Goal: Task Accomplishment & Management: Manage account settings

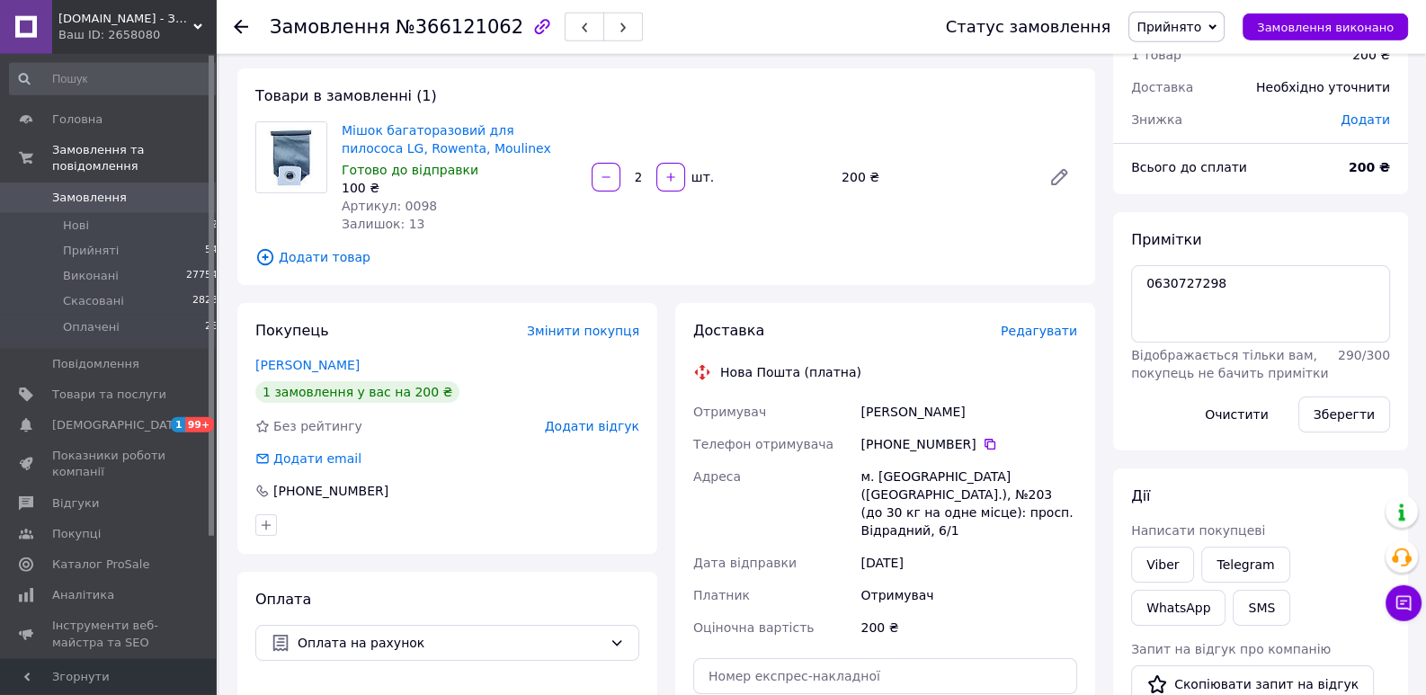
scroll to position [138, 0]
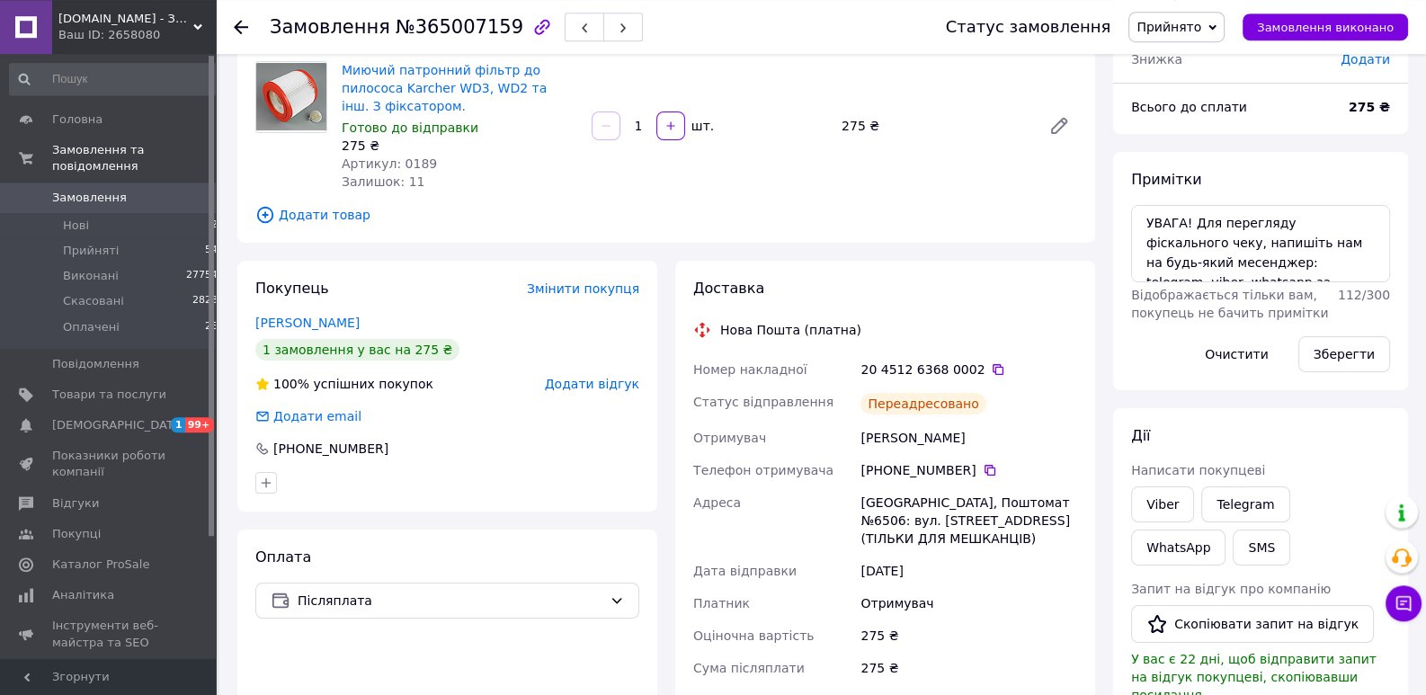
scroll to position [138, 0]
click at [1163, 501] on link "Viber" at bounding box center [1162, 506] width 63 height 36
click at [1304, 403] on div "Всього 1 товар 275 ₴ Доставка 68 ₴ Знижка Додати Всього до сплати 275 ₴ Примітк…" at bounding box center [1260, 511] width 295 height 1154
click at [1181, 502] on link "Viber" at bounding box center [1162, 506] width 63 height 36
click at [1299, 406] on div "Всього 1 товар 275 ₴ Доставка 68 ₴ Знижка Додати Всього до сплати 275 ₴ Примітк…" at bounding box center [1260, 511] width 295 height 1154
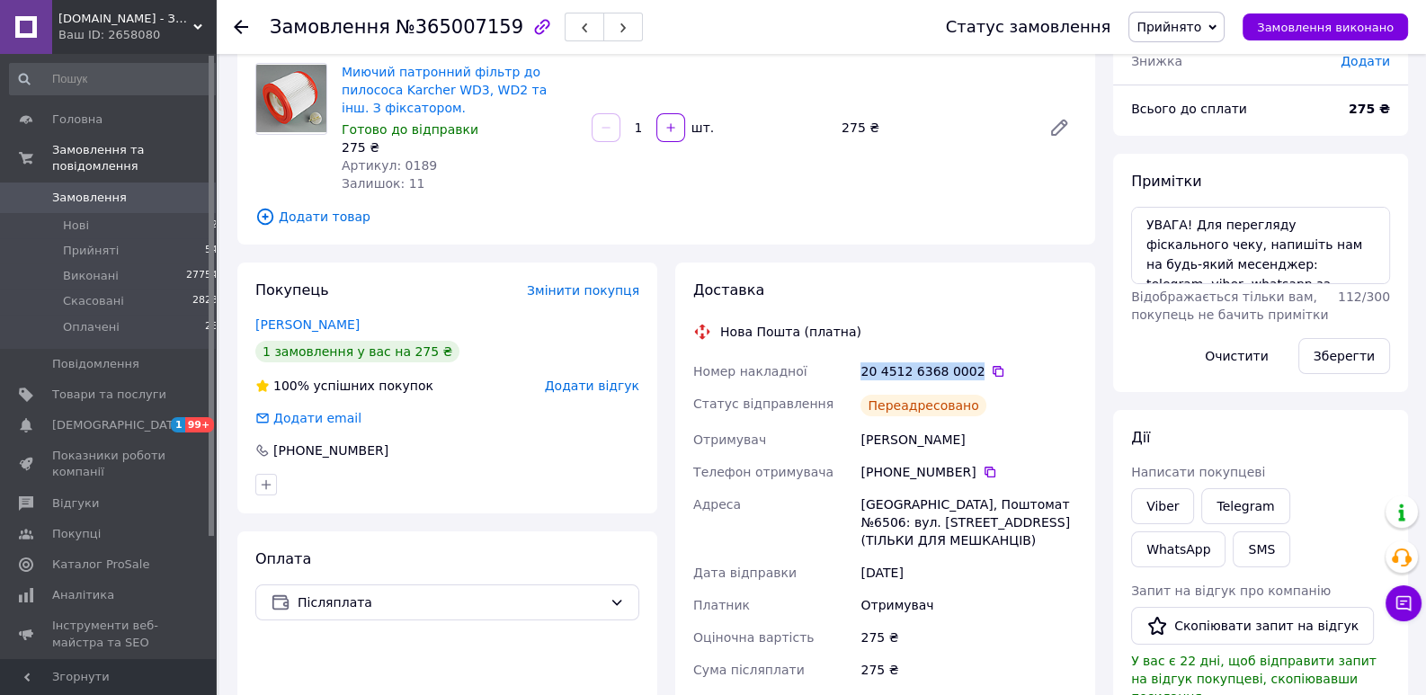
drag, startPoint x: 967, startPoint y: 349, endPoint x: 864, endPoint y: 345, distance: 102.6
click at [864, 362] on div "20 4512 6368 0002" at bounding box center [969, 371] width 217 height 18
copy div "20 4512 6368 0002"
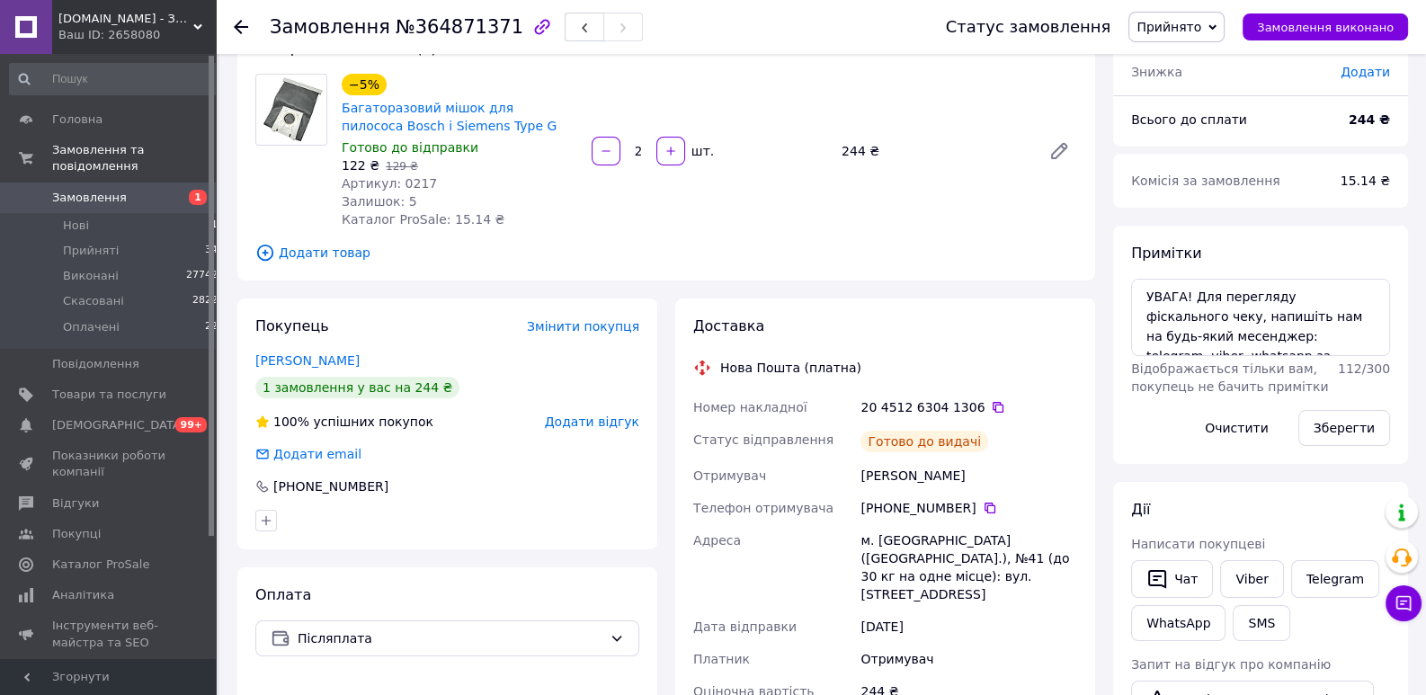
scroll to position [127, 0]
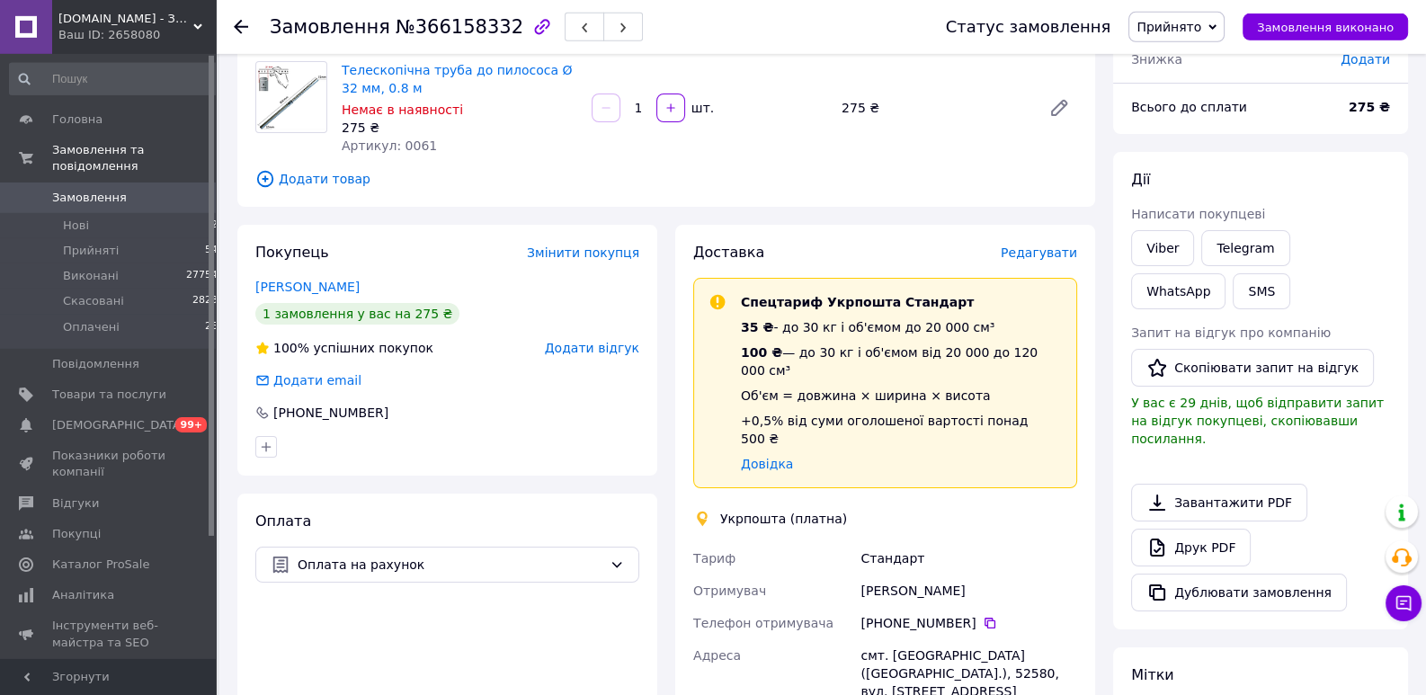
scroll to position [275, 0]
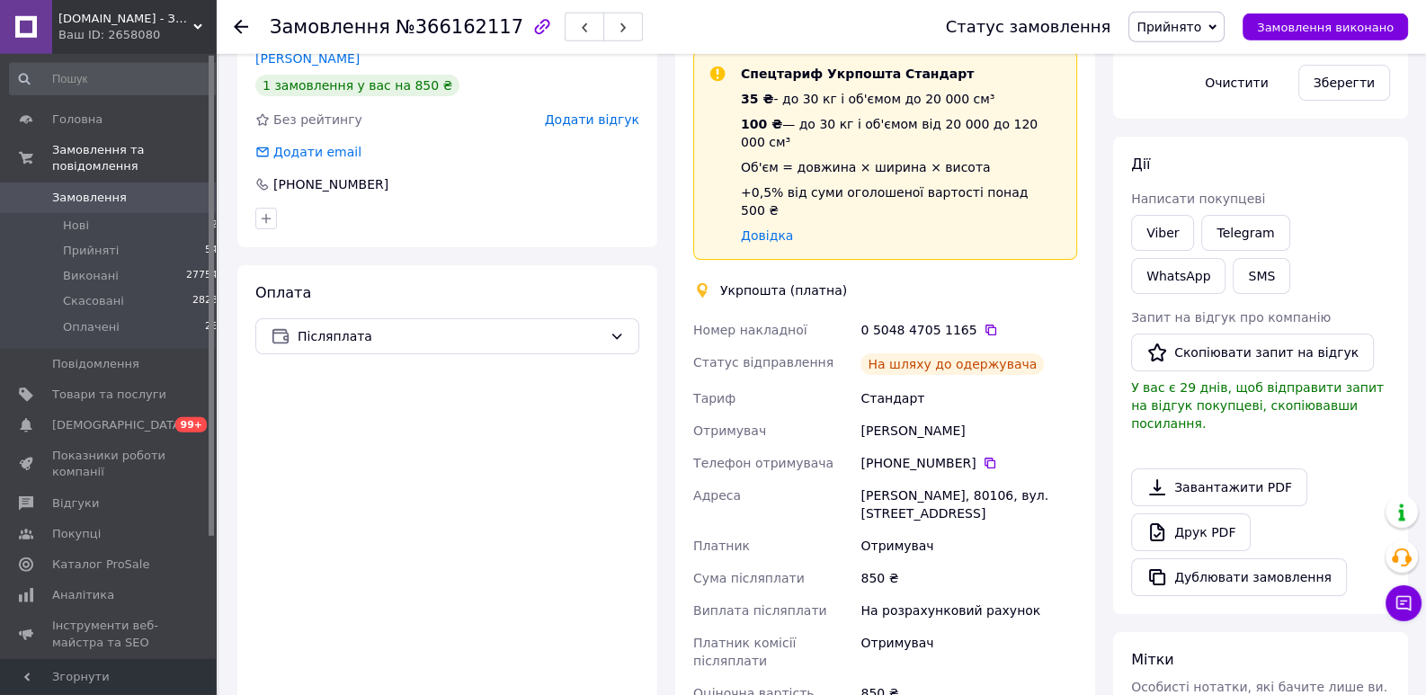
scroll to position [414, 0]
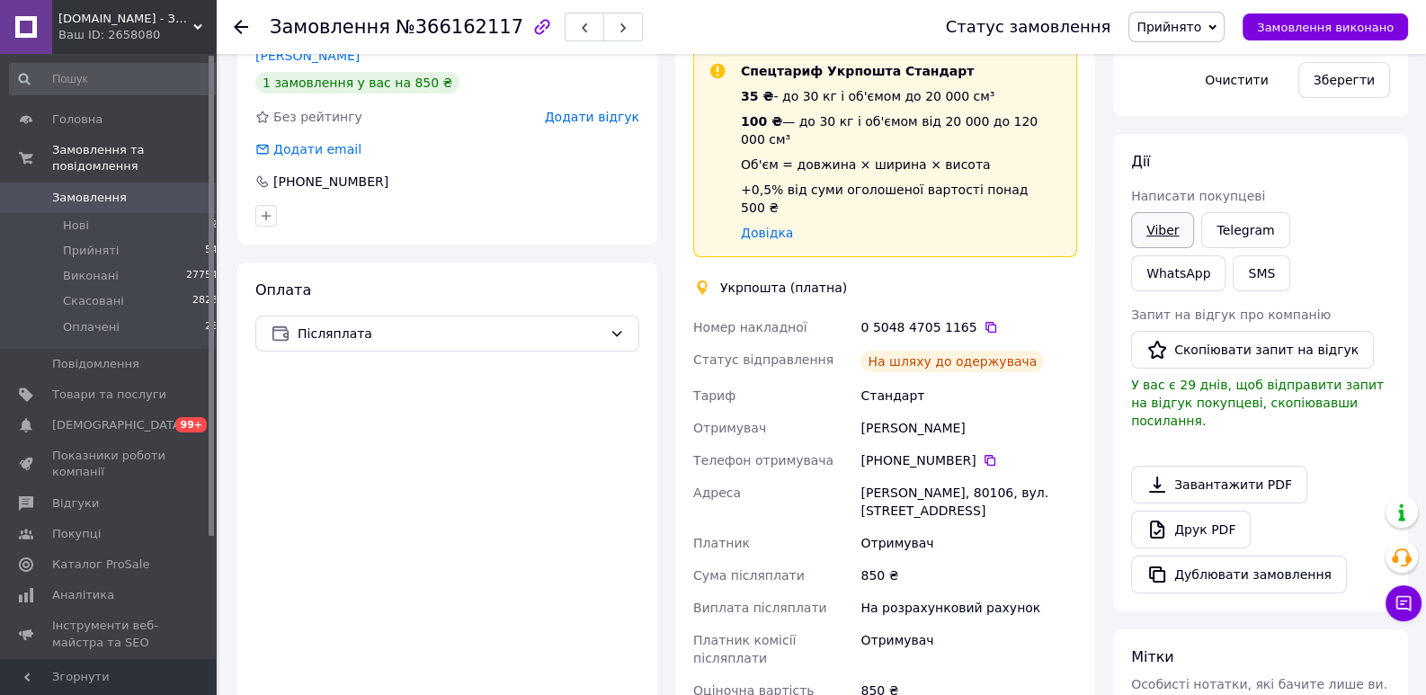
click at [1159, 231] on link "Viber" at bounding box center [1162, 230] width 63 height 36
click at [1279, 169] on div "Дії" at bounding box center [1260, 162] width 259 height 21
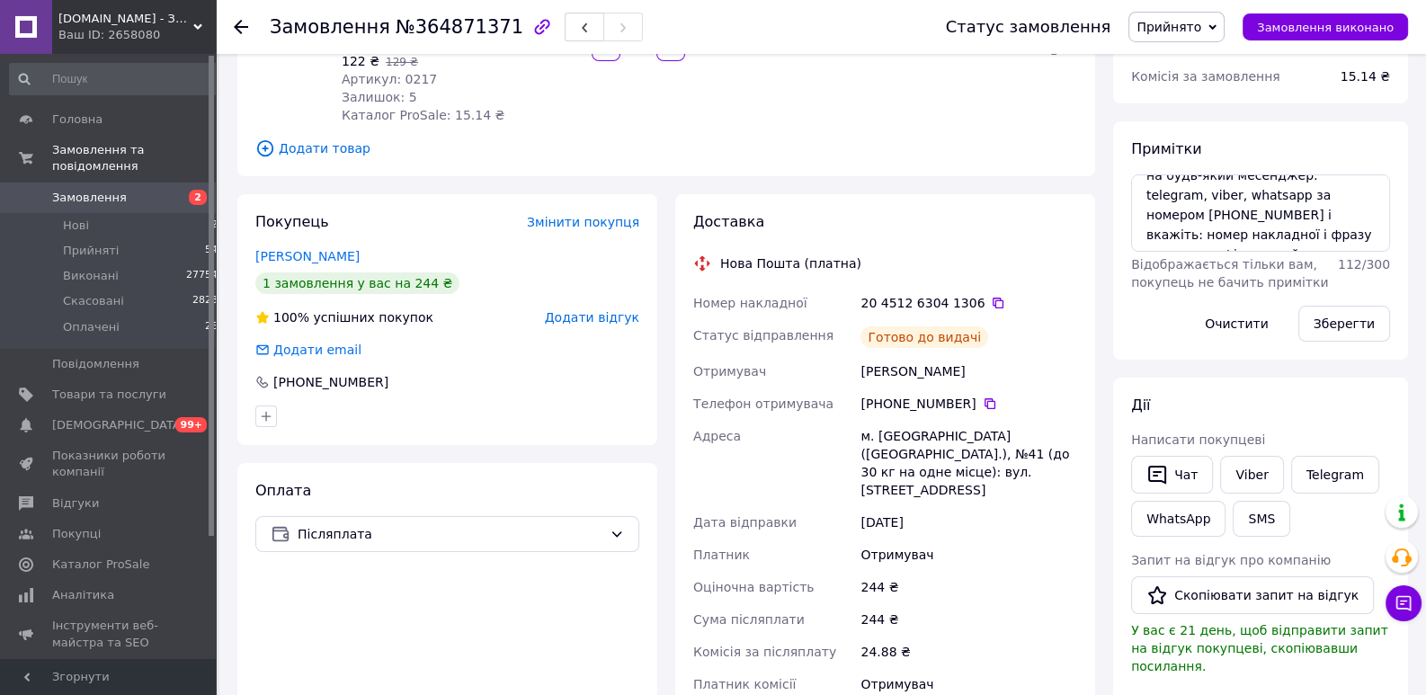
scroll to position [275, 0]
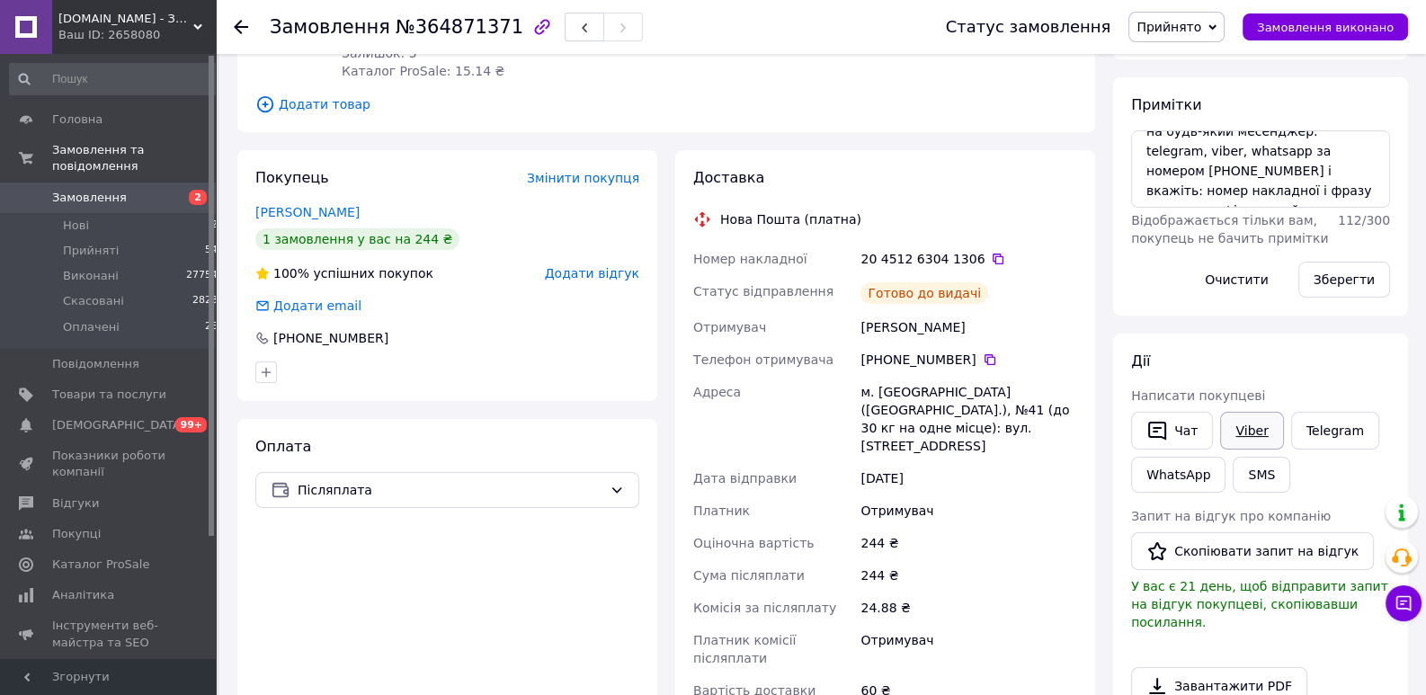
click at [1246, 426] on link "Viber" at bounding box center [1251, 431] width 63 height 38
click at [1293, 363] on div "Дії" at bounding box center [1260, 362] width 259 height 21
drag, startPoint x: 968, startPoint y: 257, endPoint x: 847, endPoint y: 260, distance: 121.4
click at [847, 260] on div "Номер накладної 20 4512 6304 1306   Статус відправлення Готово до видачі Отриму…" at bounding box center [885, 475] width 391 height 464
copy div "Номер накладної 20 4512 6304 1306"
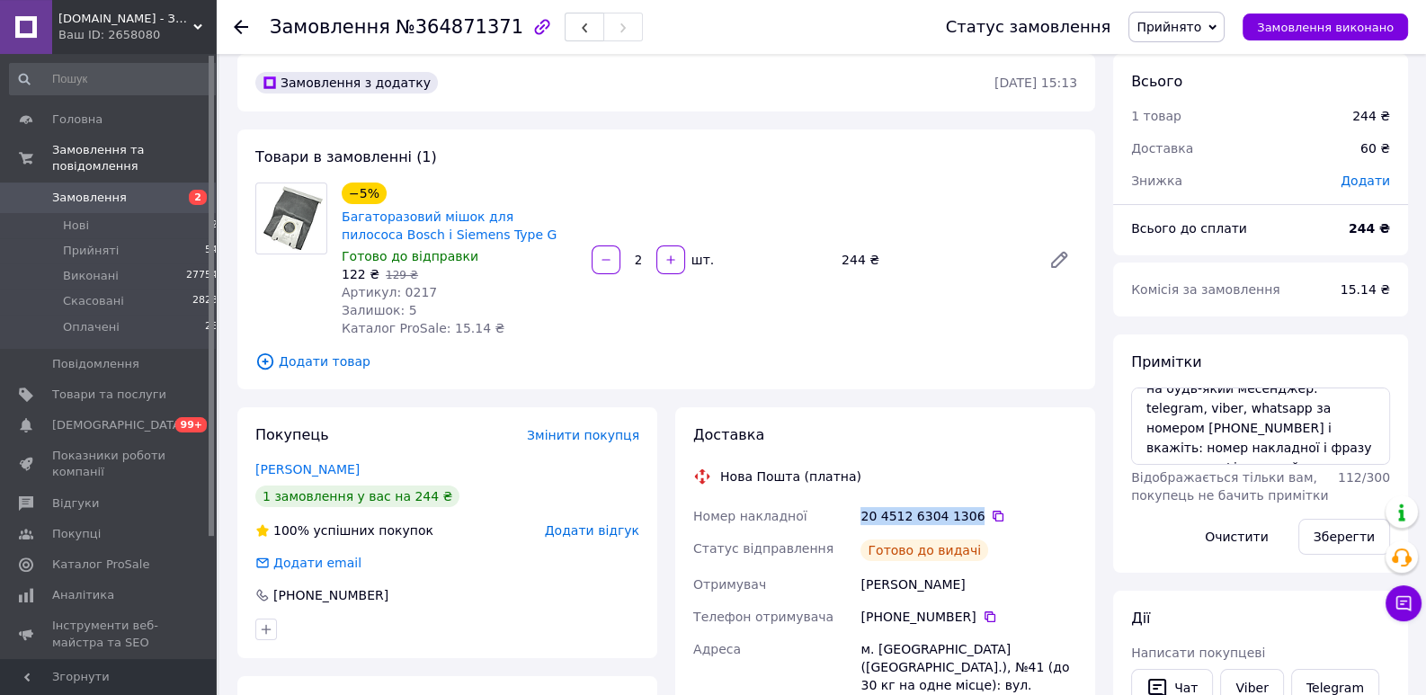
scroll to position [0, 0]
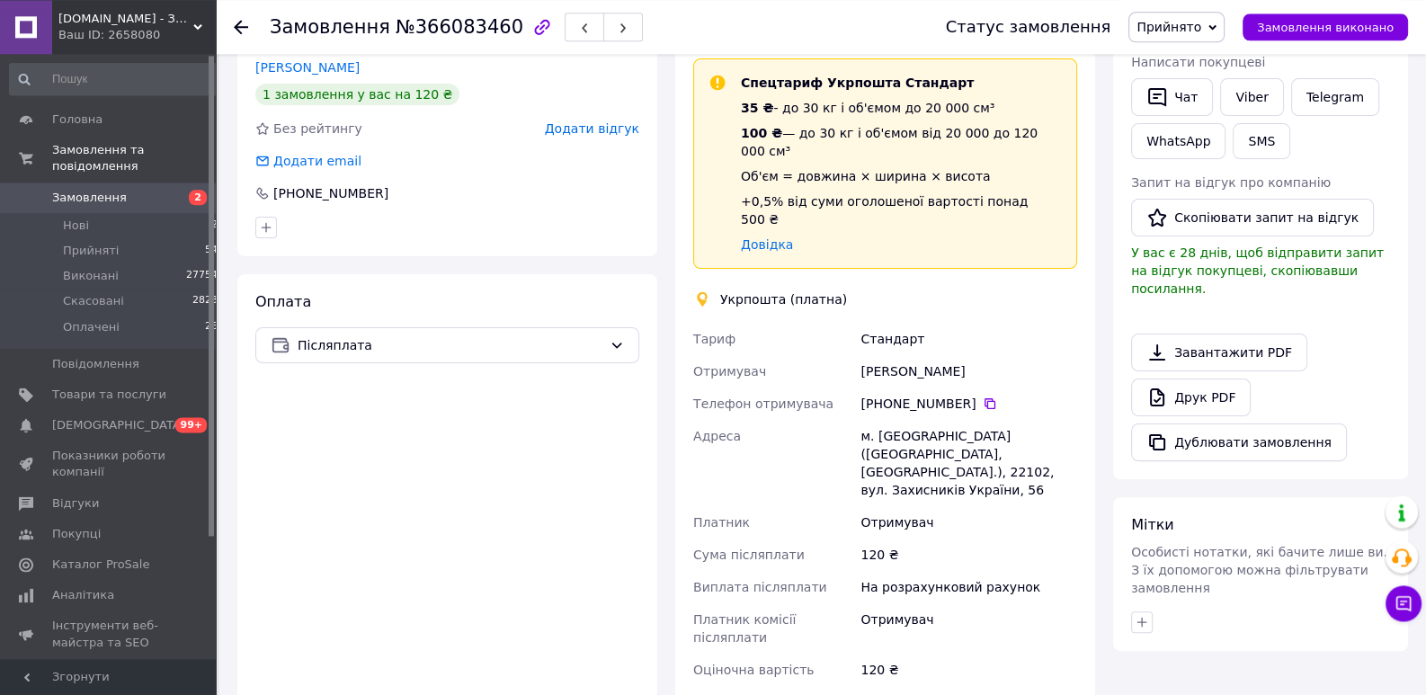
scroll to position [551, 0]
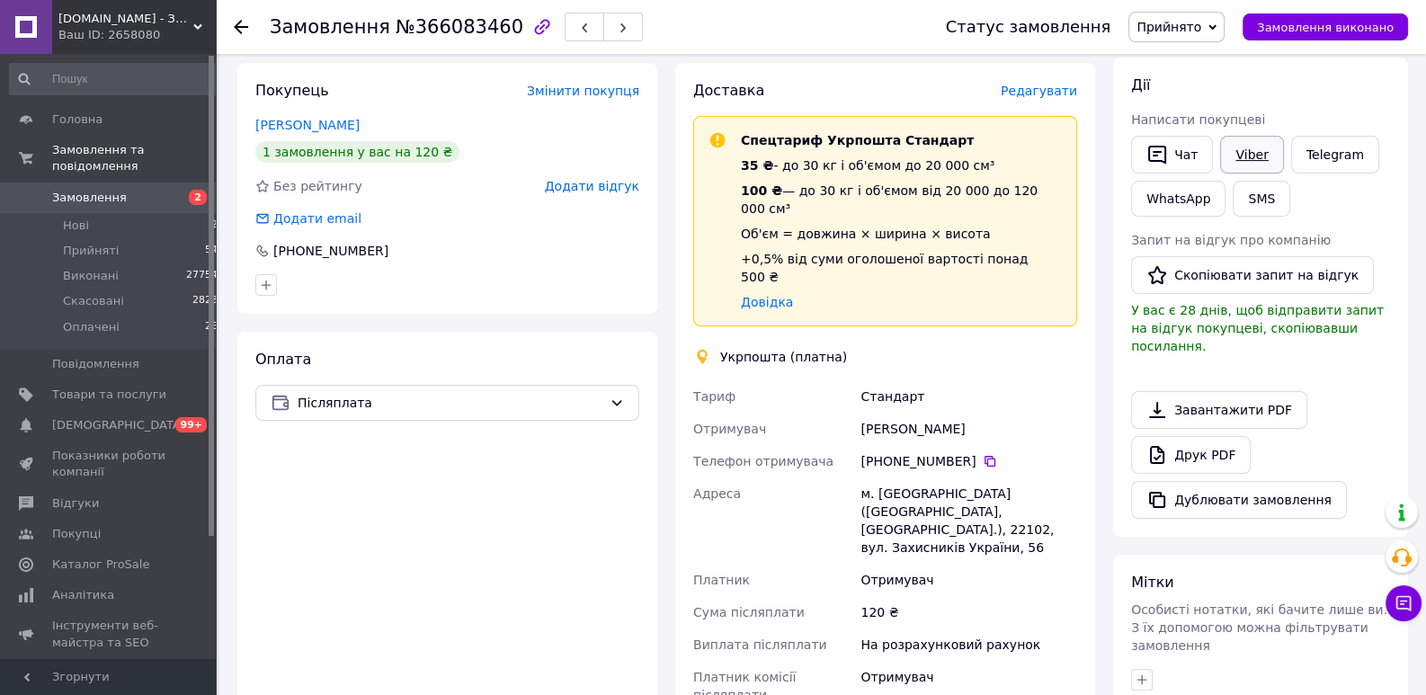
click at [1249, 172] on link "Viber" at bounding box center [1251, 155] width 63 height 38
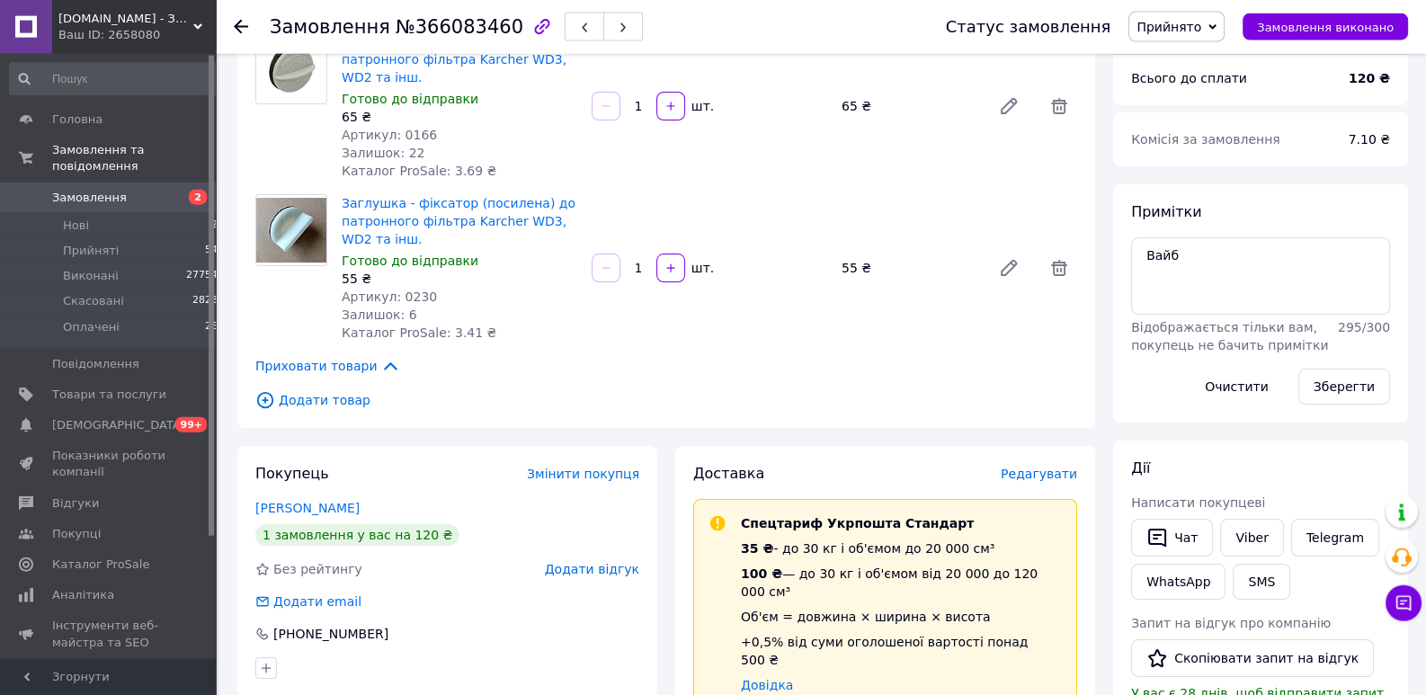
scroll to position [138, 0]
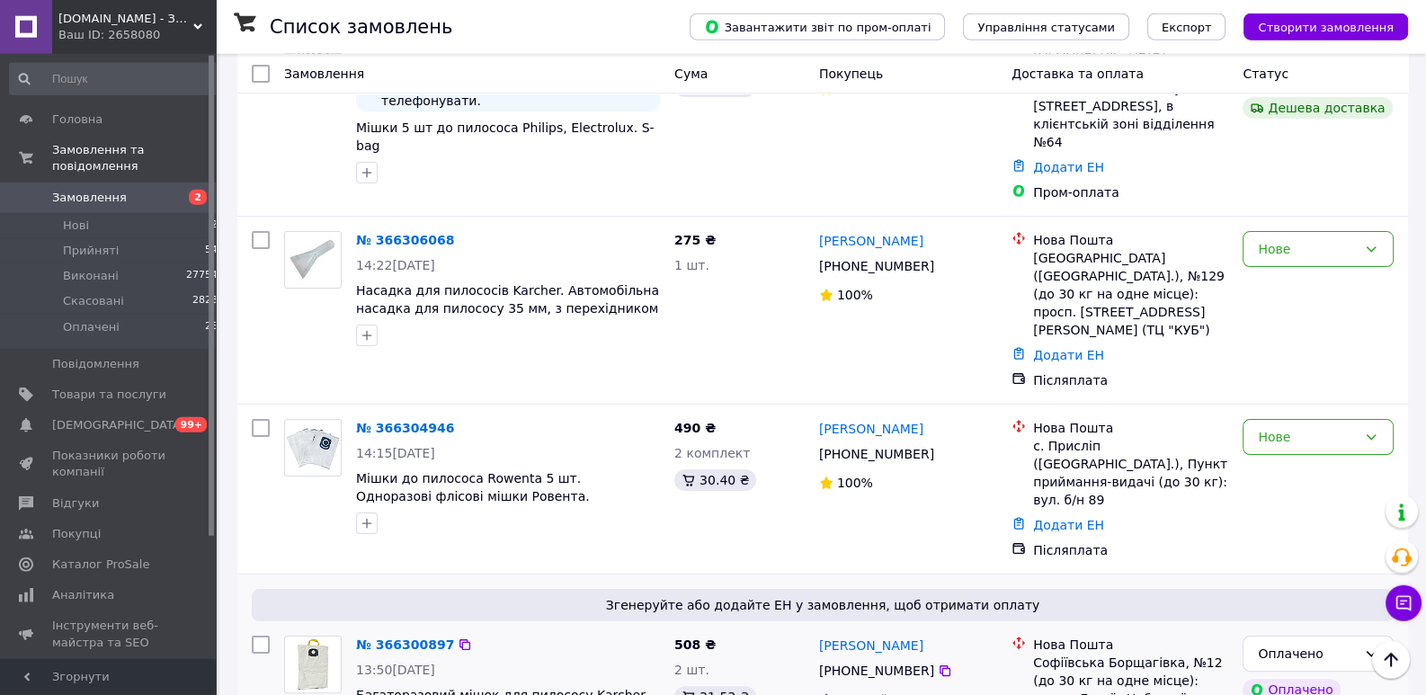
scroll to position [551, 0]
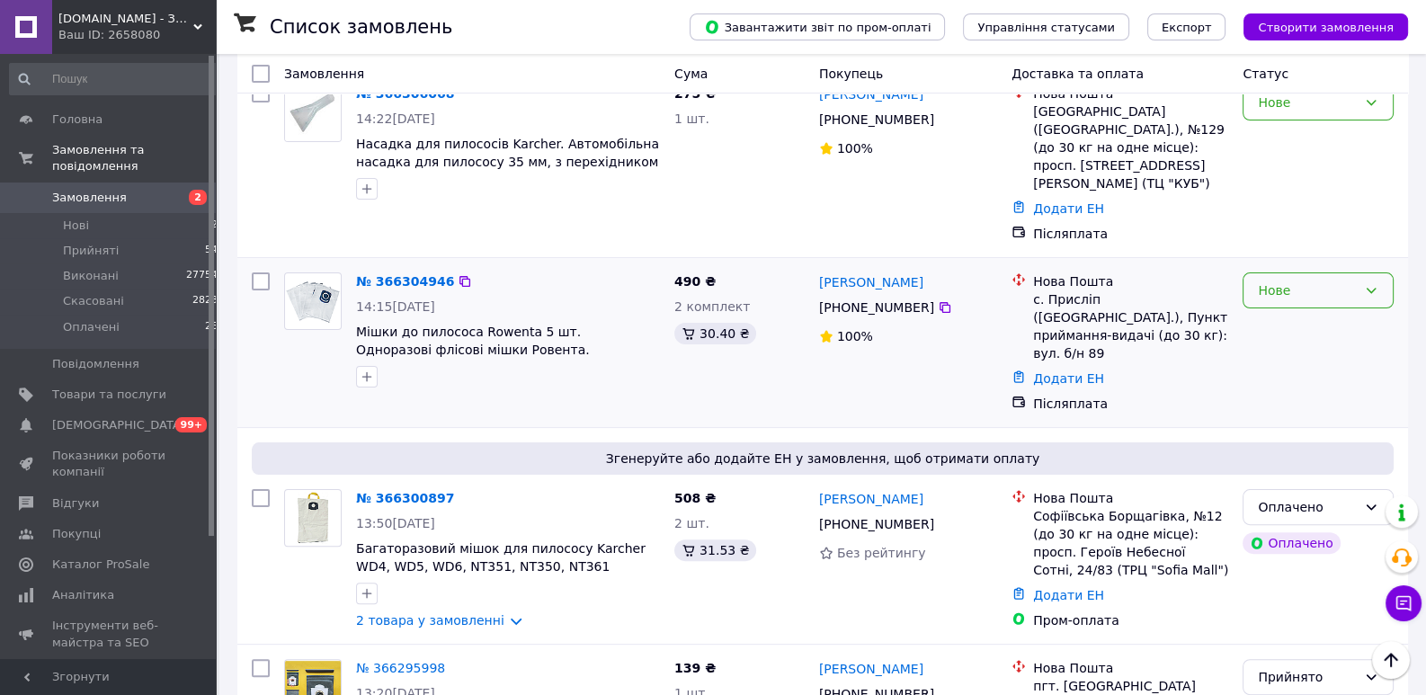
click at [1293, 281] on div "Нове" at bounding box center [1307, 291] width 99 height 20
click at [1296, 274] on li "Прийнято" at bounding box center [1318, 275] width 149 height 32
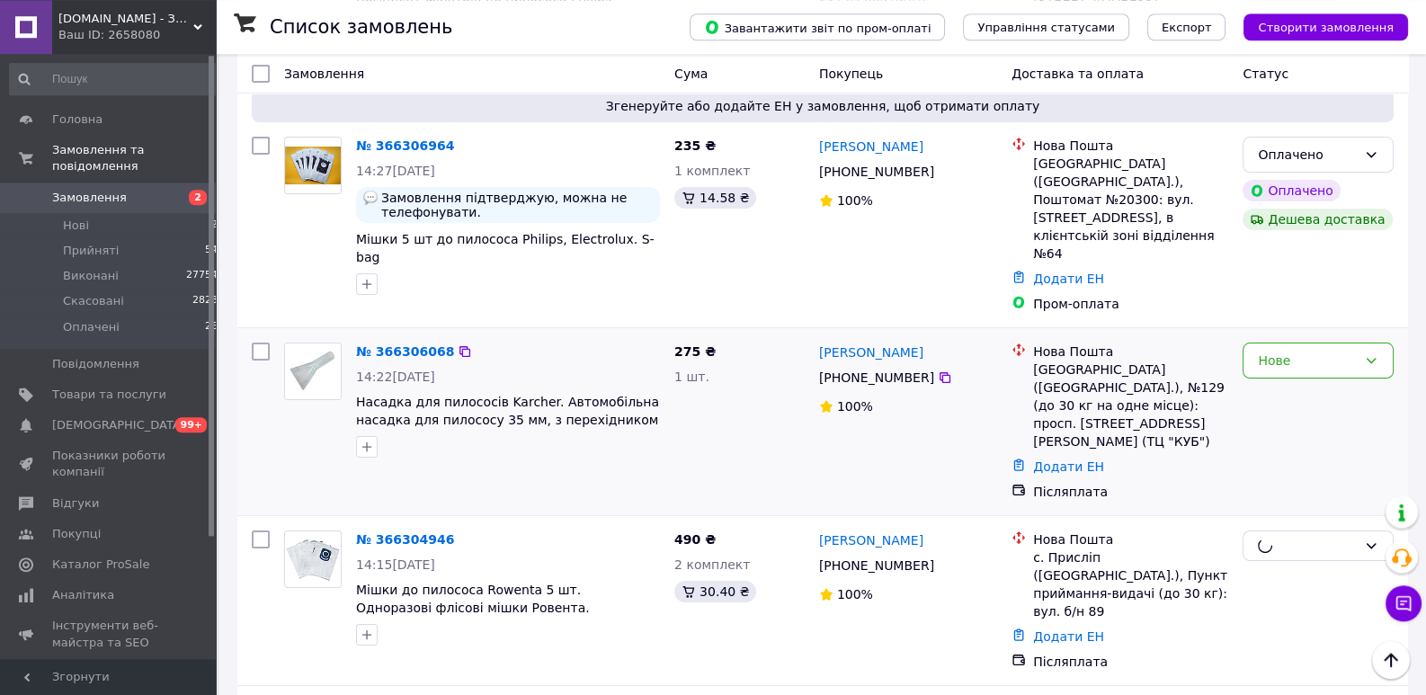
scroll to position [275, 0]
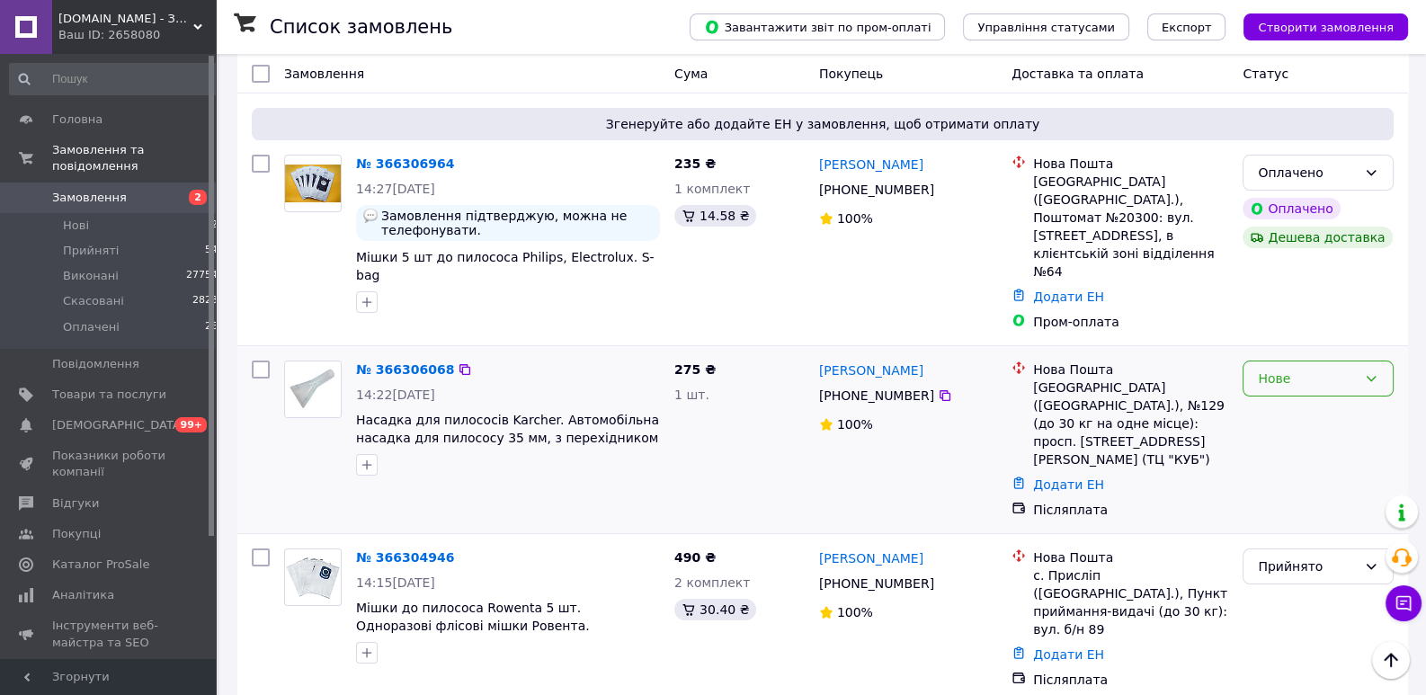
click at [1335, 361] on div "Нове" at bounding box center [1318, 379] width 151 height 36
click at [1326, 385] on li "Прийнято" at bounding box center [1318, 381] width 149 height 32
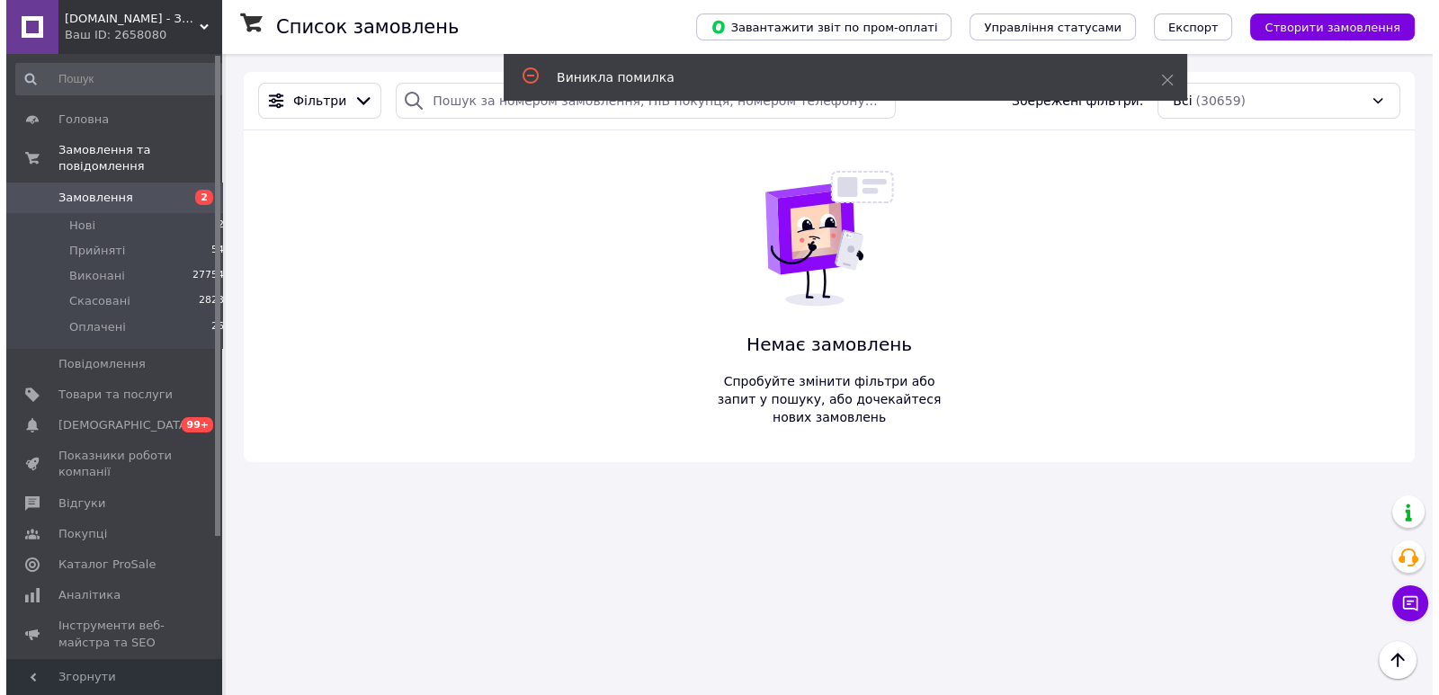
scroll to position [0, 0]
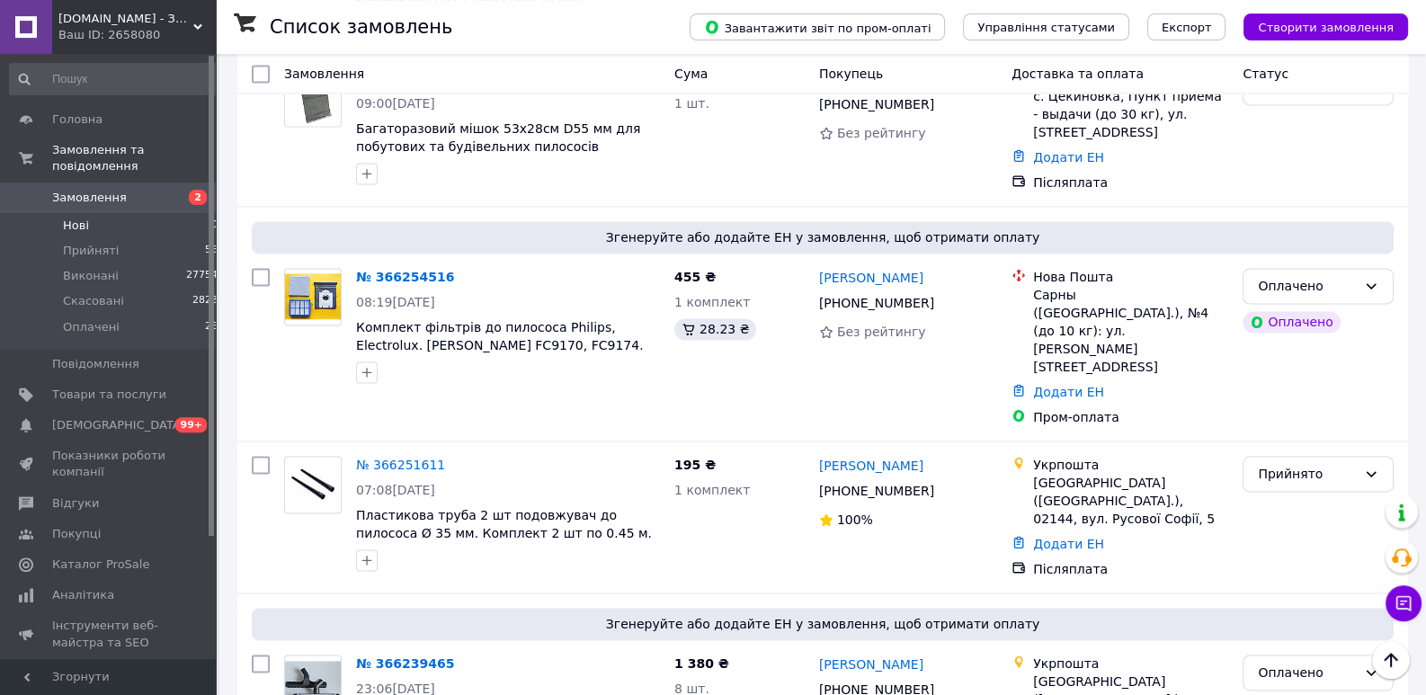
scroll to position [2895, 0]
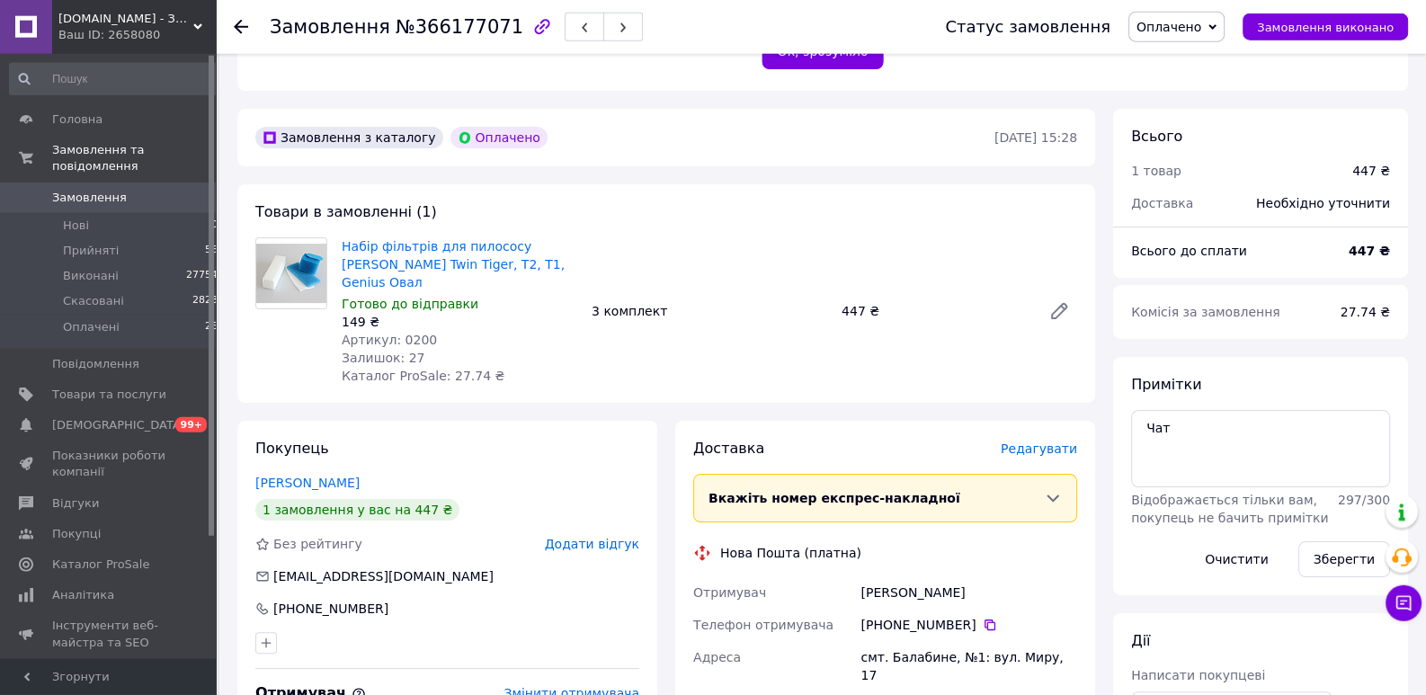
scroll to position [414, 0]
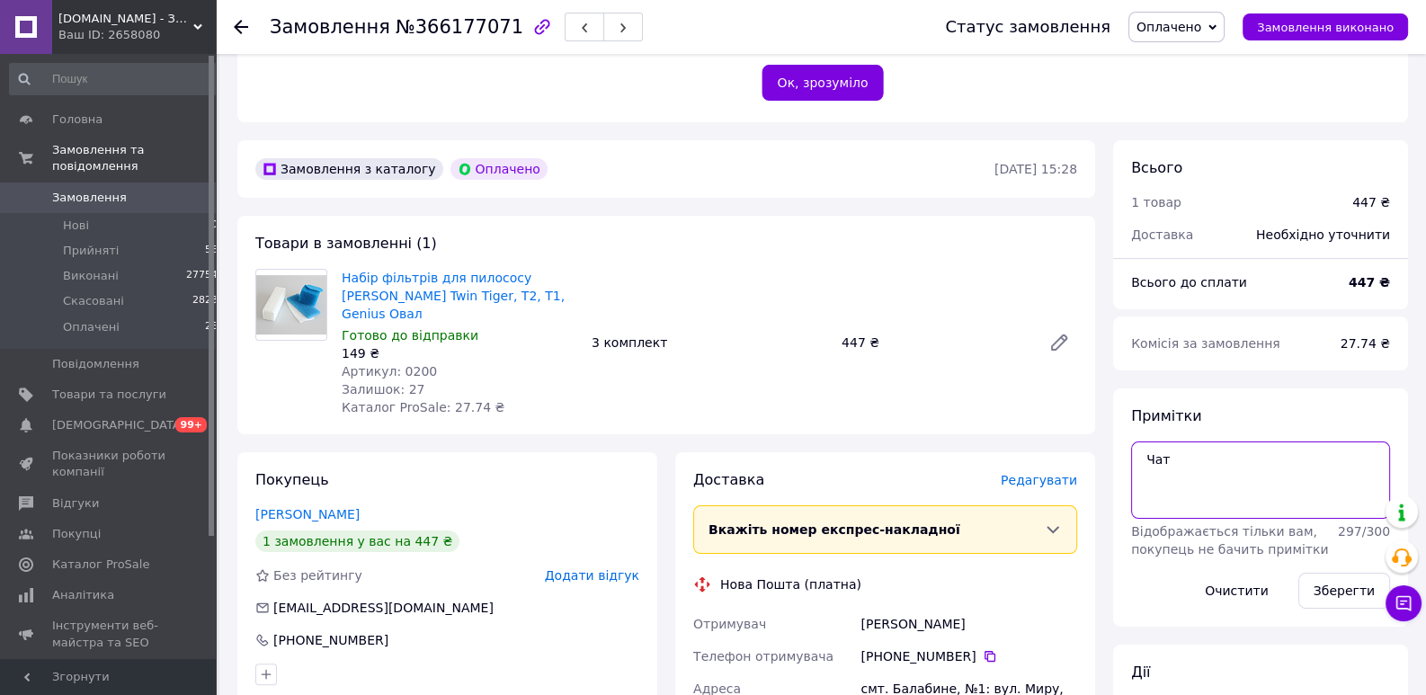
drag, startPoint x: 1199, startPoint y: 437, endPoint x: 1088, endPoint y: 441, distance: 110.7
click at [1131, 441] on textarea "Чат" at bounding box center [1260, 479] width 259 height 77
paste textarea "ВАГА! Для перегляду фіскального чеку, напишіть нам на будь-який месенджер: tele…"
type textarea "УВАГА! Для перегляду фіскального чеку, напишіть нам на будь-який месенджер: tel…"
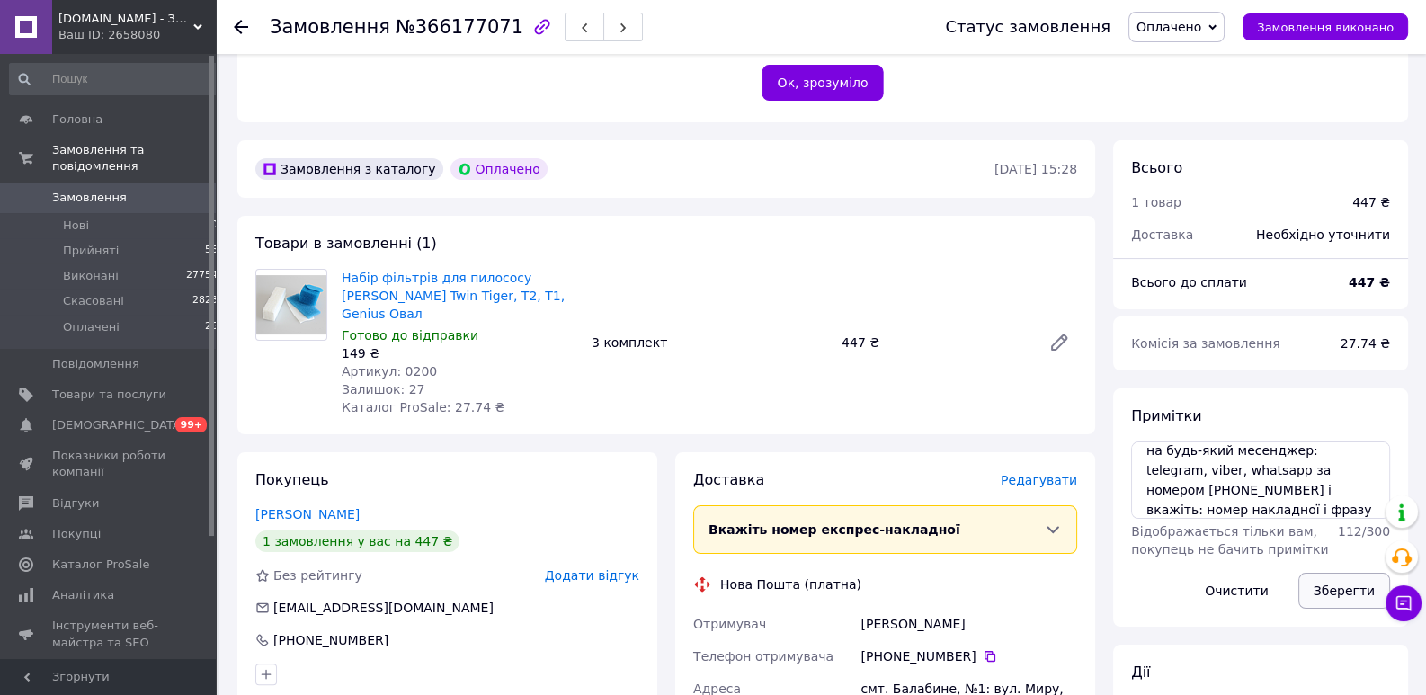
click at [1337, 573] on button "Зберегти" at bounding box center [1344, 591] width 92 height 36
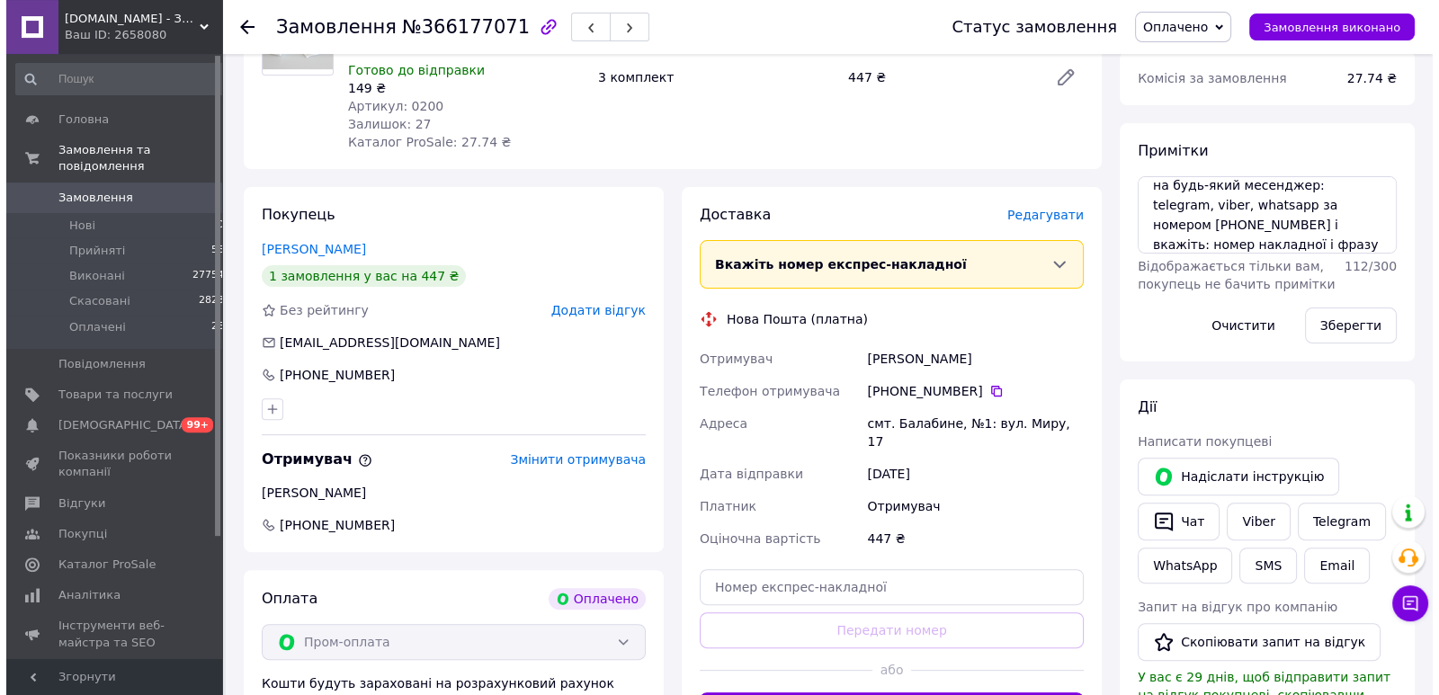
scroll to position [689, 0]
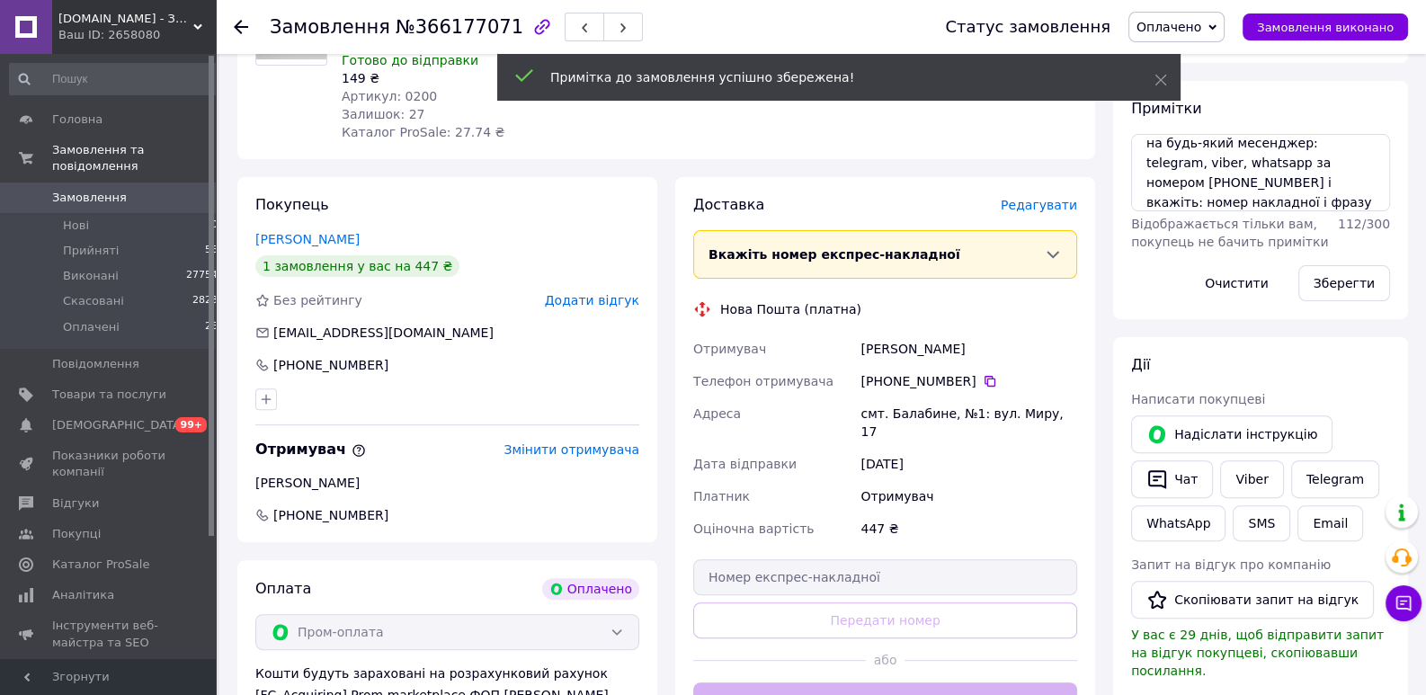
click at [1031, 198] on span "Редагувати" at bounding box center [1039, 205] width 76 height 14
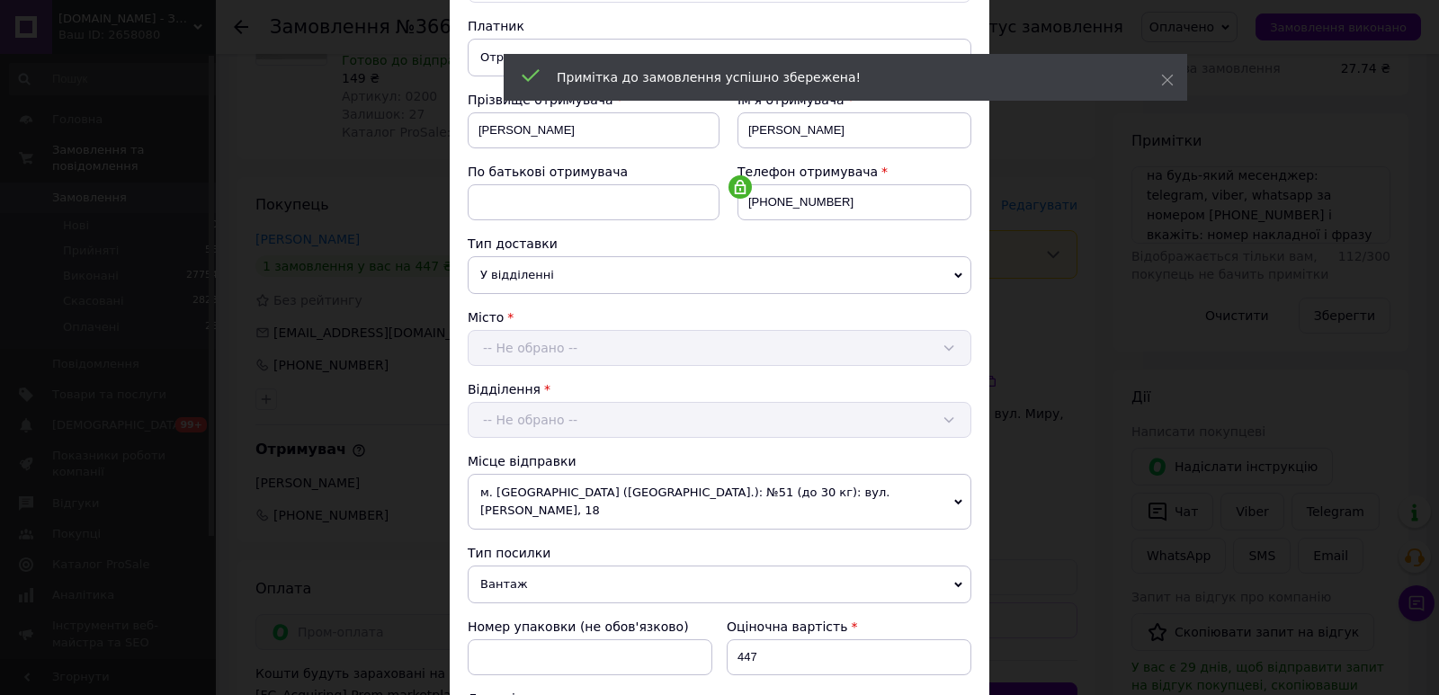
scroll to position [396, 0]
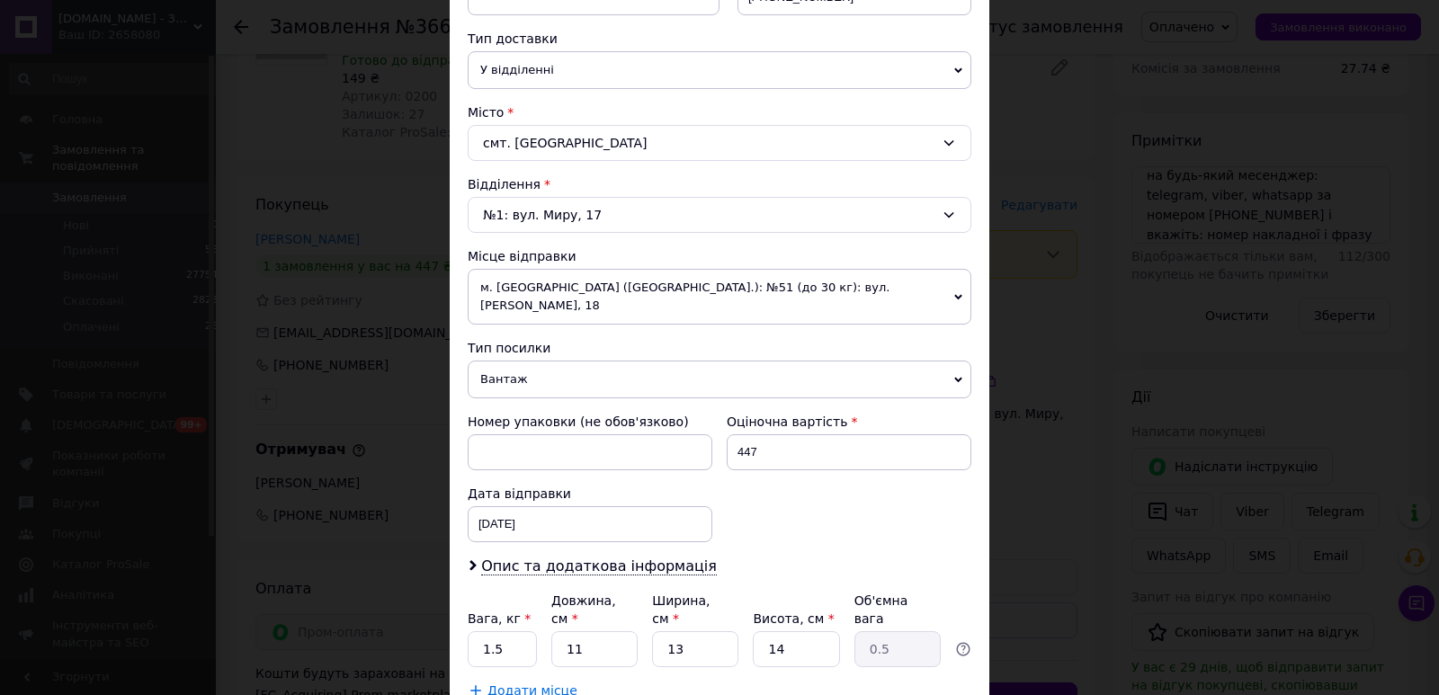
click at [664, 279] on span "м. Львів (Львівська обл.): №51 (до 30 кг): вул. Володимира Великого, 18" at bounding box center [720, 297] width 504 height 56
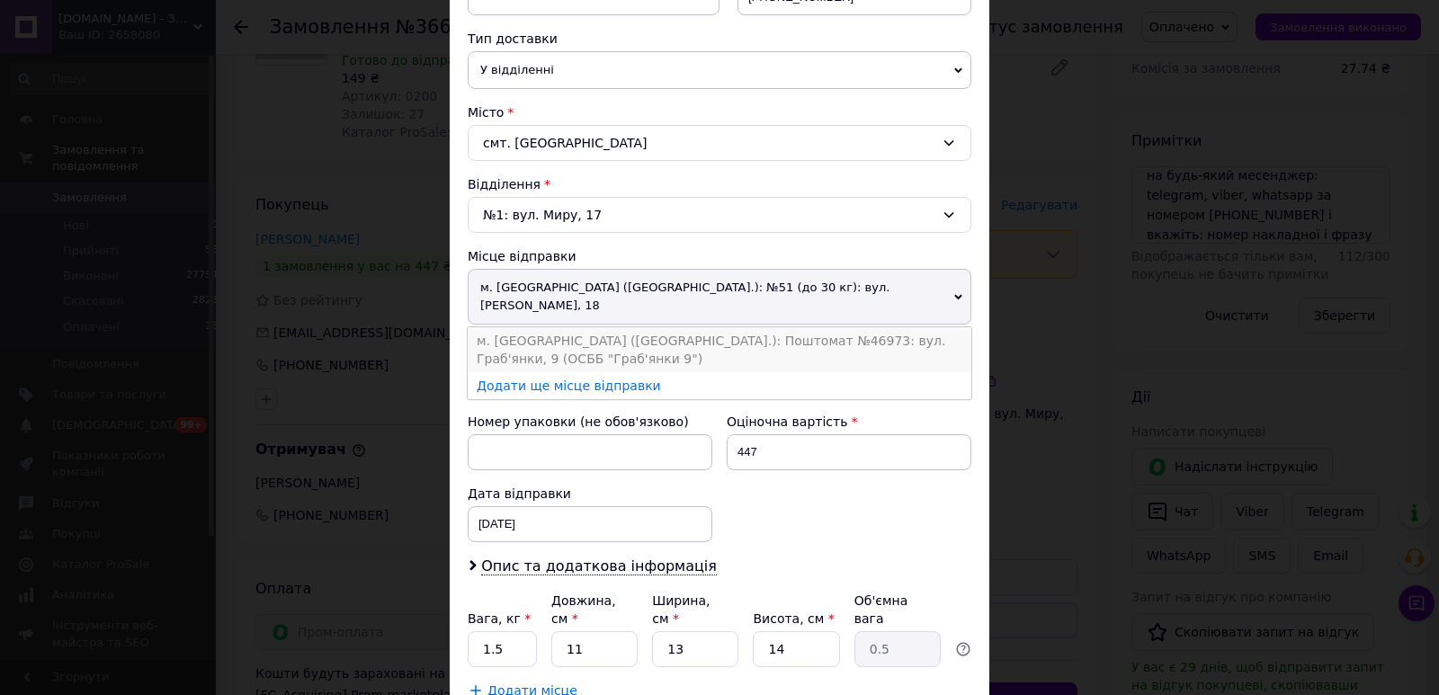
click at [645, 327] on li "м. [GEOGRAPHIC_DATA] ([GEOGRAPHIC_DATA].): Поштомат №46973: вул. Граб'янки, 9 (…" at bounding box center [720, 349] width 504 height 45
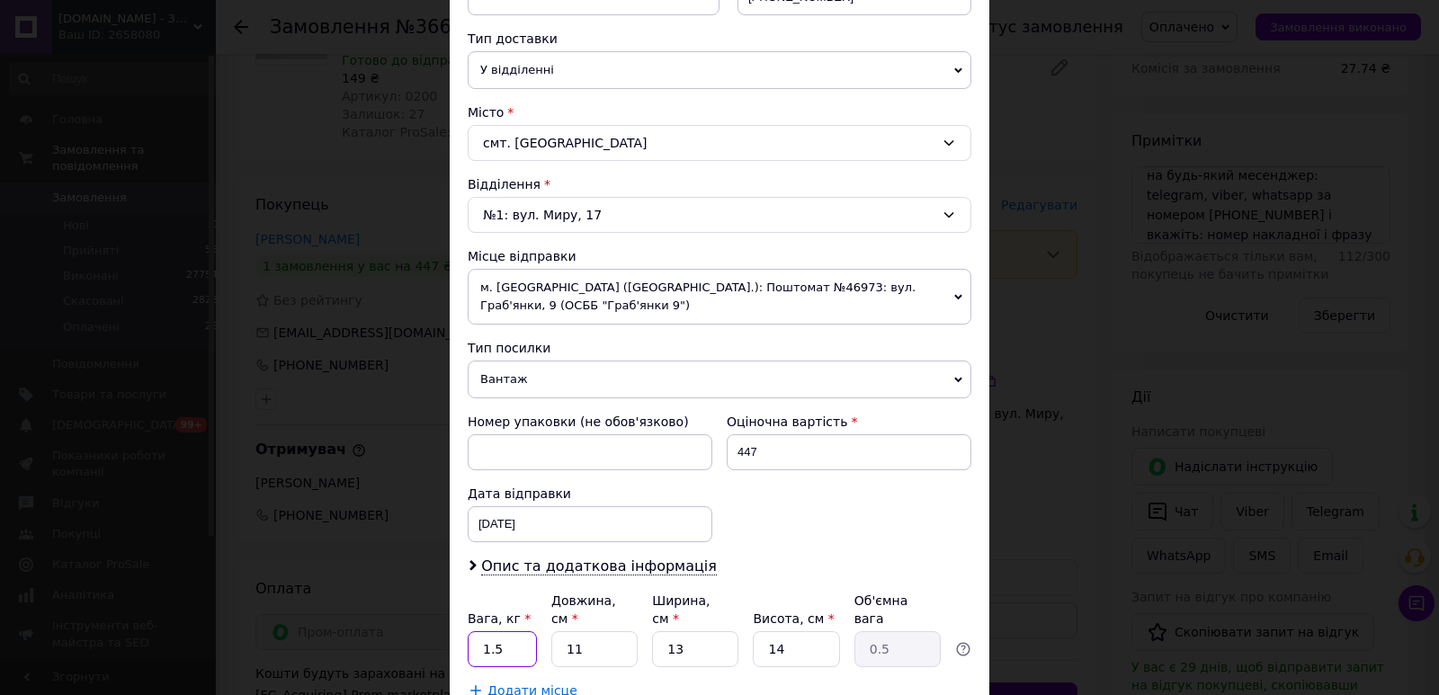
drag, startPoint x: 500, startPoint y: 613, endPoint x: 484, endPoint y: 611, distance: 16.3
click at [484, 631] on input "1.5" at bounding box center [502, 649] width 69 height 36
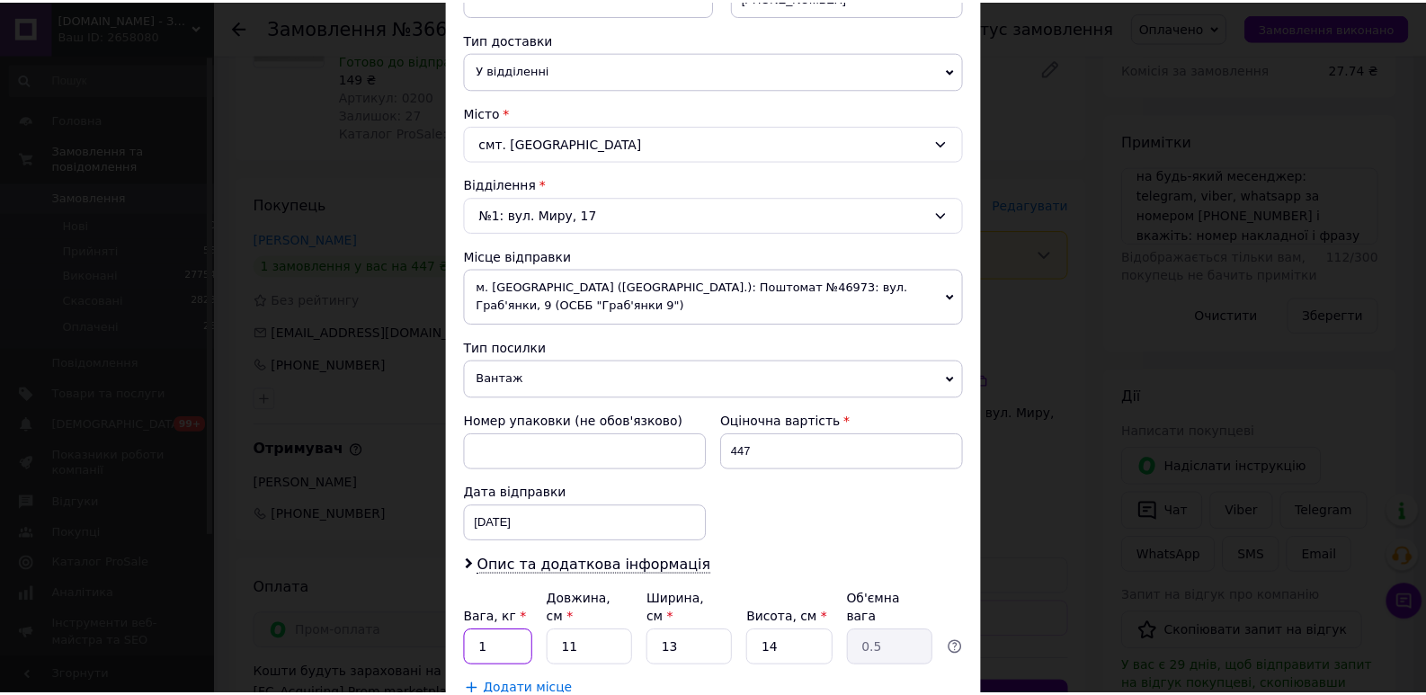
scroll to position [495, 0]
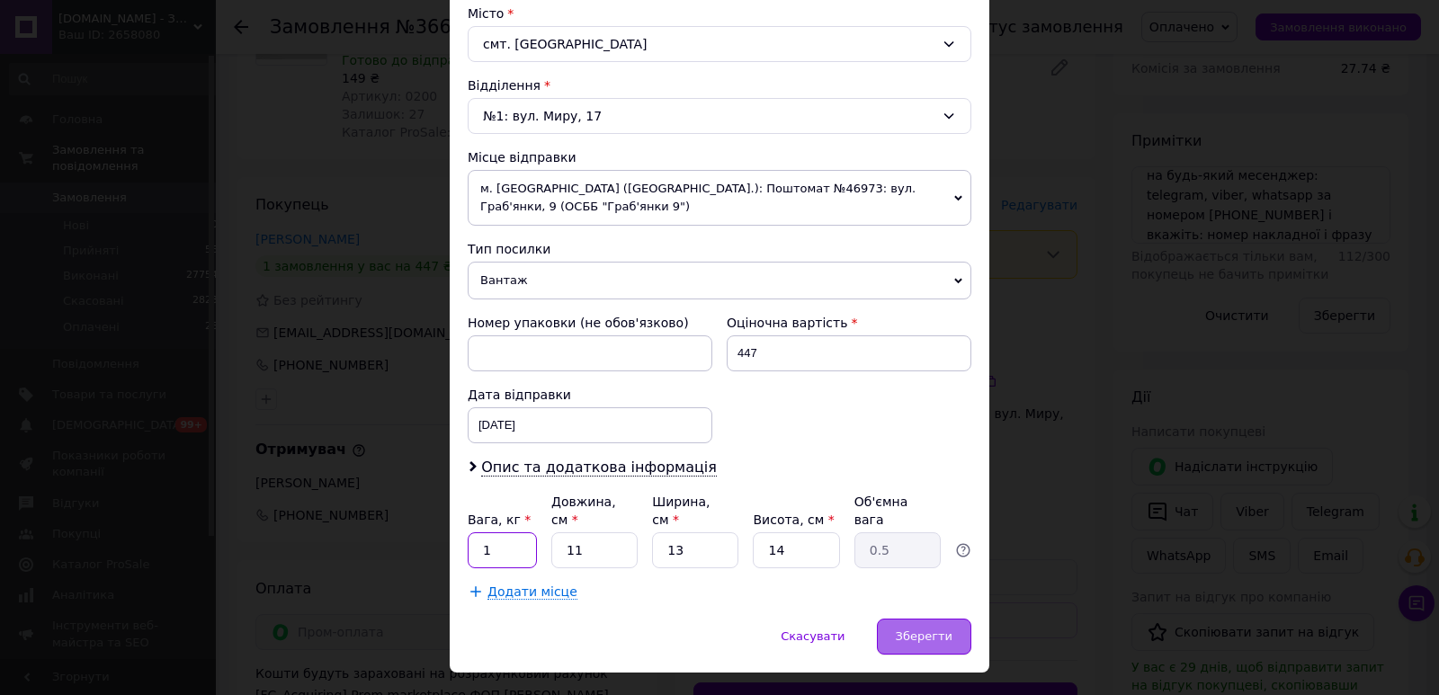
type input "1"
click at [918, 629] on span "Зберегти" at bounding box center [924, 635] width 57 height 13
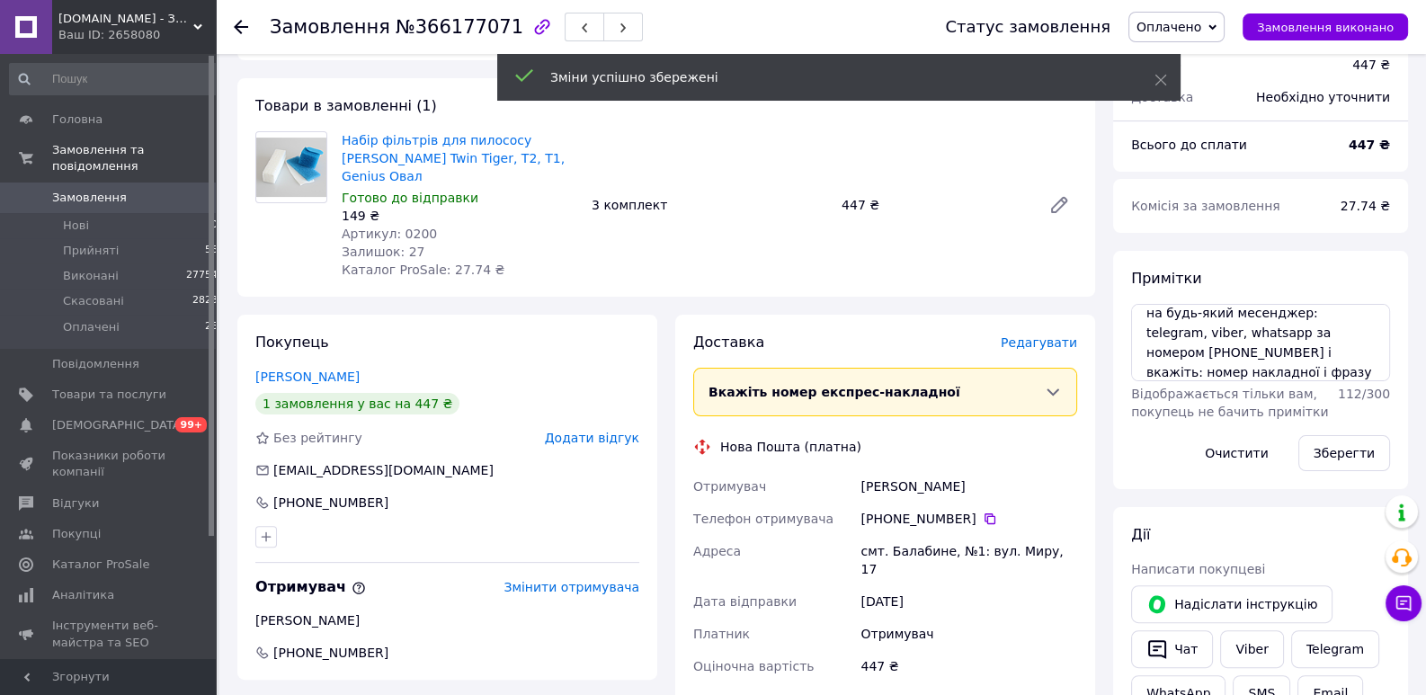
scroll to position [827, 0]
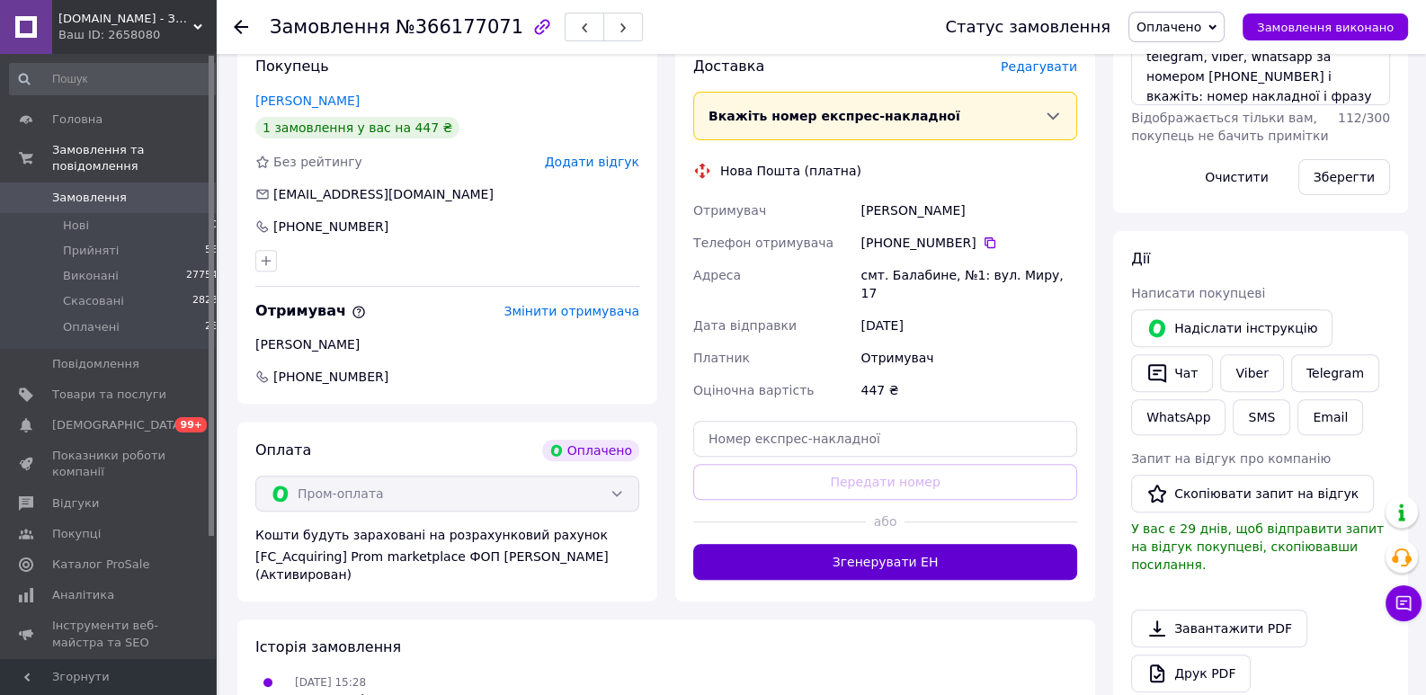
click at [879, 544] on button "Згенерувати ЕН" at bounding box center [885, 562] width 384 height 36
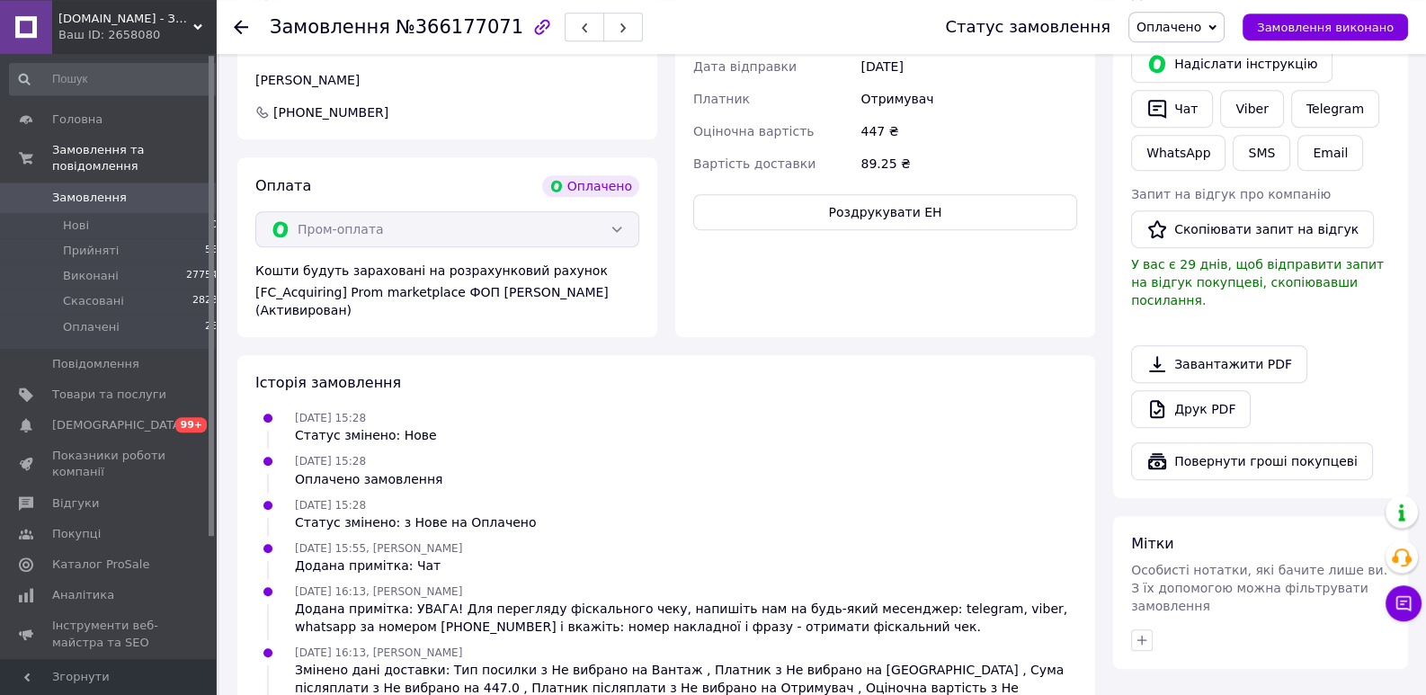
scroll to position [1173, 0]
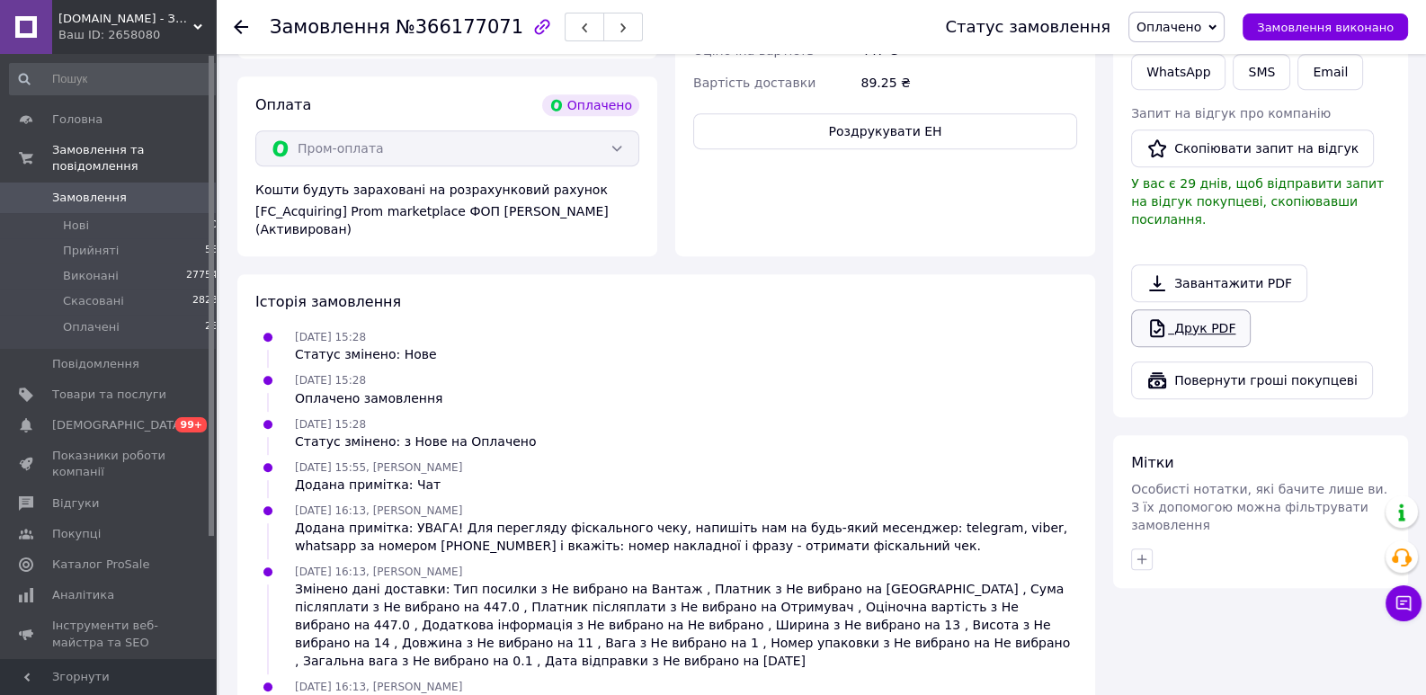
click at [1197, 309] on link "Друк PDF" at bounding box center [1191, 328] width 120 height 38
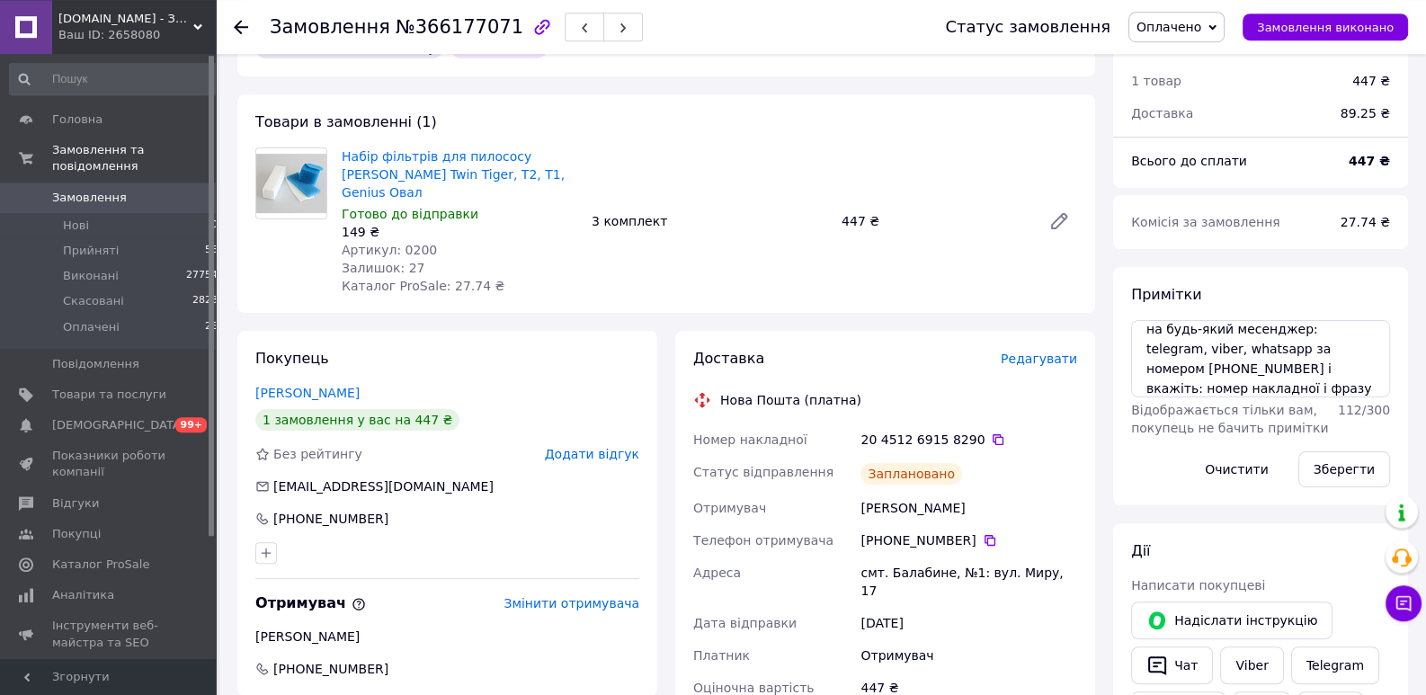
scroll to position [483, 0]
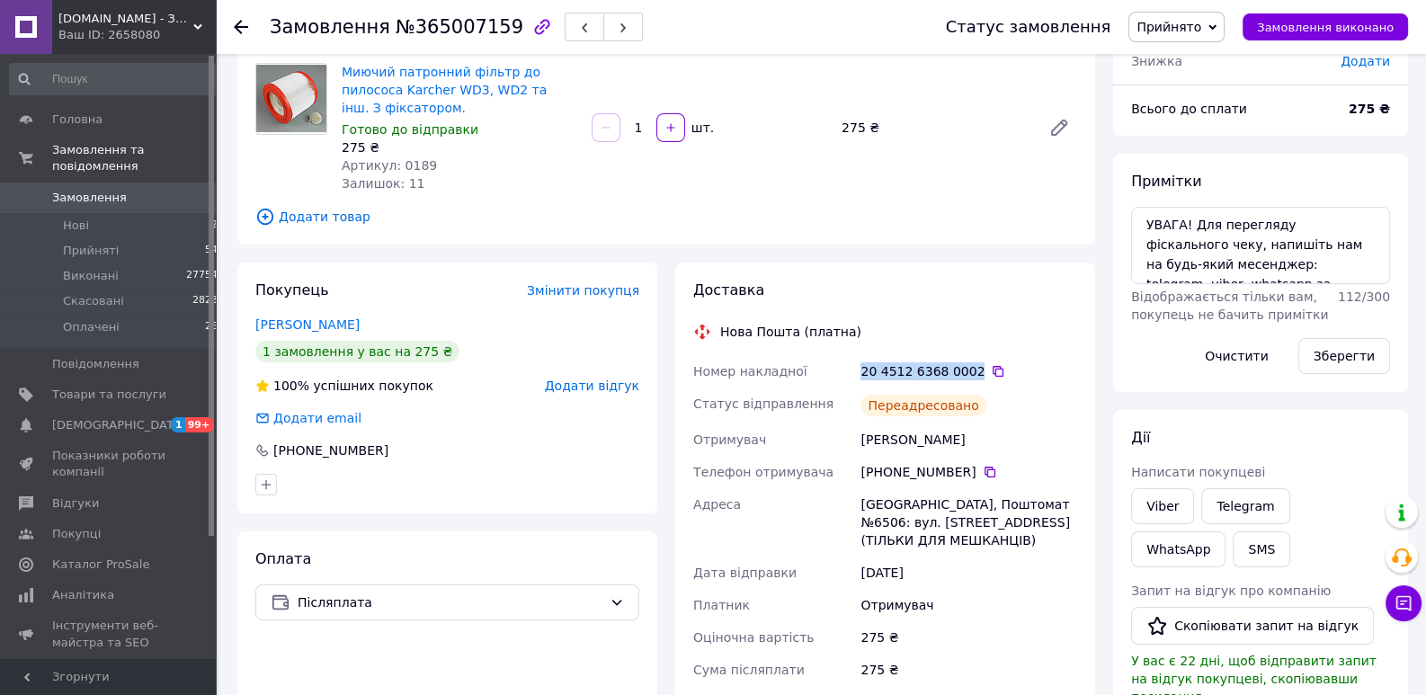
scroll to position [78, 0]
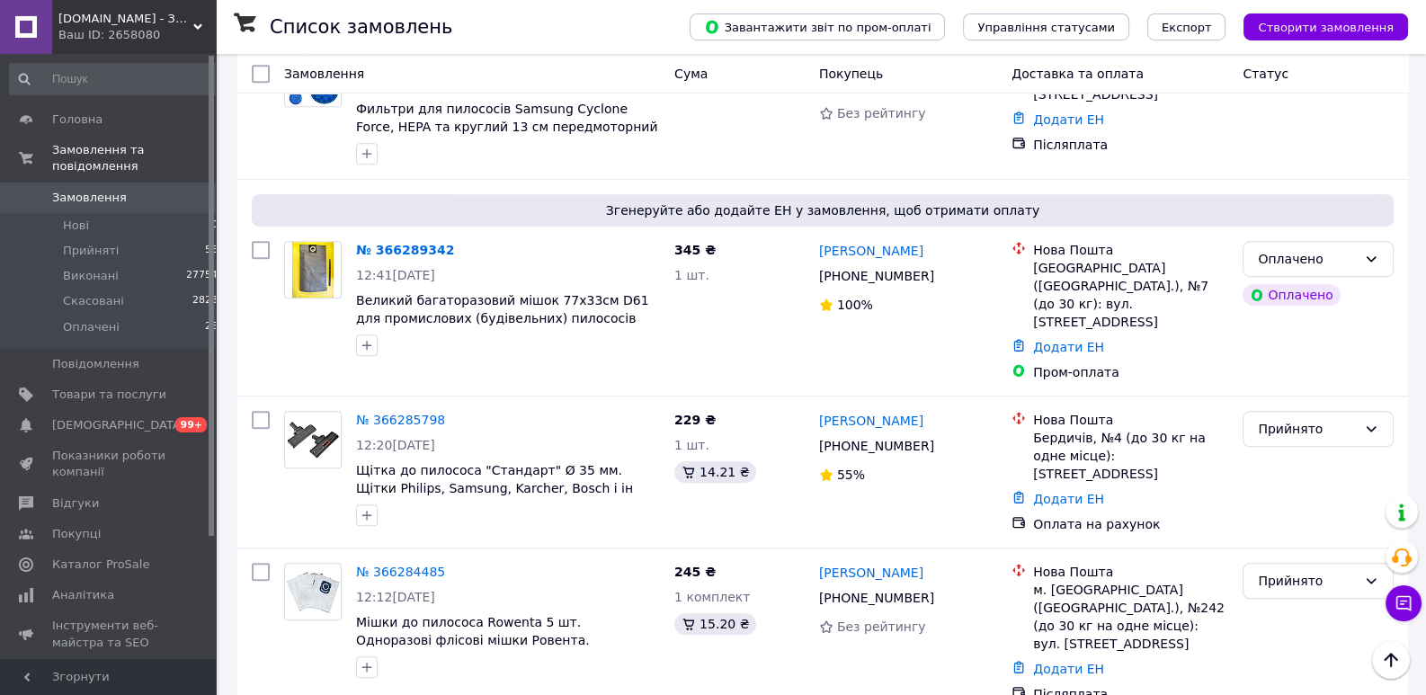
scroll to position [1516, 0]
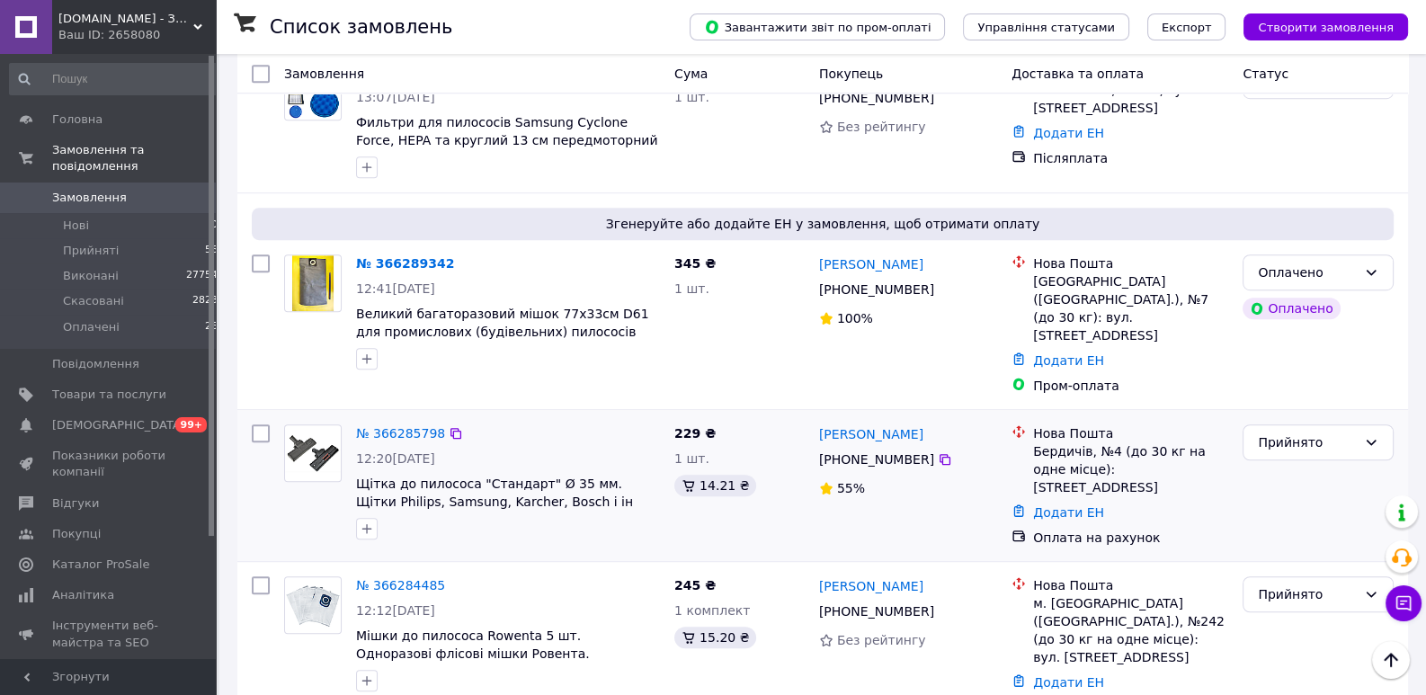
click at [1298, 424] on div "Прийнято" at bounding box center [1317, 485] width 165 height 137
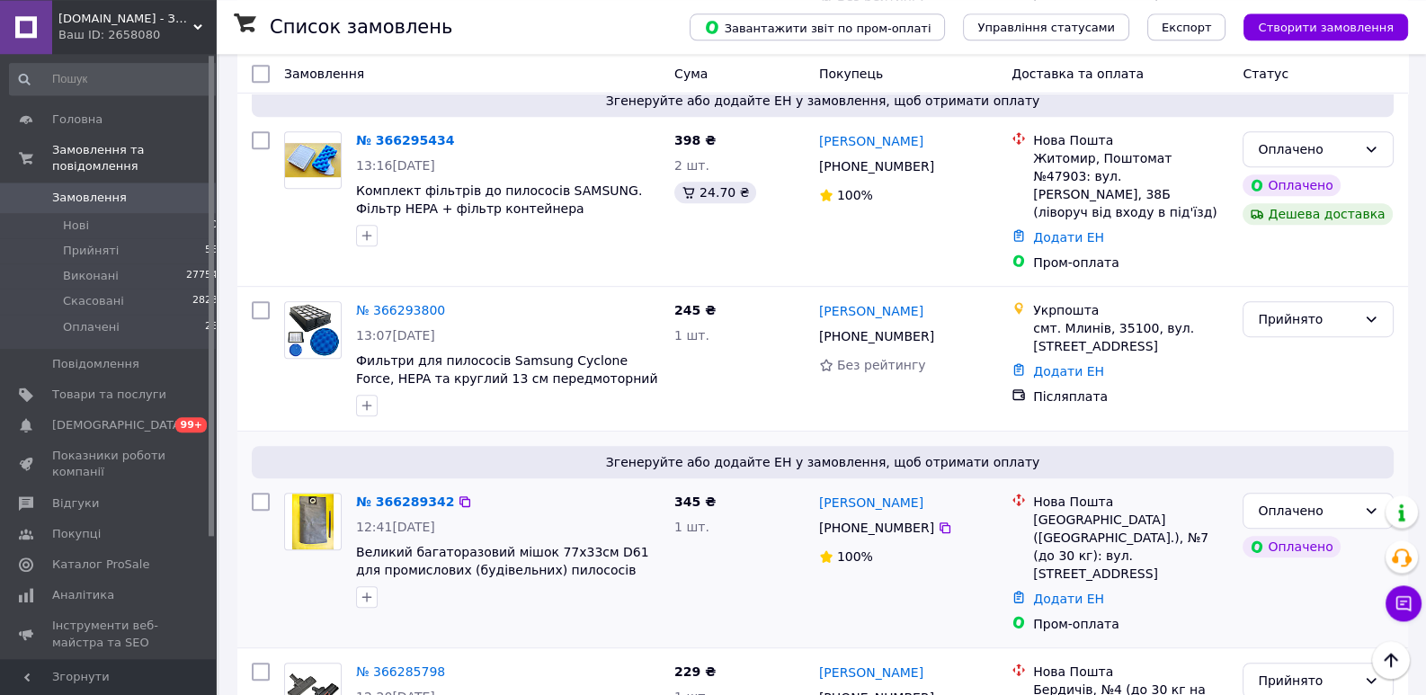
scroll to position [965, 0]
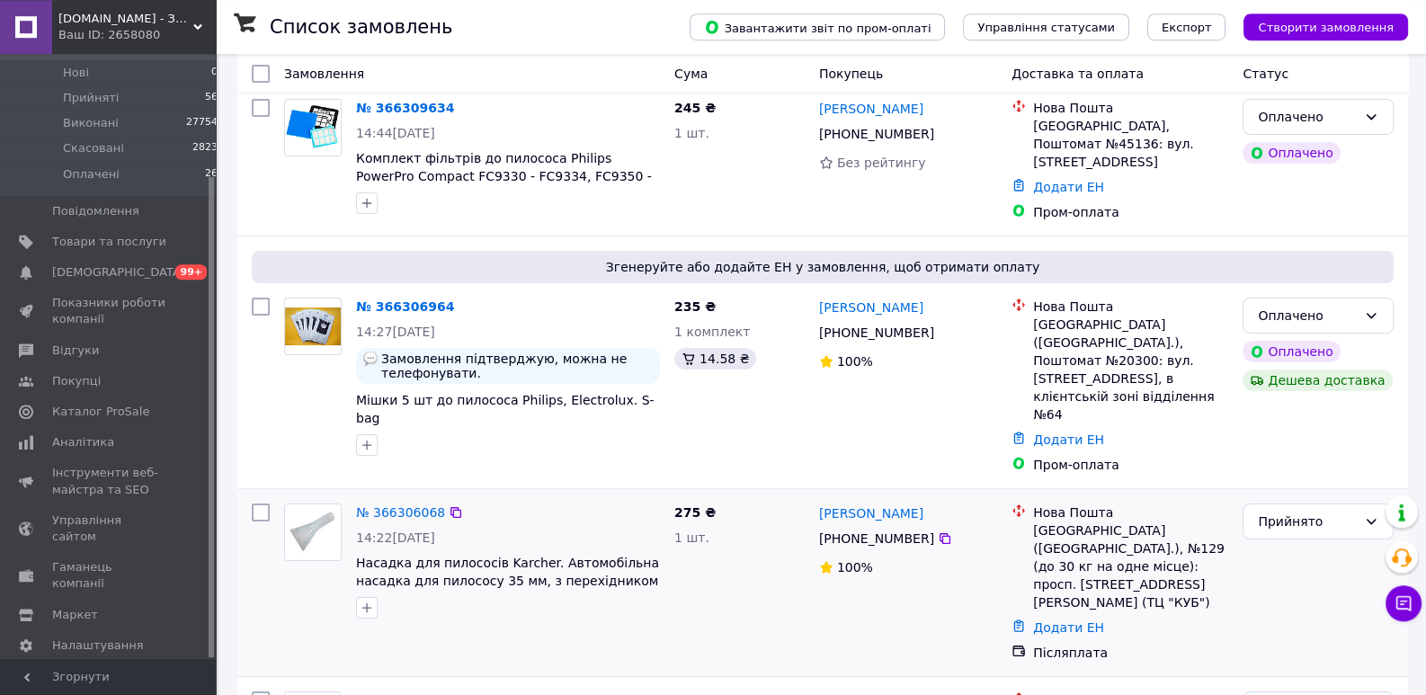
scroll to position [412, 0]
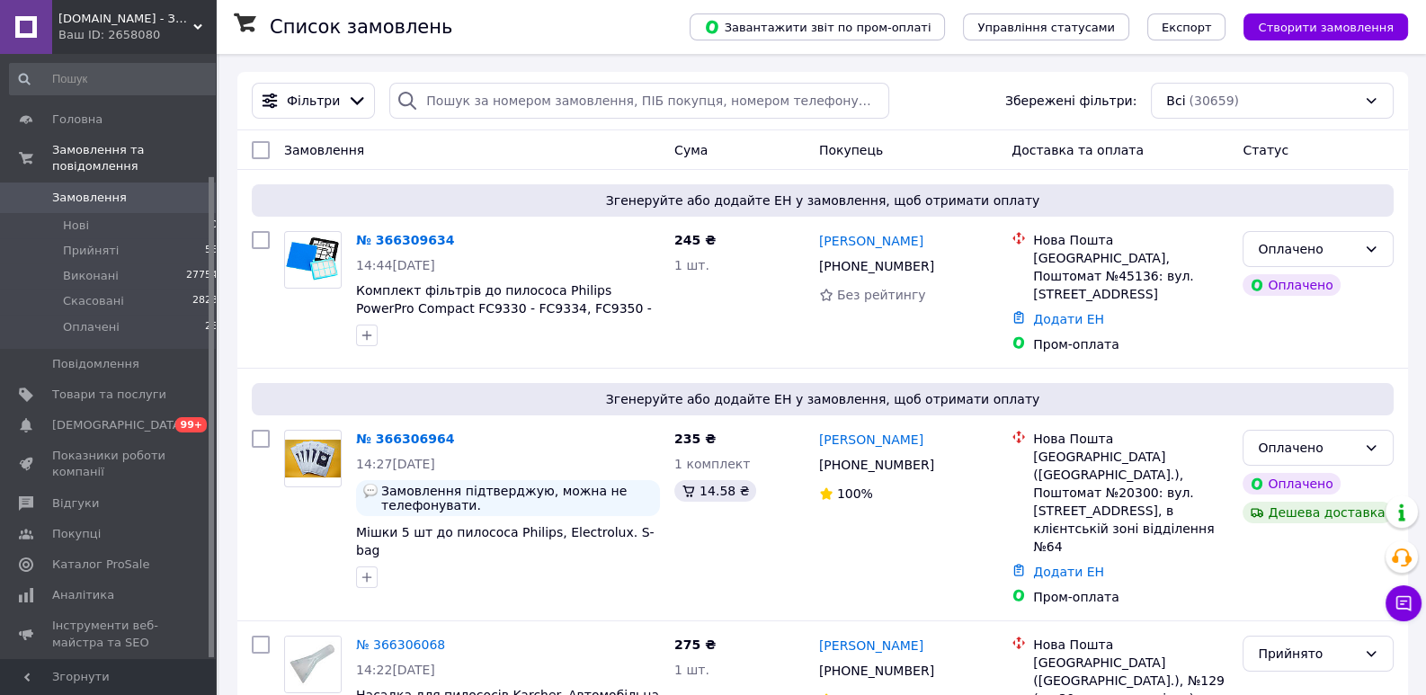
scroll to position [153, 0]
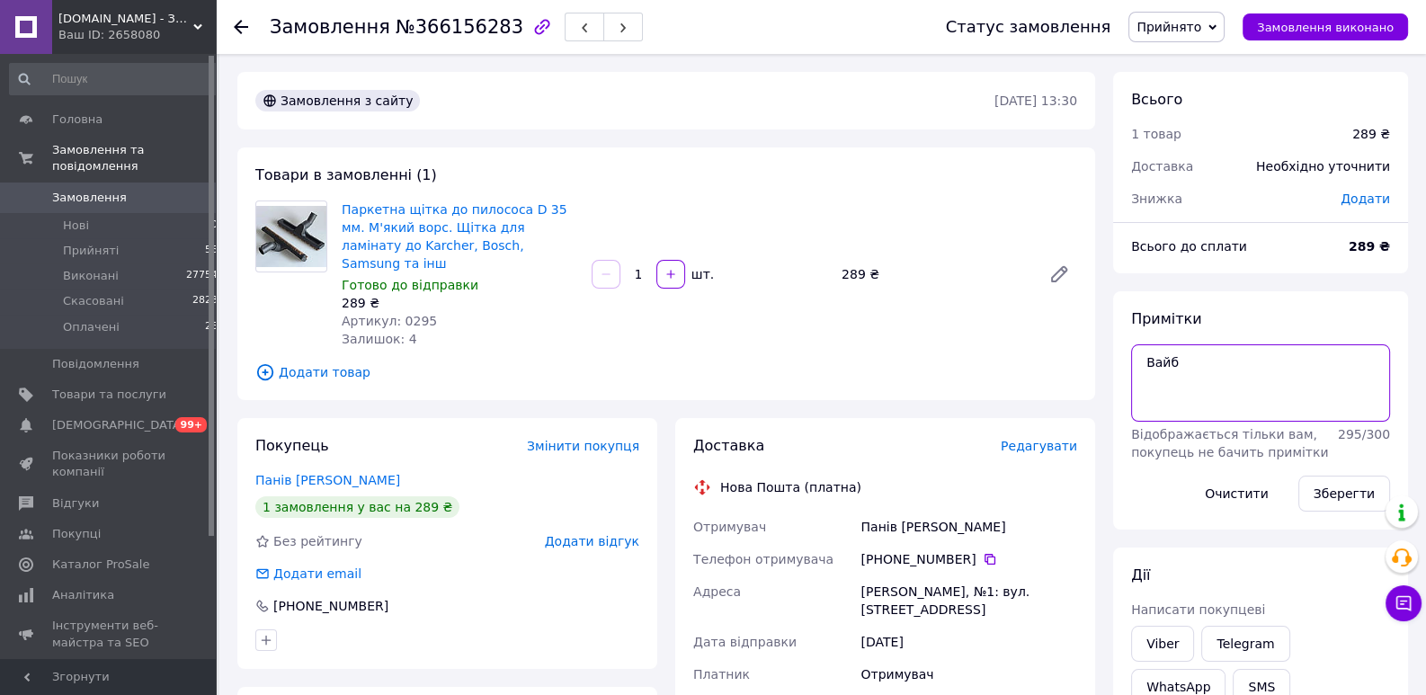
drag, startPoint x: 1202, startPoint y: 372, endPoint x: 1094, endPoint y: 356, distance: 109.1
click at [1131, 356] on textarea "Вайб" at bounding box center [1260, 382] width 259 height 77
paste textarea "ВАГА! Для перегляду фіскального чеку, напишіть нам на будь-який месенджер: tele…"
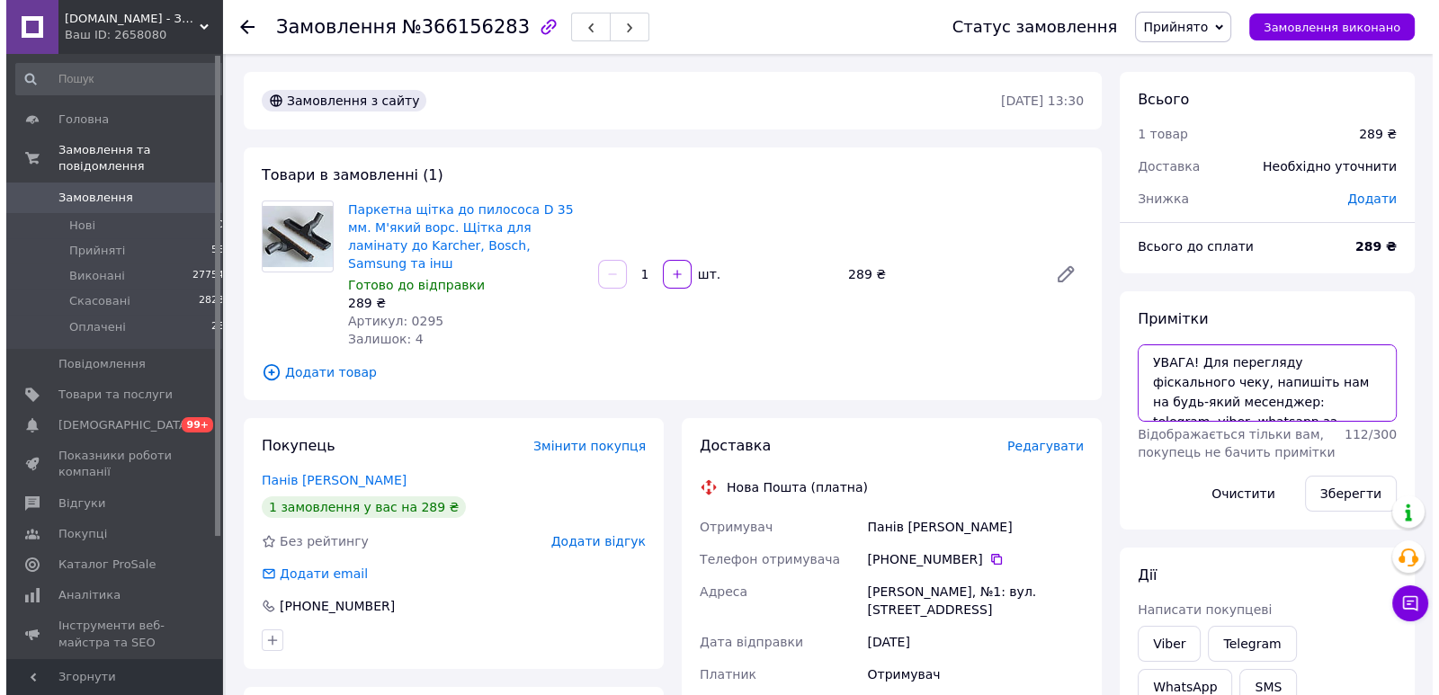
scroll to position [49, 0]
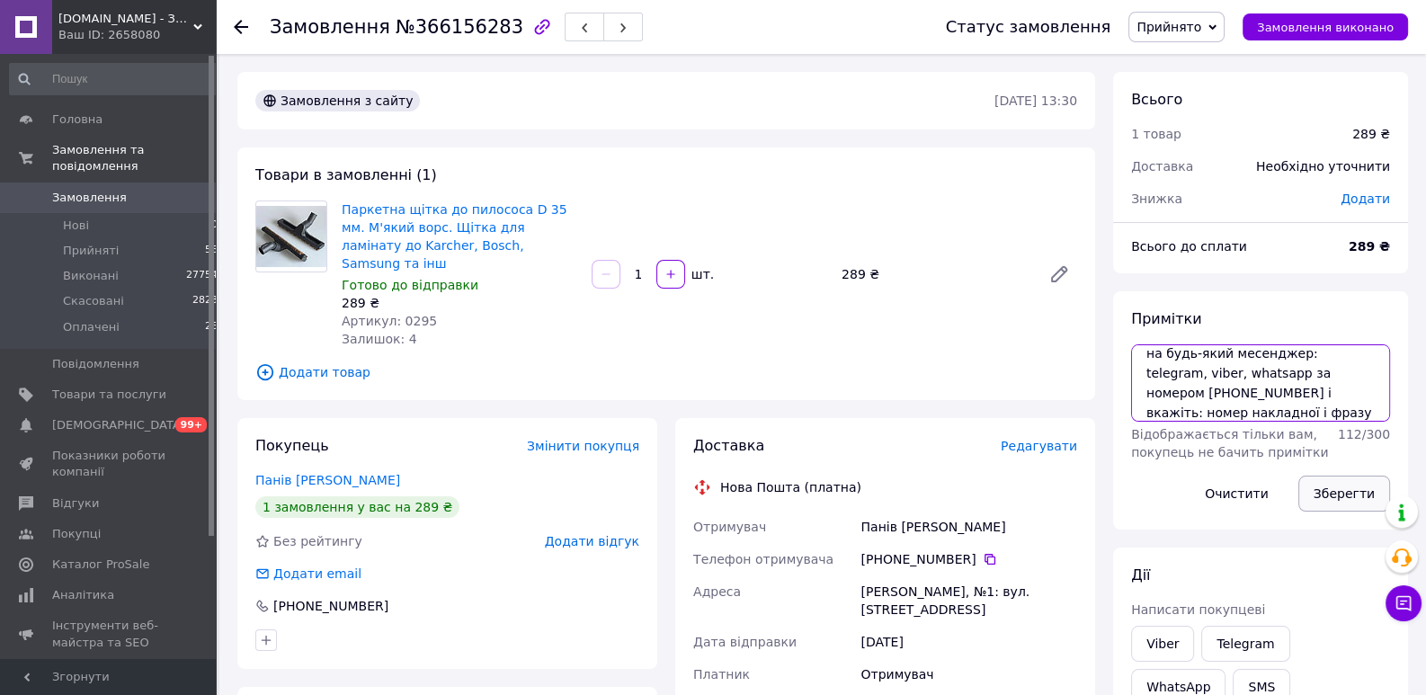
type textarea "УВАГА! Для перегляду фіскального чеку, напишіть нам на будь-який месенджер: tel…"
click at [1325, 479] on button "Зберегти" at bounding box center [1344, 494] width 92 height 36
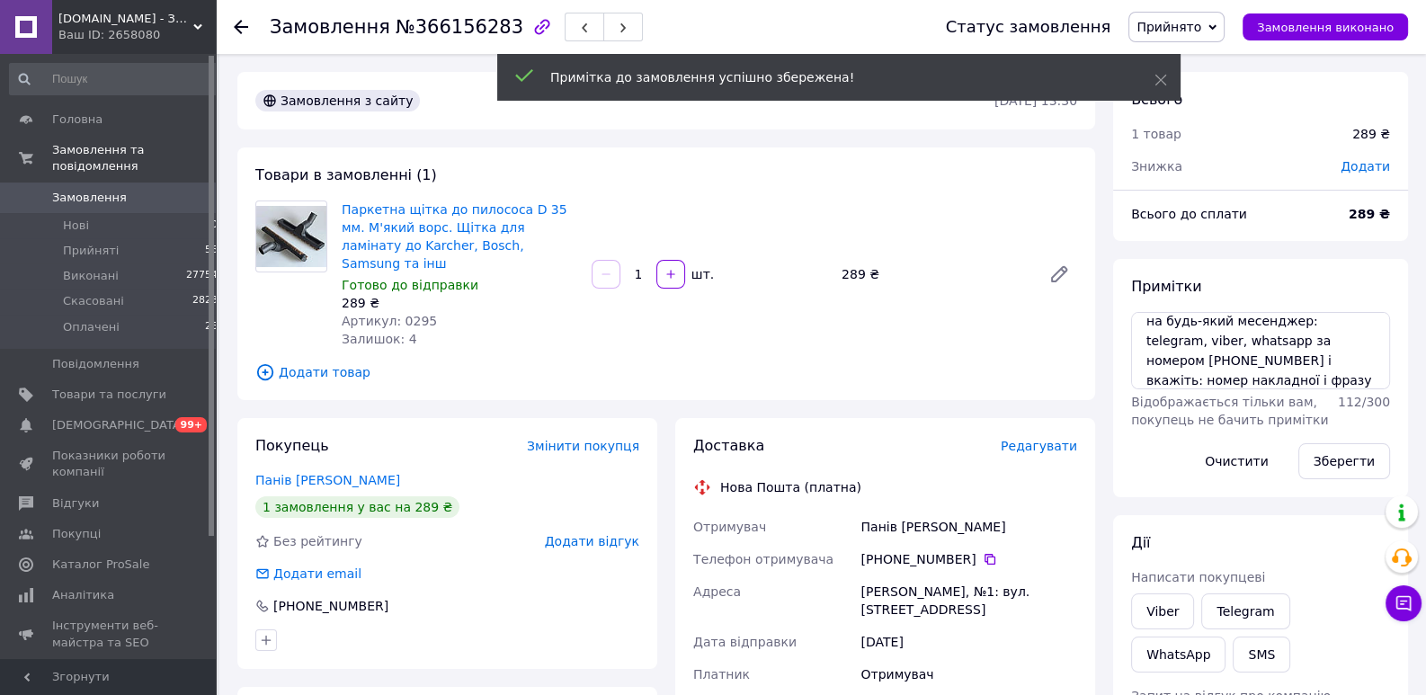
click at [1048, 439] on span "Редагувати" at bounding box center [1039, 446] width 76 height 14
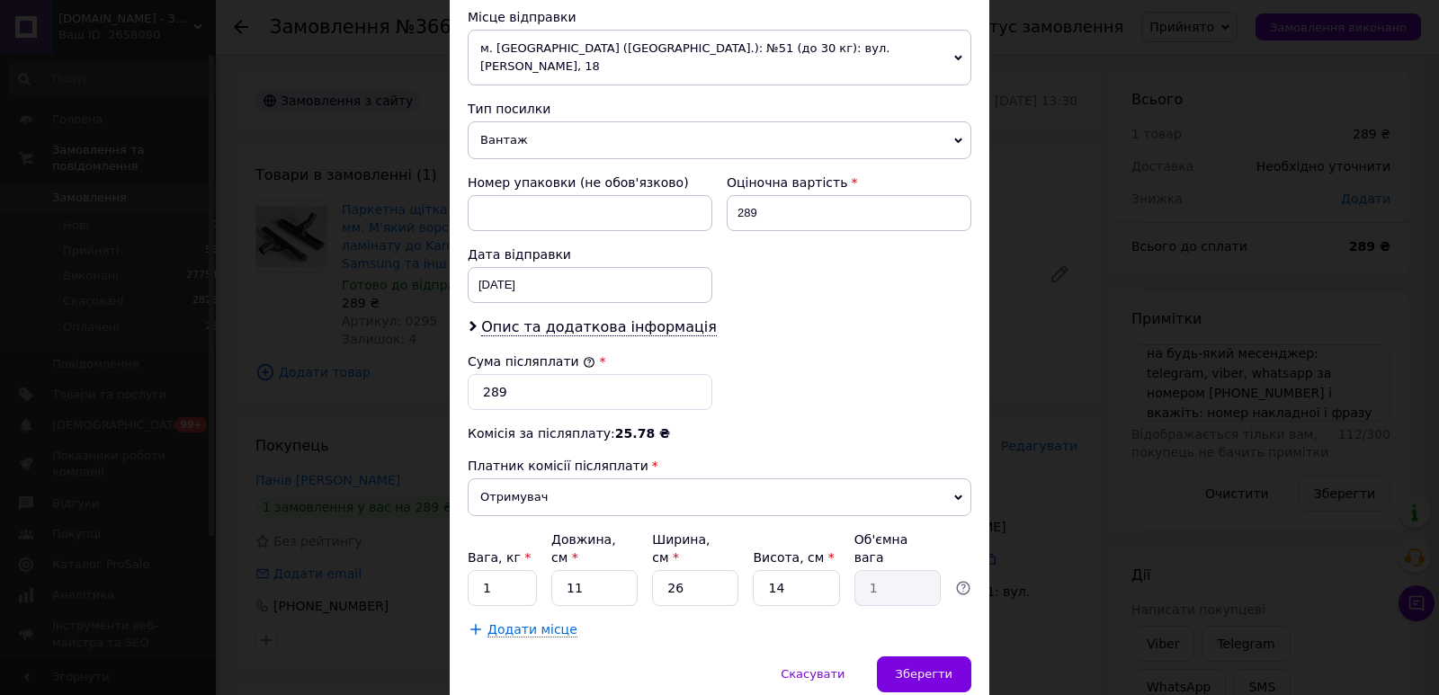
scroll to position [659, 0]
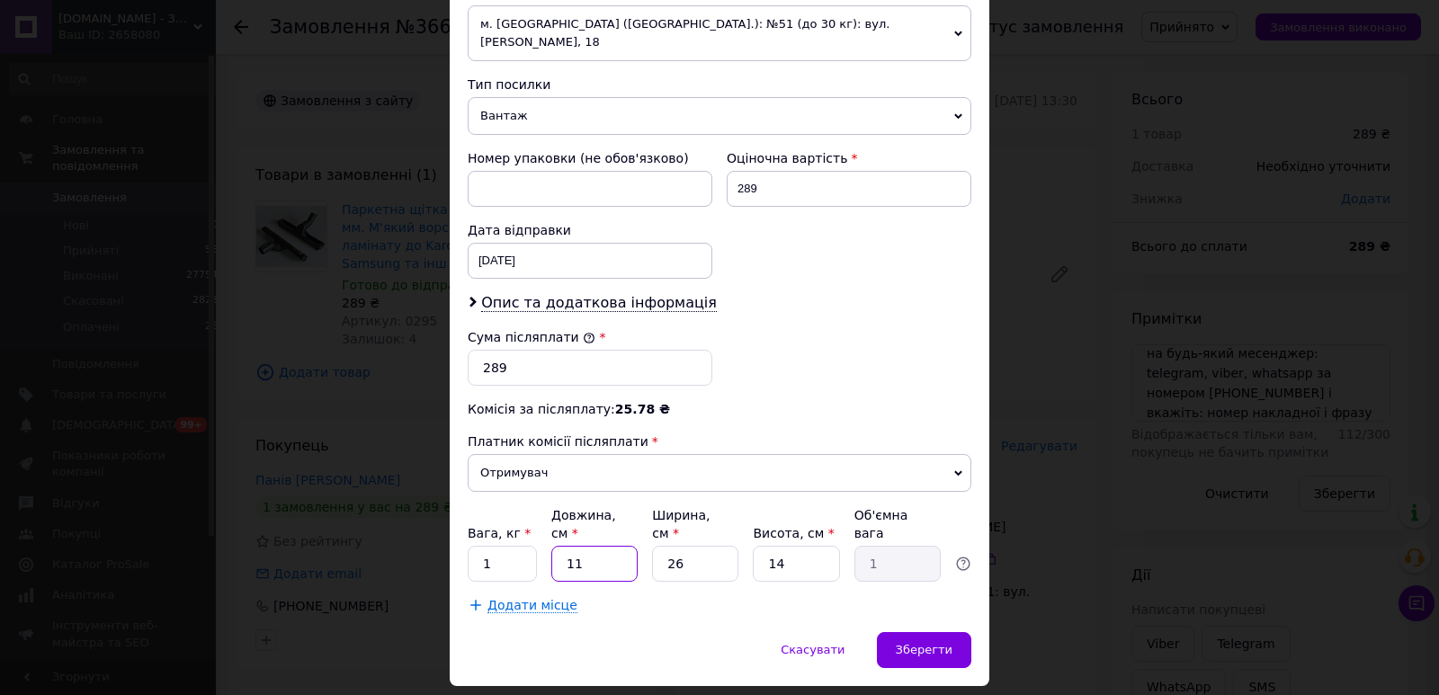
drag, startPoint x: 613, startPoint y: 527, endPoint x: 557, endPoint y: 529, distance: 55.8
click at [557, 546] on input "11" at bounding box center [594, 564] width 86 height 36
type input "3"
type input "0.27"
type input "31"
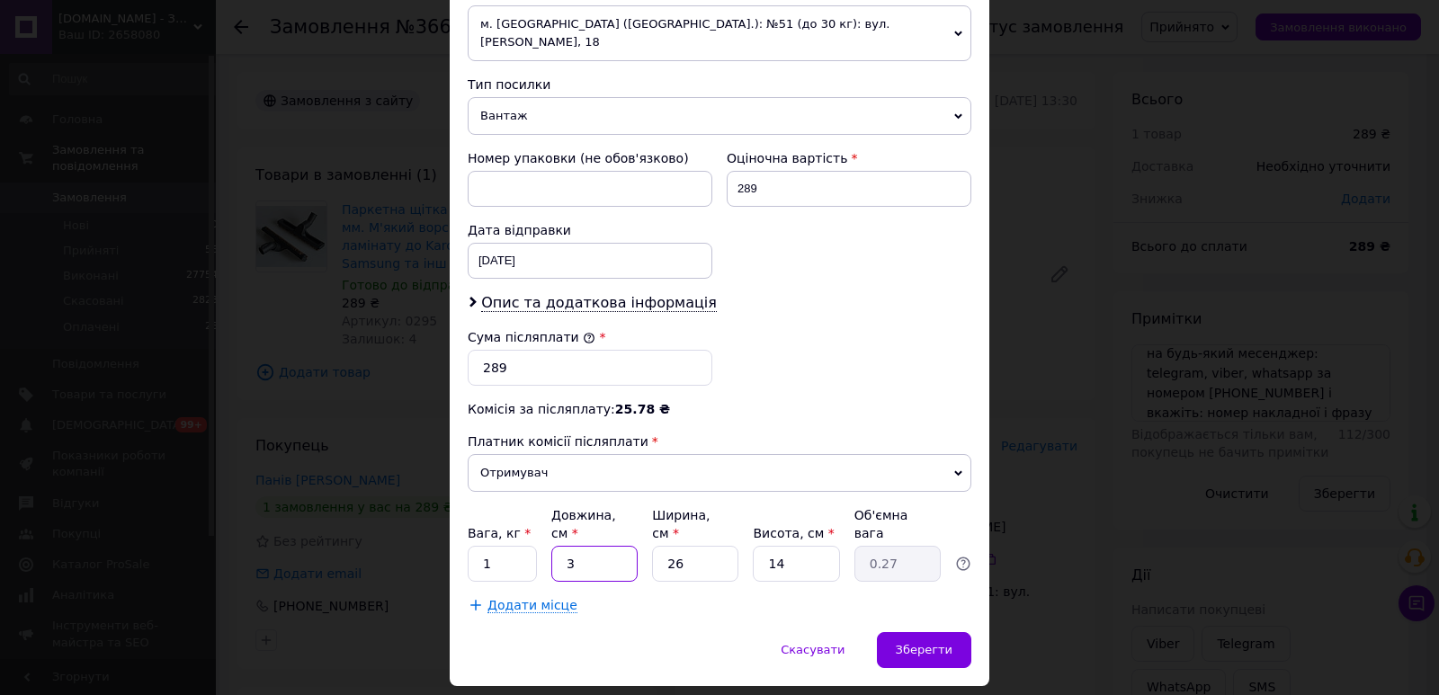
type input "2.82"
type input "31"
drag, startPoint x: 713, startPoint y: 519, endPoint x: 643, endPoint y: 524, distance: 70.3
click at [652, 546] on input "26" at bounding box center [695, 564] width 86 height 36
drag, startPoint x: 786, startPoint y: 529, endPoint x: 753, endPoint y: 529, distance: 33.3
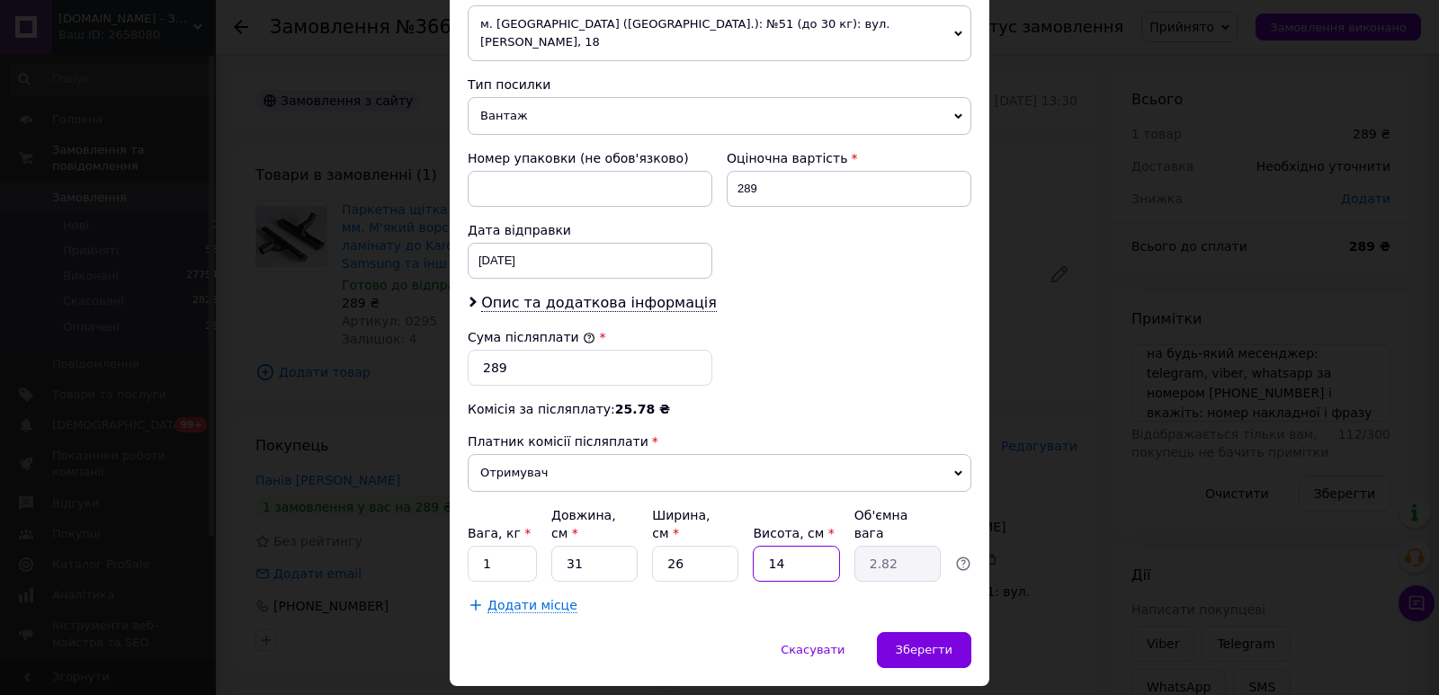
click at [753, 546] on input "14" at bounding box center [796, 564] width 86 height 36
type input "1"
type input "0.2"
type input "10"
type input "2.02"
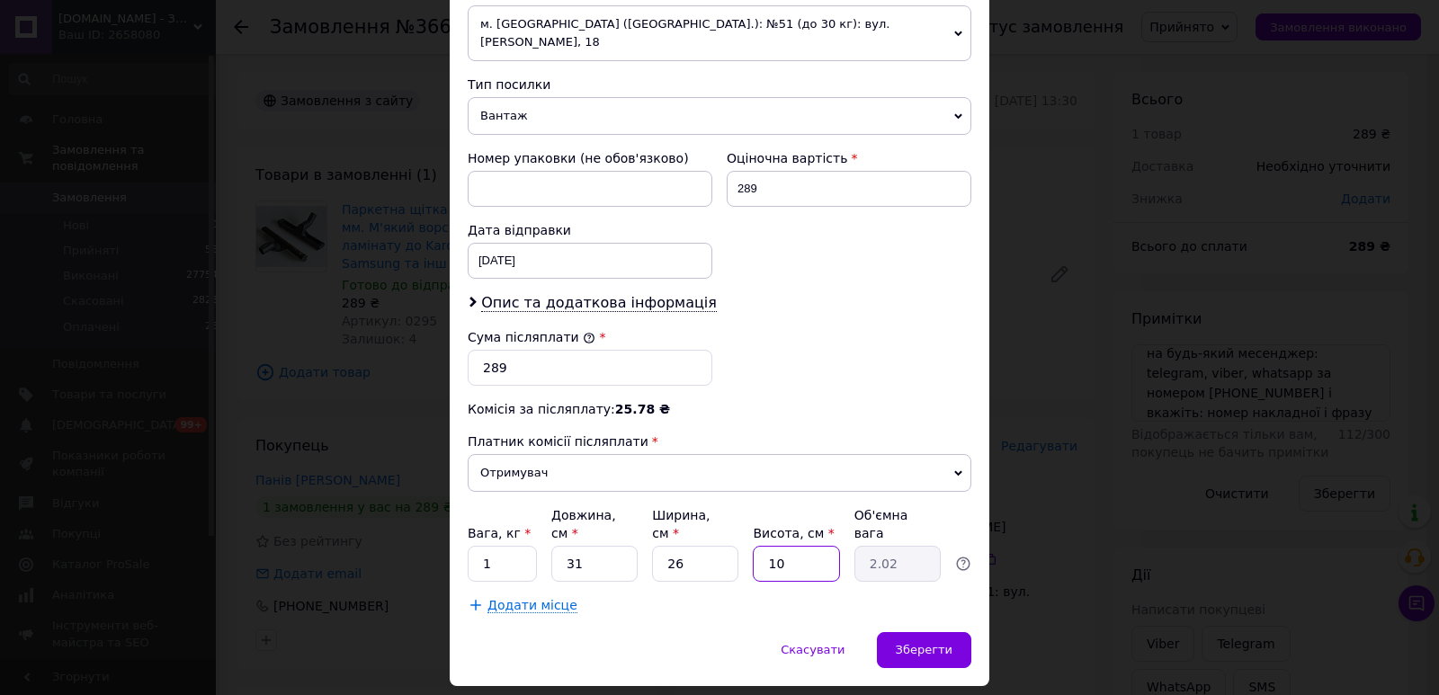
drag, startPoint x: 783, startPoint y: 530, endPoint x: 759, endPoint y: 530, distance: 24.3
click at [759, 546] on input "10" at bounding box center [796, 564] width 86 height 36
type input "9"
type input "1.81"
type input "9"
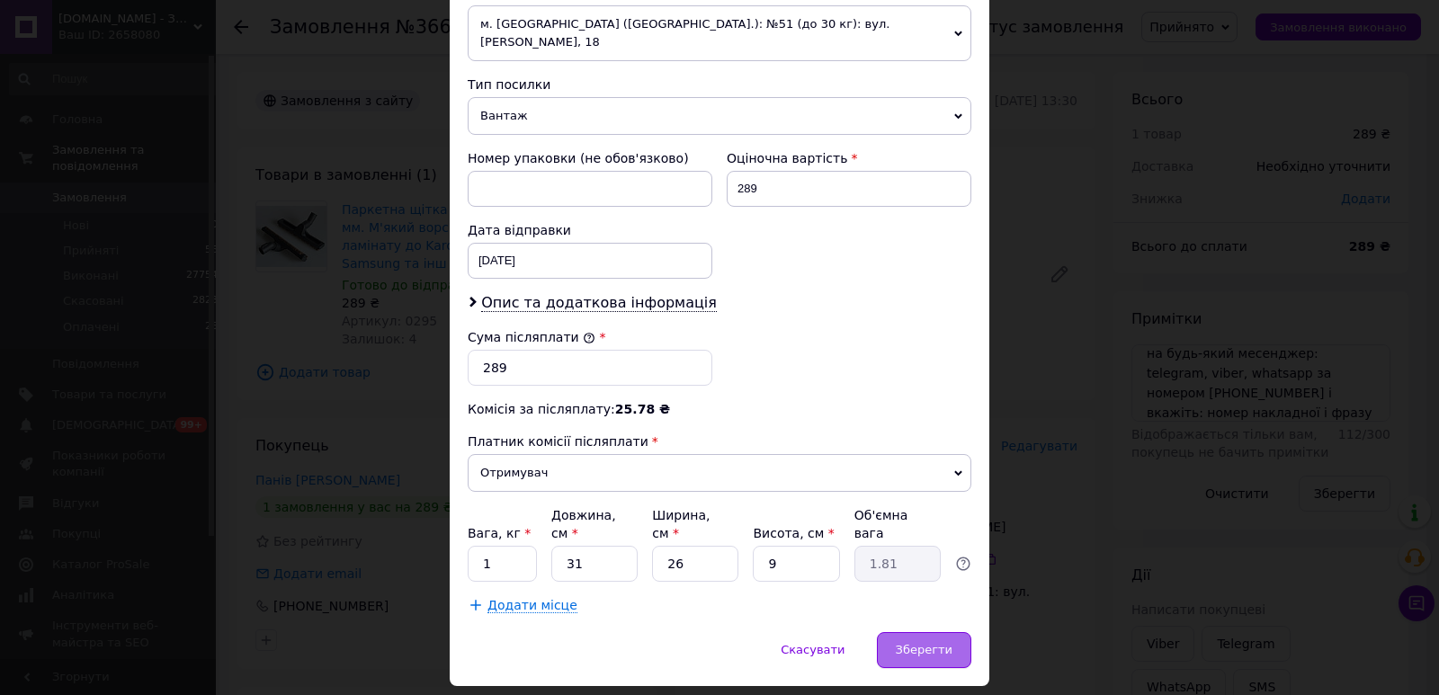
click at [915, 643] on span "Зберегти" at bounding box center [924, 649] width 57 height 13
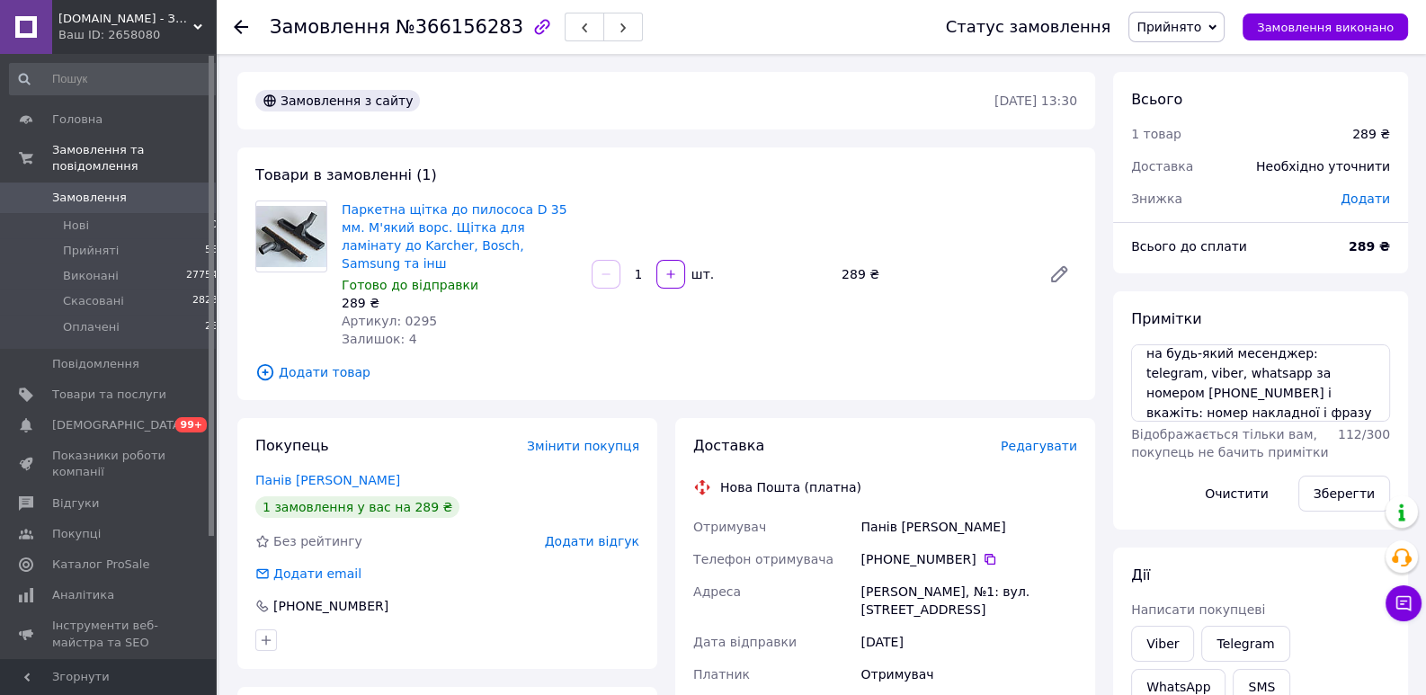
click at [1033, 439] on span "Редагувати" at bounding box center [1039, 446] width 76 height 14
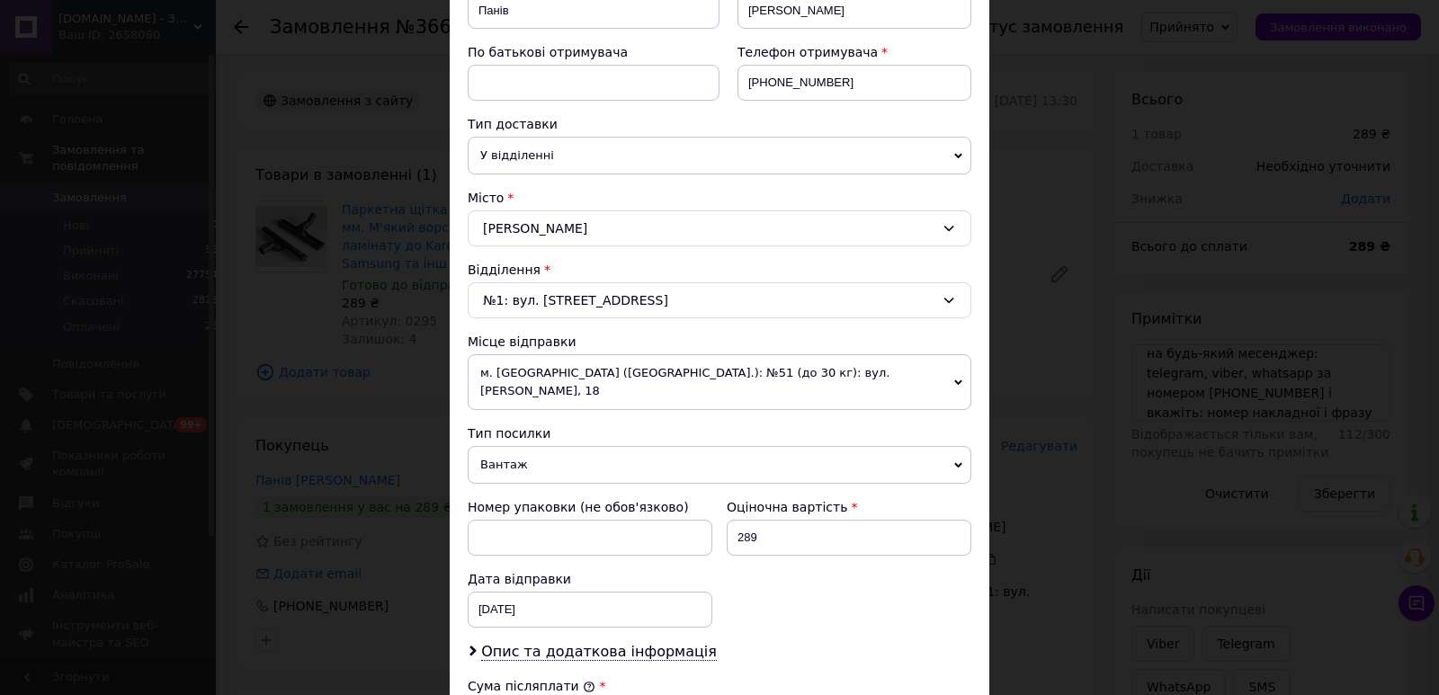
scroll to position [527, 0]
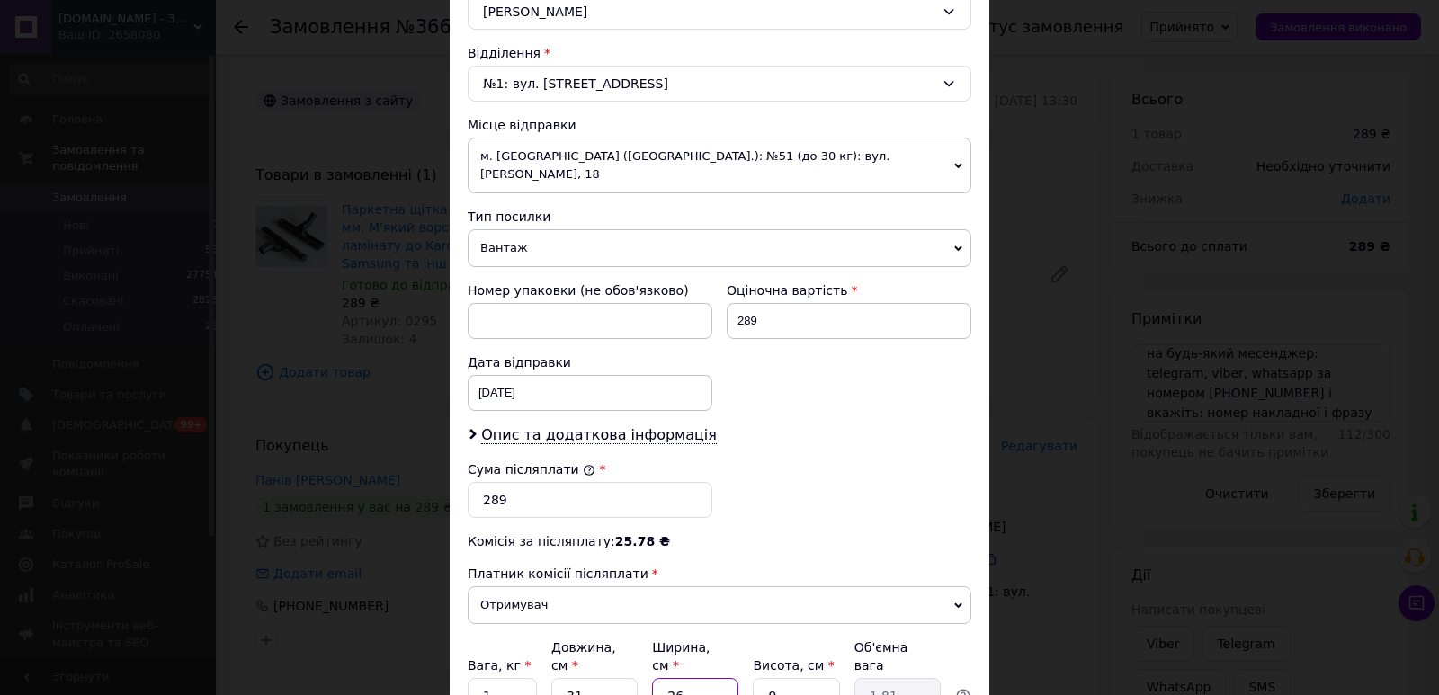
drag, startPoint x: 699, startPoint y: 654, endPoint x: 644, endPoint y: 656, distance: 54.9
click at [652, 678] on input "26" at bounding box center [695, 696] width 86 height 36
type input "1"
type input "0.1"
type input "18"
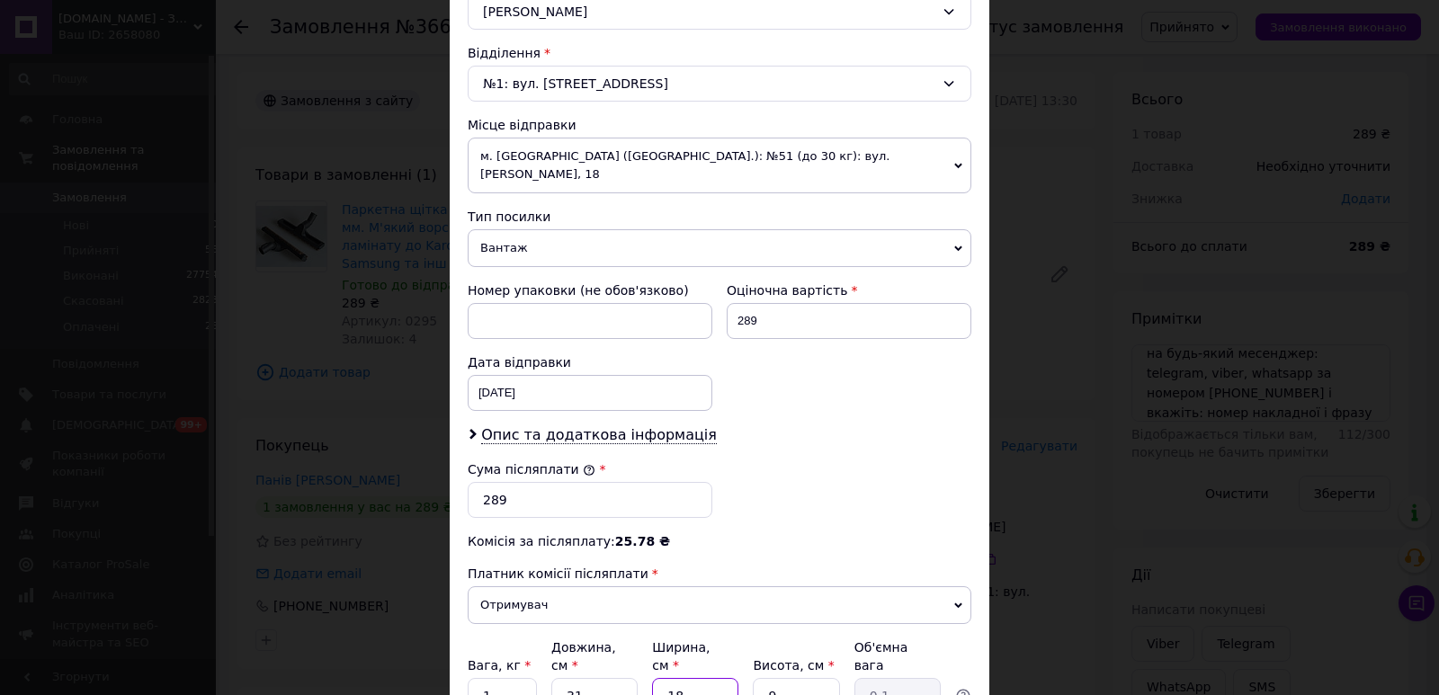
type input "1.26"
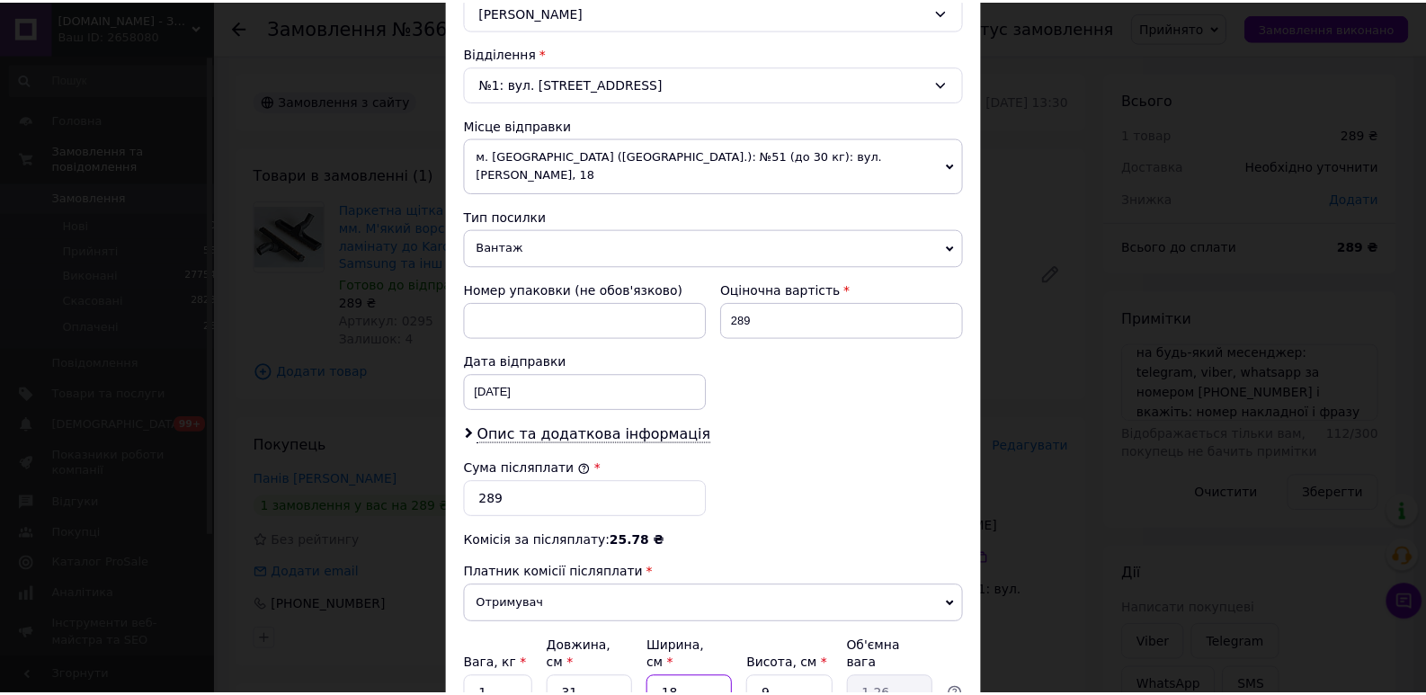
scroll to position [673, 0]
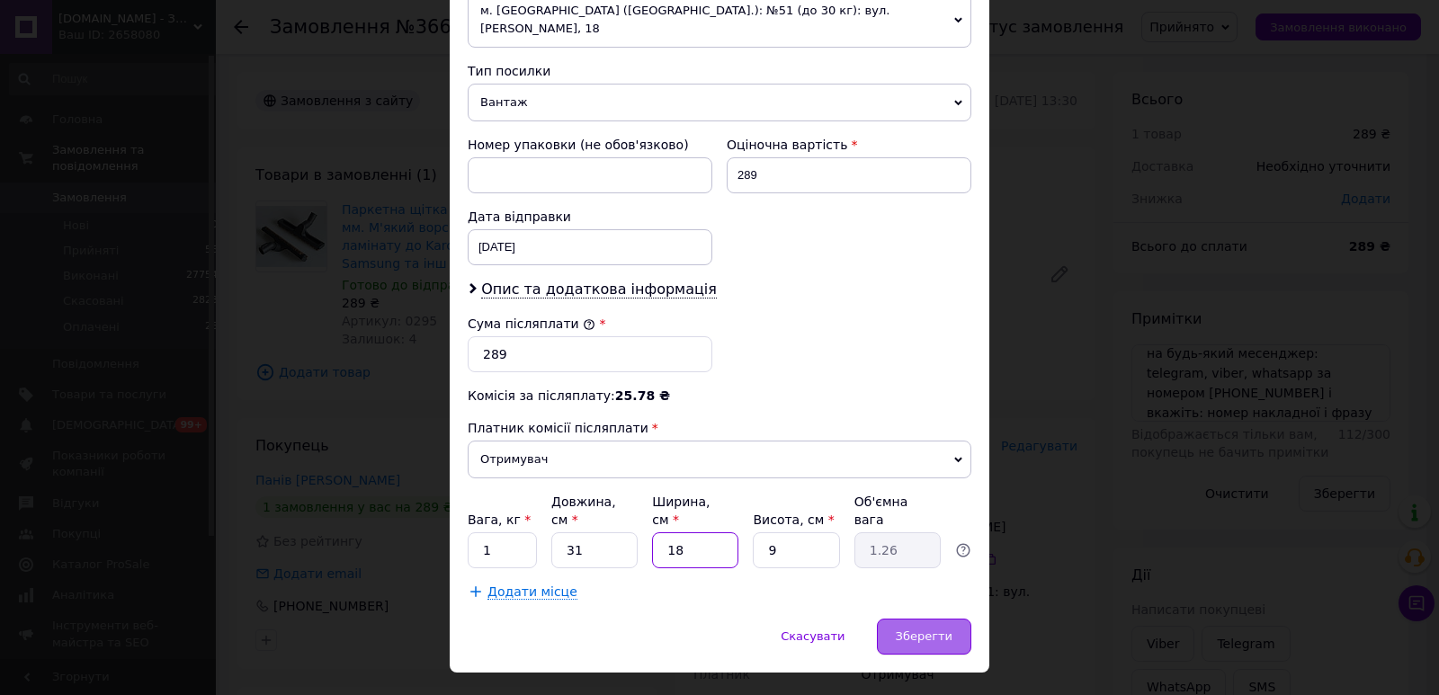
type input "18"
click at [899, 629] on span "Зберегти" at bounding box center [924, 635] width 57 height 13
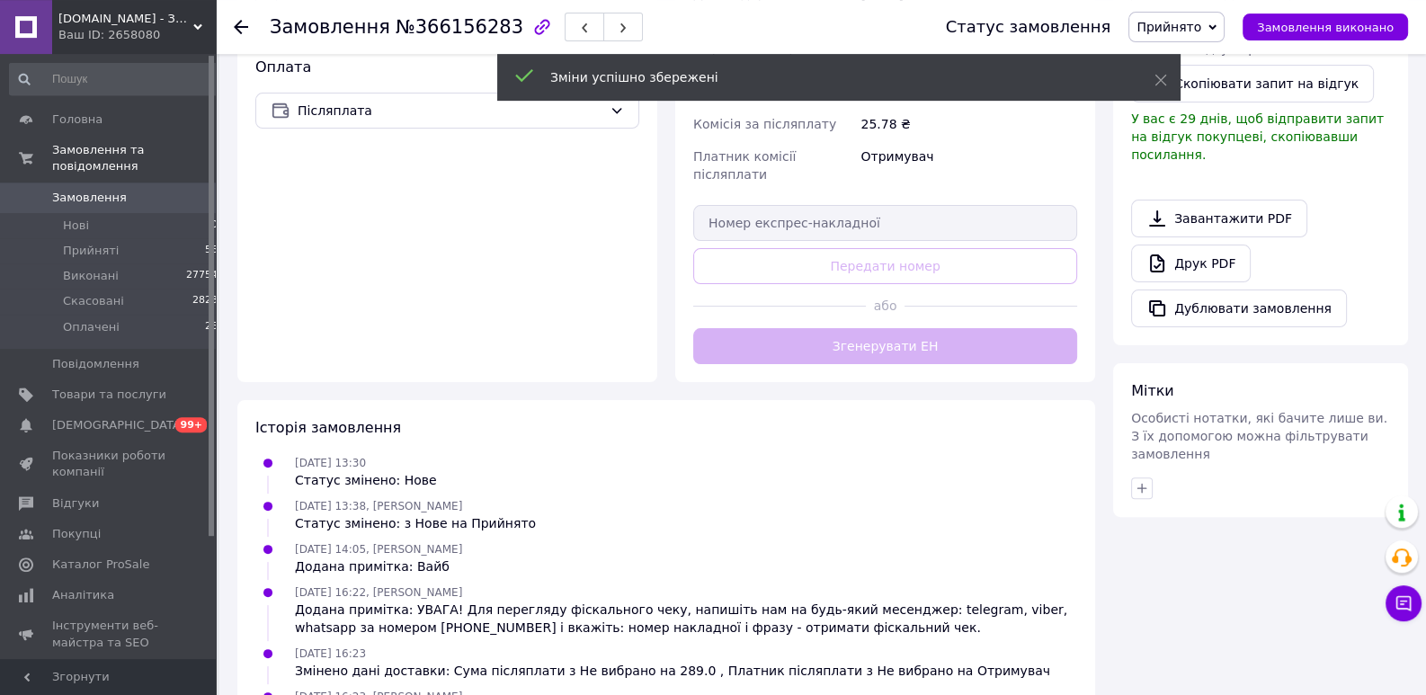
scroll to position [689, 0]
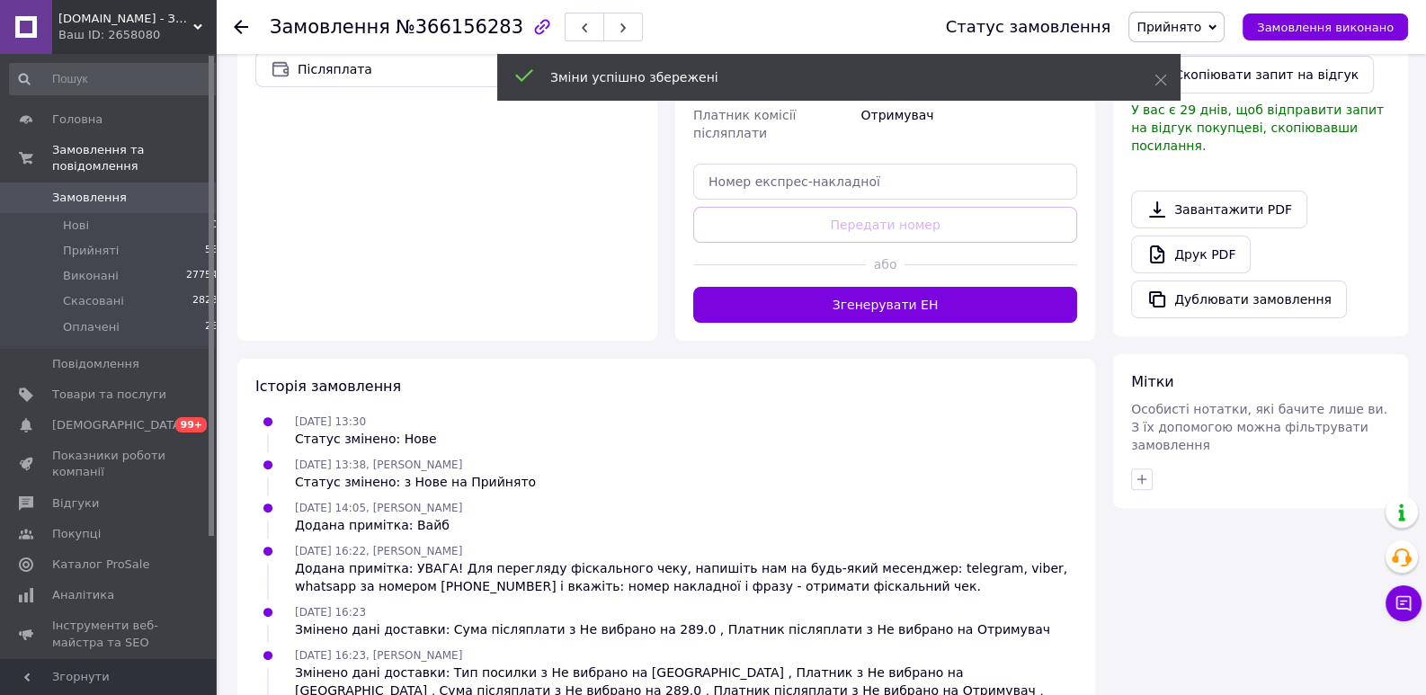
click at [892, 245] on div "або" at bounding box center [885, 265] width 384 height 44
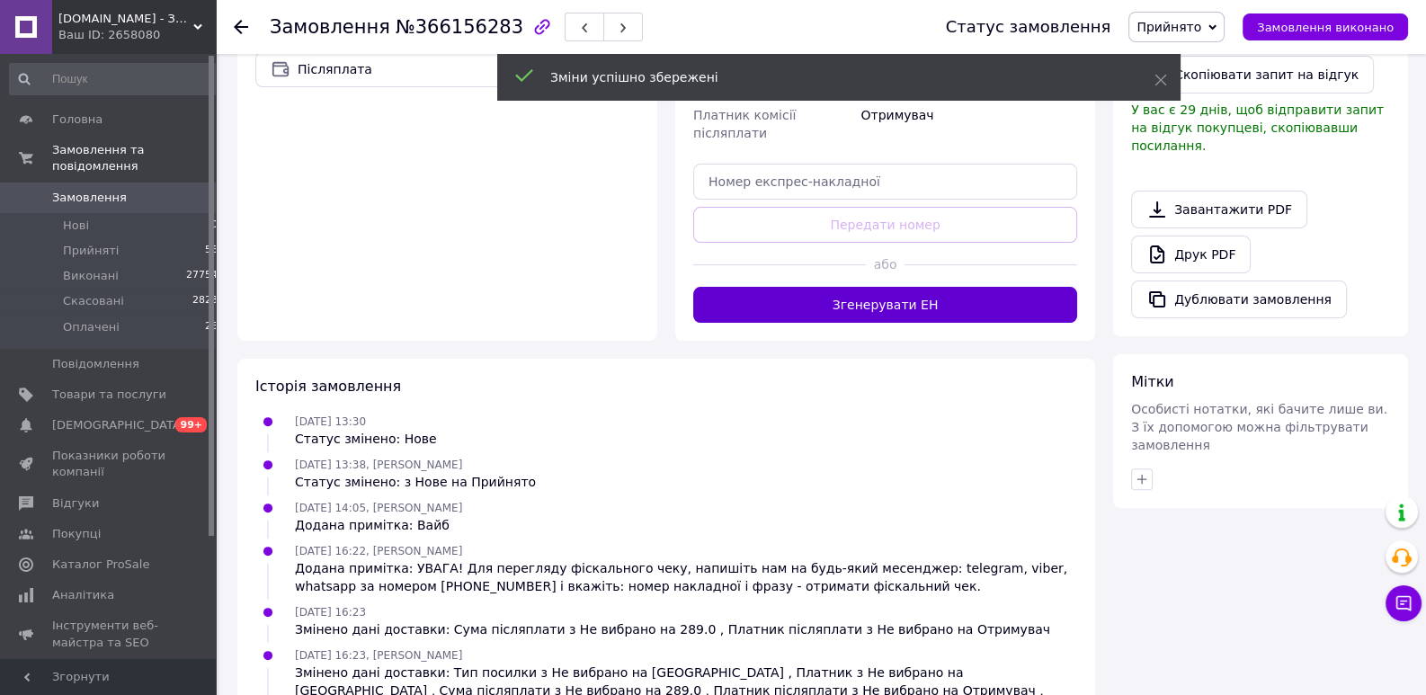
click at [888, 287] on button "Згенерувати ЕН" at bounding box center [885, 305] width 384 height 36
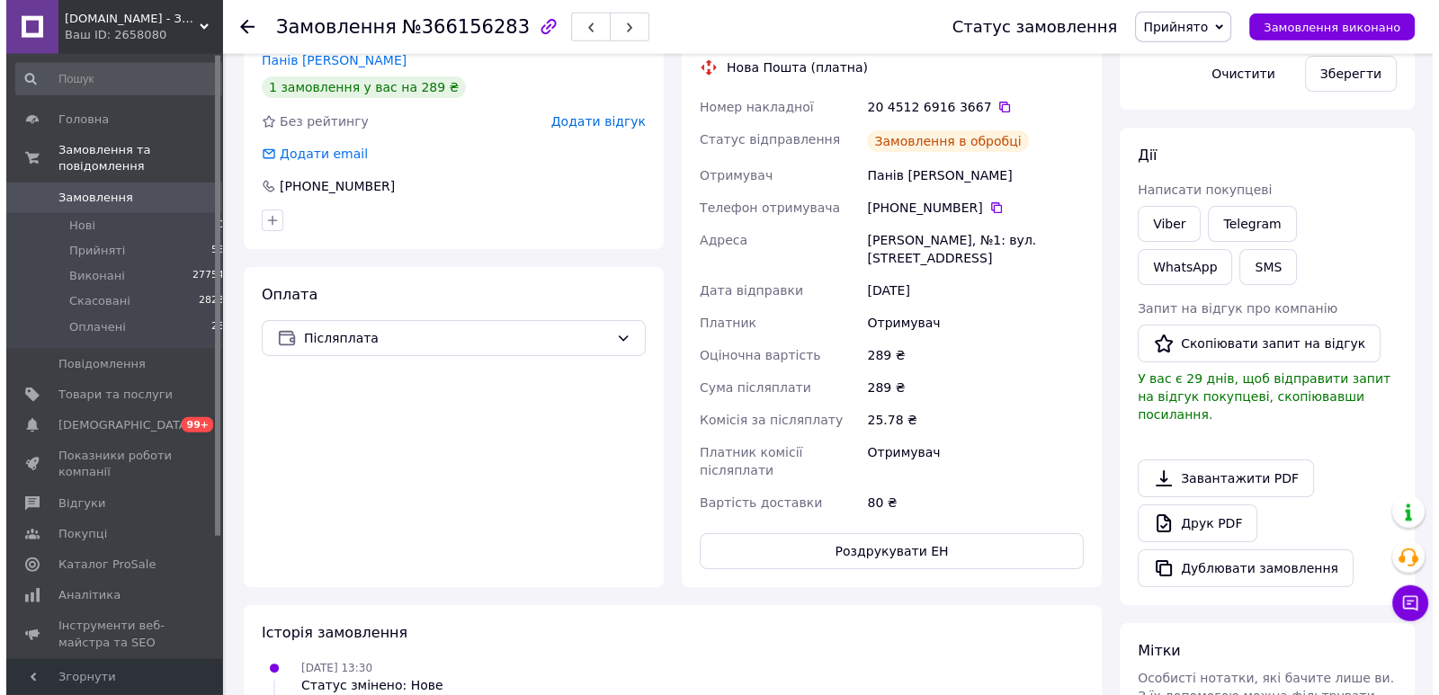
scroll to position [138, 0]
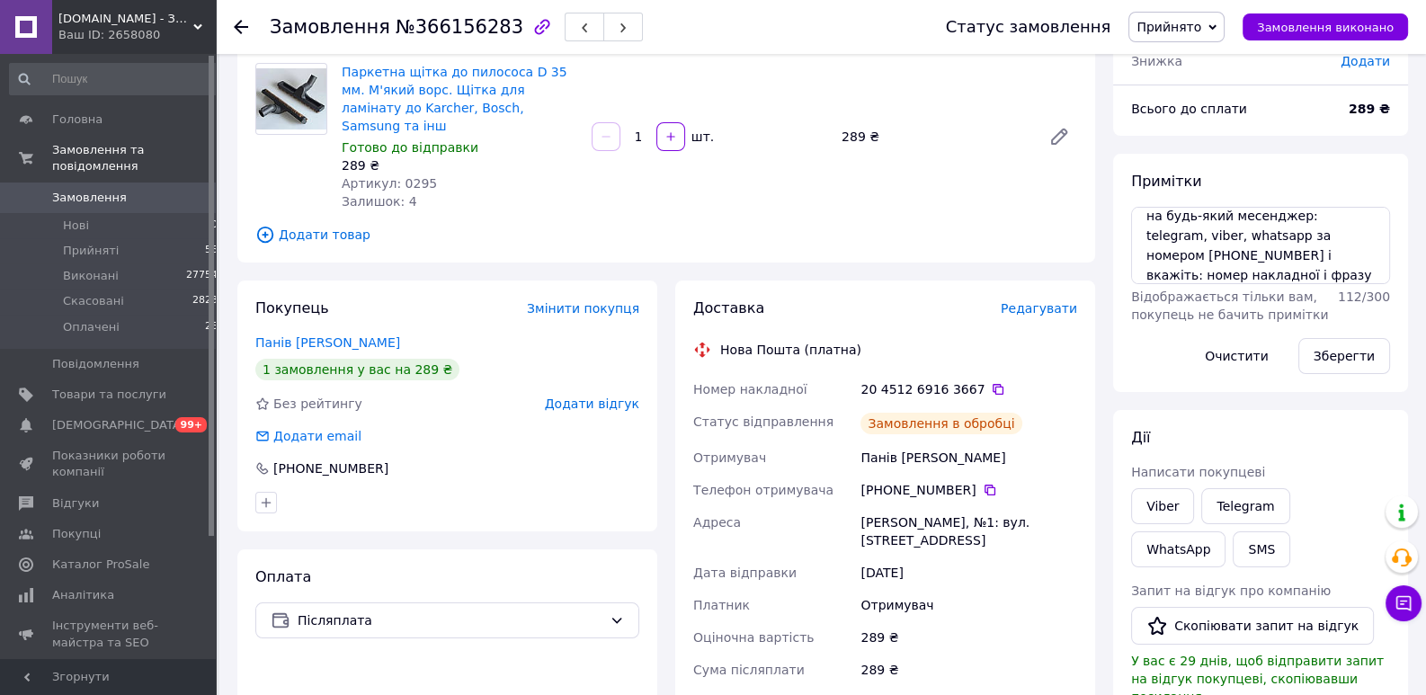
click at [1050, 301] on span "Редагувати" at bounding box center [1039, 308] width 76 height 14
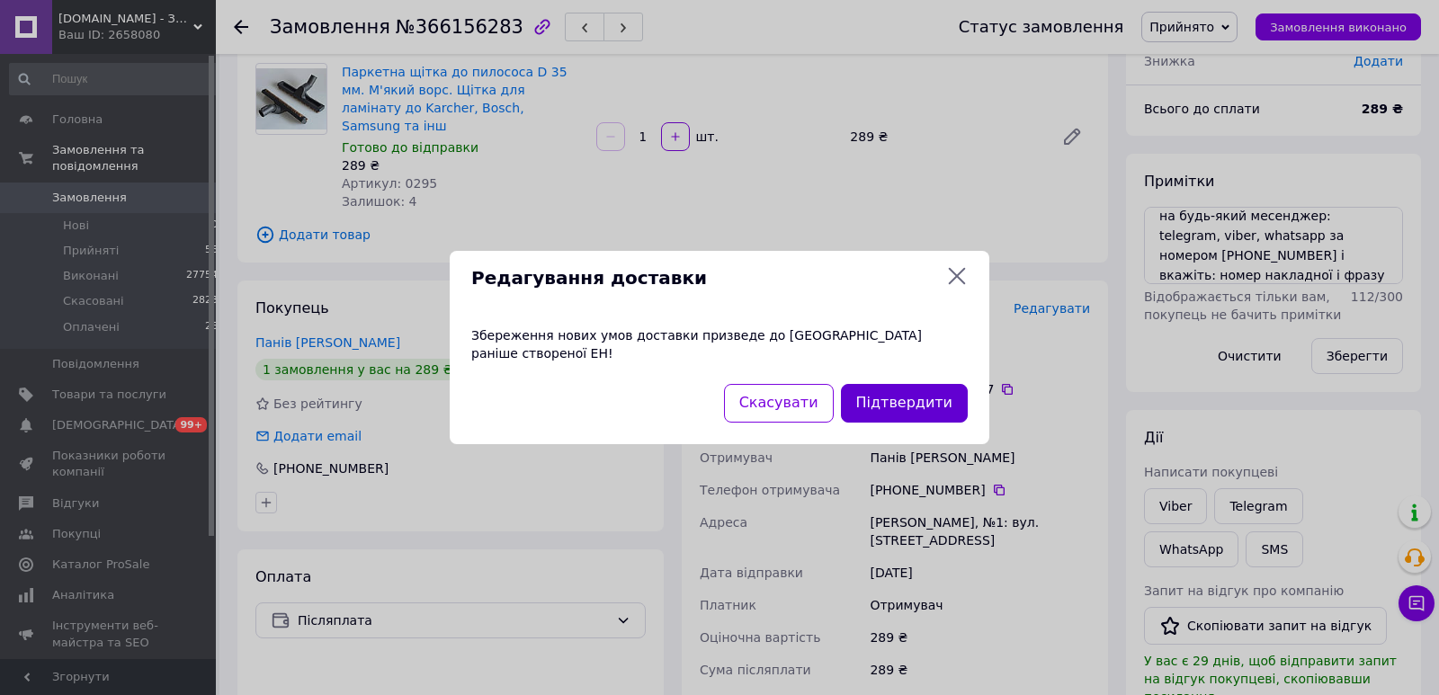
click at [918, 387] on button "Підтвердити" at bounding box center [904, 403] width 127 height 39
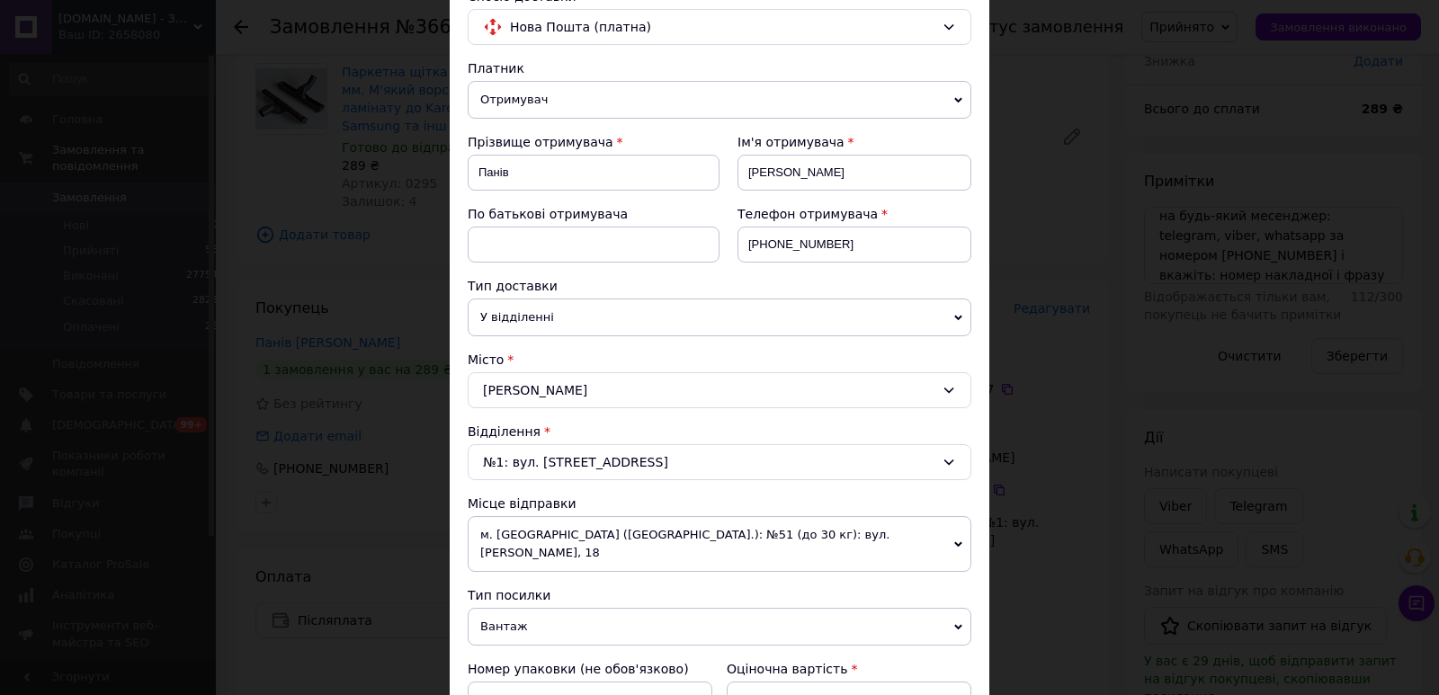
scroll to position [263, 0]
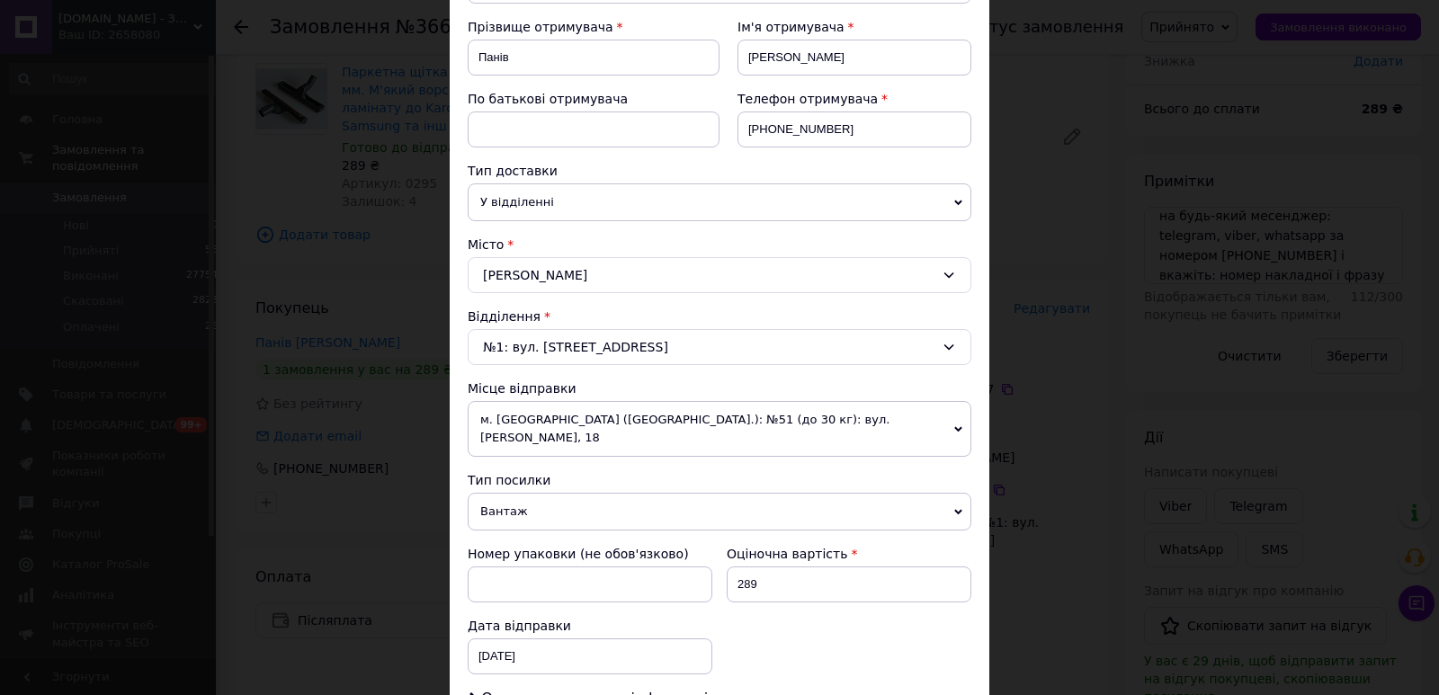
click at [690, 408] on span "м. [GEOGRAPHIC_DATA] ([GEOGRAPHIC_DATA].): №51 (до 30 кг): вул. [PERSON_NAME], …" at bounding box center [720, 429] width 504 height 56
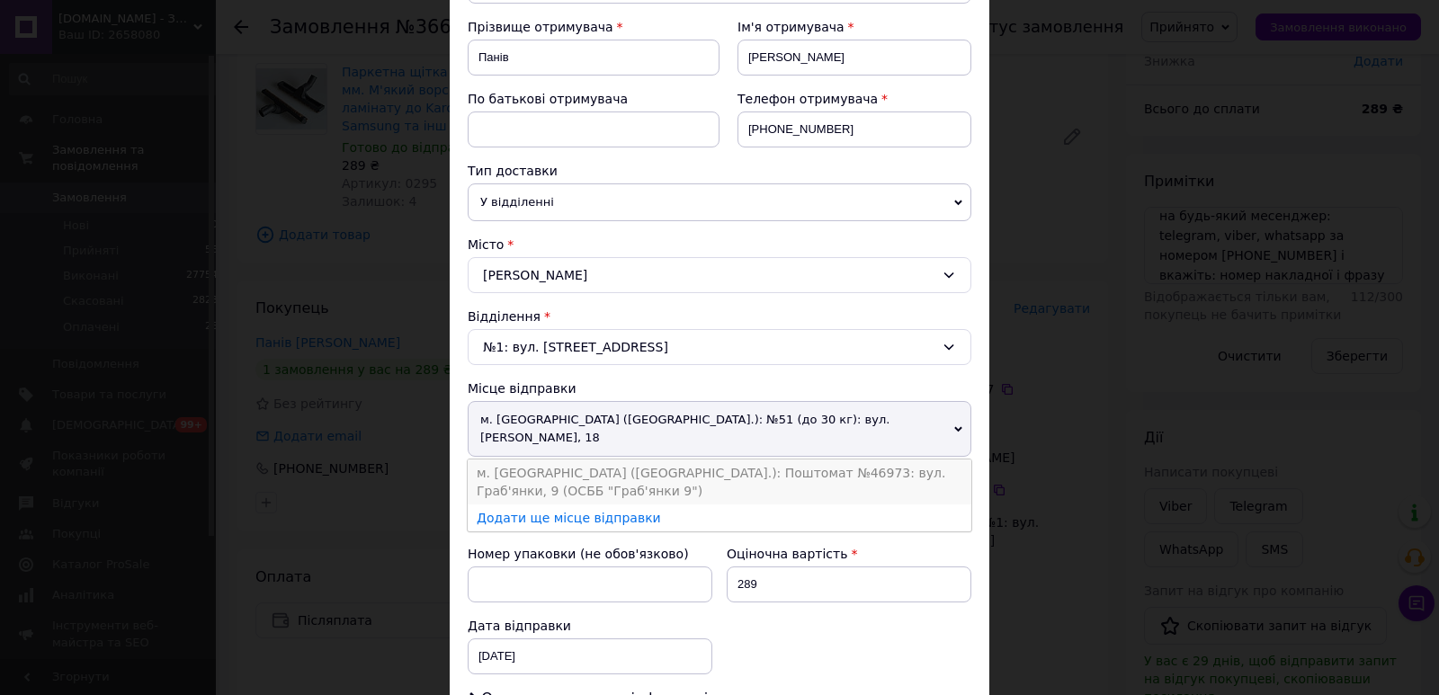
click at [687, 459] on li "м. [GEOGRAPHIC_DATA] ([GEOGRAPHIC_DATA].): Поштомат №46973: вул. Граб'янки, 9 (…" at bounding box center [720, 481] width 504 height 45
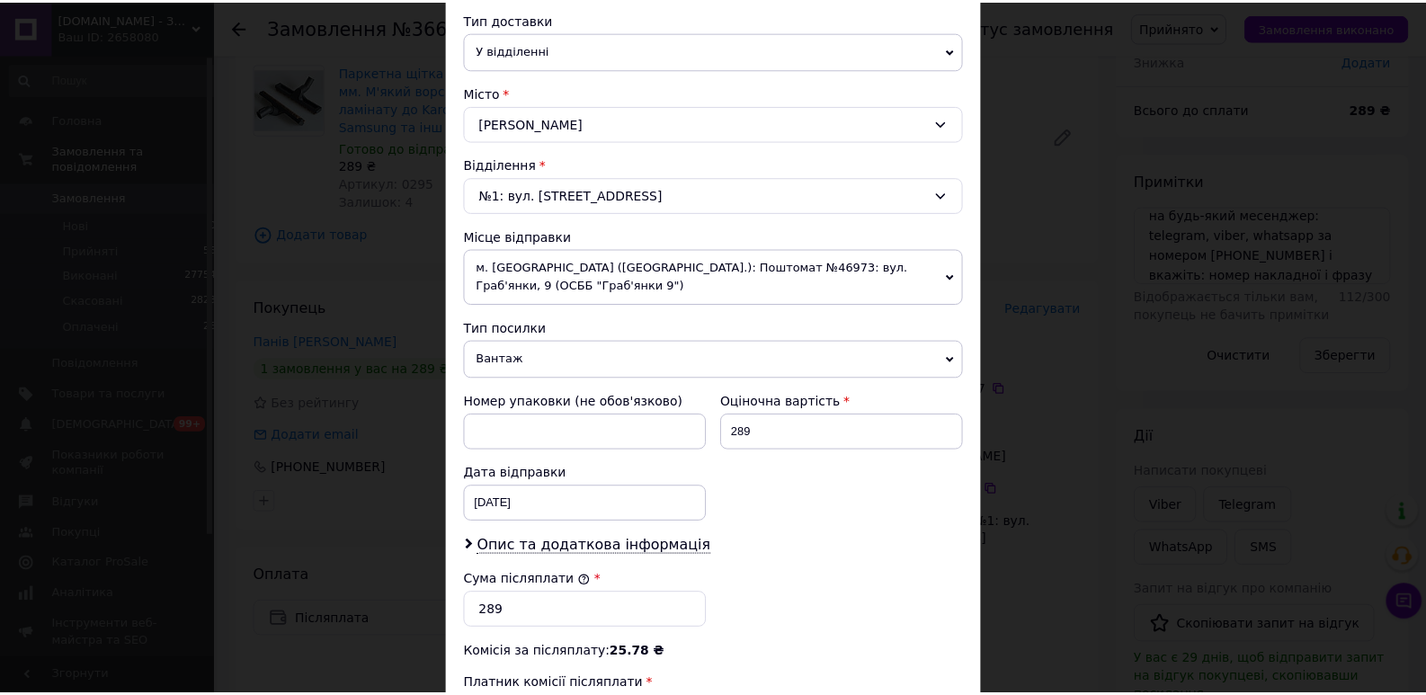
scroll to position [673, 0]
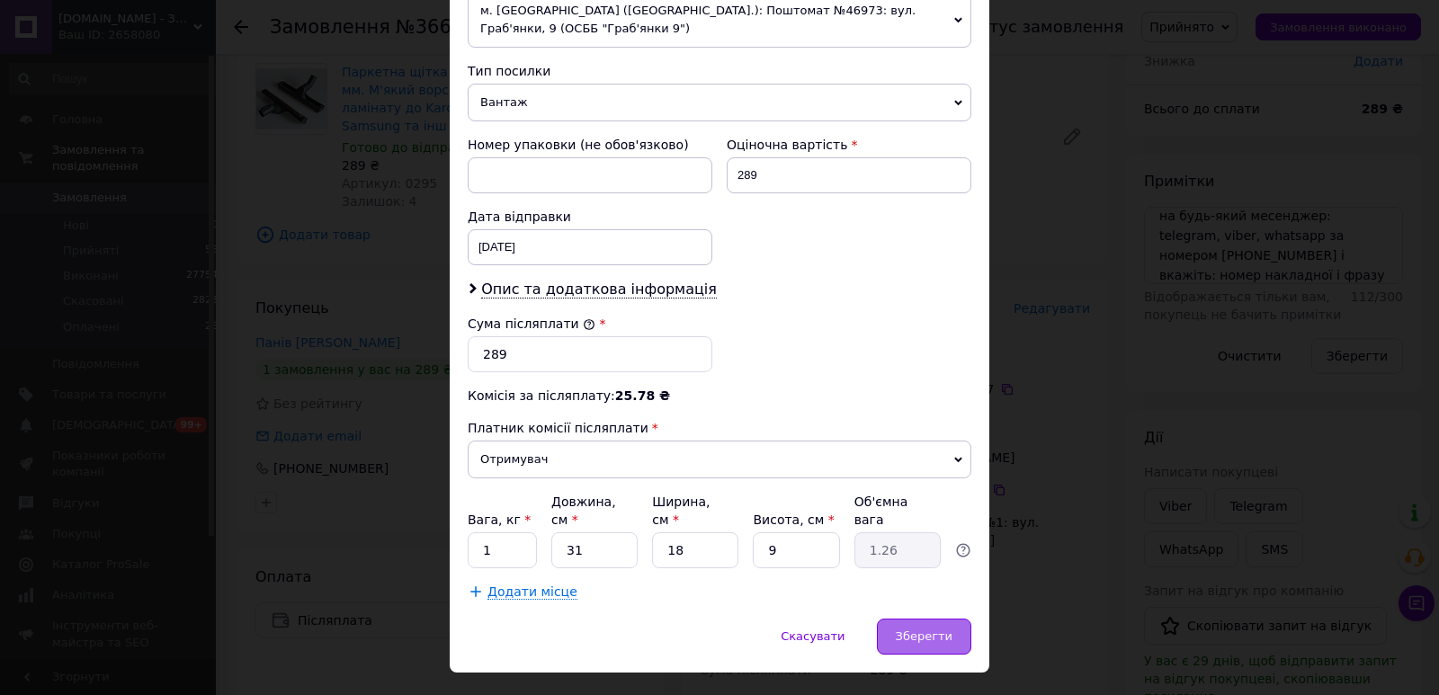
click at [912, 619] on div "Зберегти" at bounding box center [924, 637] width 94 height 36
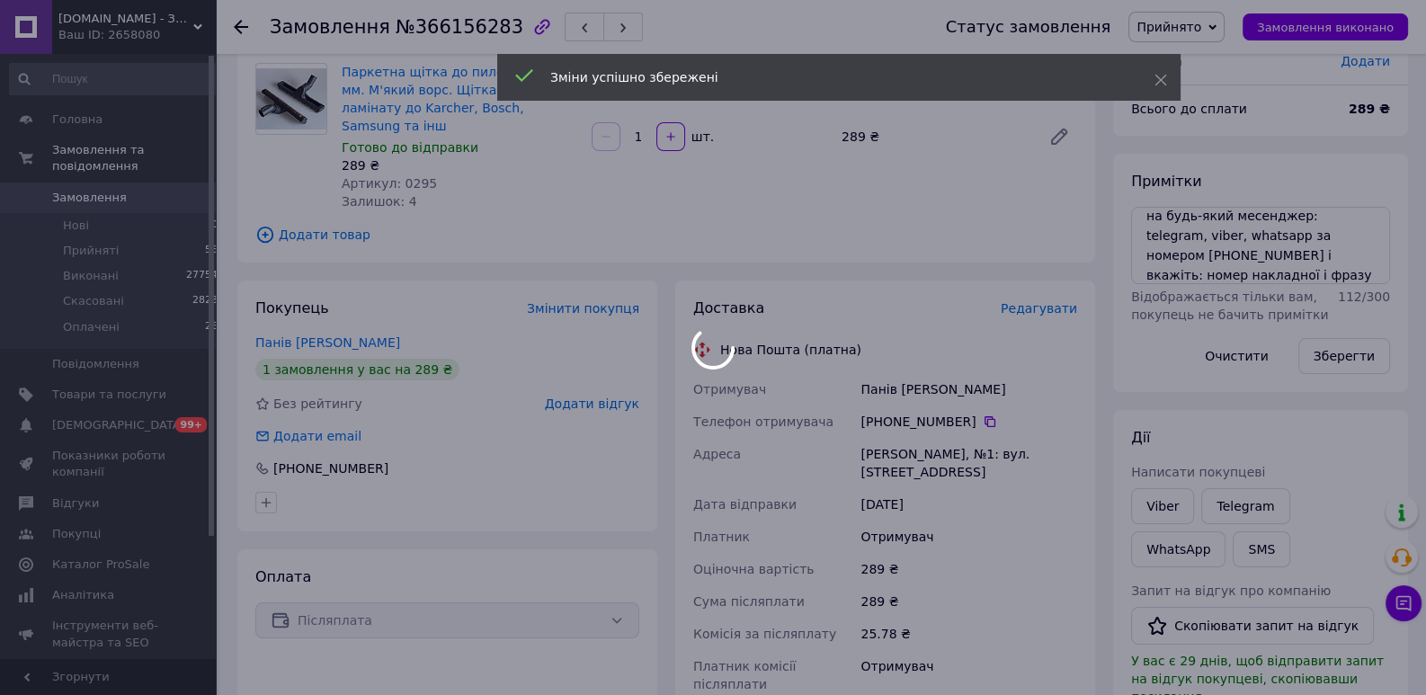
scroll to position [689, 0]
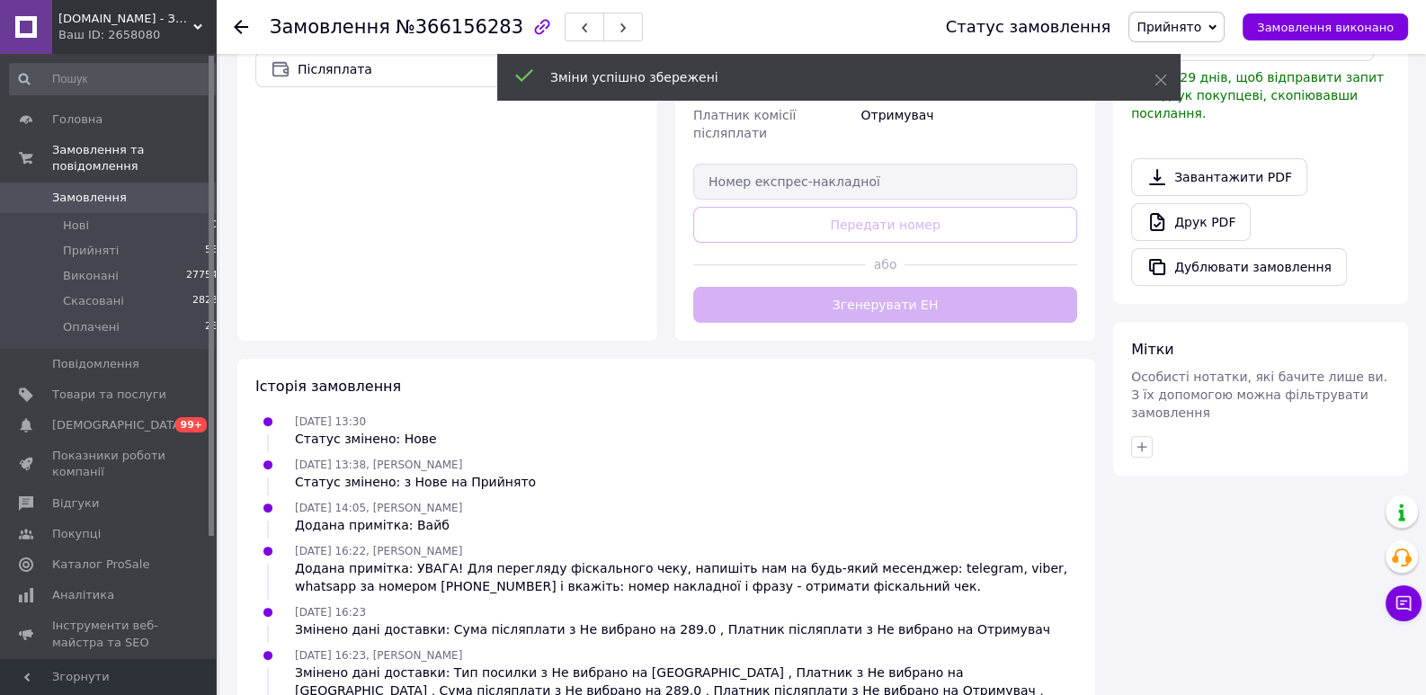
click at [902, 258] on div "Доставка Редагувати Нова Пошта (платна) Отримувач Панів Ірина Телефон отримувач…" at bounding box center [885, 34] width 384 height 575
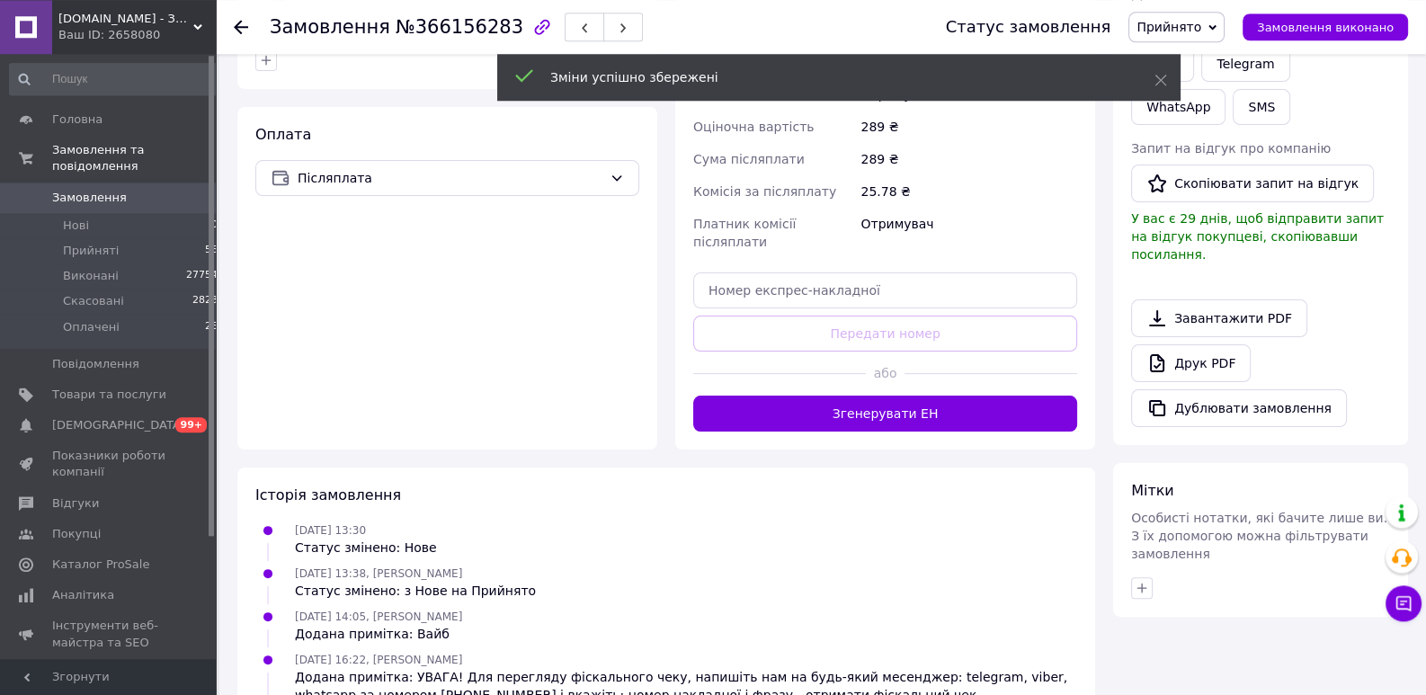
scroll to position [551, 0]
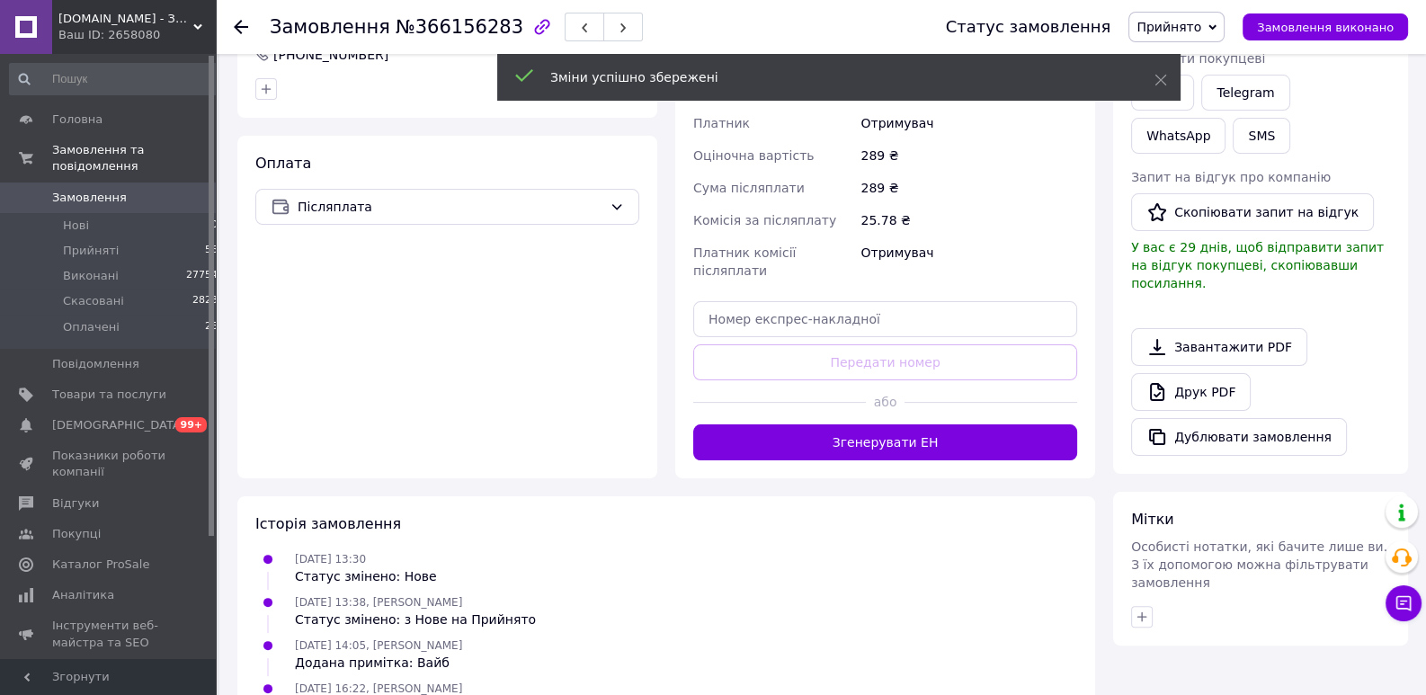
click at [917, 424] on div "Доставка Редагувати Нова Пошта (платна) Отримувач Панів Ірина Телефон отримувач…" at bounding box center [885, 172] width 420 height 611
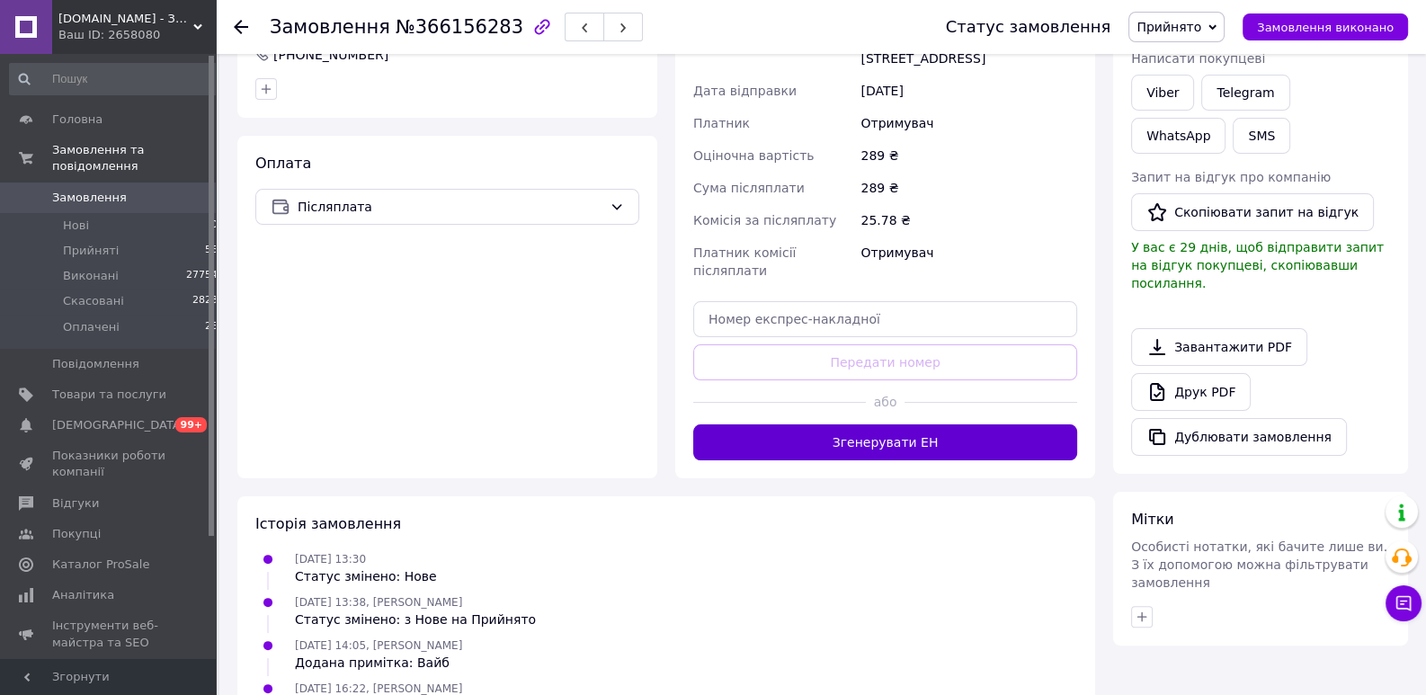
click at [947, 424] on button "Згенерувати ЕН" at bounding box center [885, 442] width 384 height 36
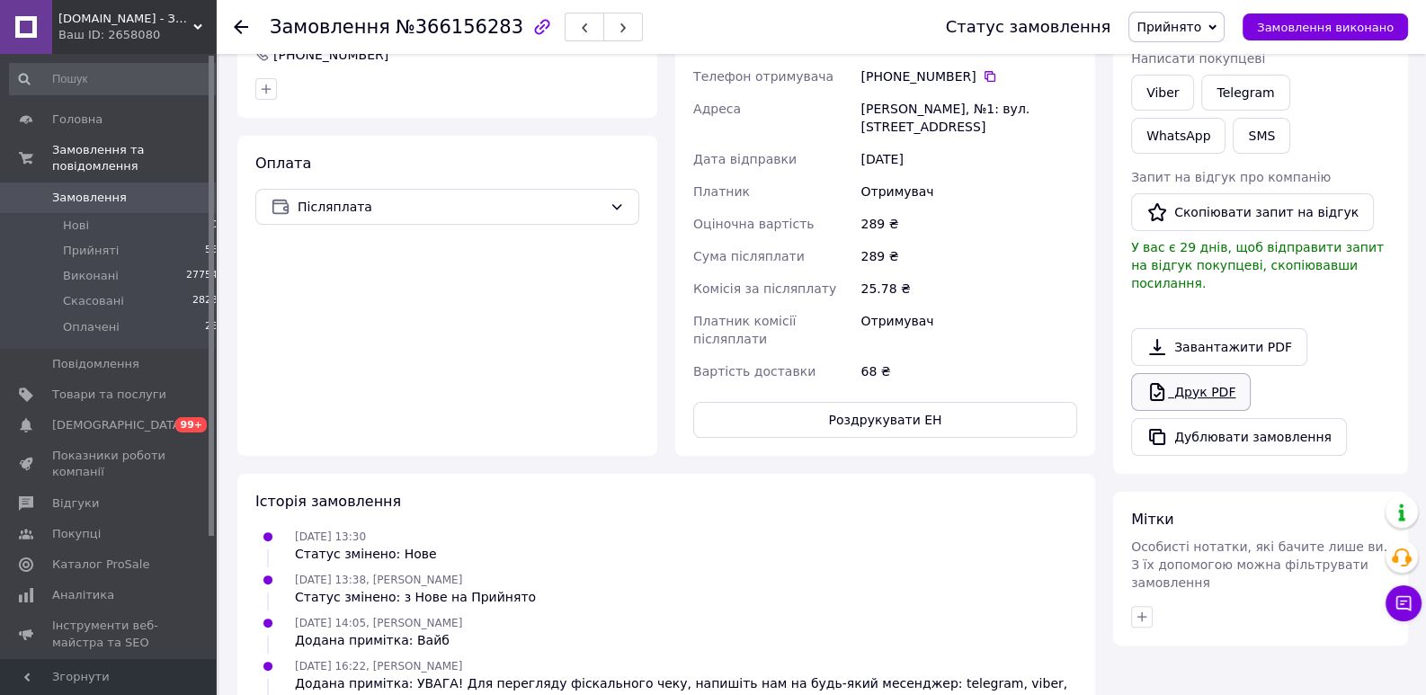
click at [1193, 373] on link "Друк PDF" at bounding box center [1191, 392] width 120 height 38
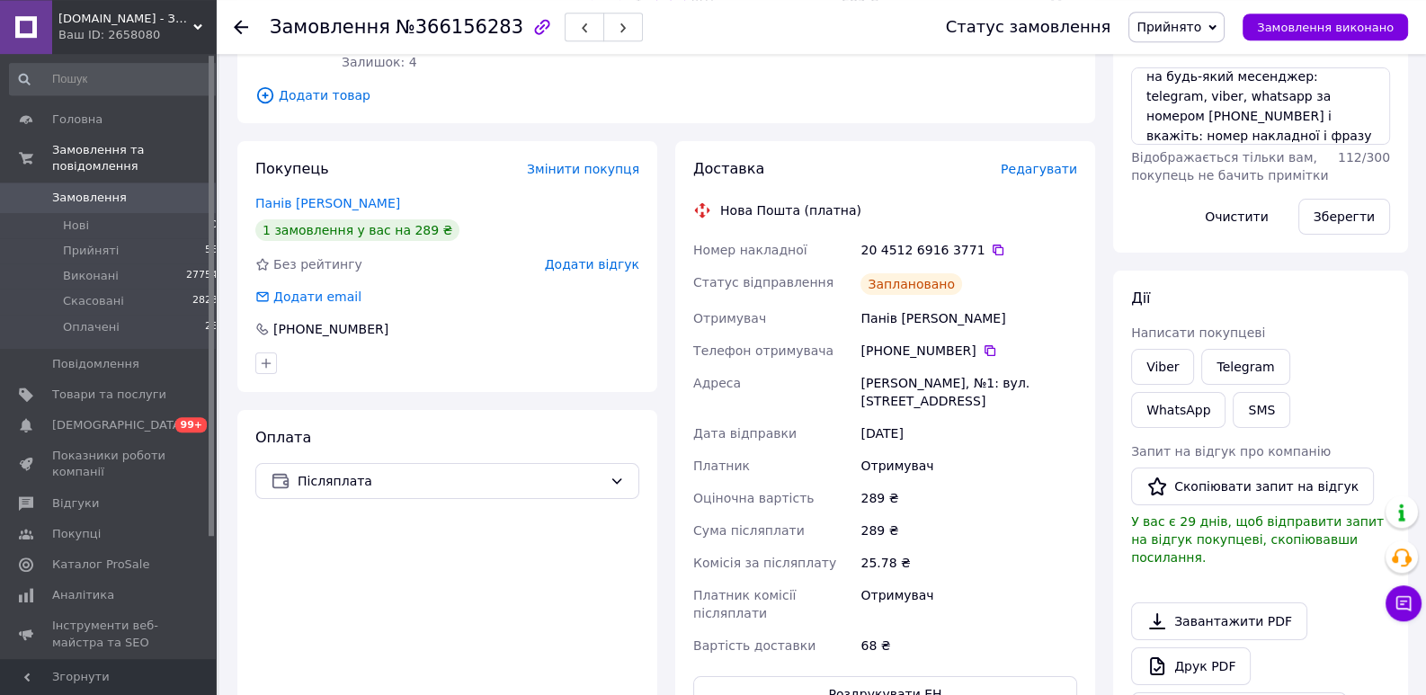
scroll to position [275, 0]
drag, startPoint x: 966, startPoint y: 232, endPoint x: 688, endPoint y: 231, distance: 277.8
click at [688, 231] on div "Доставка Редагувати Нова Пошта (платна) Номер накладної 20 4512 6916 3771   Ста…" at bounding box center [885, 437] width 420 height 589
copy div "Номер накладної 20 4512 6916 3771"
click at [1157, 375] on link "Viber" at bounding box center [1162, 369] width 63 height 36
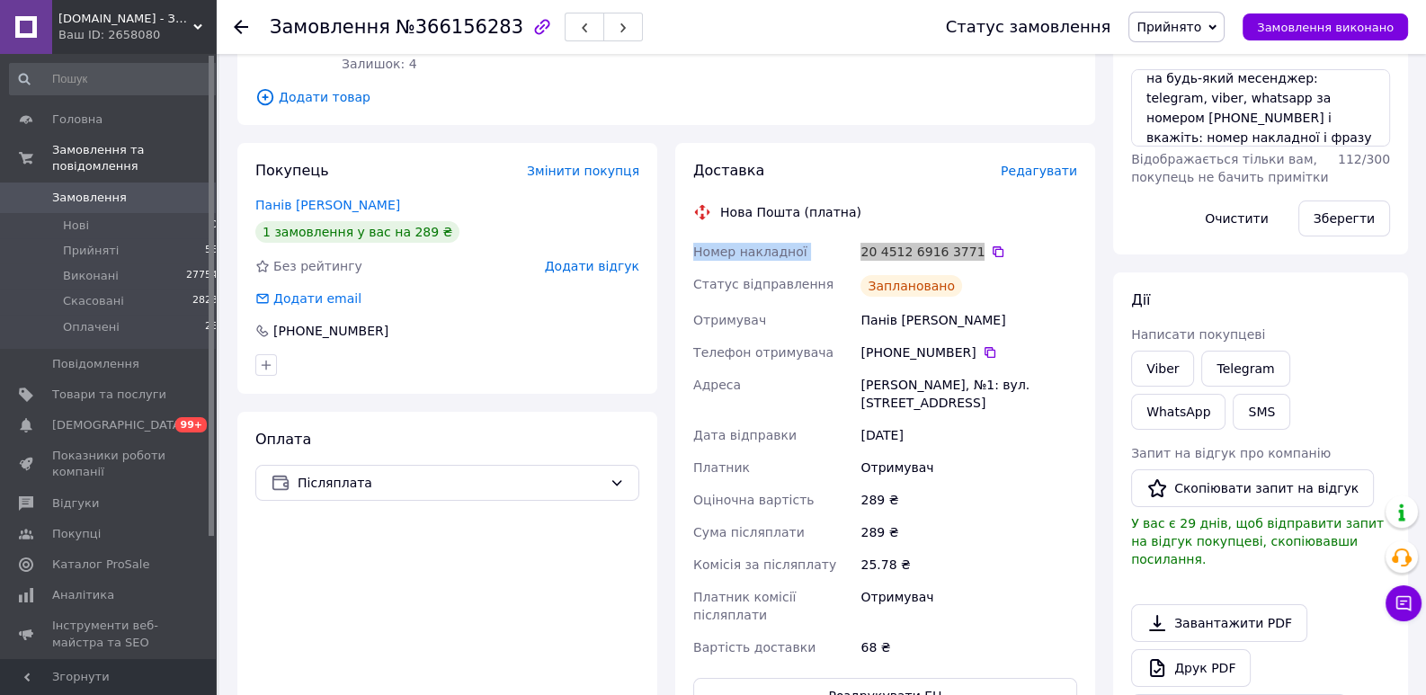
click at [1300, 649] on div "Друк PDF" at bounding box center [1260, 668] width 259 height 38
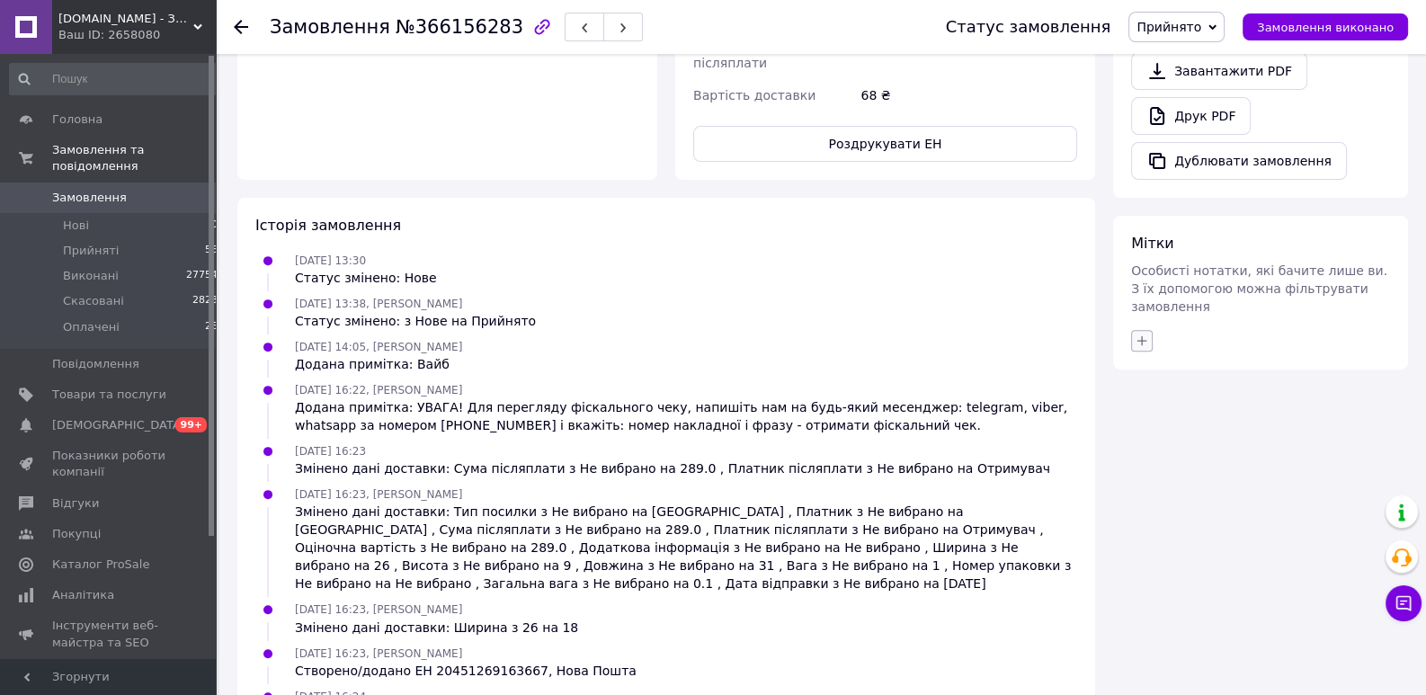
click at [1144, 334] on icon "button" at bounding box center [1142, 341] width 14 height 14
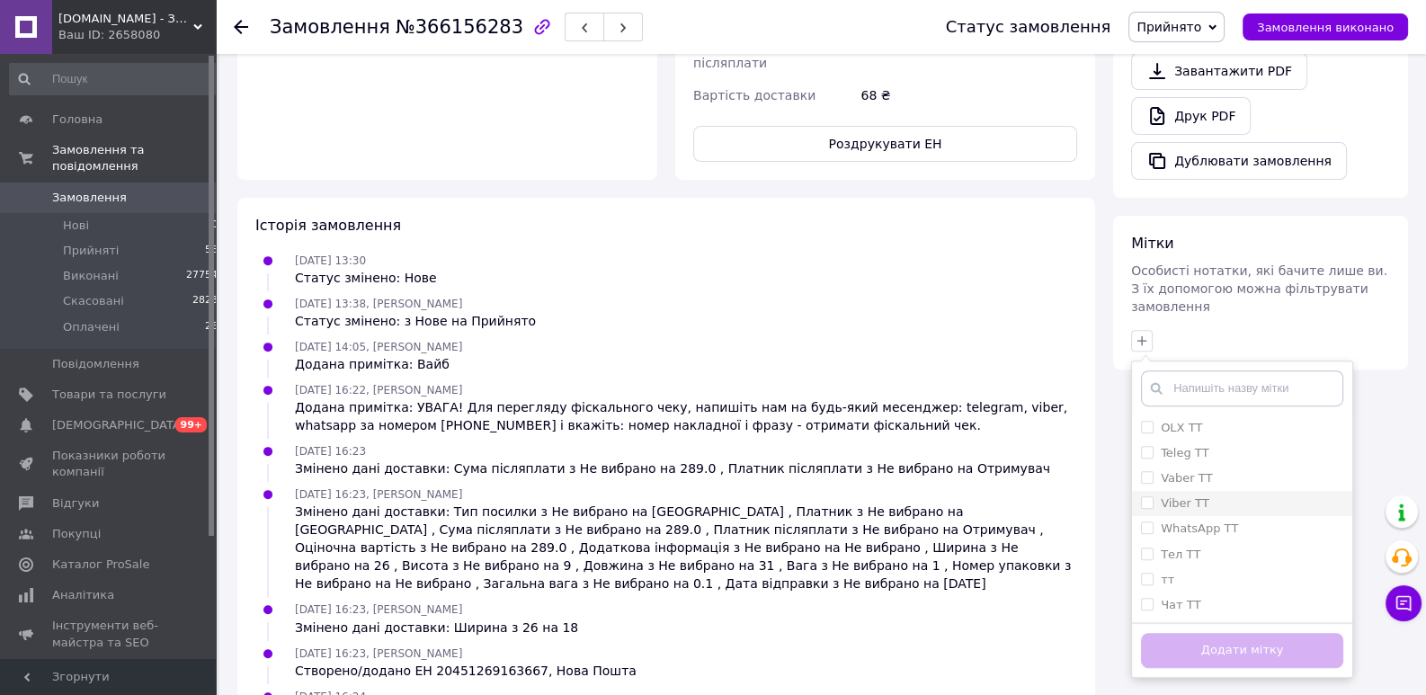
click at [1149, 496] on input "Viber ТТ" at bounding box center [1147, 502] width 12 height 12
checkbox input "true"
click at [1214, 633] on button "Додати мітку" at bounding box center [1242, 650] width 202 height 35
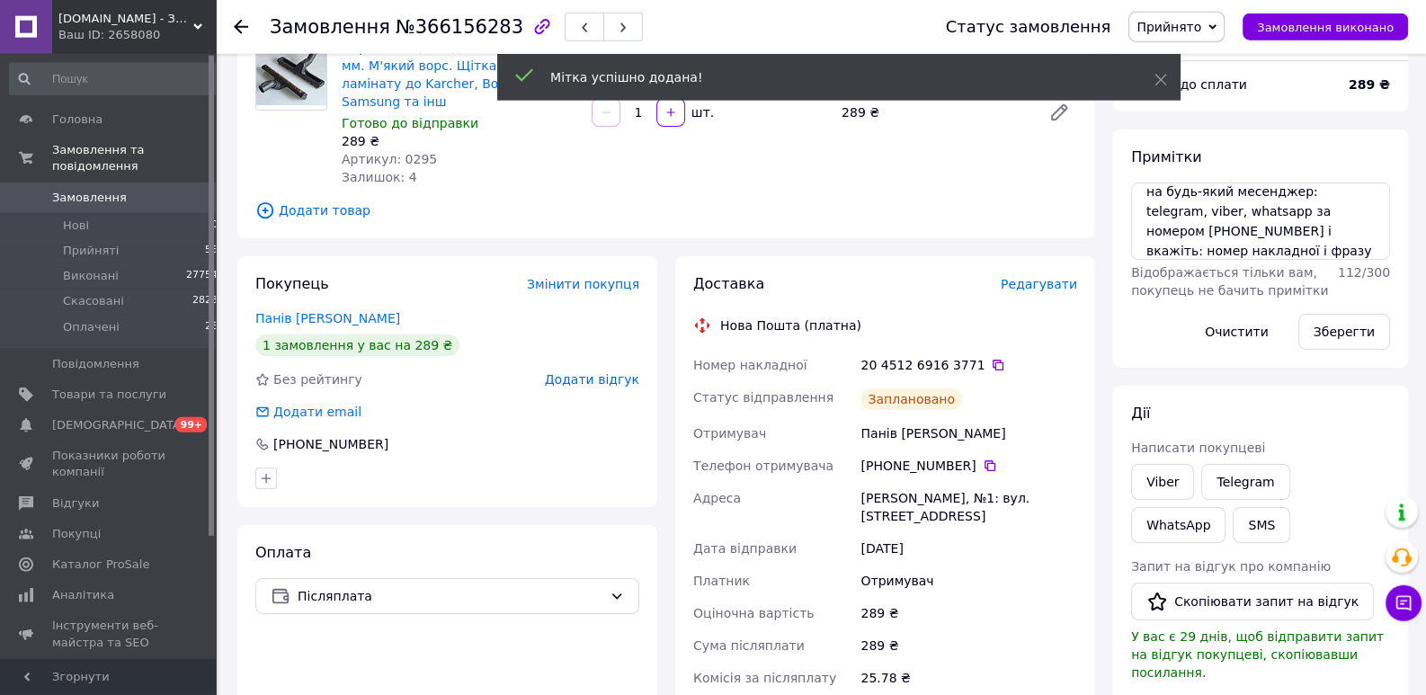
scroll to position [0, 0]
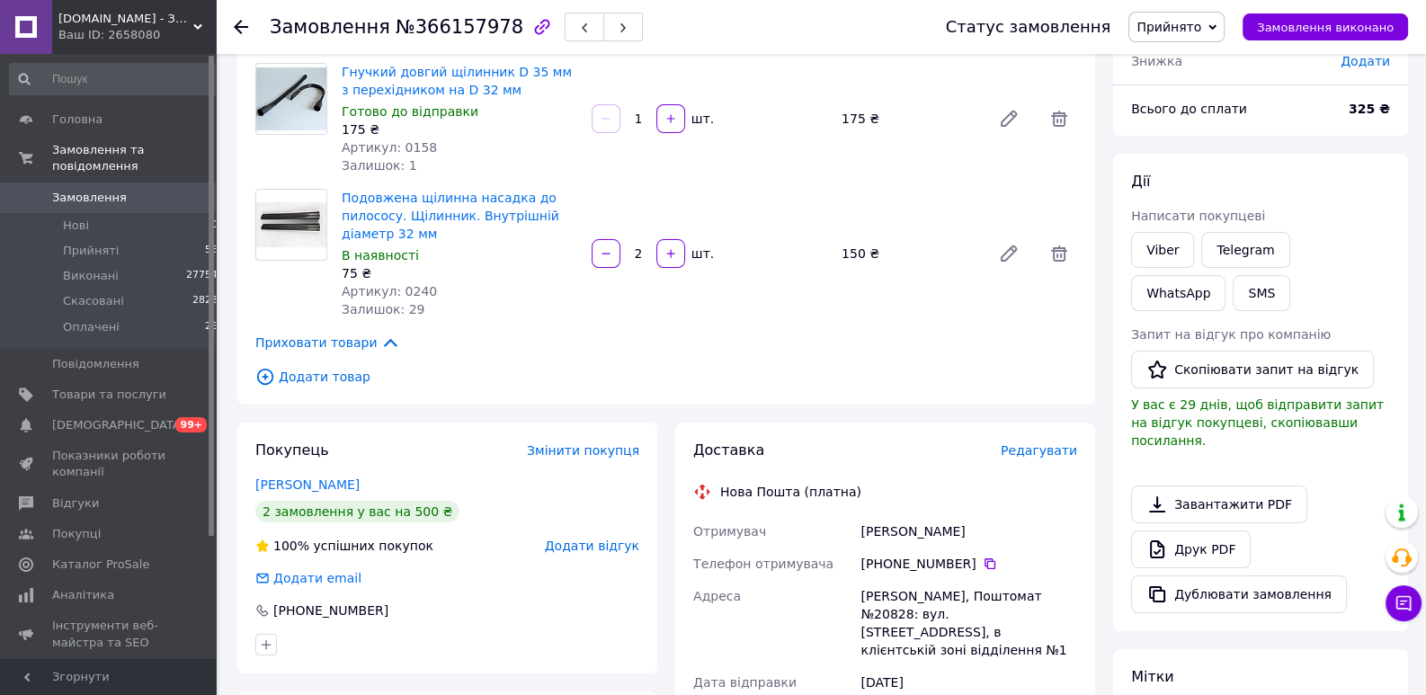
scroll to position [551, 0]
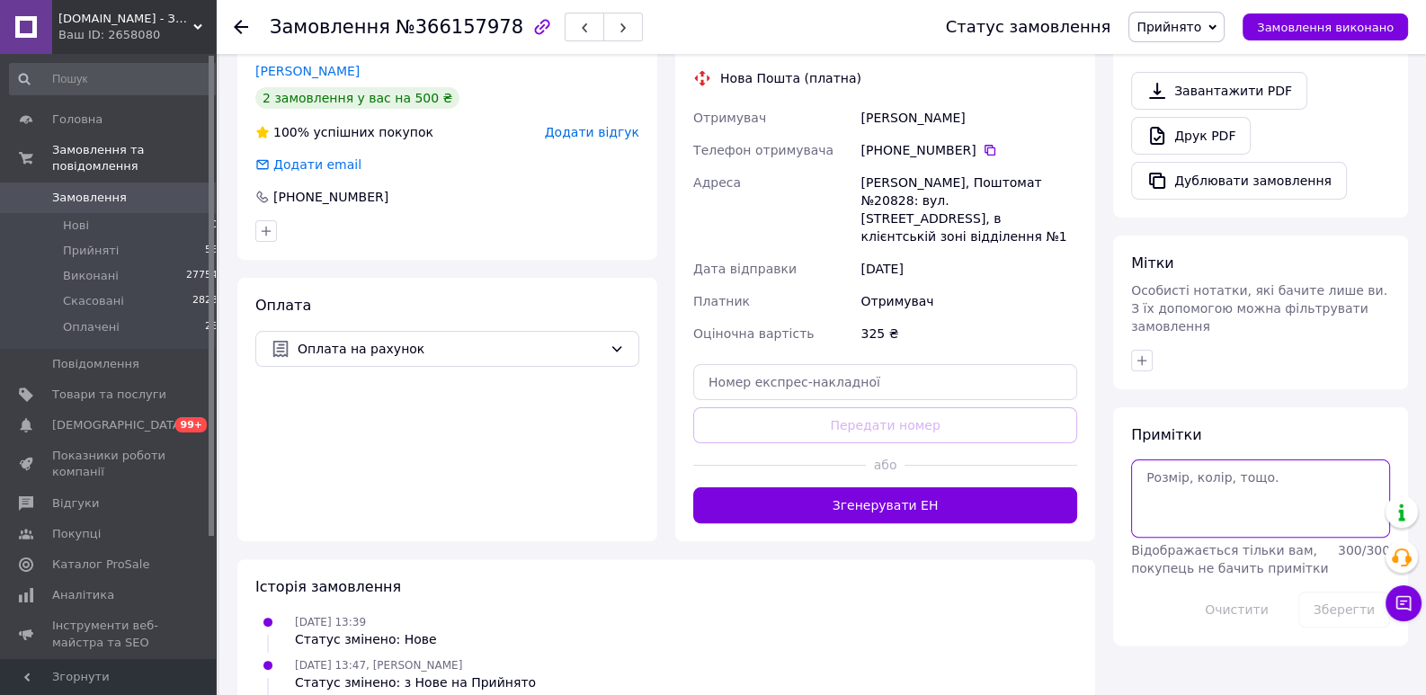
click at [1166, 459] on textarea at bounding box center [1260, 497] width 259 height 77
paste textarea "УВАГА! Для перегляду фіскального чеку, напишіть нам на будь-який месенджер: tel…"
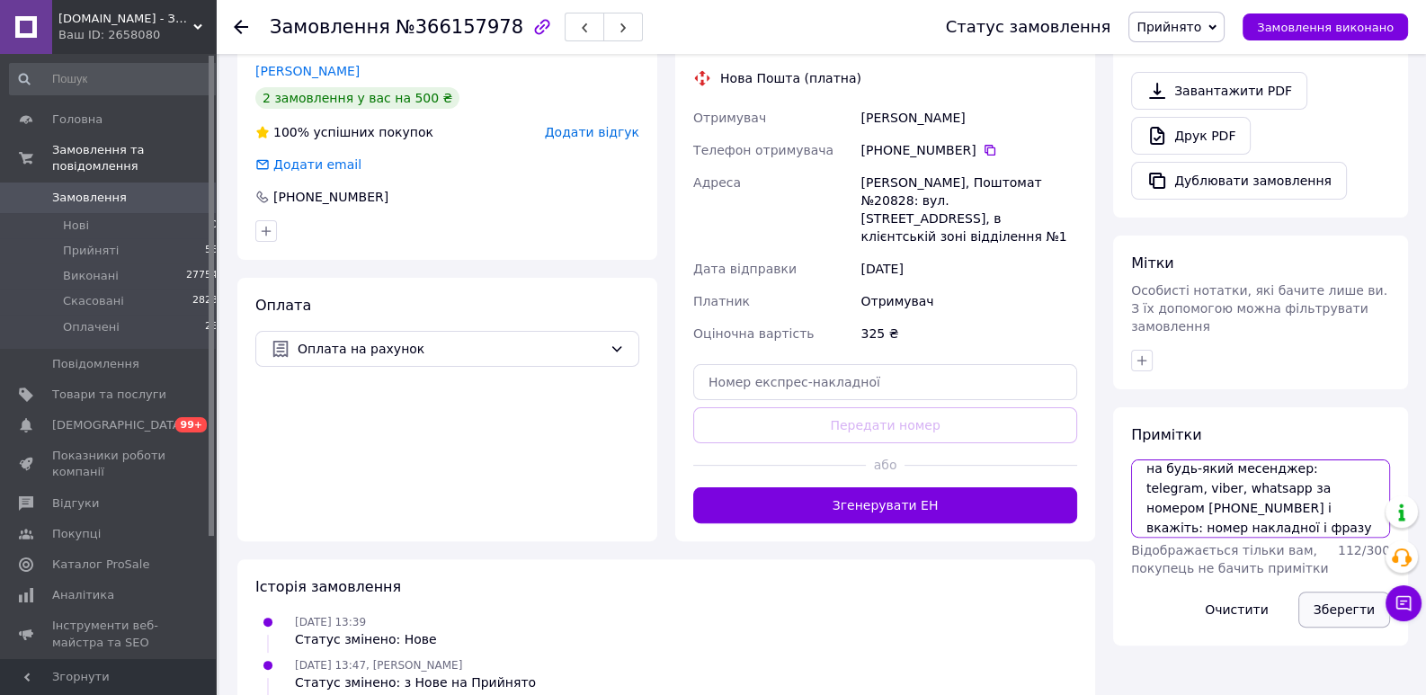
type textarea "УВАГА! Для перегляду фіскального чеку, напишіть нам на будь-який месенджер: tel…"
click at [1341, 592] on button "Зберегти" at bounding box center [1344, 610] width 92 height 36
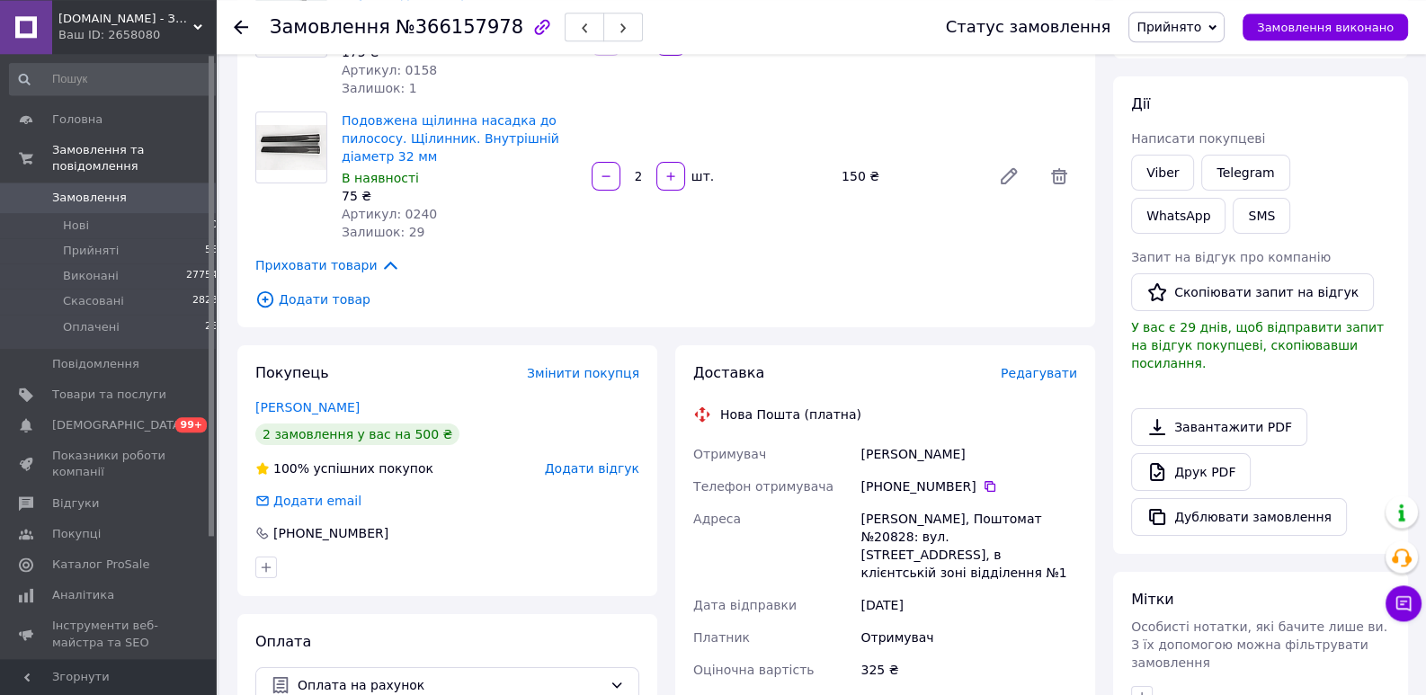
scroll to position [138, 0]
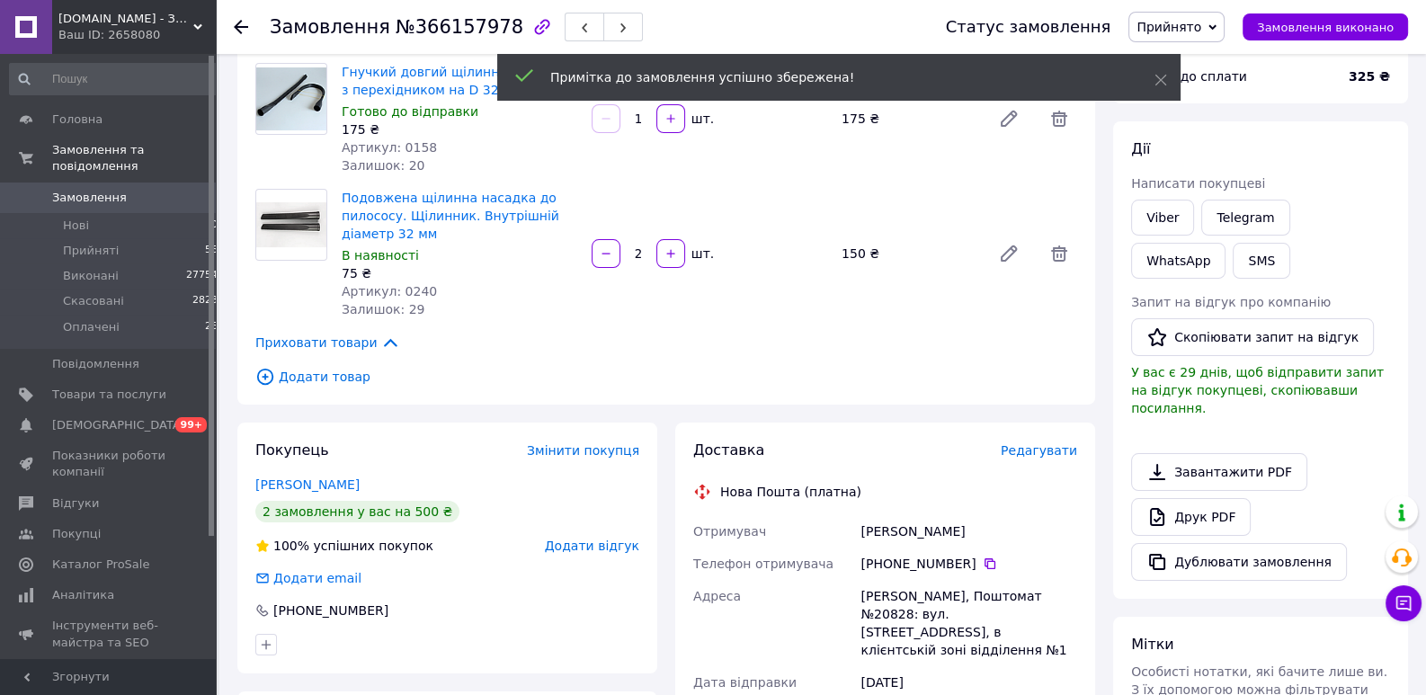
click at [1047, 455] on span "Редагувати" at bounding box center [1039, 450] width 76 height 14
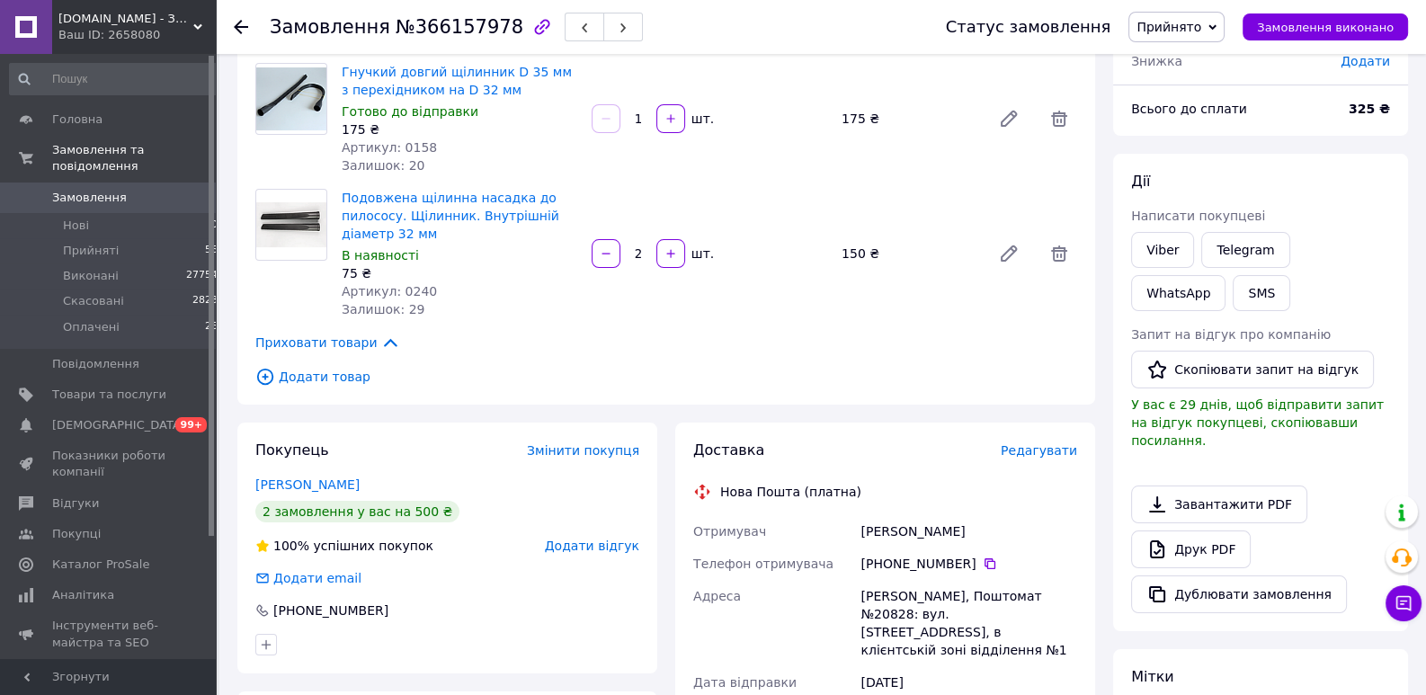
click at [1037, 454] on span "Редагувати" at bounding box center [1039, 450] width 76 height 14
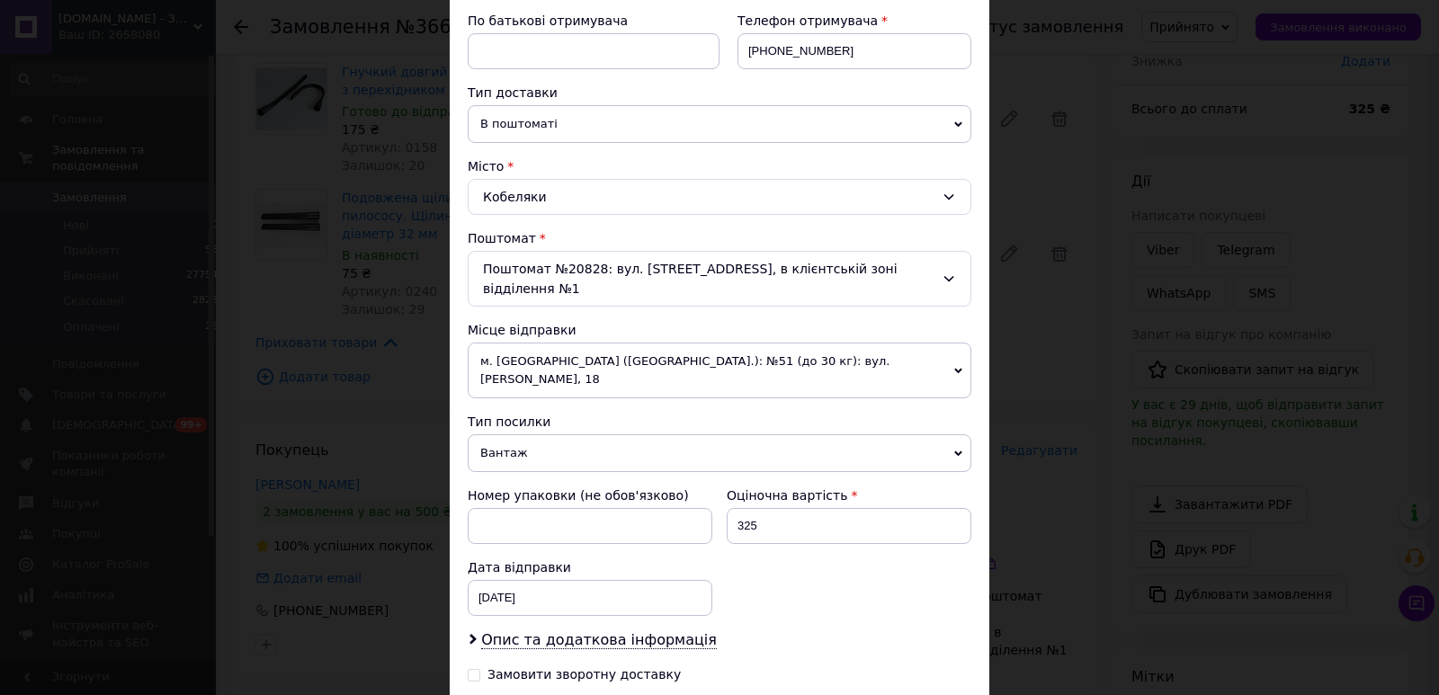
scroll to position [396, 0]
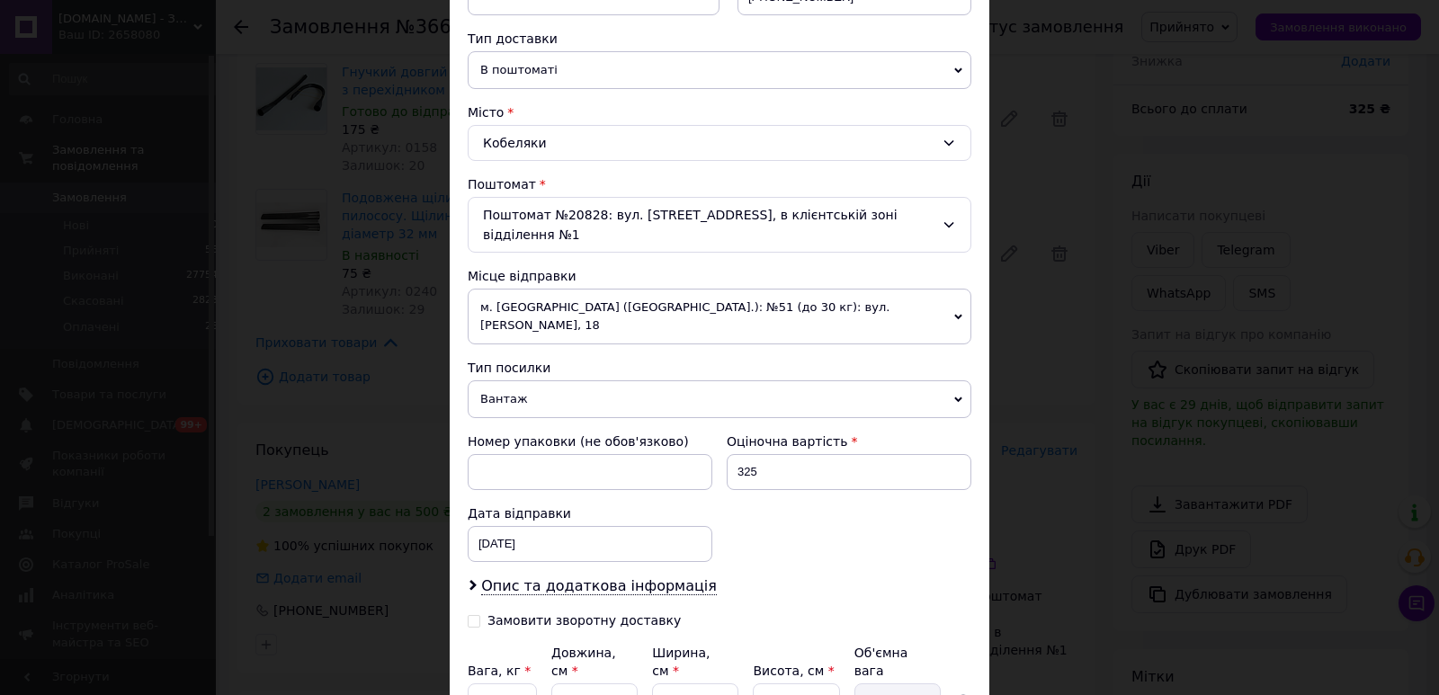
click at [728, 219] on div "Поштомат №20828: вул. Шевченка, 40, в клієнтській зоні відділення №1" at bounding box center [720, 225] width 504 height 56
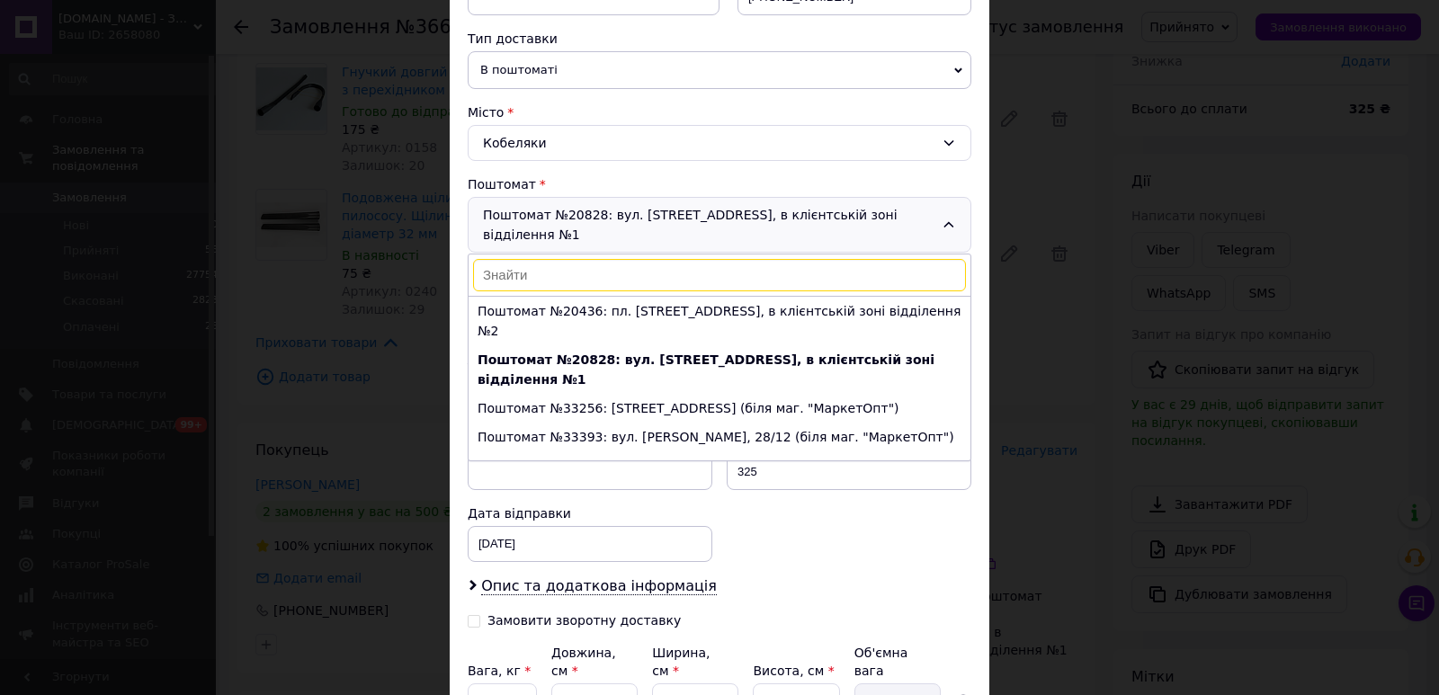
click at [725, 214] on div "Поштомат №20828: вул. Шевченка, 40, в клієнтській зоні відділення №1 Поштомат №…" at bounding box center [720, 225] width 504 height 56
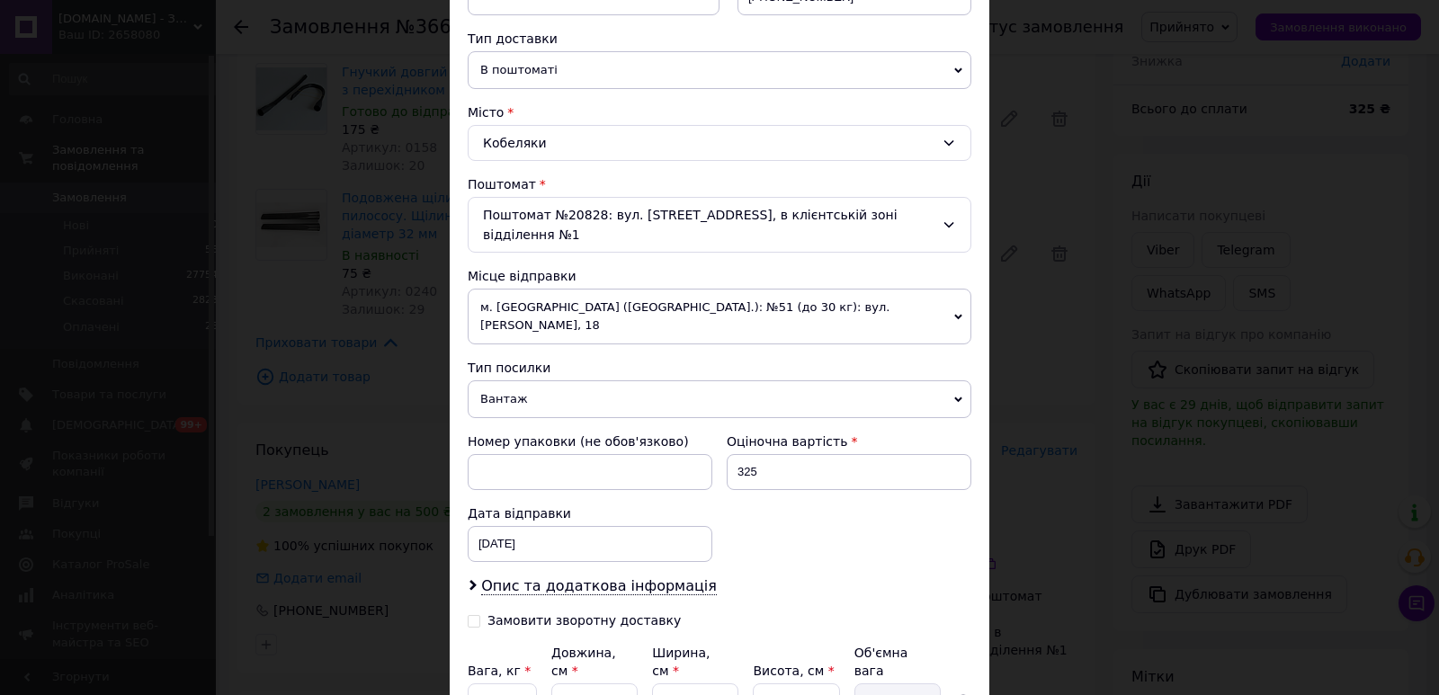
click at [725, 289] on span "м. Львів (Львівська обл.): №51 (до 30 кг): вул. Володимира Великого, 18" at bounding box center [720, 317] width 504 height 56
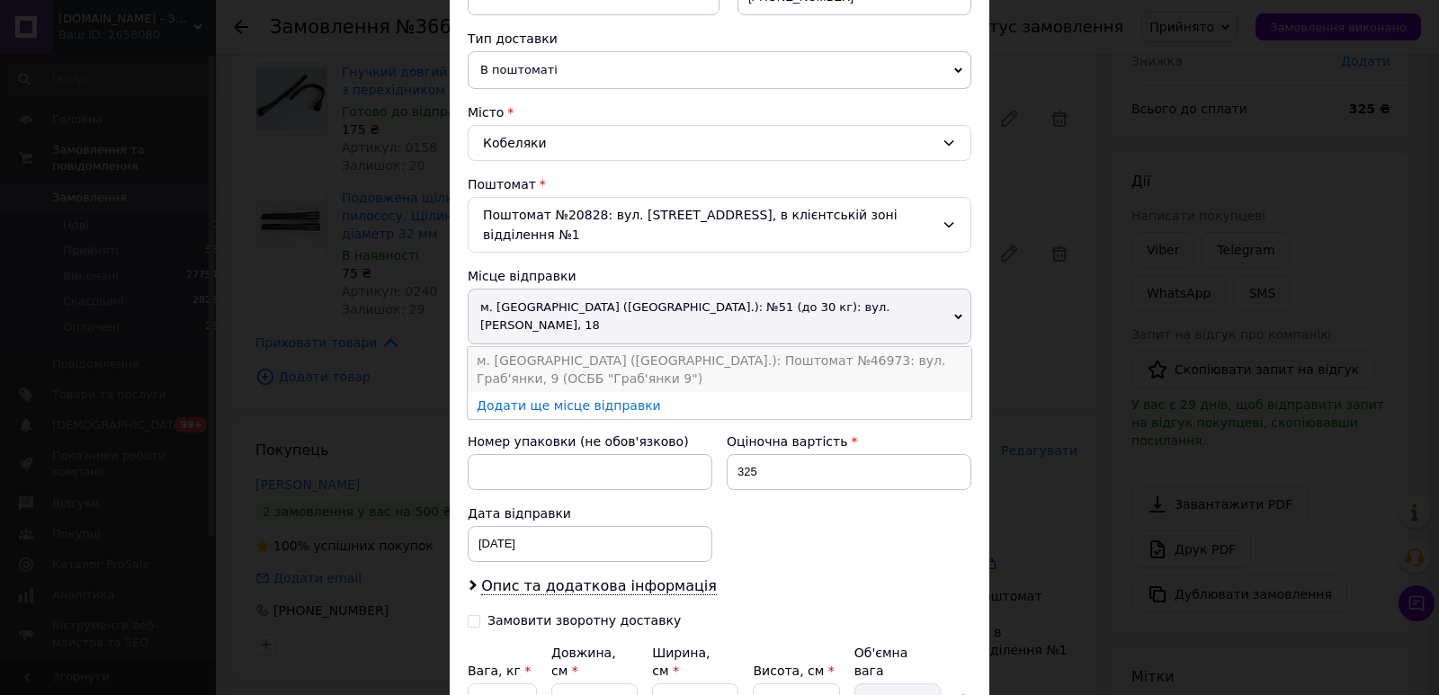
click at [728, 347] on li "м. Львів (Львівська обл.): Поштомат №46973: вул. Граб'янки, 9 (ОСББ "Граб'янки …" at bounding box center [720, 369] width 504 height 45
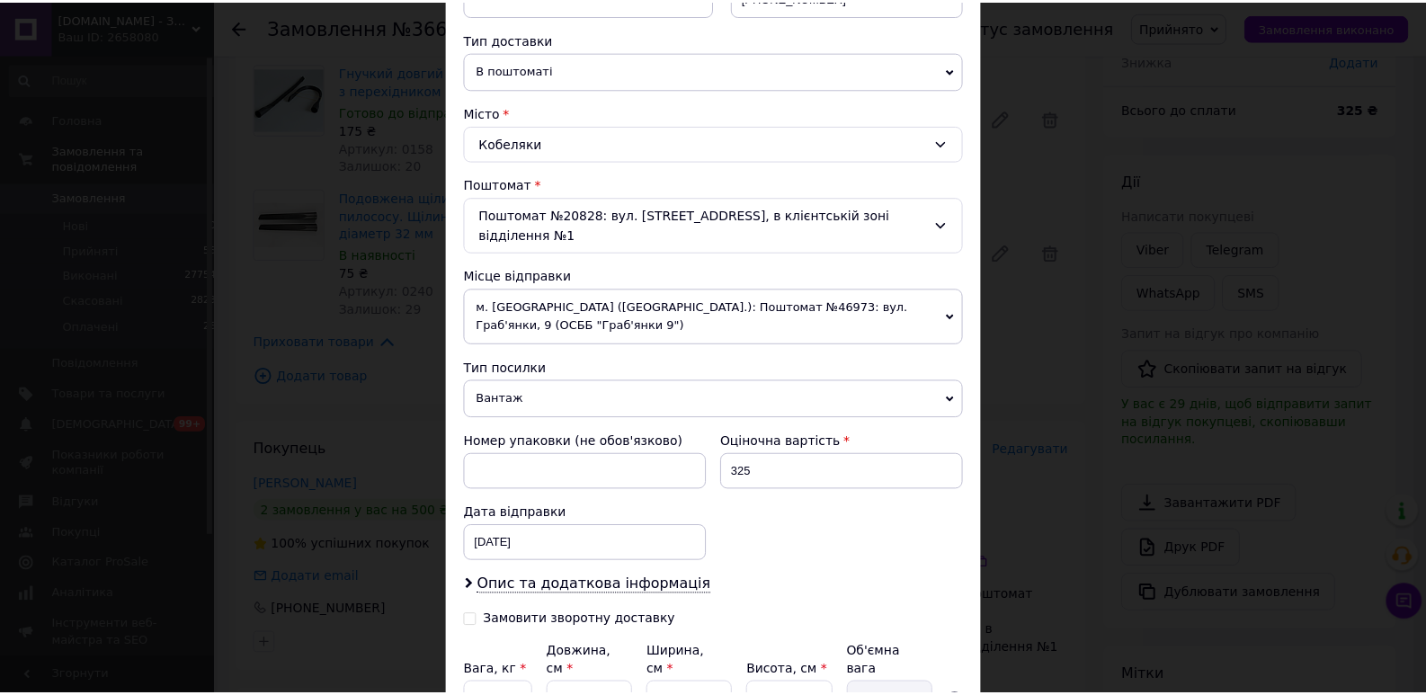
scroll to position [527, 0]
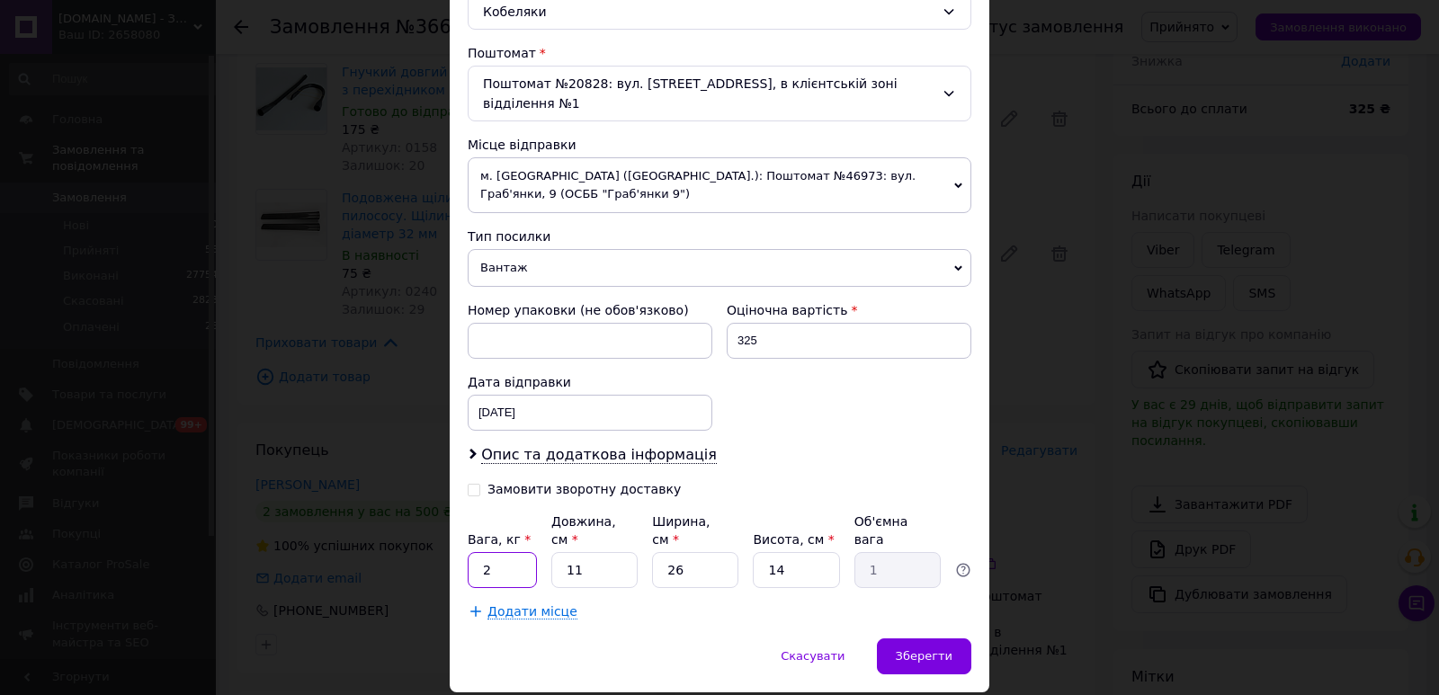
drag, startPoint x: 497, startPoint y: 515, endPoint x: 463, endPoint y: 513, distance: 34.2
click at [468, 552] on input "2" at bounding box center [502, 570] width 69 height 36
type input "1"
click at [895, 638] on div "Зберегти" at bounding box center [924, 656] width 94 height 36
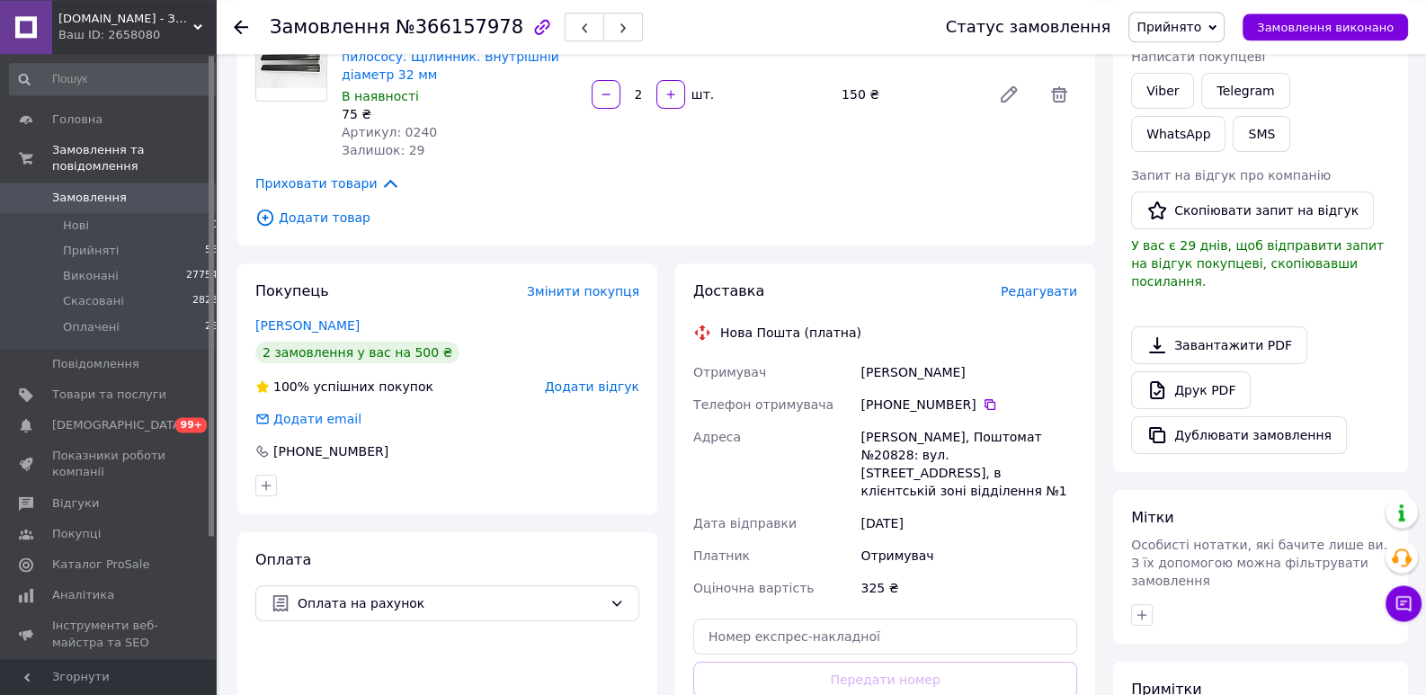
scroll to position [414, 0]
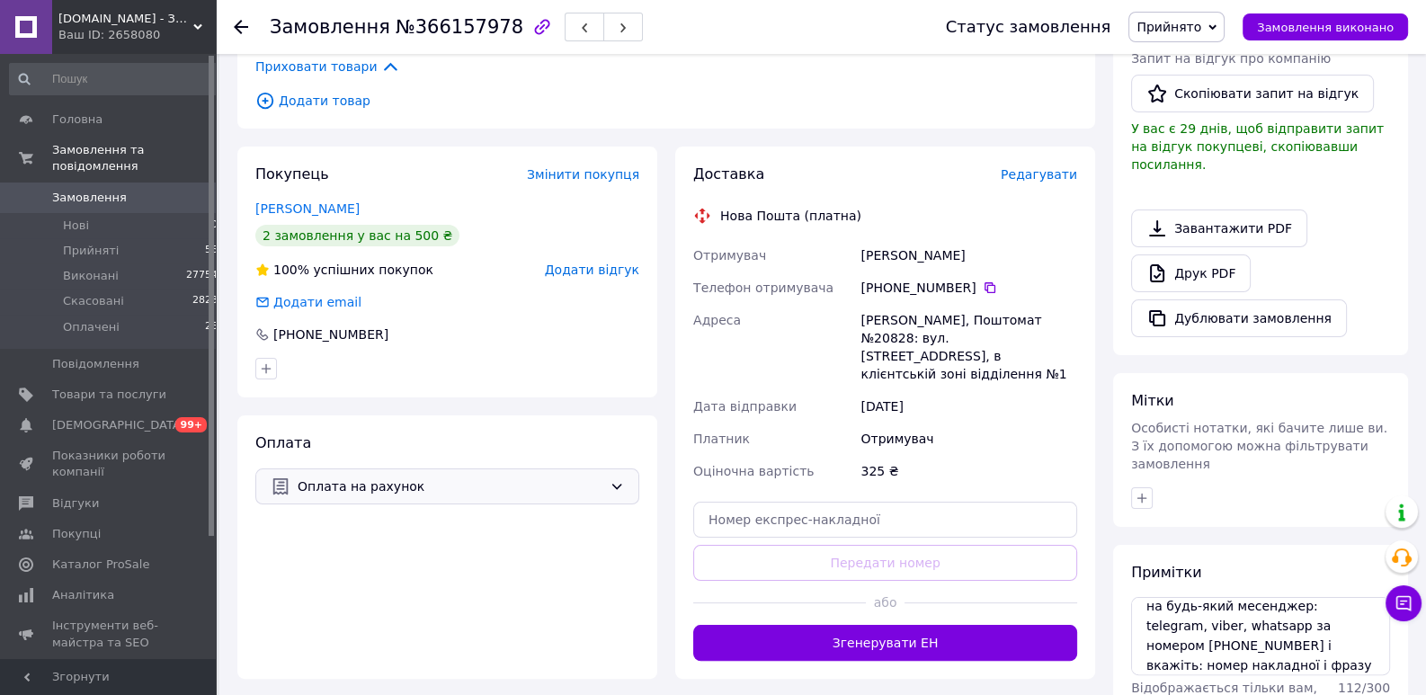
click at [524, 486] on span "Оплата на рахунок" at bounding box center [450, 487] width 305 height 20
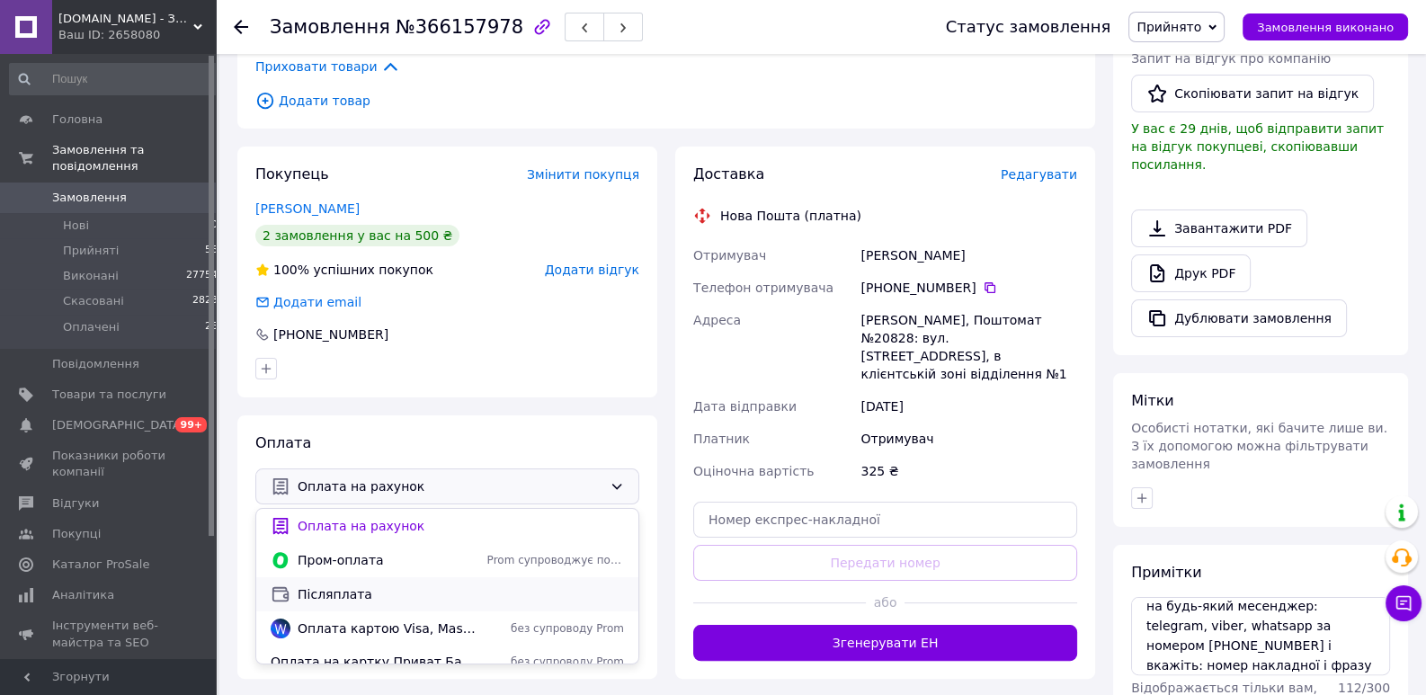
click at [352, 593] on span "Післяплата" at bounding box center [461, 594] width 326 height 18
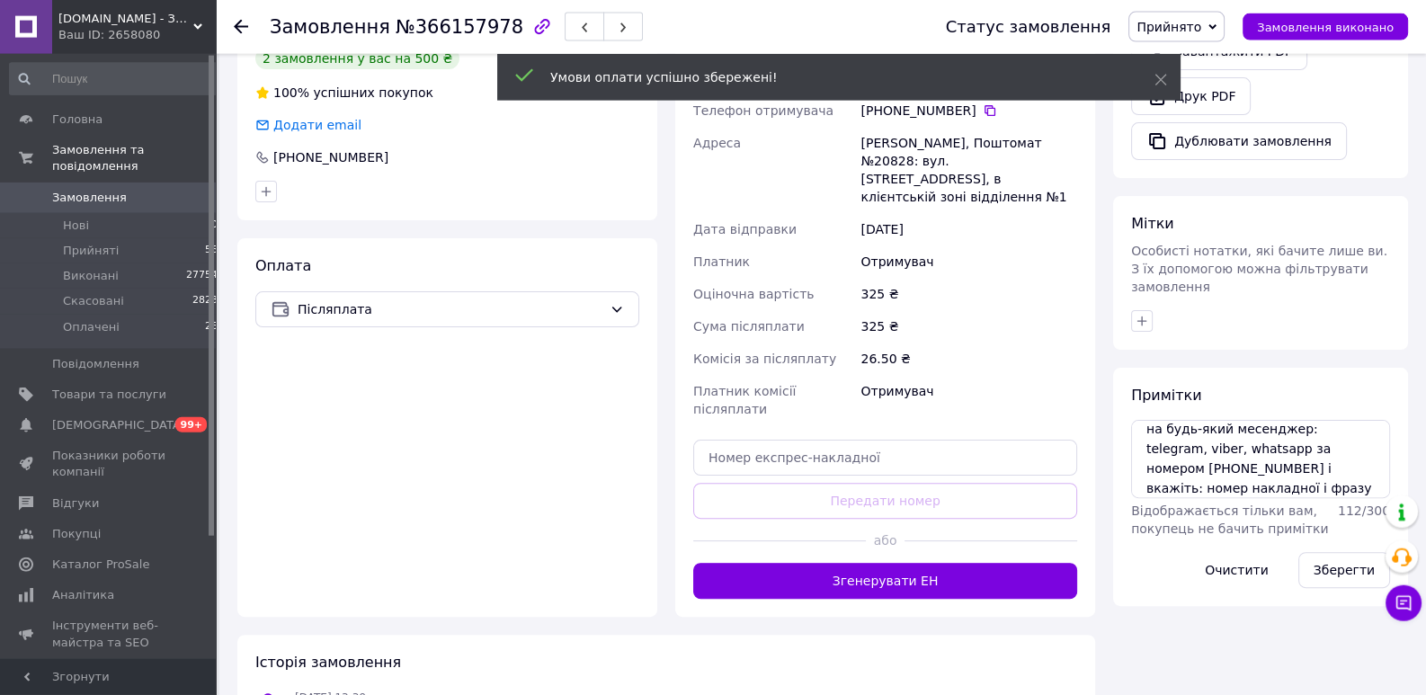
scroll to position [827, 0]
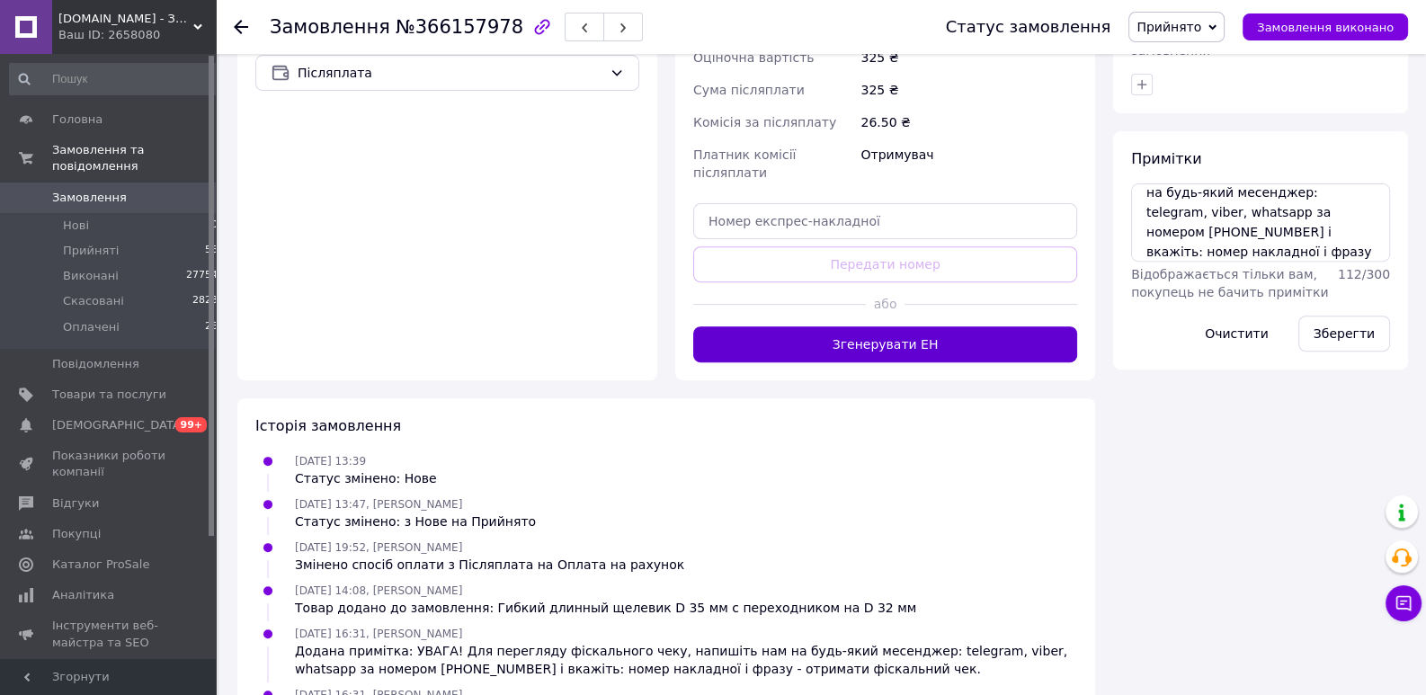
click at [902, 326] on button "Згенерувати ЕН" at bounding box center [885, 344] width 384 height 36
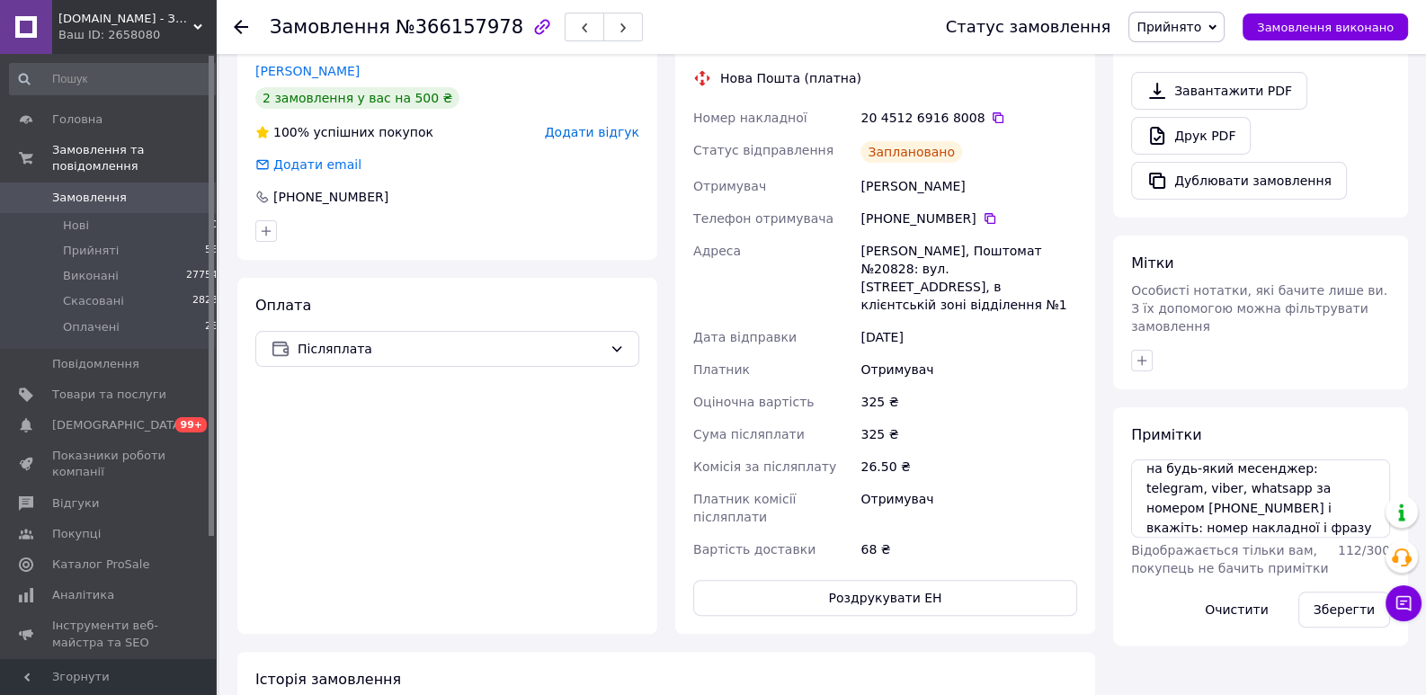
scroll to position [414, 0]
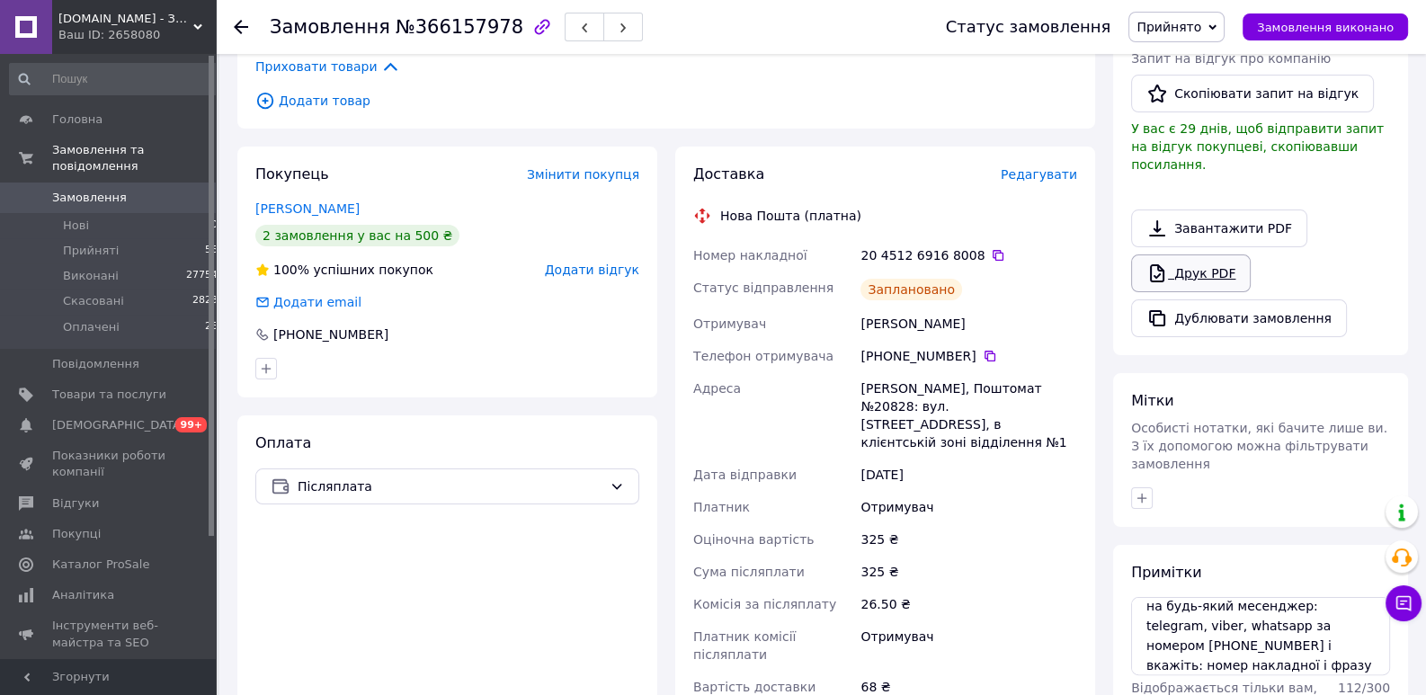
click at [1203, 254] on link "Друк PDF" at bounding box center [1191, 273] width 120 height 38
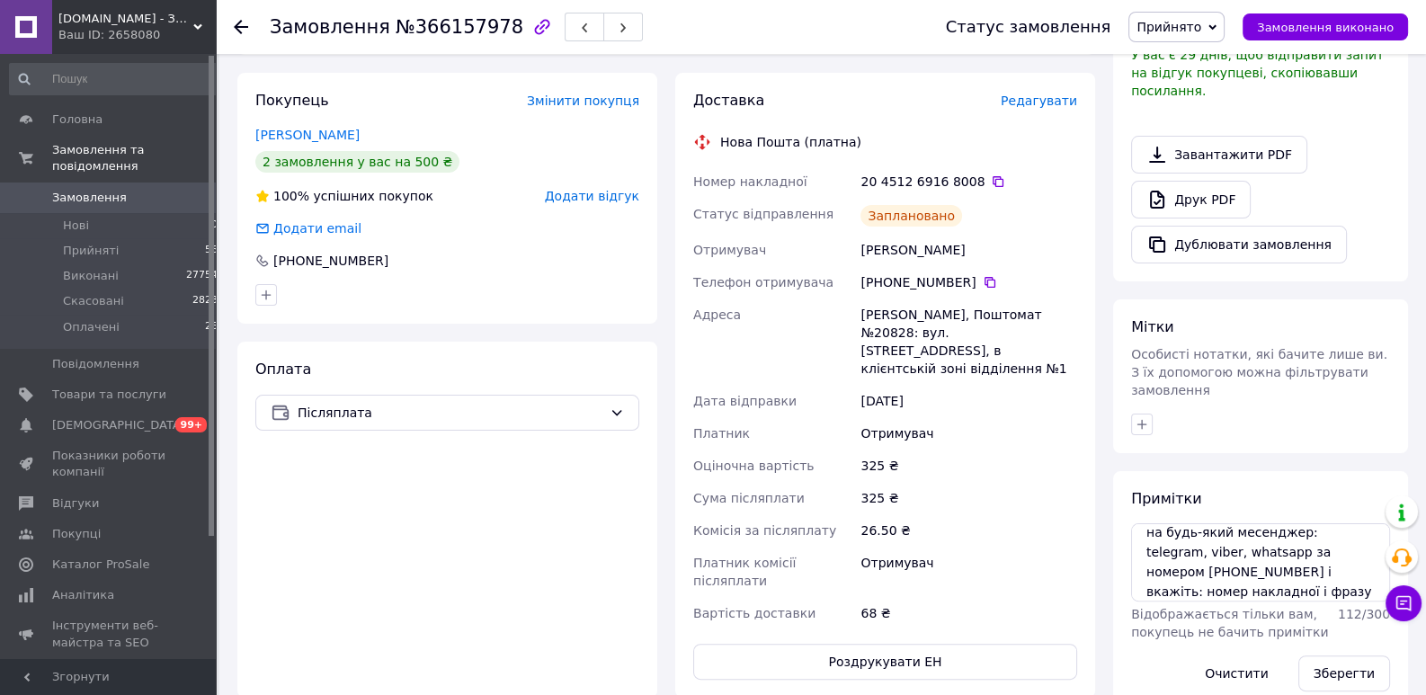
scroll to position [551, 0]
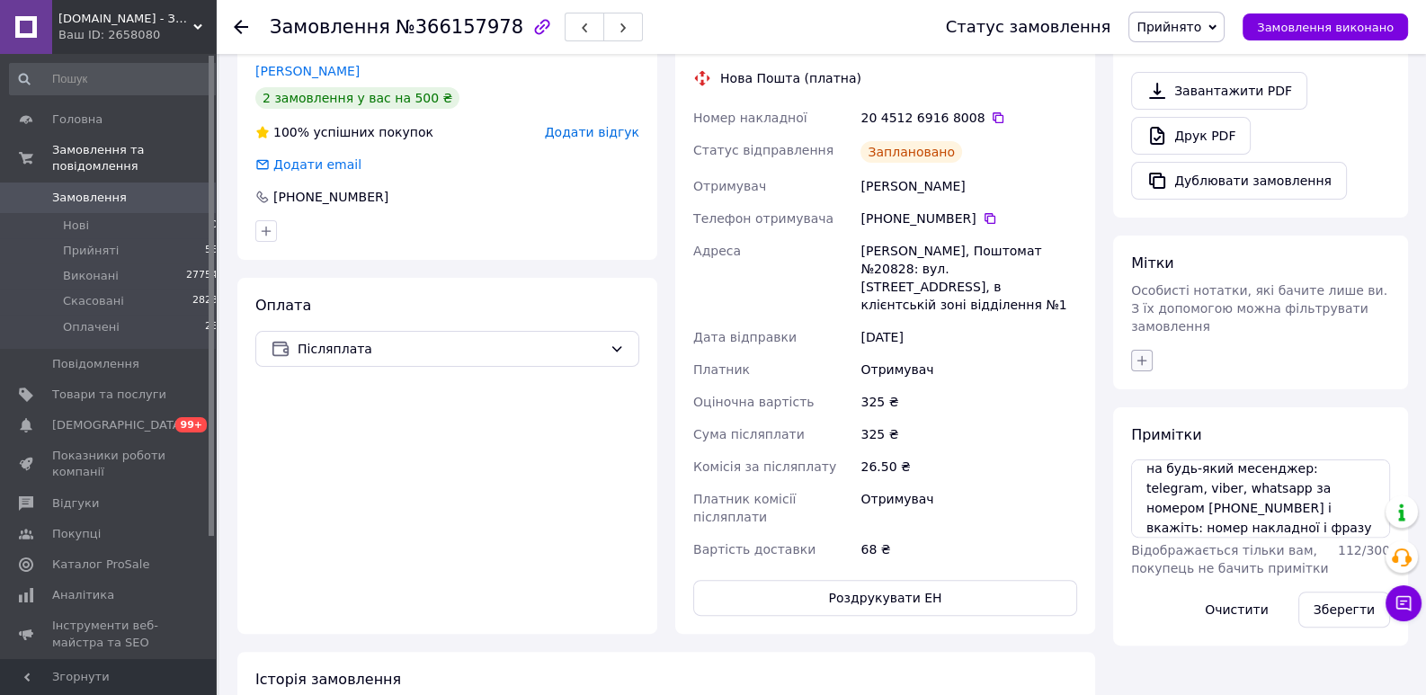
click at [1136, 353] on icon "button" at bounding box center [1142, 360] width 14 height 14
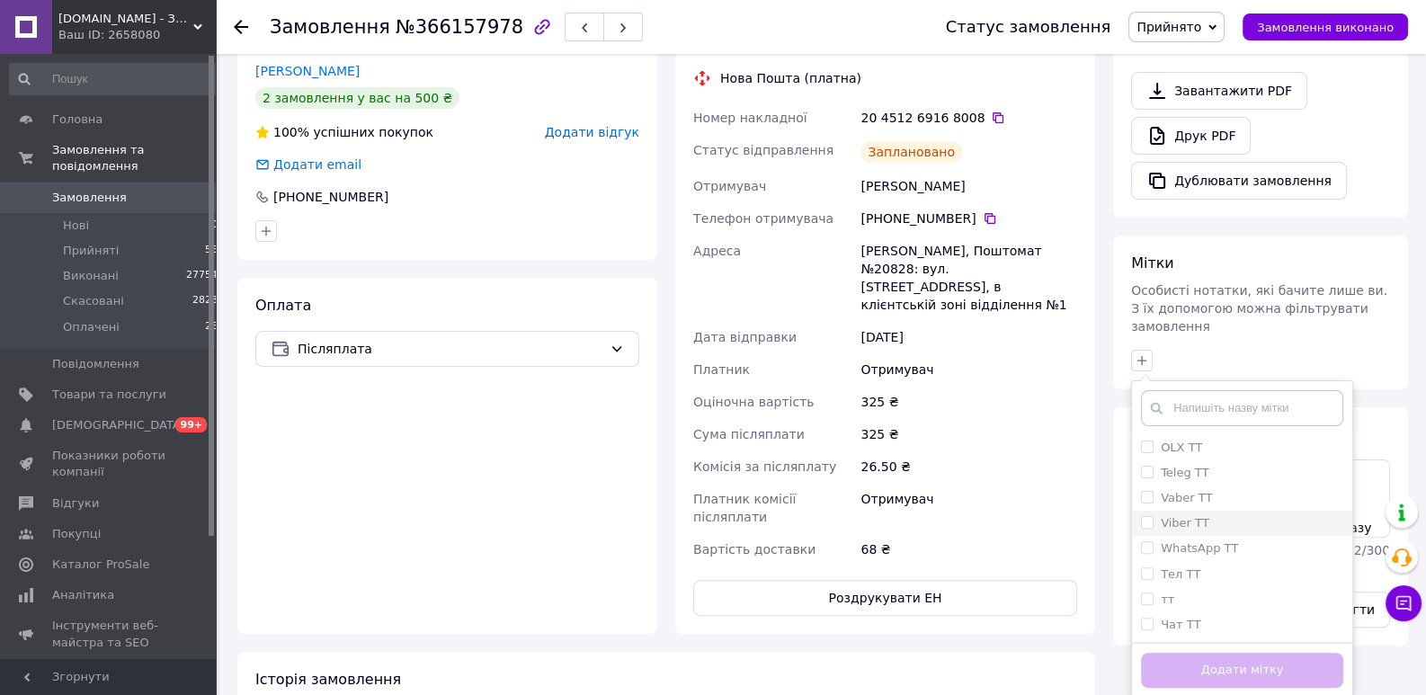
click at [1145, 511] on li "Viber ТТ" at bounding box center [1242, 523] width 220 height 25
checkbox input "true"
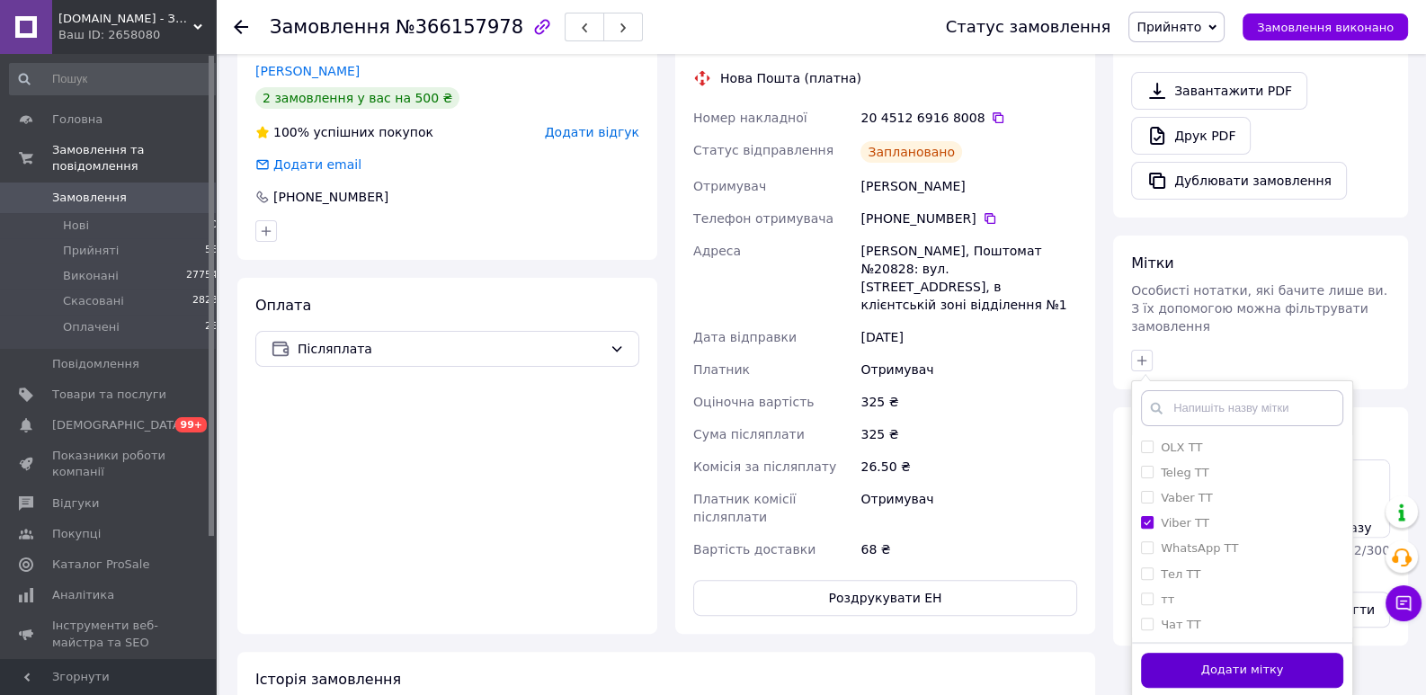
click at [1215, 653] on button "Додати мітку" at bounding box center [1242, 670] width 202 height 35
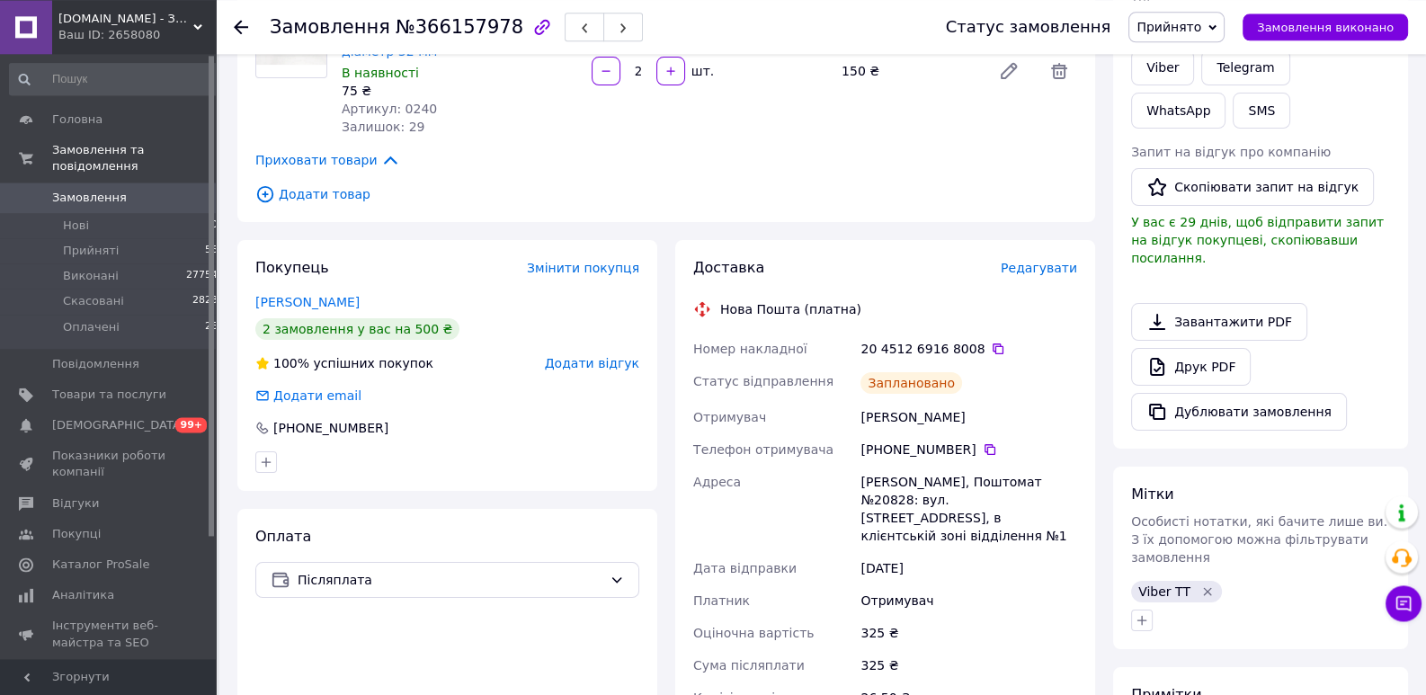
scroll to position [275, 0]
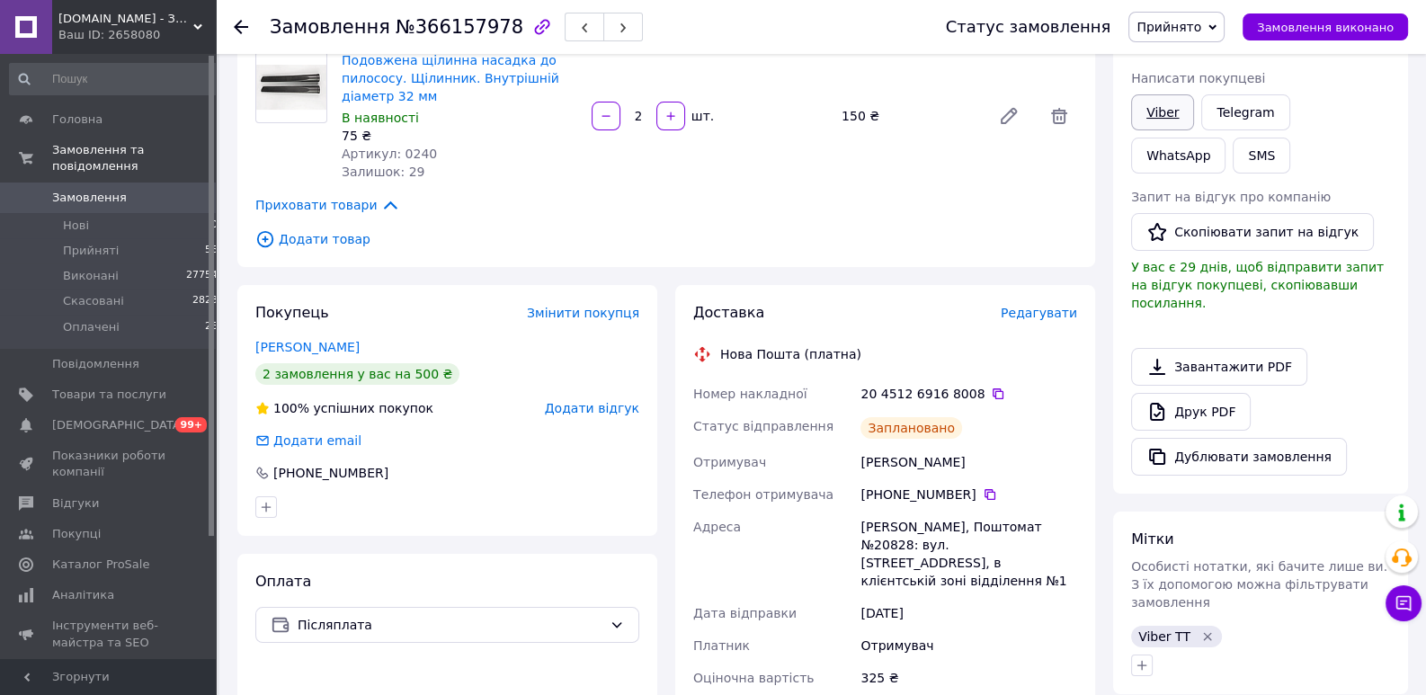
click at [1149, 98] on link "Viber" at bounding box center [1162, 112] width 63 height 36
click at [1271, 393] on div "Друк PDF" at bounding box center [1260, 412] width 259 height 38
drag, startPoint x: 969, startPoint y: 391, endPoint x: 852, endPoint y: 387, distance: 117.0
click at [852, 387] on div "Номер накладної 20 4512 6916 8008   Статус відправлення Заплановано Отримувач К…" at bounding box center [885, 610] width 391 height 464
copy div "Номер накладної 20 4512 6916 8008"
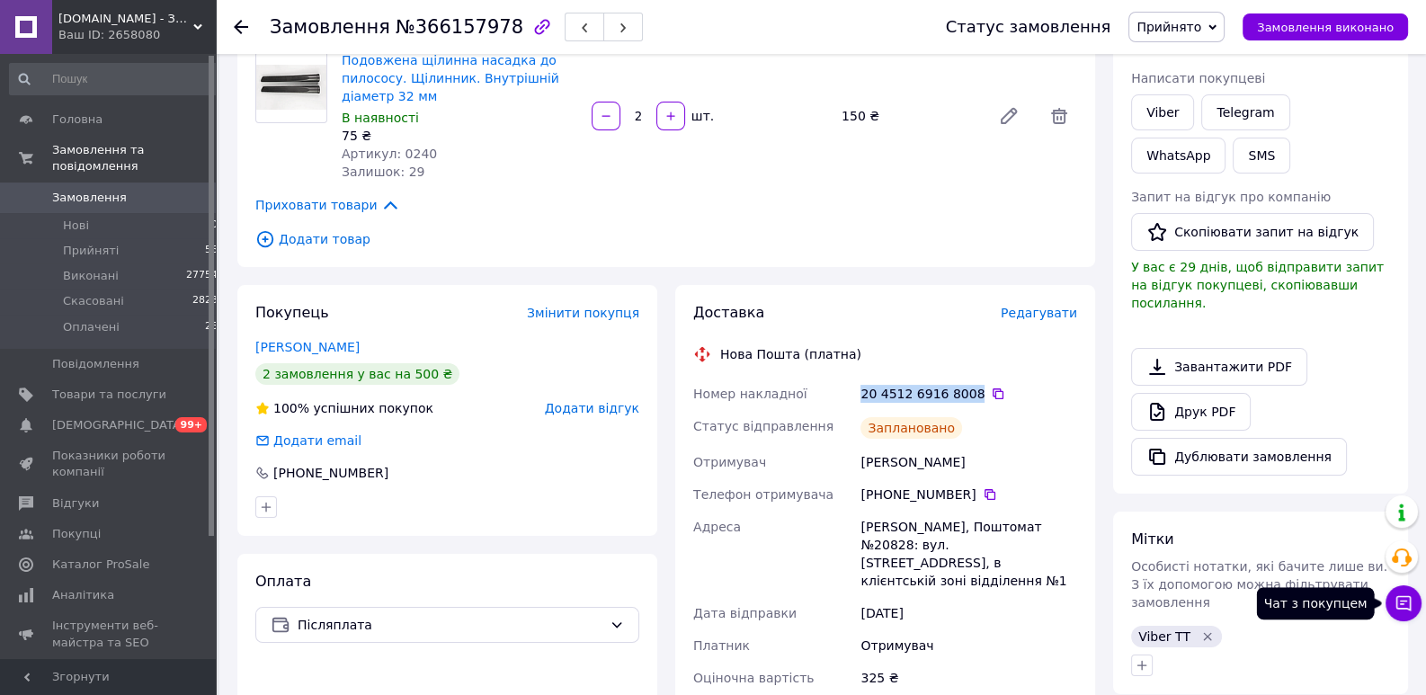
click at [1406, 614] on button "Чат з покупцем" at bounding box center [1404, 603] width 36 height 36
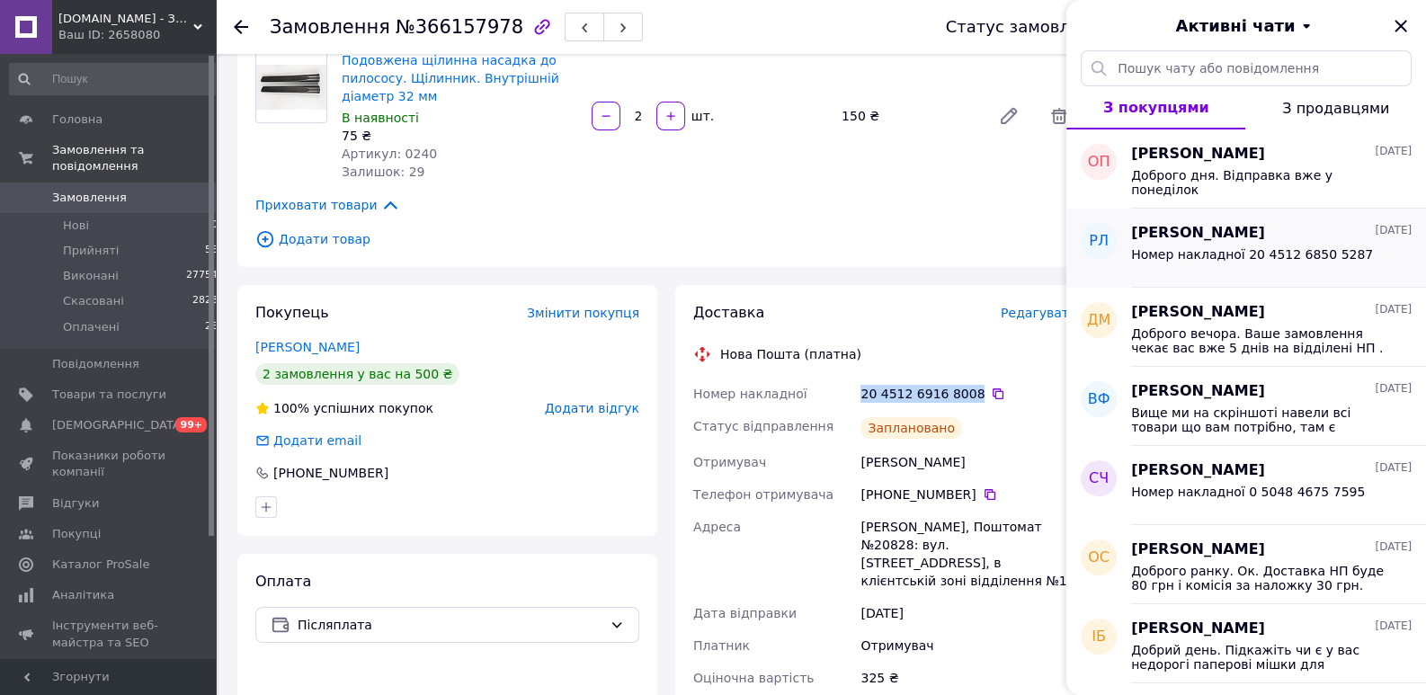
click at [1190, 253] on span "Номер накладної 20 4512 6850 5287" at bounding box center [1252, 254] width 242 height 14
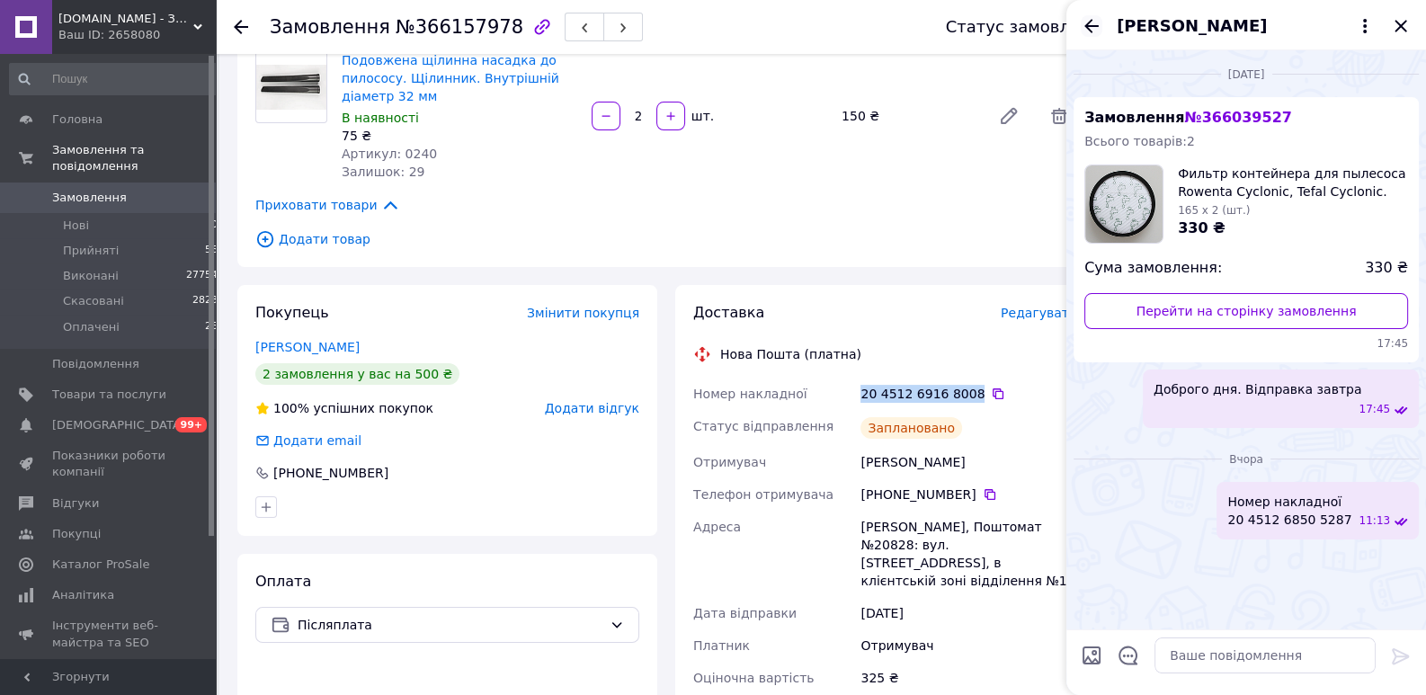
click at [1092, 21] on icon "Назад" at bounding box center [1092, 26] width 22 height 22
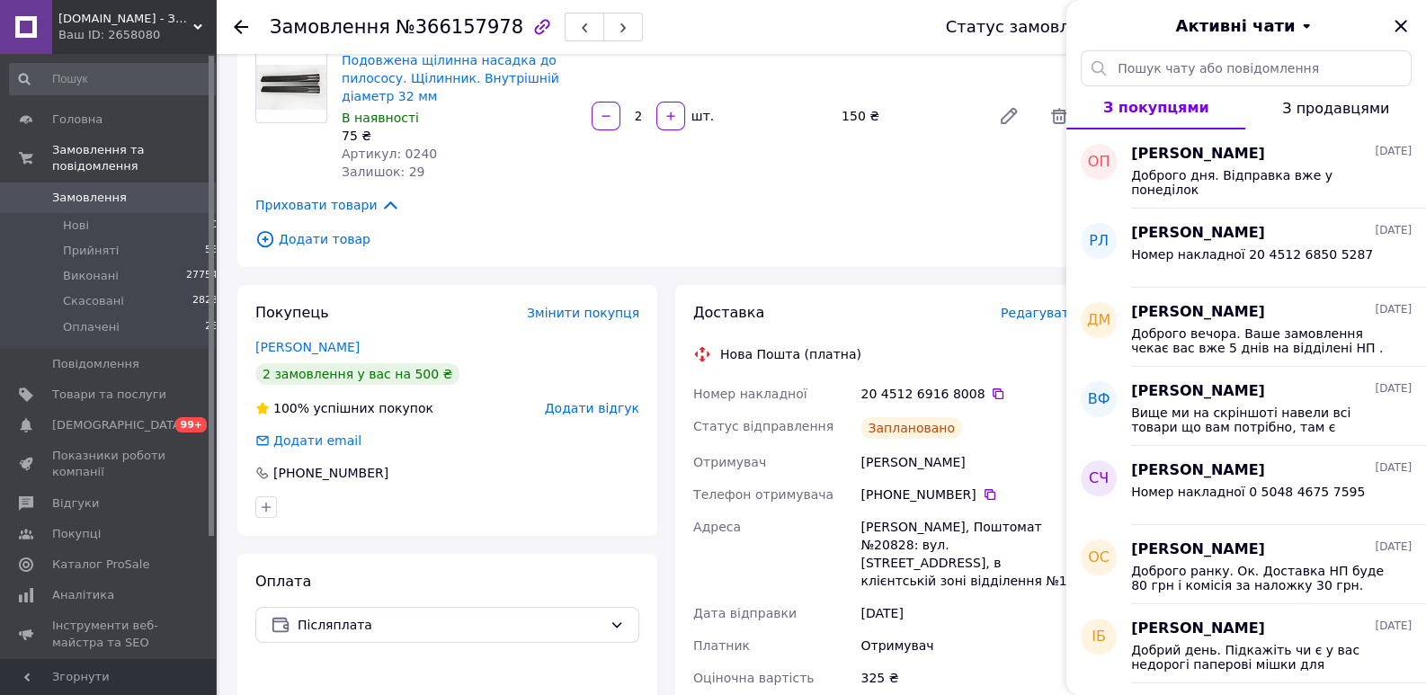
click at [903, 224] on div "Товари в замовленні (2) Гнучкий довгий щілинник D 35 мм з перехідником на D 32 …" at bounding box center [666, 69] width 858 height 395
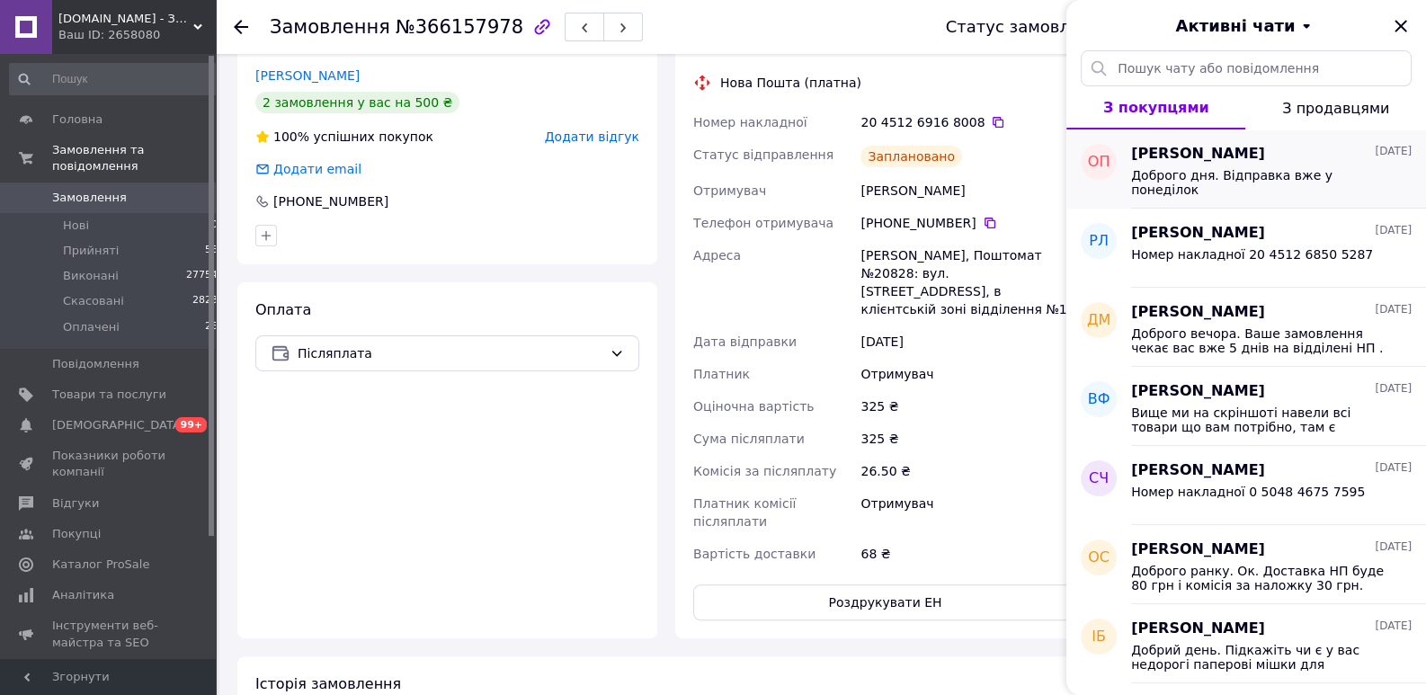
scroll to position [551, 0]
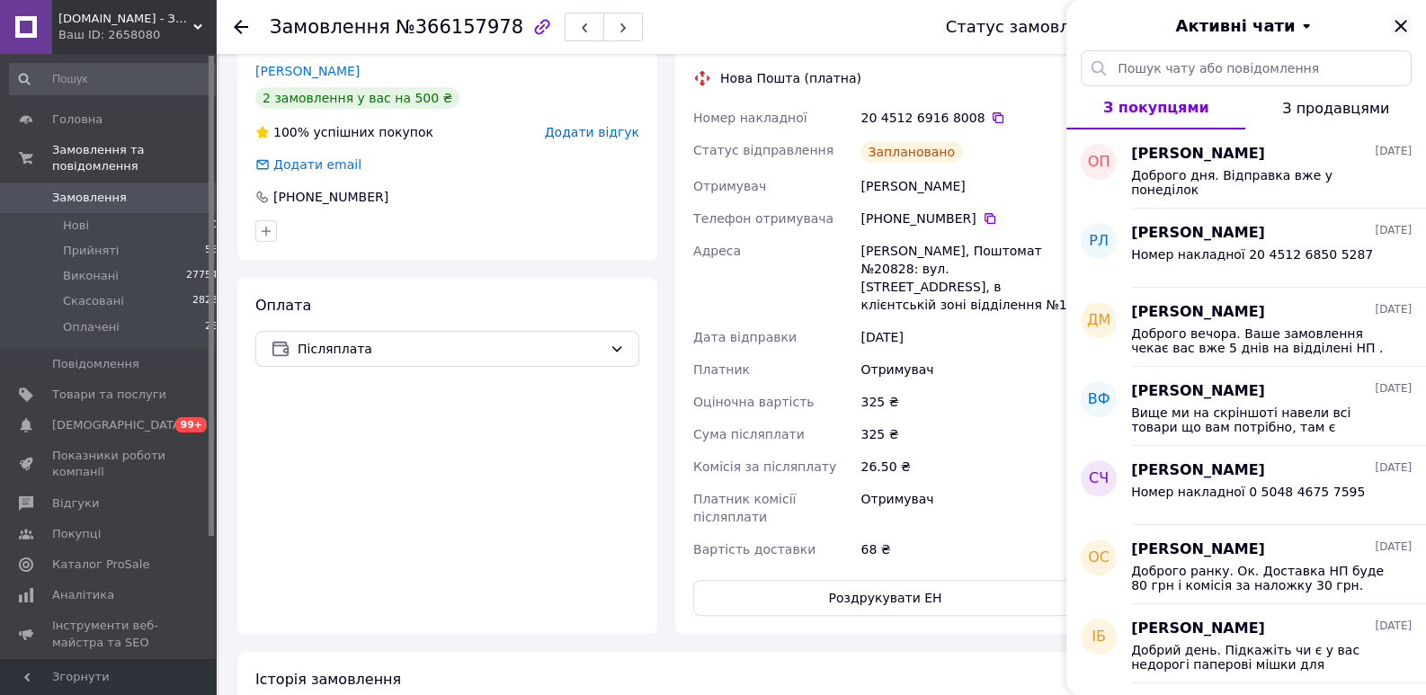
click at [1397, 22] on icon "Закрити" at bounding box center [1401, 26] width 12 height 12
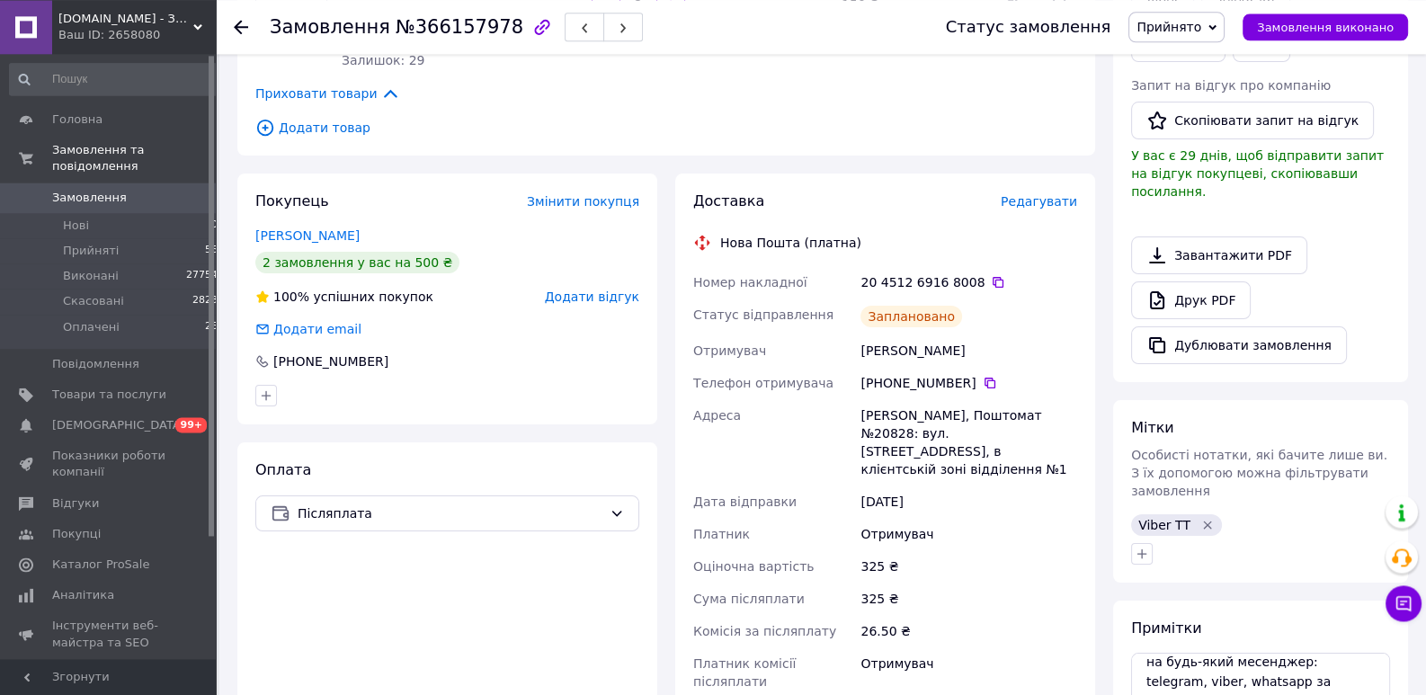
scroll to position [414, 0]
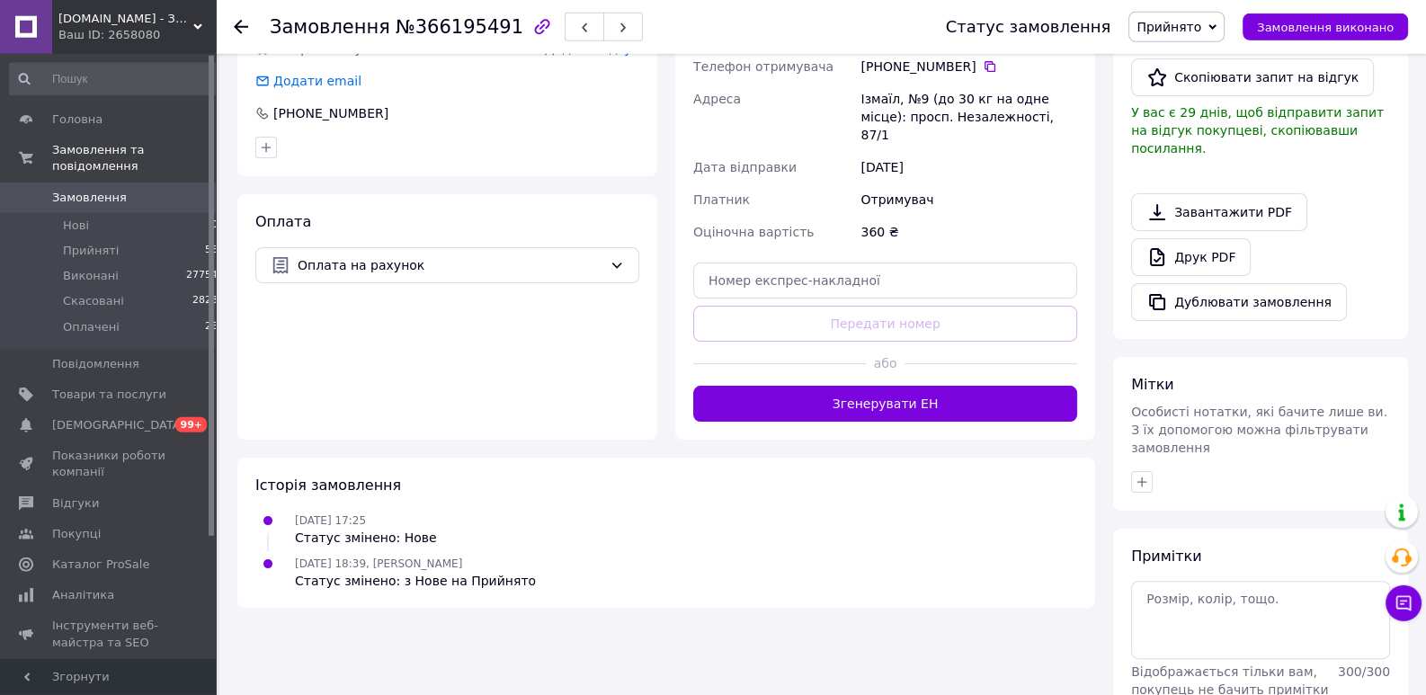
scroll to position [545, 0]
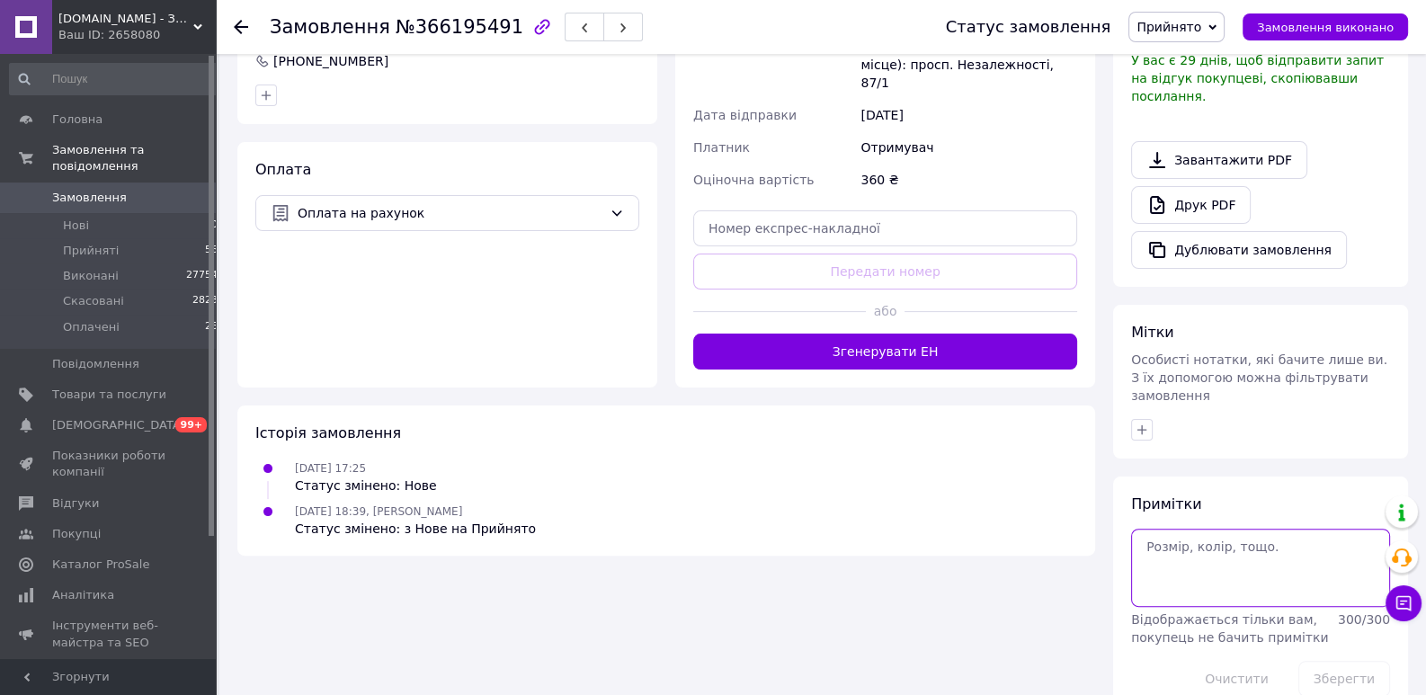
click at [1205, 529] on textarea at bounding box center [1260, 567] width 259 height 77
paste textarea "УВАГА! Для перегляду фіскального чеку, напишіть нам на будь-який месенджер: tel…"
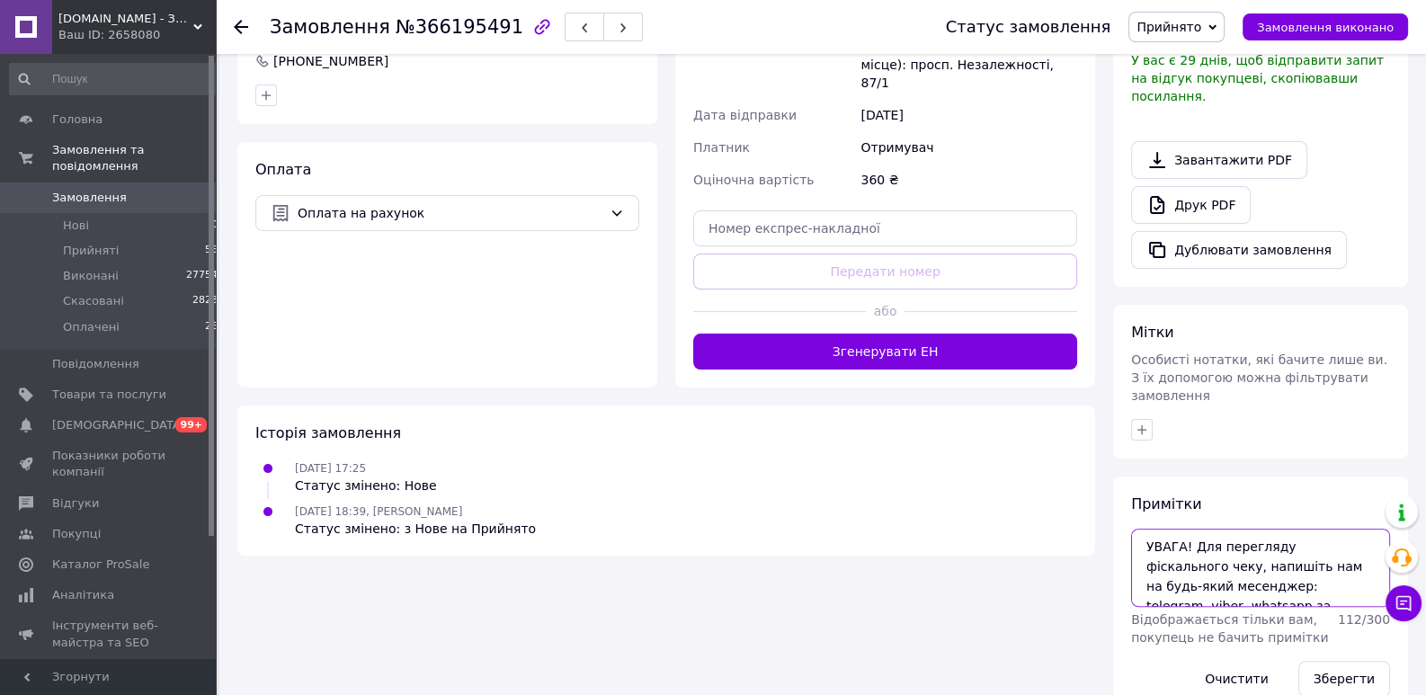
scroll to position [49, 0]
type textarea "УВАГА! Для перегляду фіскального чеку, напишіть нам на будь-який месенджер: tel…"
click at [1356, 661] on button "Зберегти" at bounding box center [1344, 679] width 92 height 36
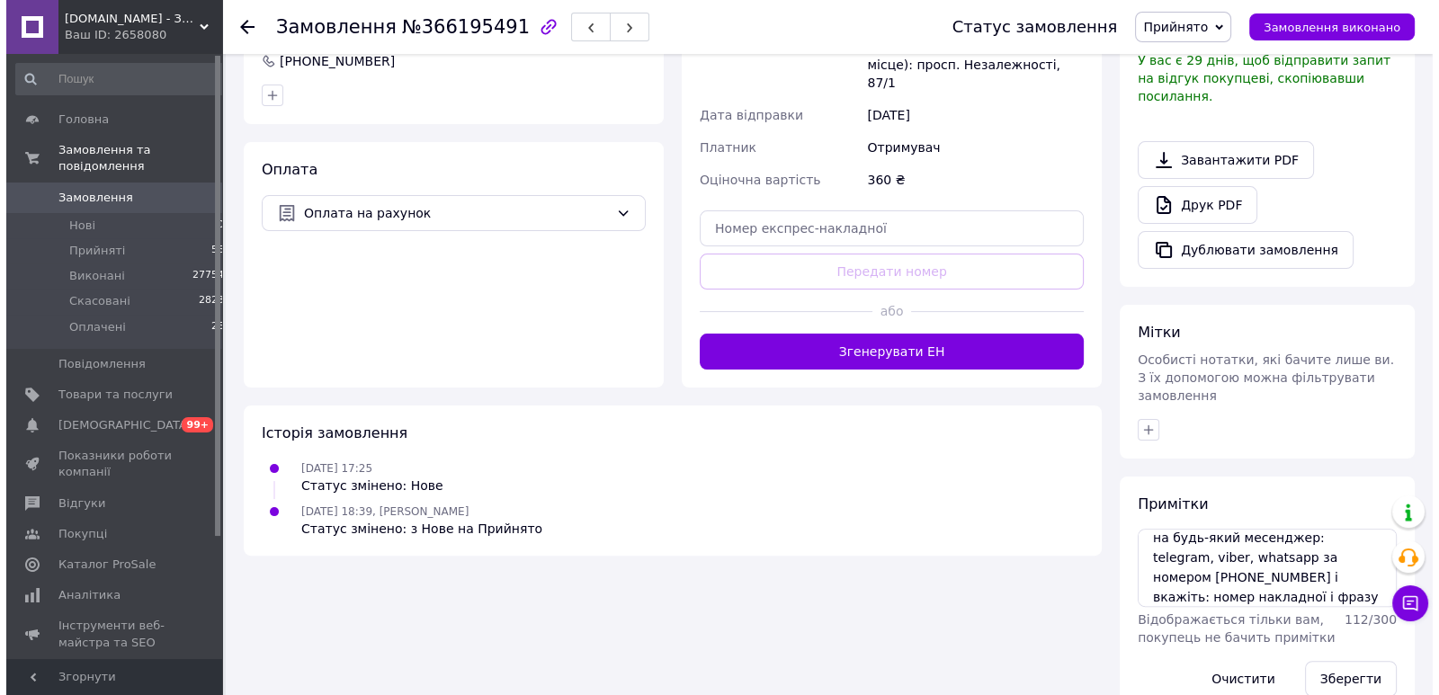
scroll to position [270, 0]
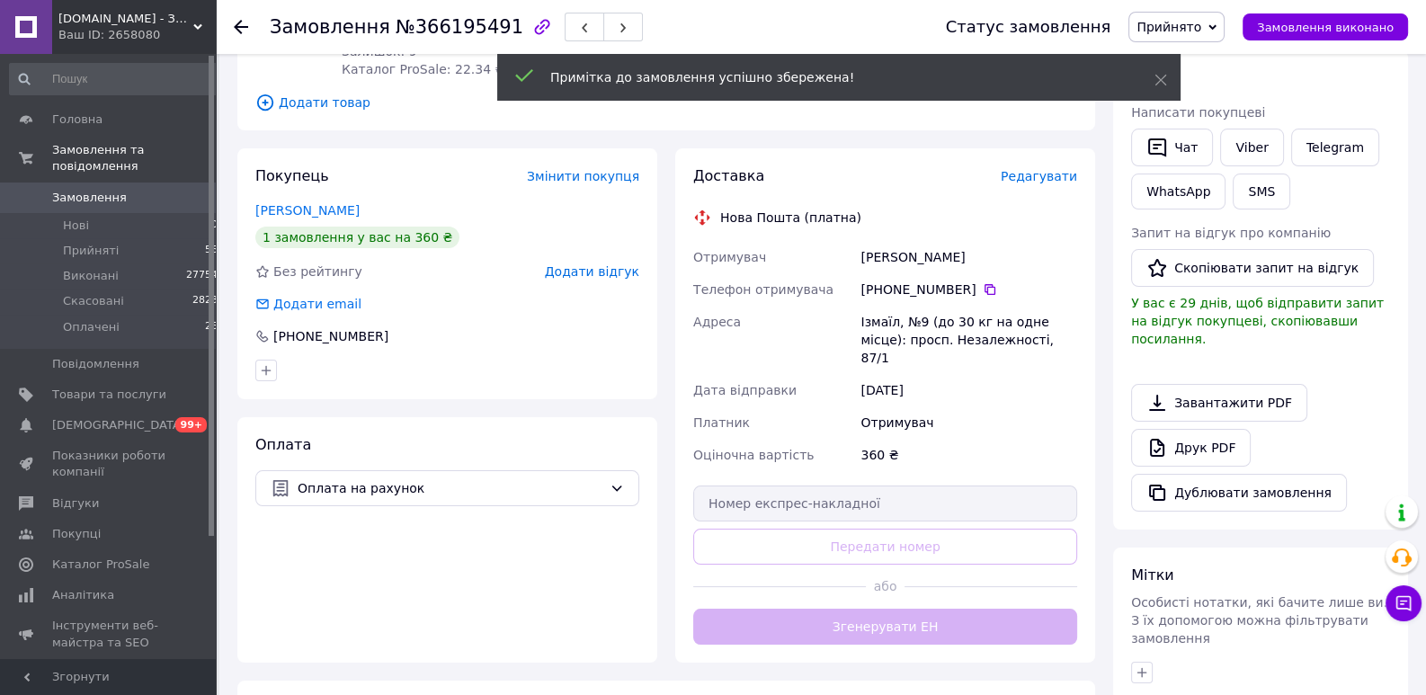
click at [1057, 180] on span "Редагувати" at bounding box center [1039, 176] width 76 height 14
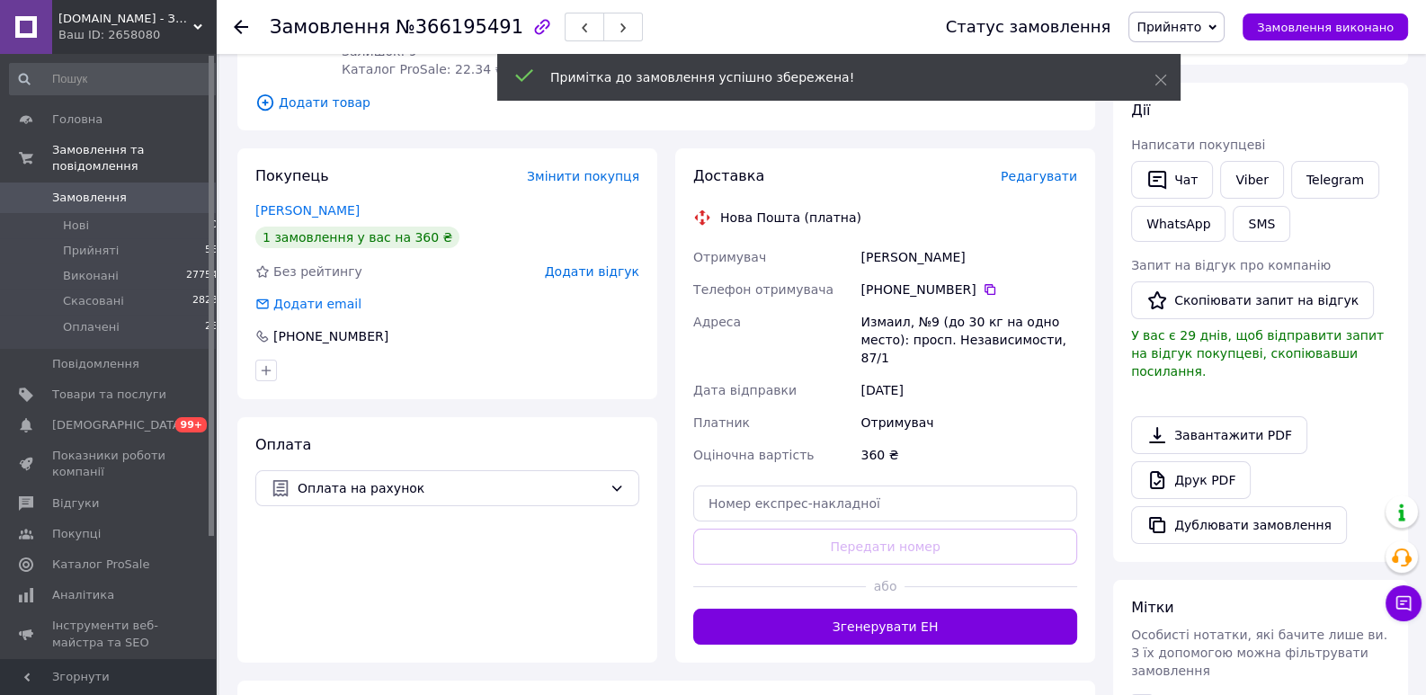
click at [1053, 182] on span "Редагувати" at bounding box center [1039, 176] width 76 height 14
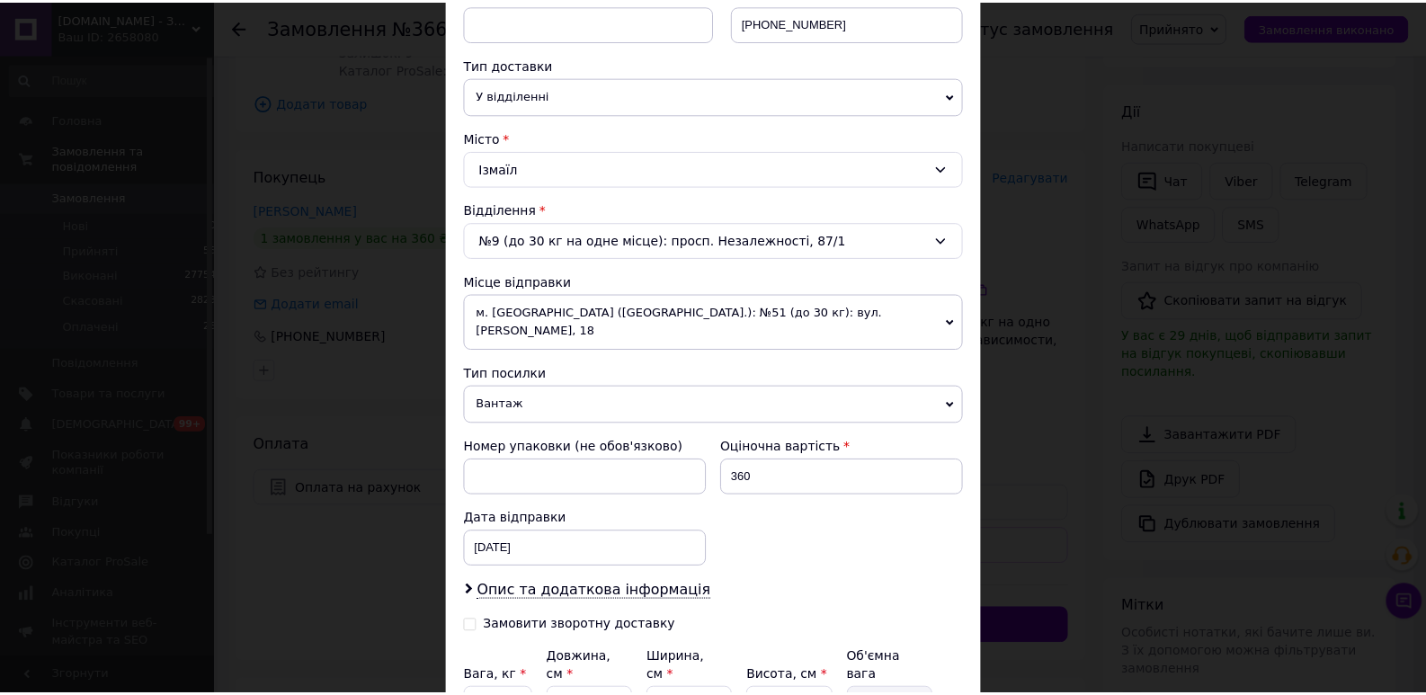
scroll to position [527, 0]
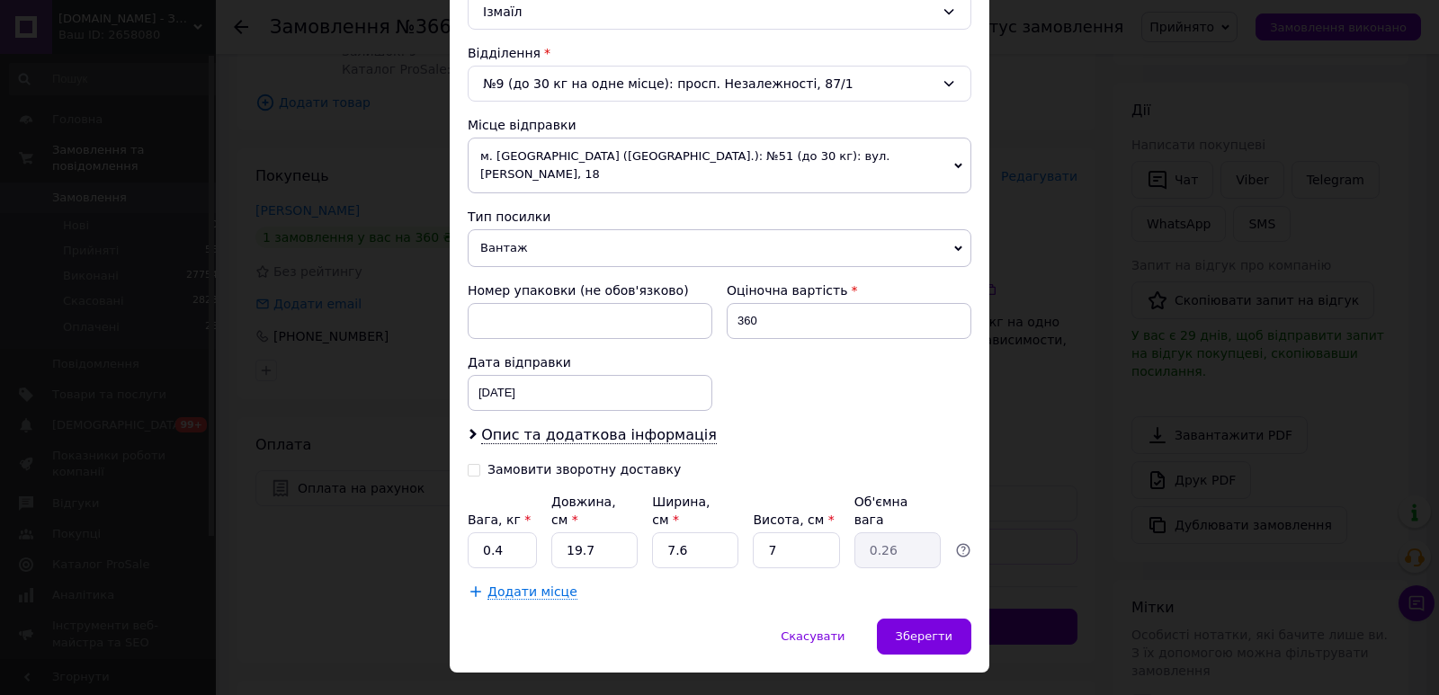
click at [682, 168] on span "м. [GEOGRAPHIC_DATA] ([GEOGRAPHIC_DATA].): №51 (до 30 кг): вул. [PERSON_NAME], …" at bounding box center [720, 166] width 504 height 56
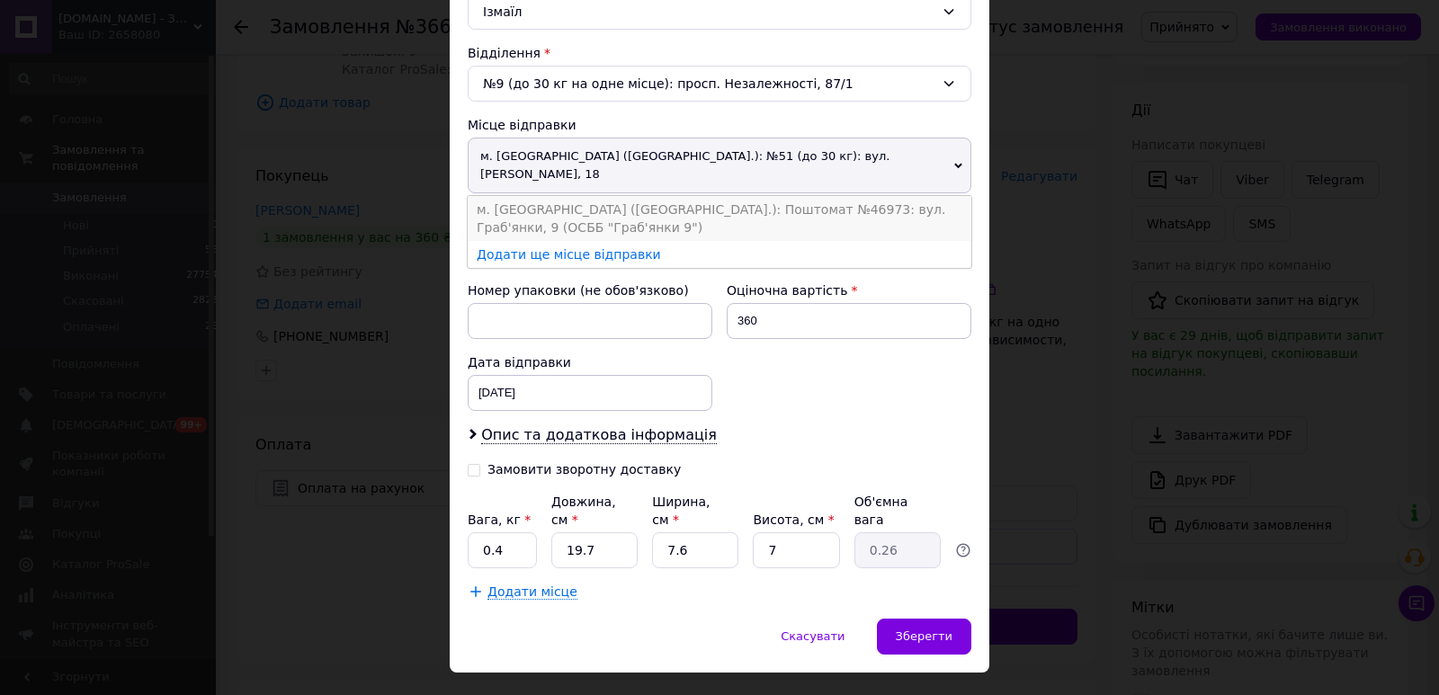
click at [677, 196] on li "м. [GEOGRAPHIC_DATA] ([GEOGRAPHIC_DATA].): Поштомат №46973: вул. Граб'янки, 9 (…" at bounding box center [720, 218] width 504 height 45
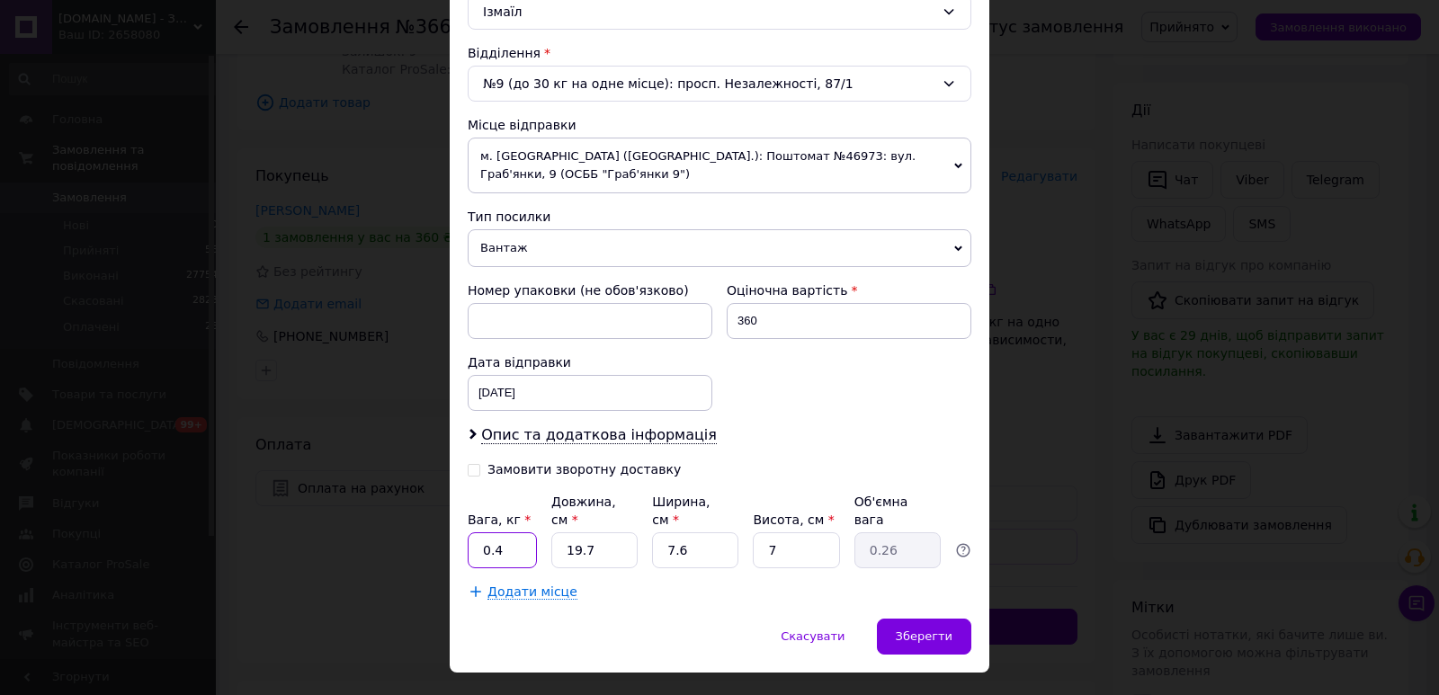
drag, startPoint x: 515, startPoint y: 515, endPoint x: 493, endPoint y: 515, distance: 22.5
click at [493, 532] on input "0.4" at bounding box center [502, 550] width 69 height 36
click at [468, 532] on input "0.4" at bounding box center [502, 550] width 69 height 36
type input "1"
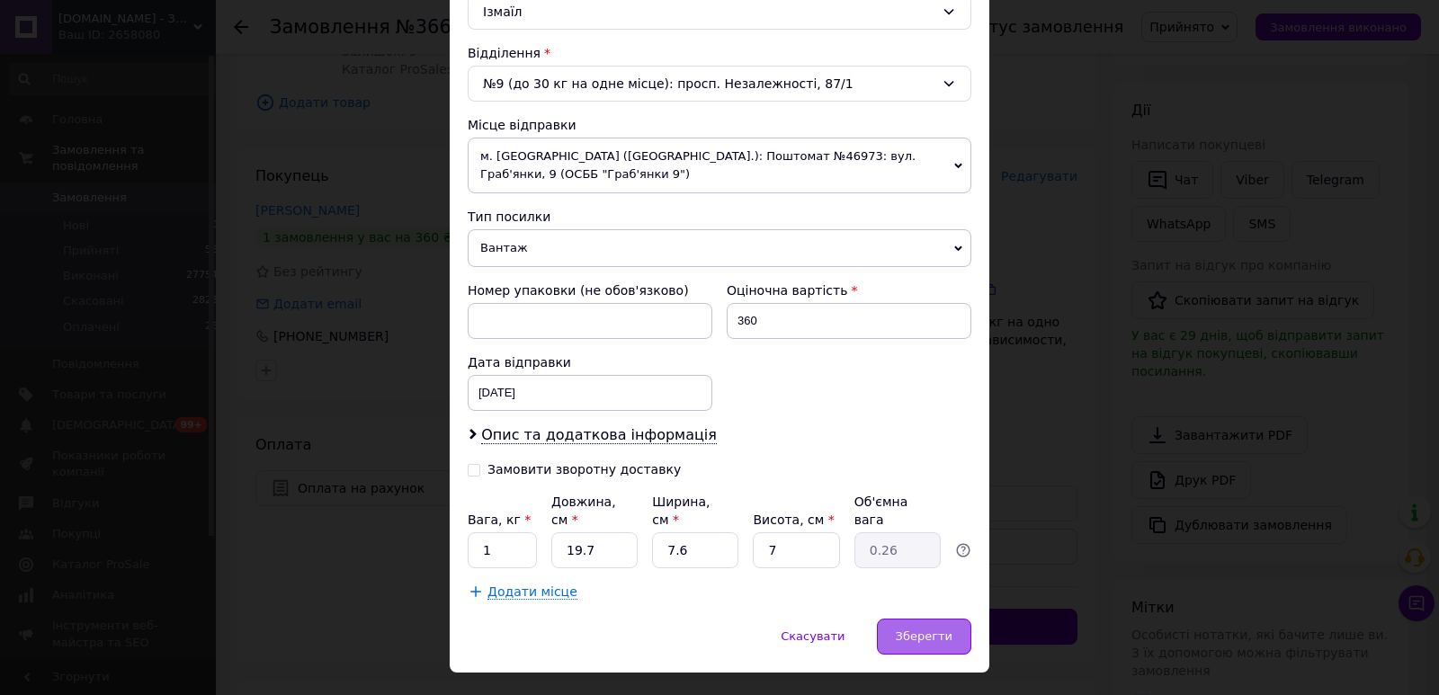
click at [905, 629] on span "Зберегти" at bounding box center [924, 635] width 57 height 13
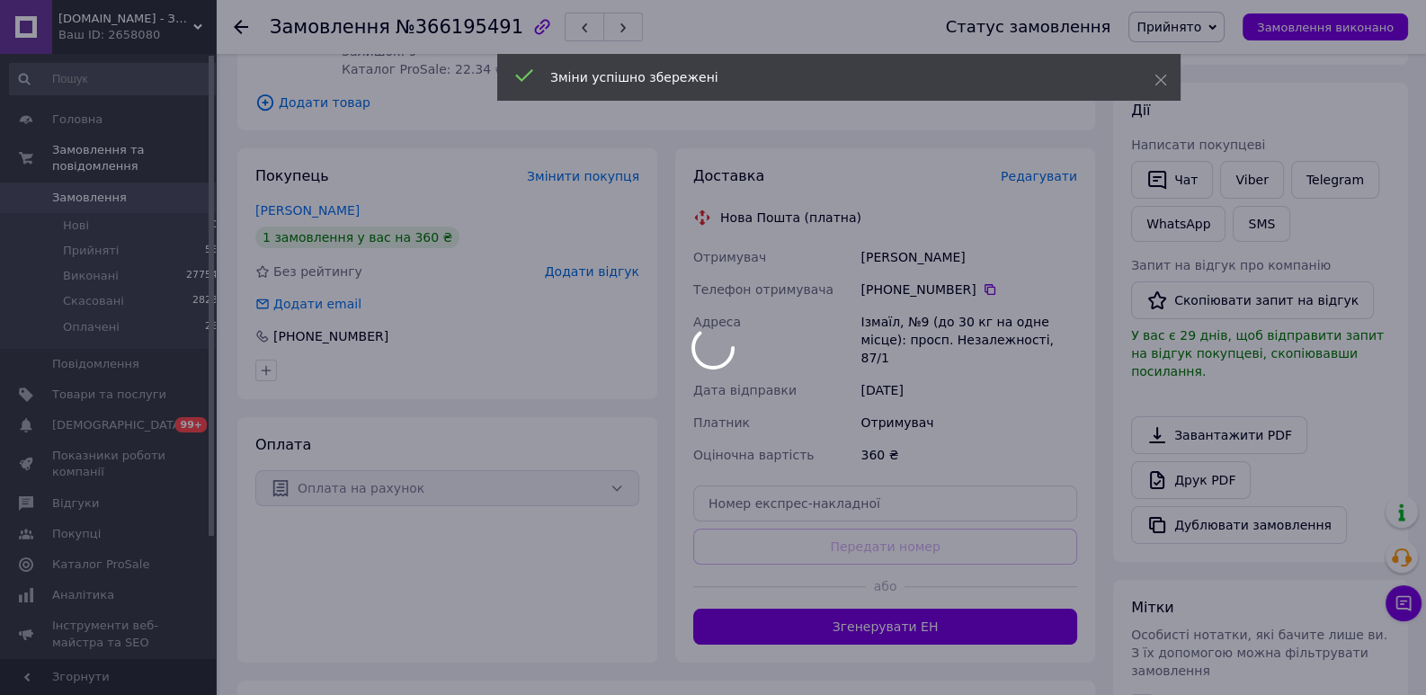
scroll to position [545, 0]
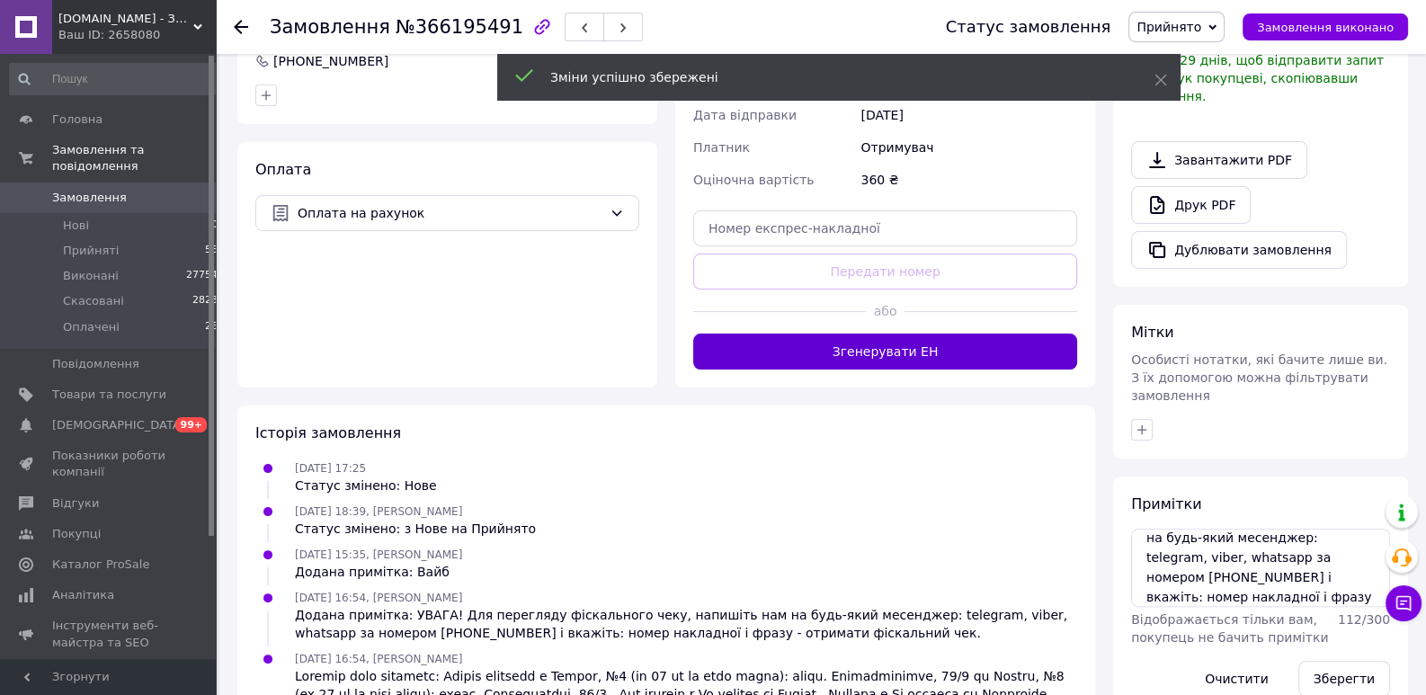
click at [924, 344] on button "Згенерувати ЕН" at bounding box center [885, 352] width 384 height 36
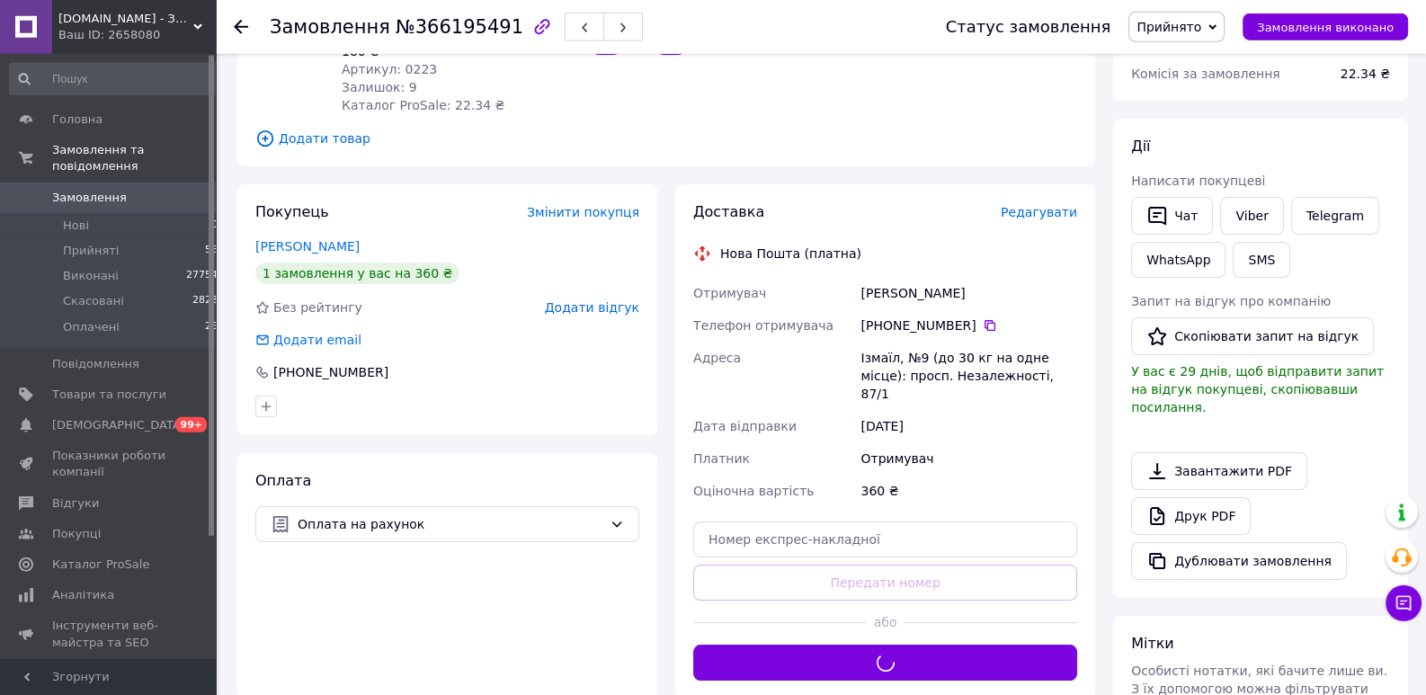
scroll to position [275, 0]
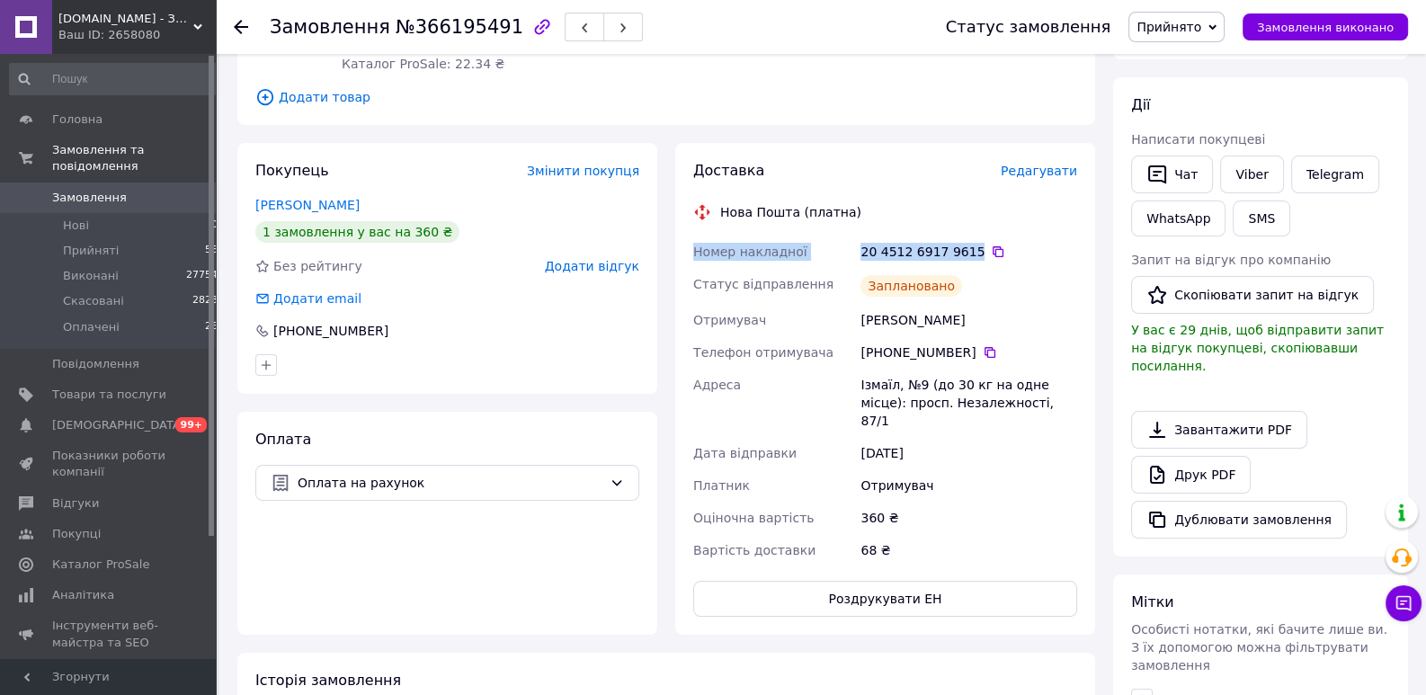
drag, startPoint x: 963, startPoint y: 252, endPoint x: 672, endPoint y: 246, distance: 291.4
click at [672, 246] on div "Доставка Редагувати Нова Пошта (платна) Номер накладної 20 4512 6917 9615   Ста…" at bounding box center [885, 389] width 438 height 492
copy div "Номер накладної 20 4512 6917 9615"
click at [1246, 174] on link "Viber" at bounding box center [1251, 175] width 63 height 38
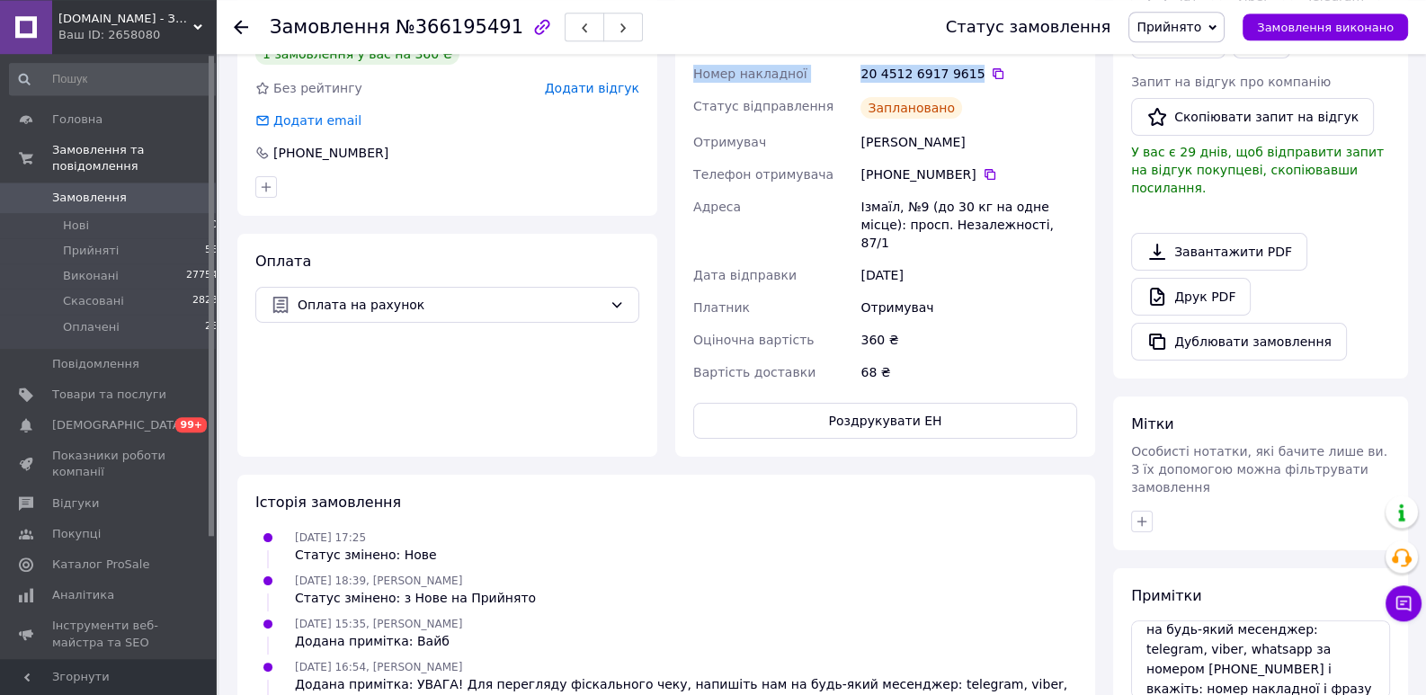
scroll to position [551, 0]
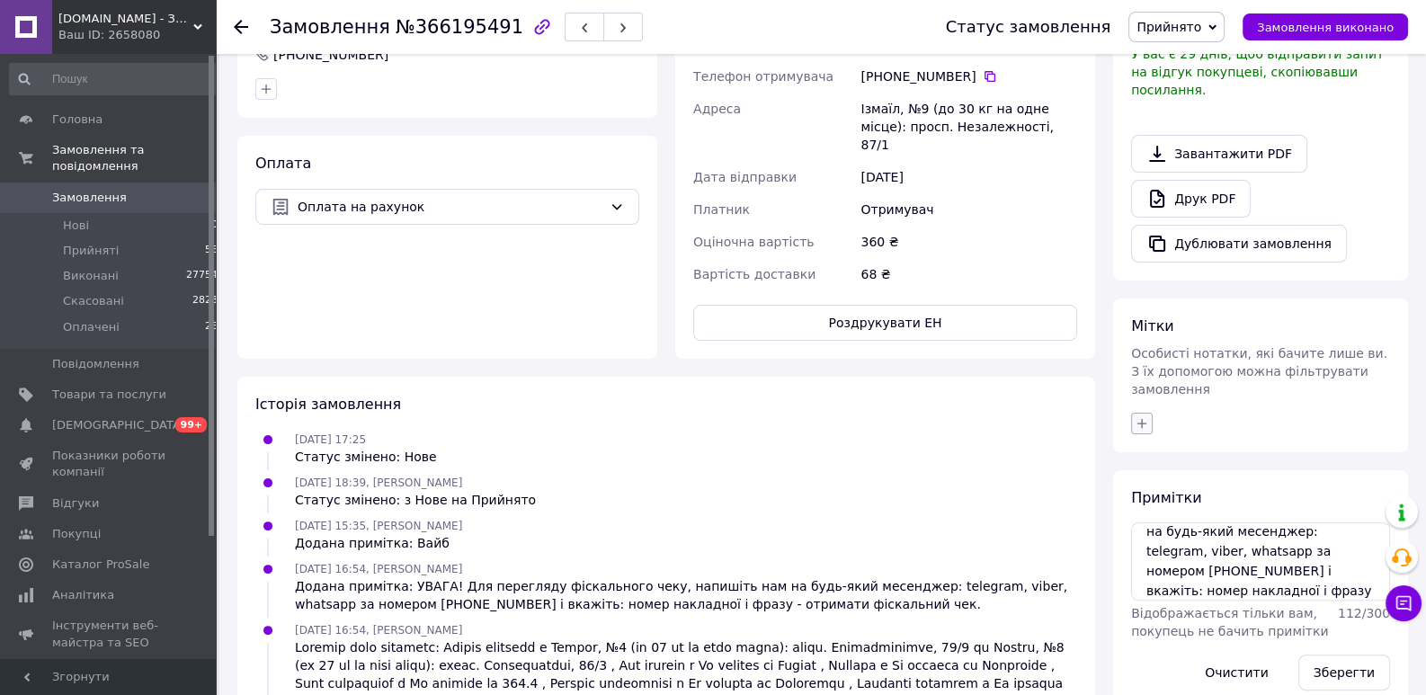
click at [1144, 416] on icon "button" at bounding box center [1142, 423] width 14 height 14
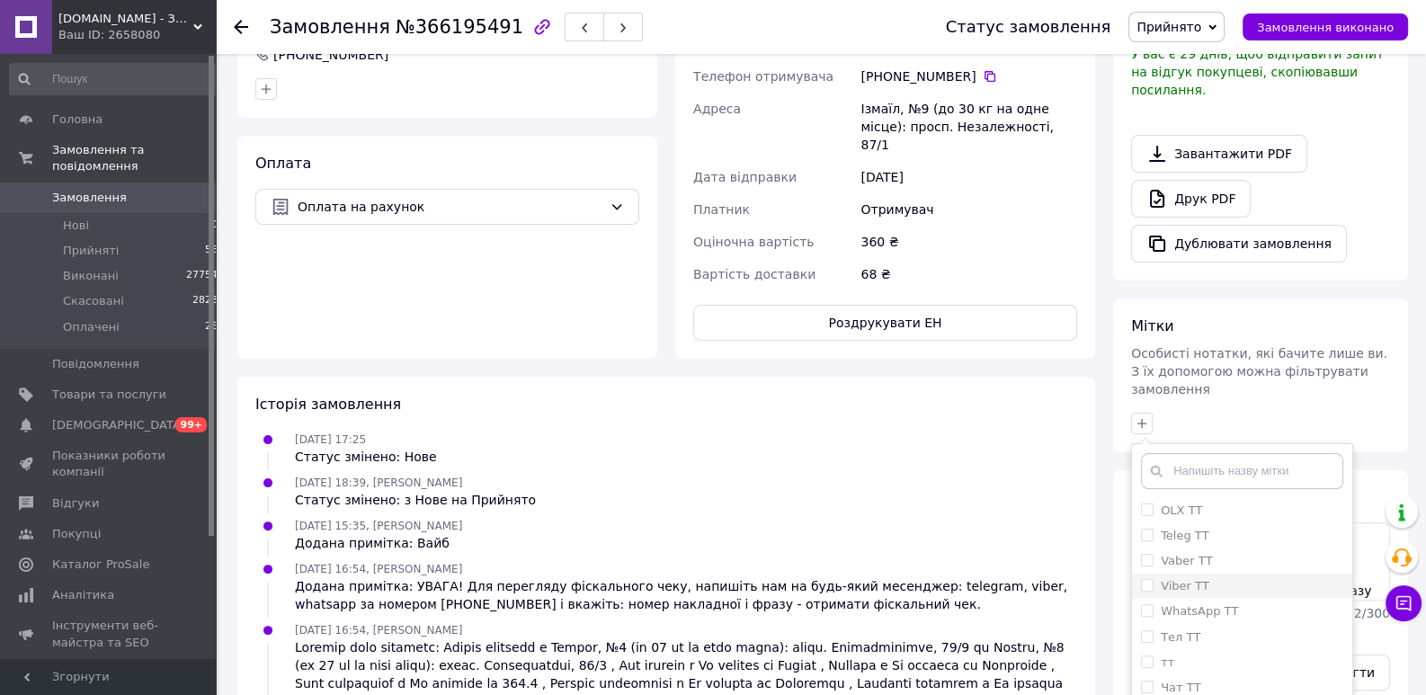
click at [1146, 579] on input "Viber ТТ" at bounding box center [1147, 585] width 12 height 12
checkbox input "true"
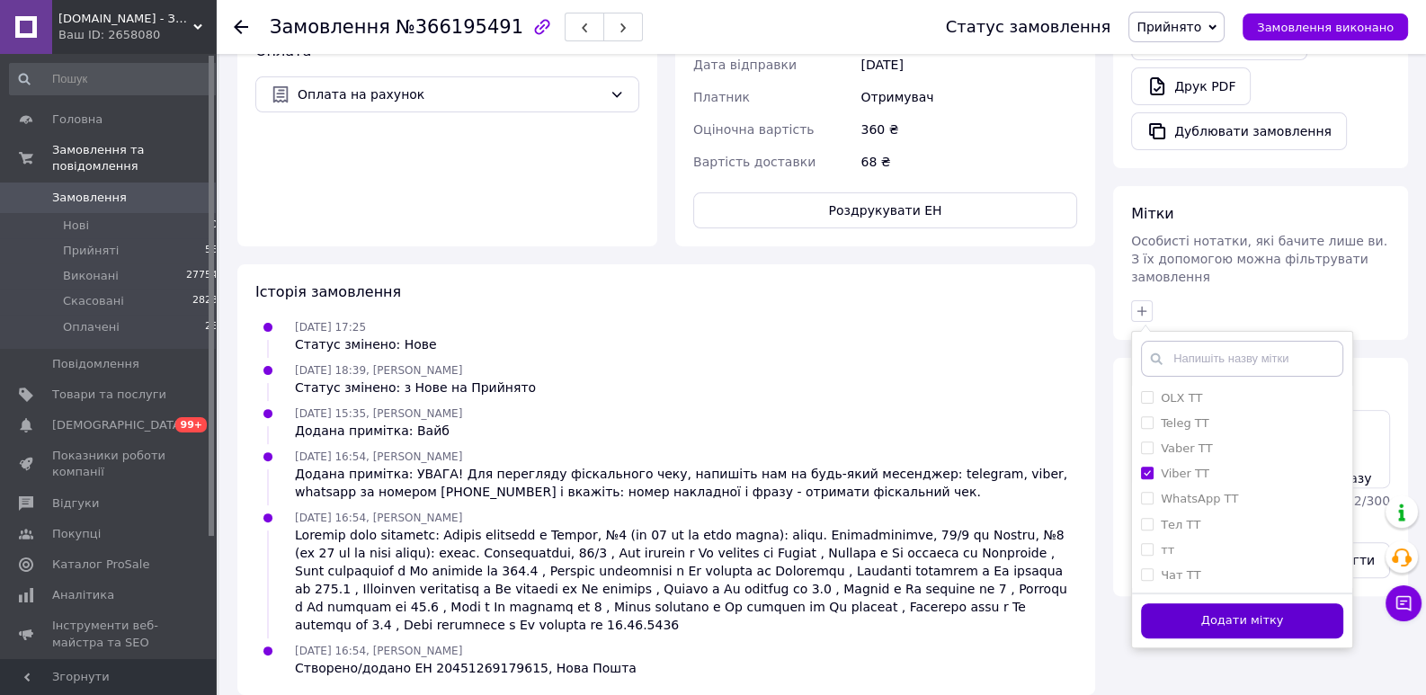
click at [1194, 603] on button "Додати мітку" at bounding box center [1242, 620] width 202 height 35
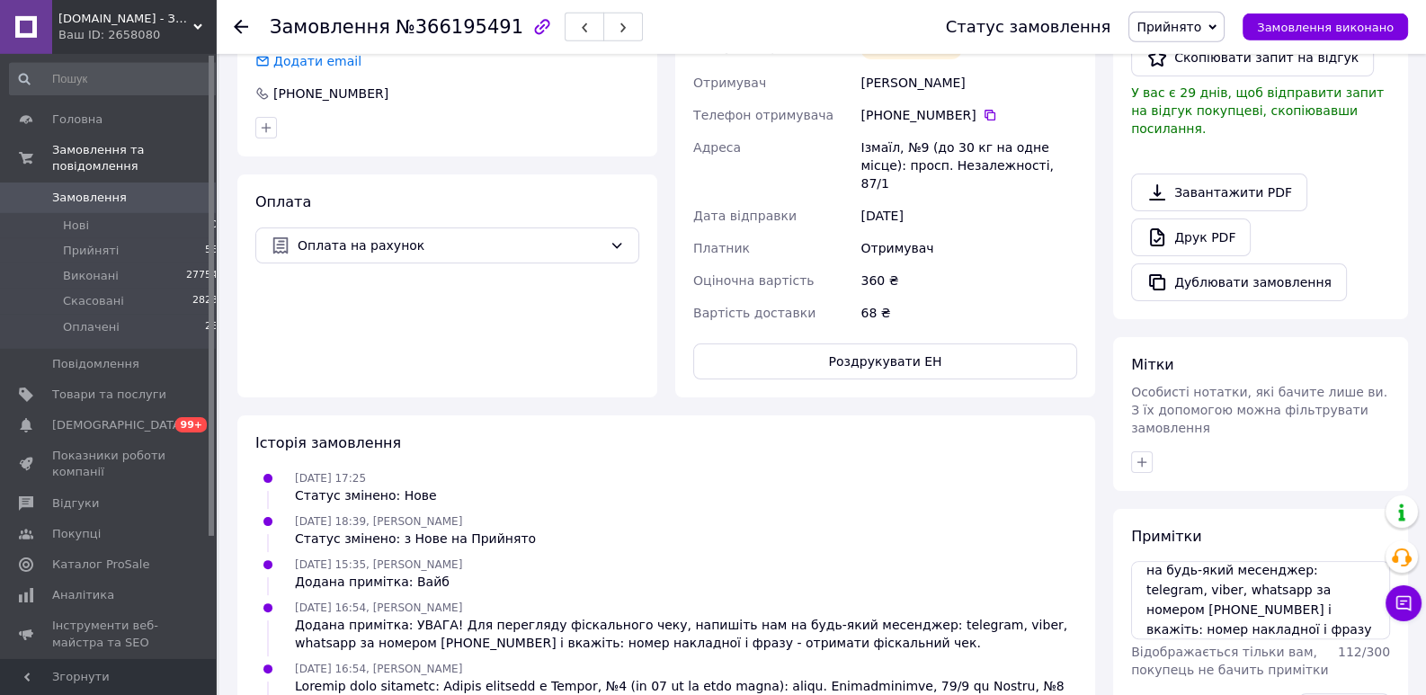
scroll to position [250, 0]
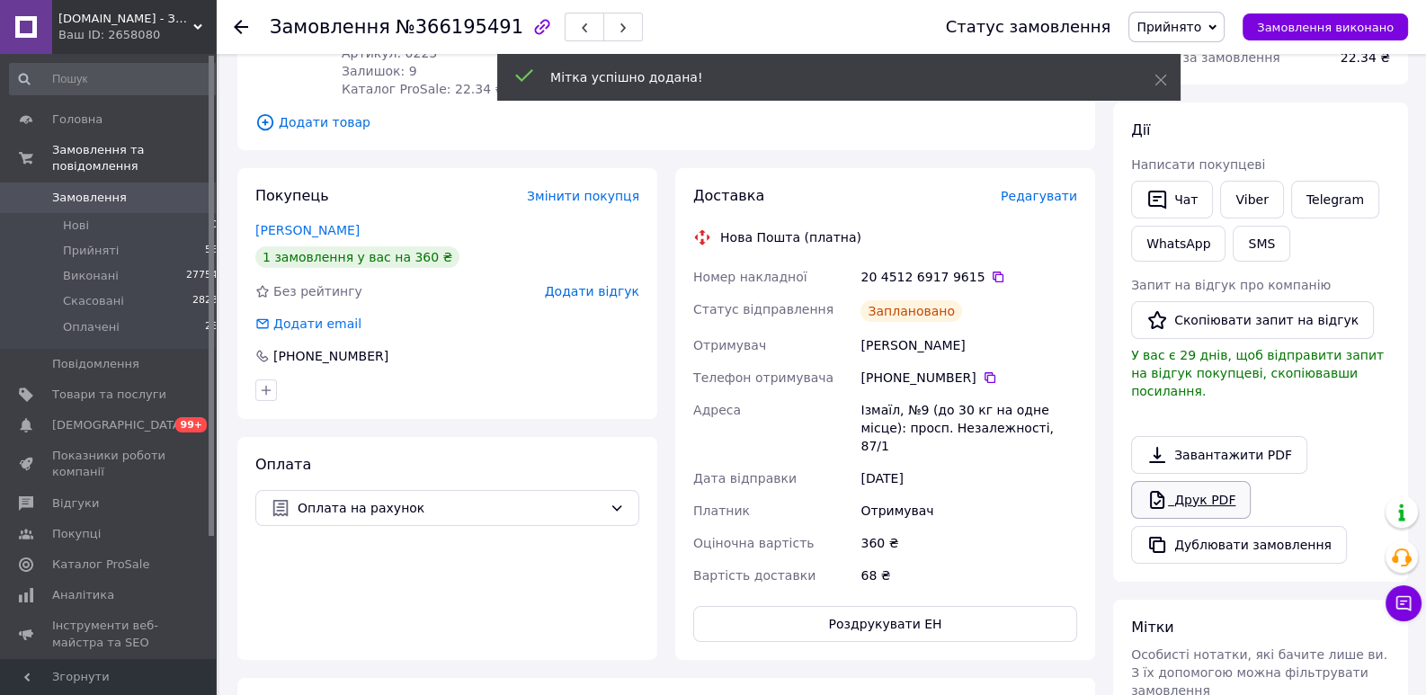
click at [1200, 481] on link "Друк PDF" at bounding box center [1191, 500] width 120 height 38
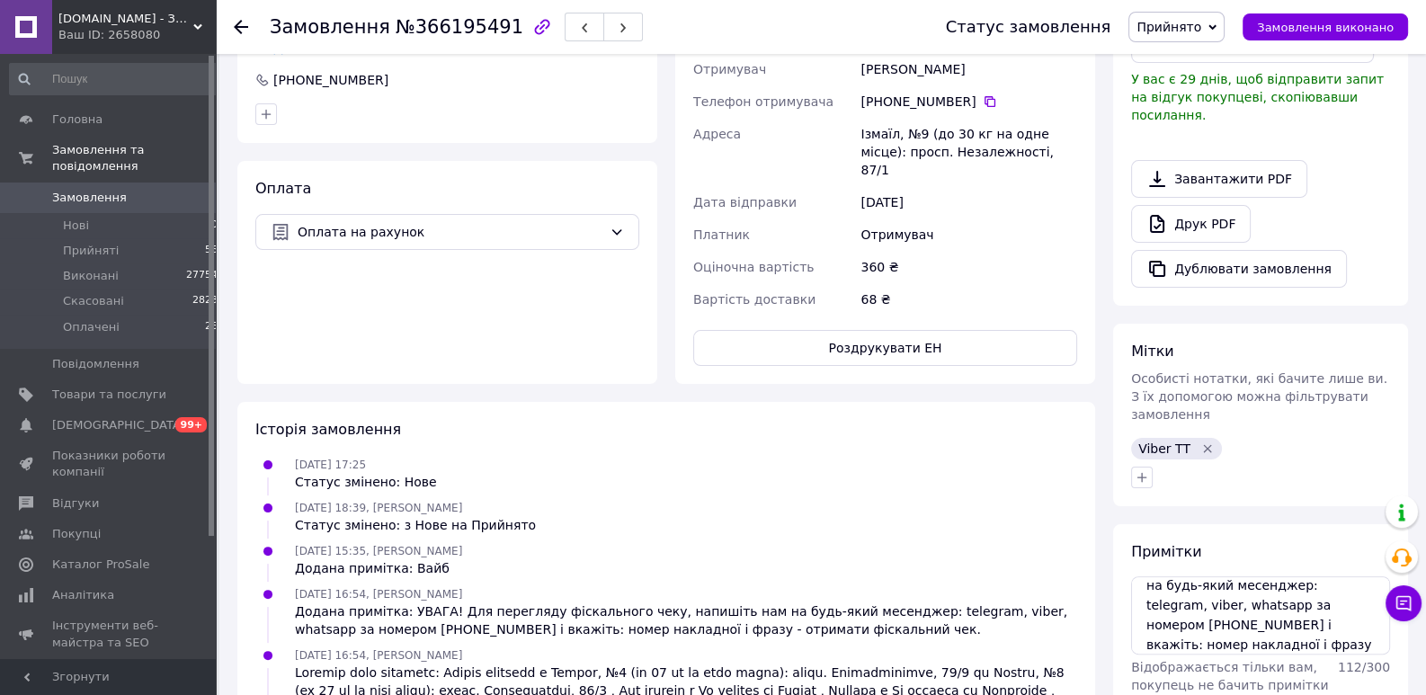
scroll to position [0, 0]
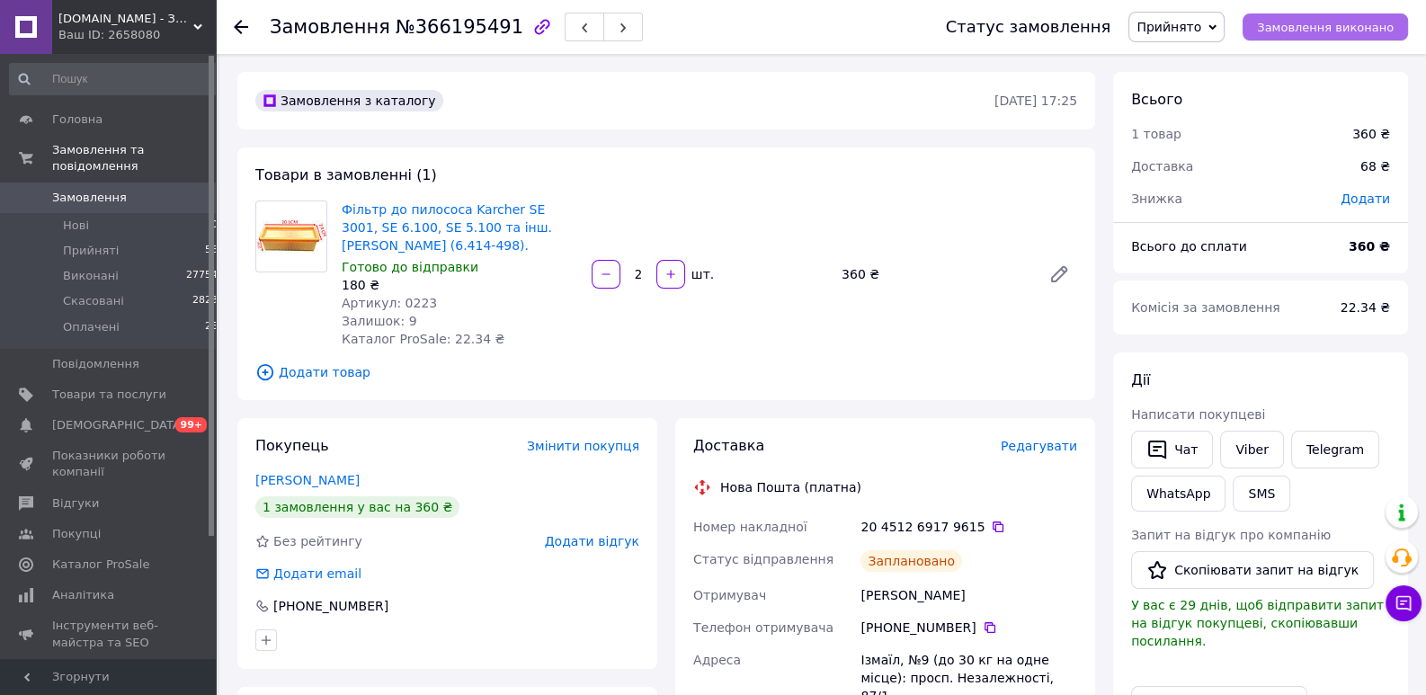
click at [1310, 21] on span "Замовлення виконано" at bounding box center [1325, 27] width 137 height 13
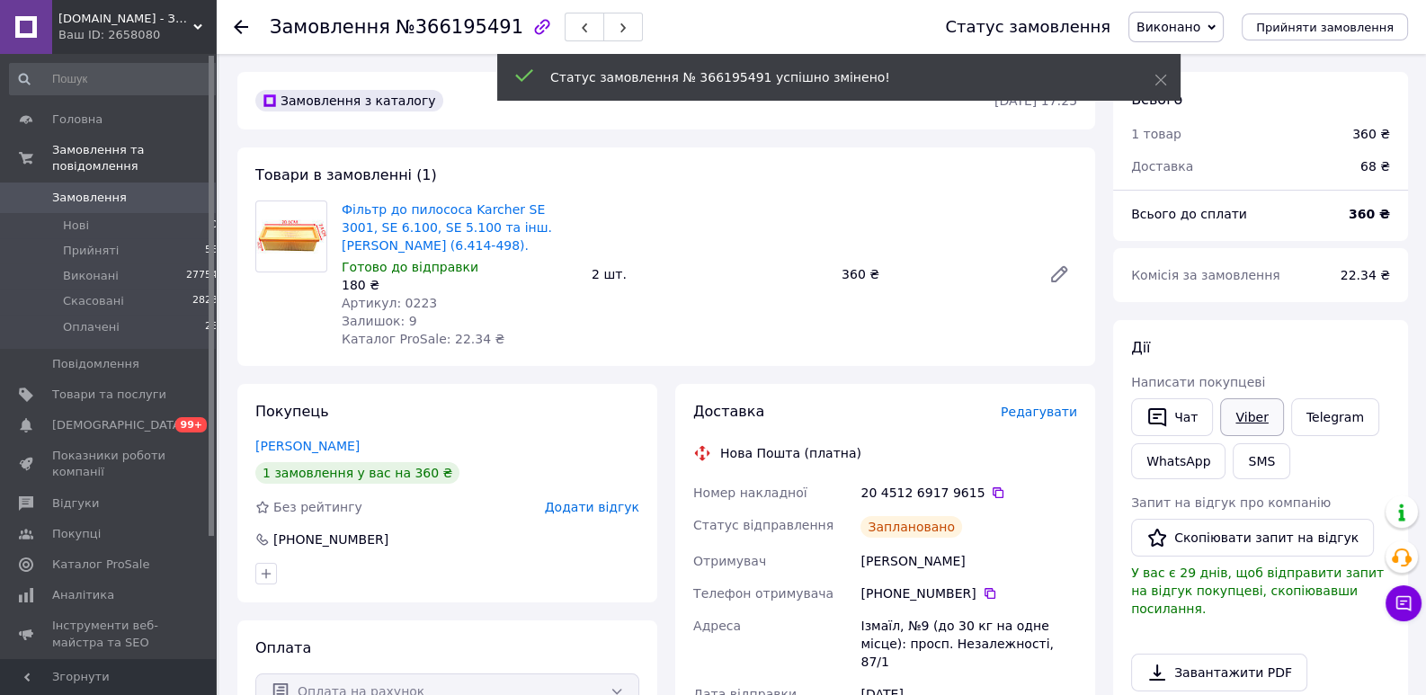
click at [1241, 421] on link "Viber" at bounding box center [1251, 417] width 63 height 38
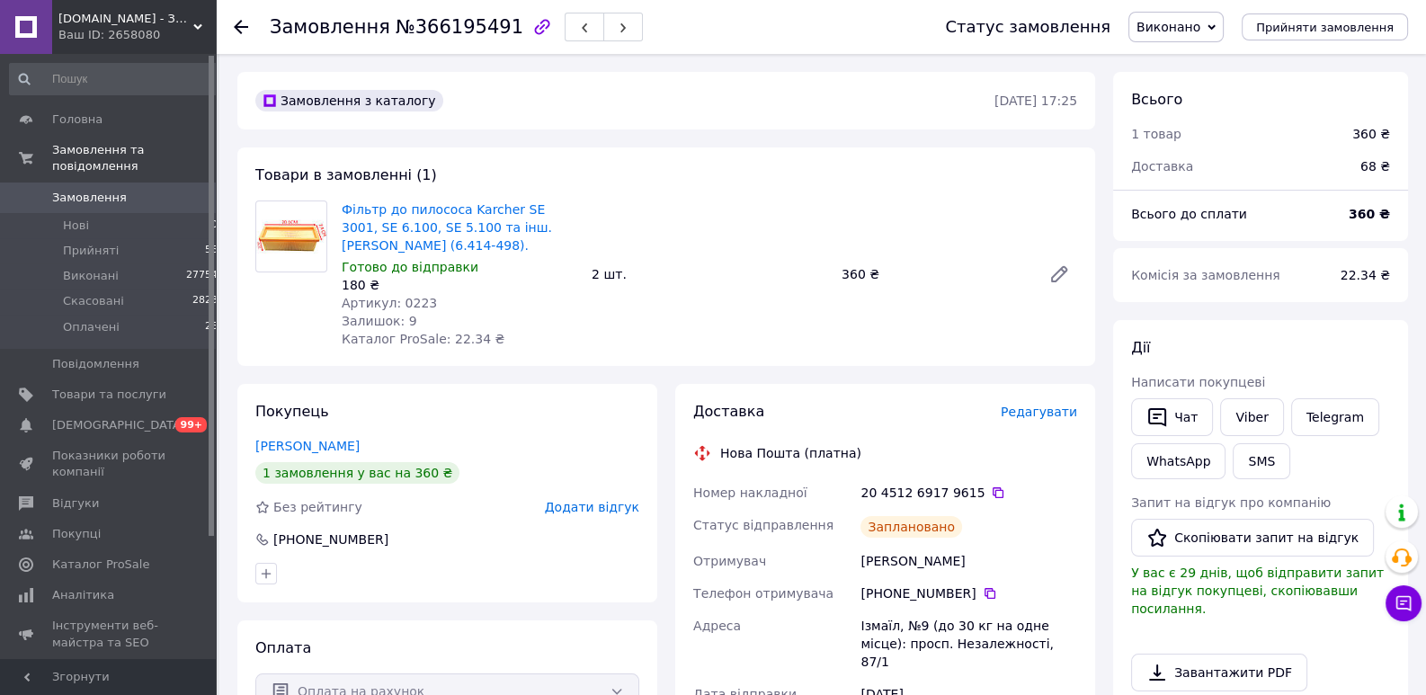
click at [1286, 353] on div "Дії" at bounding box center [1260, 348] width 259 height 21
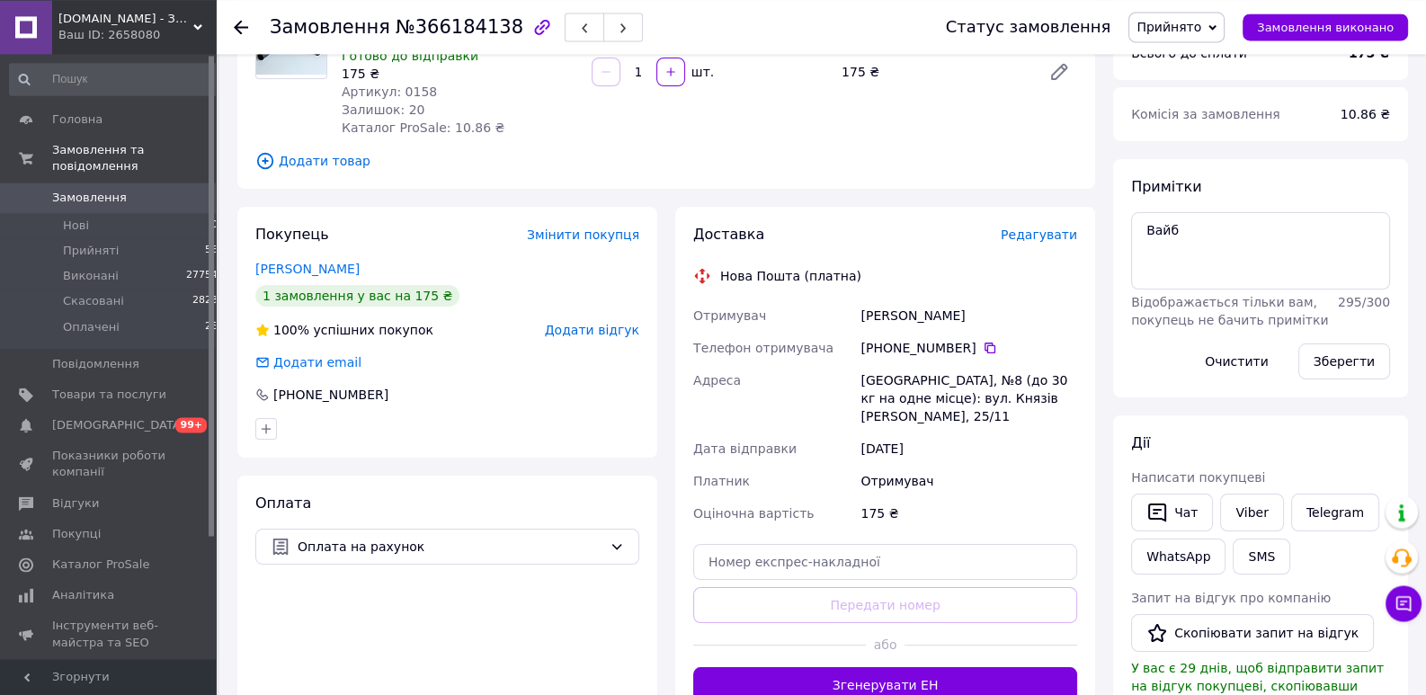
scroll to position [414, 0]
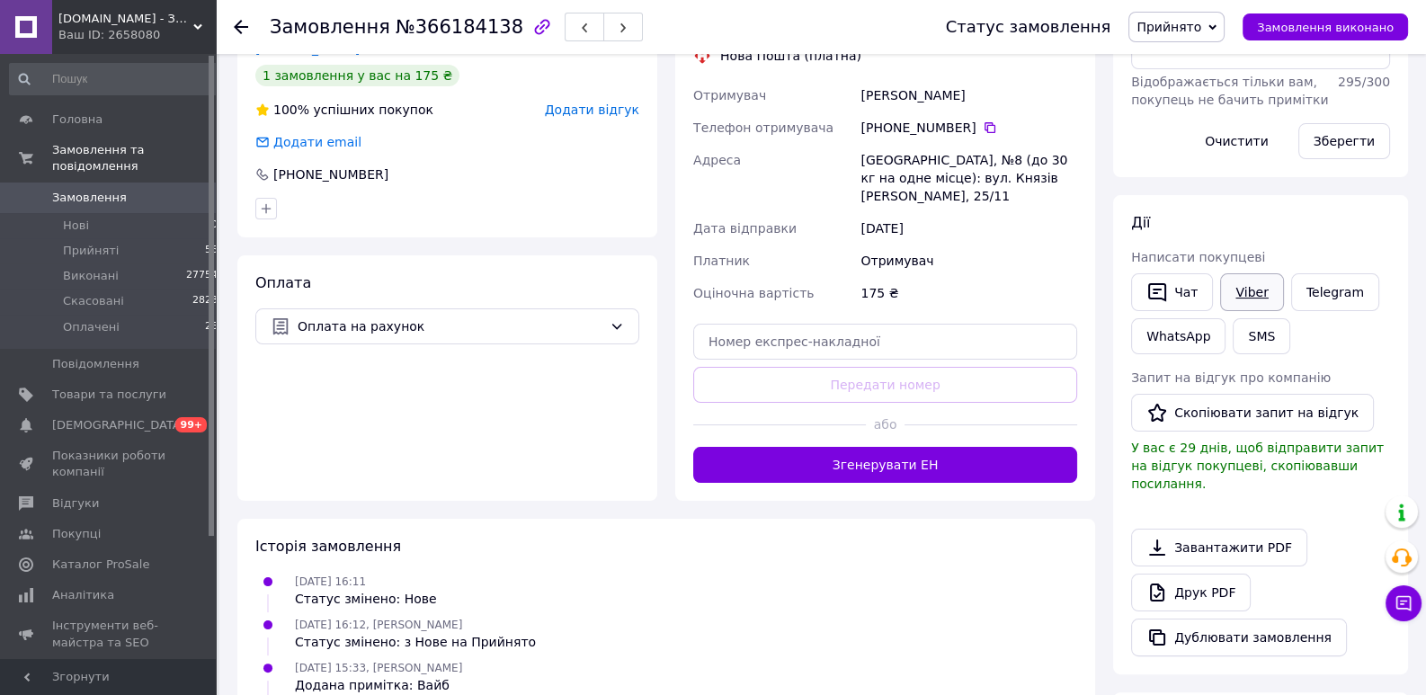
click at [1241, 300] on link "Viber" at bounding box center [1251, 292] width 63 height 38
click at [1309, 219] on div "Дії" at bounding box center [1260, 223] width 259 height 21
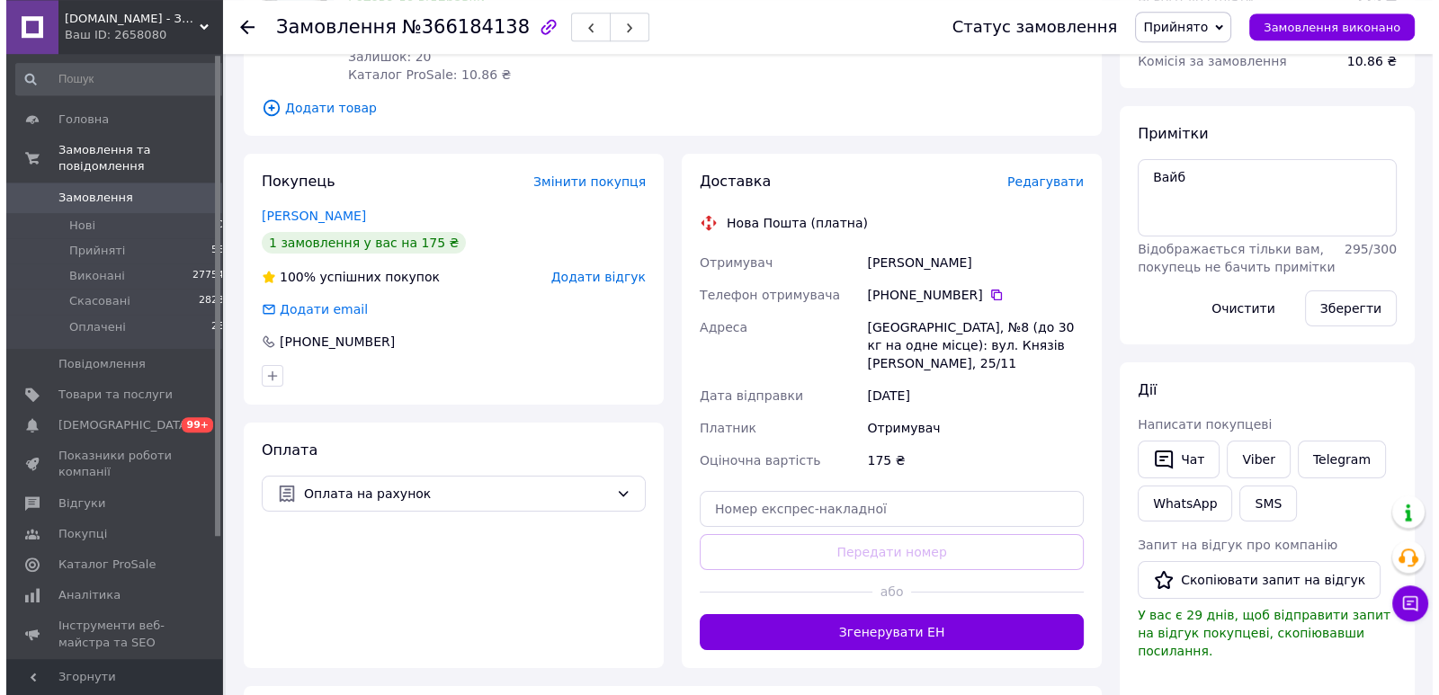
scroll to position [138, 0]
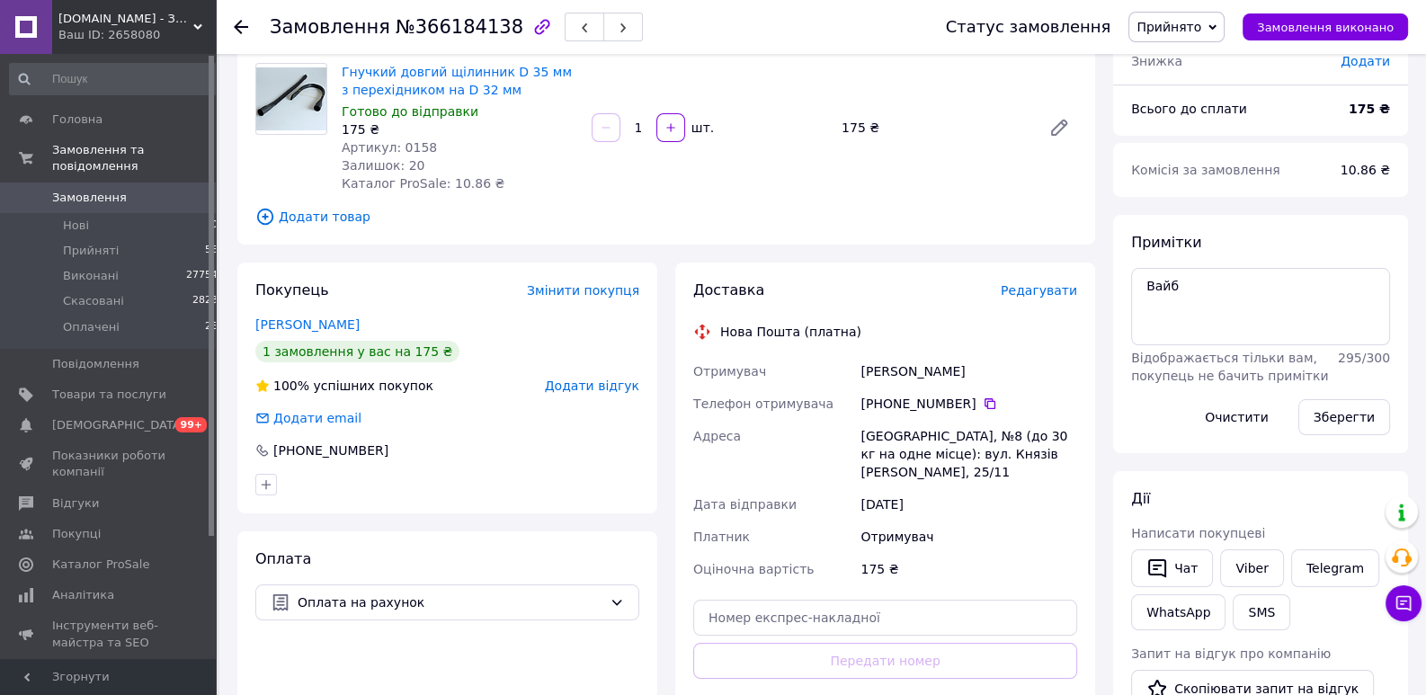
click at [1038, 287] on span "Редагувати" at bounding box center [1039, 290] width 76 height 14
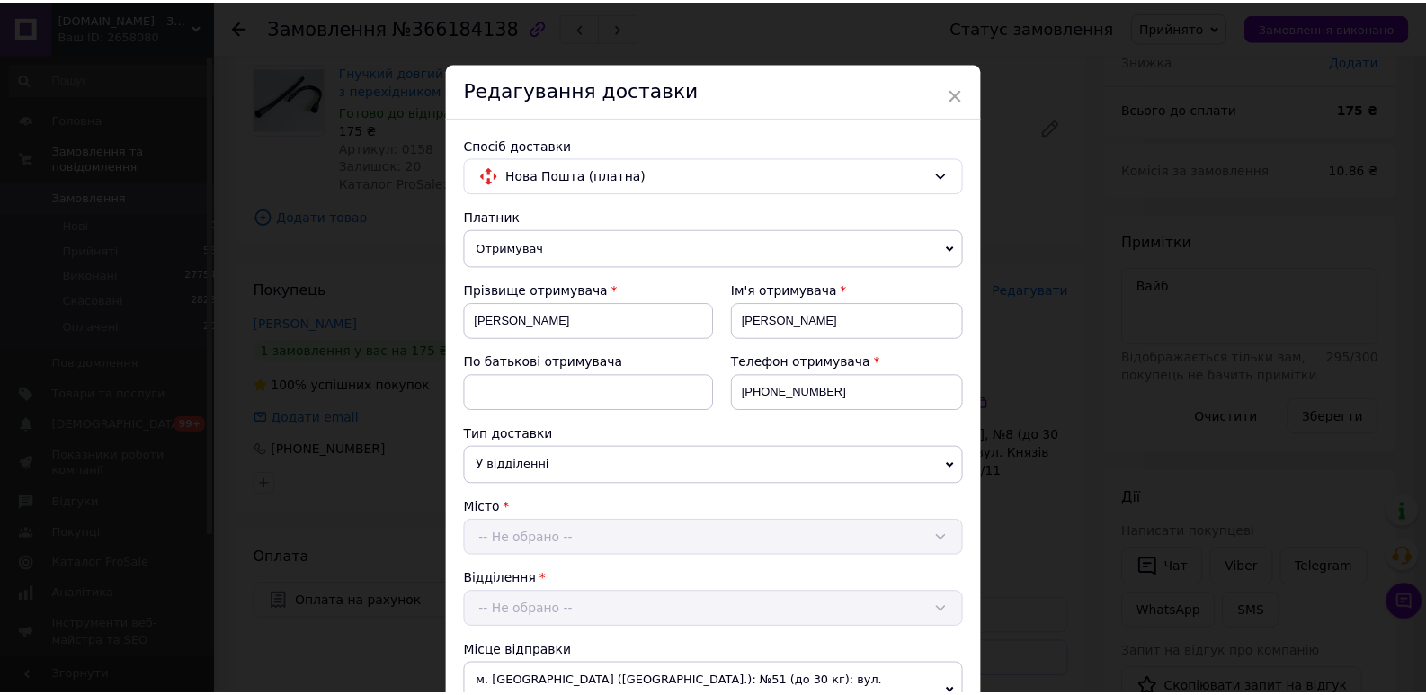
scroll to position [527, 0]
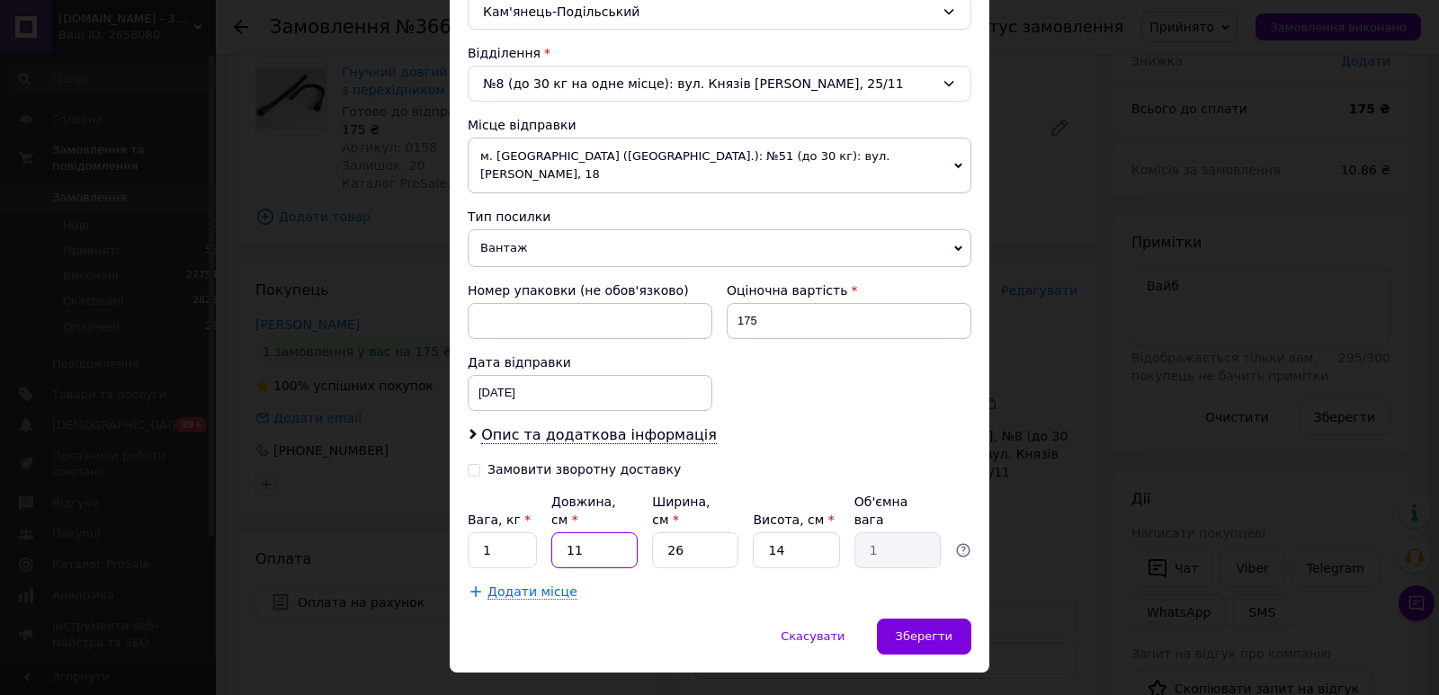
click at [553, 532] on input "11" at bounding box center [594, 550] width 86 height 36
type input "3"
type input "0.27"
type input "30"
type input "2.73"
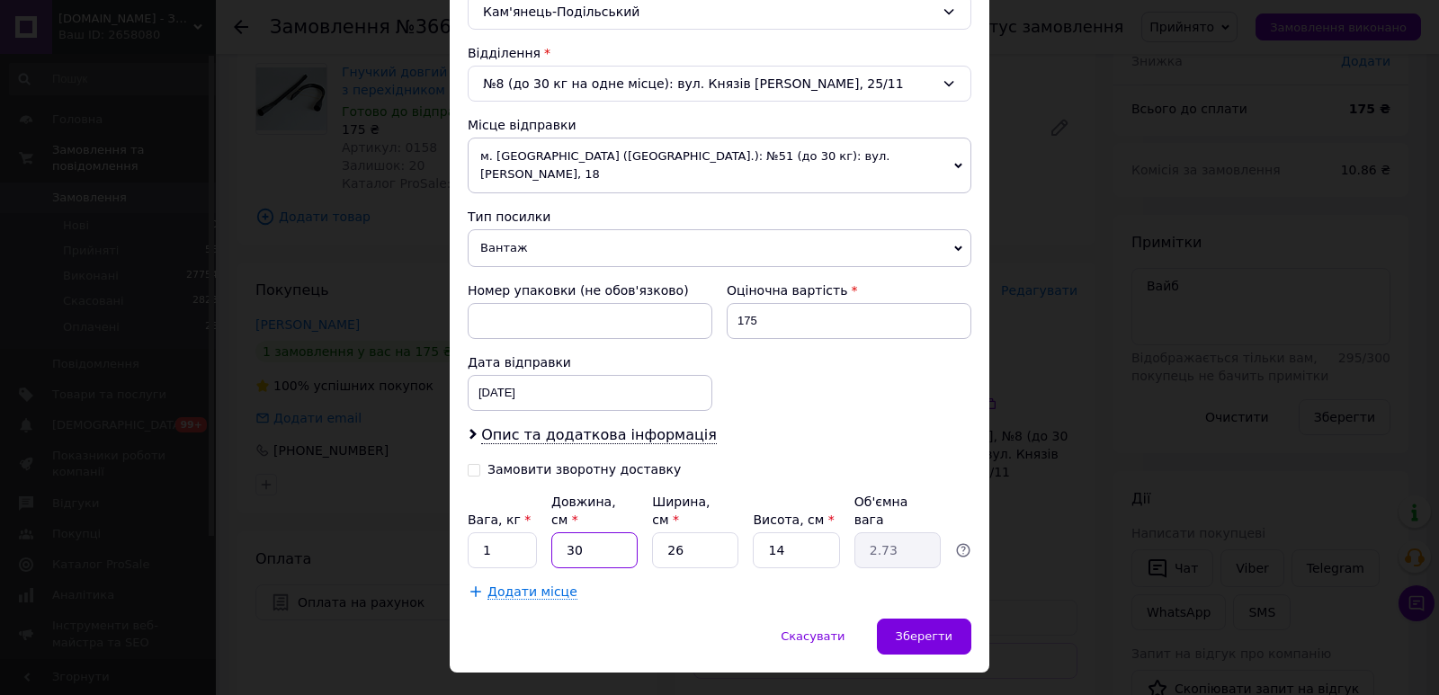
type input "30"
drag, startPoint x: 694, startPoint y: 519, endPoint x: 629, endPoint y: 520, distance: 64.7
click at [652, 532] on input "26" at bounding box center [695, 550] width 86 height 36
type input "1"
type input "0.11"
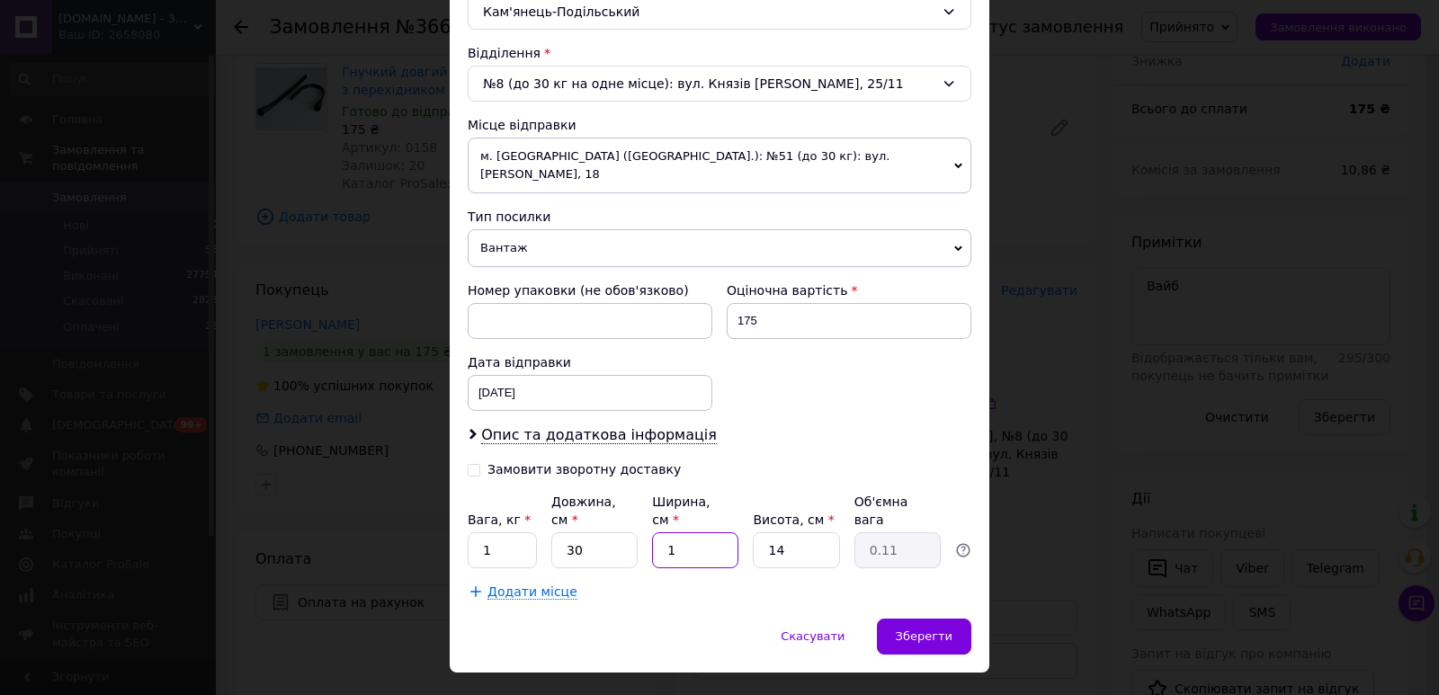
type input "15"
type input "1.58"
type input "15"
drag, startPoint x: 799, startPoint y: 506, endPoint x: 745, endPoint y: 511, distance: 54.1
click at [753, 532] on input "14" at bounding box center [796, 550] width 86 height 36
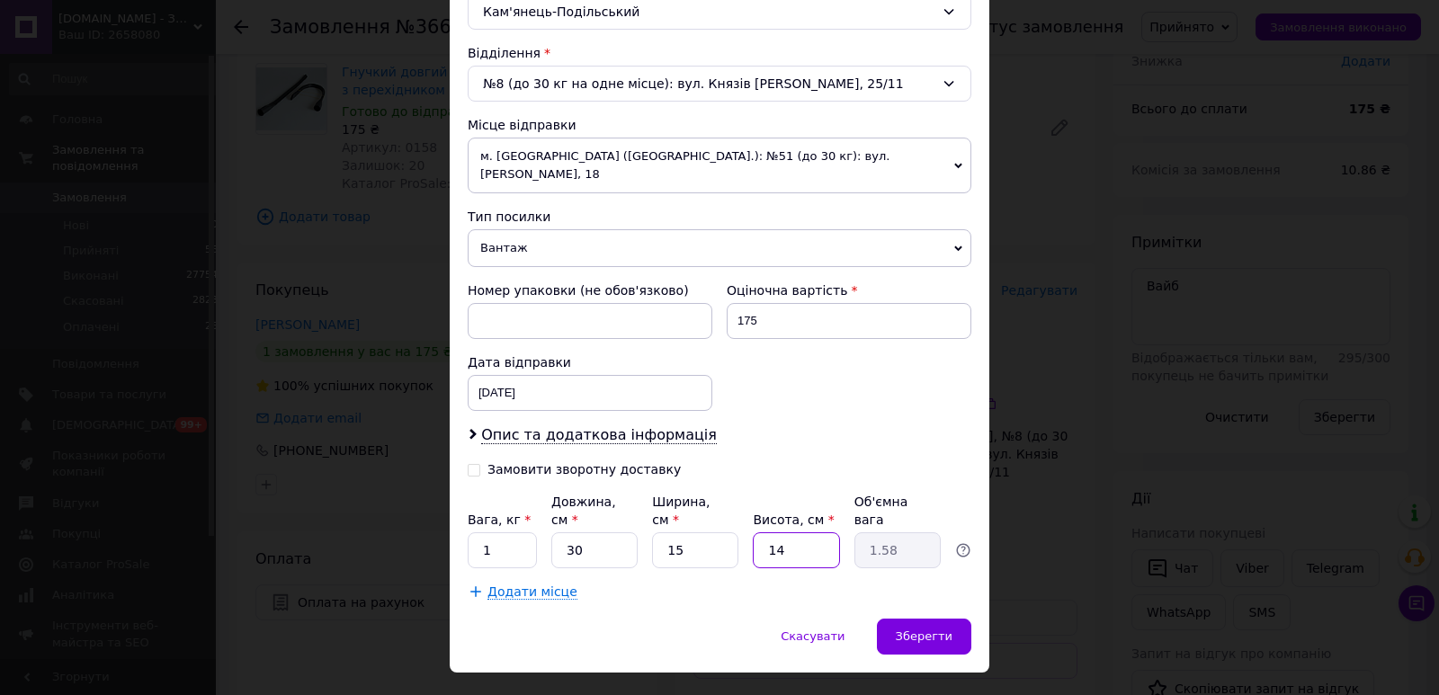
type input "6"
type input "0.68"
type input "6"
click at [937, 629] on span "Зберегти" at bounding box center [924, 635] width 57 height 13
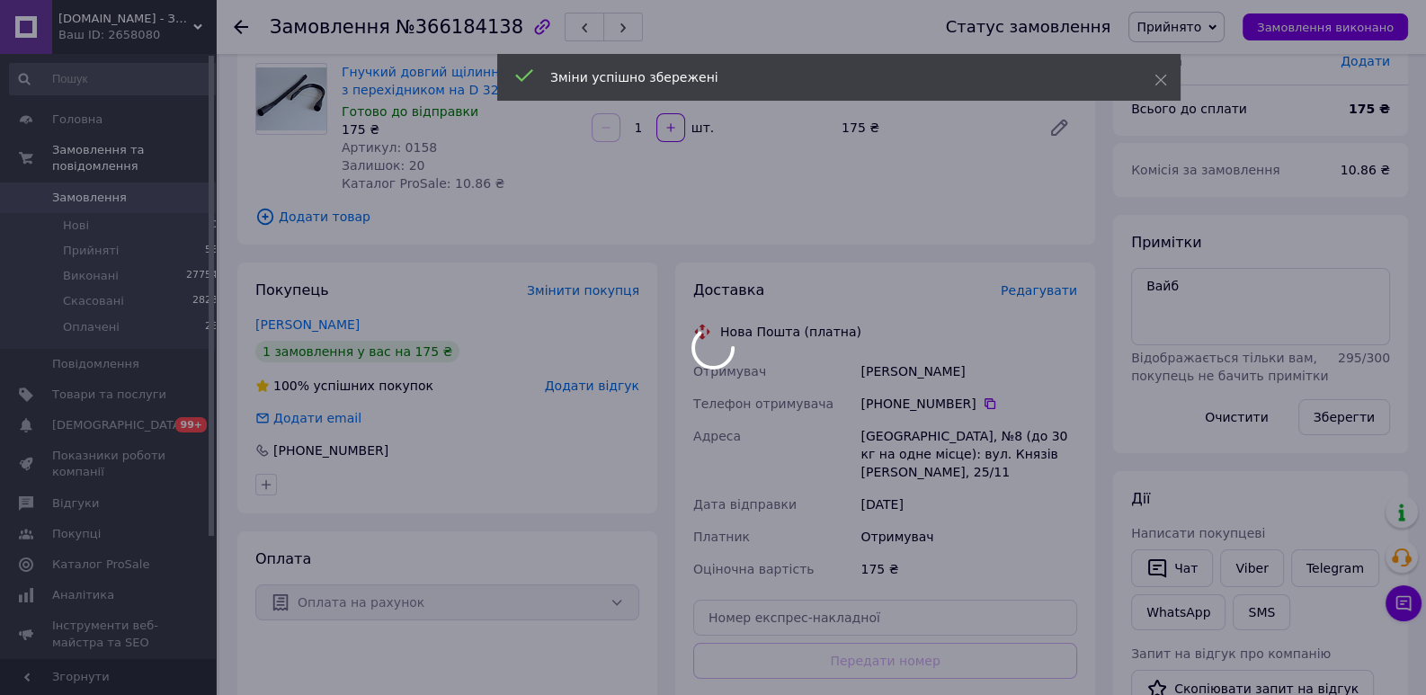
scroll to position [414, 0]
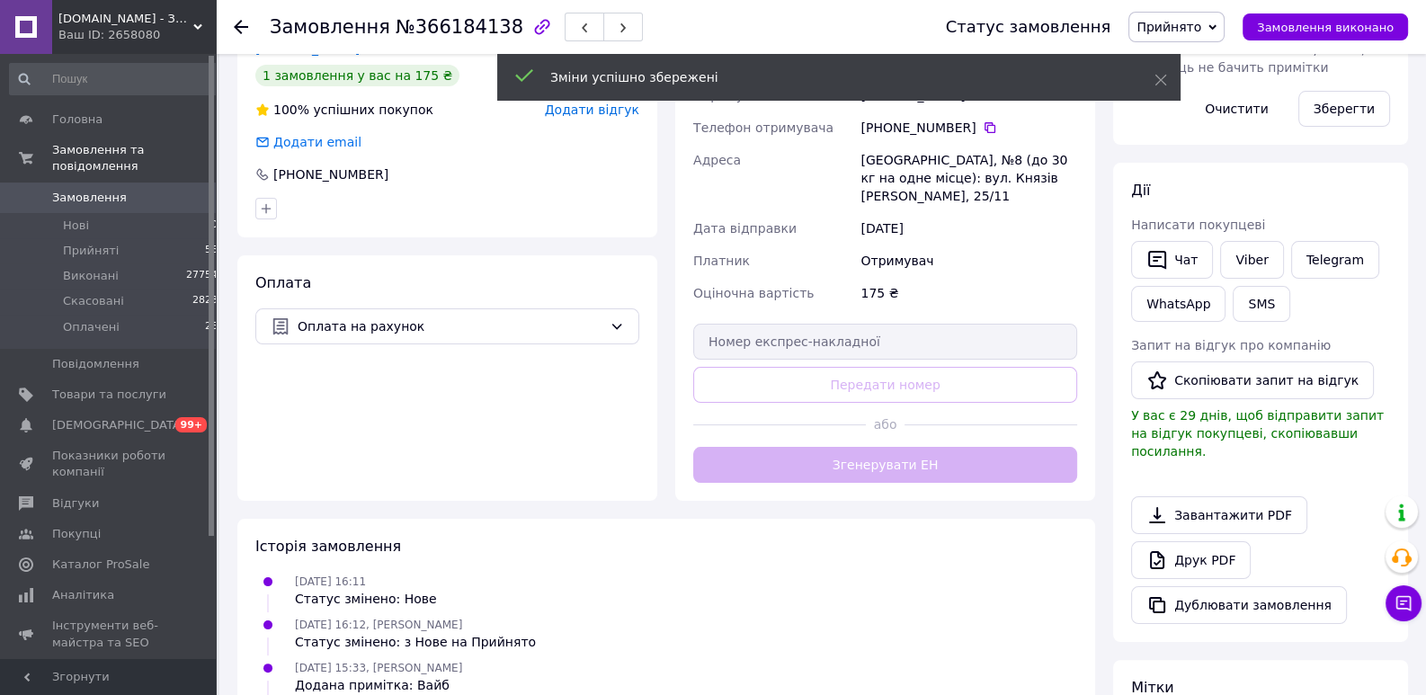
click at [938, 468] on button "Згенерувати ЕН" at bounding box center [885, 465] width 384 height 36
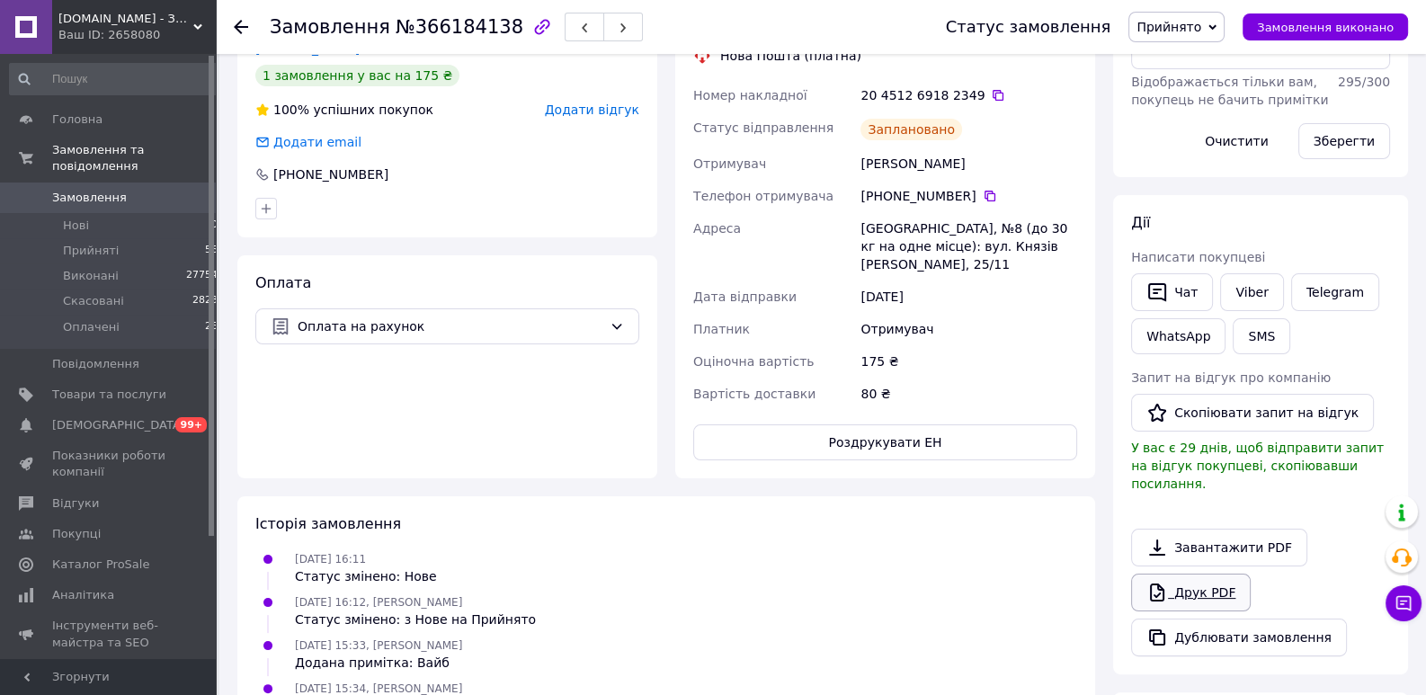
click at [1176, 574] on link "Друк PDF" at bounding box center [1191, 593] width 120 height 38
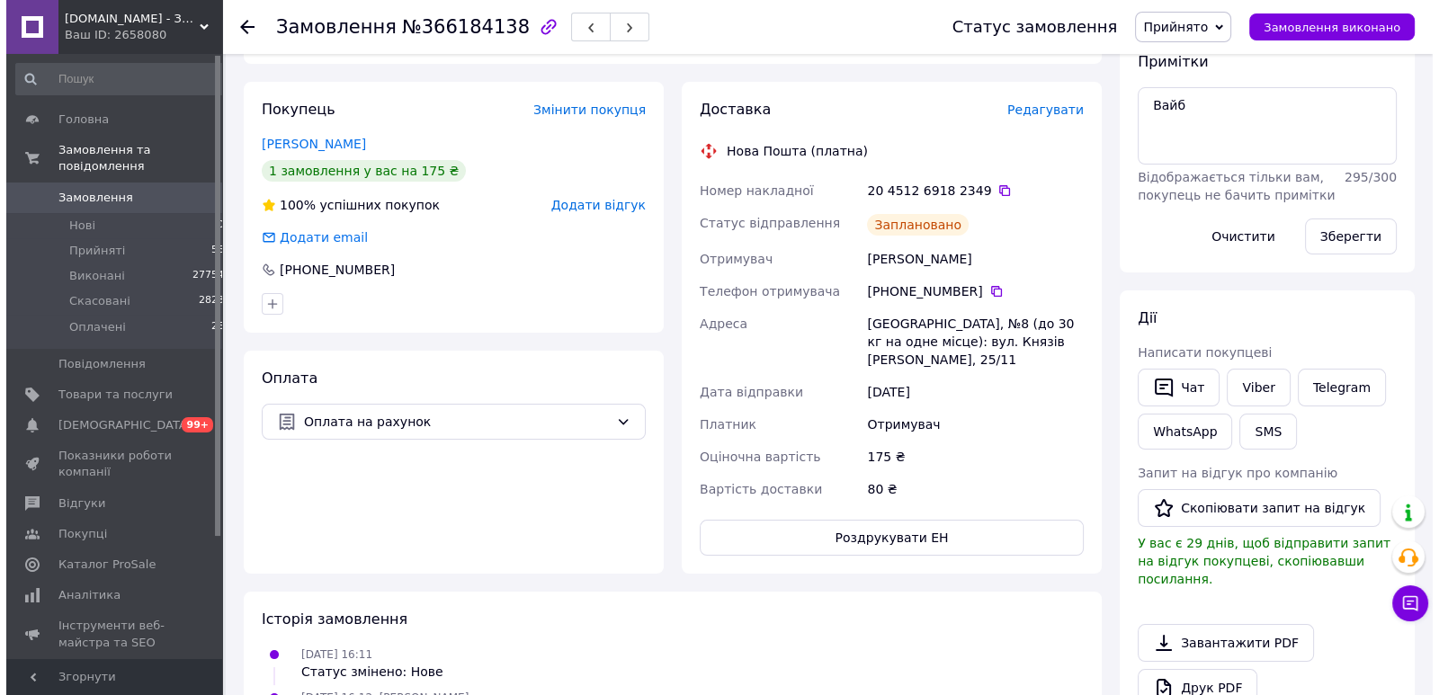
scroll to position [275, 0]
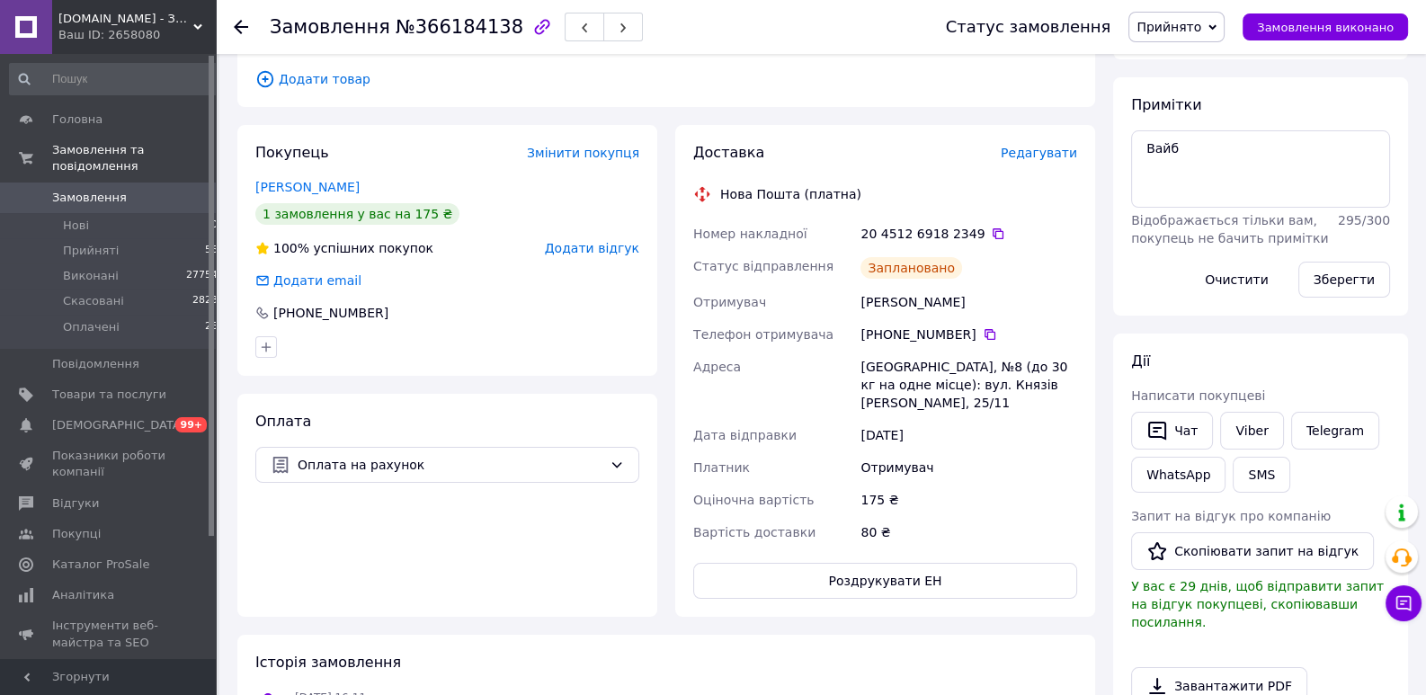
click at [1056, 153] on span "Редагувати" at bounding box center [1039, 153] width 76 height 14
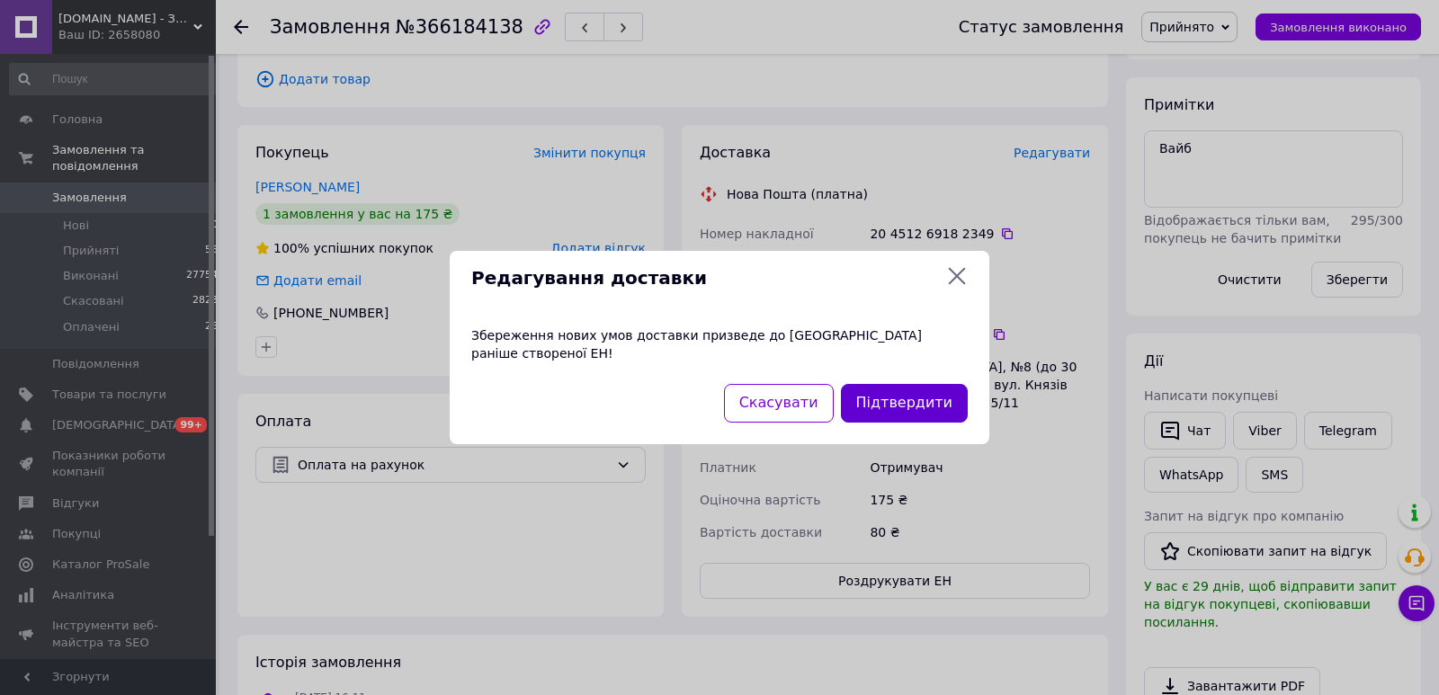
click at [919, 401] on button "Підтвердити" at bounding box center [904, 403] width 127 height 39
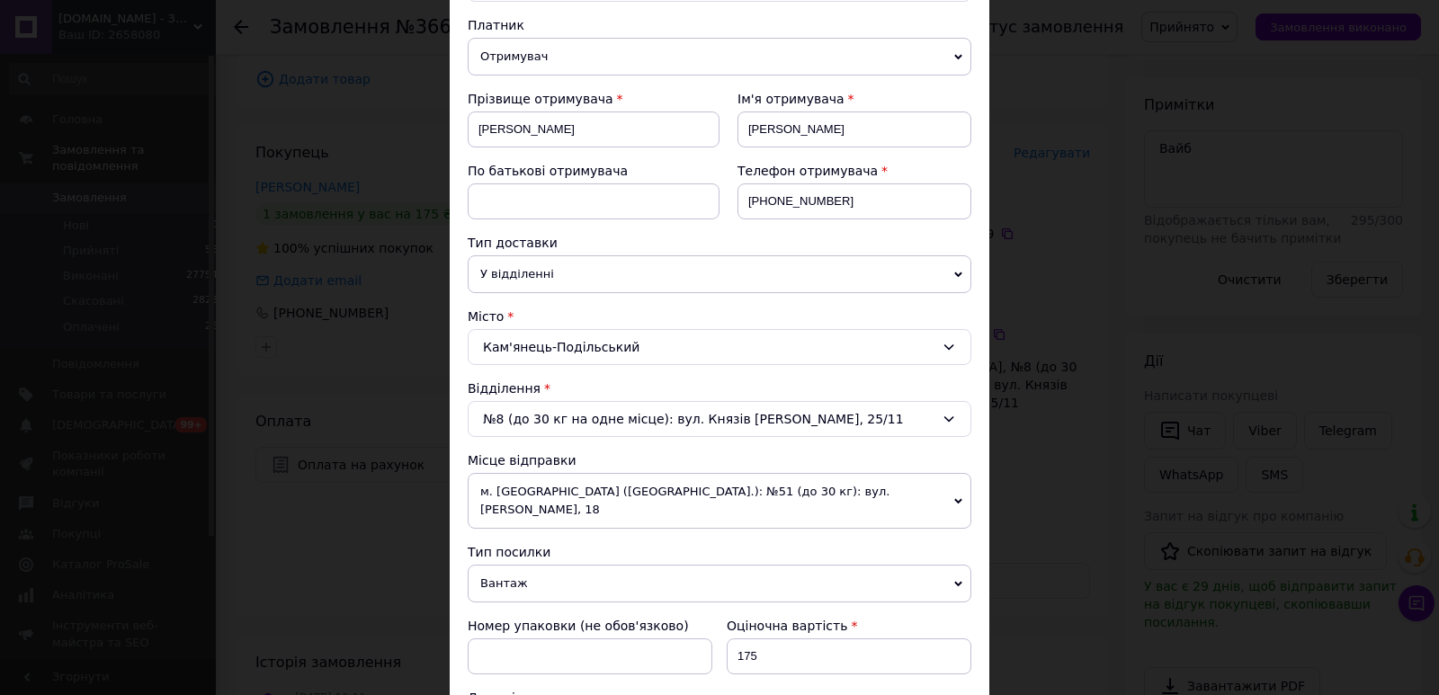
scroll to position [396, 0]
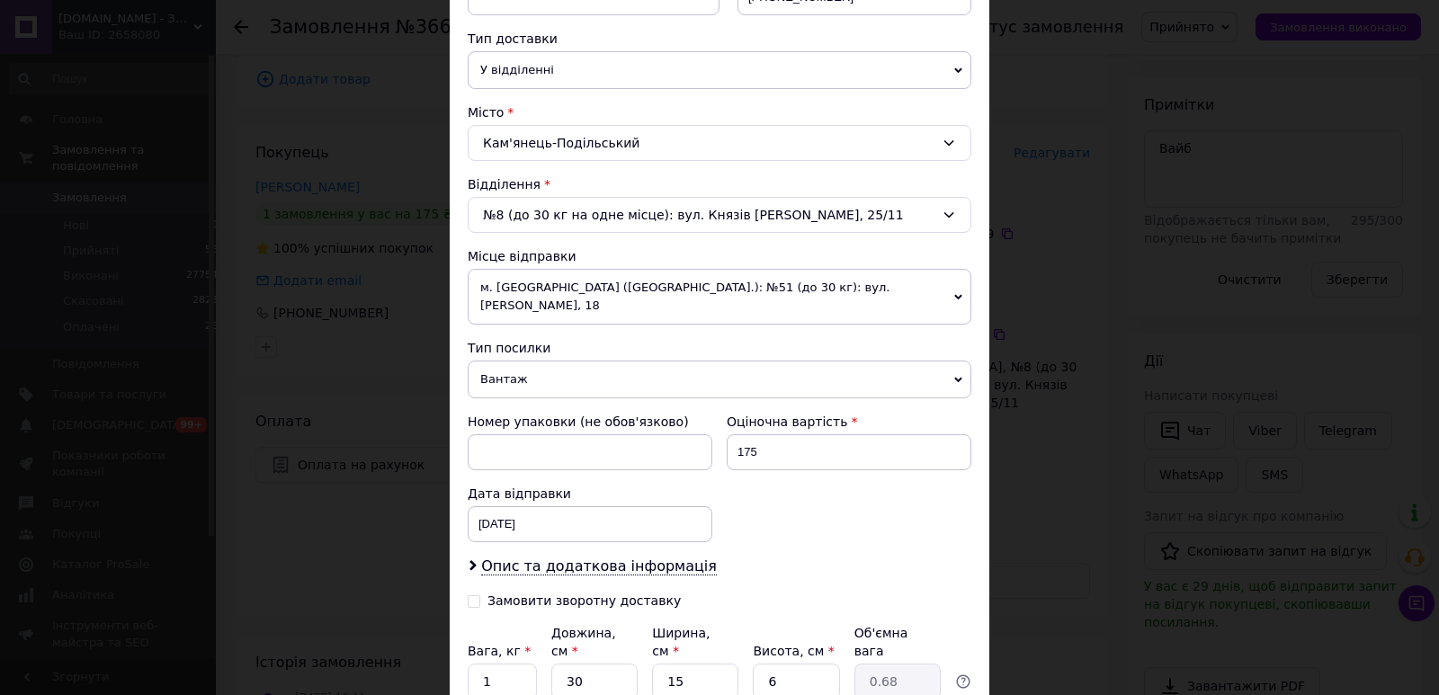
click at [641, 292] on span "м. [GEOGRAPHIC_DATA] ([GEOGRAPHIC_DATA].): №51 (до 30 кг): вул. [PERSON_NAME], …" at bounding box center [720, 297] width 504 height 56
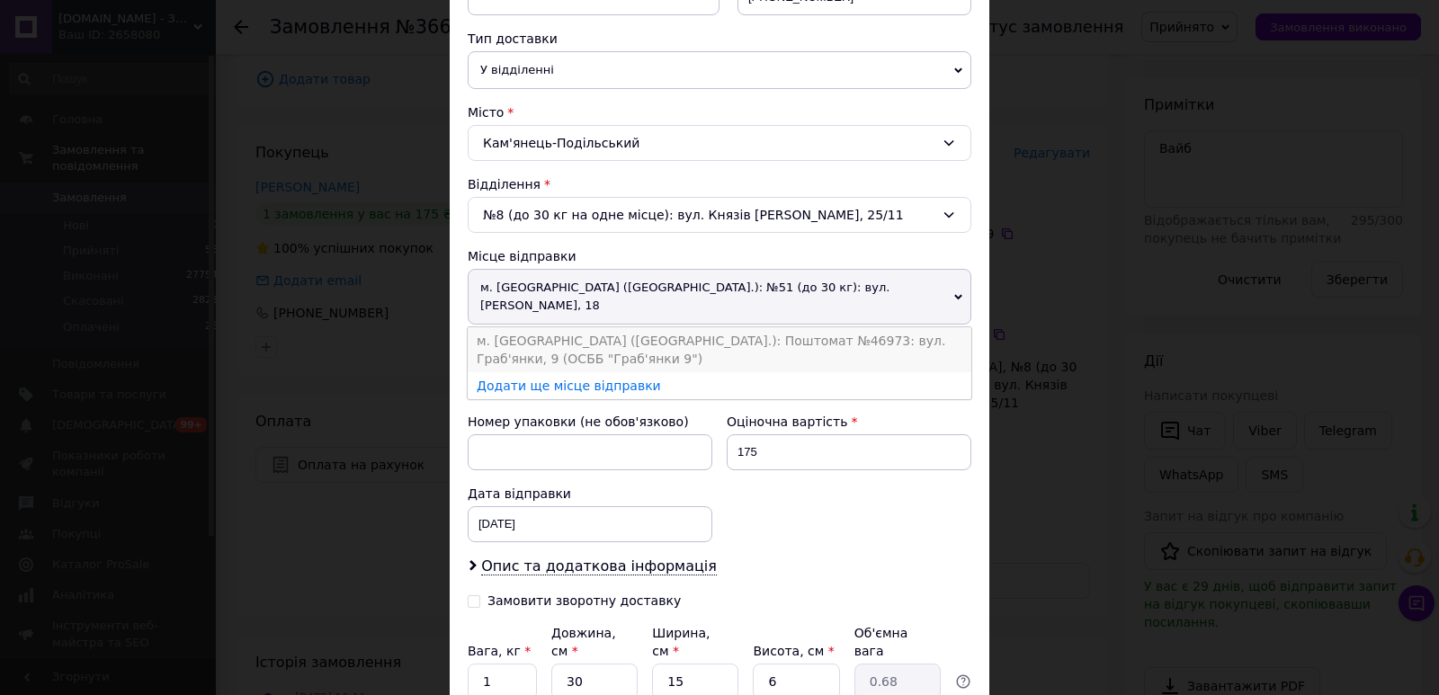
click at [636, 327] on li "м. [GEOGRAPHIC_DATA] ([GEOGRAPHIC_DATA].): Поштомат №46973: вул. Граб'янки, 9 (…" at bounding box center [720, 349] width 504 height 45
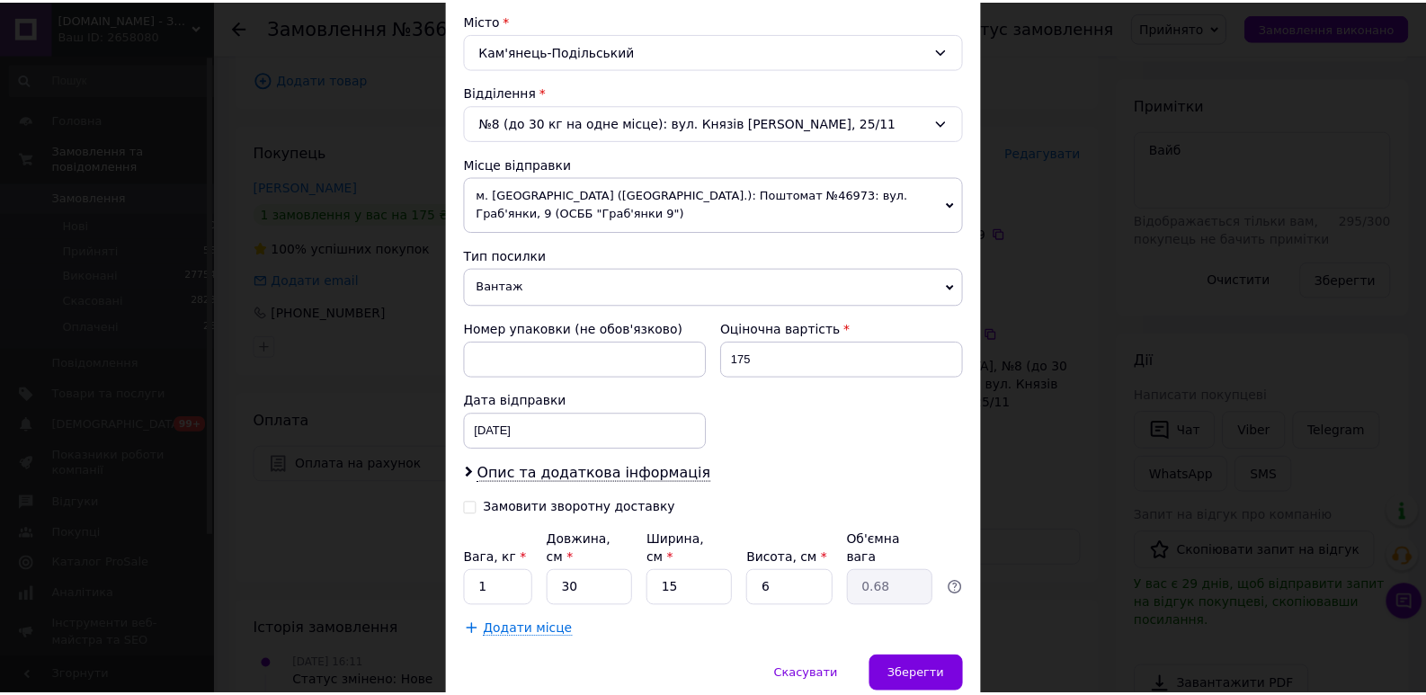
scroll to position [527, 0]
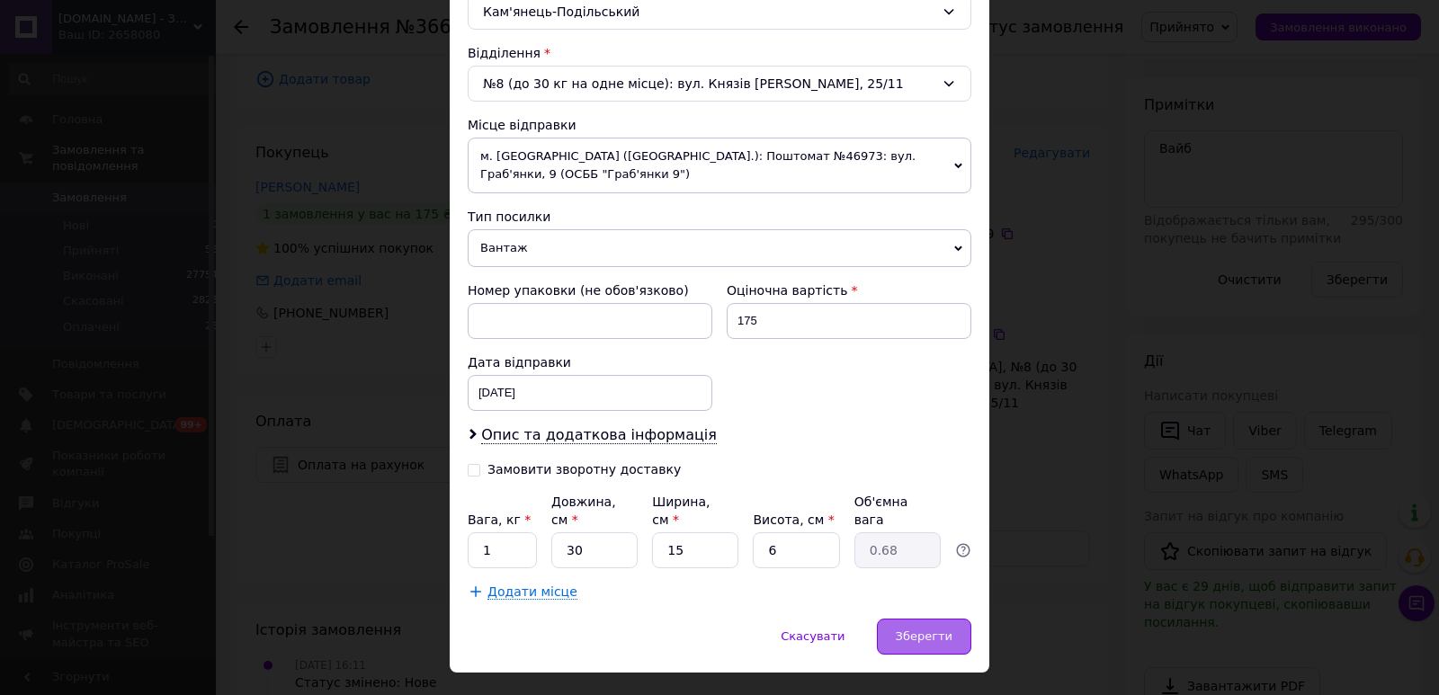
click at [923, 629] on span "Зберегти" at bounding box center [924, 635] width 57 height 13
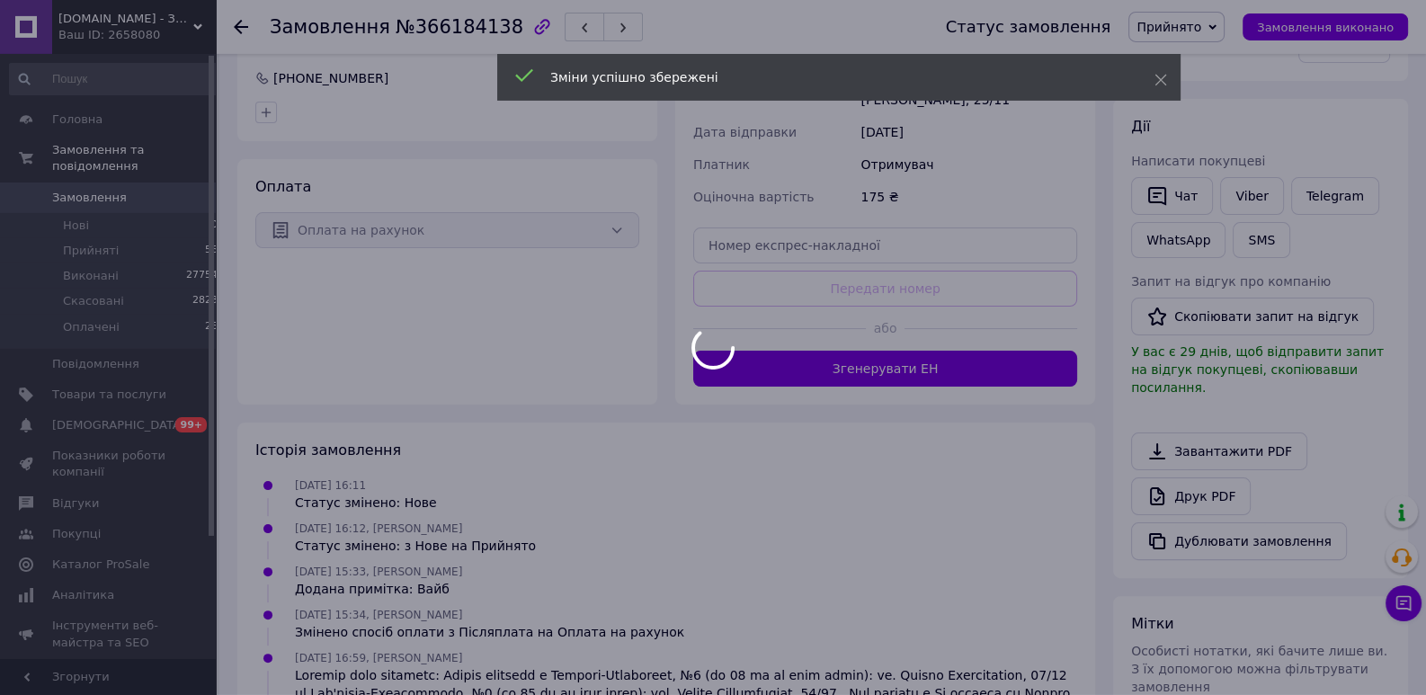
scroll to position [551, 0]
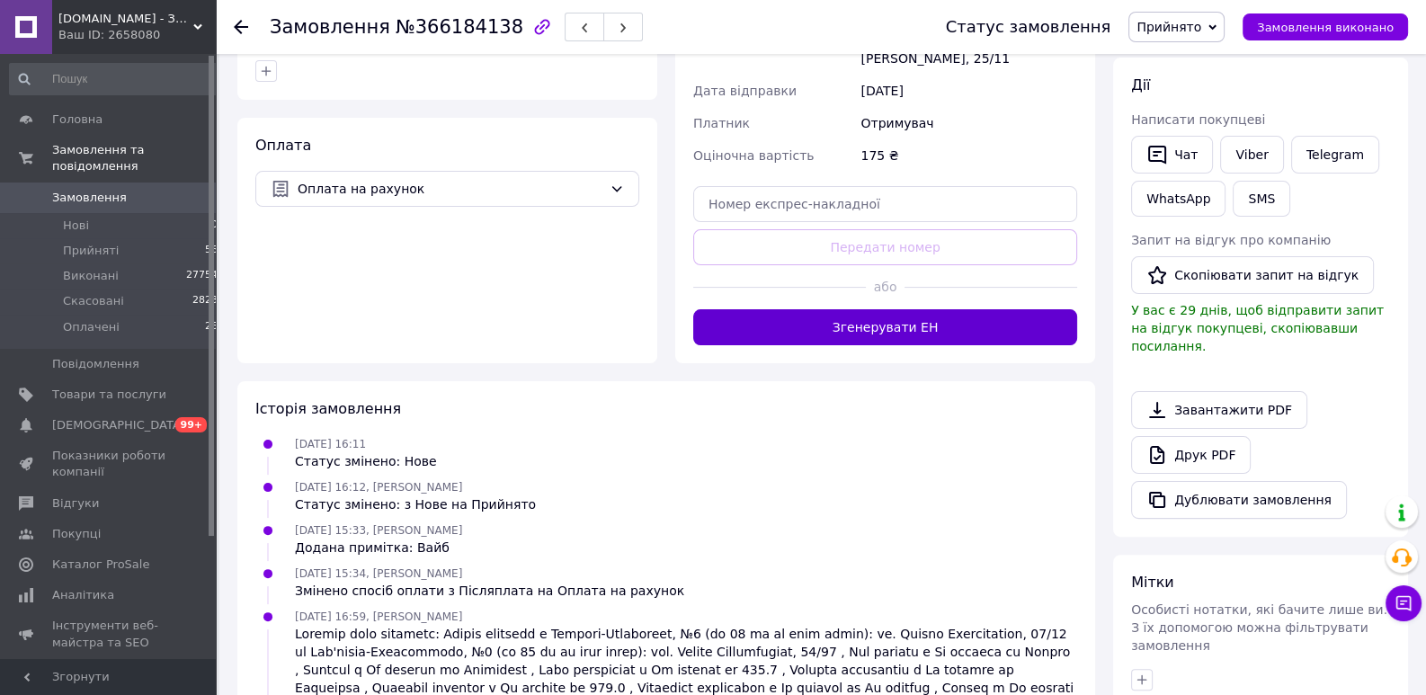
click at [897, 332] on button "Згенерувати ЕН" at bounding box center [885, 327] width 384 height 36
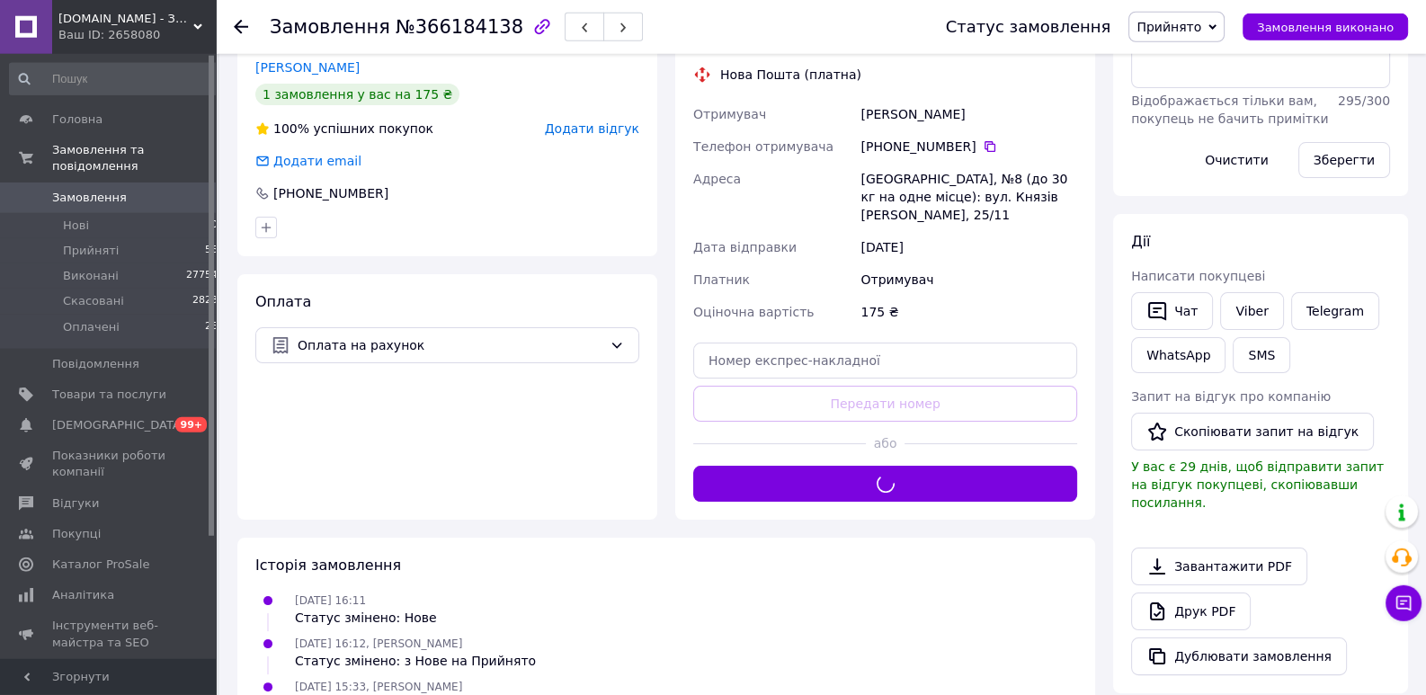
scroll to position [138, 0]
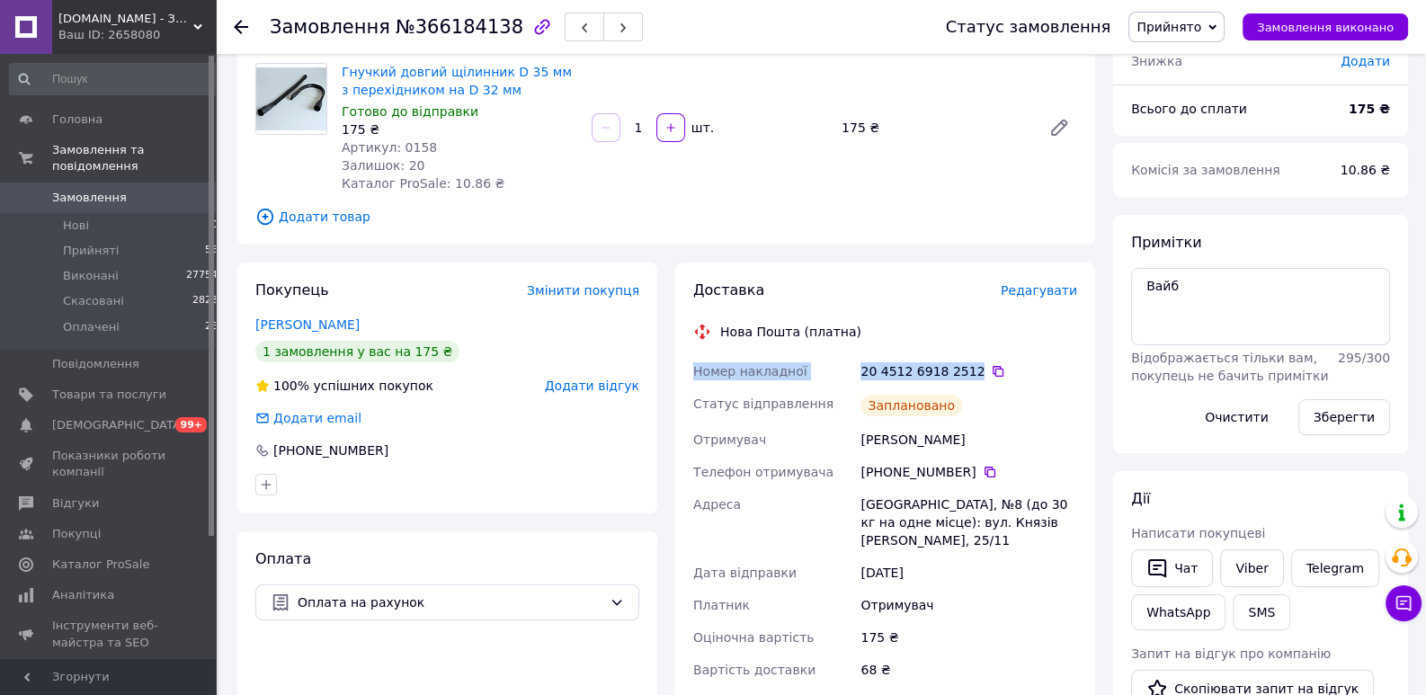
drag, startPoint x: 964, startPoint y: 368, endPoint x: 679, endPoint y: 368, distance: 285.0
click at [679, 368] on div "Доставка Редагувати Нова Пошта (платна) Номер накладної 20 4512 6918 2512   Ста…" at bounding box center [885, 509] width 420 height 492
copy div "Номер накладної 20 4512 6918 2512"
click at [1248, 574] on link "Viber" at bounding box center [1251, 568] width 63 height 38
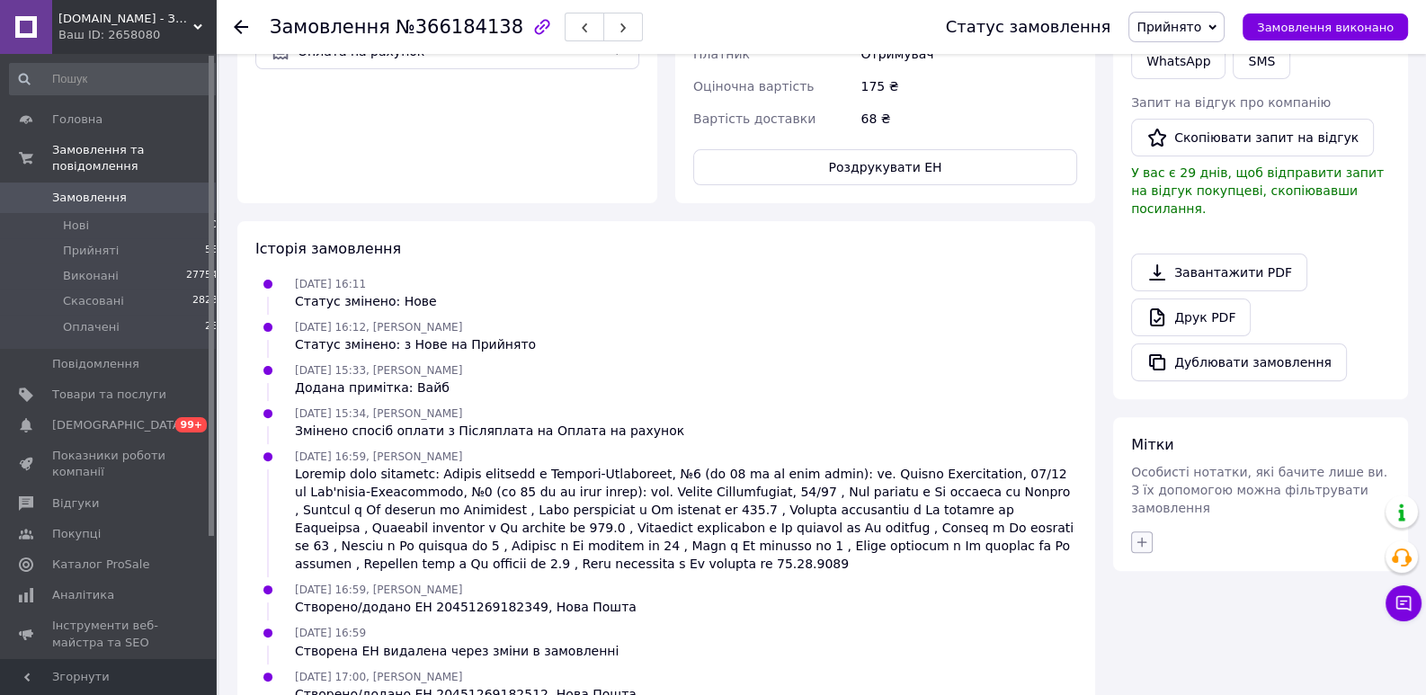
click at [1144, 537] on icon "button" at bounding box center [1142, 542] width 10 height 10
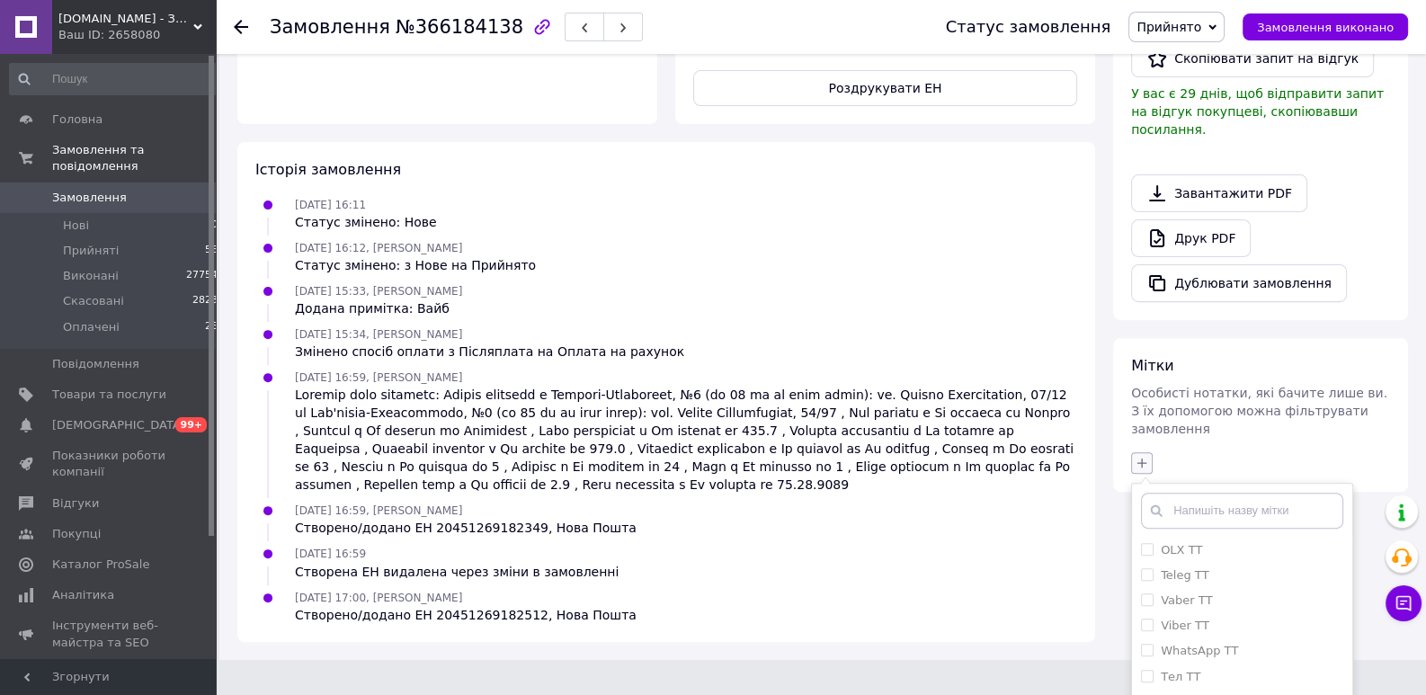
scroll to position [834, 0]
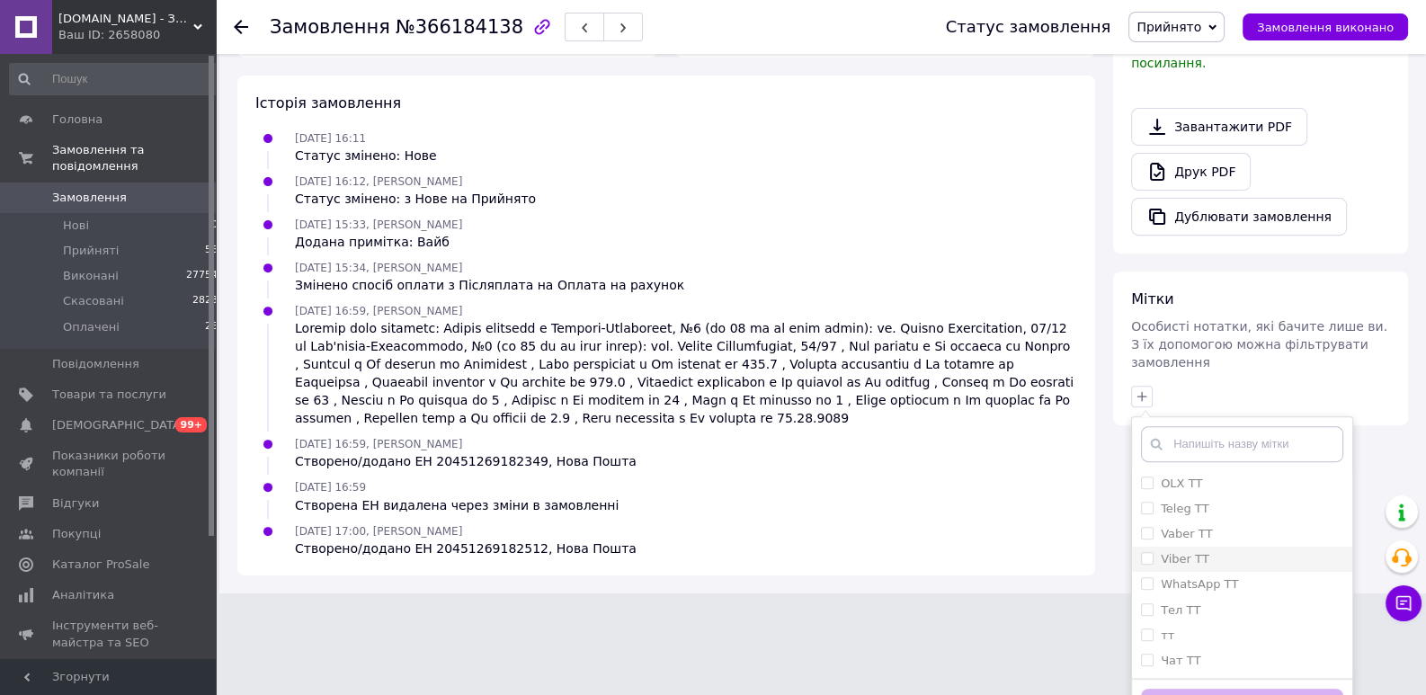
click at [1142, 552] on input "Viber ТТ" at bounding box center [1147, 558] width 12 height 12
checkbox input "true"
click at [1197, 689] on button "Додати мітку" at bounding box center [1242, 706] width 202 height 35
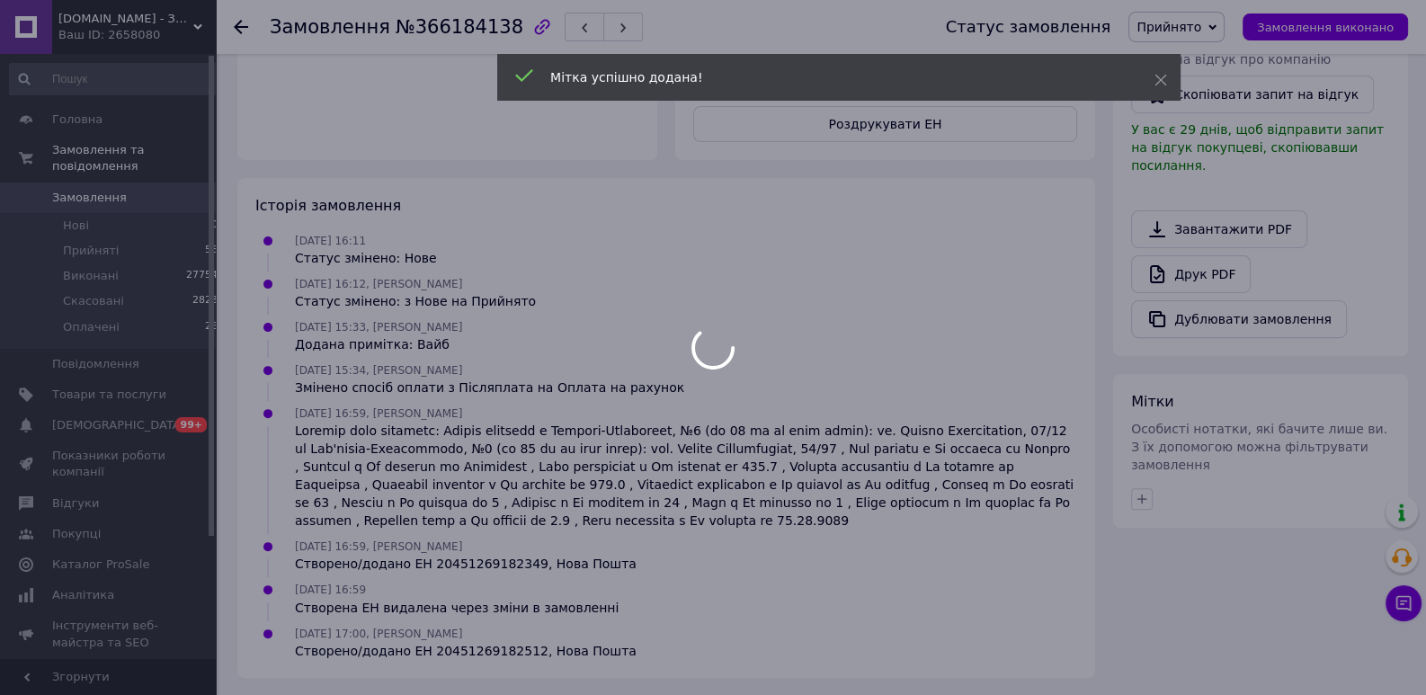
scroll to position [318, 0]
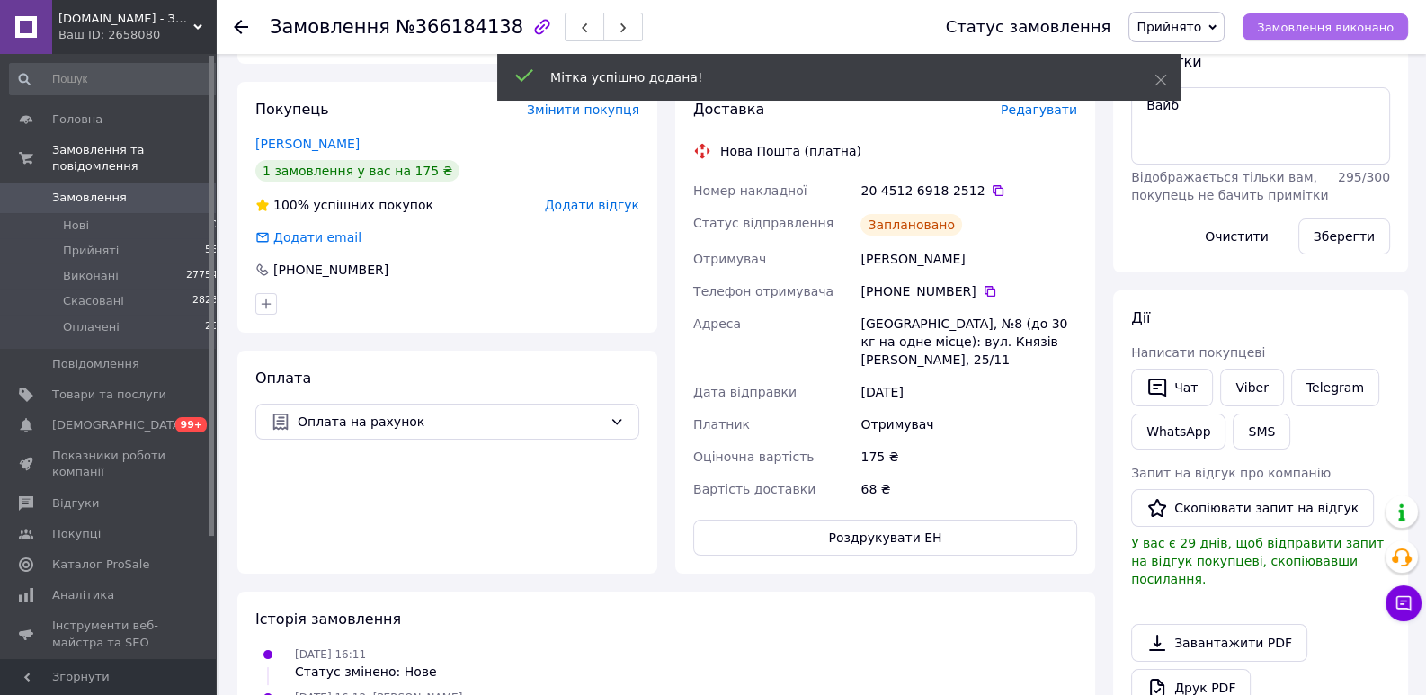
click at [1329, 29] on span "Замовлення виконано" at bounding box center [1325, 27] width 137 height 13
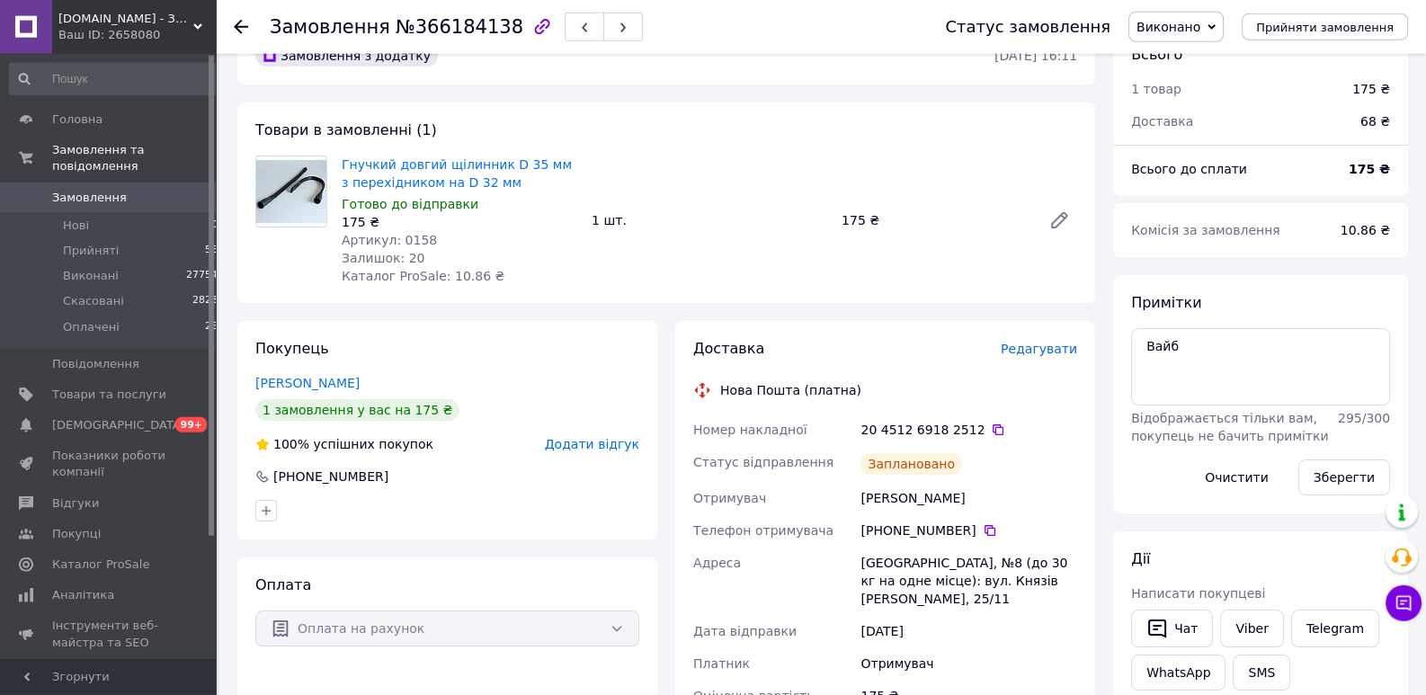
scroll to position [0, 0]
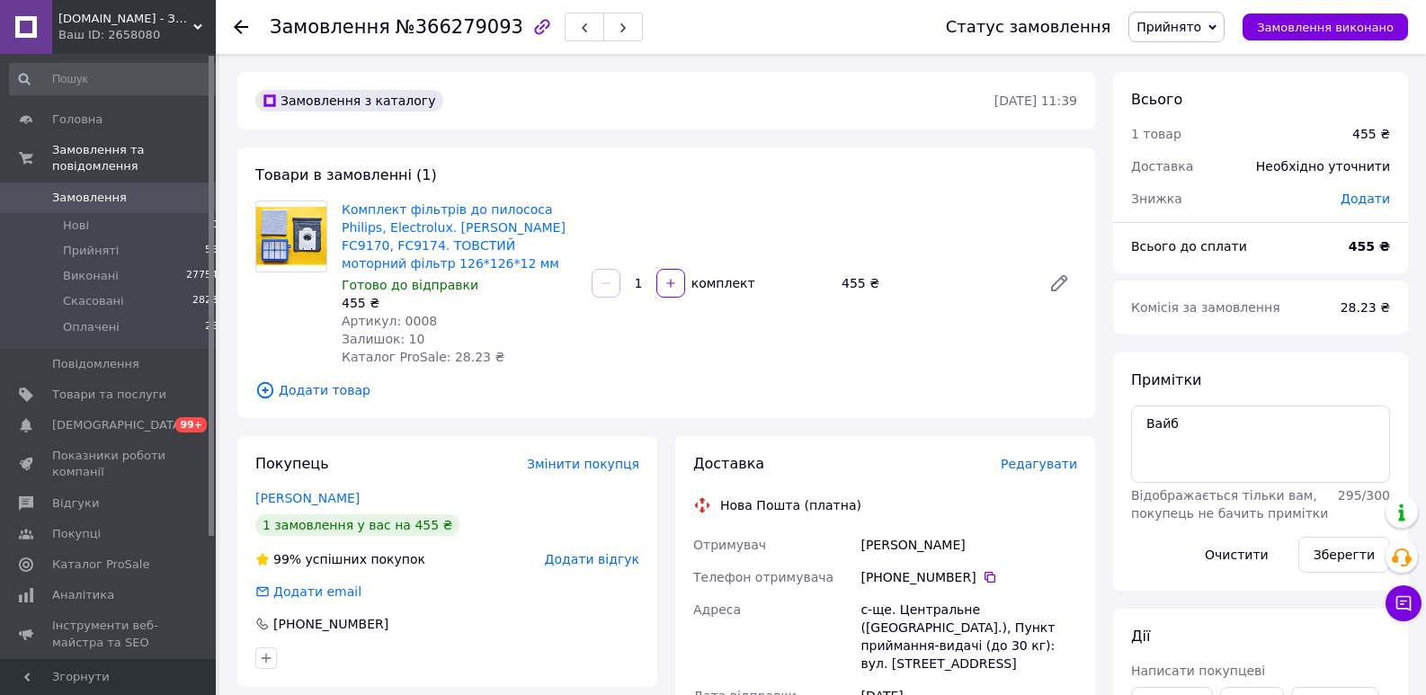
scroll to position [138, 0]
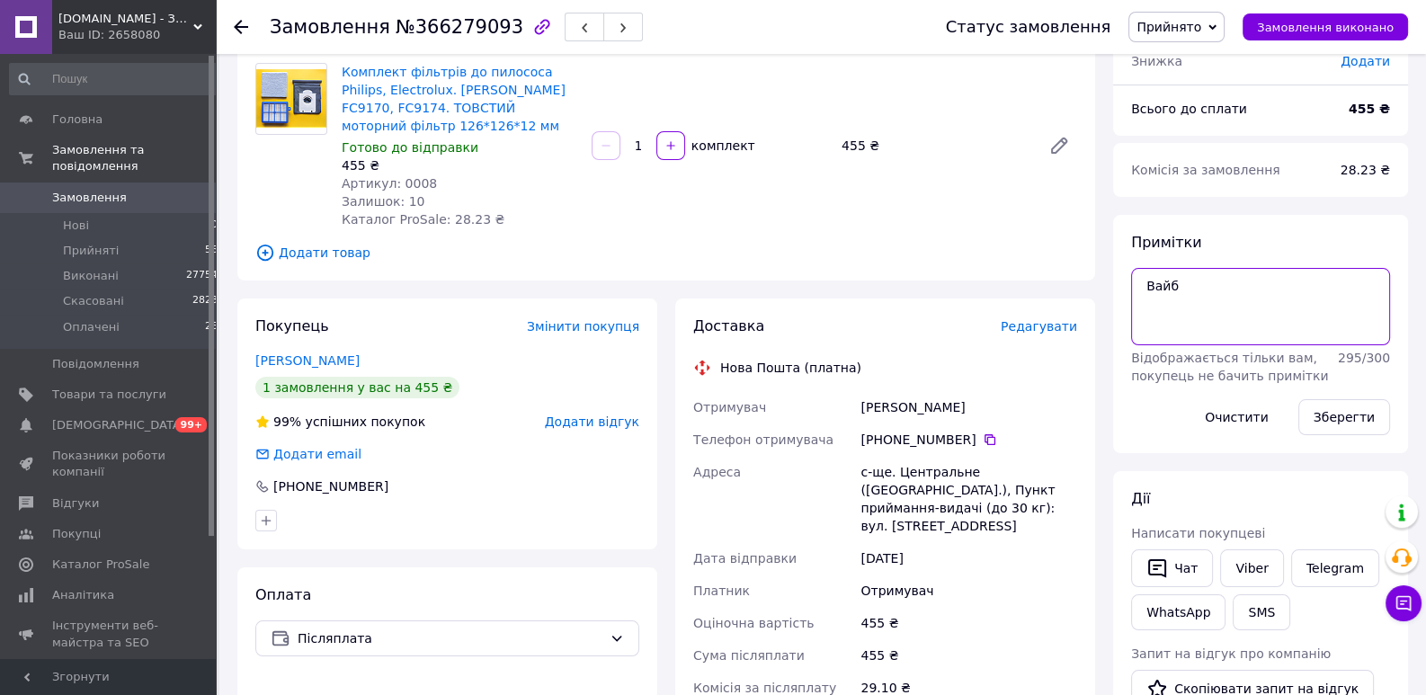
drag, startPoint x: 1208, startPoint y: 306, endPoint x: 1097, endPoint y: 303, distance: 110.6
click at [1131, 303] on textarea "Вайб" at bounding box center [1260, 306] width 259 height 77
paste textarea "ВАГА! Для перегляду фіскального чеку, напишіть нам на будь-який месенджер: tele…"
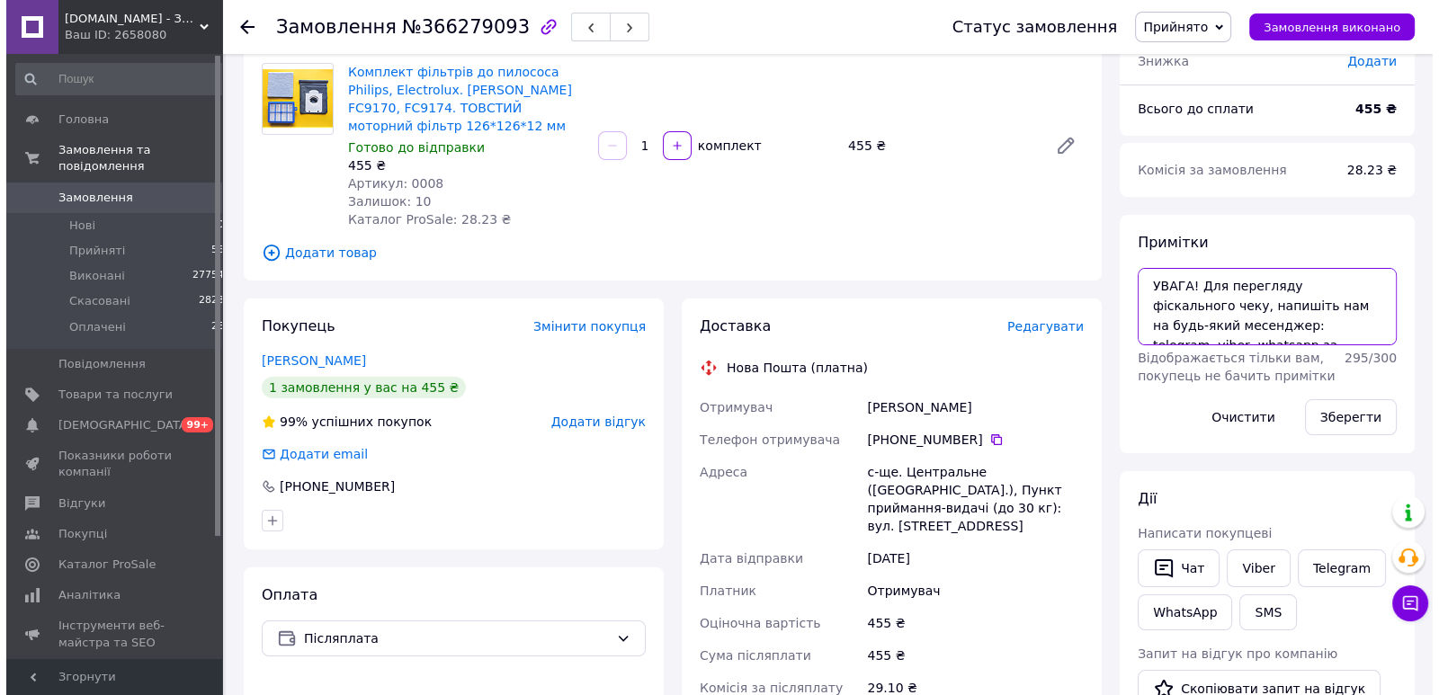
scroll to position [49, 0]
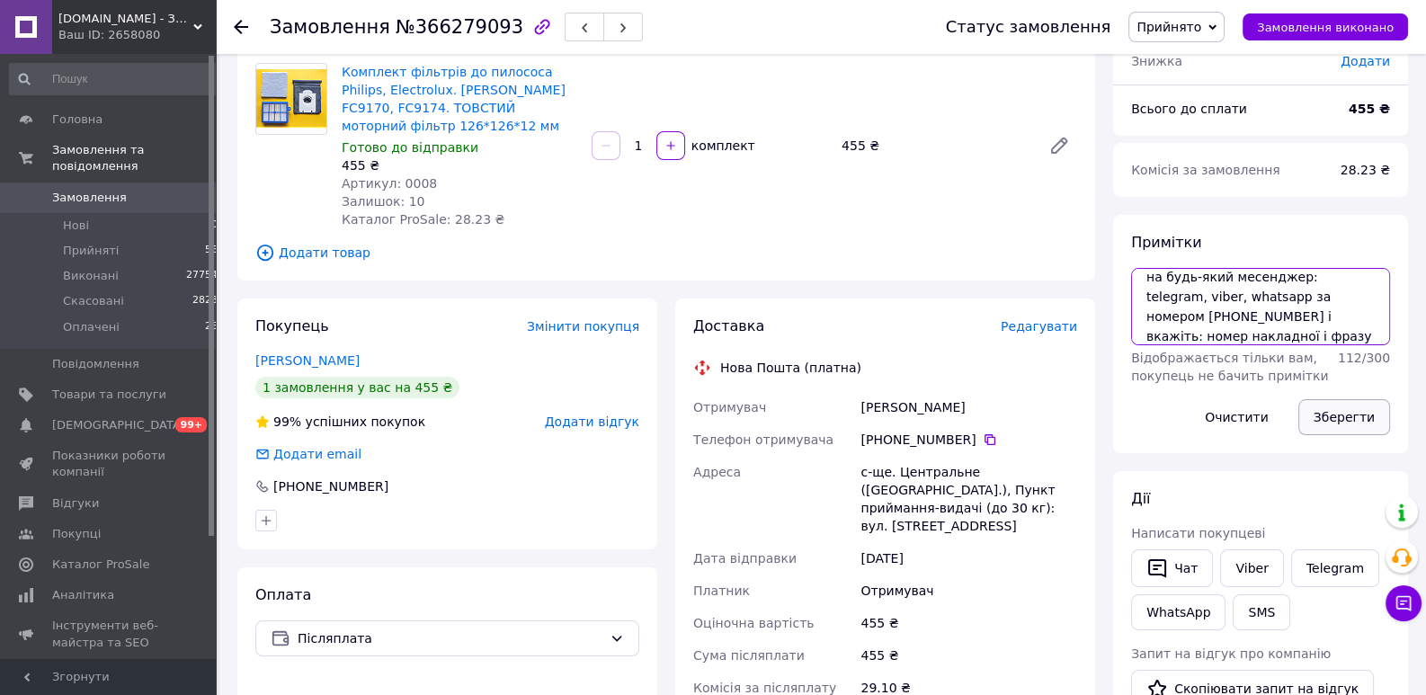
type textarea "УВАГА! Для перегляду фіскального чеку, напишіть нам на будь-який месенджер: tel…"
click at [1359, 416] on button "Зберегти" at bounding box center [1344, 417] width 92 height 36
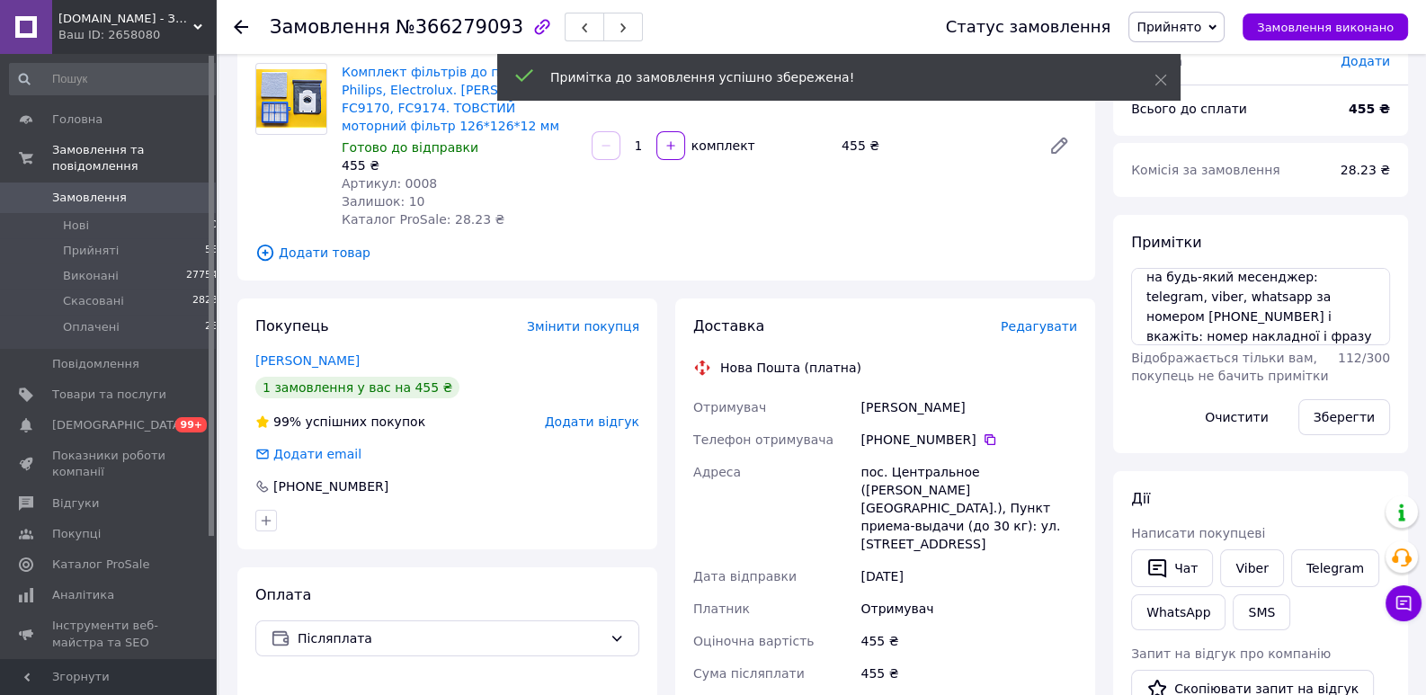
click at [1053, 328] on span "Редагувати" at bounding box center [1039, 326] width 76 height 14
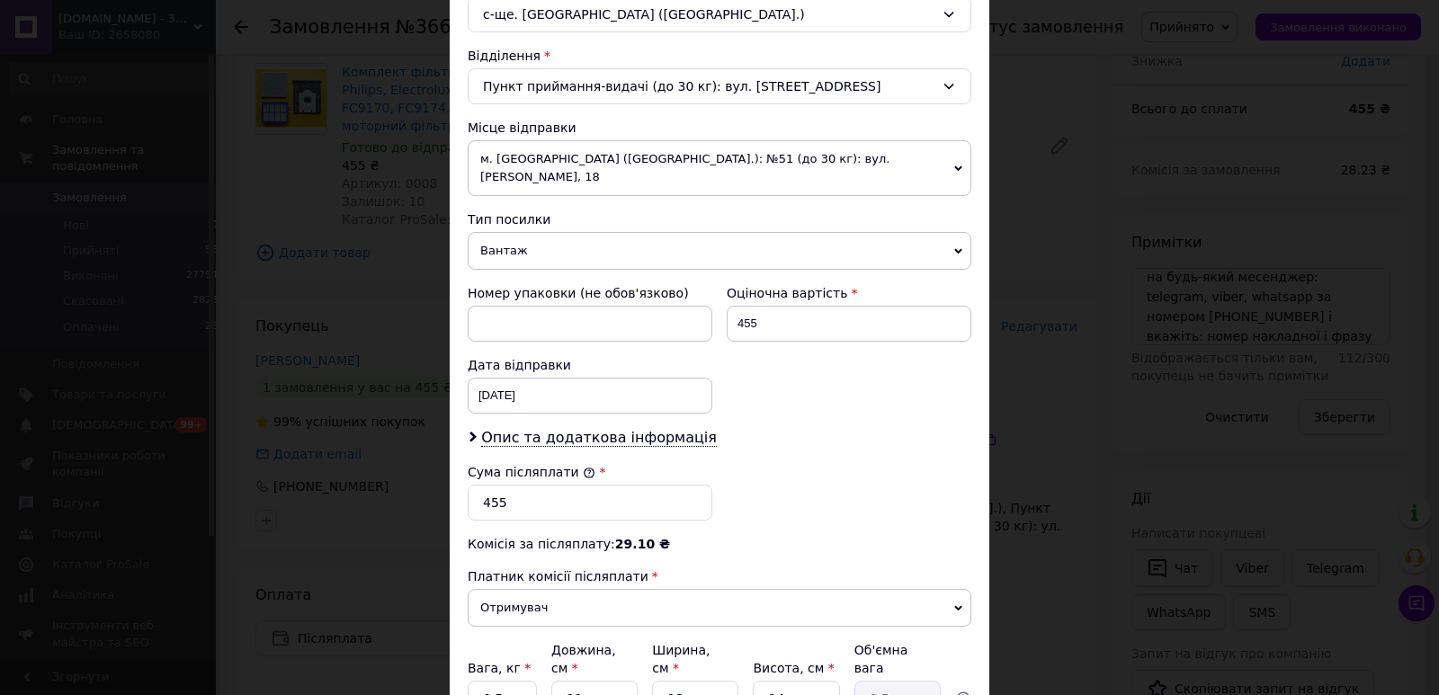
scroll to position [527, 0]
click at [602, 163] on span "м. [GEOGRAPHIC_DATA] ([GEOGRAPHIC_DATA].): №51 (до 30 кг): вул. [PERSON_NAME], …" at bounding box center [720, 166] width 504 height 56
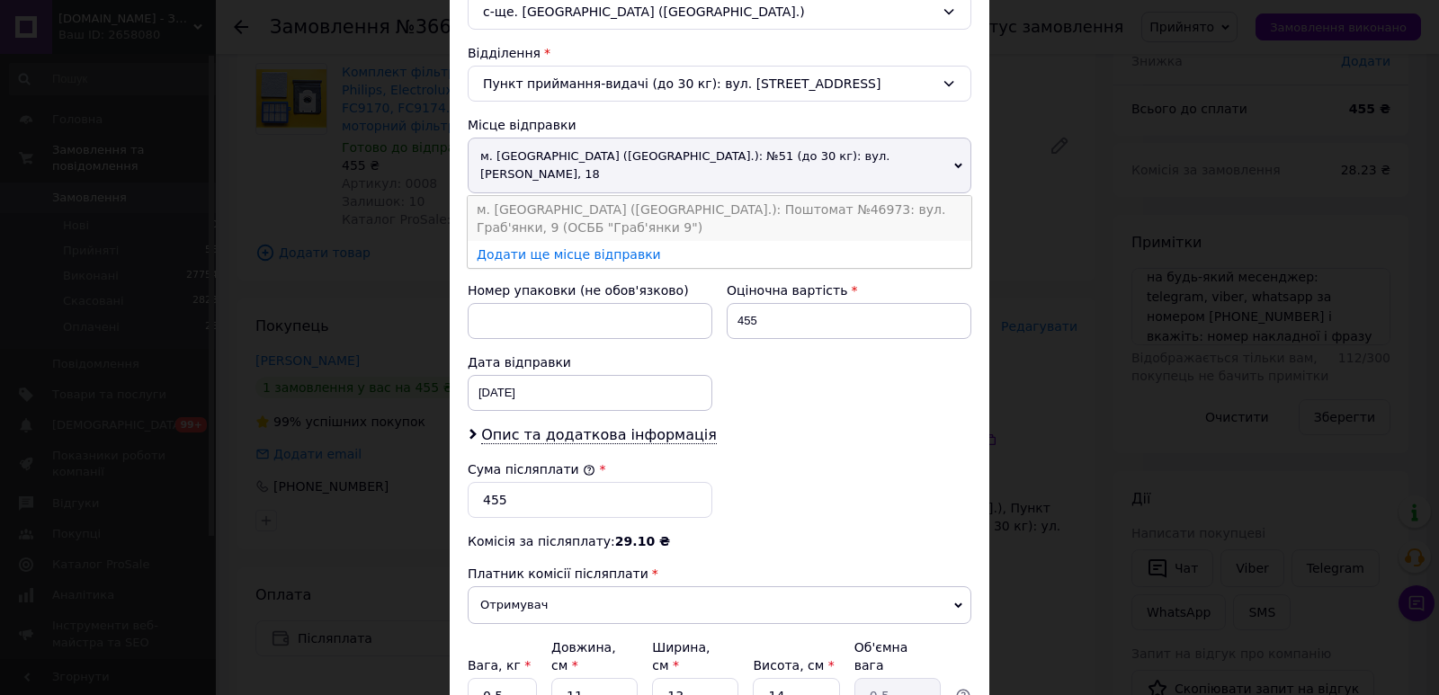
click at [600, 196] on li "м. [GEOGRAPHIC_DATA] ([GEOGRAPHIC_DATA].): Поштомат №46973: вул. Граб'янки, 9 (…" at bounding box center [720, 218] width 504 height 45
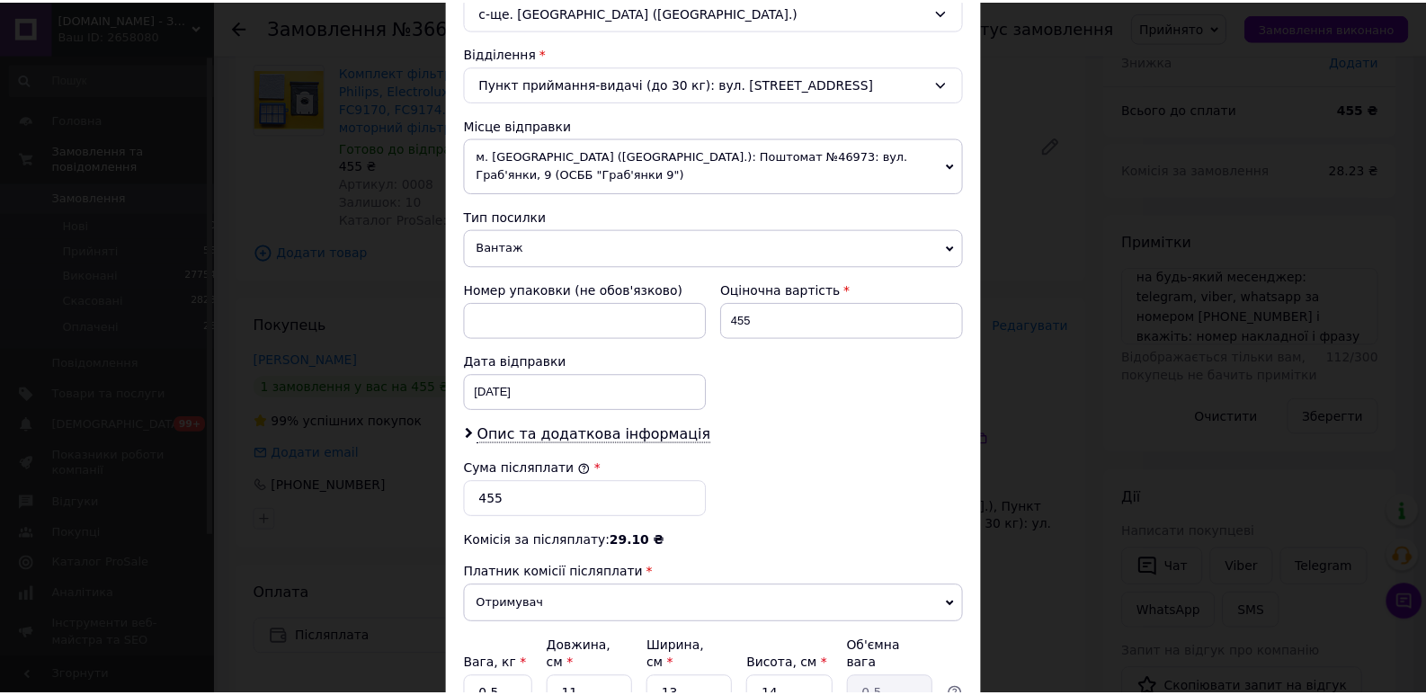
scroll to position [673, 0]
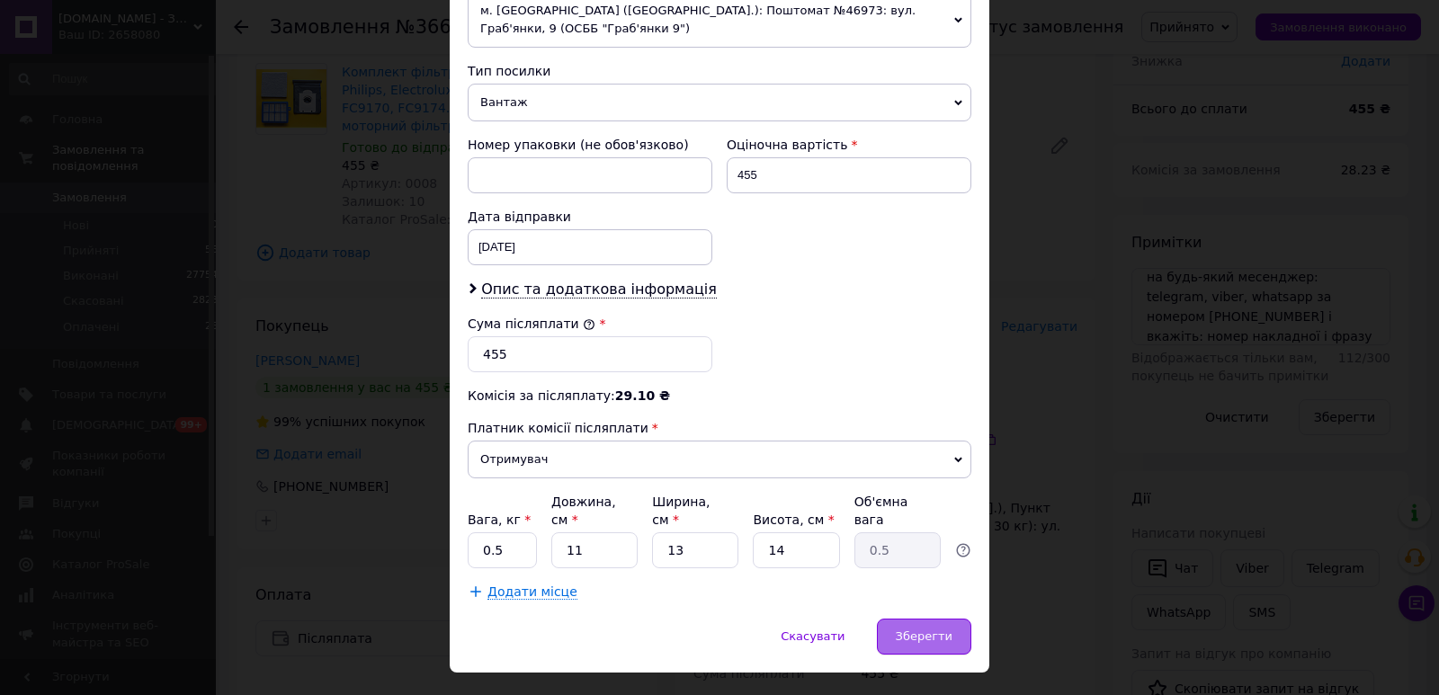
click at [920, 629] on span "Зберегти" at bounding box center [924, 635] width 57 height 13
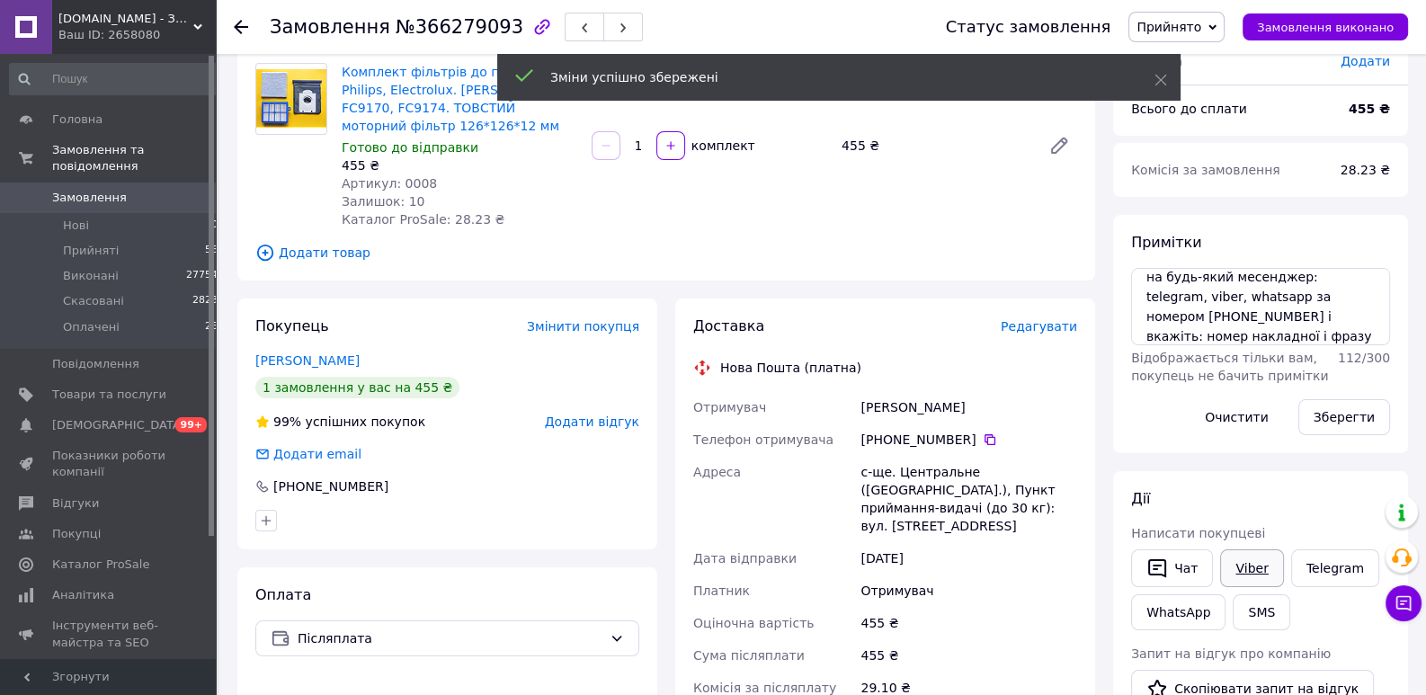
click at [1244, 572] on link "Viber" at bounding box center [1251, 568] width 63 height 38
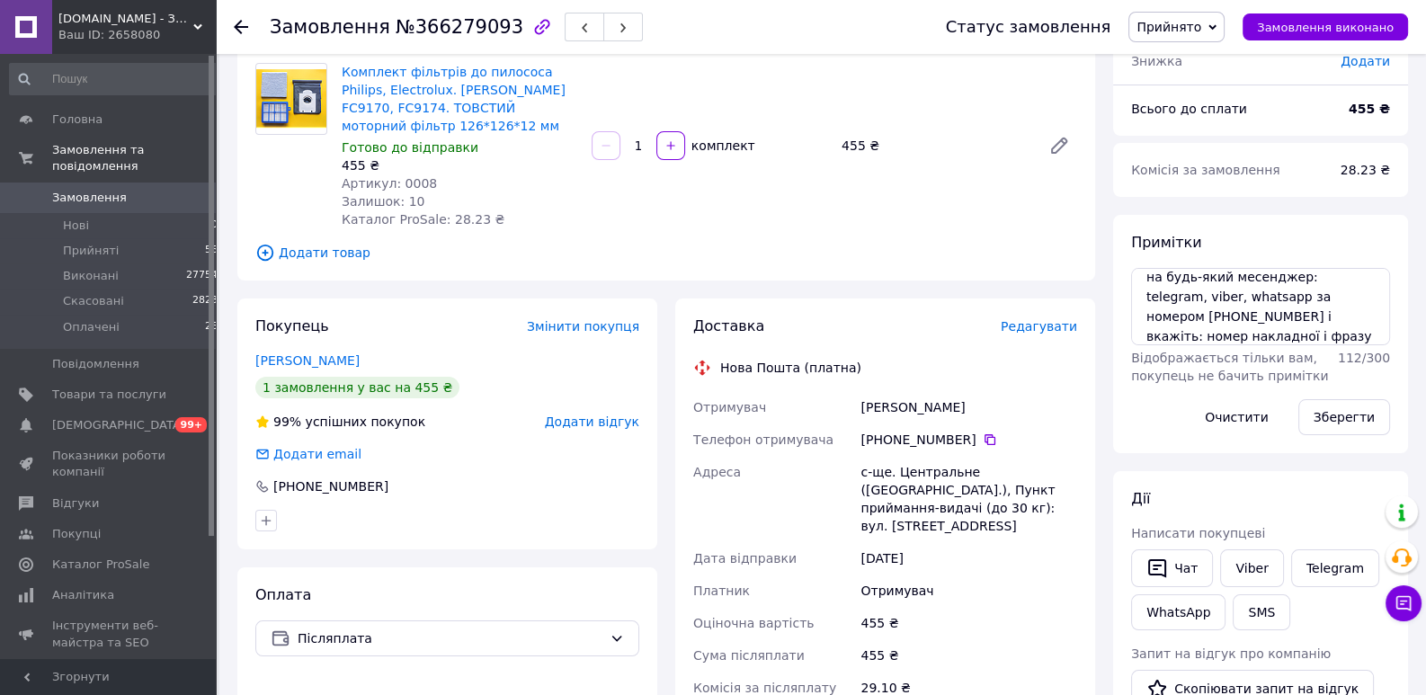
click at [1282, 493] on div "Дії" at bounding box center [1260, 499] width 259 height 21
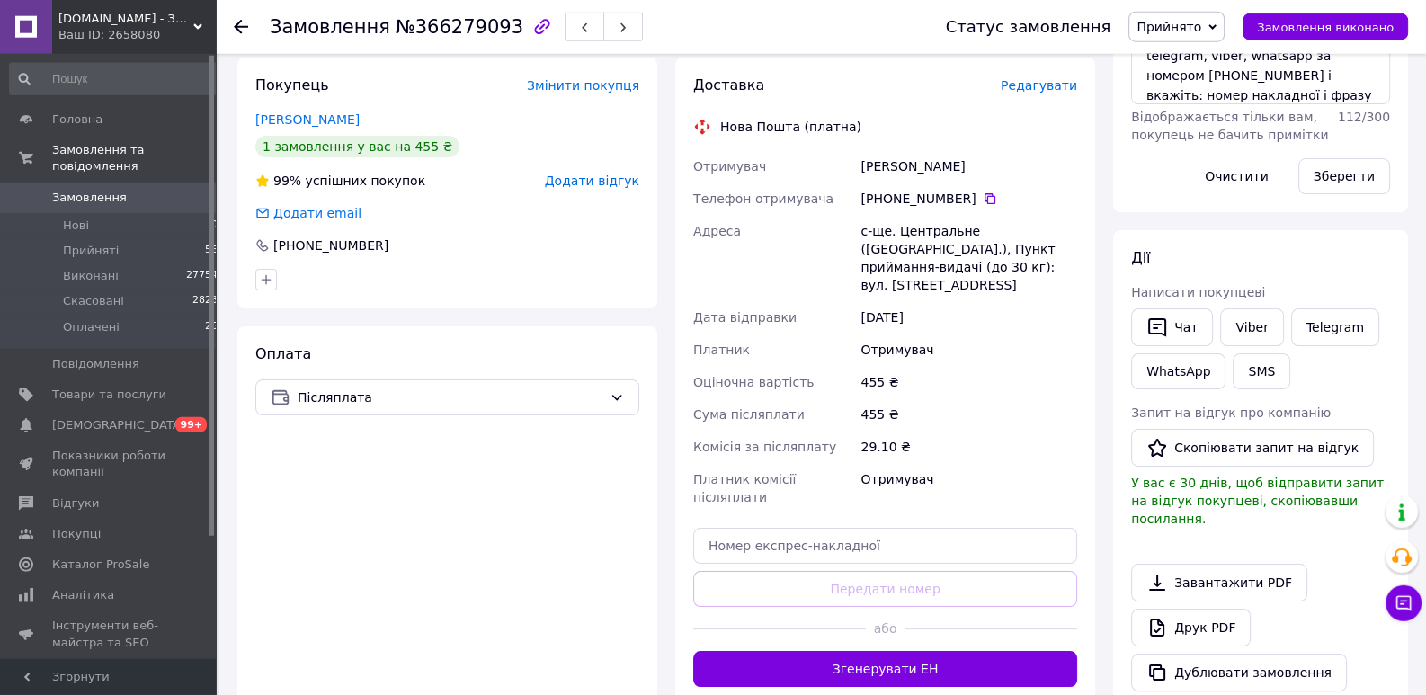
scroll to position [551, 0]
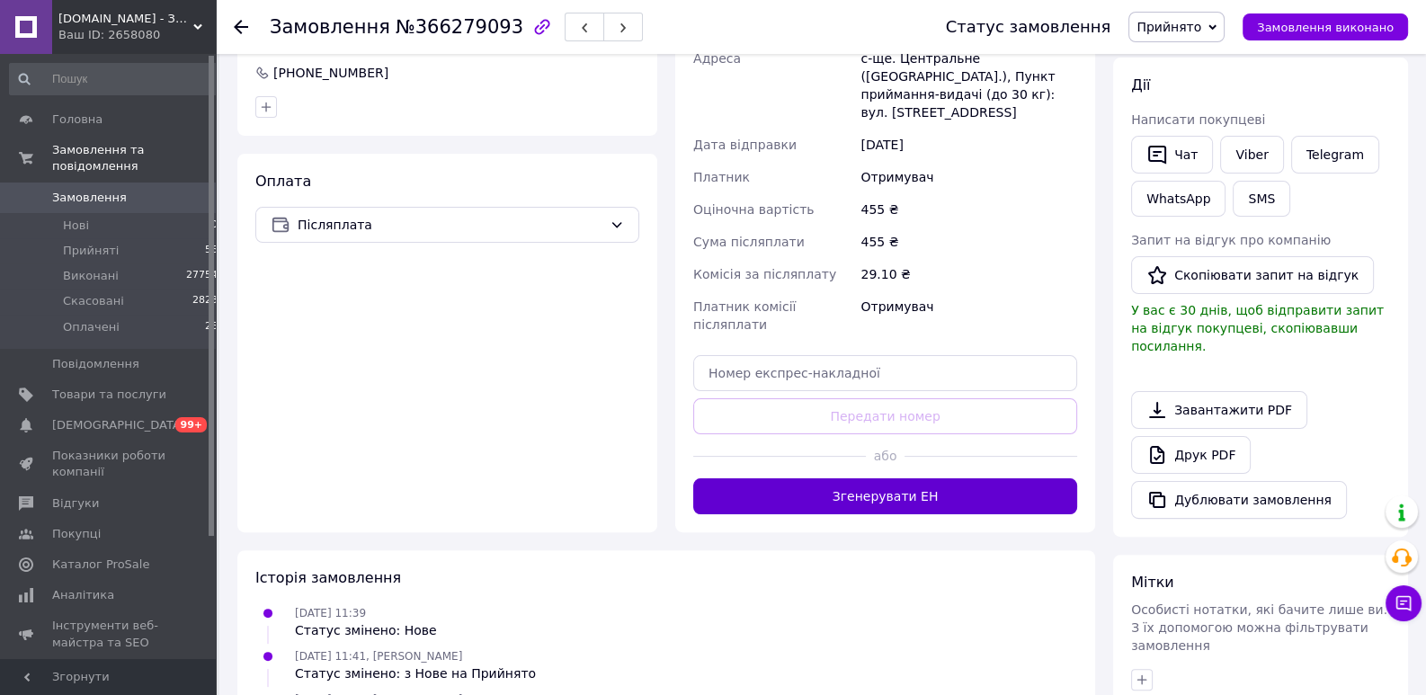
click at [923, 478] on button "Згенерувати ЕН" at bounding box center [885, 496] width 384 height 36
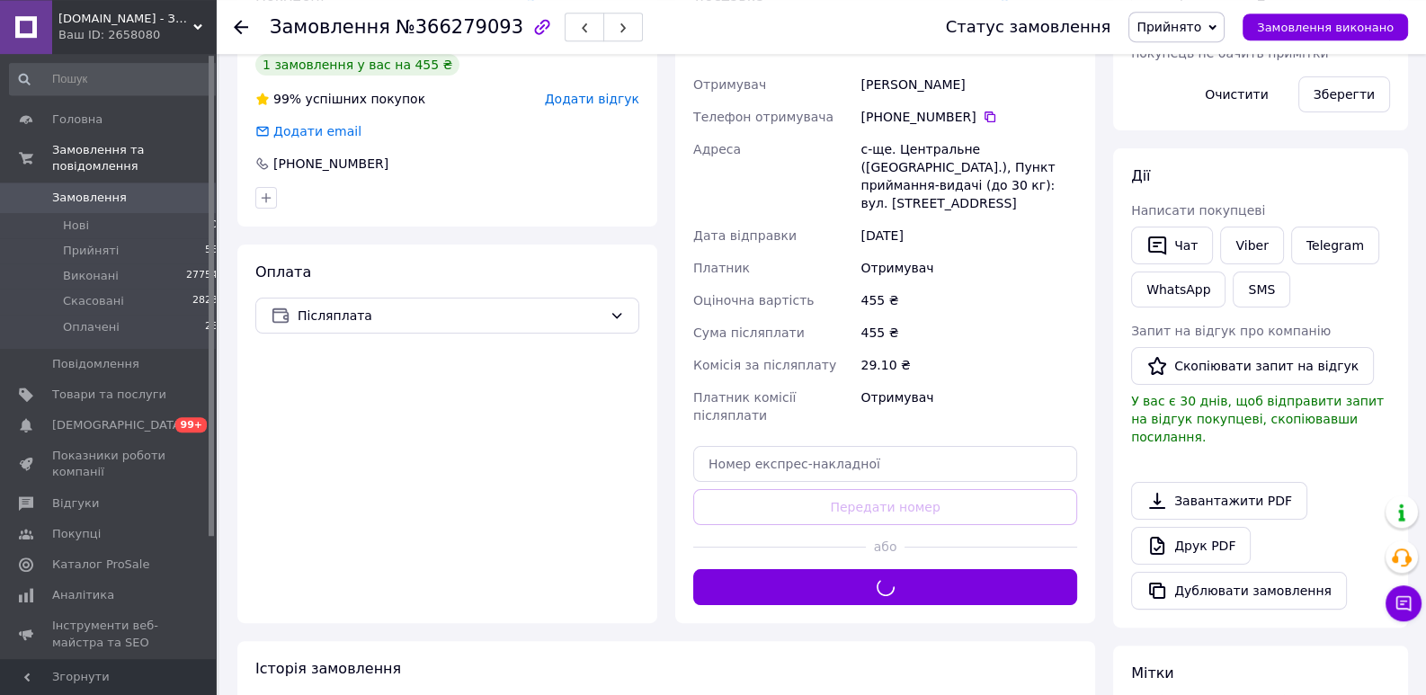
scroll to position [414, 0]
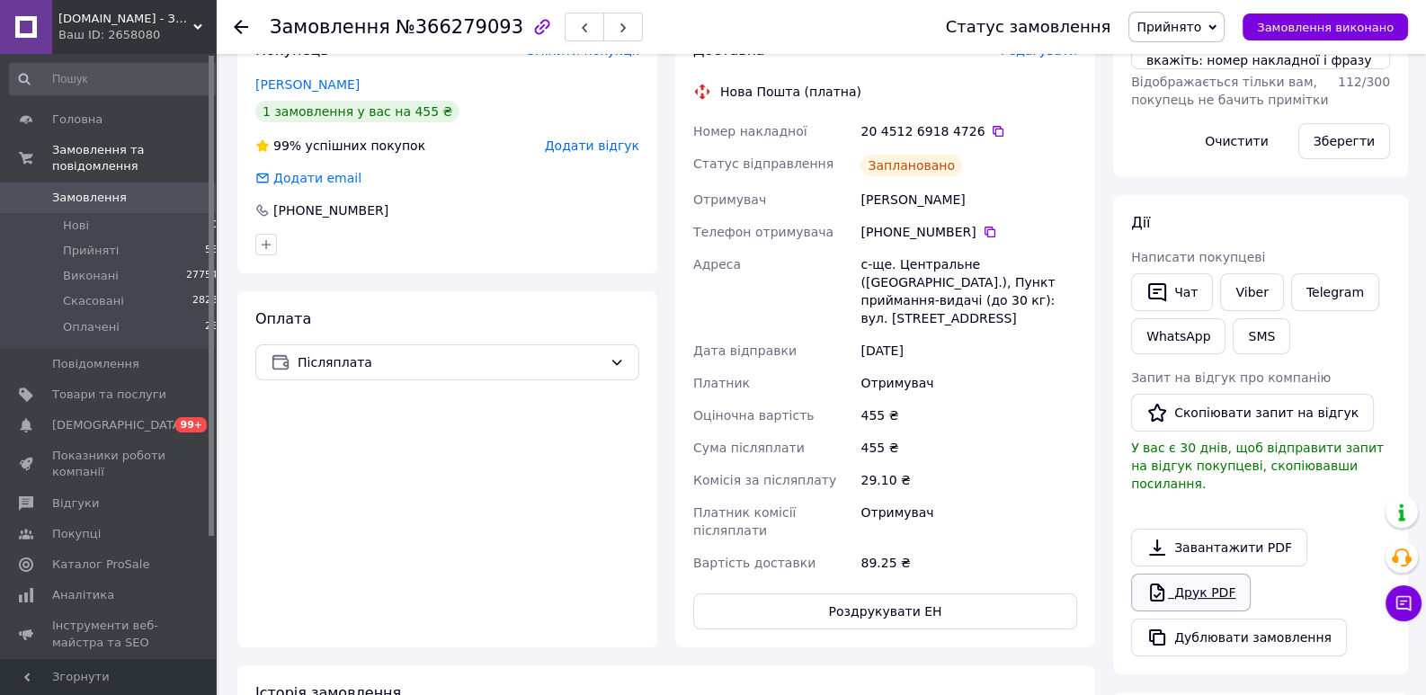
click at [1204, 574] on link "Друк PDF" at bounding box center [1191, 593] width 120 height 38
drag, startPoint x: 966, startPoint y: 129, endPoint x: 673, endPoint y: 134, distance: 292.3
click at [673, 134] on div "Доставка Редагувати Нова Пошта (платна) Номер накладної 20 4512 6918 4726   Ста…" at bounding box center [885, 334] width 438 height 625
copy div "Номер накладної 20 4512 6918 4726"
click at [1251, 304] on link "Viber" at bounding box center [1251, 292] width 63 height 38
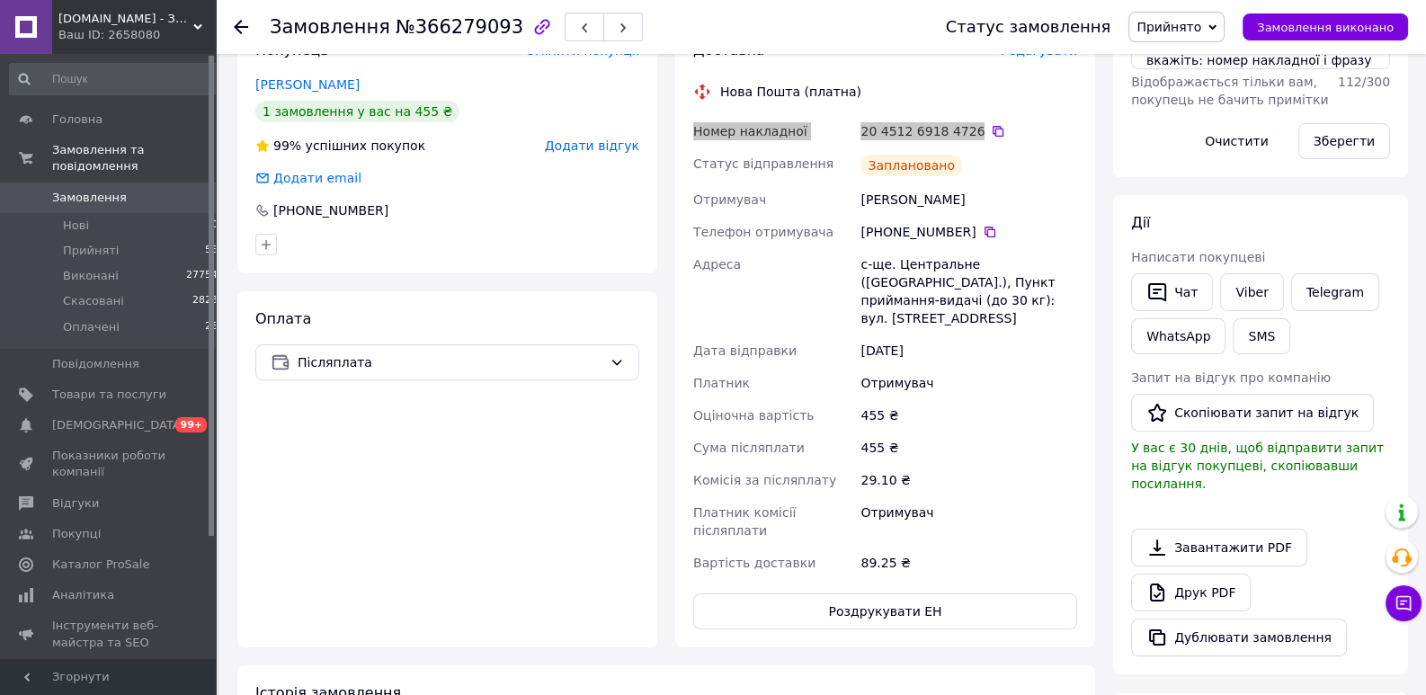
click at [1327, 549] on div "Завантажити PDF   Друк PDF   Дублювати замовлення" at bounding box center [1260, 593] width 259 height 128
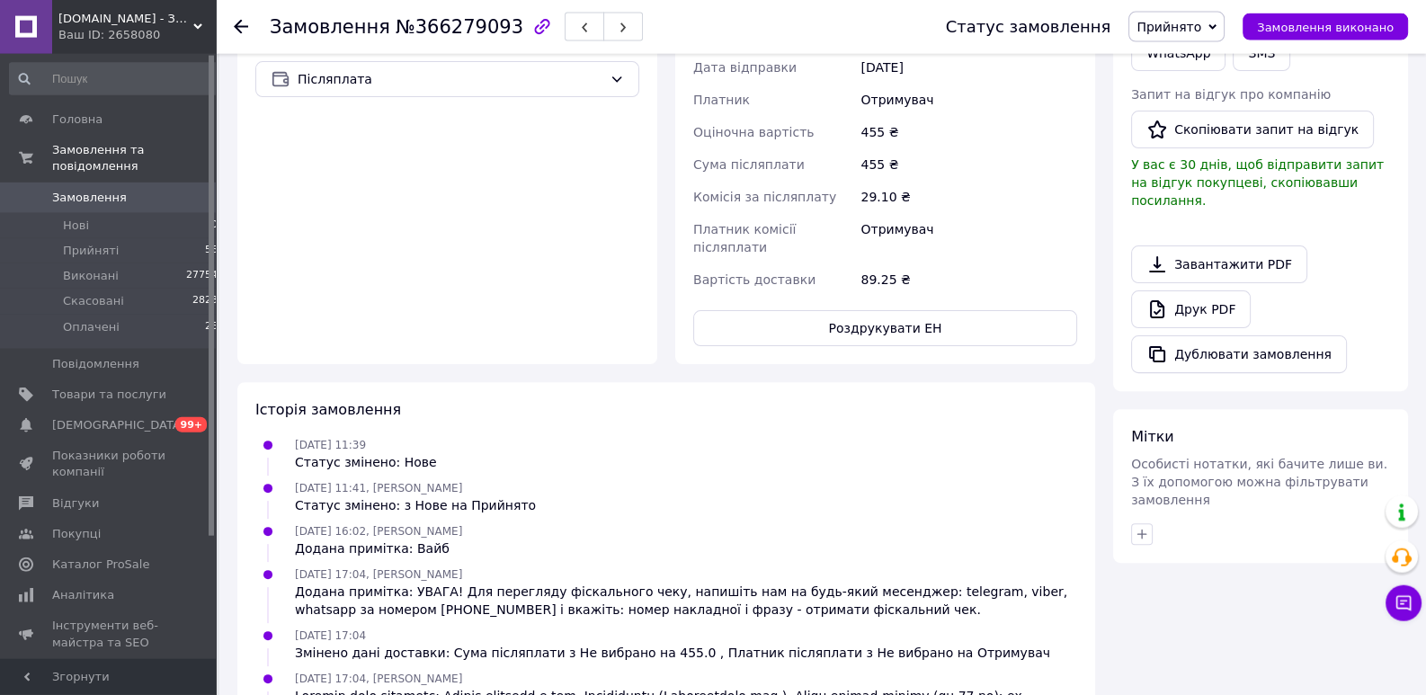
scroll to position [827, 0]
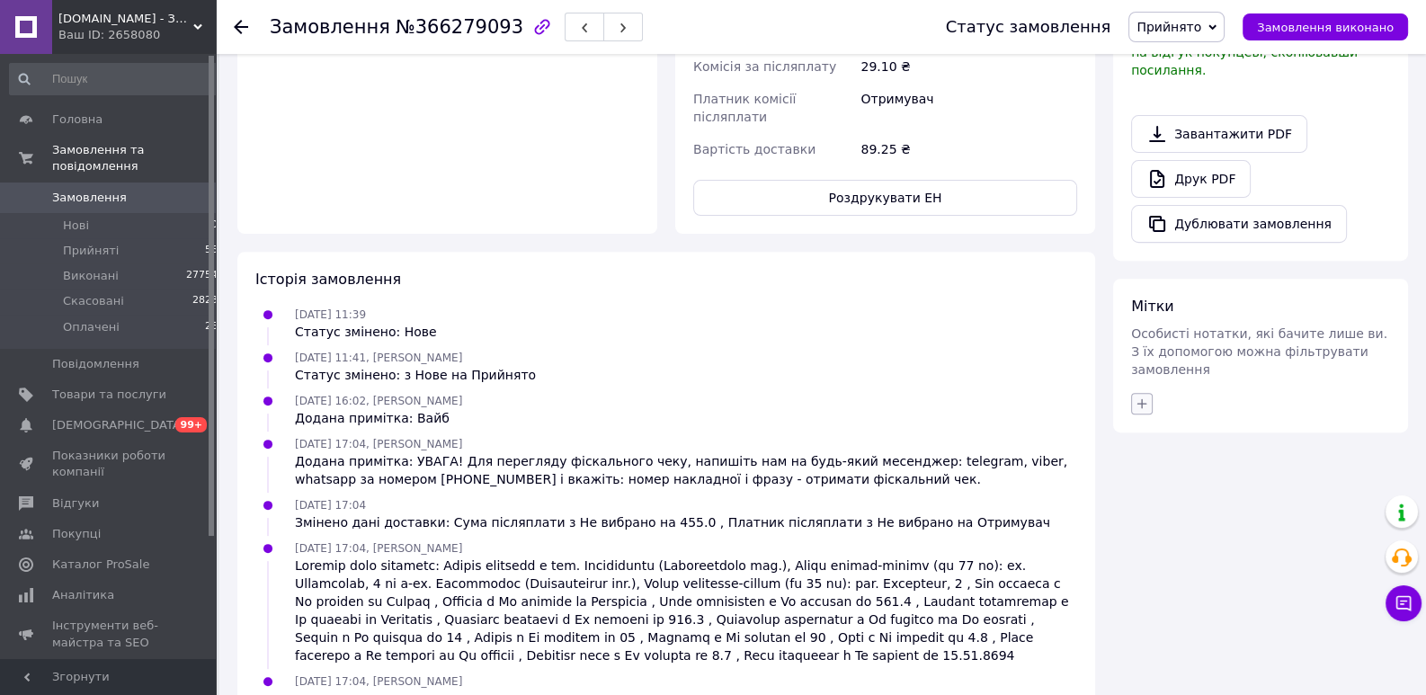
click at [1143, 397] on icon "button" at bounding box center [1142, 404] width 14 height 14
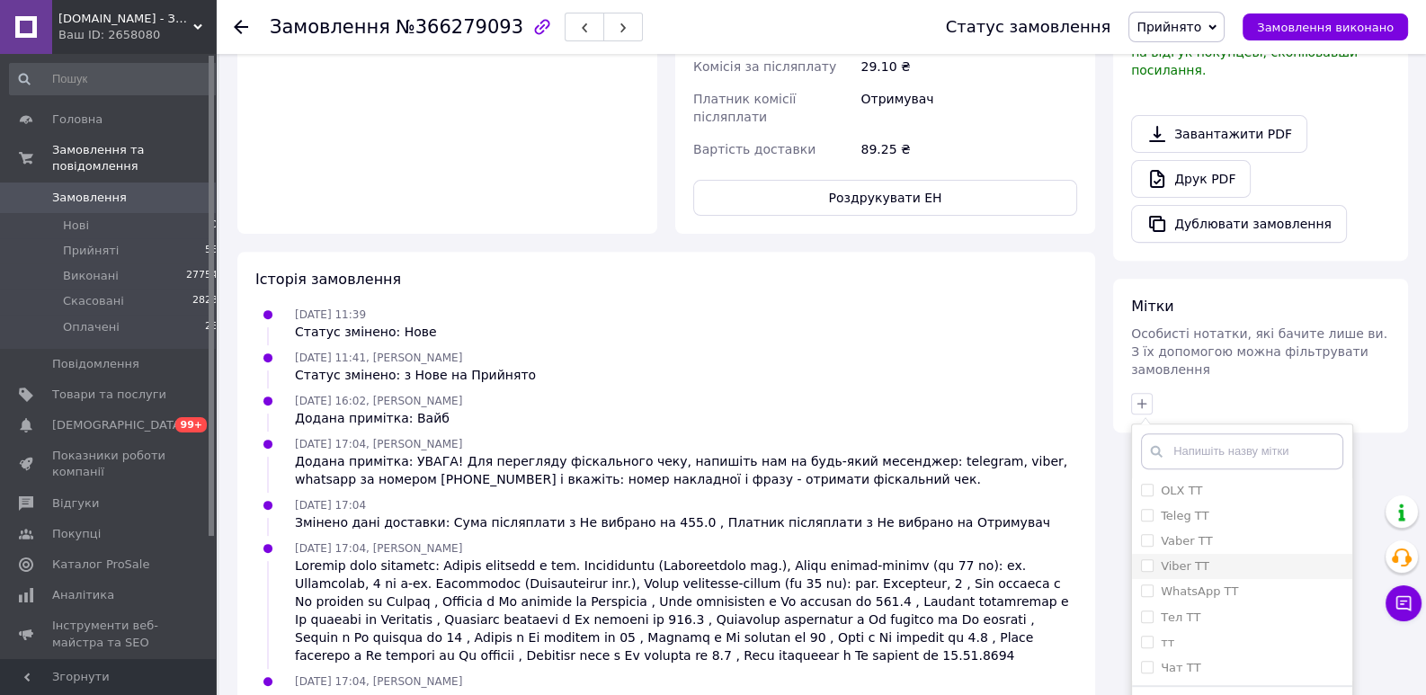
click at [1142, 559] on input "Viber ТТ" at bounding box center [1147, 565] width 12 height 12
checkbox input "true"
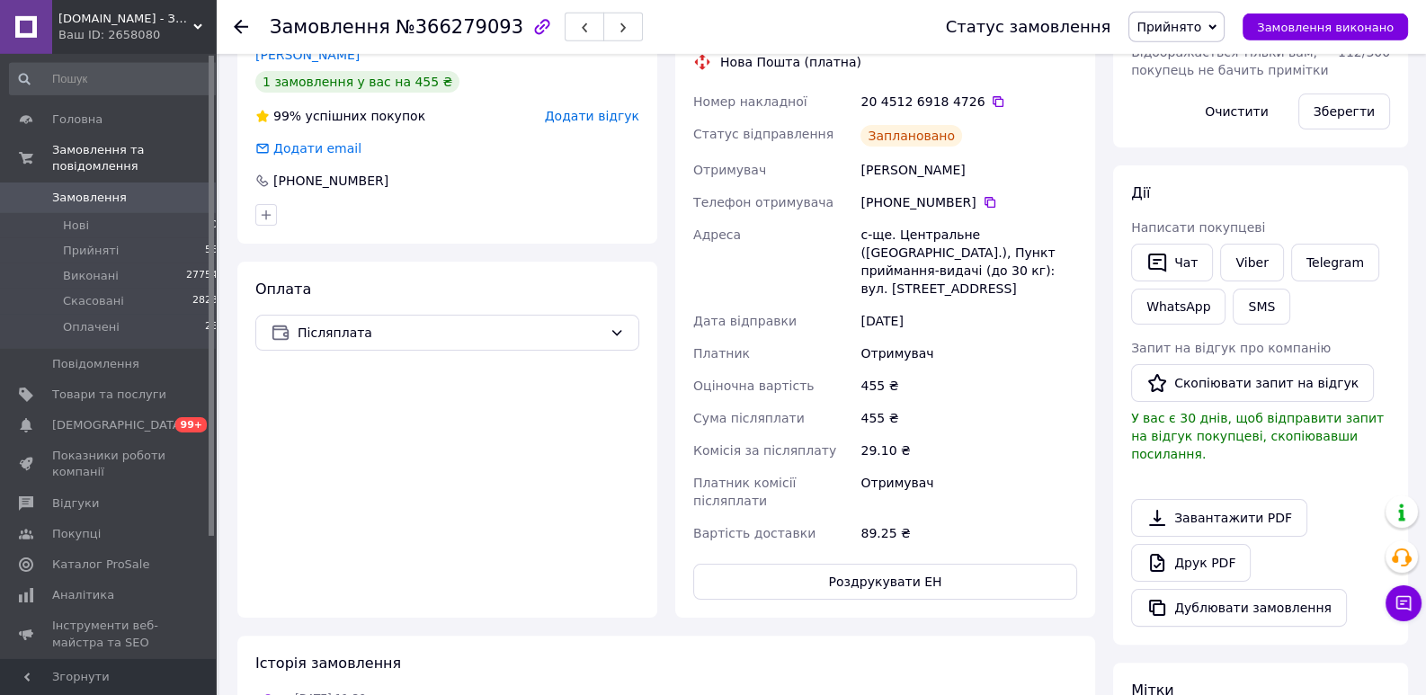
scroll to position [551, 0]
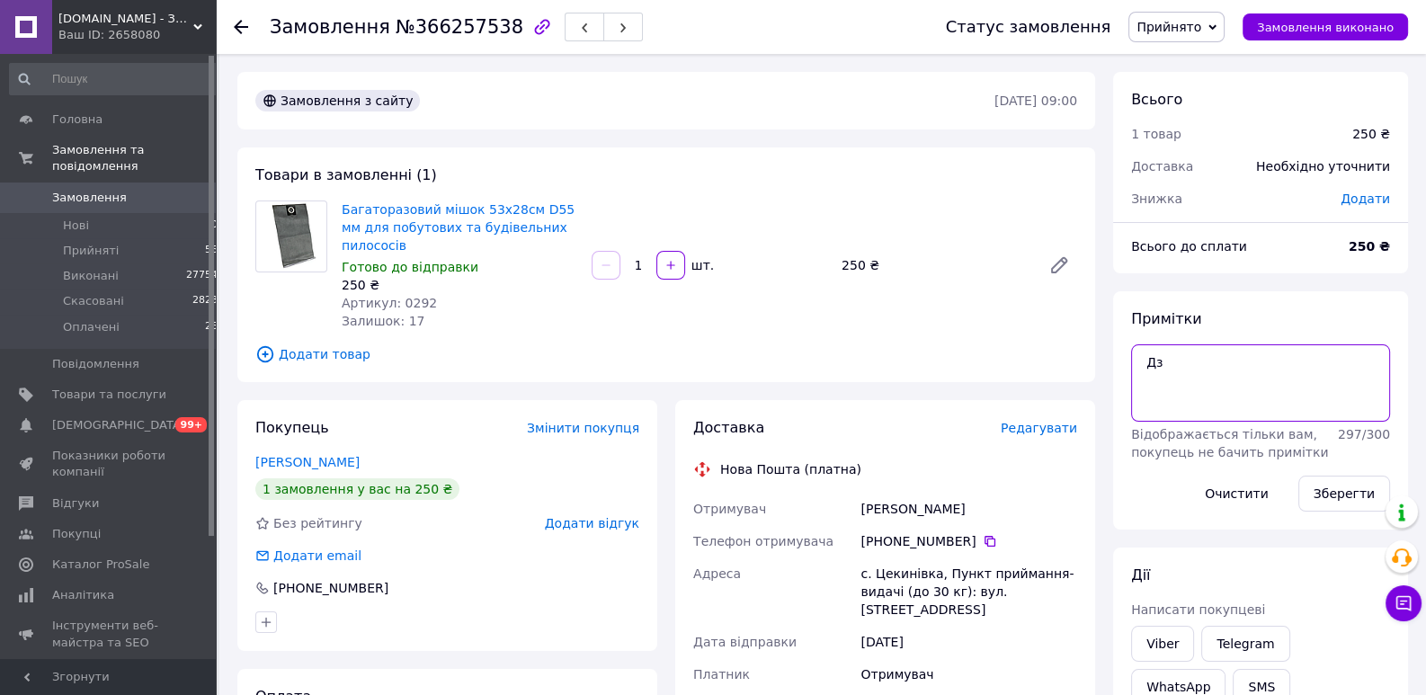
drag, startPoint x: 1202, startPoint y: 357, endPoint x: 1122, endPoint y: 362, distance: 80.2
click at [1131, 362] on textarea "Дз" at bounding box center [1260, 382] width 259 height 77
paste textarea "ВАГА! Для перегляду фіскального чеку, напишіть нам на будь-який месенджер: tele…"
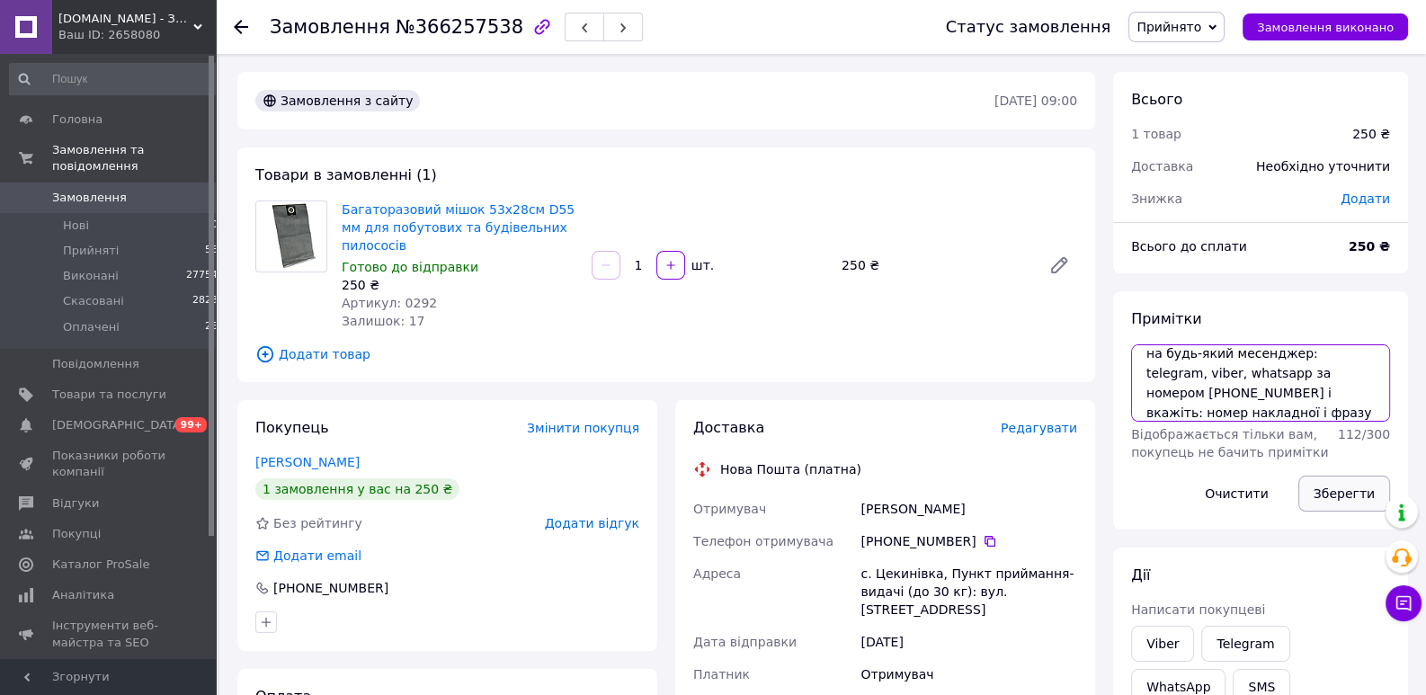
type textarea "УВАГА! Для перегляду фіскального чеку, напишіть нам на будь-який месенджер: tel…"
click at [1351, 492] on button "Зберегти" at bounding box center [1344, 494] width 92 height 36
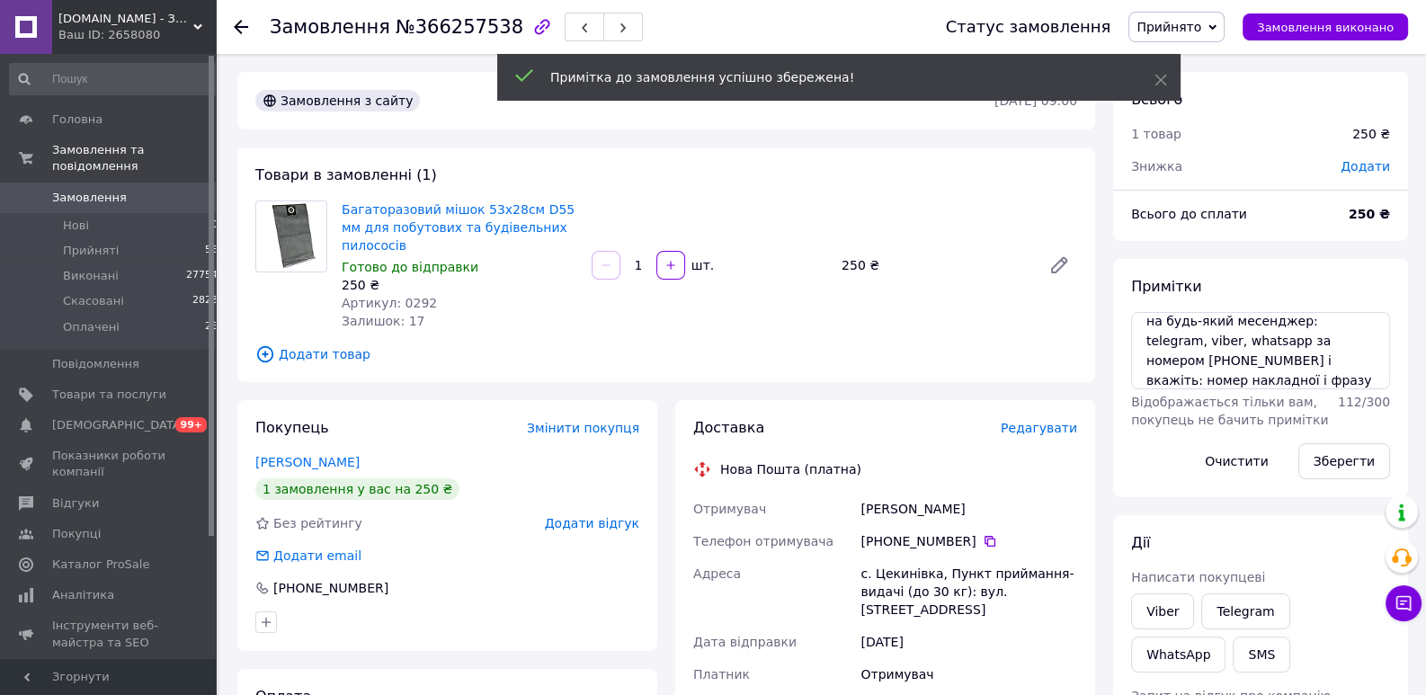
click at [1031, 421] on span "Редагувати" at bounding box center [1039, 428] width 76 height 14
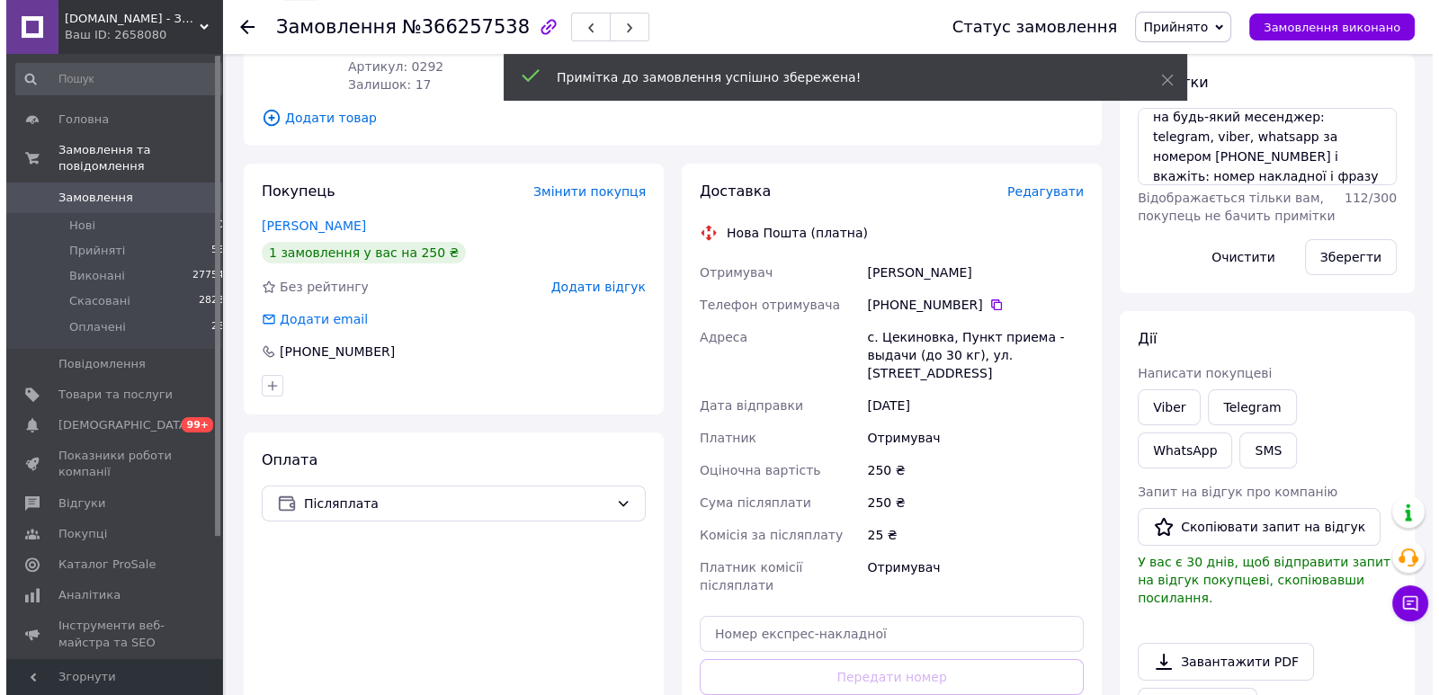
scroll to position [275, 0]
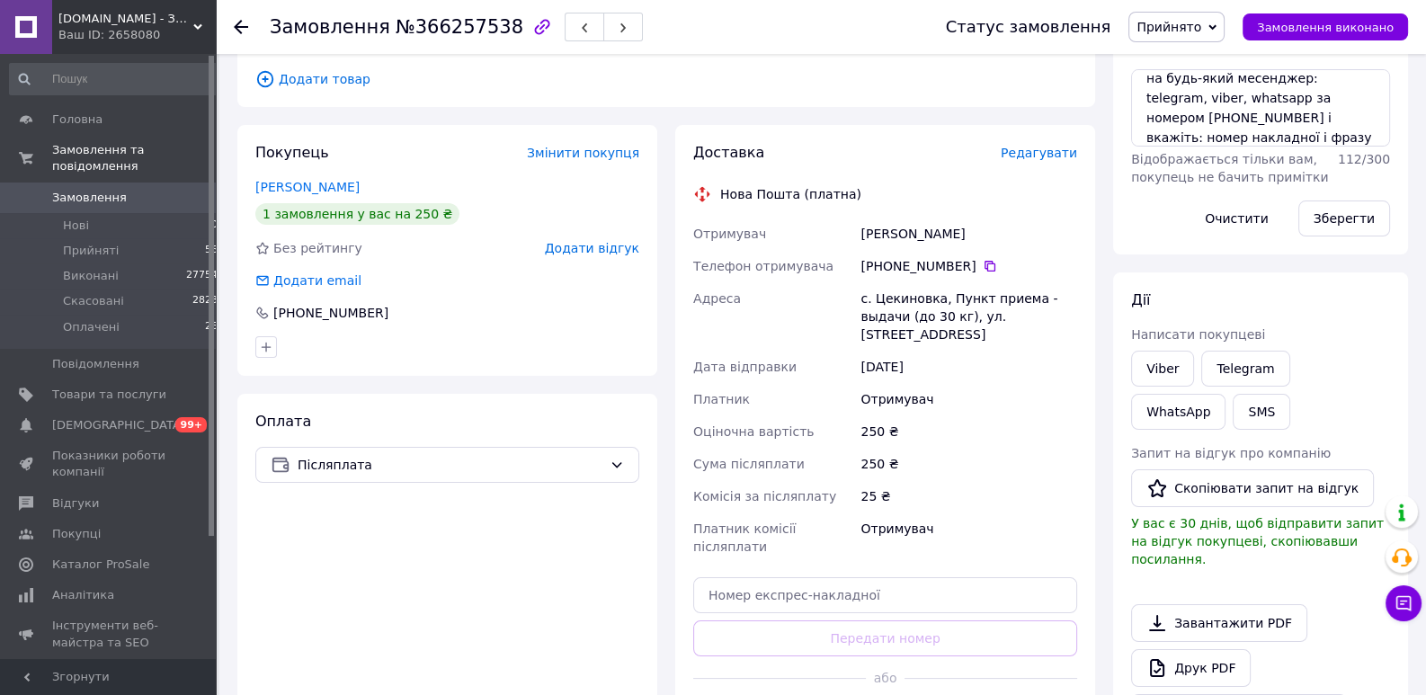
click at [1048, 144] on div "Редагувати" at bounding box center [1039, 153] width 76 height 18
click at [1048, 146] on span "Редагувати" at bounding box center [1039, 153] width 76 height 14
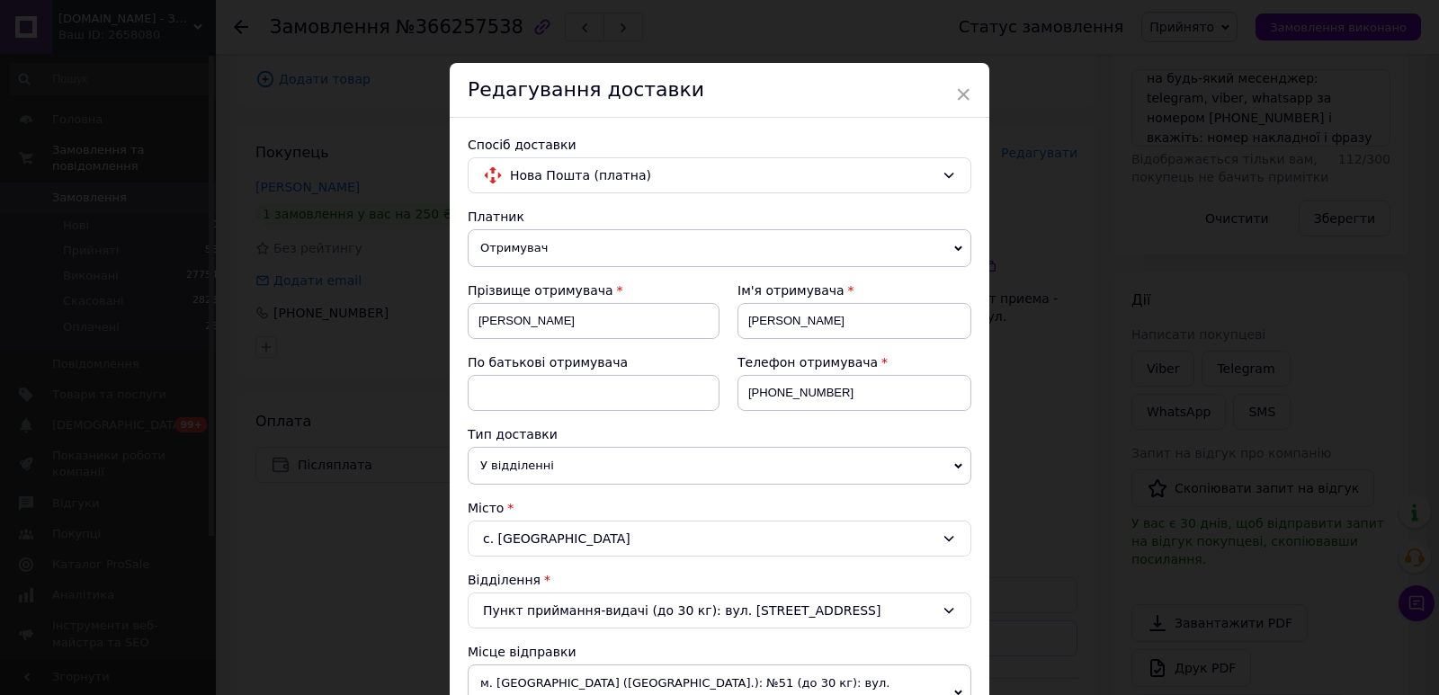
scroll to position [263, 0]
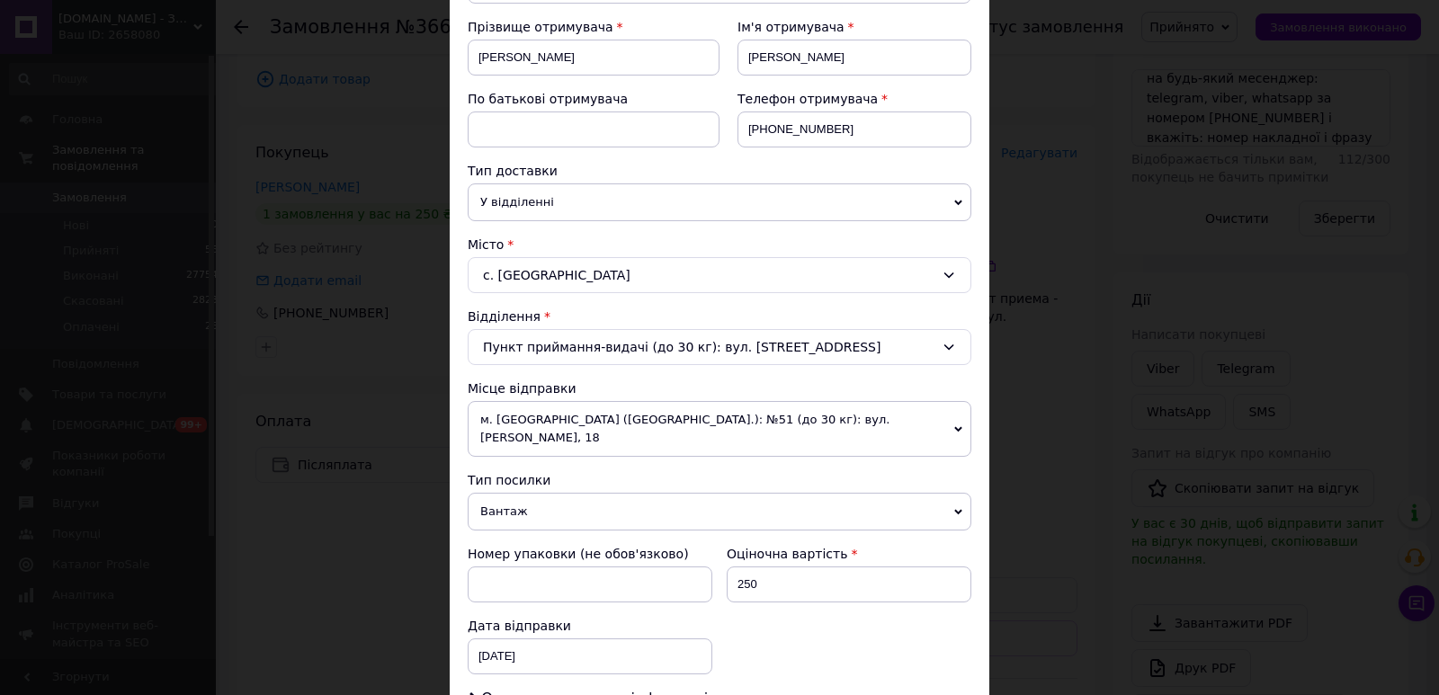
click at [562, 408] on span "м. [GEOGRAPHIC_DATA] ([GEOGRAPHIC_DATA].): №51 (до 30 кг): вул. [PERSON_NAME], …" at bounding box center [720, 429] width 504 height 56
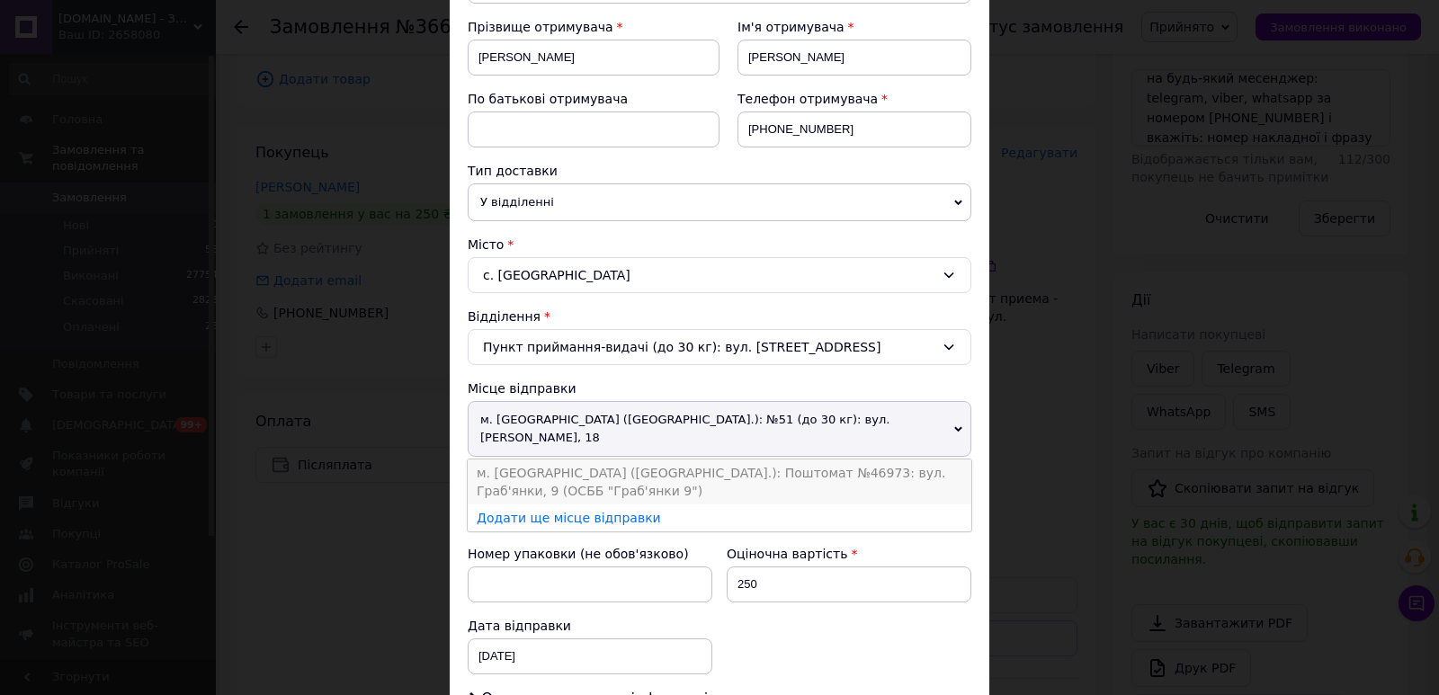
click at [562, 459] on li "м. Львів (Львівська обл.): Поштомат №46973: вул. Граб'янки, 9 (ОСББ "Граб'янки …" at bounding box center [720, 481] width 504 height 45
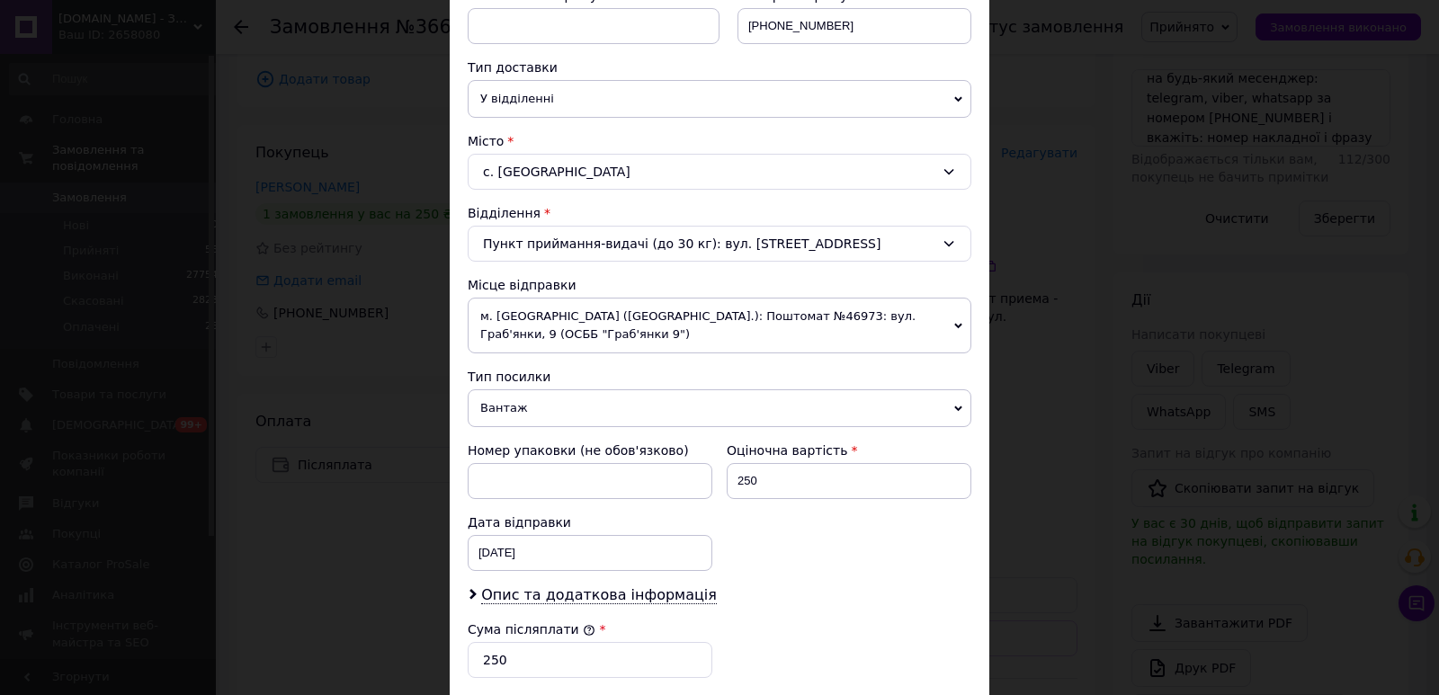
scroll to position [527, 0]
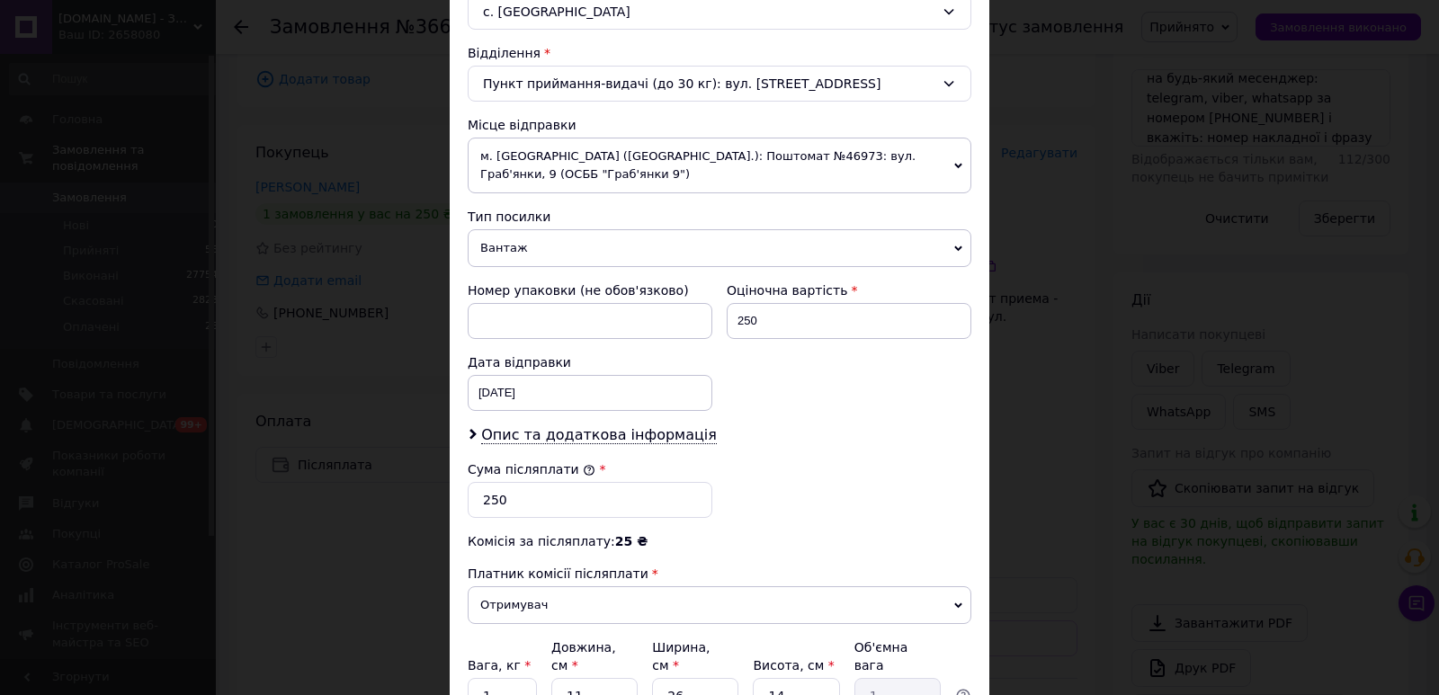
click at [532, 231] on span "Вантаж" at bounding box center [720, 248] width 504 height 38
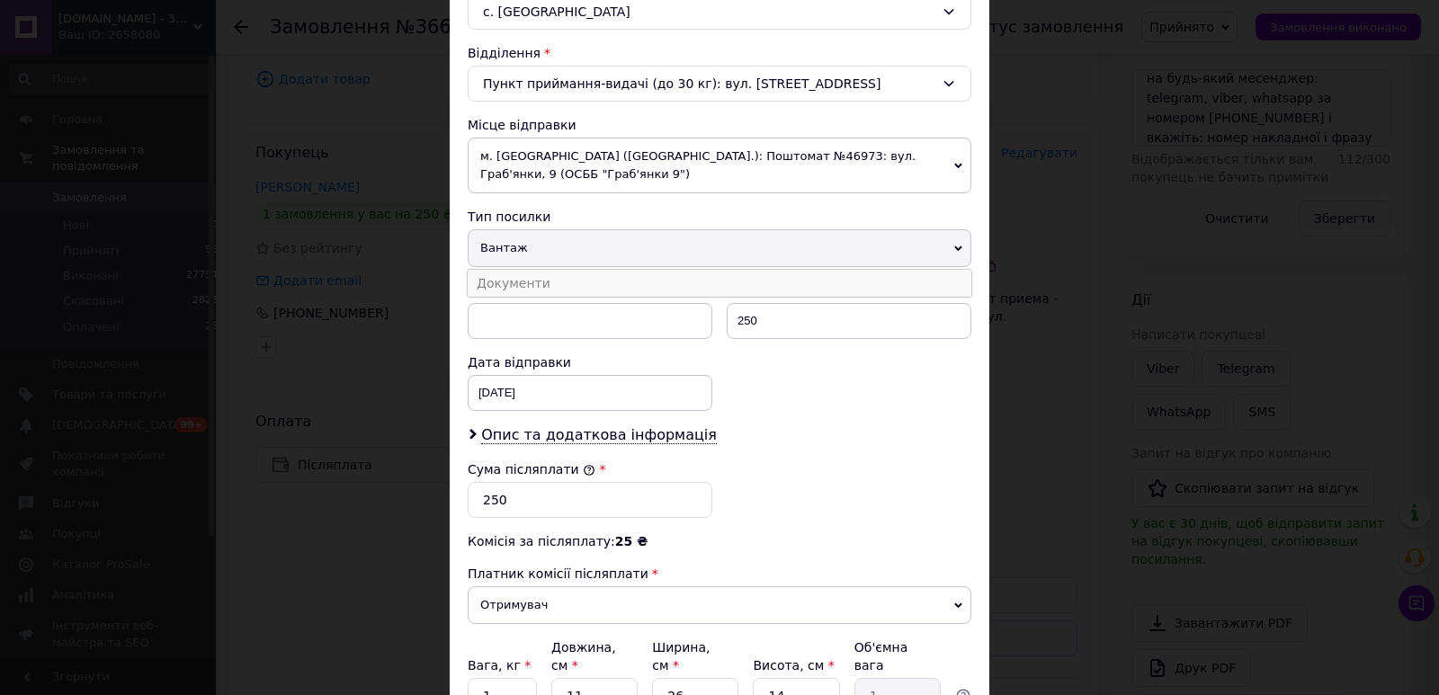
click at [528, 270] on li "Документи" at bounding box center [720, 283] width 504 height 27
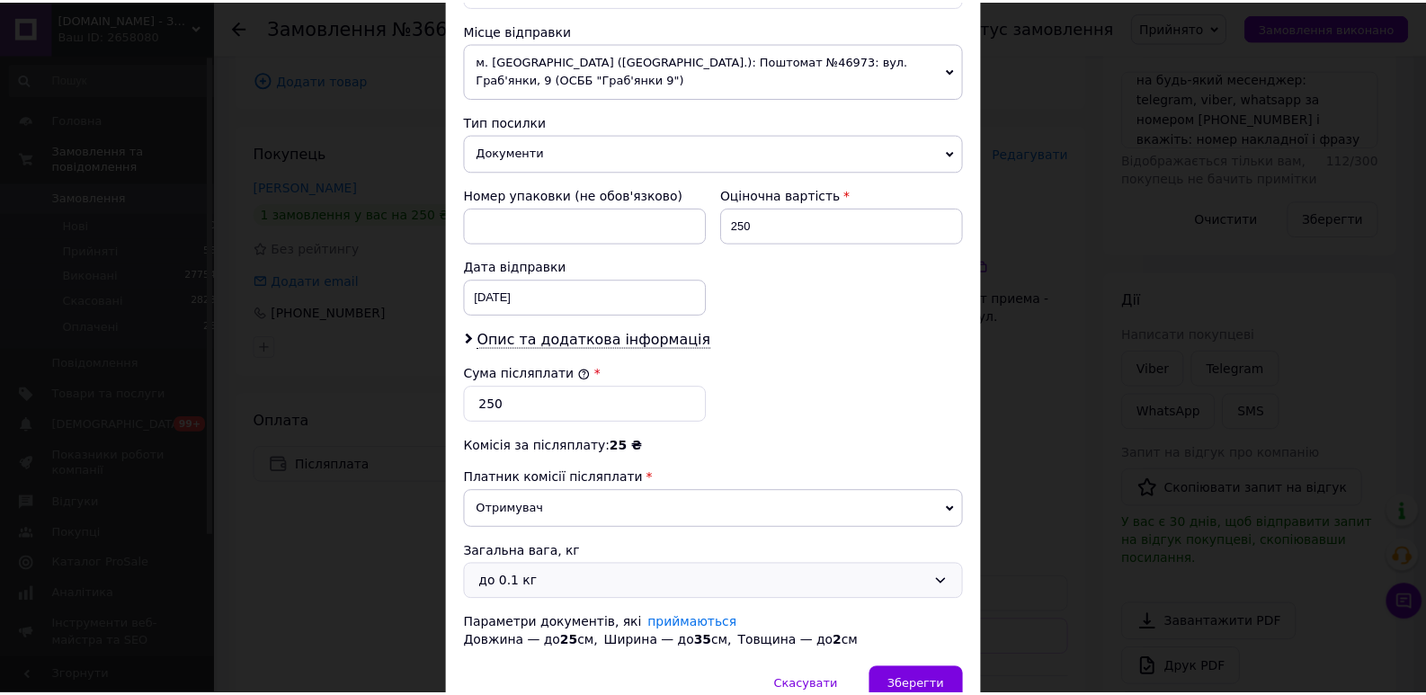
scroll to position [691, 0]
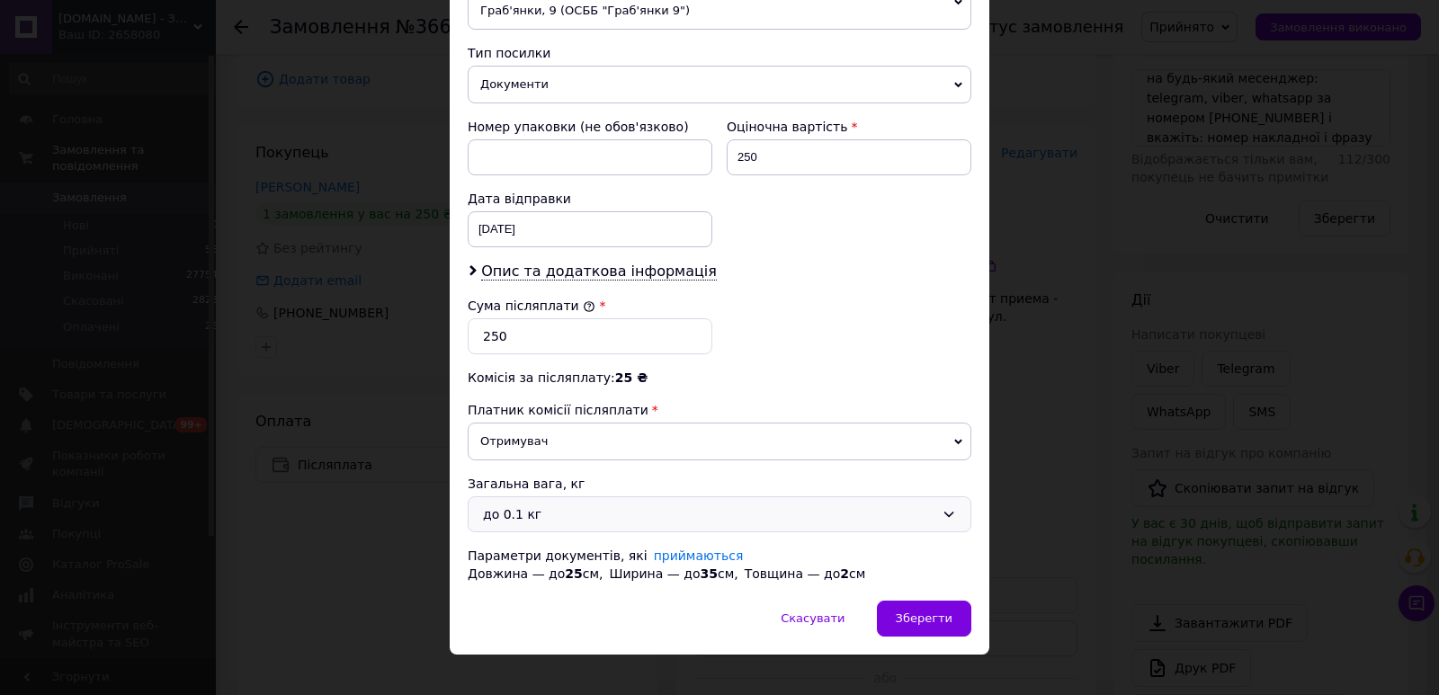
click at [518, 504] on div "до 0.1 кг" at bounding box center [708, 514] width 451 height 20
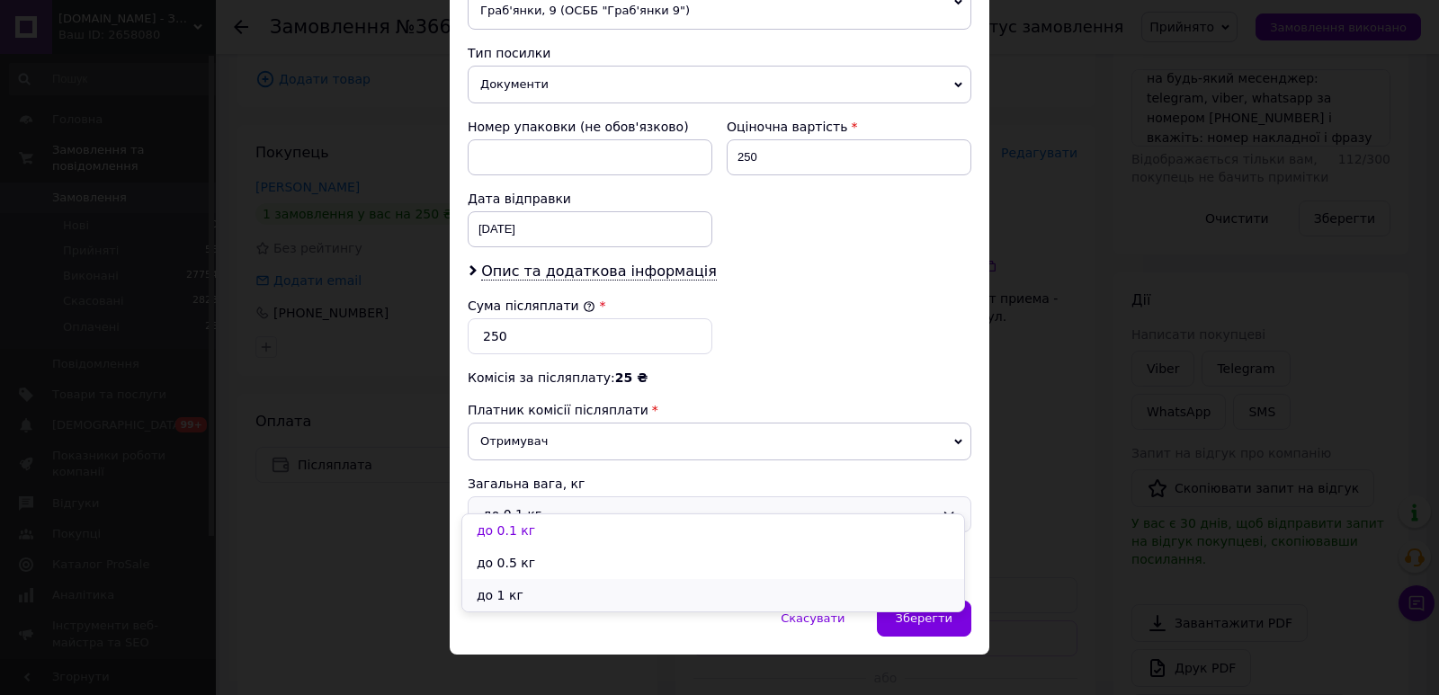
click at [515, 591] on li "до 1 кг" at bounding box center [713, 595] width 502 height 32
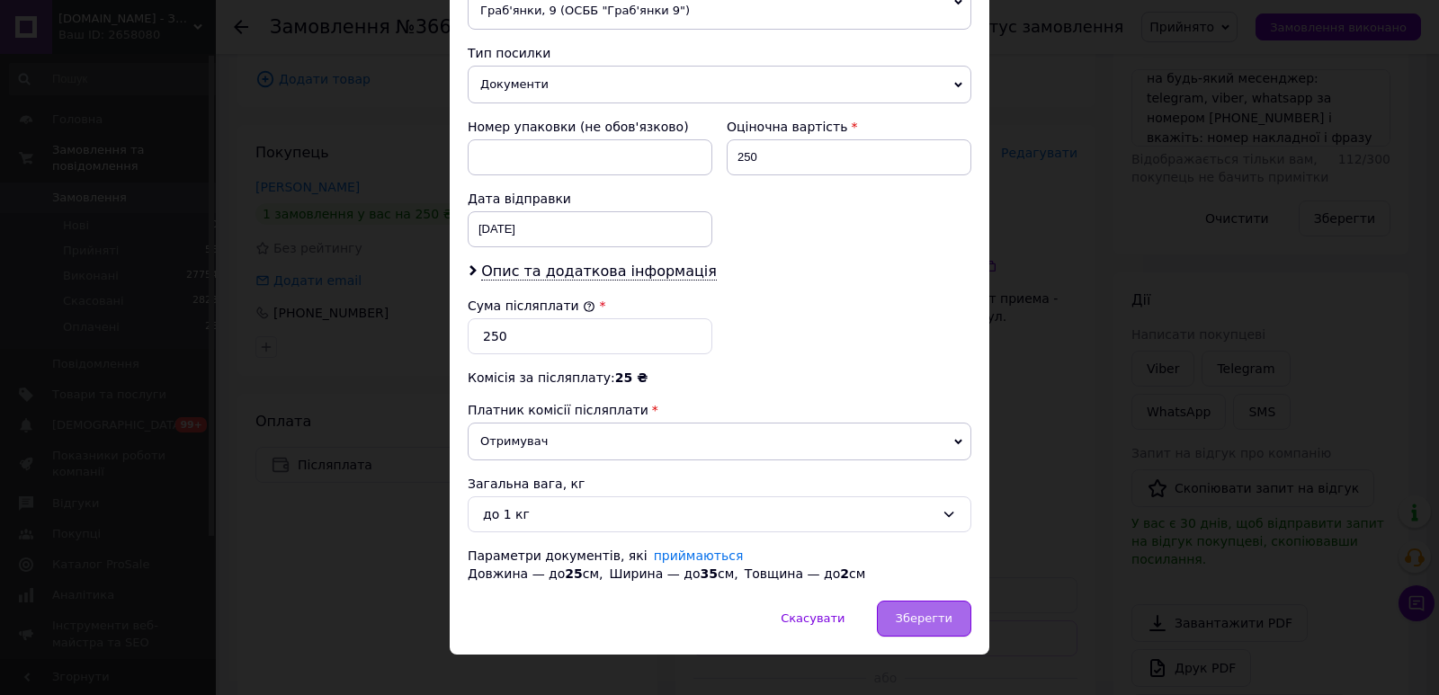
click at [938, 611] on span "Зберегти" at bounding box center [924, 617] width 57 height 13
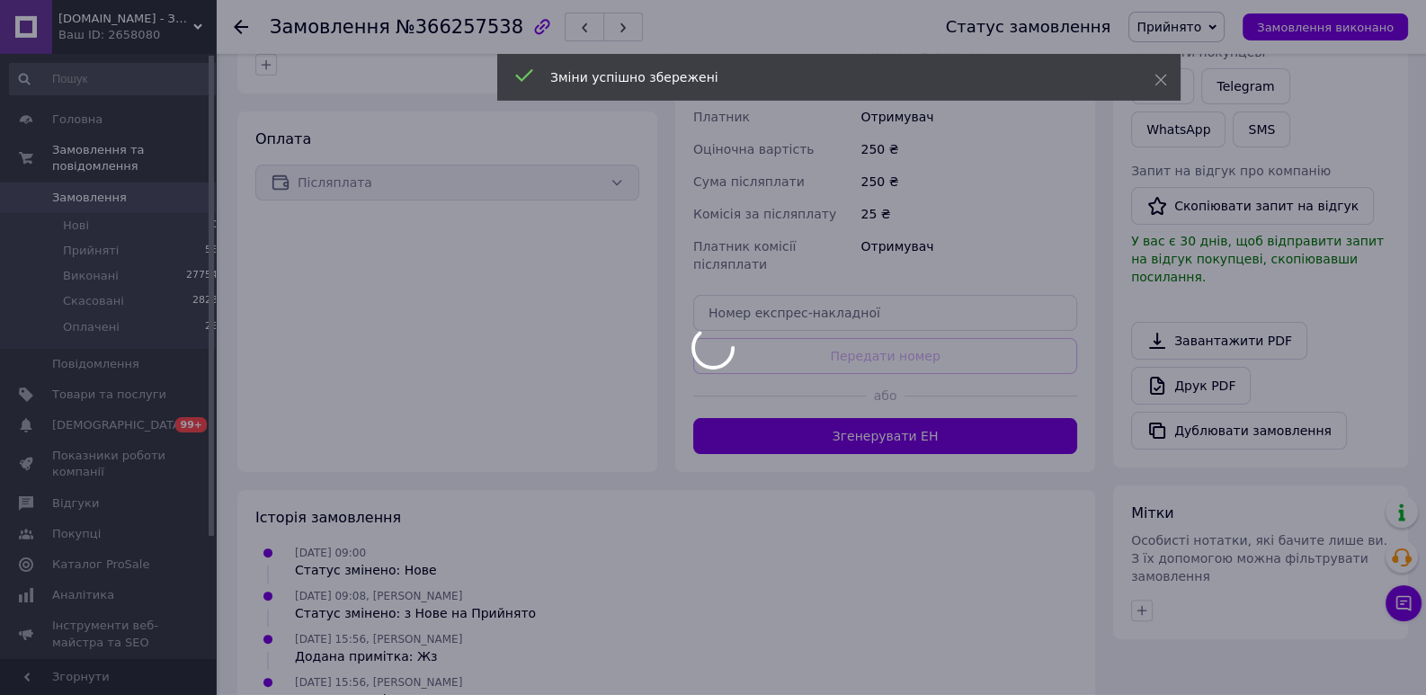
scroll to position [613, 0]
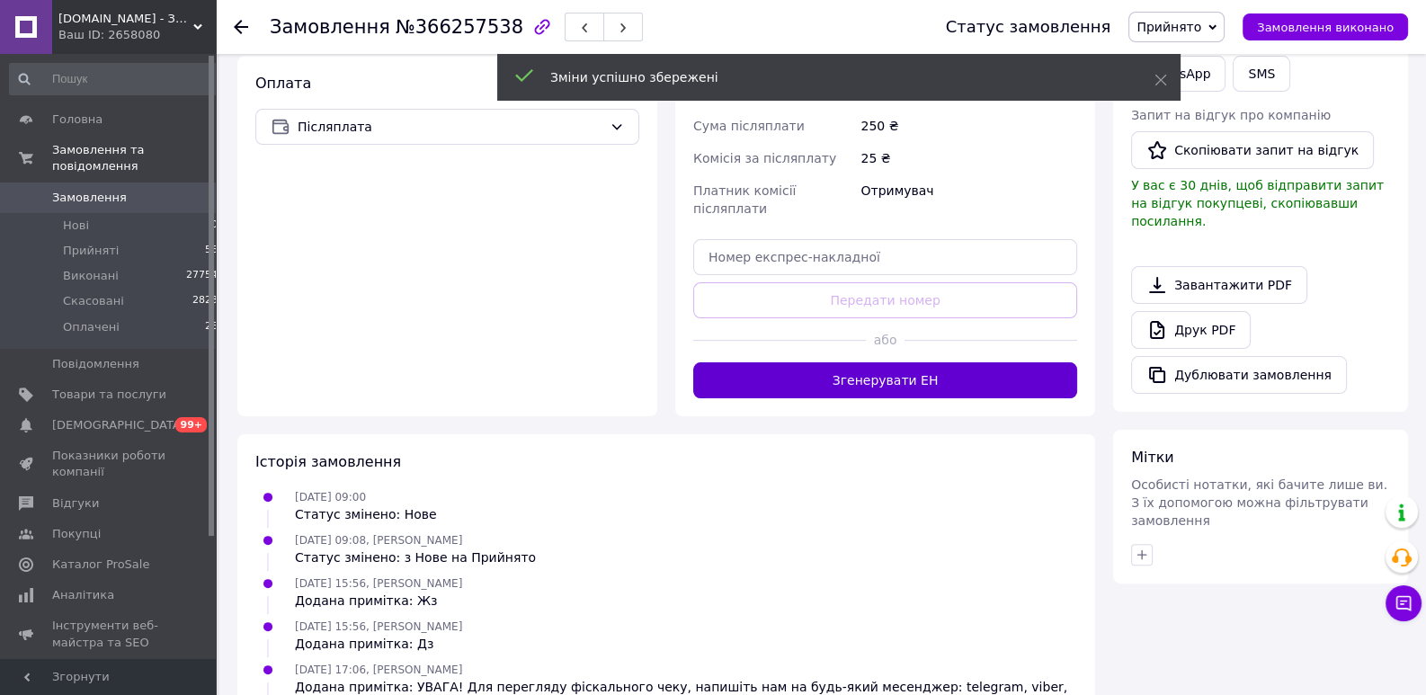
click at [915, 362] on button "Згенерувати ЕН" at bounding box center [885, 380] width 384 height 36
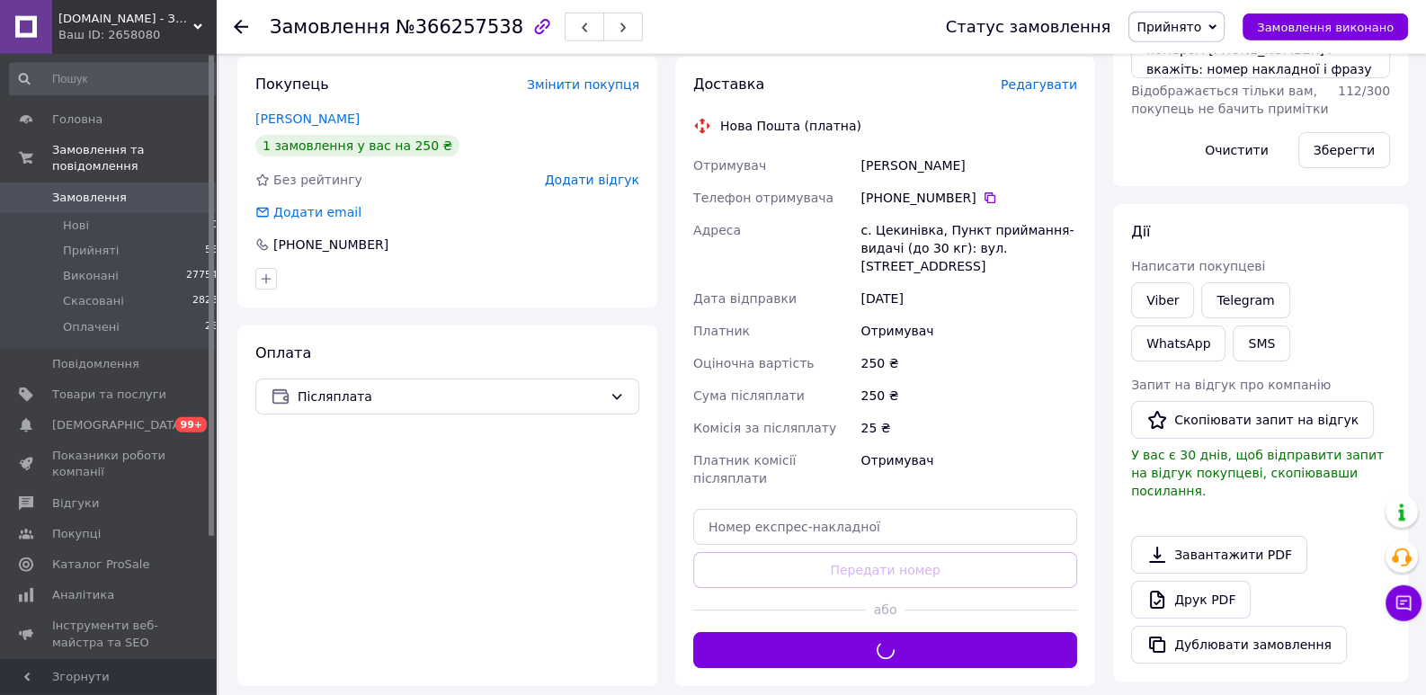
scroll to position [337, 0]
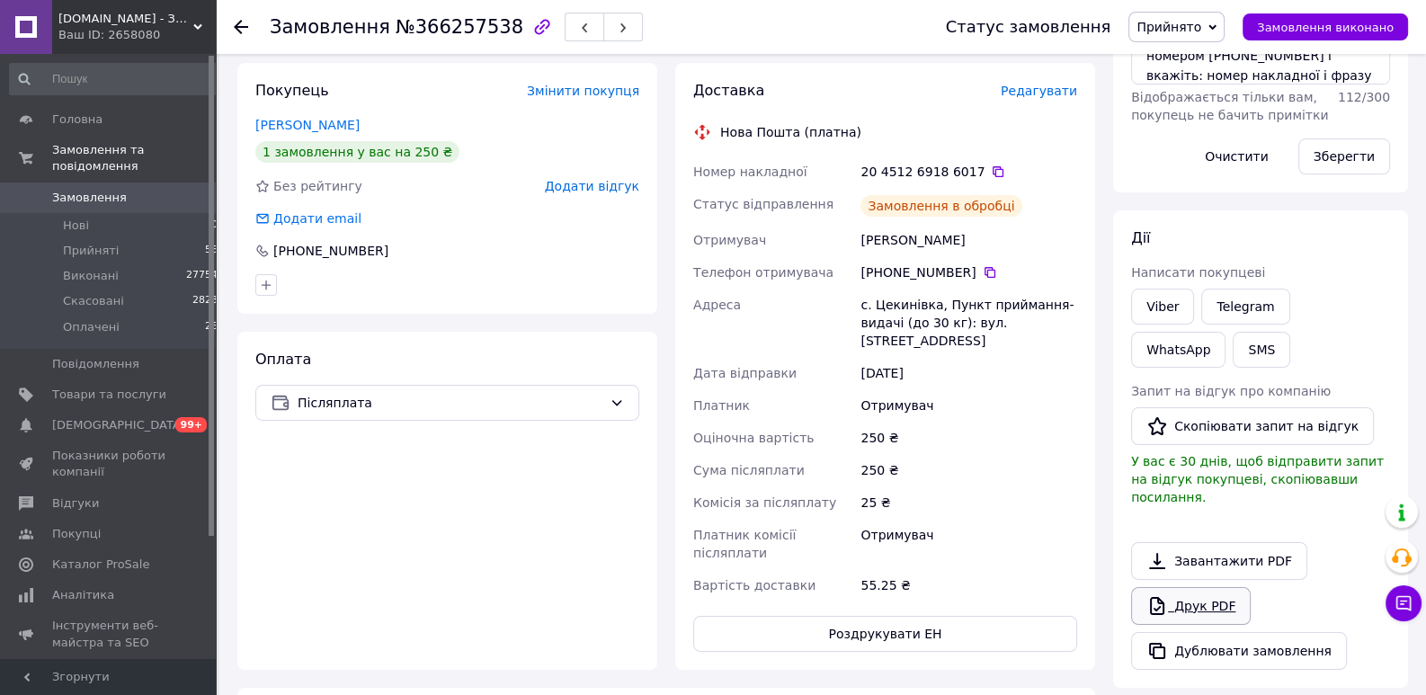
click at [1184, 593] on link "Друк PDF" at bounding box center [1191, 606] width 120 height 38
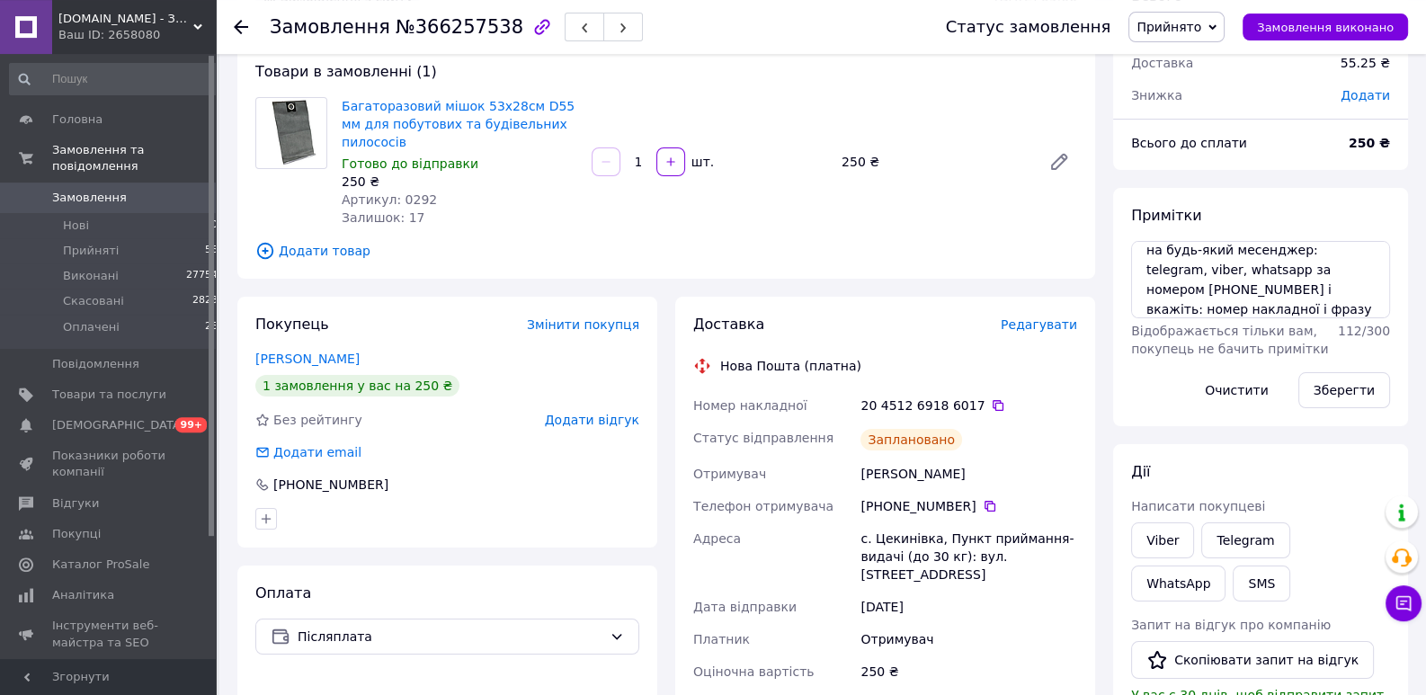
scroll to position [62, 0]
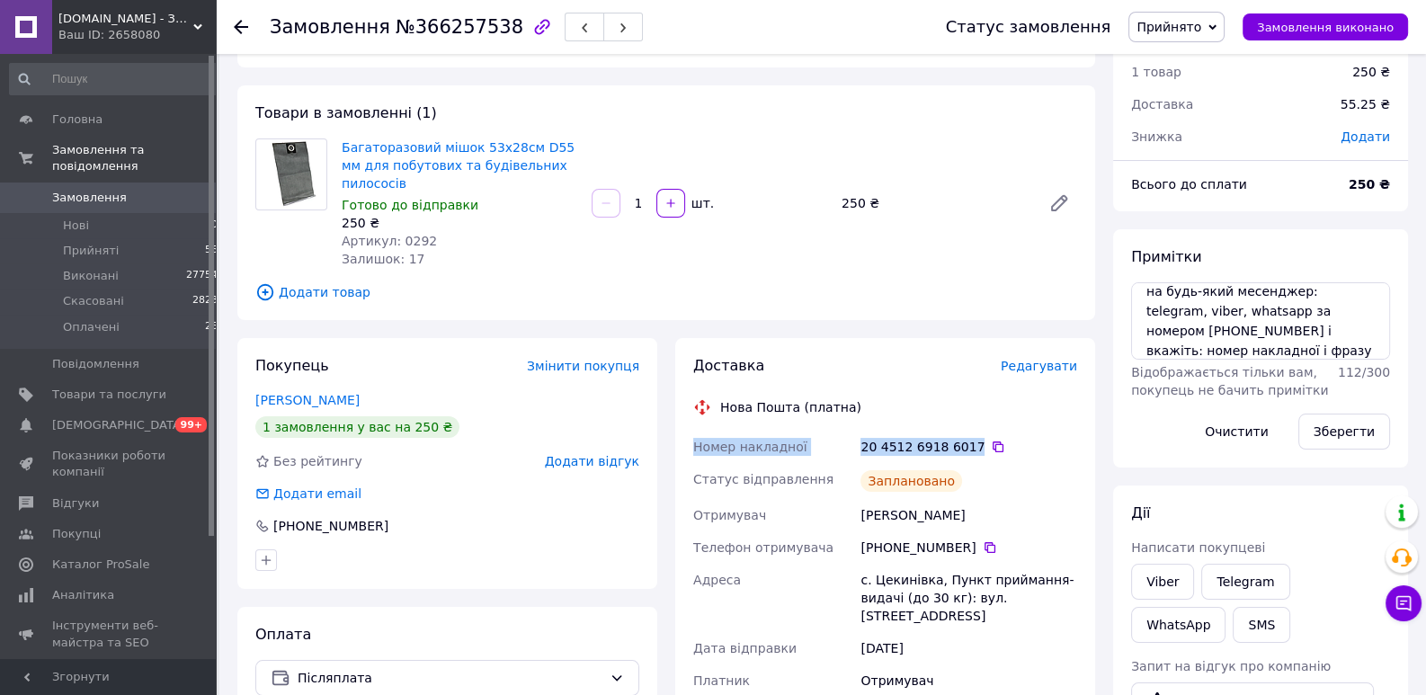
drag, startPoint x: 942, startPoint y: 430, endPoint x: 687, endPoint y: 428, distance: 255.4
click at [687, 428] on div "Доставка Редагувати Нова Пошта (платна) Номер накладної 20 4512 6918 6017   Ста…" at bounding box center [885, 641] width 420 height 607
copy div "Номер накладної 20 4512 6918 6017"
click at [1134, 584] on link "Viber" at bounding box center [1162, 582] width 63 height 36
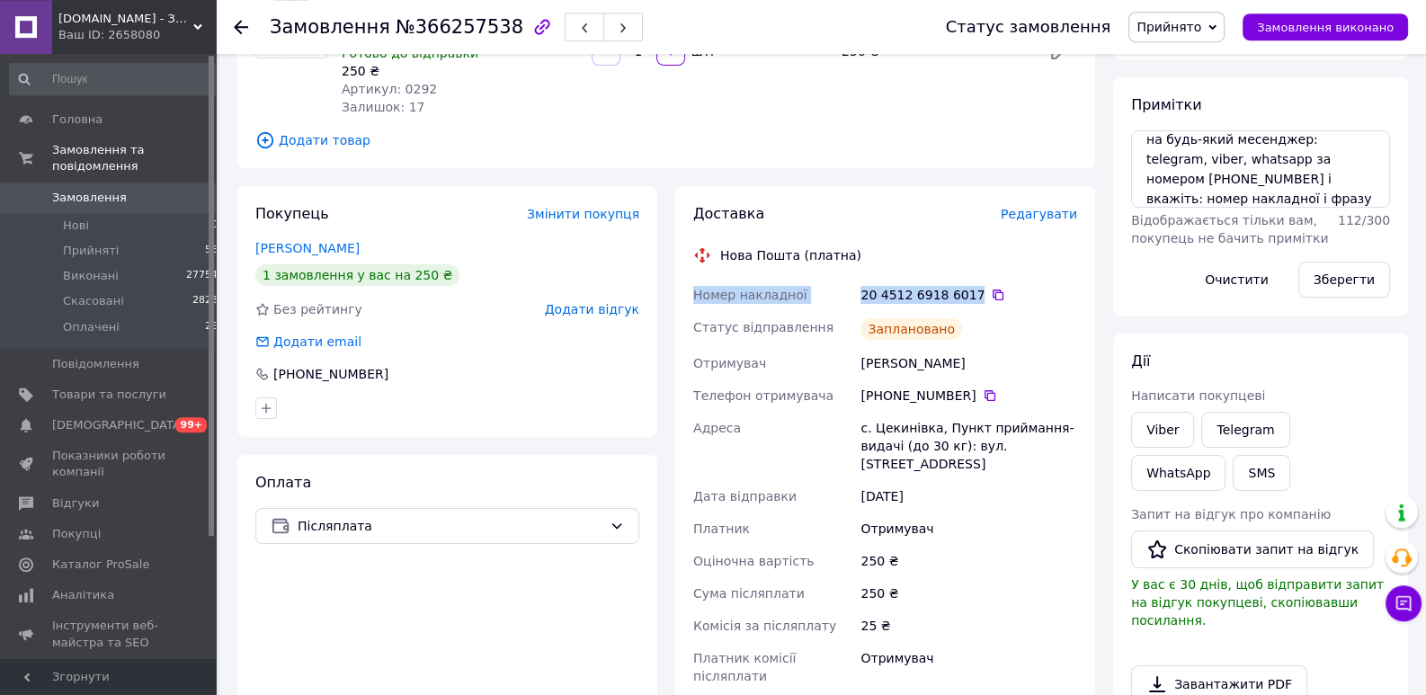
scroll to position [0, 0]
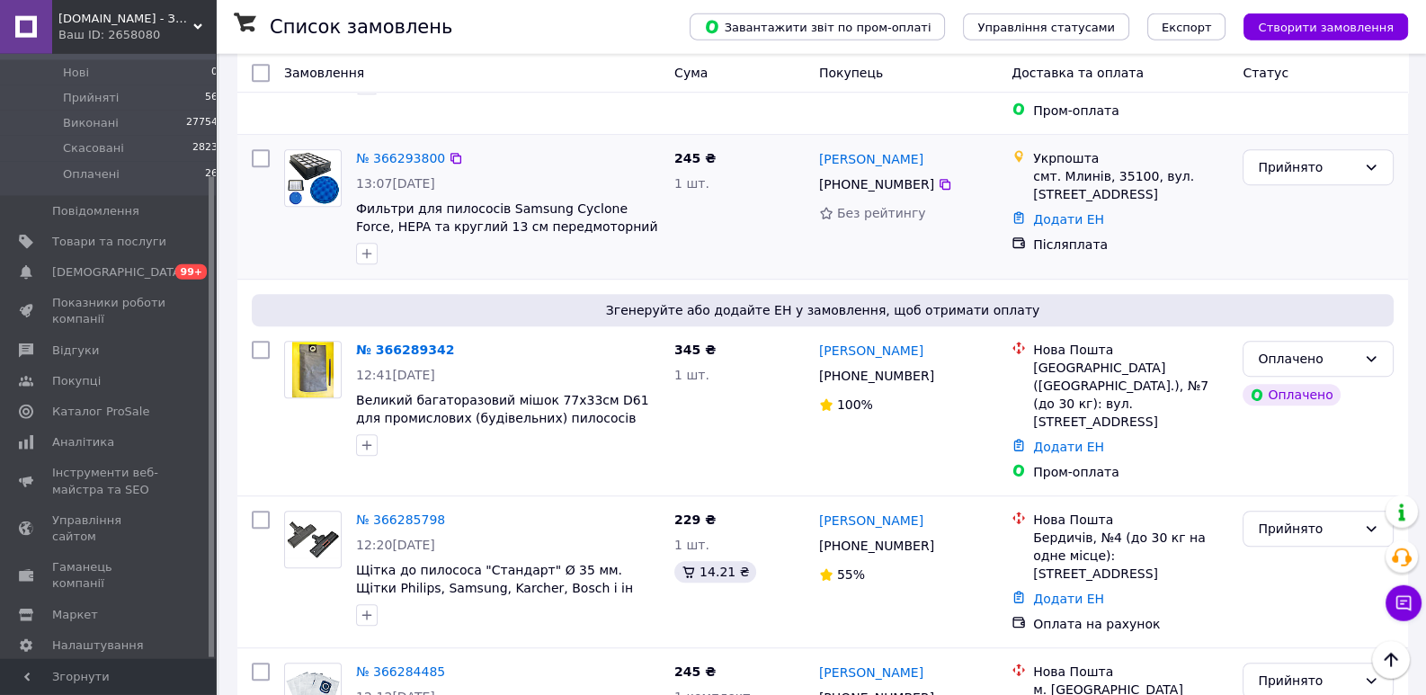
scroll to position [1654, 0]
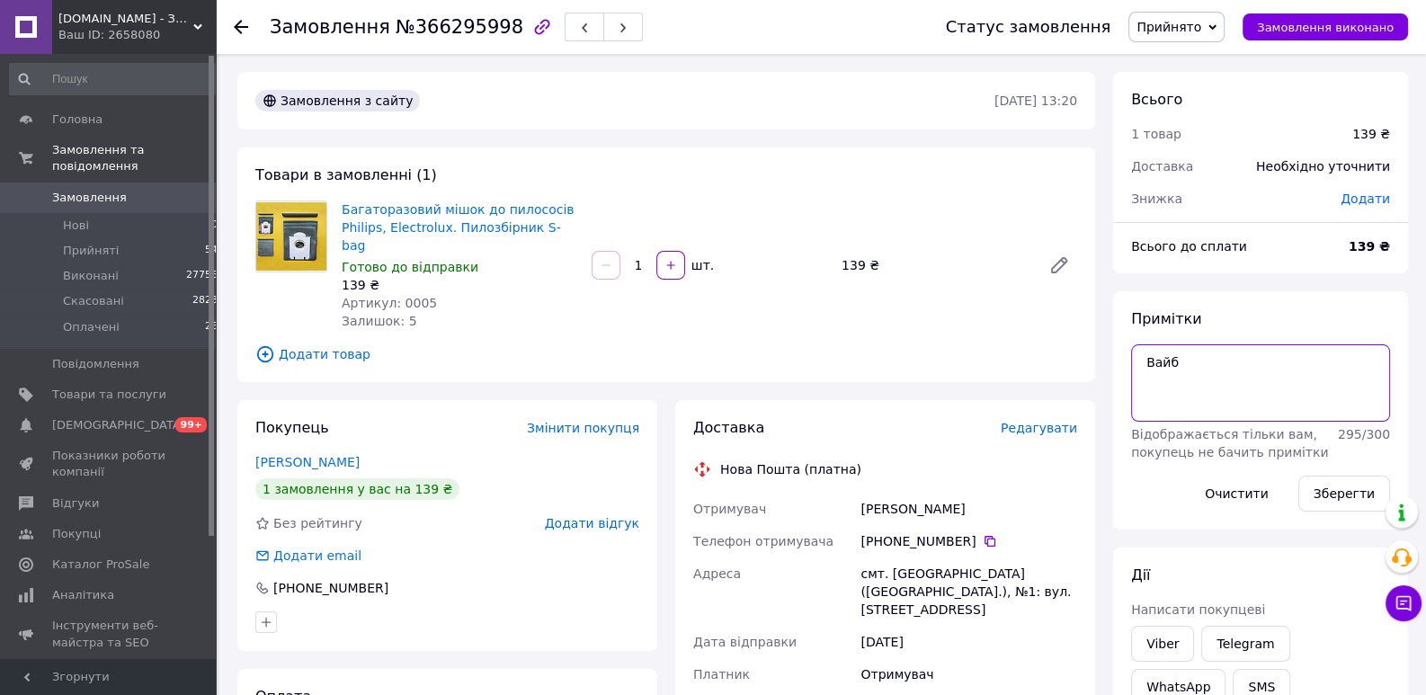
drag, startPoint x: 1158, startPoint y: 358, endPoint x: 1131, endPoint y: 355, distance: 27.1
click at [1131, 355] on textarea "Вайб" at bounding box center [1260, 382] width 259 height 77
paste textarea "ВАГА! Для перегляду фіскального чеку, напишіть нам на будь-який месенджер: tele…"
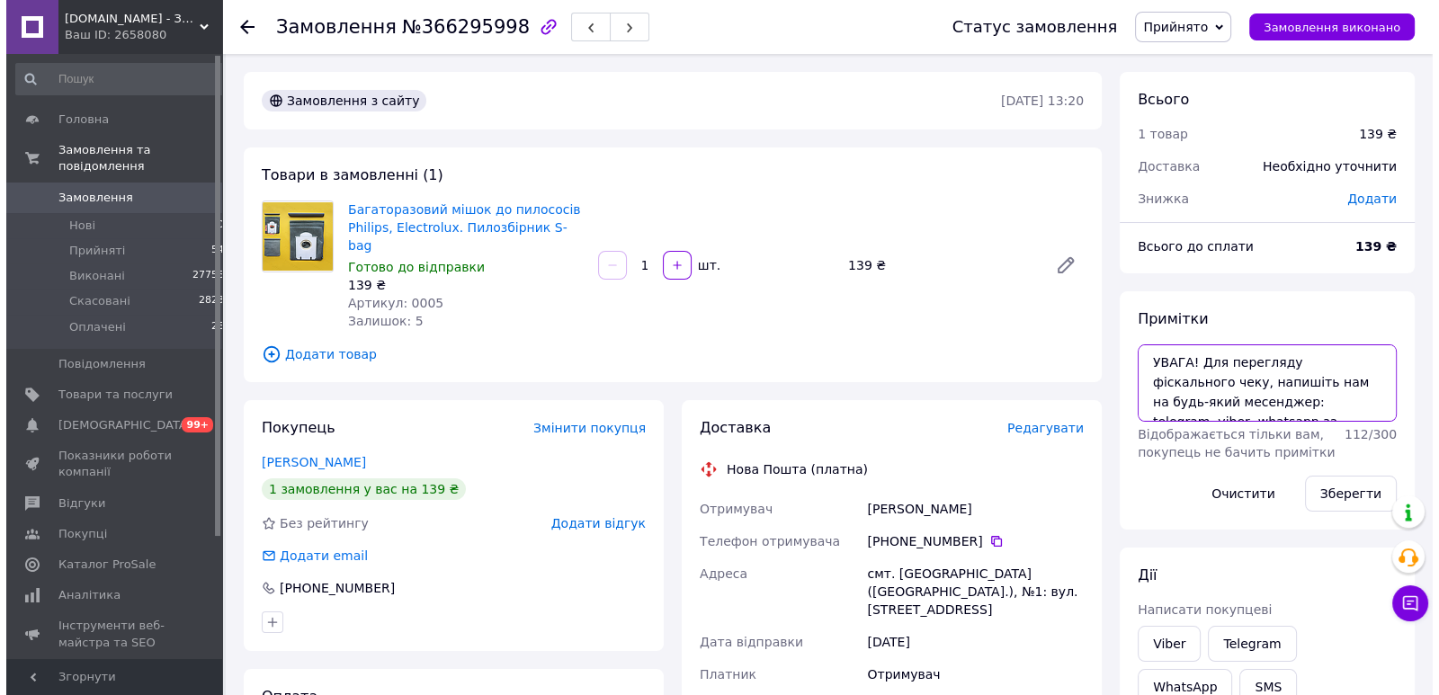
scroll to position [49, 0]
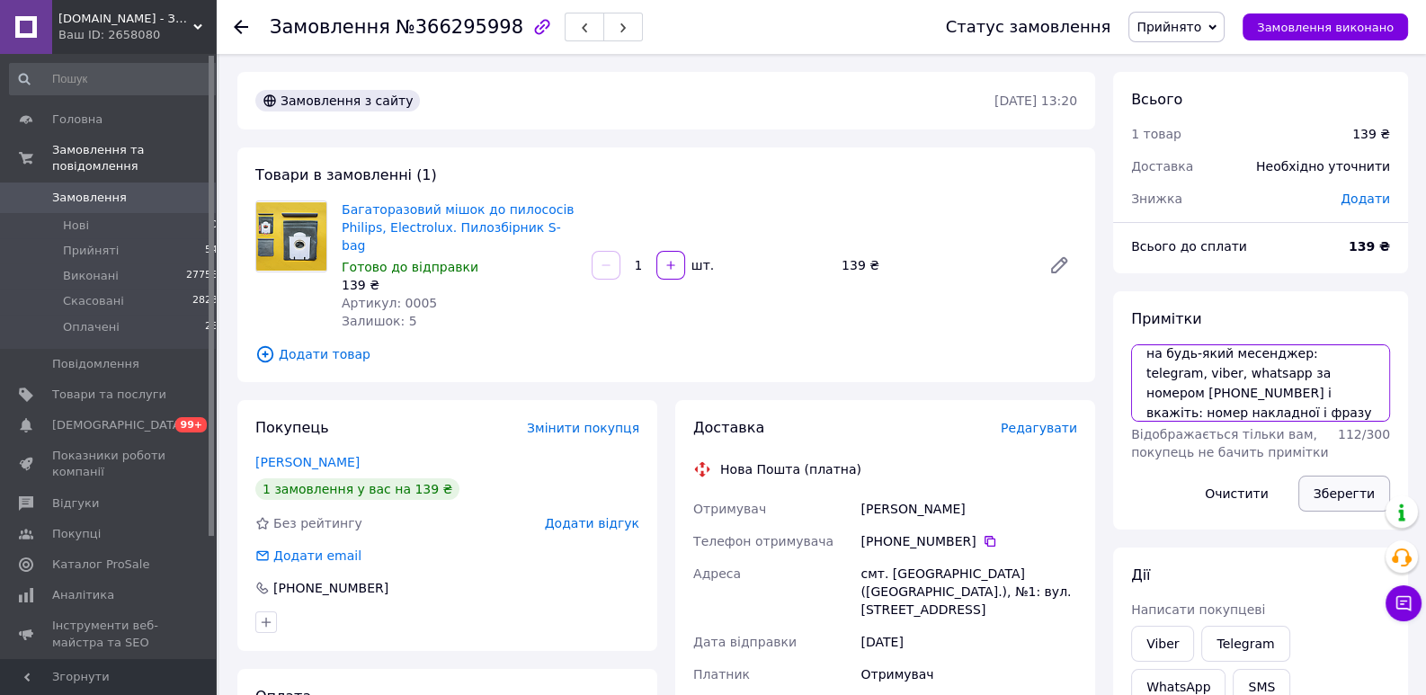
type textarea "УВАГА! Для перегляду фіскального чеку, напишіть нам на будь-який месенджер: tel…"
click at [1342, 486] on button "Зберегти" at bounding box center [1344, 494] width 92 height 36
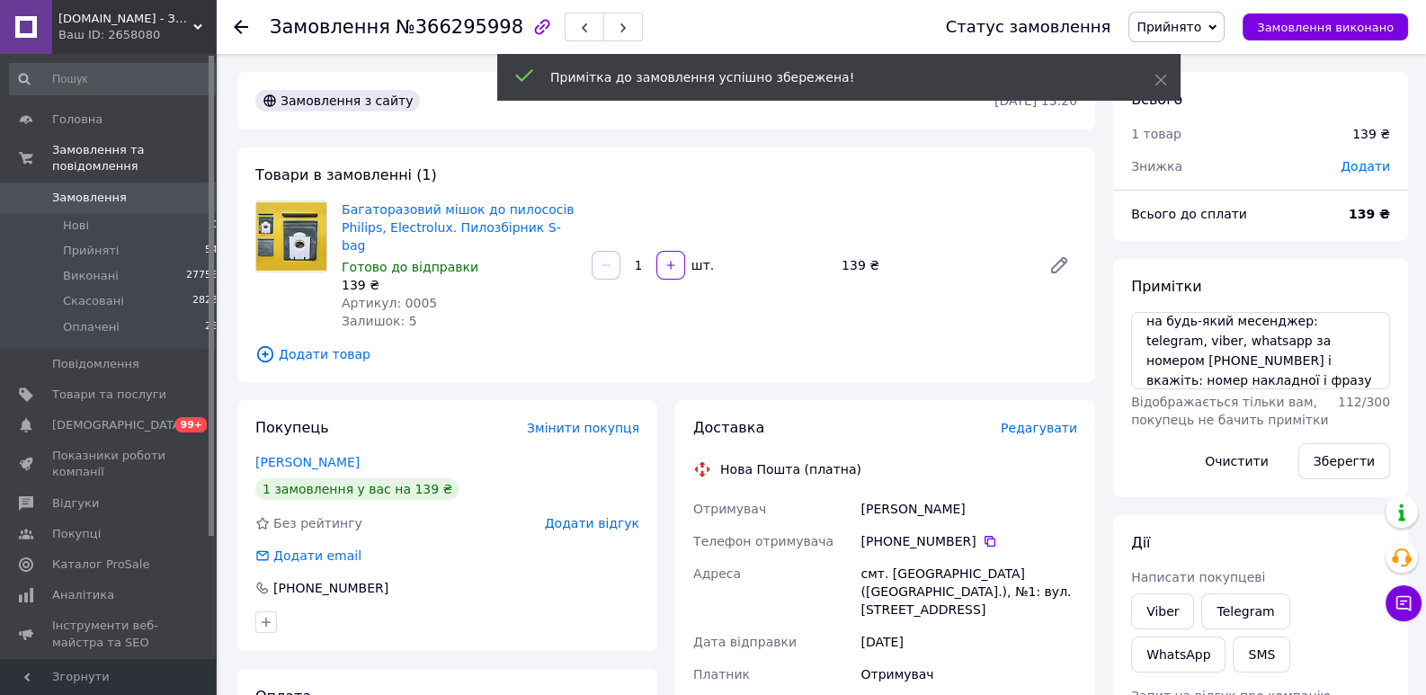
click at [1046, 421] on span "Редагувати" at bounding box center [1039, 428] width 76 height 14
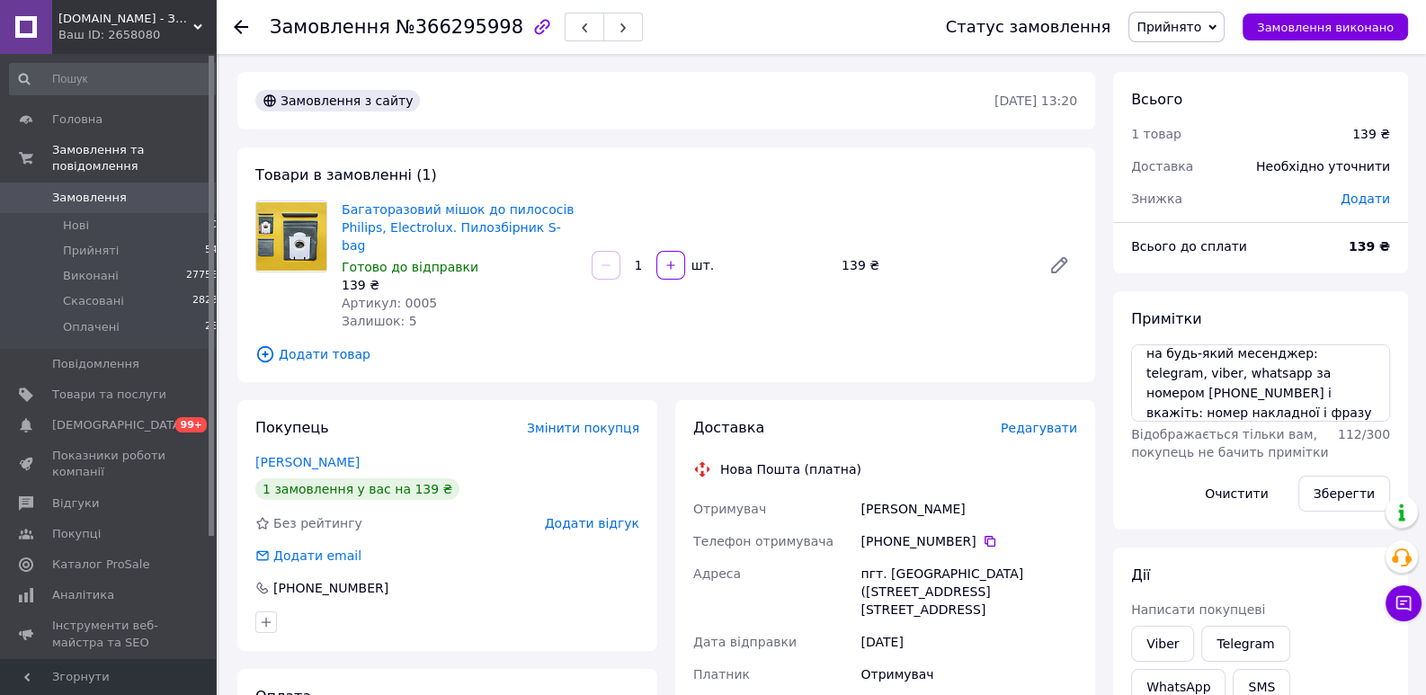
click at [1068, 421] on span "Редагувати" at bounding box center [1039, 428] width 76 height 14
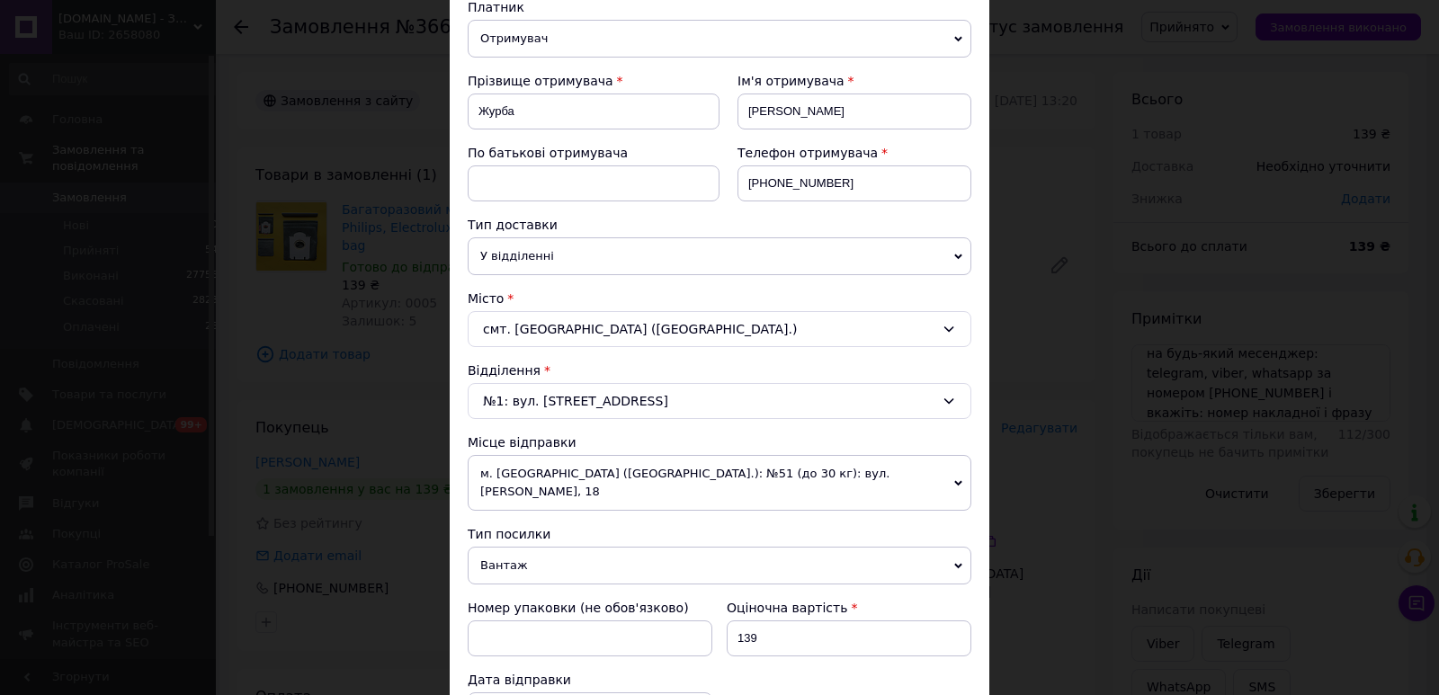
scroll to position [263, 0]
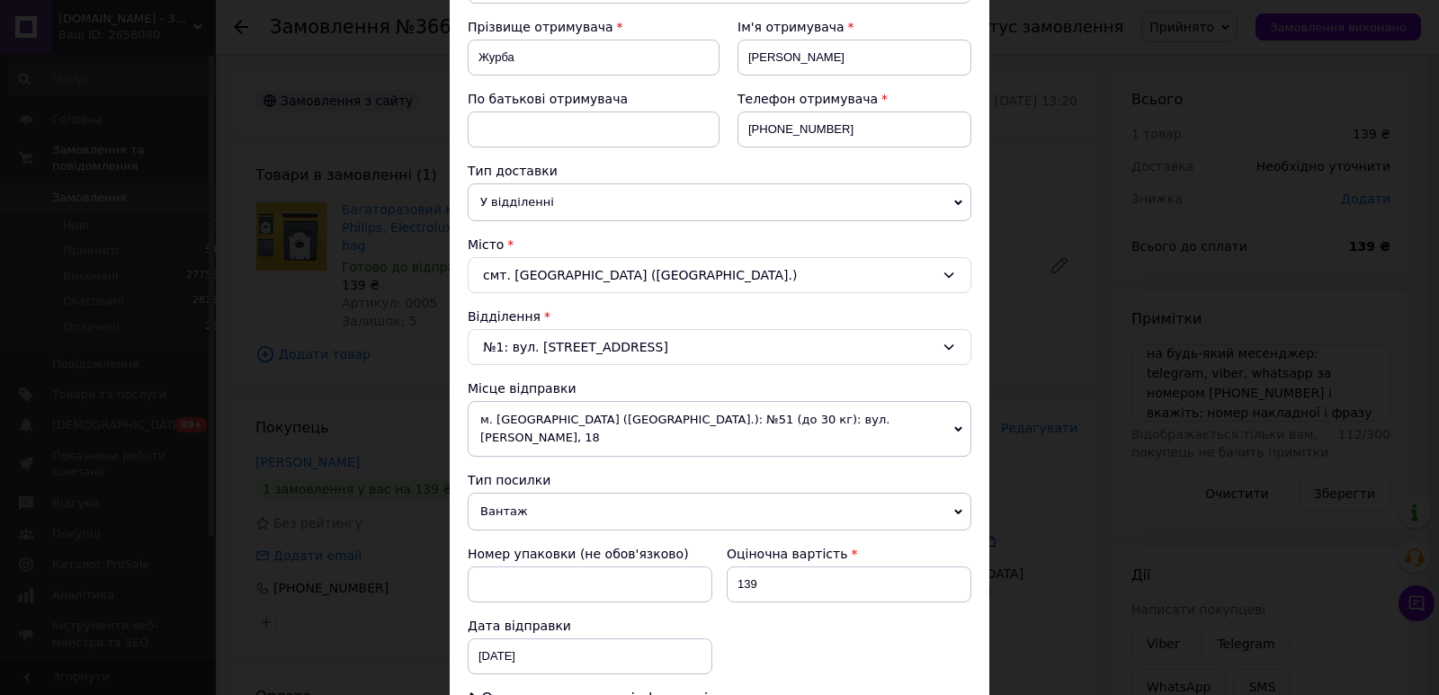
click at [594, 424] on span "м. Львів (Львівська обл.): №51 (до 30 кг): вул. Володимира Великого, 18" at bounding box center [720, 429] width 504 height 56
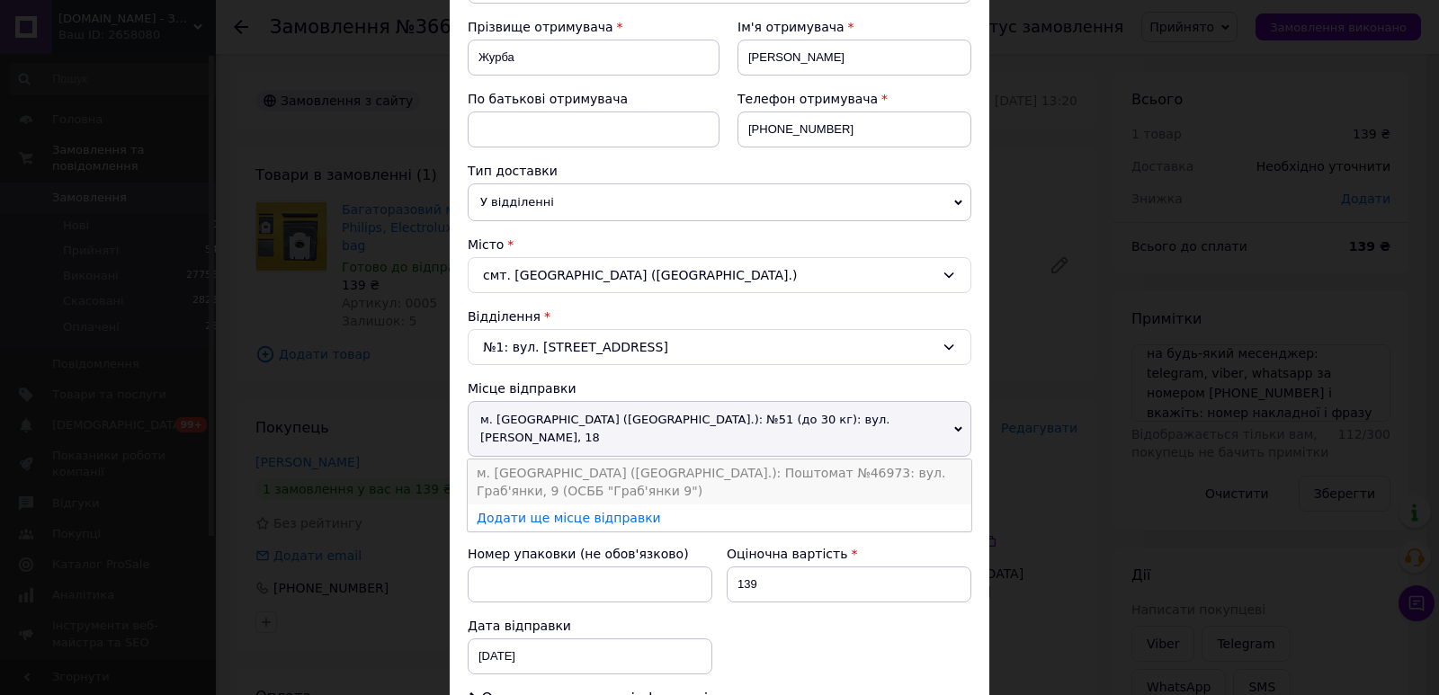
click at [596, 459] on li "м. Львів (Львівська обл.): Поштомат №46973: вул. Граб'янки, 9 (ОСББ "Граб'янки …" at bounding box center [720, 481] width 504 height 45
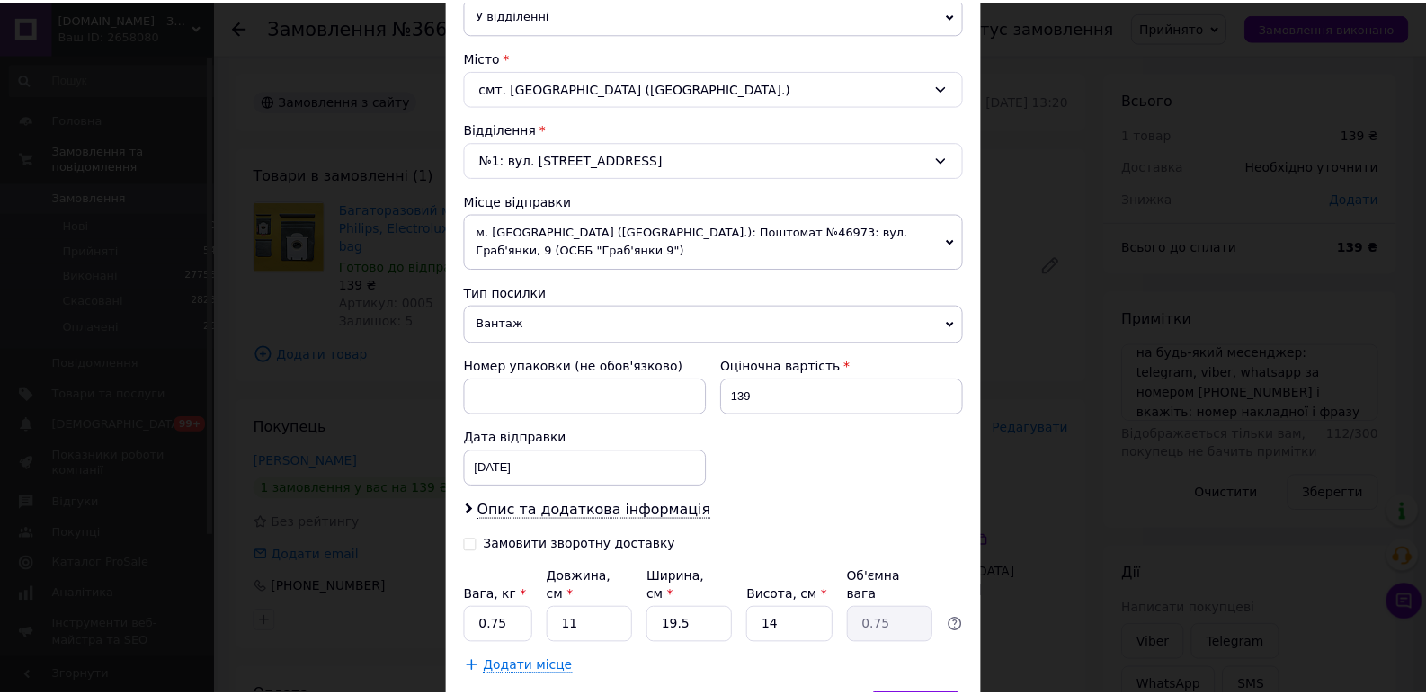
scroll to position [527, 0]
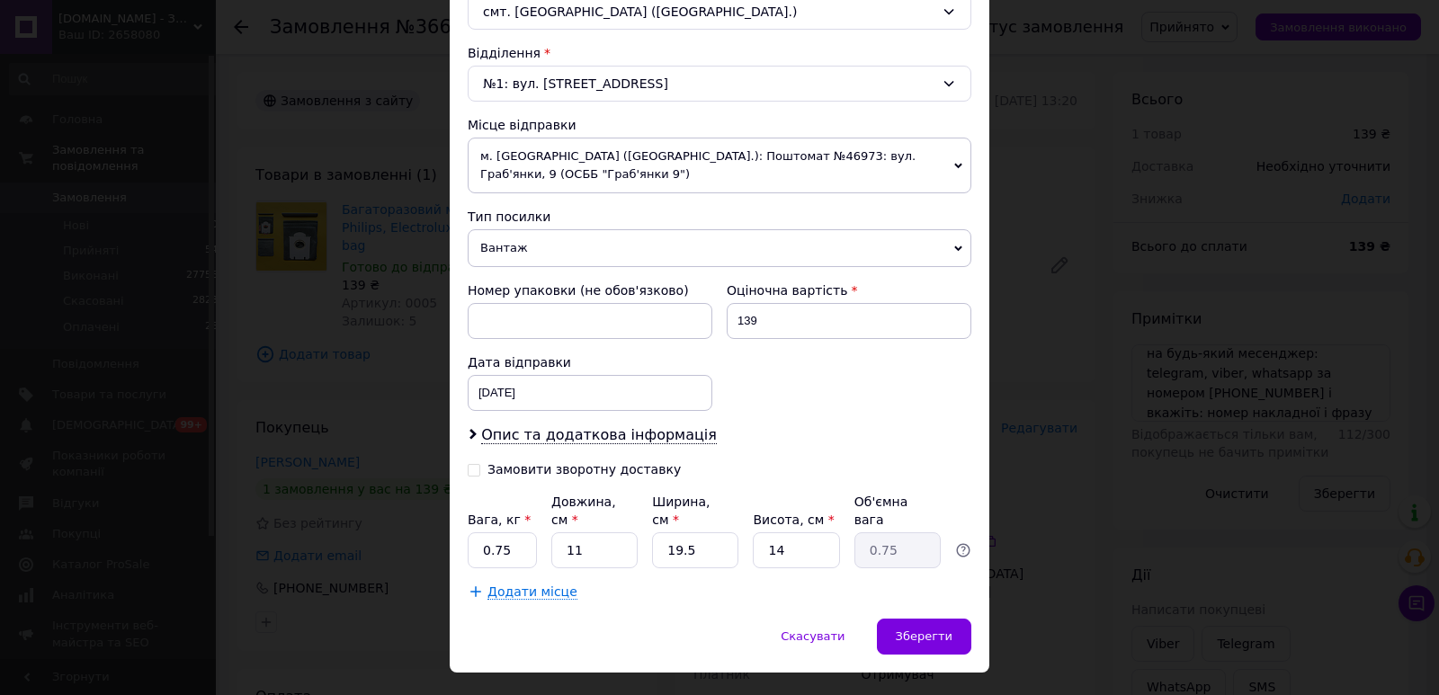
click at [566, 234] on span "Вантаж" at bounding box center [720, 248] width 504 height 38
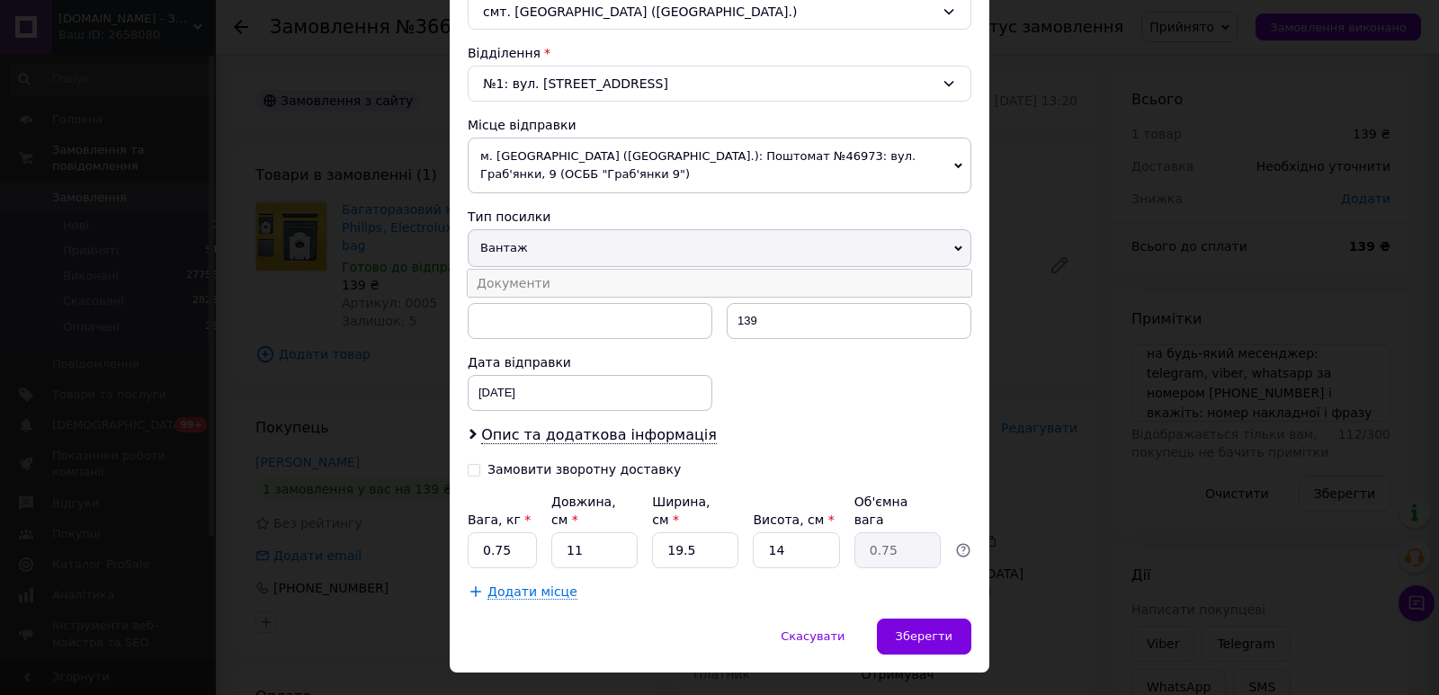
click at [557, 270] on li "Документи" at bounding box center [720, 283] width 504 height 27
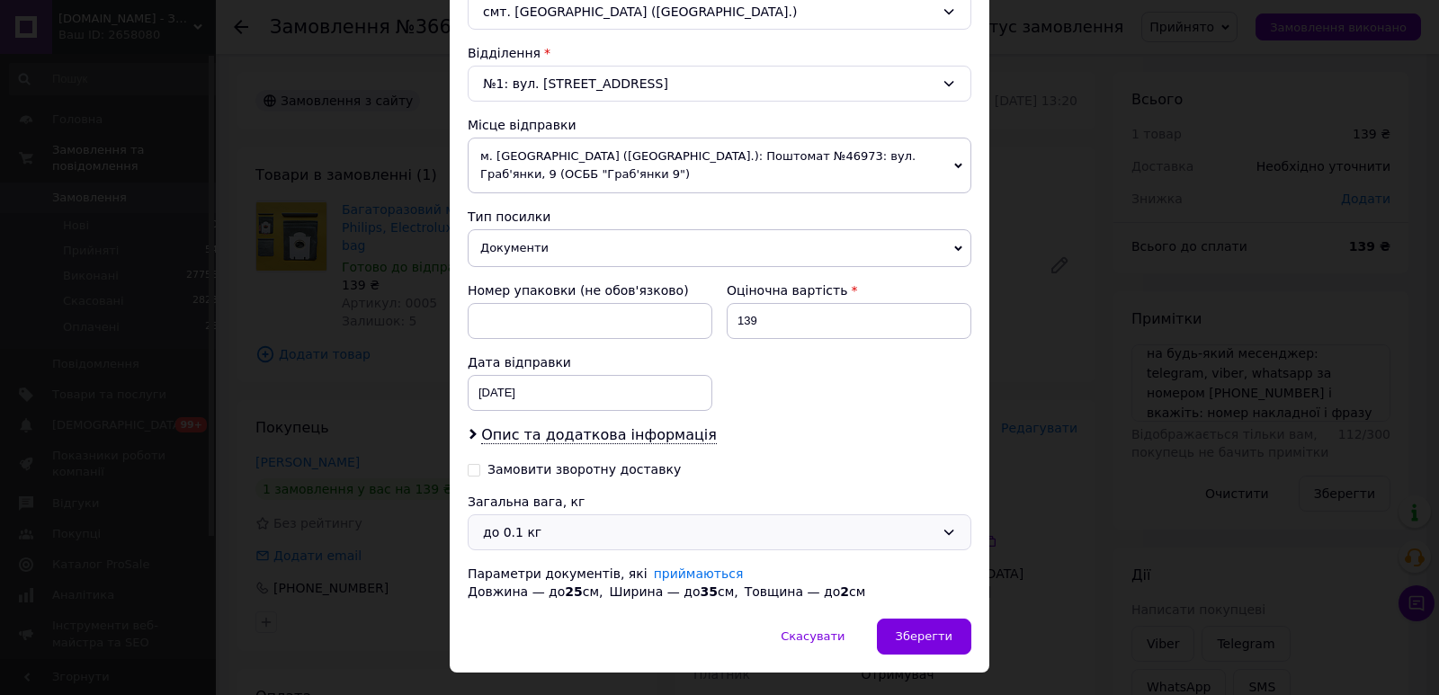
click at [839, 522] on div "до 0.1 кг" at bounding box center [708, 532] width 451 height 20
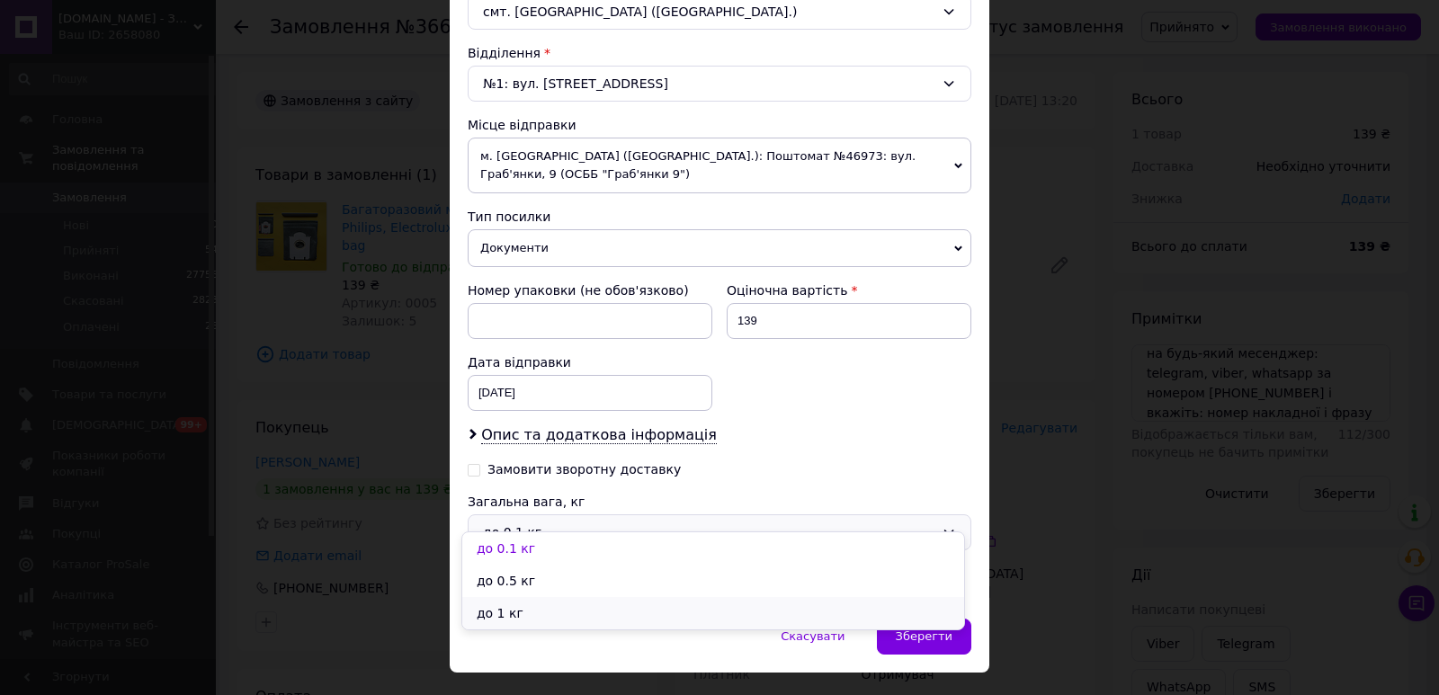
click at [542, 606] on li "до 1 кг" at bounding box center [713, 613] width 502 height 32
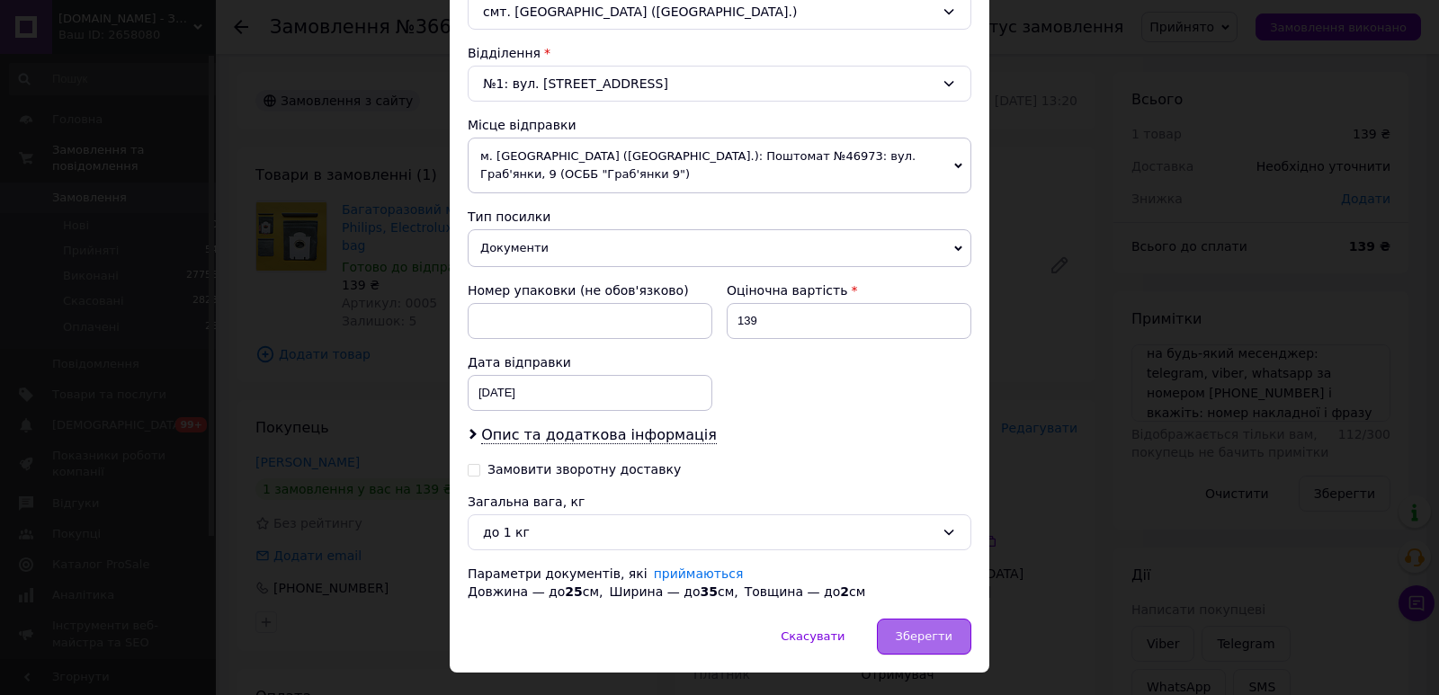
click at [924, 629] on span "Зберегти" at bounding box center [924, 635] width 57 height 13
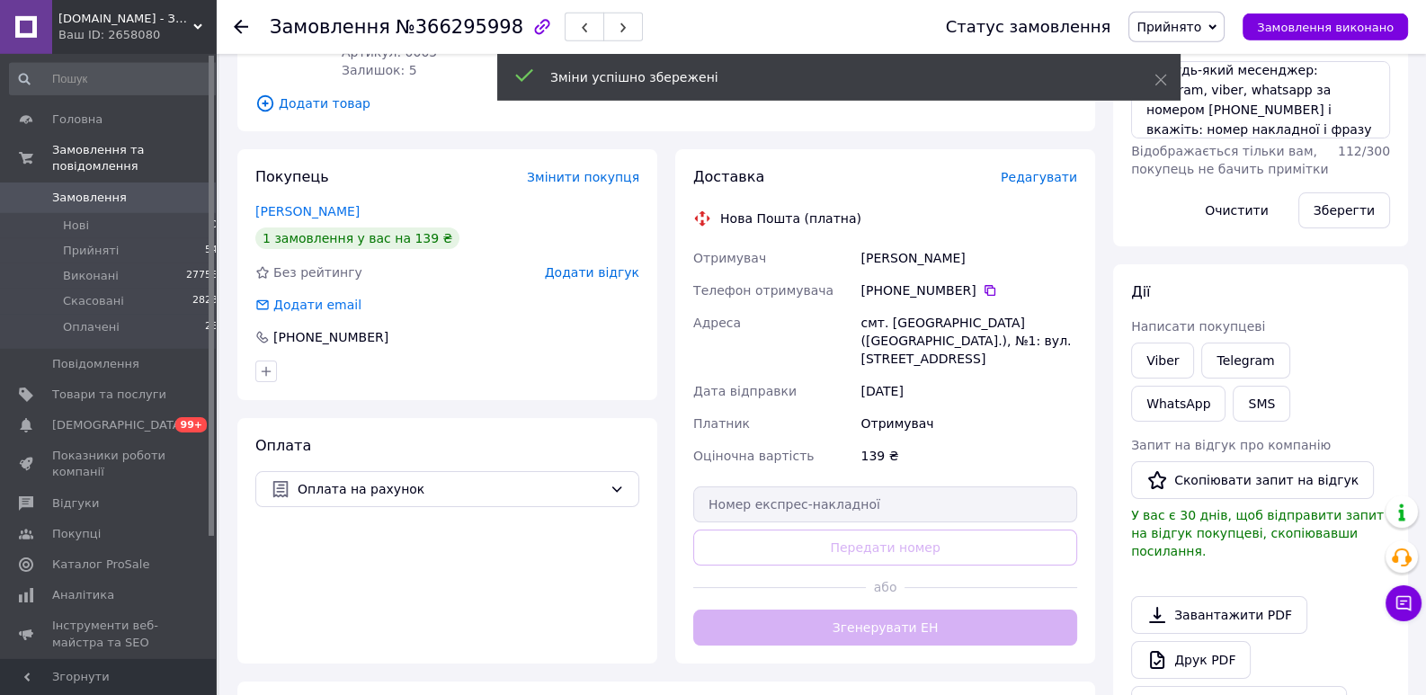
scroll to position [414, 0]
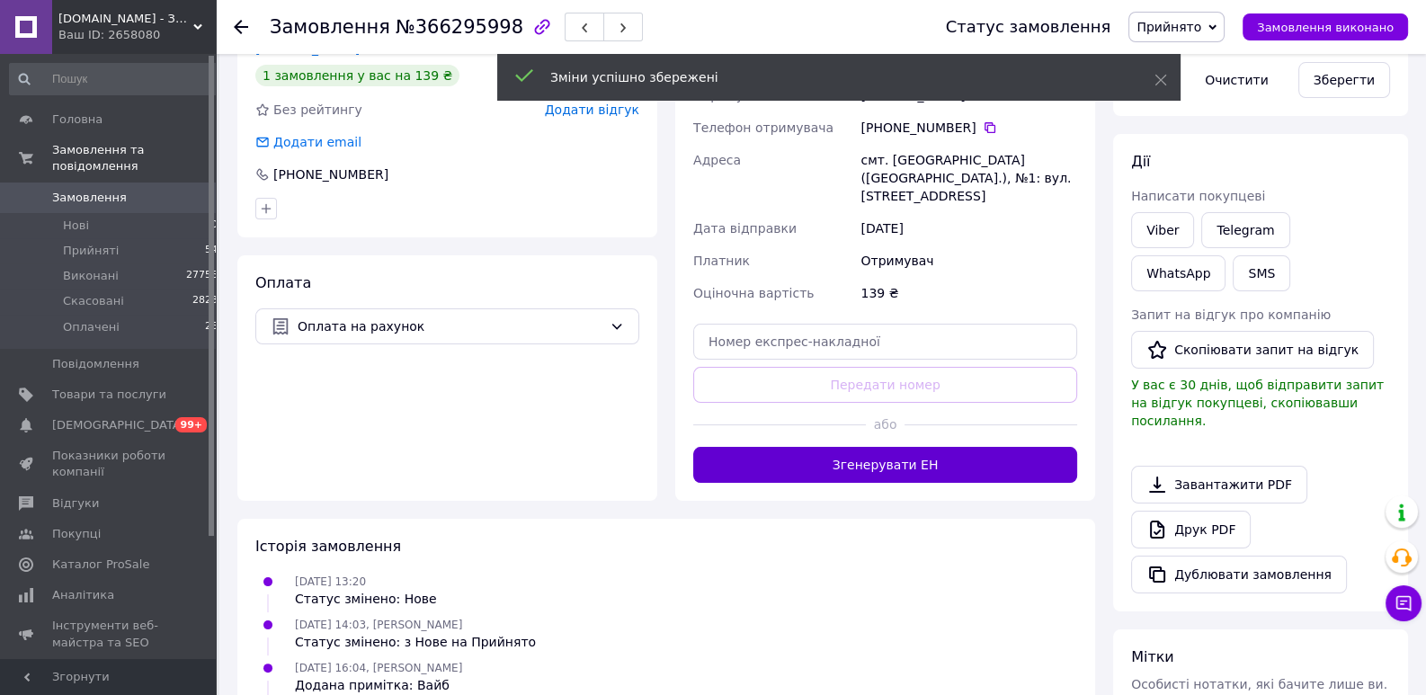
click at [918, 447] on button "Згенерувати ЕН" at bounding box center [885, 465] width 384 height 36
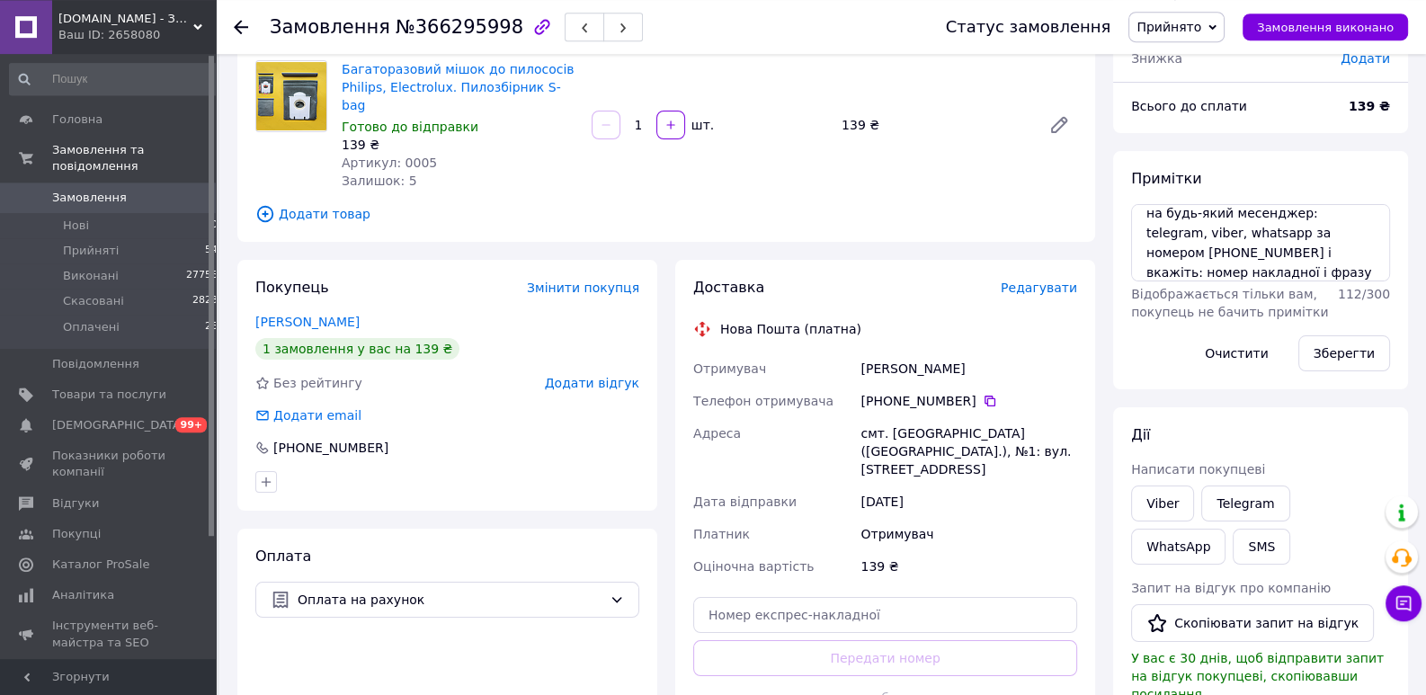
scroll to position [138, 0]
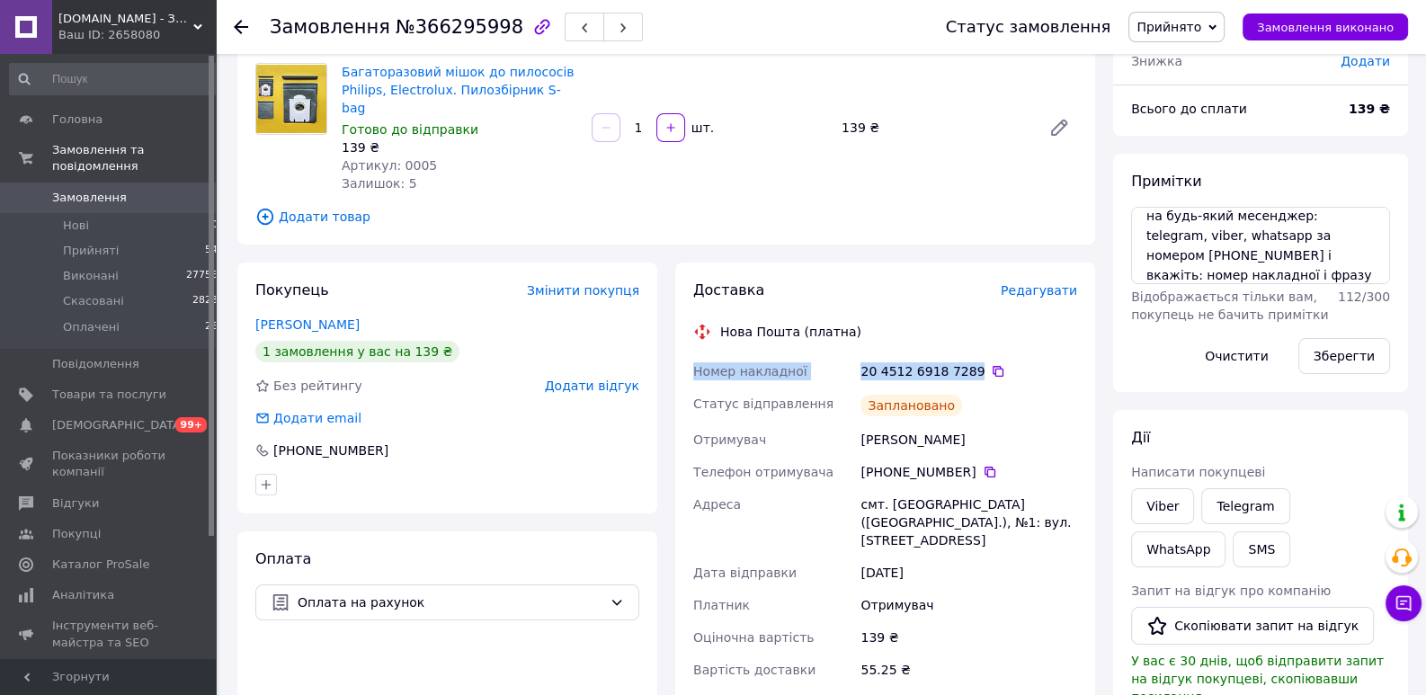
drag, startPoint x: 968, startPoint y: 349, endPoint x: 695, endPoint y: 340, distance: 273.5
click at [695, 355] on div "Номер накладної 20 4512 6918 7289   Статус відправлення Заплановано Отримувач Ж…" at bounding box center [885, 520] width 391 height 331
copy div "Номер накладної 20 4512 6918 7289"
click at [1157, 502] on link "Viber" at bounding box center [1162, 506] width 63 height 36
click at [1312, 414] on div "Дії Написати покупцеві Viber Telegram WhatsApp SMS Запит на відгук про компанію…" at bounding box center [1260, 648] width 295 height 477
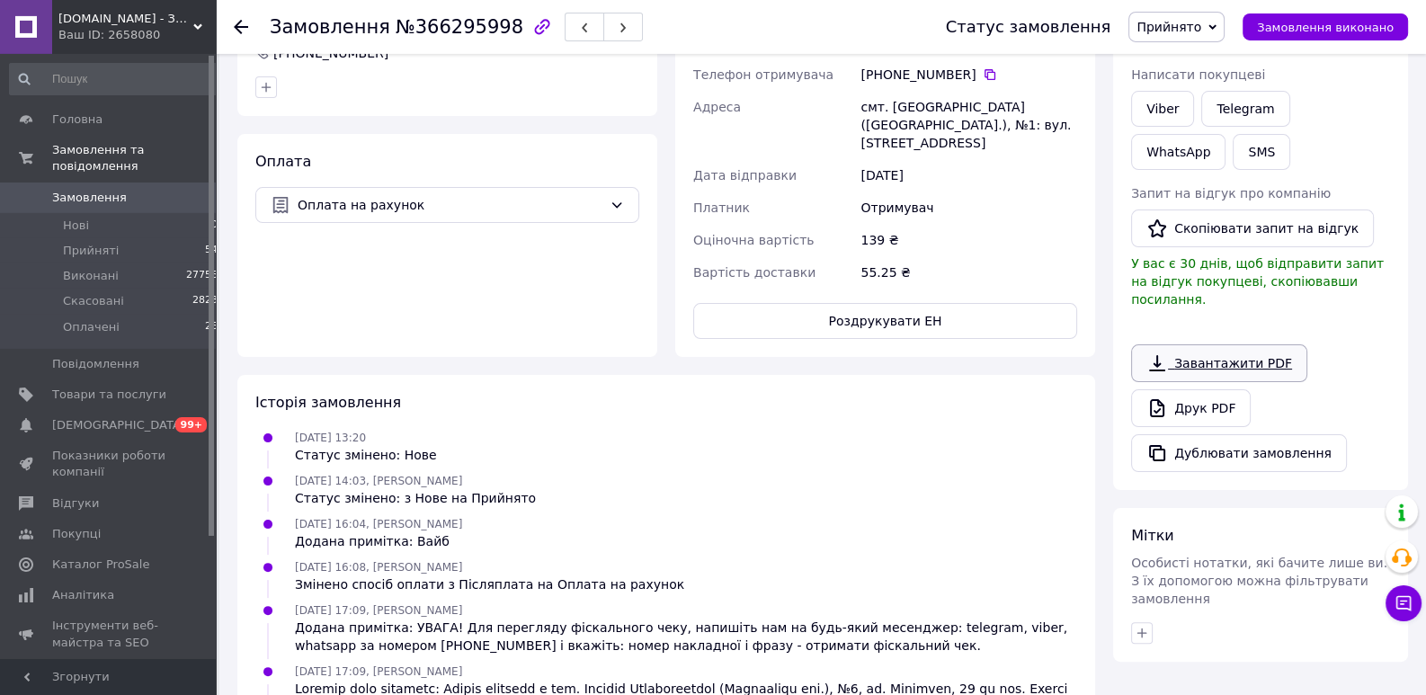
scroll to position [689, 0]
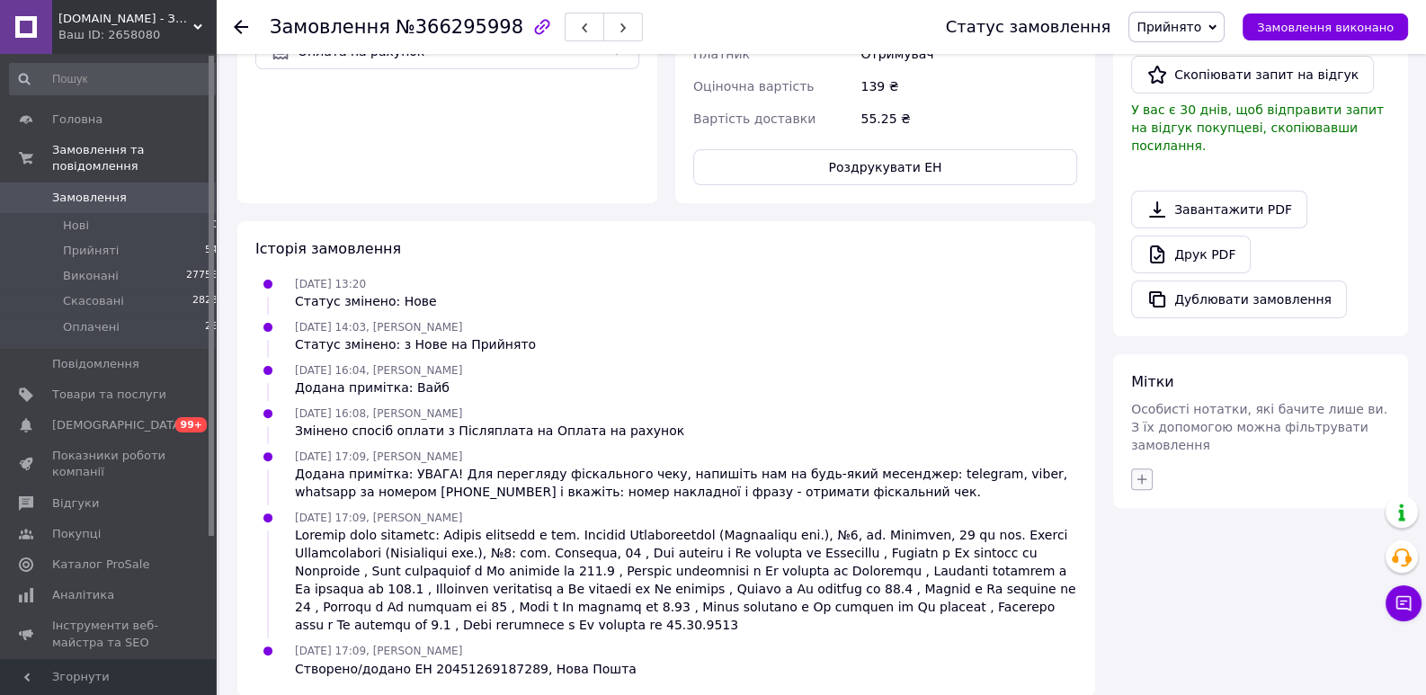
click at [1148, 472] on icon "button" at bounding box center [1142, 479] width 14 height 14
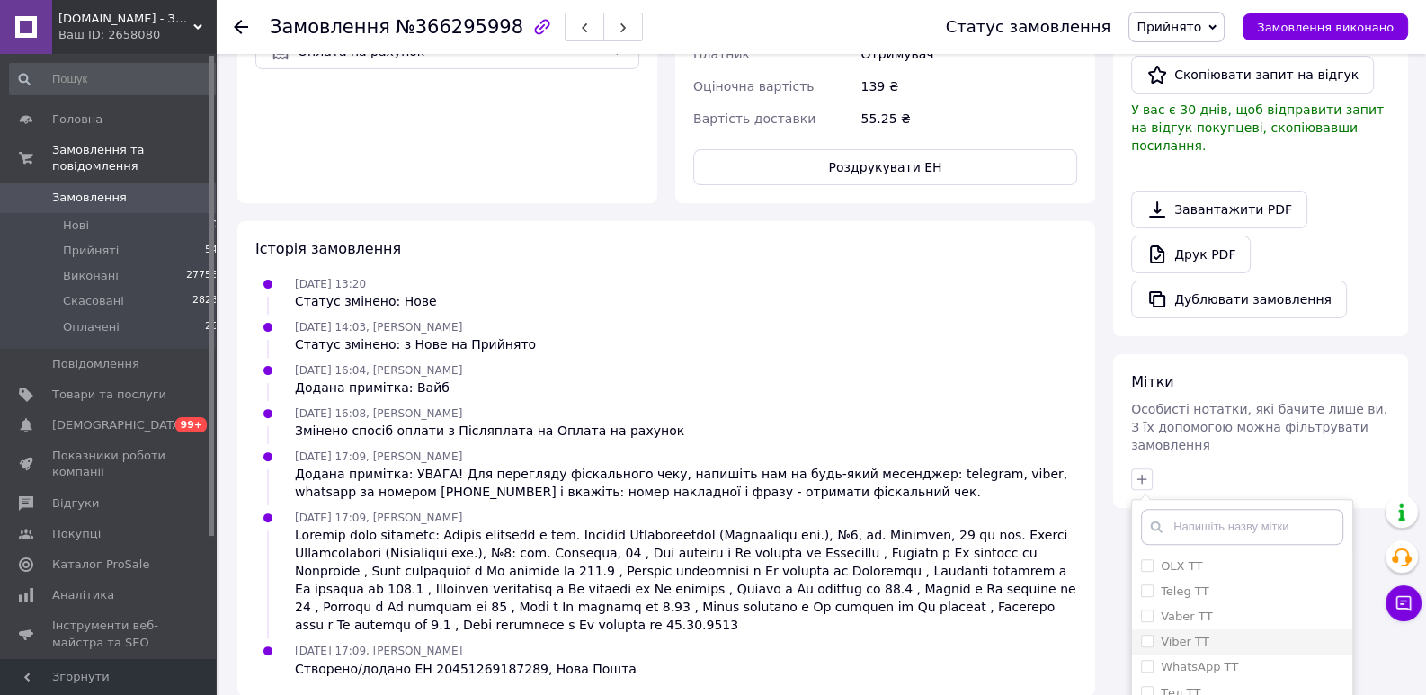
click at [1141, 635] on input "Viber ТТ" at bounding box center [1147, 641] width 12 height 12
checkbox input "true"
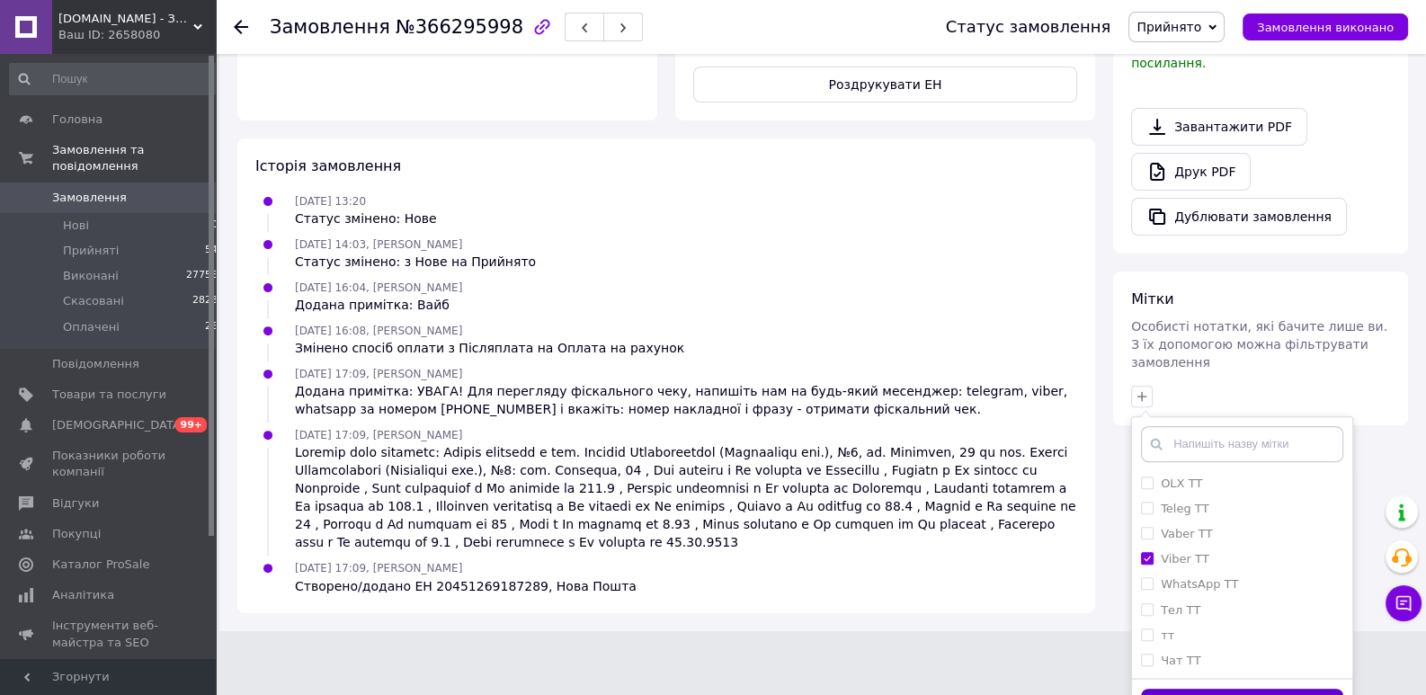
click at [1226, 689] on button "Додати мітку" at bounding box center [1242, 706] width 202 height 35
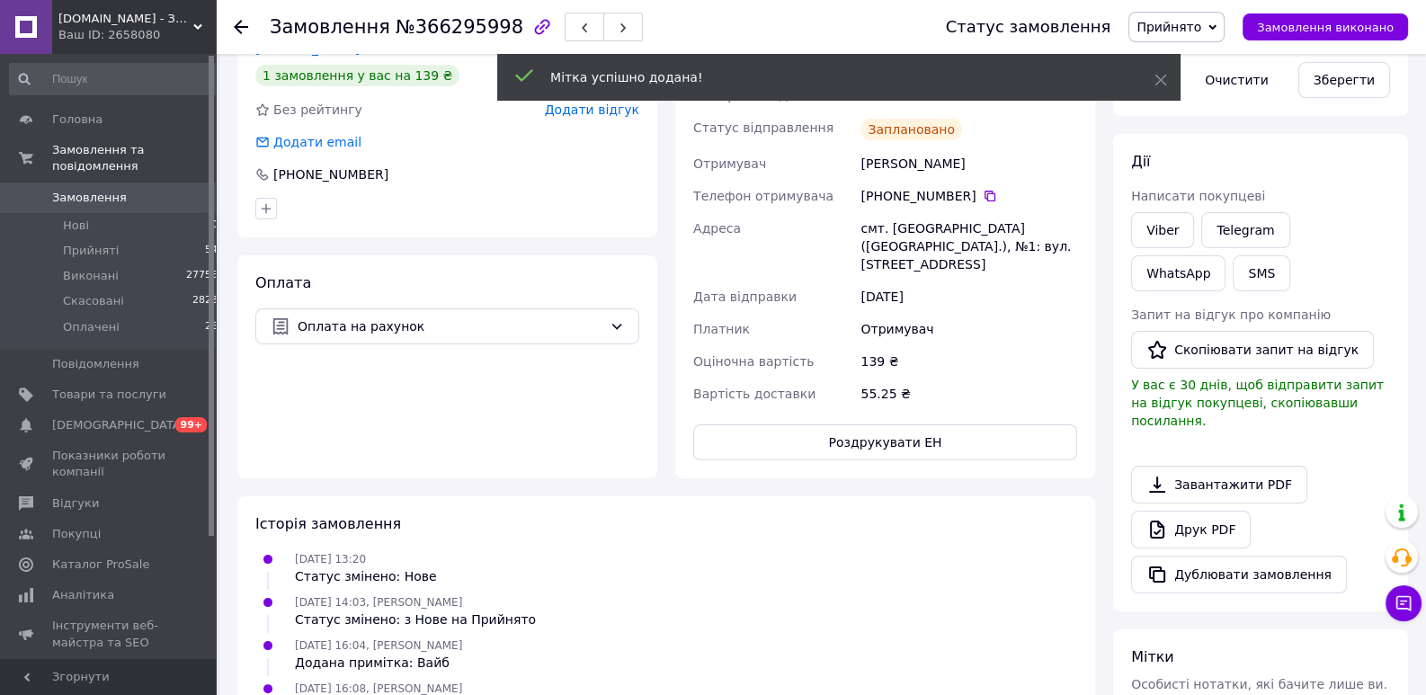
scroll to position [275, 0]
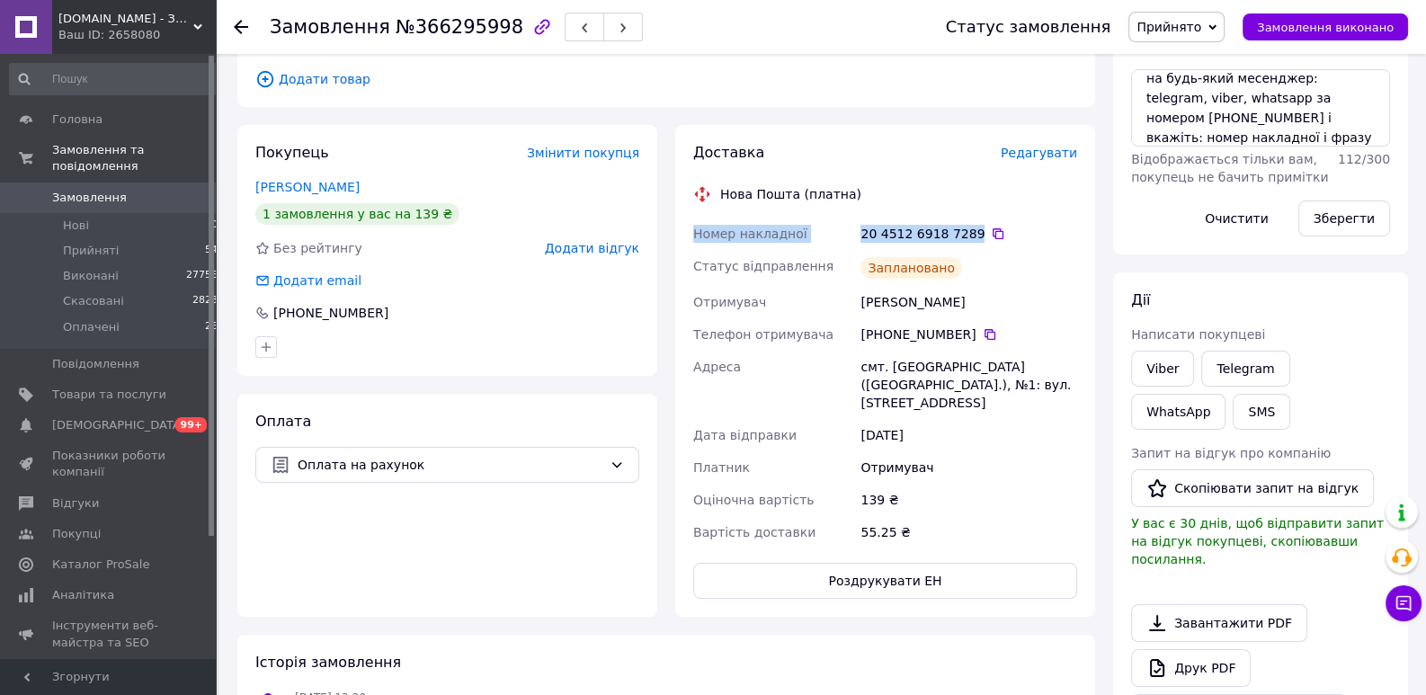
drag, startPoint x: 966, startPoint y: 213, endPoint x: 691, endPoint y: 210, distance: 275.2
click at [691, 218] on div "Номер накладної 20 4512 6918 7289   Статус відправлення Заплановано Отримувач Ж…" at bounding box center [885, 383] width 391 height 331
copy div "Номер накладної 20 4512 6918 7289"
click at [1162, 371] on link "Viber" at bounding box center [1162, 369] width 63 height 36
click at [1367, 423] on div "Viber Telegram WhatsApp SMS" at bounding box center [1261, 390] width 266 height 86
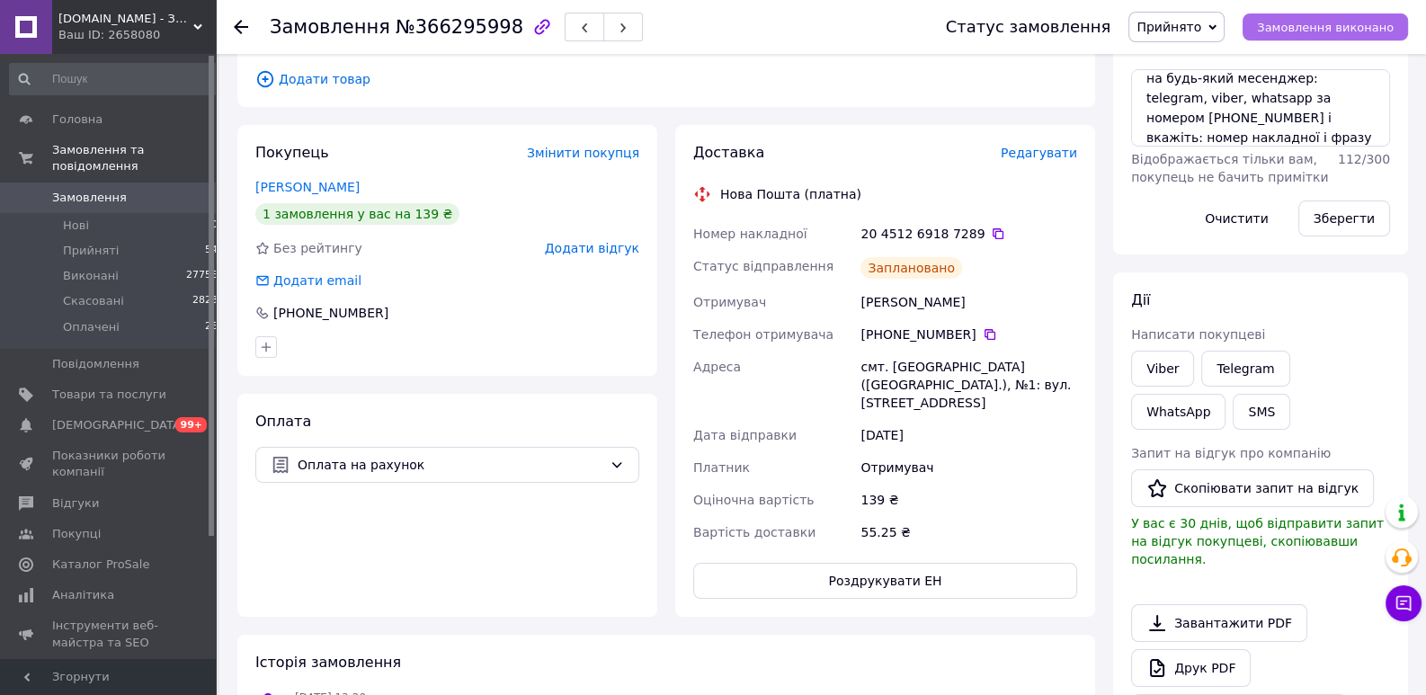
click at [1354, 33] on span "Замовлення виконано" at bounding box center [1325, 27] width 137 height 13
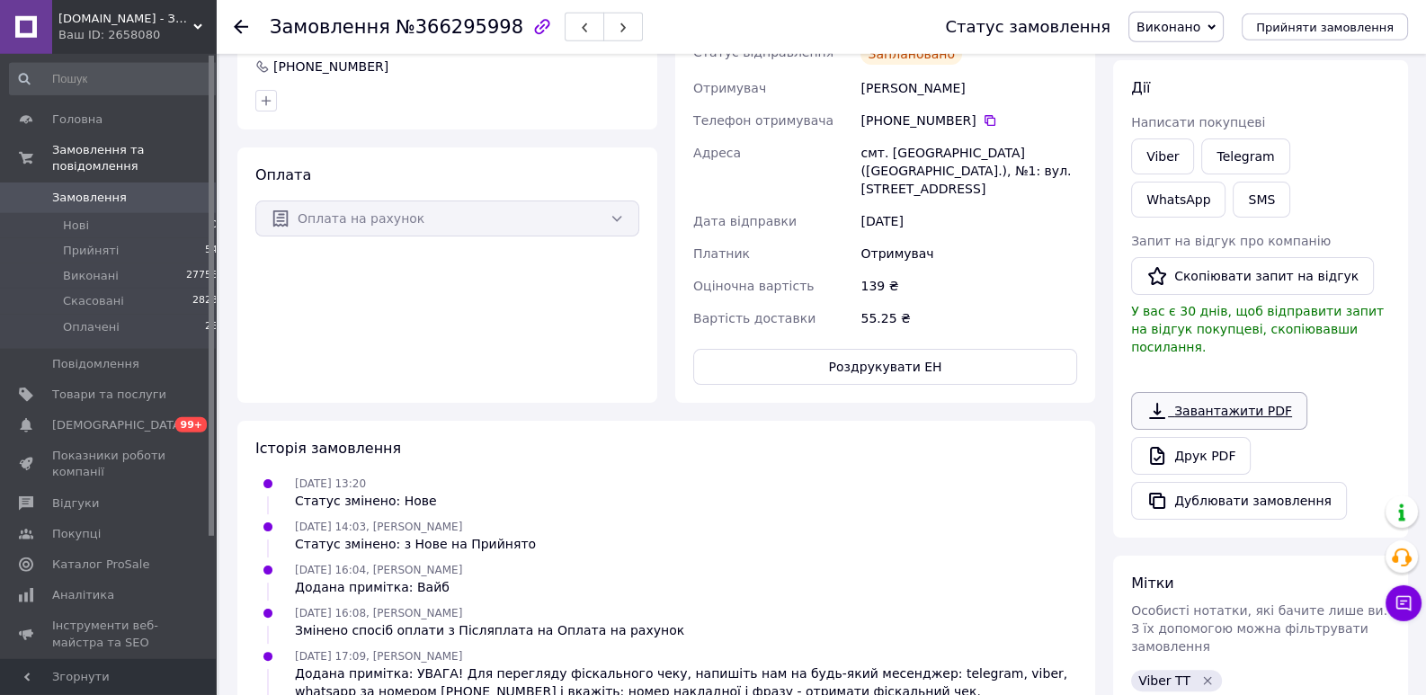
scroll to position [485, 0]
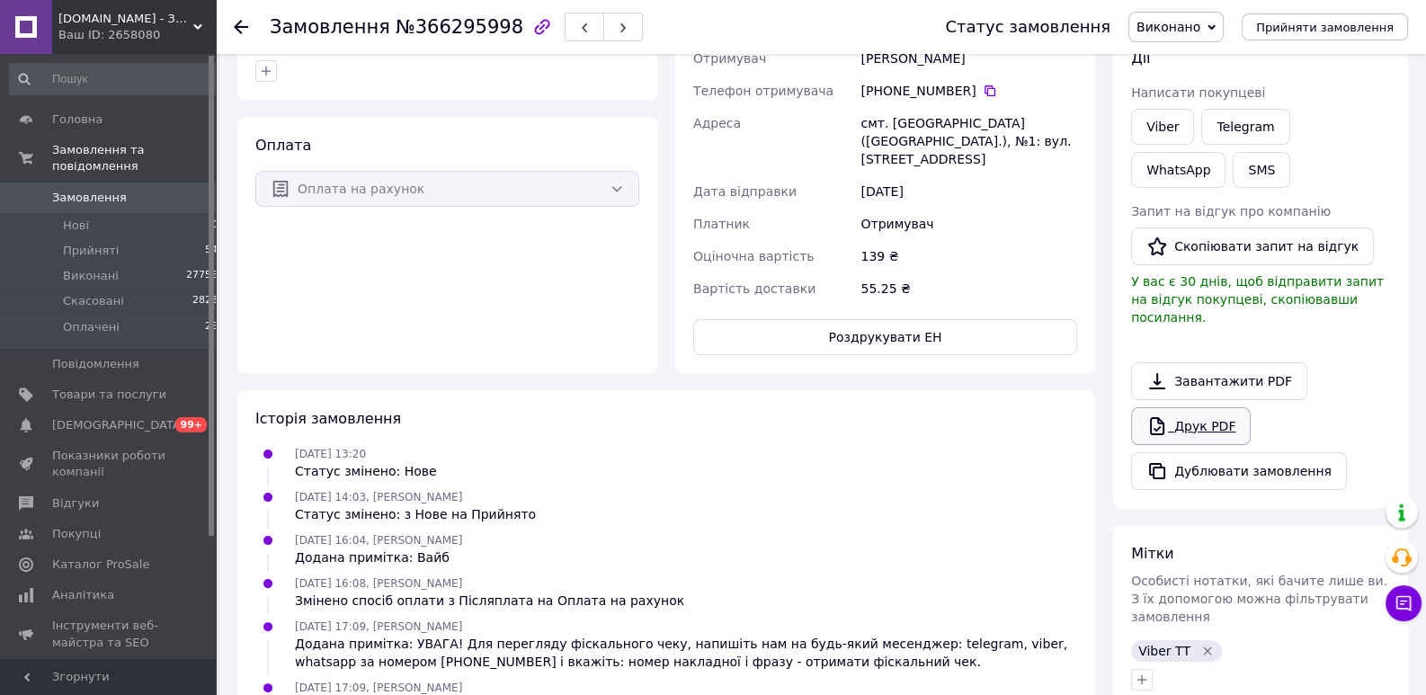
click at [1220, 407] on link "Друк PDF" at bounding box center [1191, 426] width 120 height 38
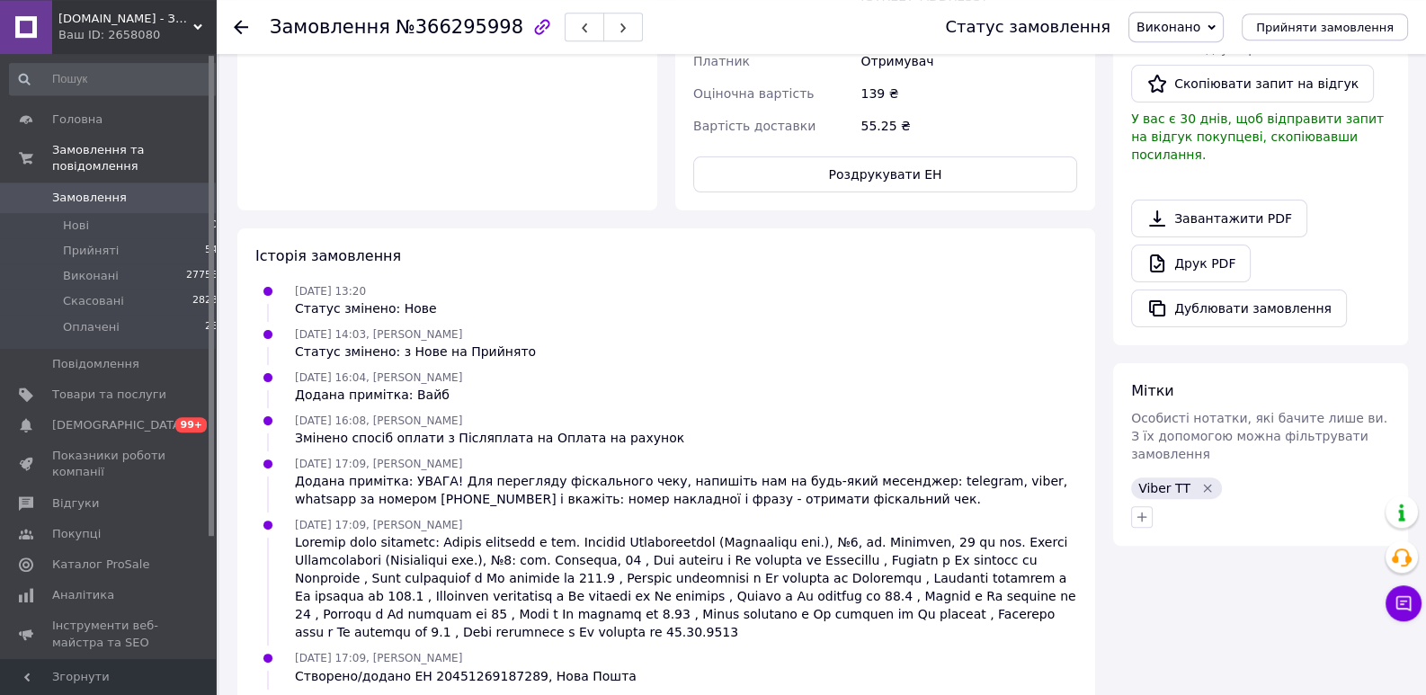
scroll to position [689, 0]
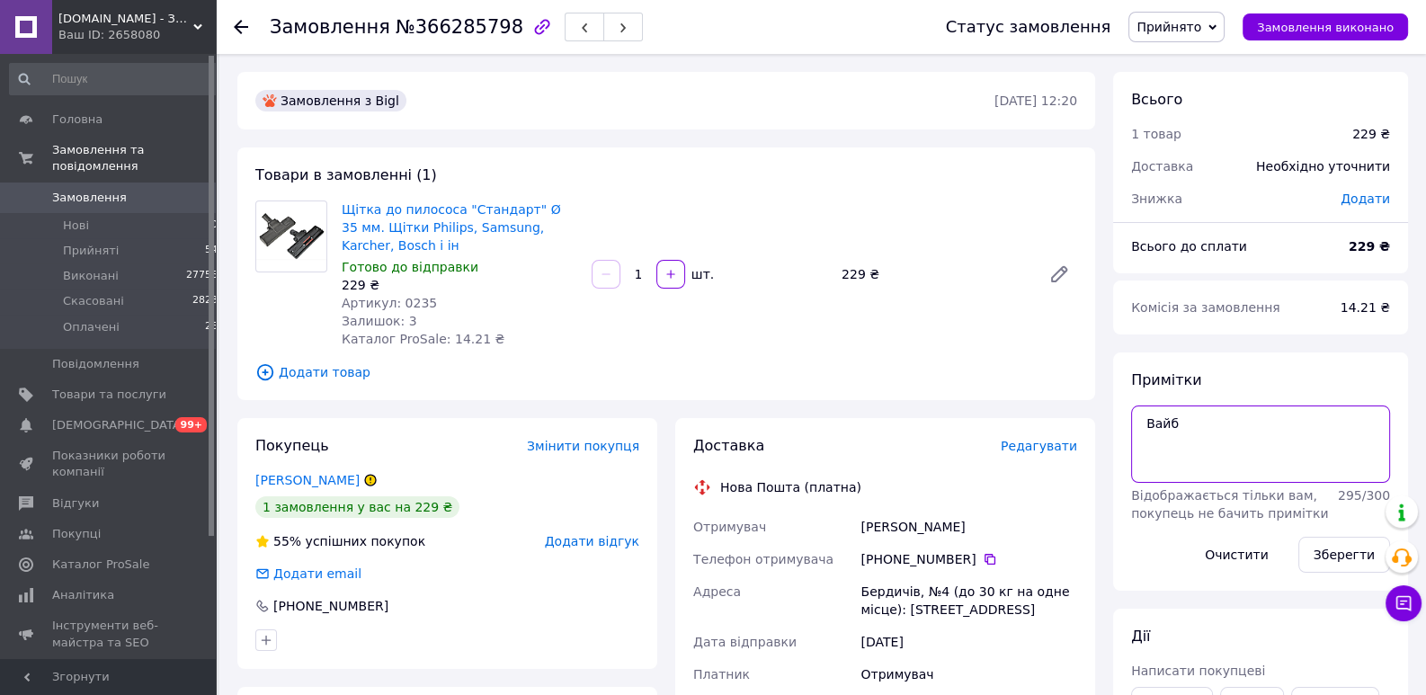
click at [1131, 438] on textarea "Вайб" at bounding box center [1260, 444] width 259 height 77
paste textarea "ВАГА! Для перегляду фіскального чеку, напишіть нам на будь-який месенджер: tele…"
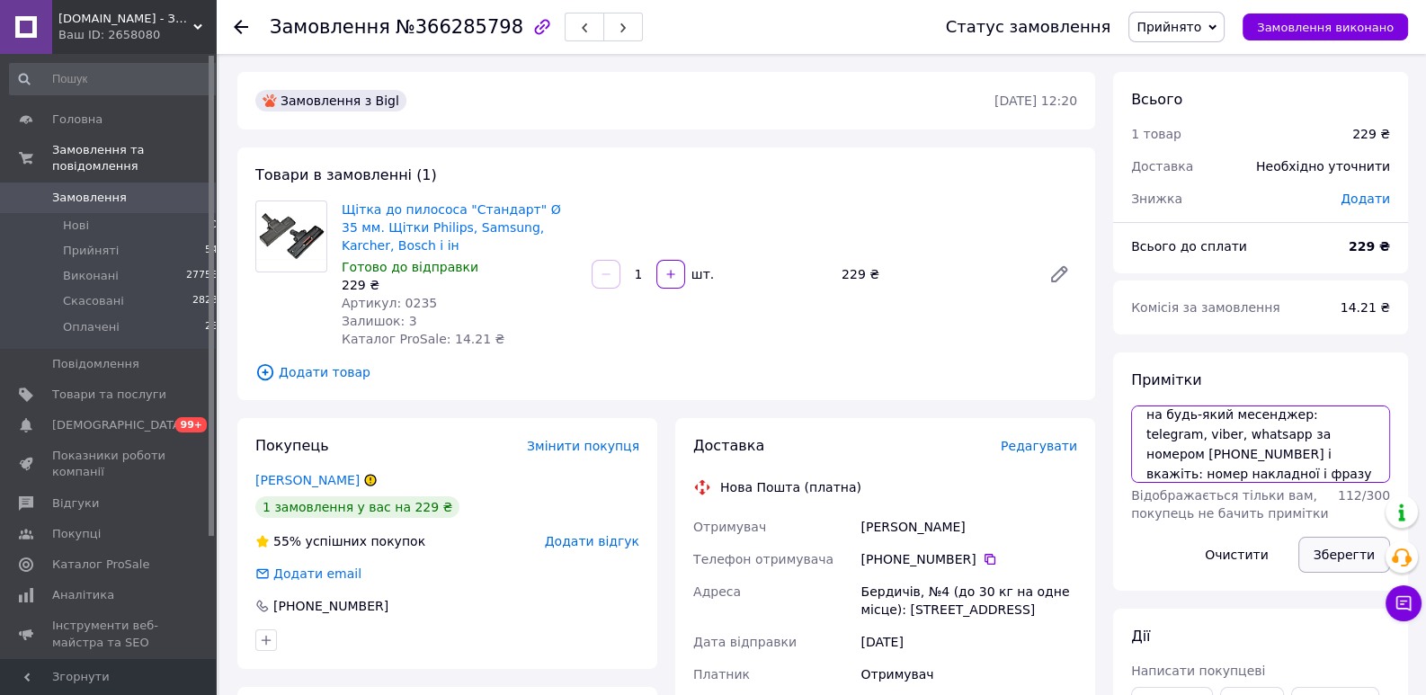
type textarea "УВАГА! Для перегляду фіскального чеку, напишіть нам на будь-який месенджер: tel…"
click at [1343, 545] on button "Зберегти" at bounding box center [1344, 555] width 92 height 36
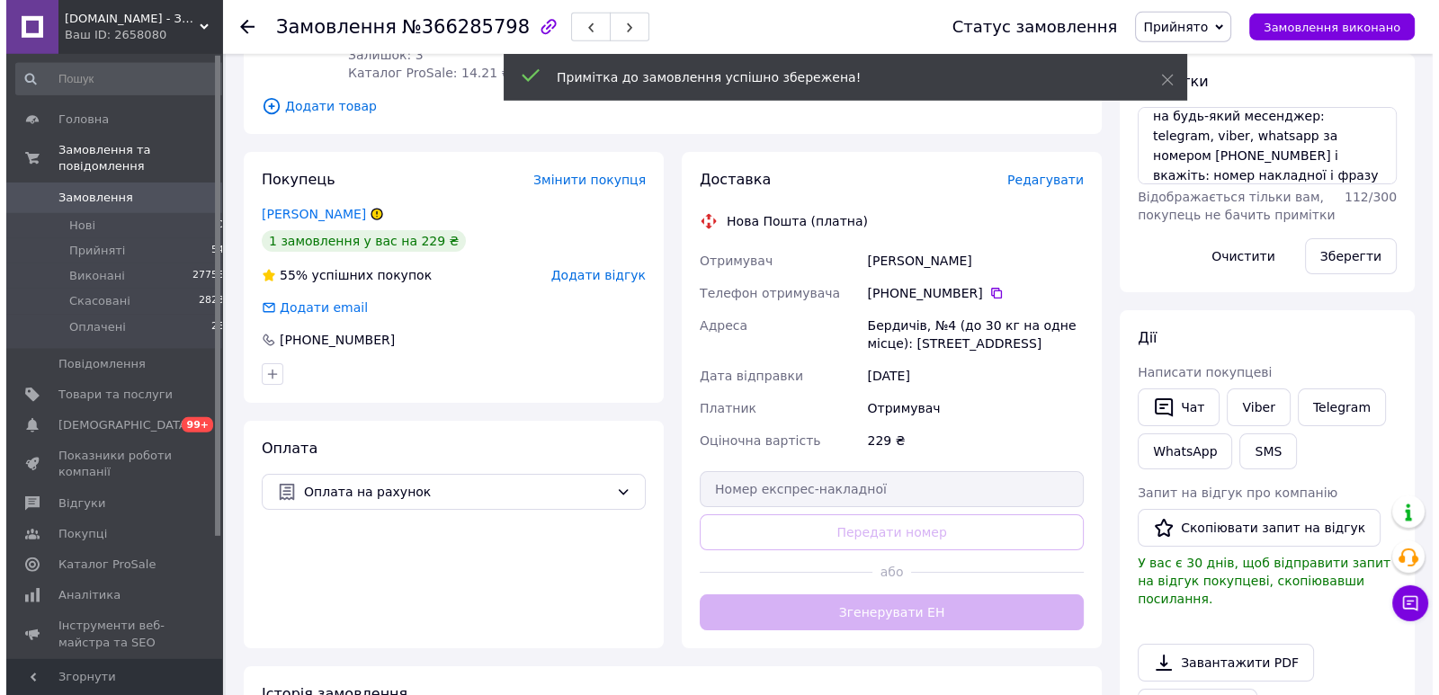
scroll to position [275, 0]
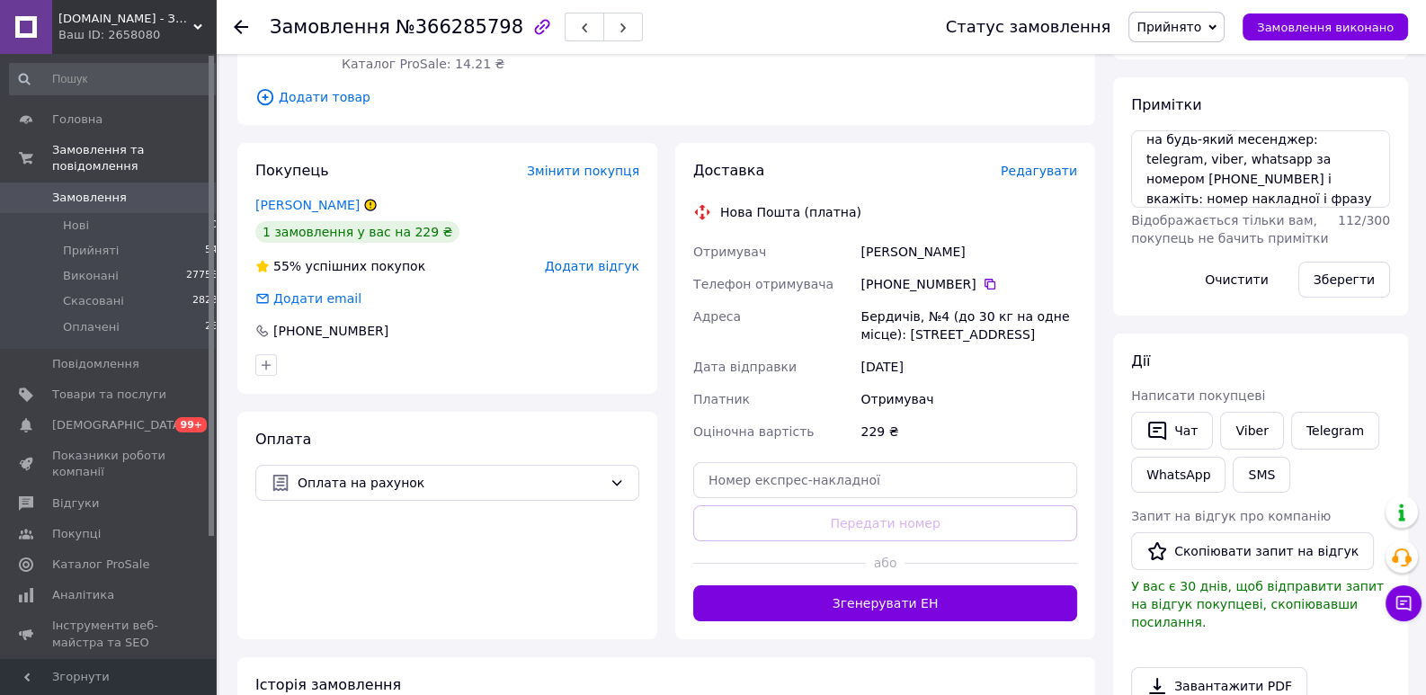
click at [1043, 178] on span "Редагувати" at bounding box center [1039, 171] width 76 height 14
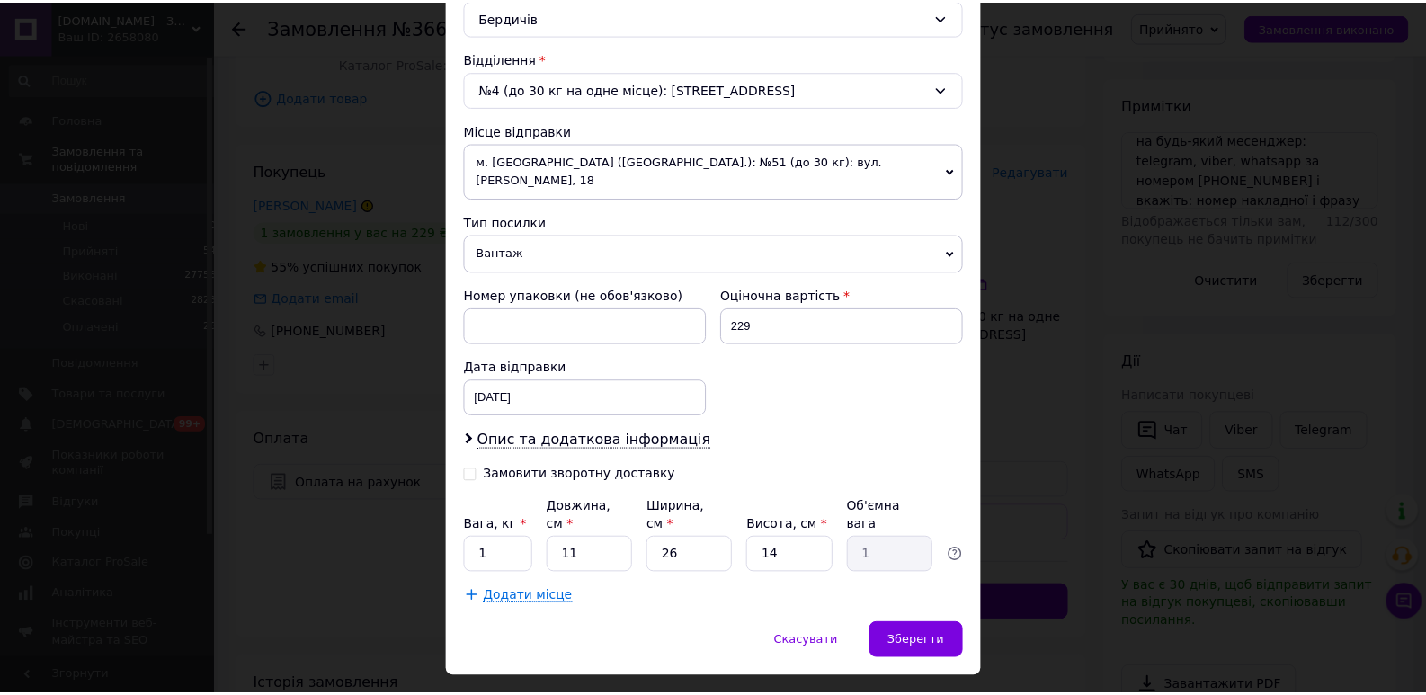
scroll to position [527, 0]
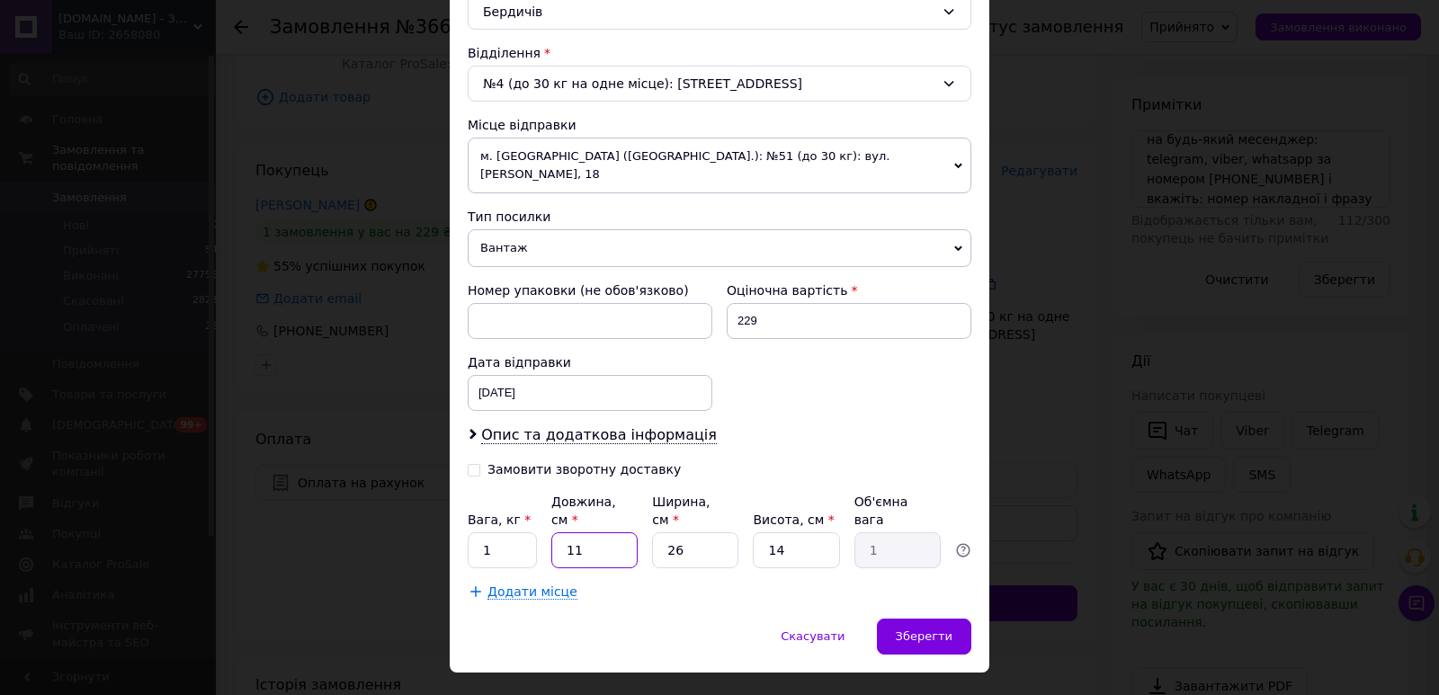
drag, startPoint x: 615, startPoint y: 519, endPoint x: 556, endPoint y: 516, distance: 59.4
click at [556, 532] on input "11" at bounding box center [594, 550] width 86 height 36
type input "2"
type input "0.18"
type input "27"
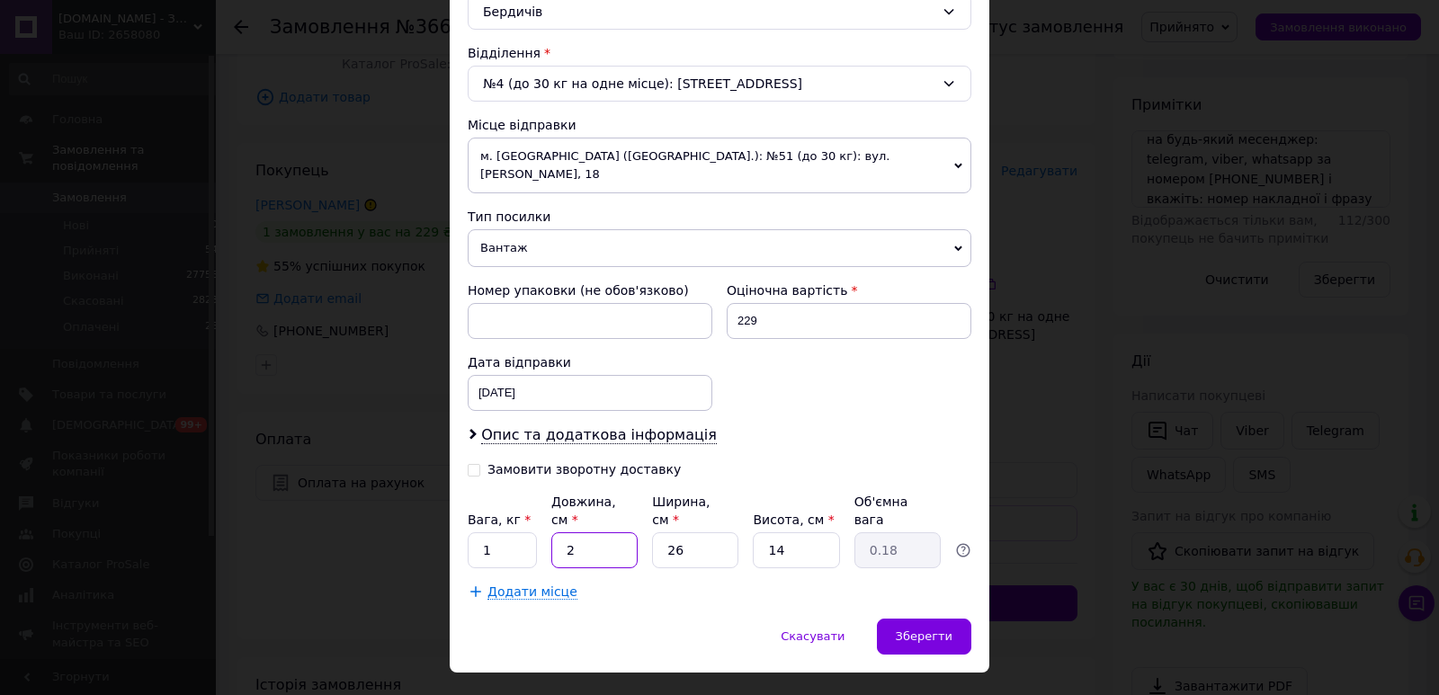
type input "2.46"
type input "27"
drag, startPoint x: 705, startPoint y: 524, endPoint x: 645, endPoint y: 522, distance: 60.3
click at [652, 532] on input "26" at bounding box center [695, 550] width 86 height 36
type input "2"
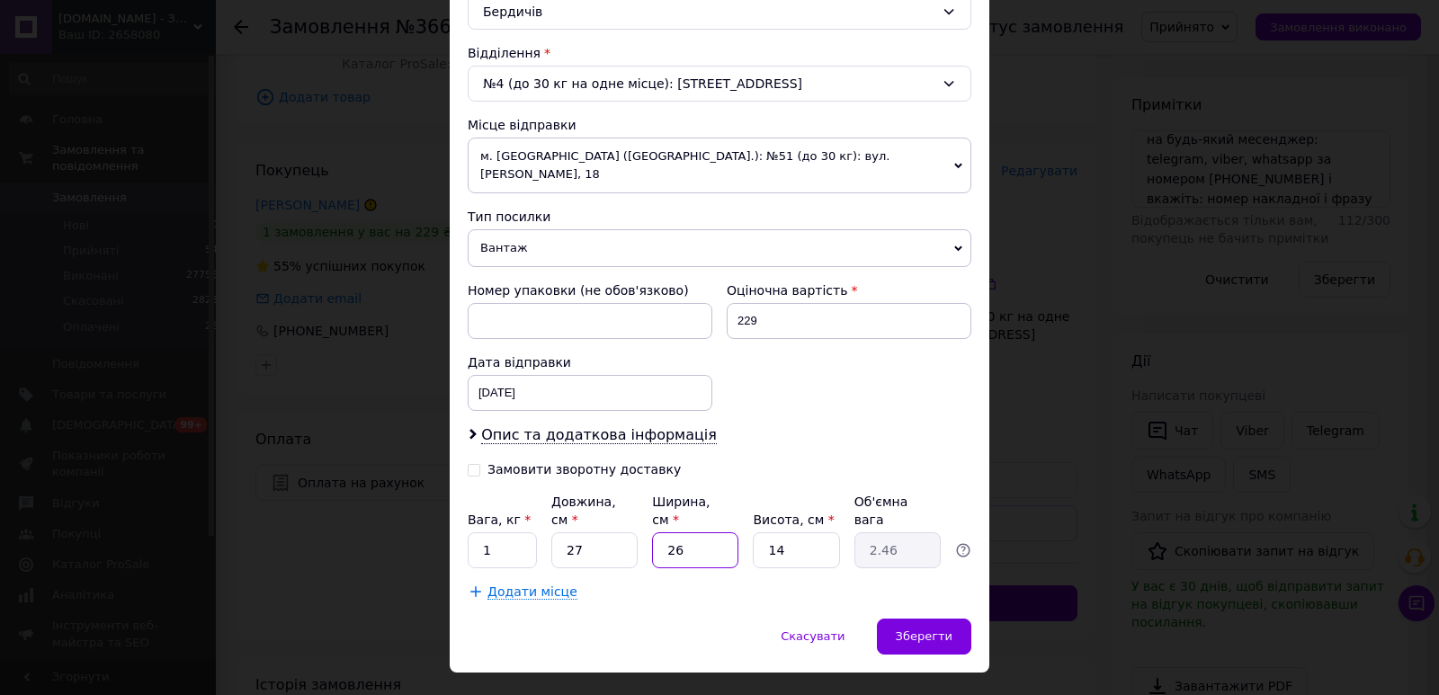
type input "0.19"
type input "20"
type input "1.89"
type input "20"
drag, startPoint x: 776, startPoint y: 507, endPoint x: 763, endPoint y: 511, distance: 13.1
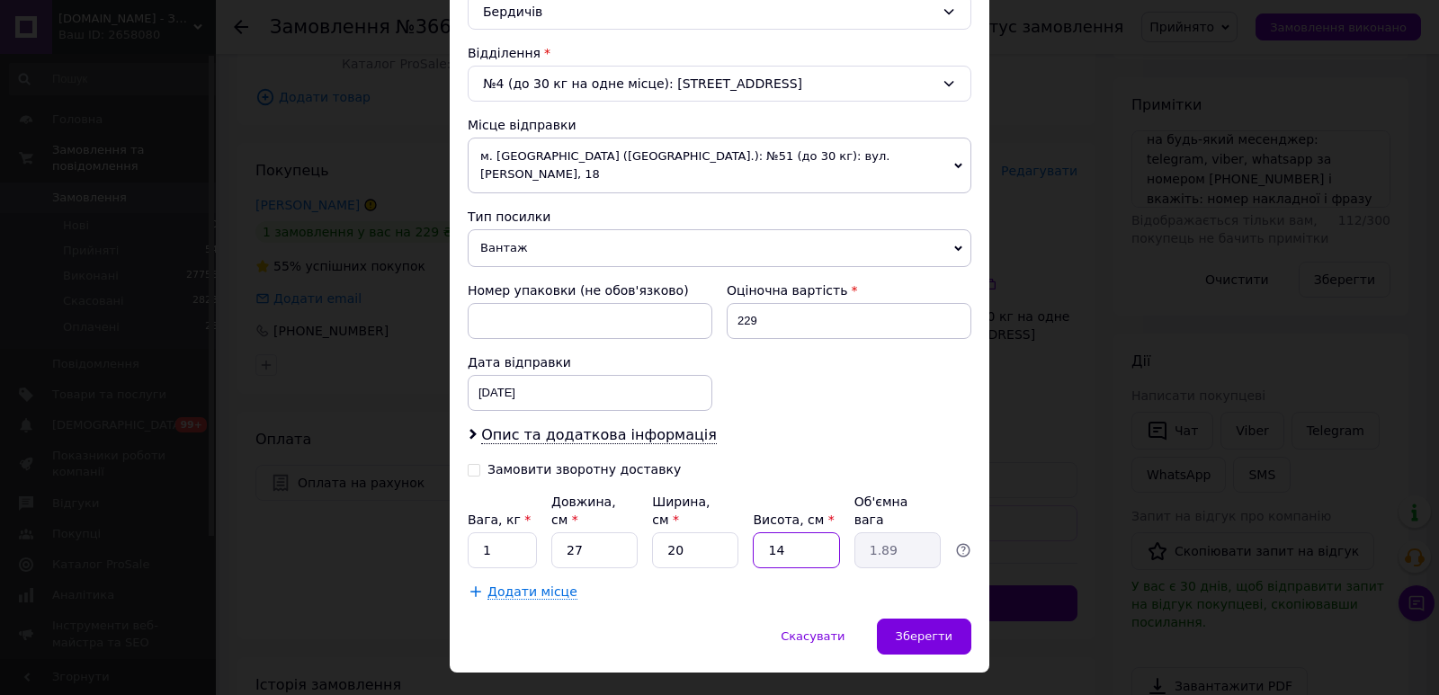
click at [763, 532] on input "14" at bounding box center [796, 550] width 86 height 36
type input "6"
type input "0.81"
type input "6"
click at [906, 619] on div "Зберегти" at bounding box center [924, 637] width 94 height 36
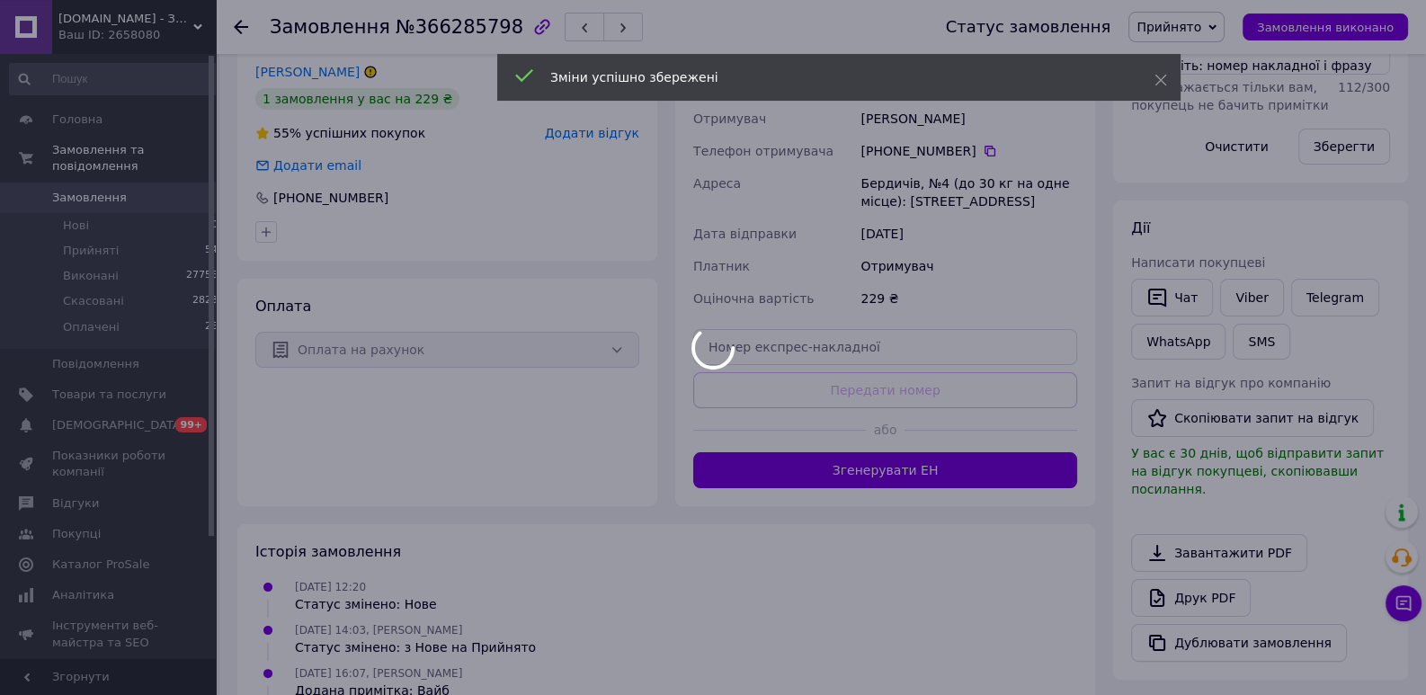
scroll to position [545, 0]
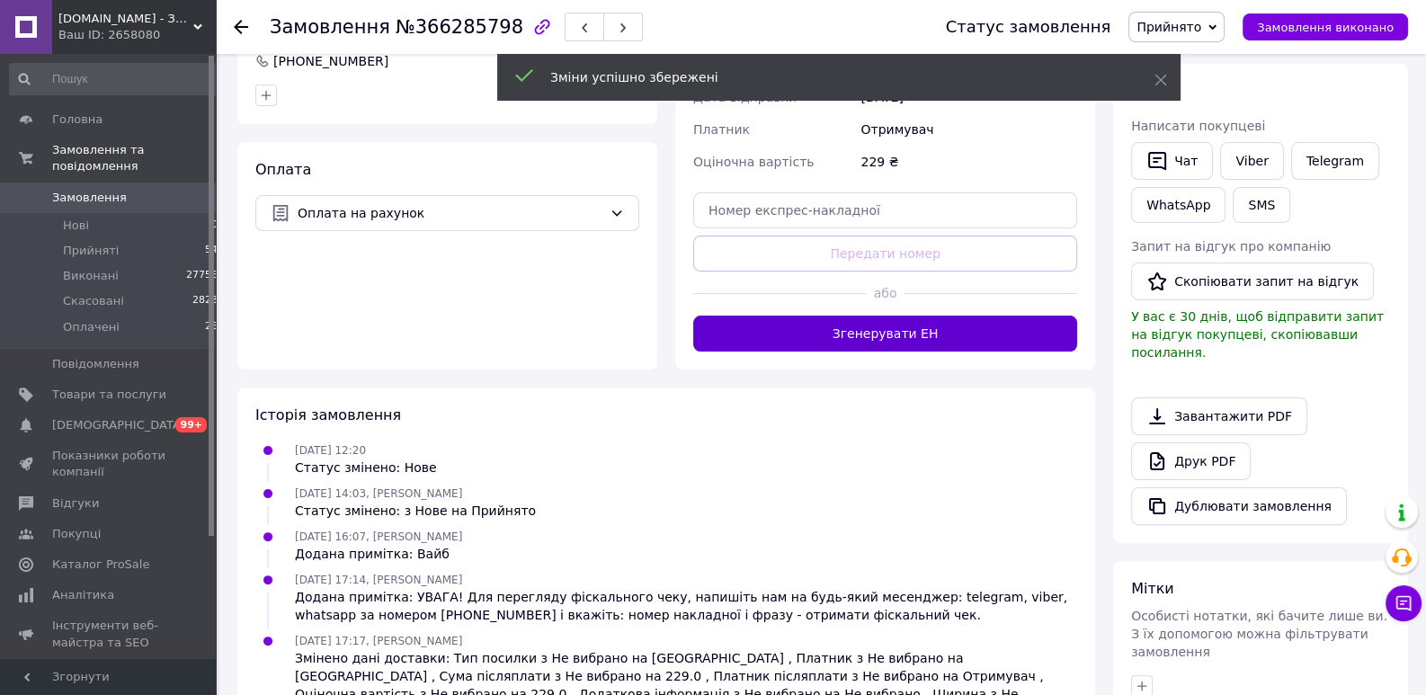
click at [893, 344] on button "Згенерувати ЕН" at bounding box center [885, 334] width 384 height 36
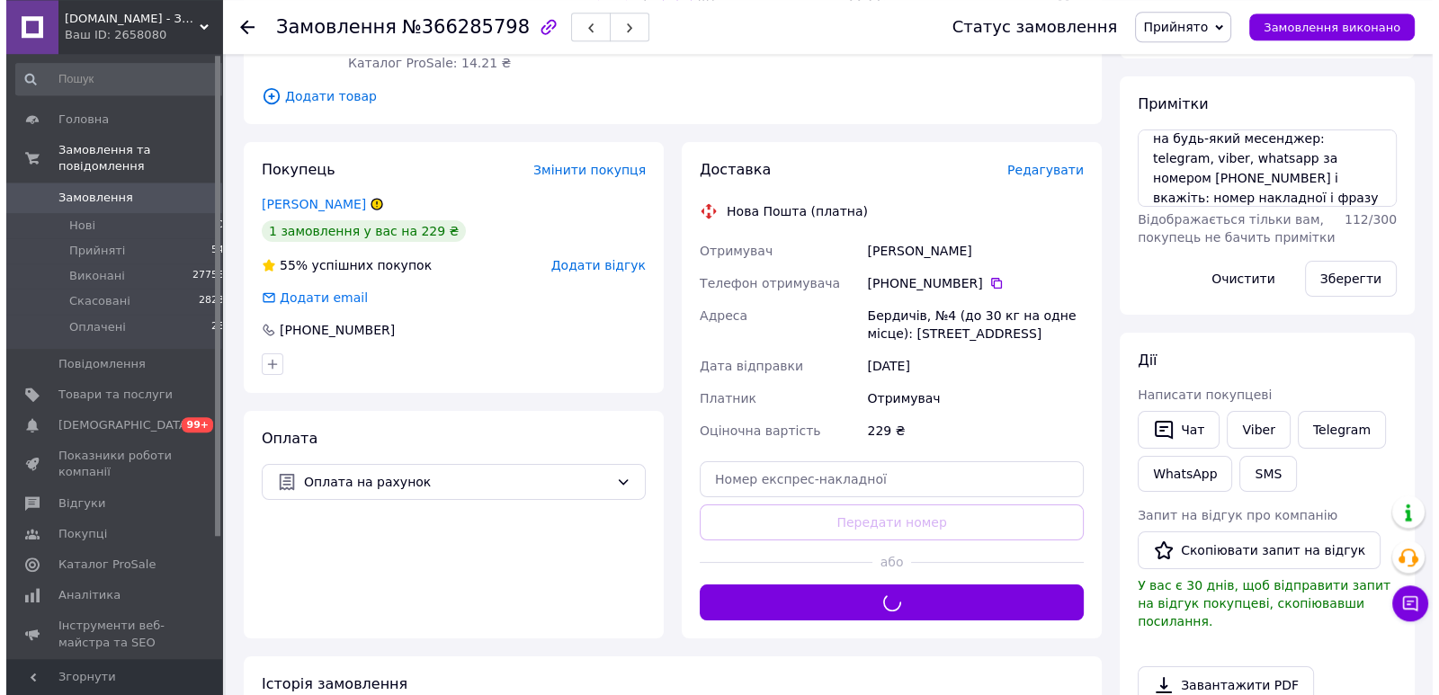
scroll to position [270, 0]
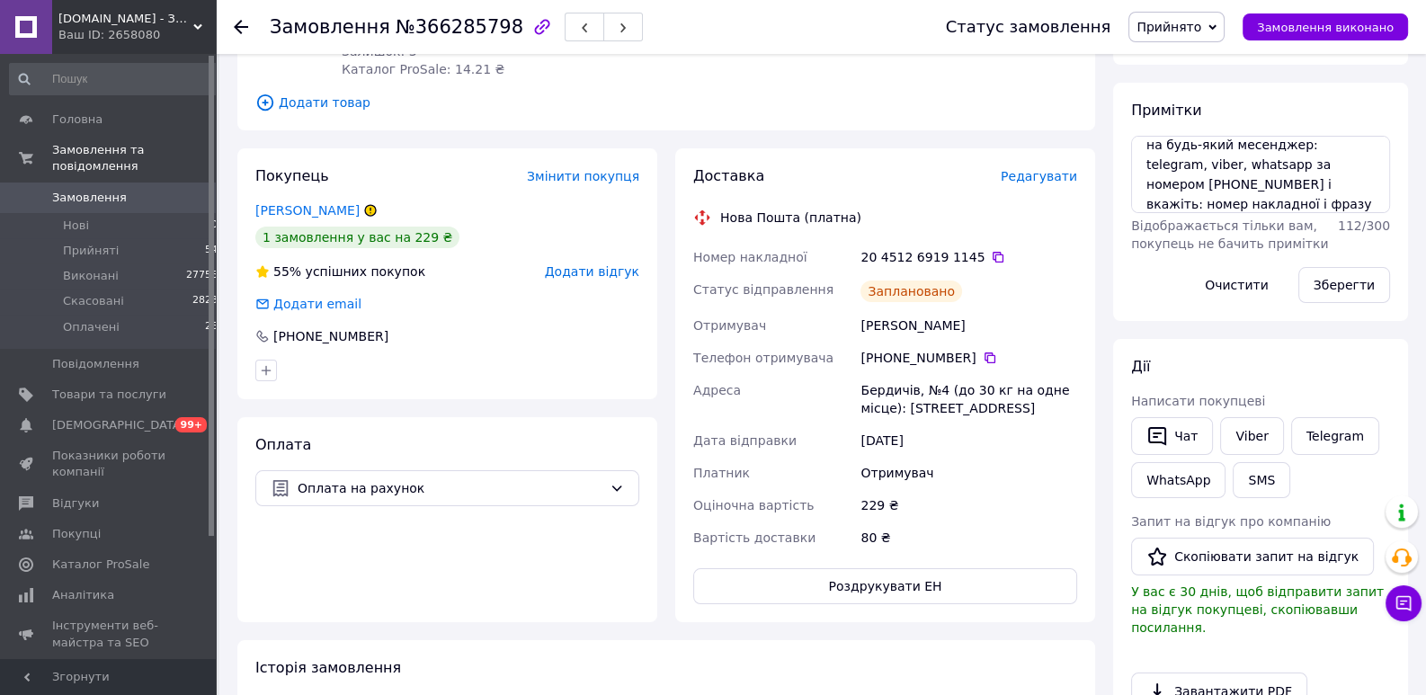
click at [1050, 174] on span "Редагувати" at bounding box center [1039, 176] width 76 height 14
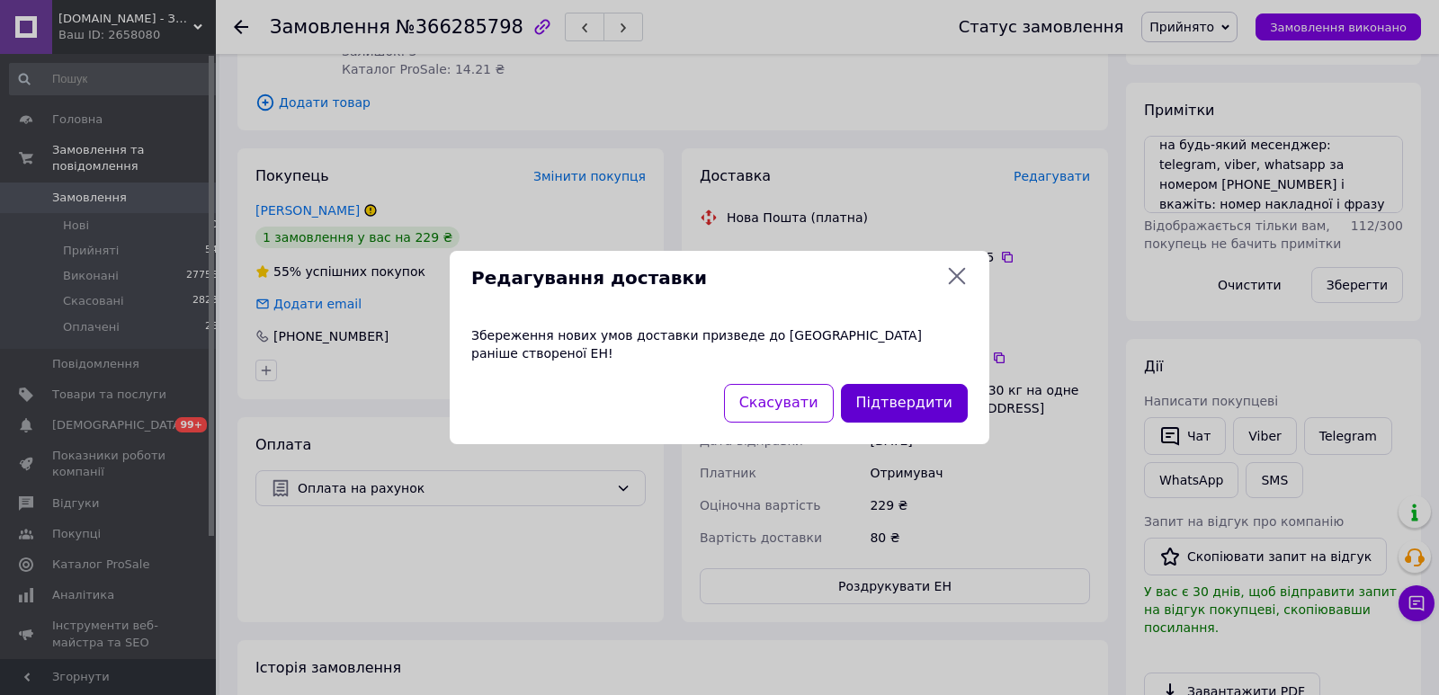
click at [932, 397] on button "Підтвердити" at bounding box center [904, 403] width 127 height 39
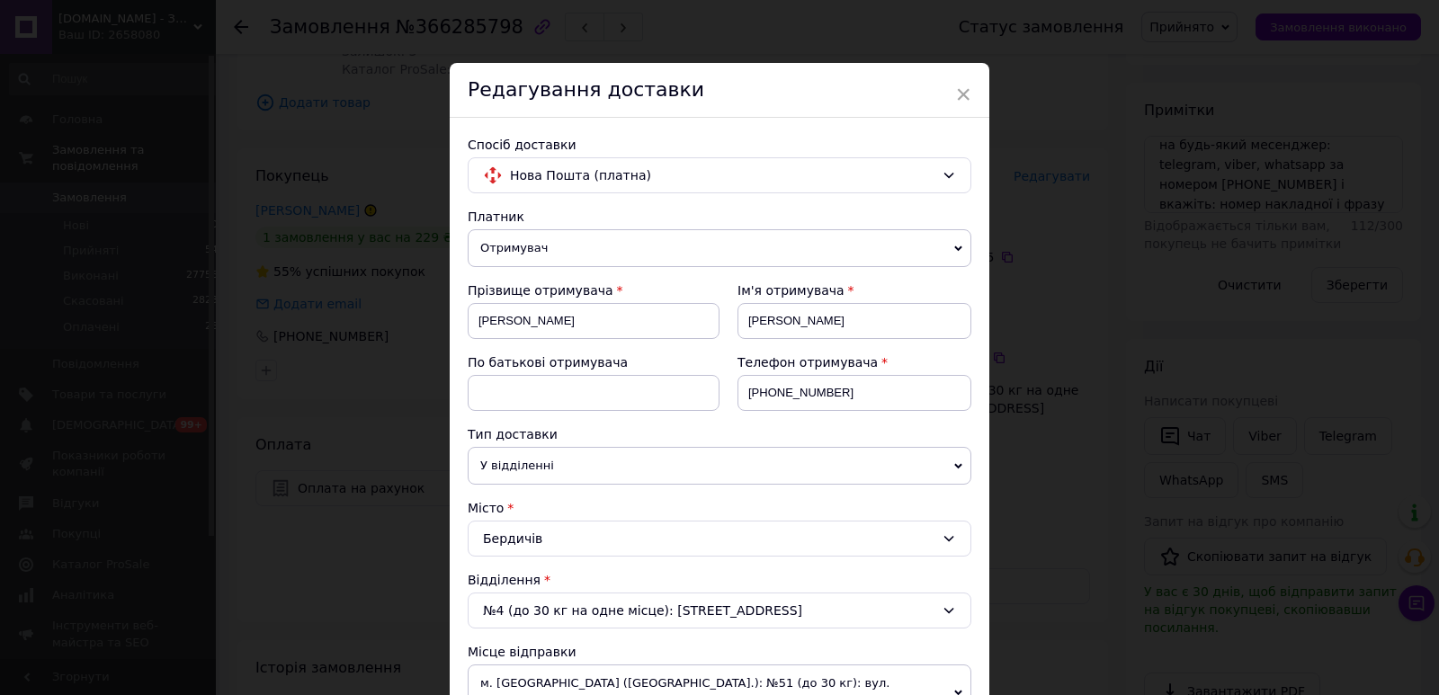
scroll to position [396, 0]
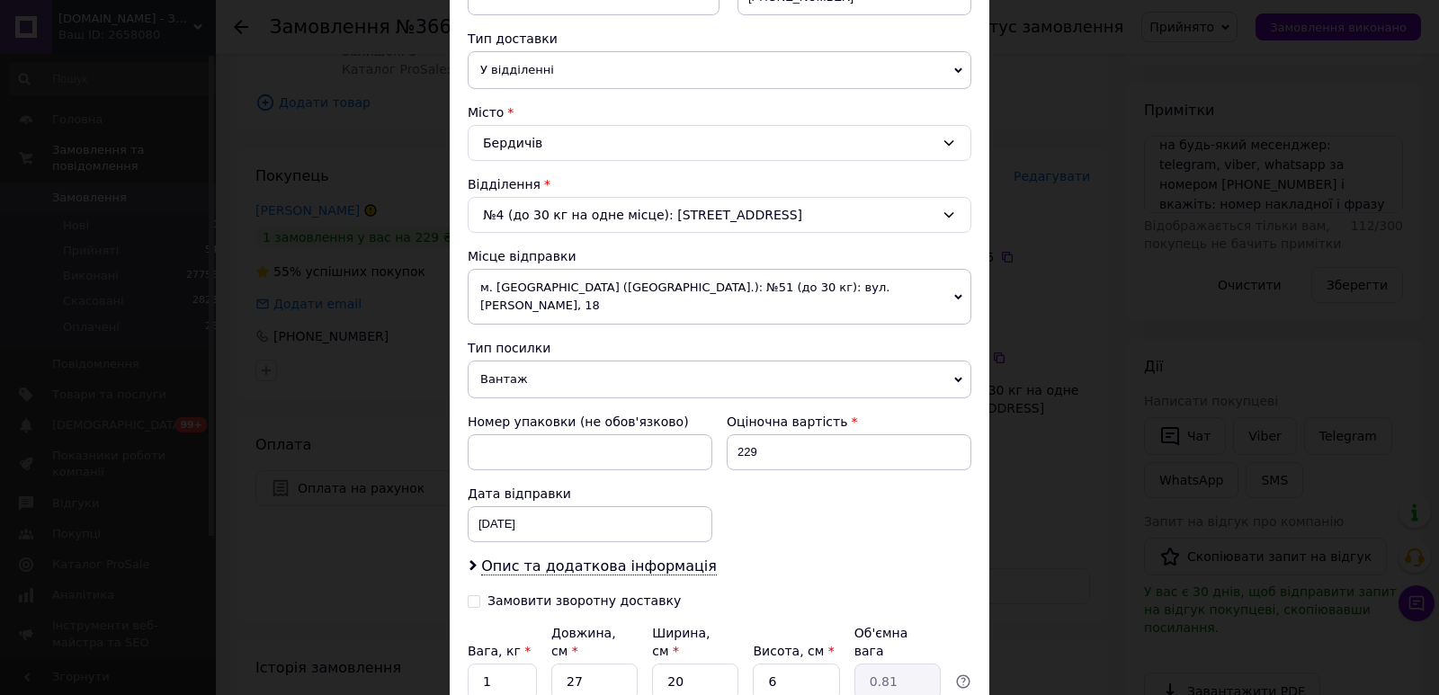
click at [754, 293] on span "м. Львів (Львівська обл.): №51 (до 30 кг): вул. Володимира Великого, 18" at bounding box center [720, 297] width 504 height 56
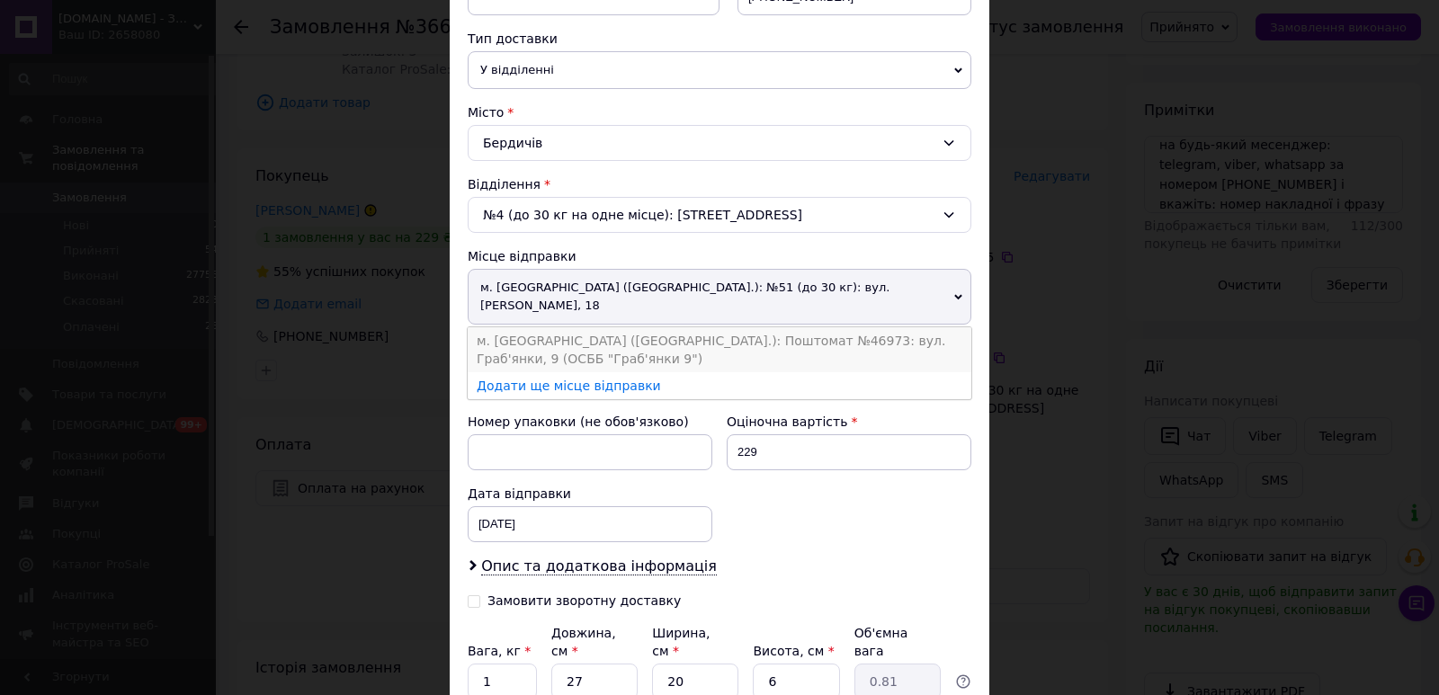
click at [759, 329] on li "м. Львів (Львівська обл.): Поштомат №46973: вул. Граб'янки, 9 (ОСББ "Граб'янки …" at bounding box center [720, 349] width 504 height 45
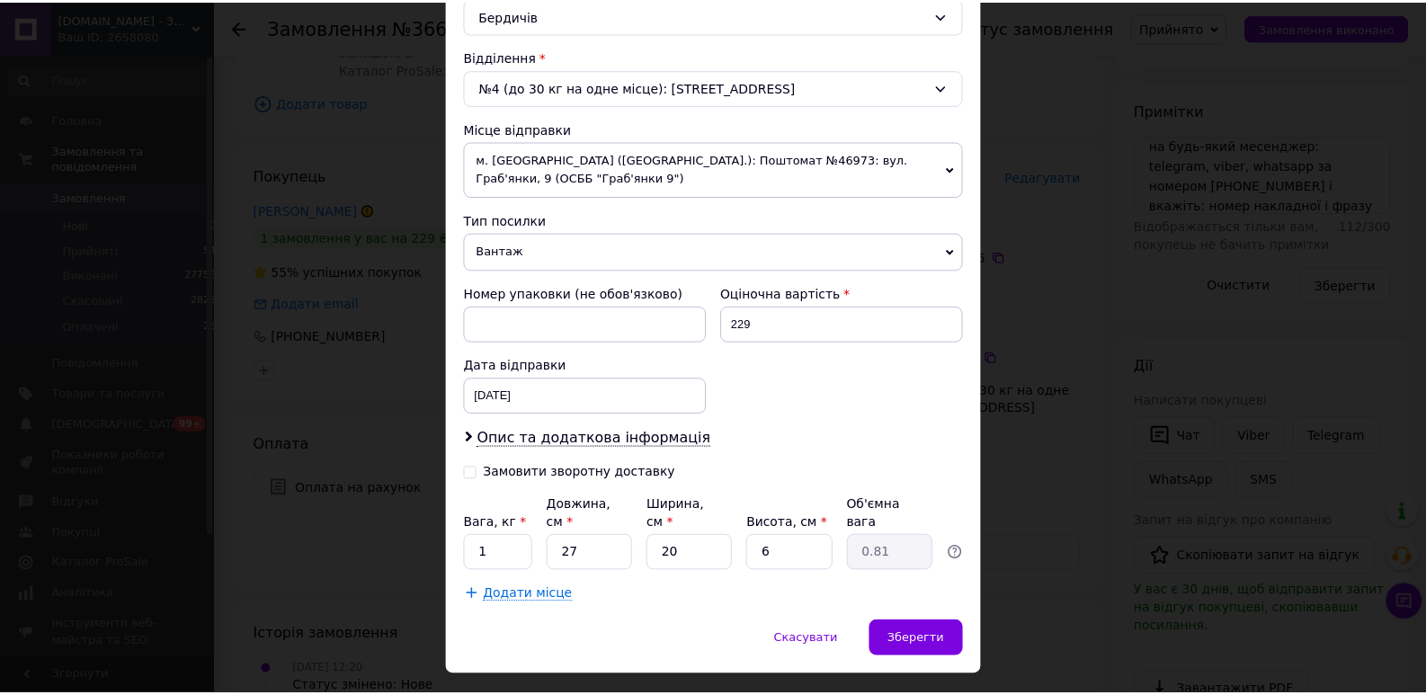
scroll to position [527, 0]
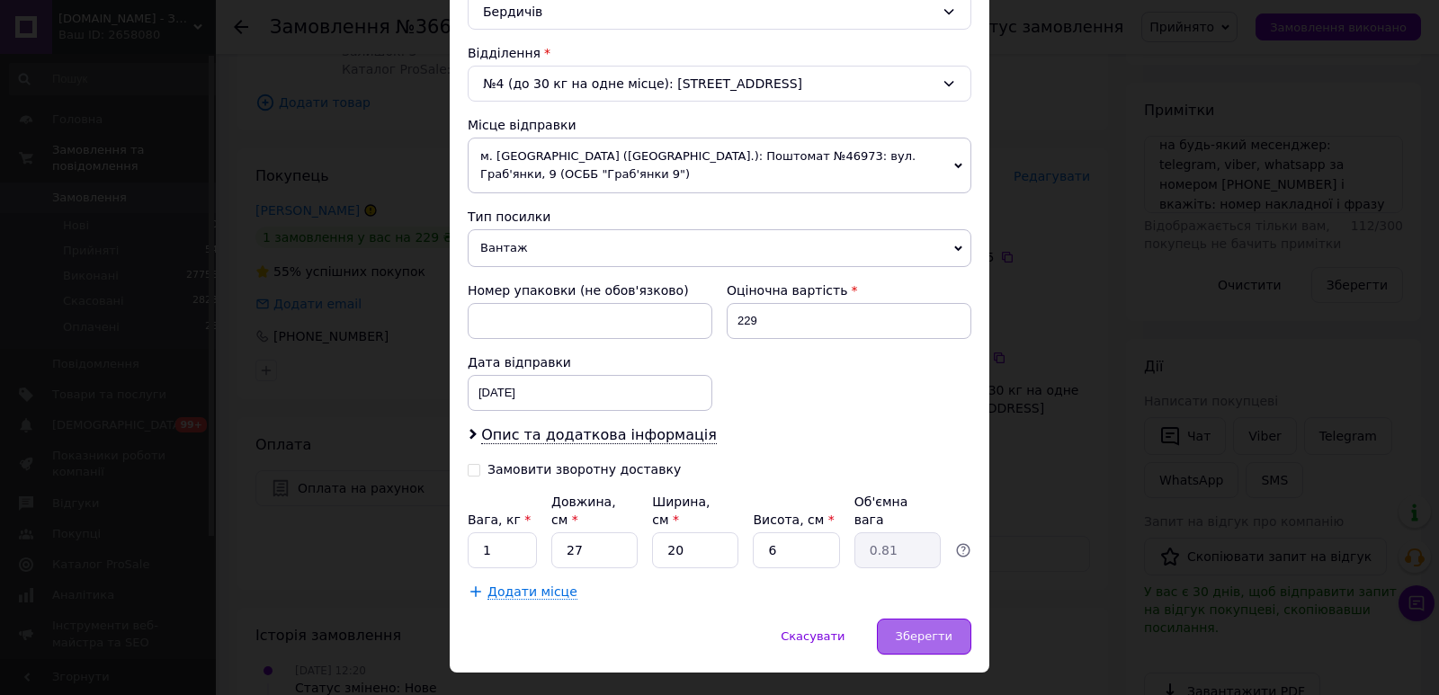
click at [905, 629] on span "Зберегти" at bounding box center [924, 635] width 57 height 13
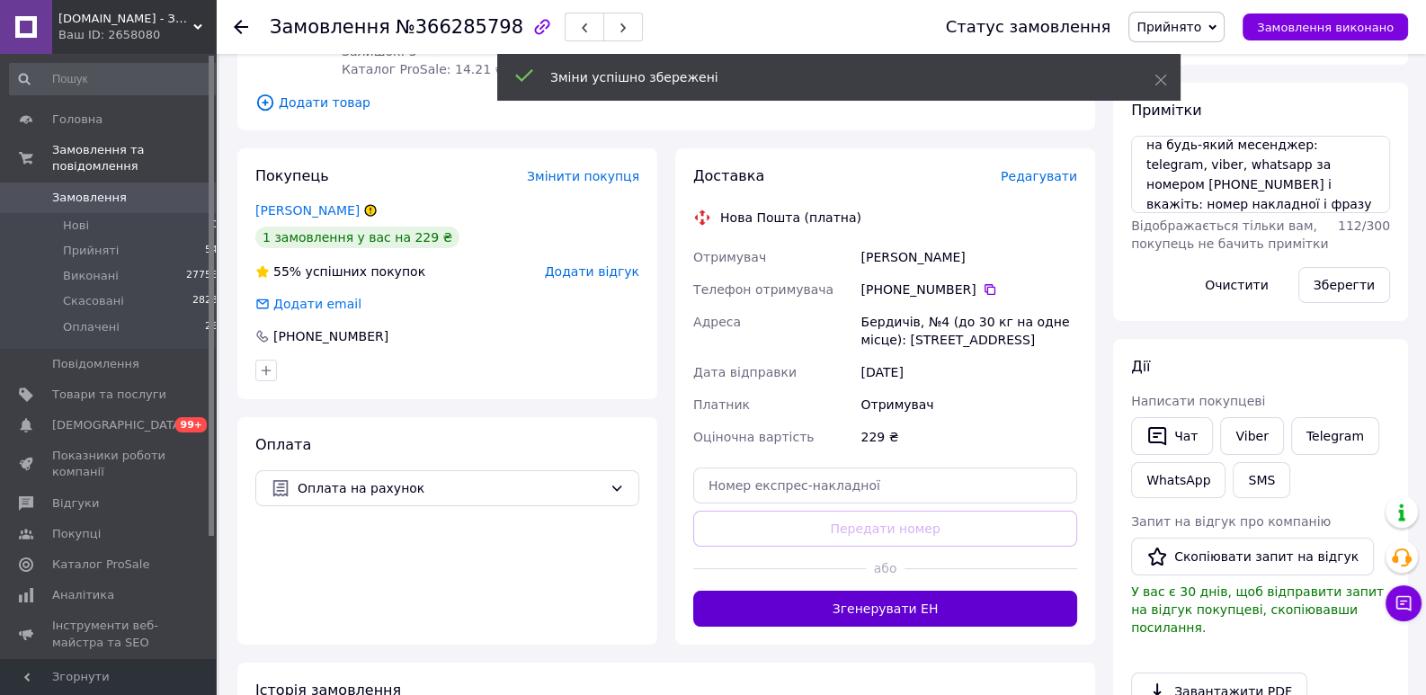
click at [929, 606] on button "Згенерувати ЕН" at bounding box center [885, 609] width 384 height 36
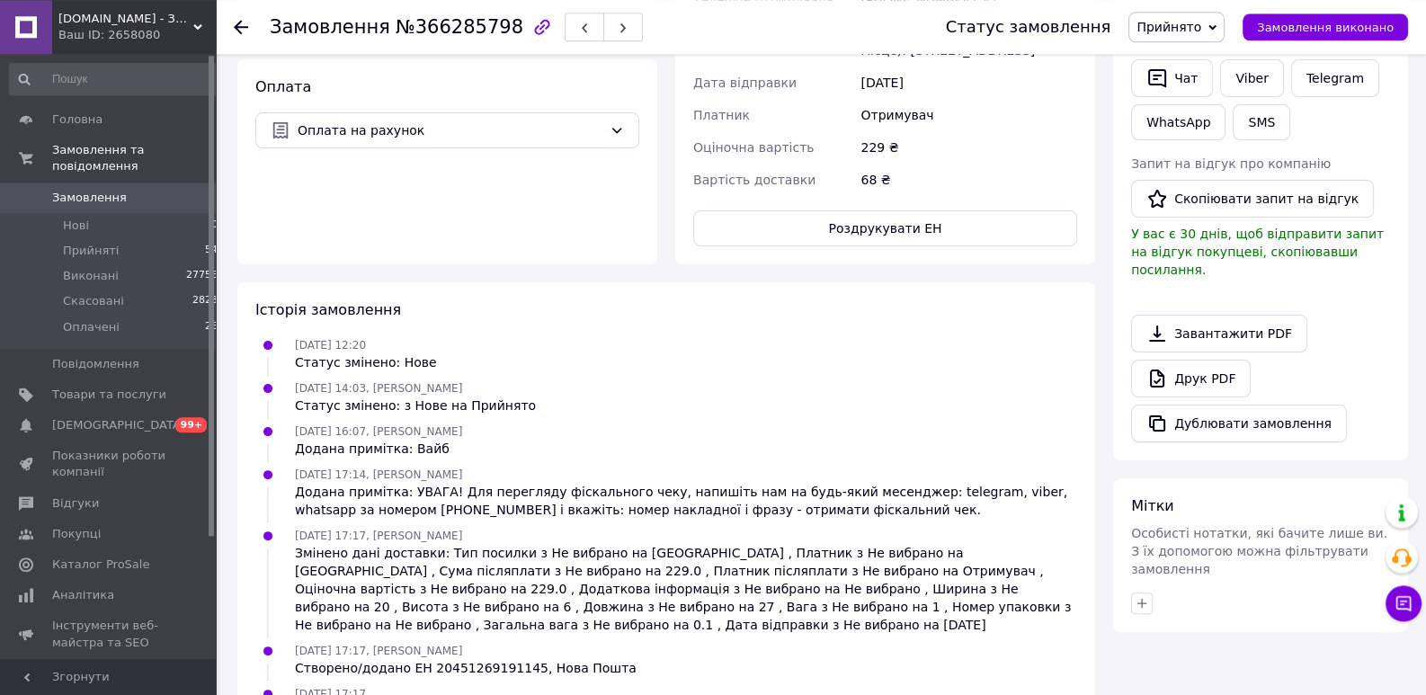
scroll to position [683, 0]
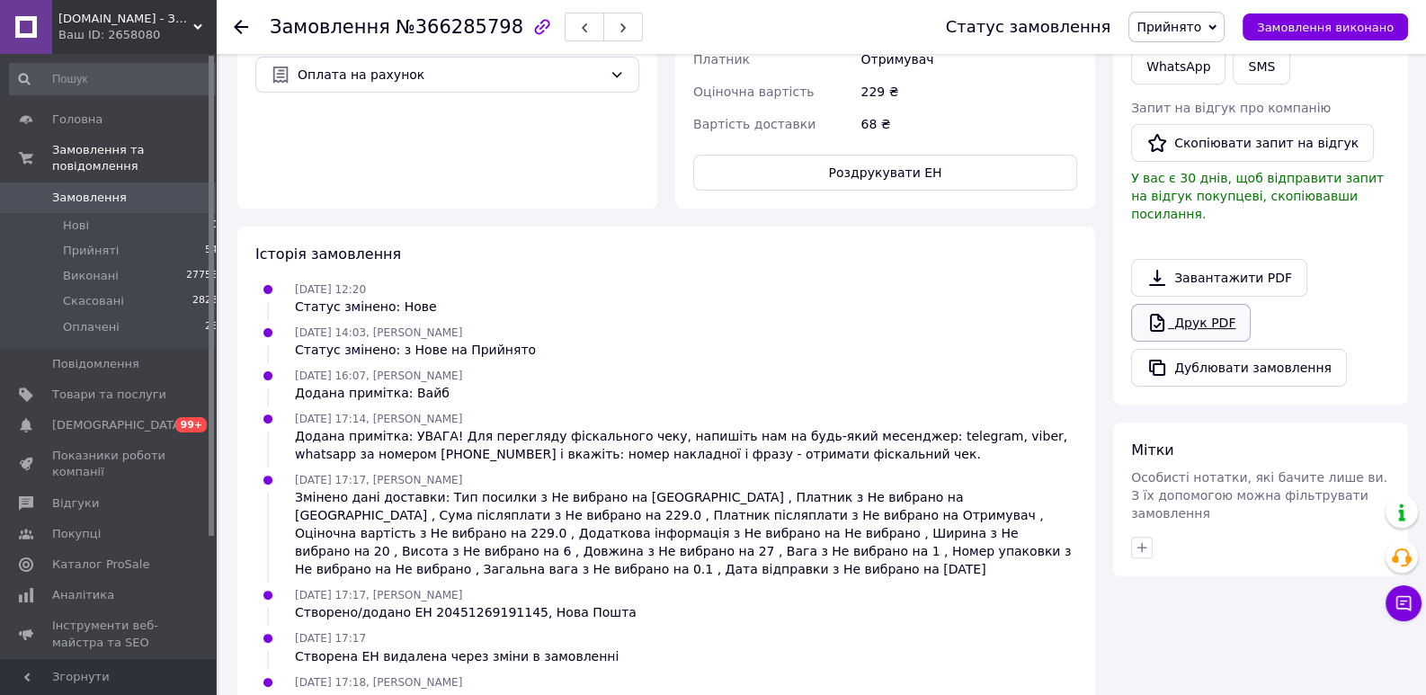
click at [1203, 312] on link "Друк PDF" at bounding box center [1191, 323] width 120 height 38
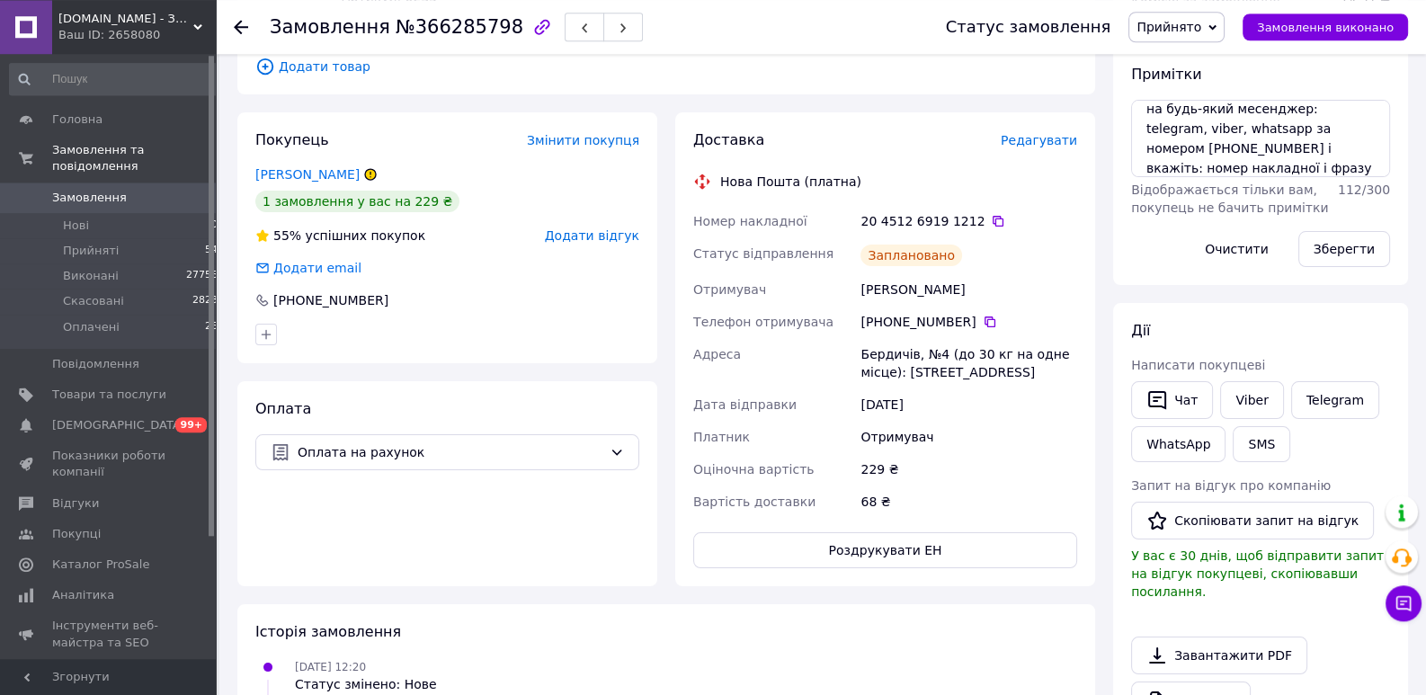
scroll to position [270, 0]
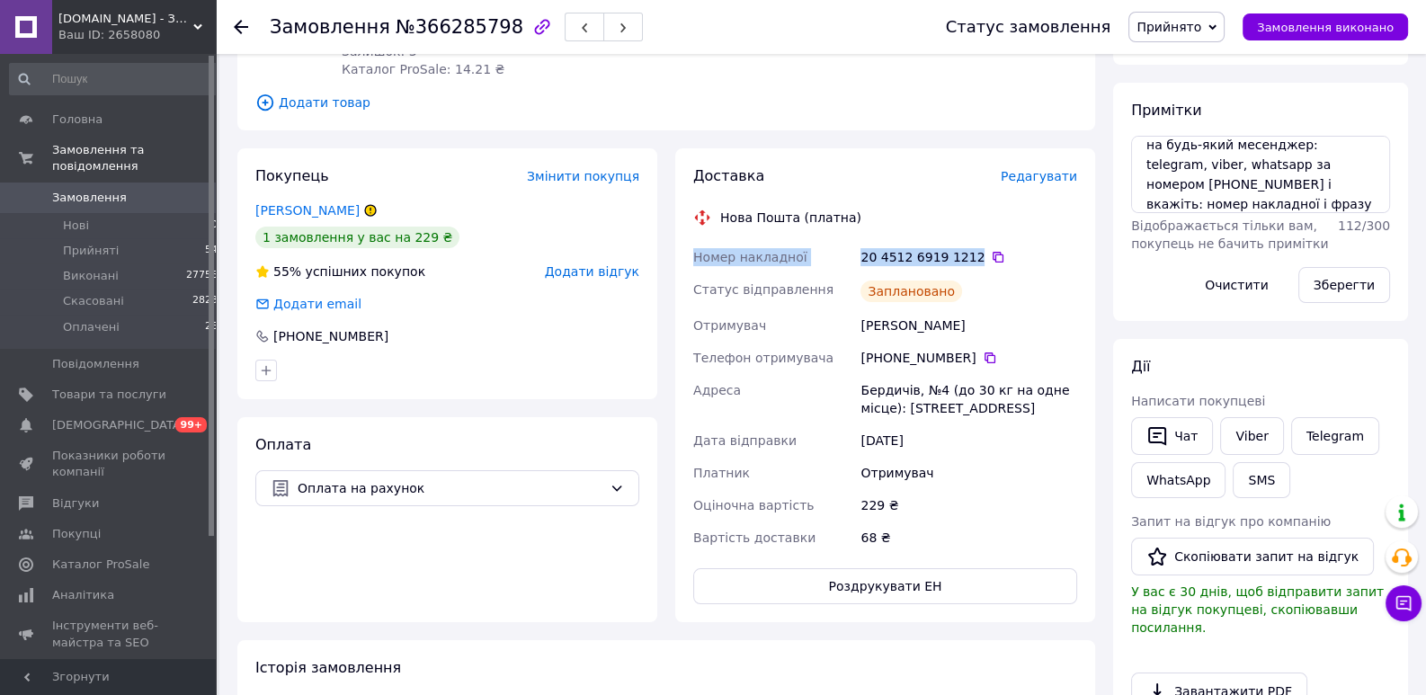
drag, startPoint x: 964, startPoint y: 259, endPoint x: 684, endPoint y: 254, distance: 279.7
click at [684, 254] on div "Доставка Редагувати Нова Пошта (платна) Номер накладної 20 4512 6919 1212   Ста…" at bounding box center [885, 385] width 420 height 474
copy div "Номер накладної 20 4512 6919 1212"
click at [1265, 439] on link "Viber" at bounding box center [1251, 436] width 63 height 38
click at [1297, 373] on div "Дії" at bounding box center [1260, 367] width 259 height 21
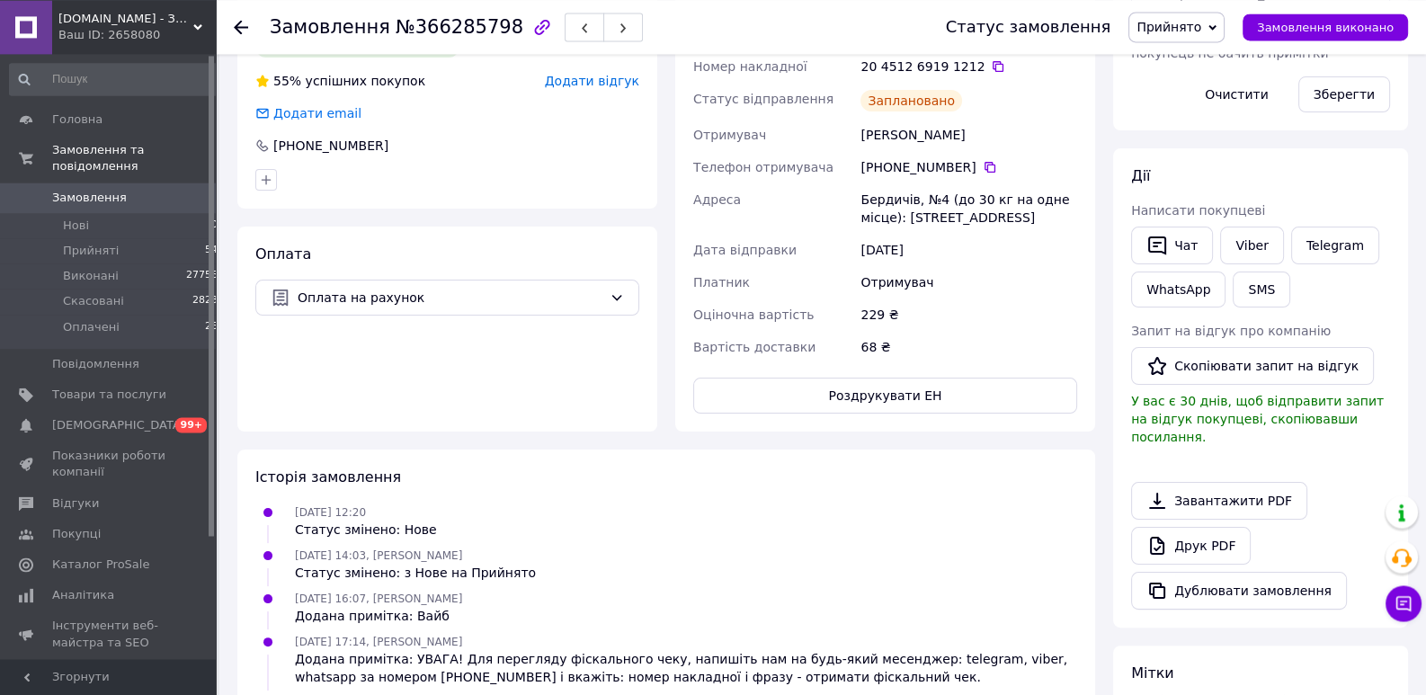
scroll to position [683, 0]
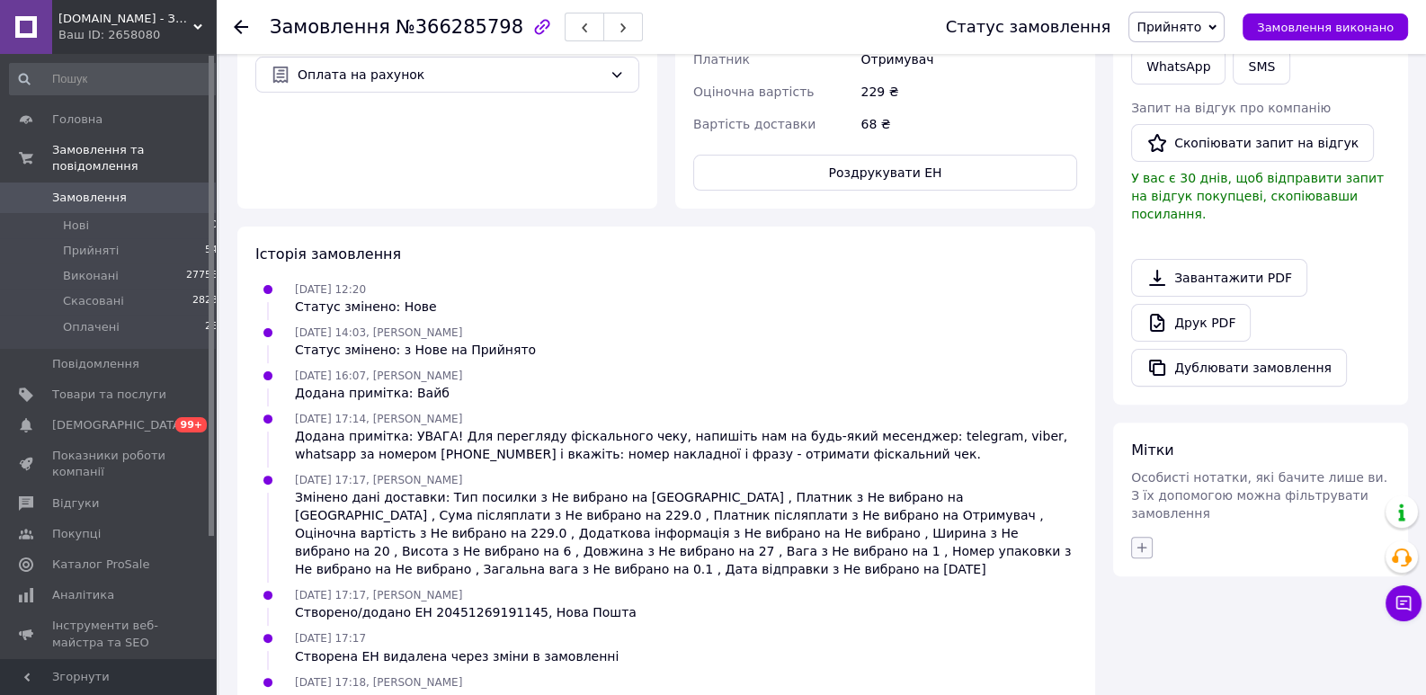
click at [1141, 542] on icon "button" at bounding box center [1142, 547] width 10 height 10
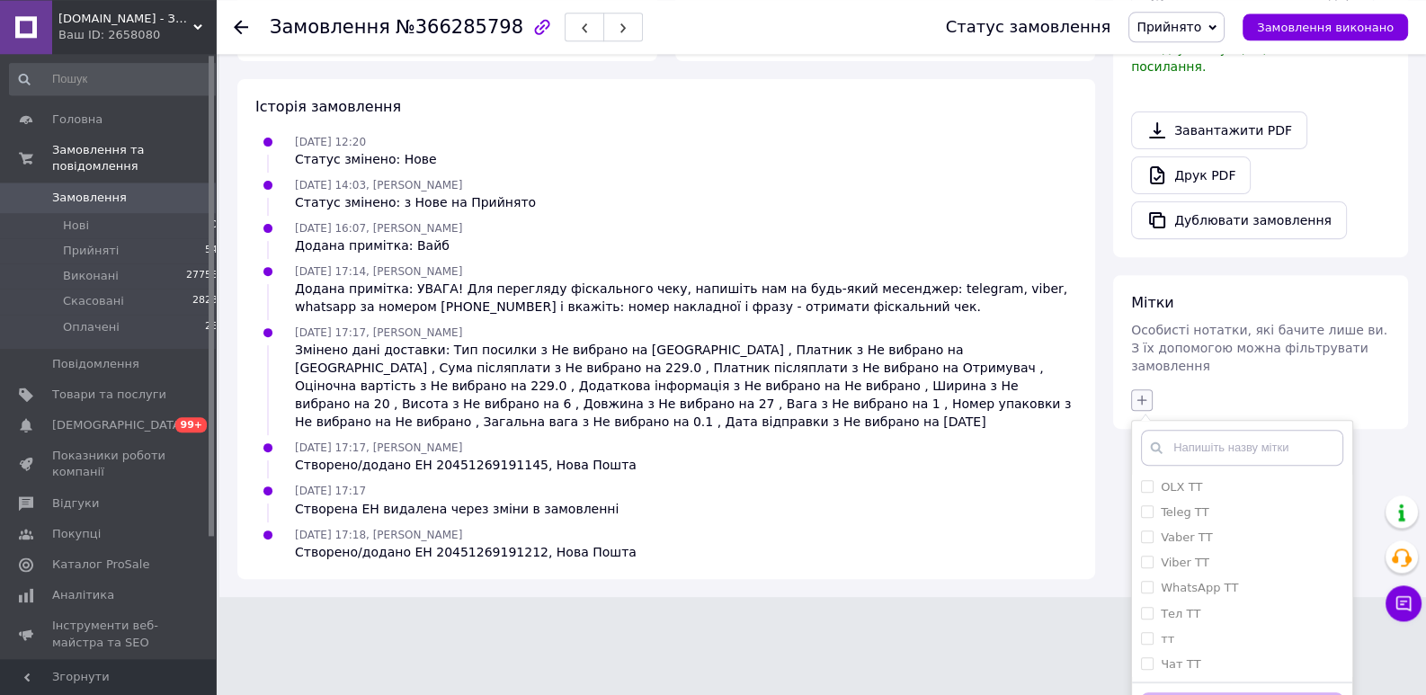
scroll to position [834, 0]
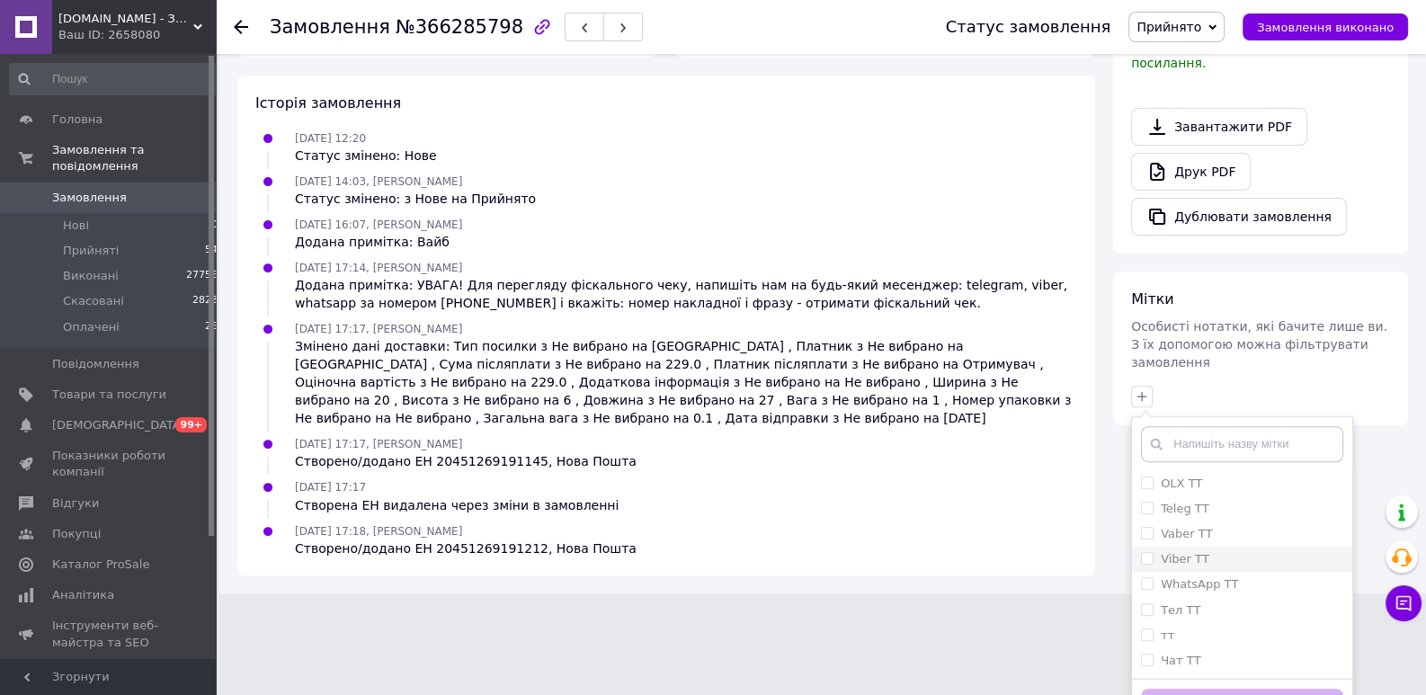
click at [1140, 547] on li "Viber ТТ" at bounding box center [1242, 559] width 220 height 25
checkbox input "true"
click at [1201, 689] on button "Додати мітку" at bounding box center [1242, 706] width 202 height 35
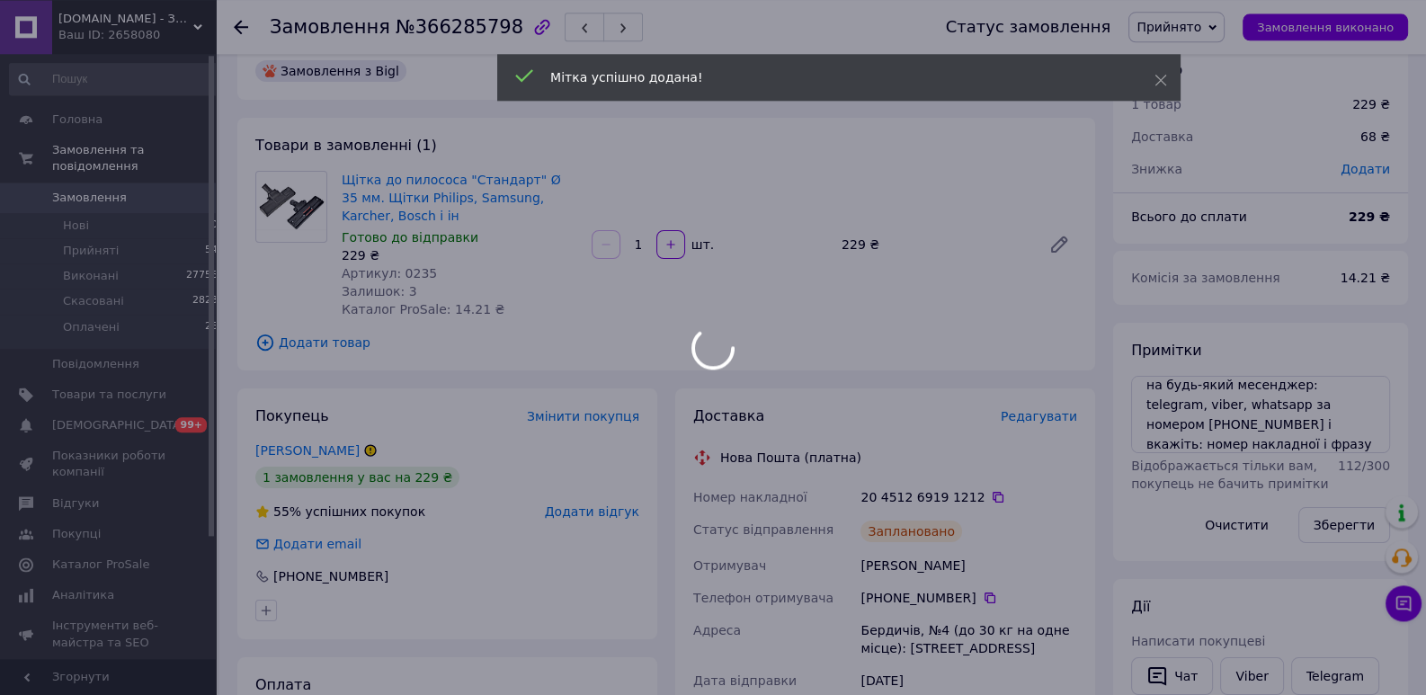
scroll to position [24, 0]
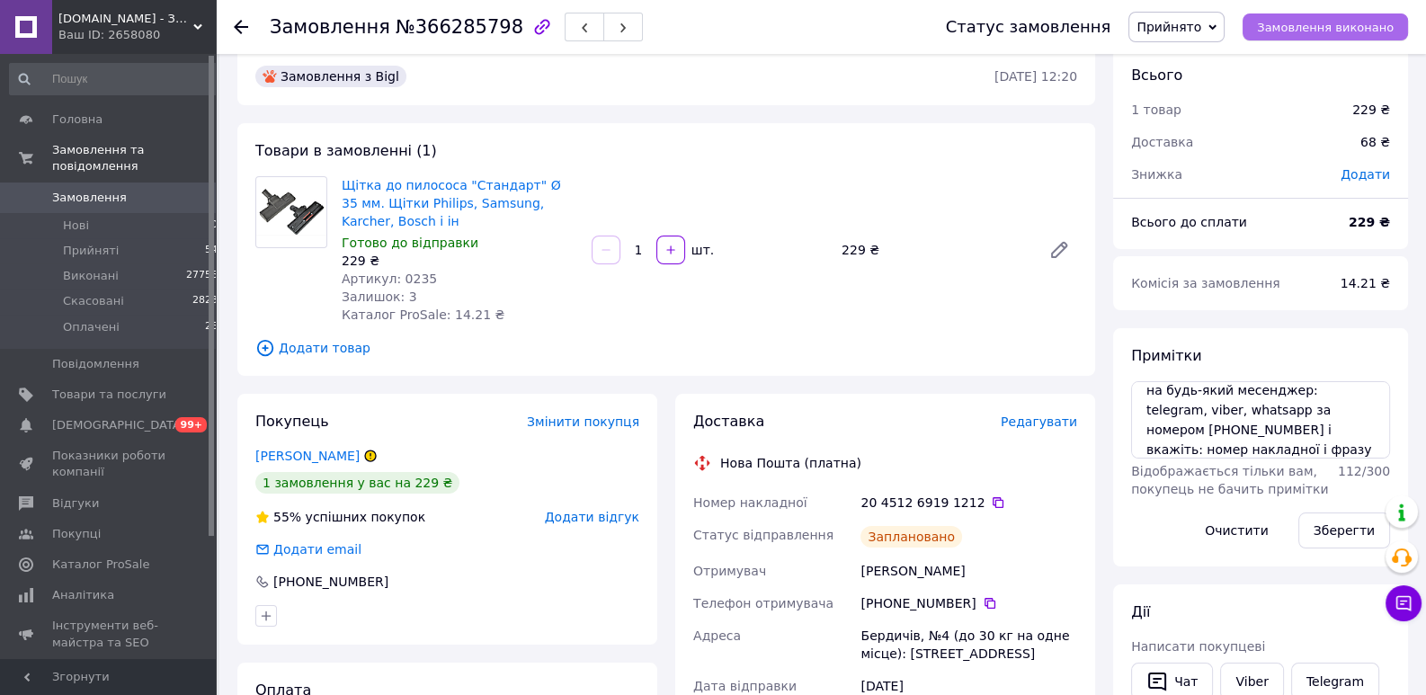
click at [1322, 30] on span "Замовлення виконано" at bounding box center [1325, 27] width 137 height 13
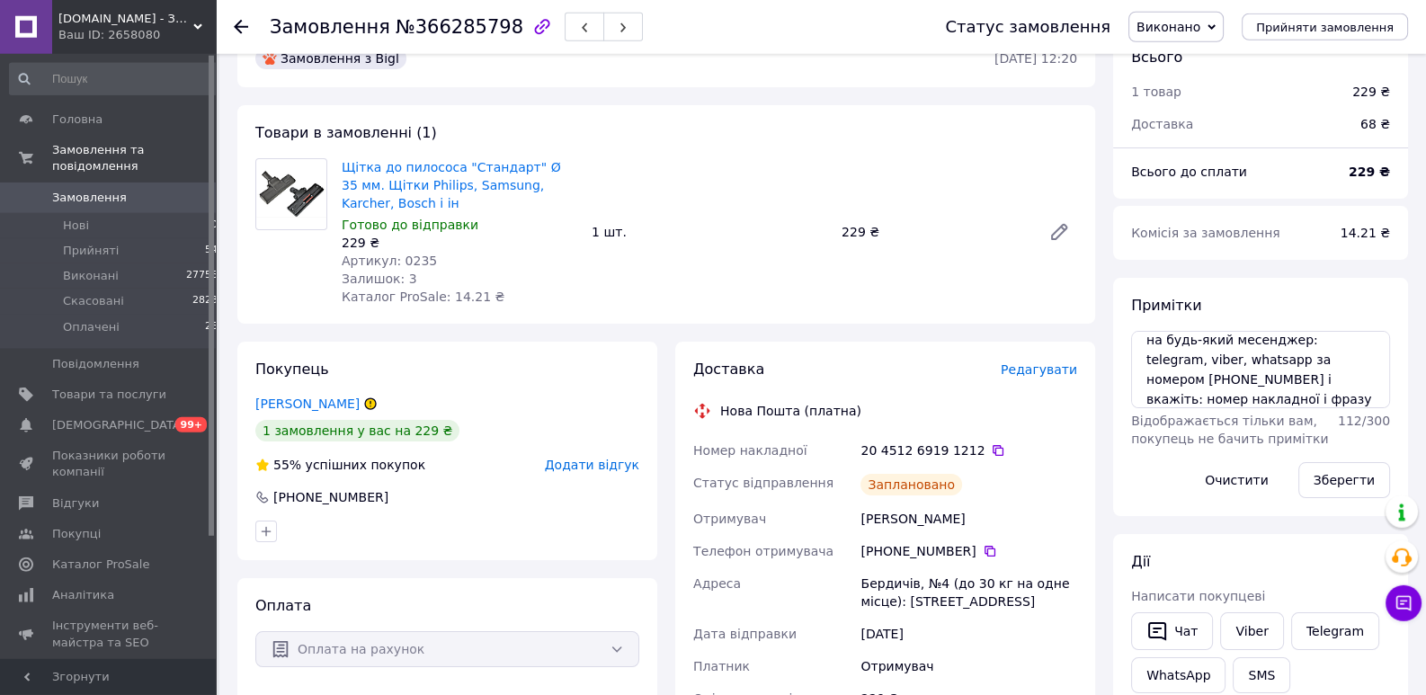
scroll to position [551, 0]
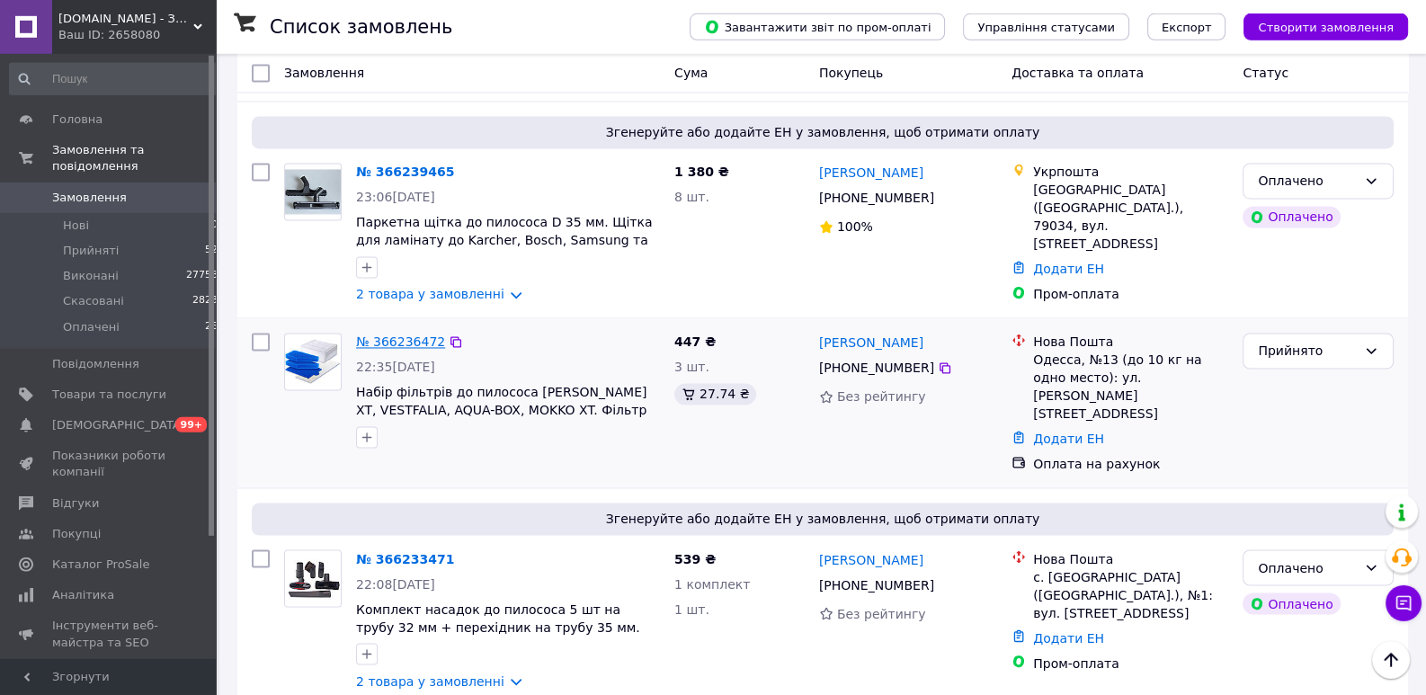
scroll to position [3723, 0]
click at [458, 673] on link "2 товара у замовленні" at bounding box center [430, 680] width 148 height 14
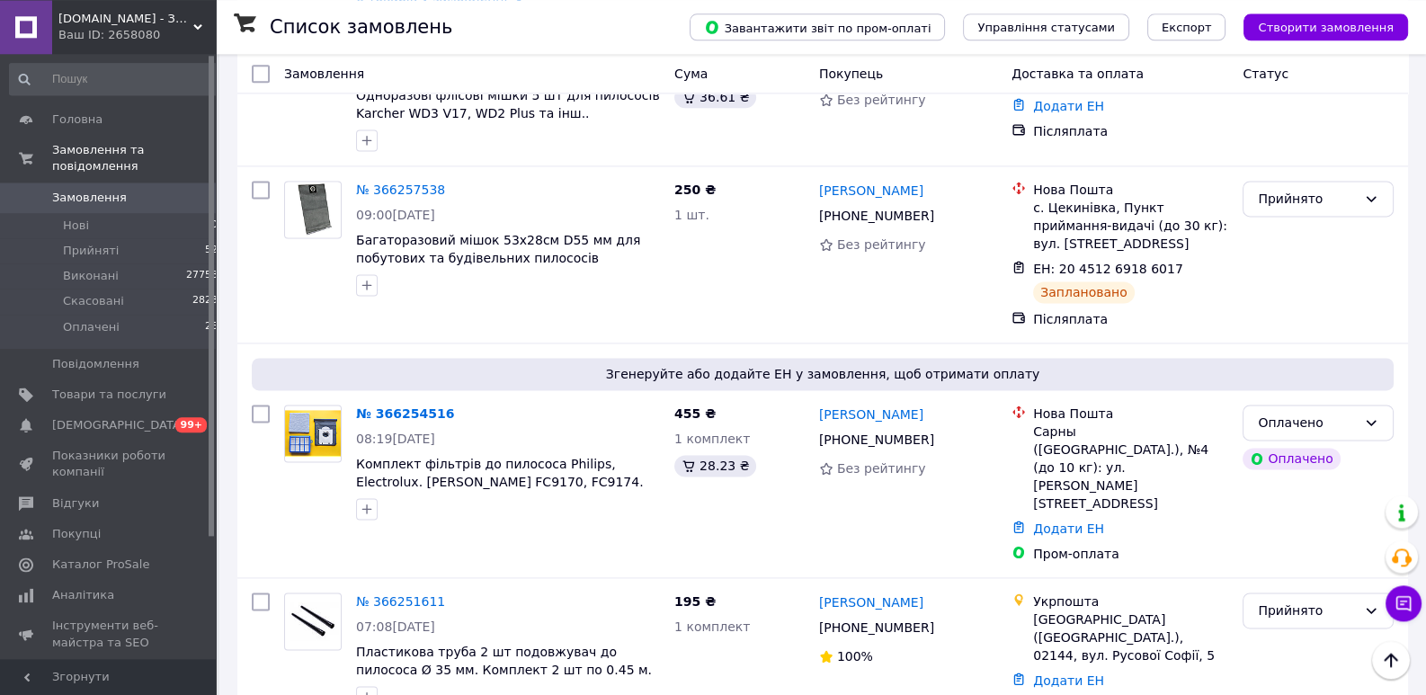
scroll to position [2895, 0]
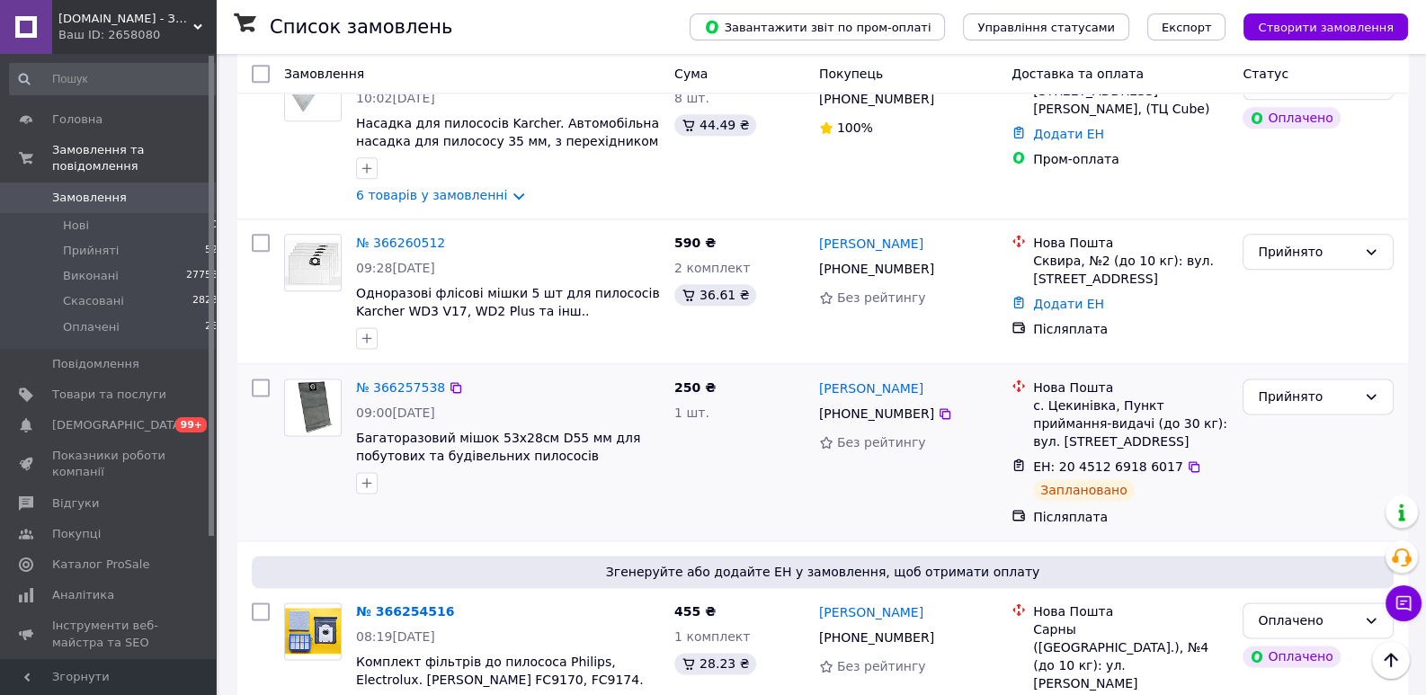
click at [906, 406] on span "[PHONE_NUMBER]" at bounding box center [876, 413] width 115 height 14
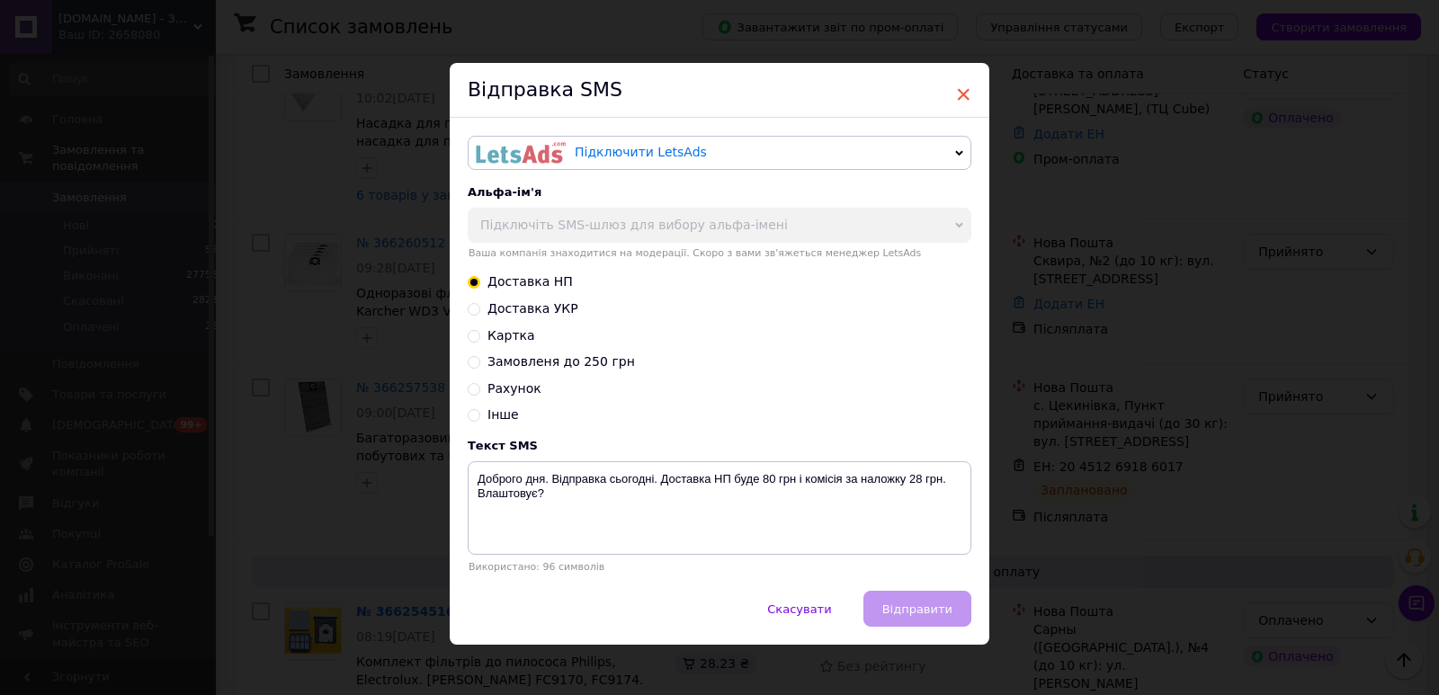
click at [958, 97] on span "×" at bounding box center [963, 94] width 16 height 31
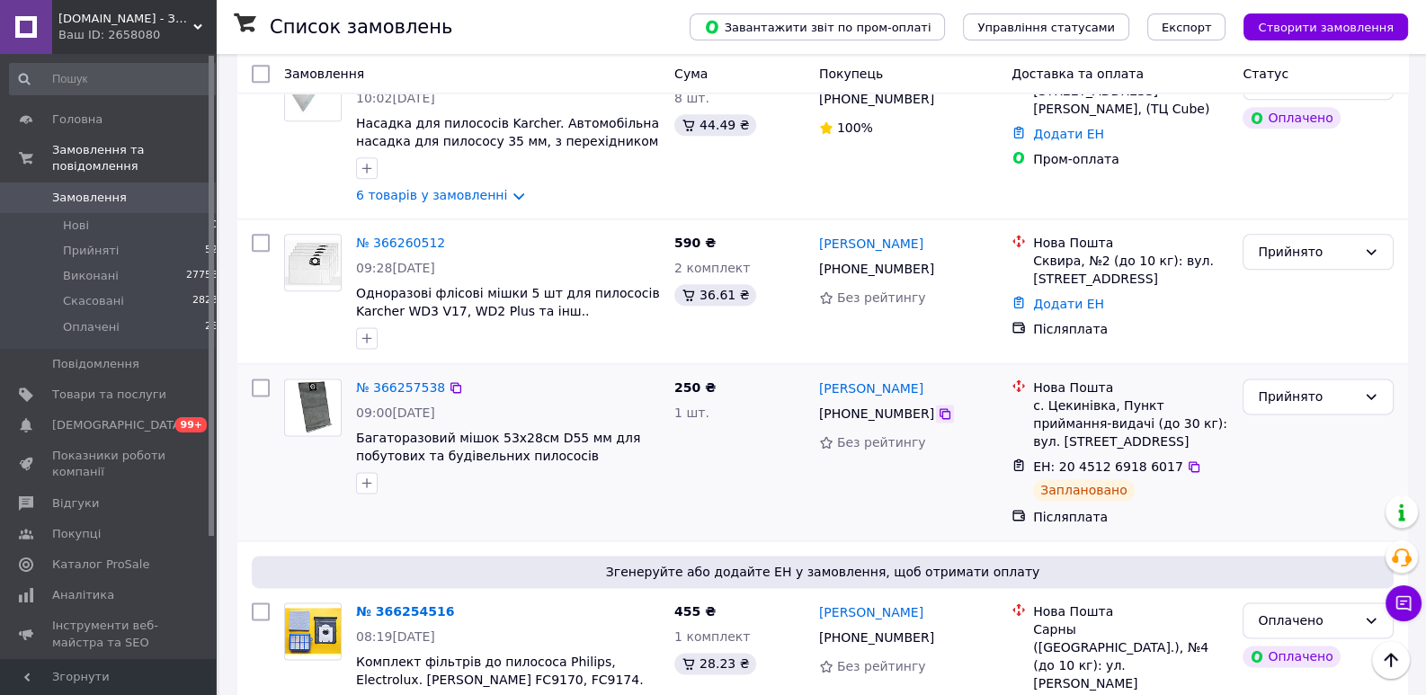
click at [938, 406] on icon at bounding box center [945, 413] width 14 height 14
click at [1187, 459] on icon at bounding box center [1194, 466] width 14 height 14
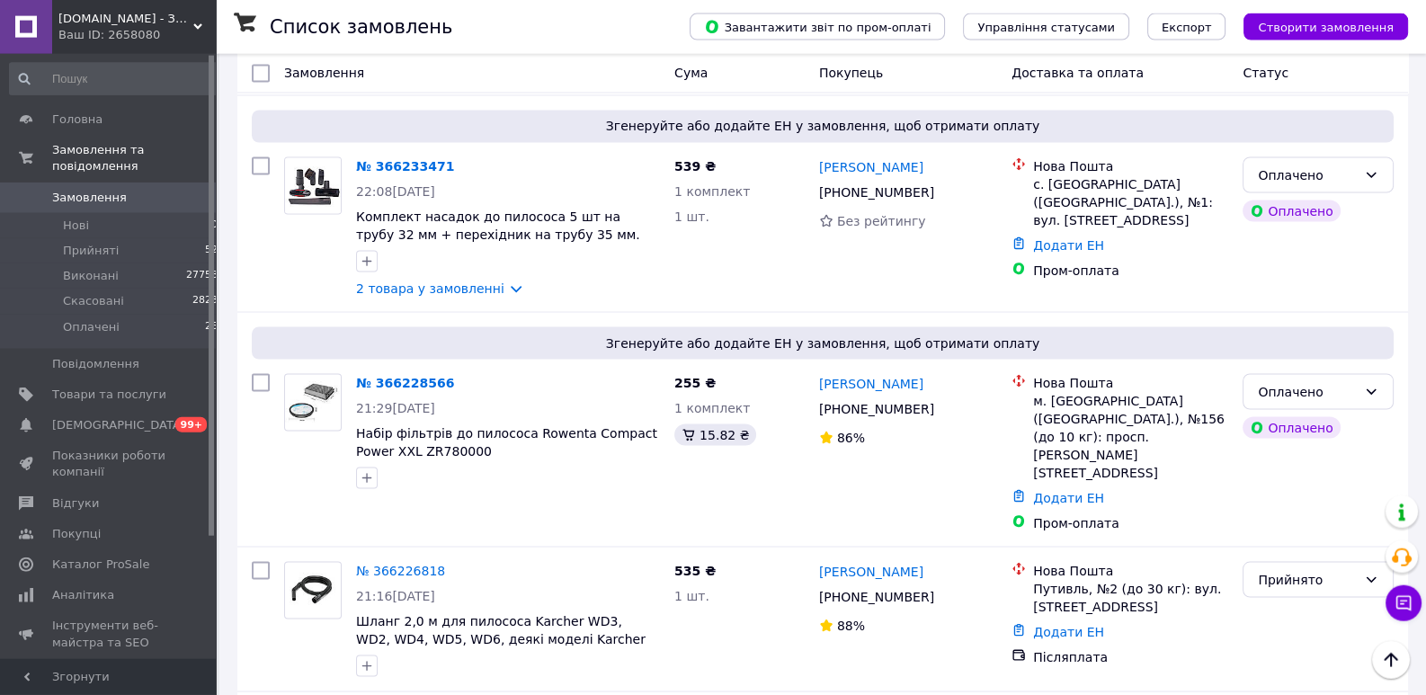
scroll to position [3998, 0]
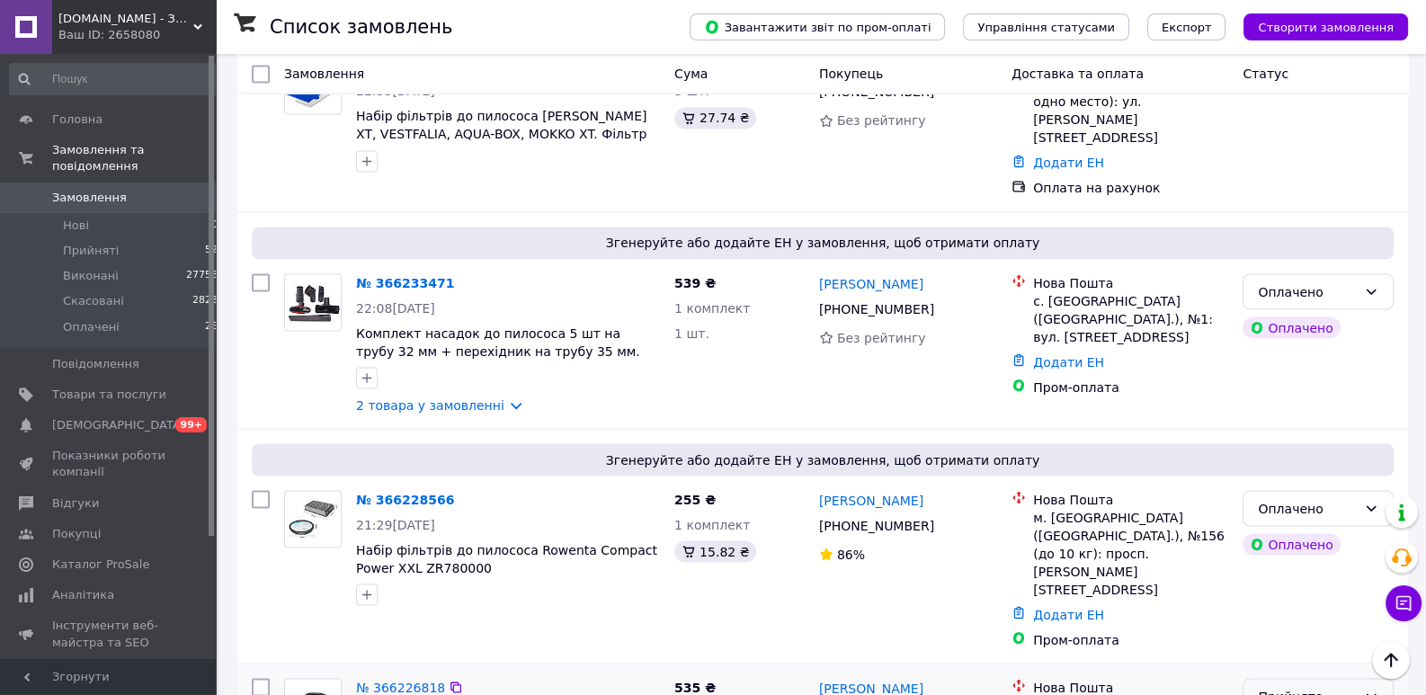
click at [1278, 678] on div "Прийнято" at bounding box center [1318, 696] width 151 height 36
click at [1274, 430] on li "Скасовано" at bounding box center [1318, 431] width 149 height 32
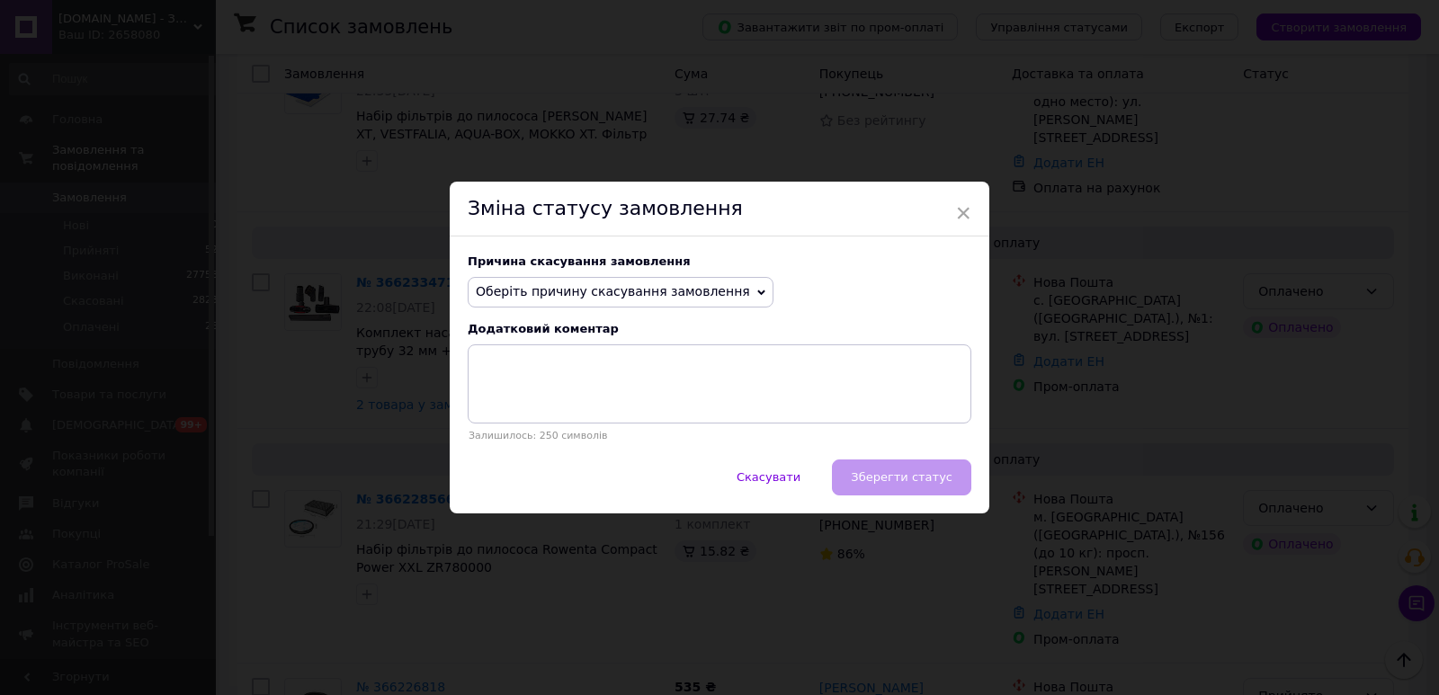
click at [655, 295] on span "Оберіть причину скасування замовлення" at bounding box center [613, 291] width 274 height 14
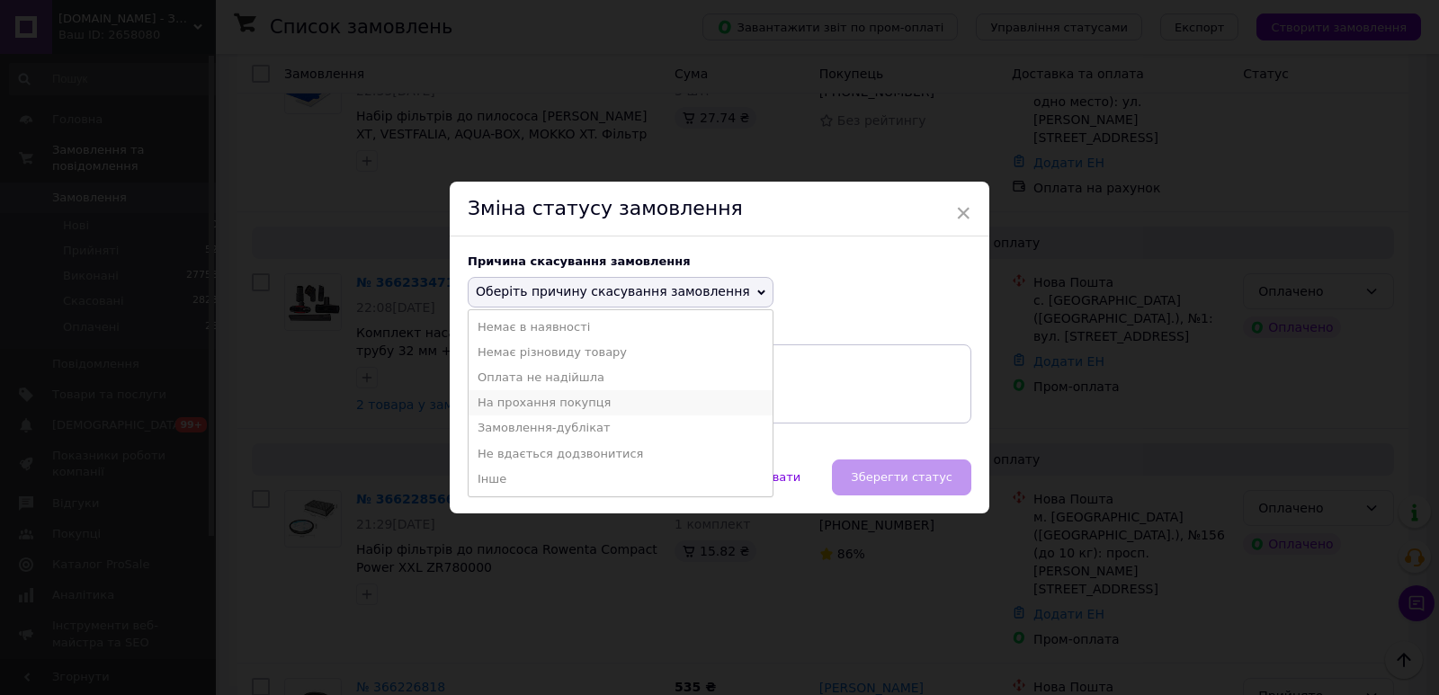
click at [569, 402] on li "На прохання покупця" at bounding box center [620, 402] width 304 height 25
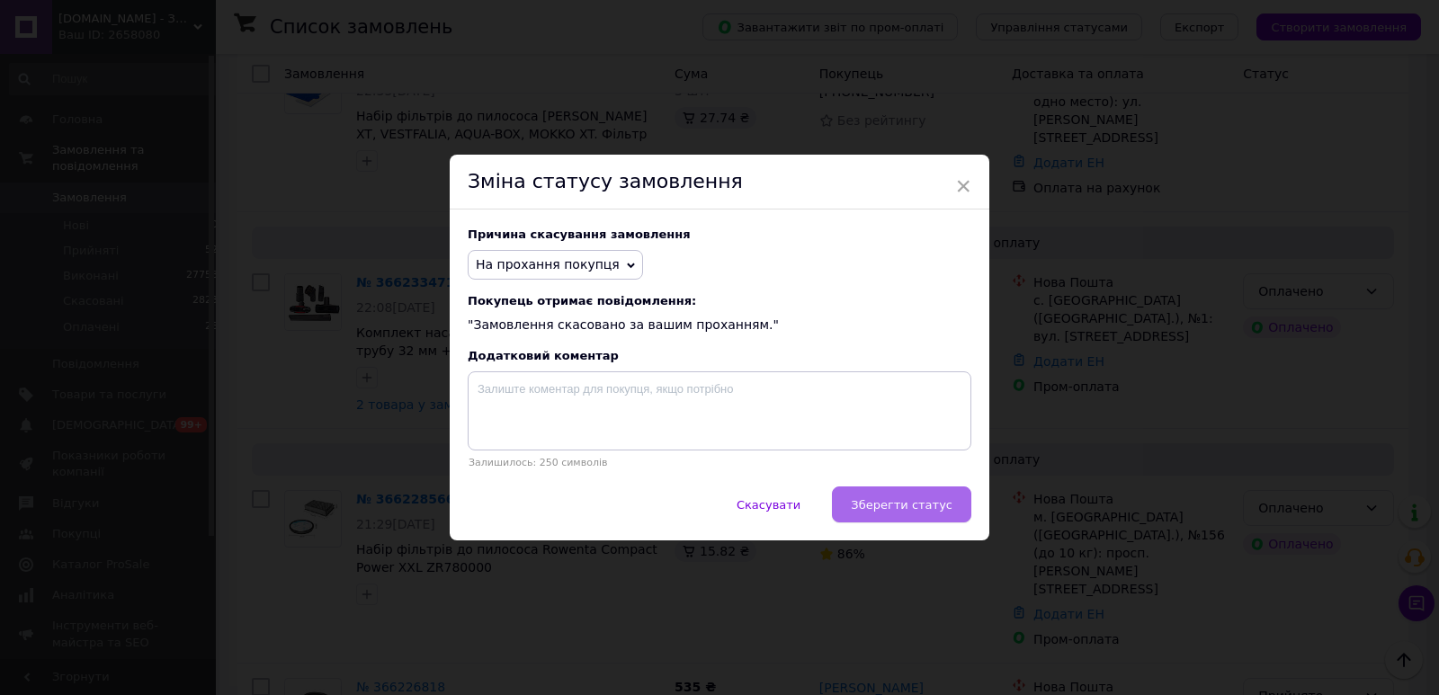
click at [915, 499] on span "Зберегти статус" at bounding box center [902, 504] width 102 height 13
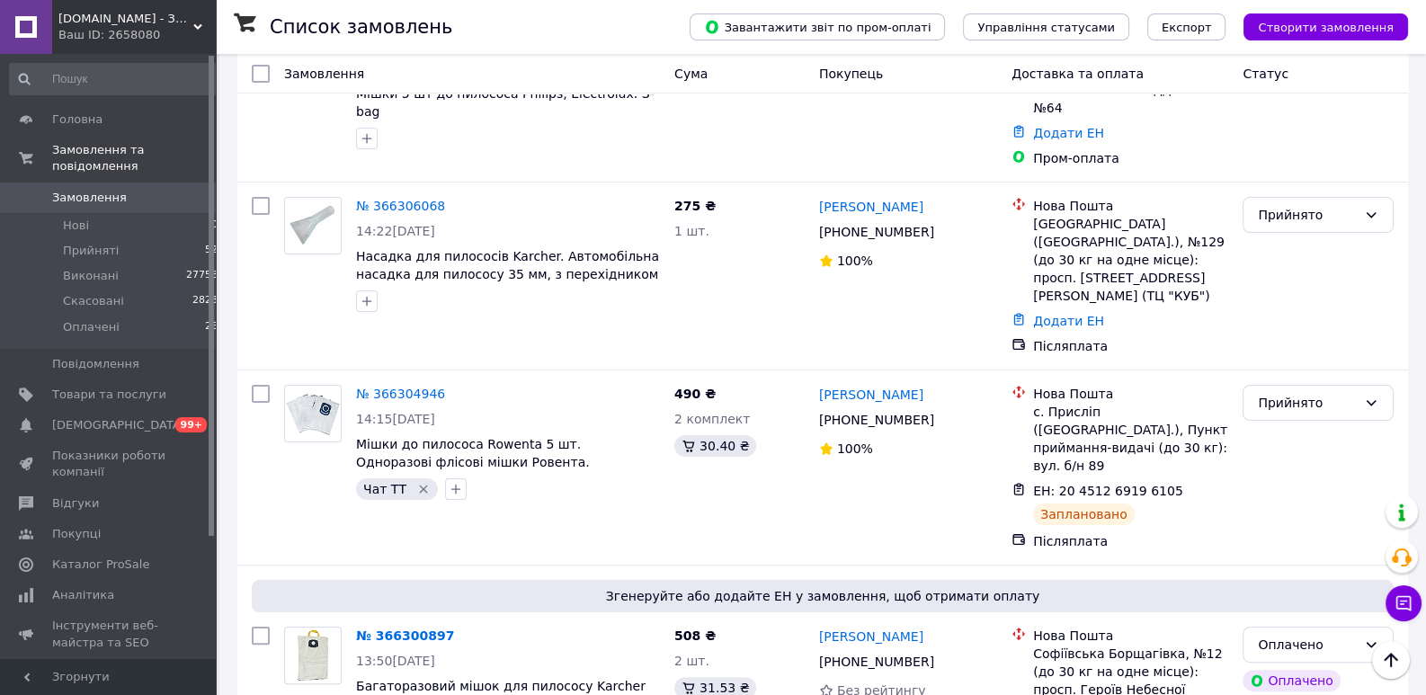
scroll to position [0, 0]
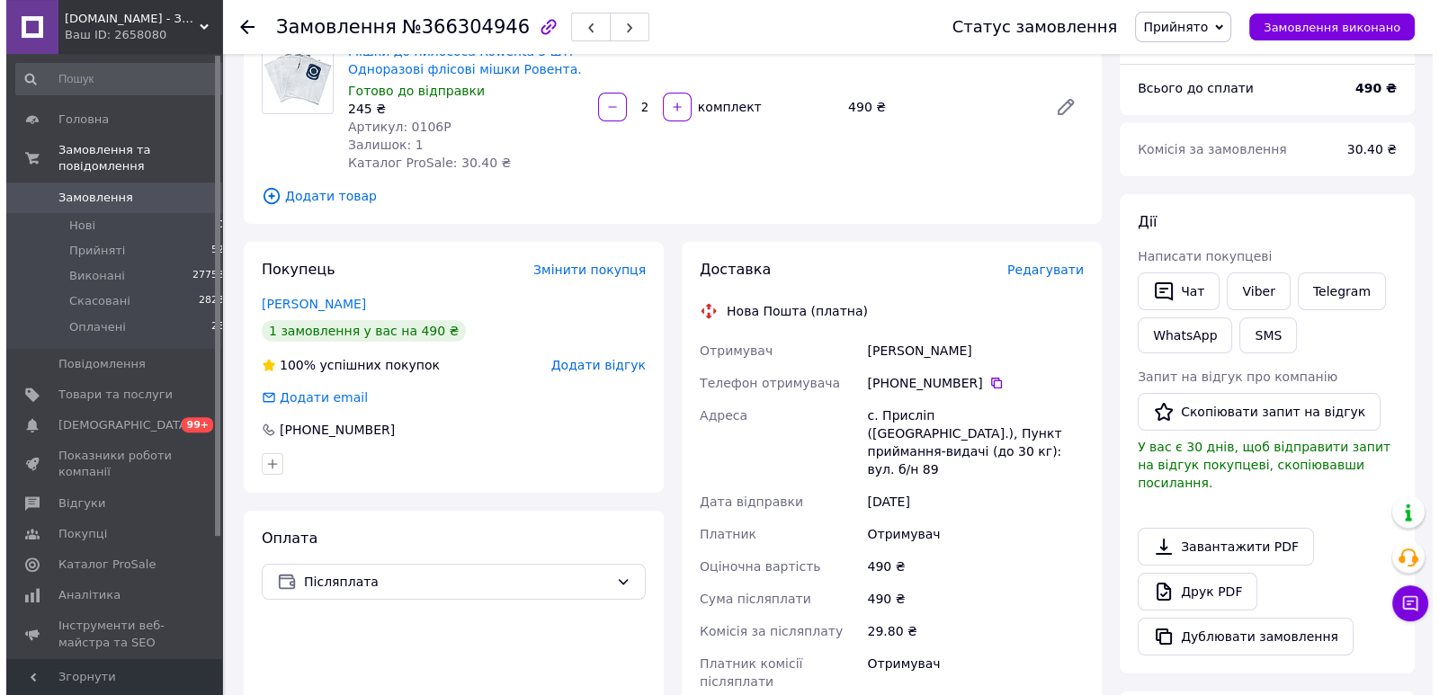
scroll to position [275, 0]
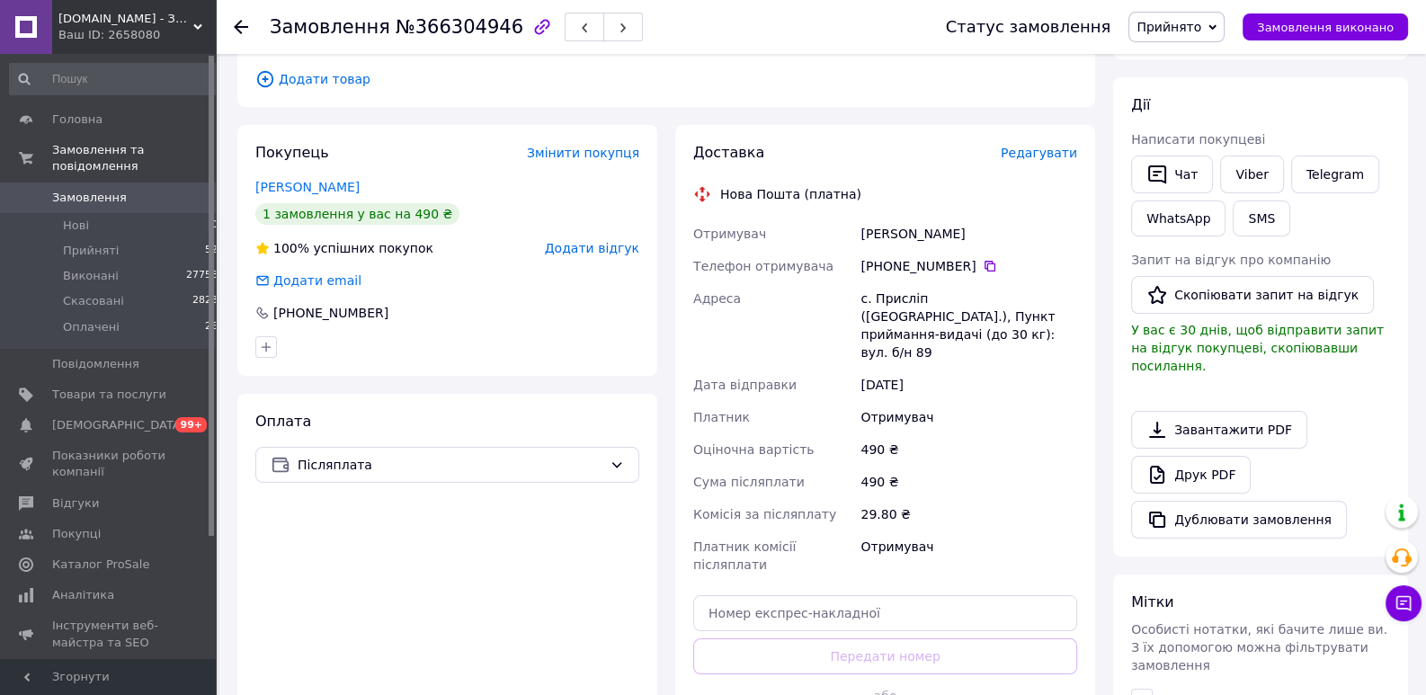
click at [1041, 151] on span "Редагувати" at bounding box center [1039, 153] width 76 height 14
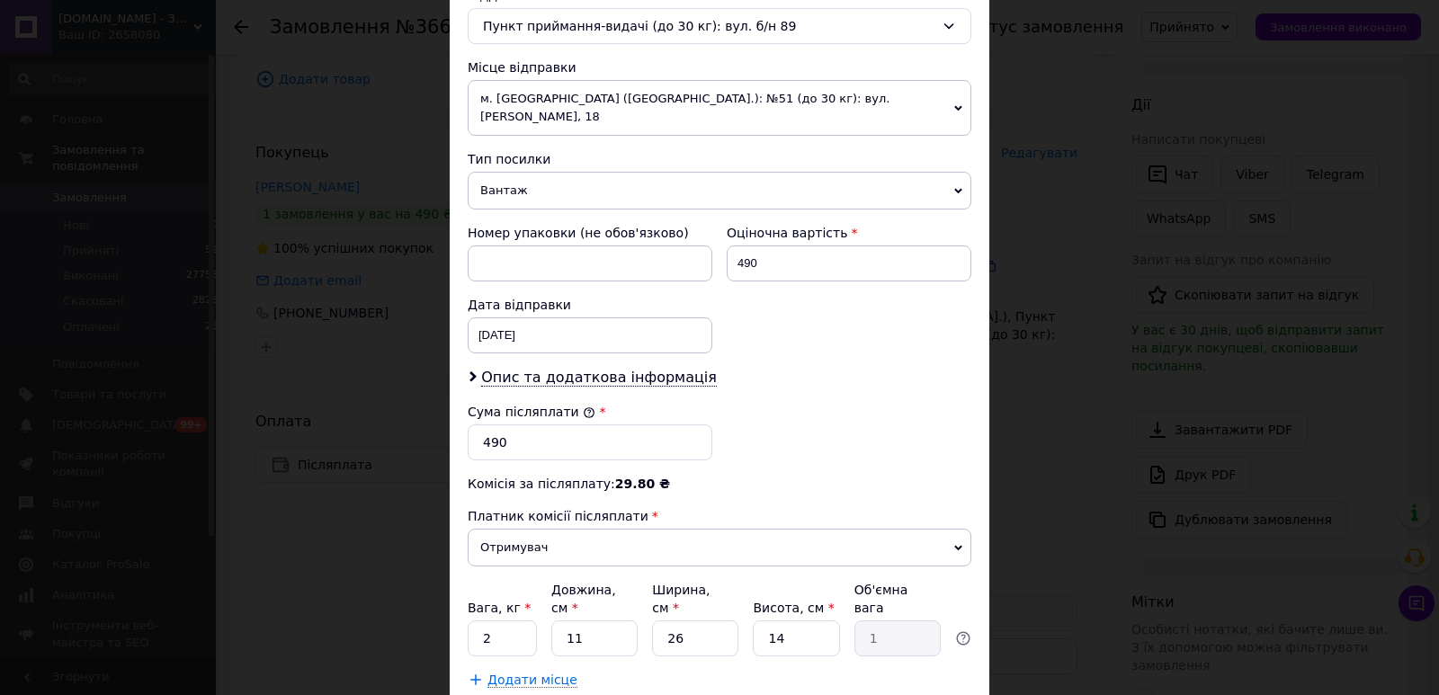
scroll to position [659, 0]
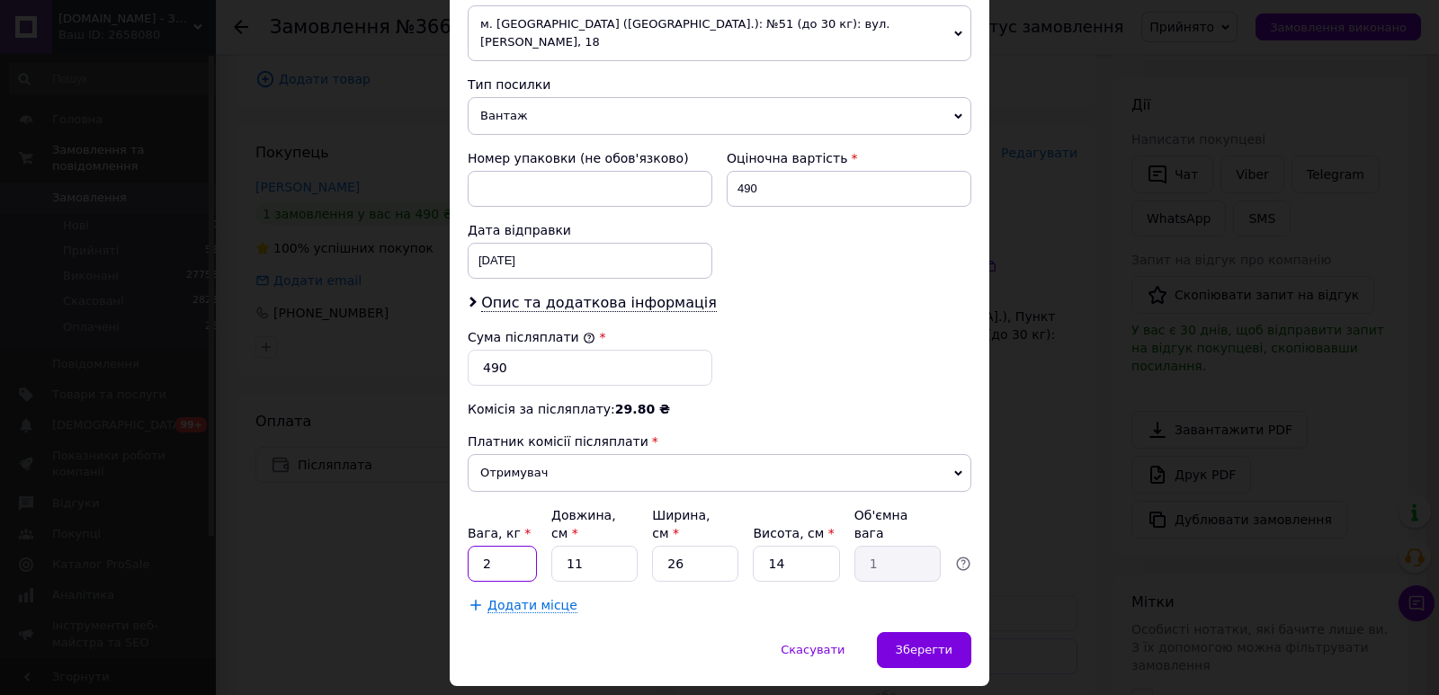
drag, startPoint x: 488, startPoint y: 523, endPoint x: 461, endPoint y: 521, distance: 27.1
click at [461, 521] on div "Спосіб доставки Нова Пошта (платна) Платник Отримувач Відправник Прізвище отрим…" at bounding box center [720, 45] width 540 height 1173
type input "1"
drag, startPoint x: 603, startPoint y: 519, endPoint x: 506, endPoint y: 524, distance: 97.3
click at [551, 546] on input "11" at bounding box center [594, 564] width 86 height 36
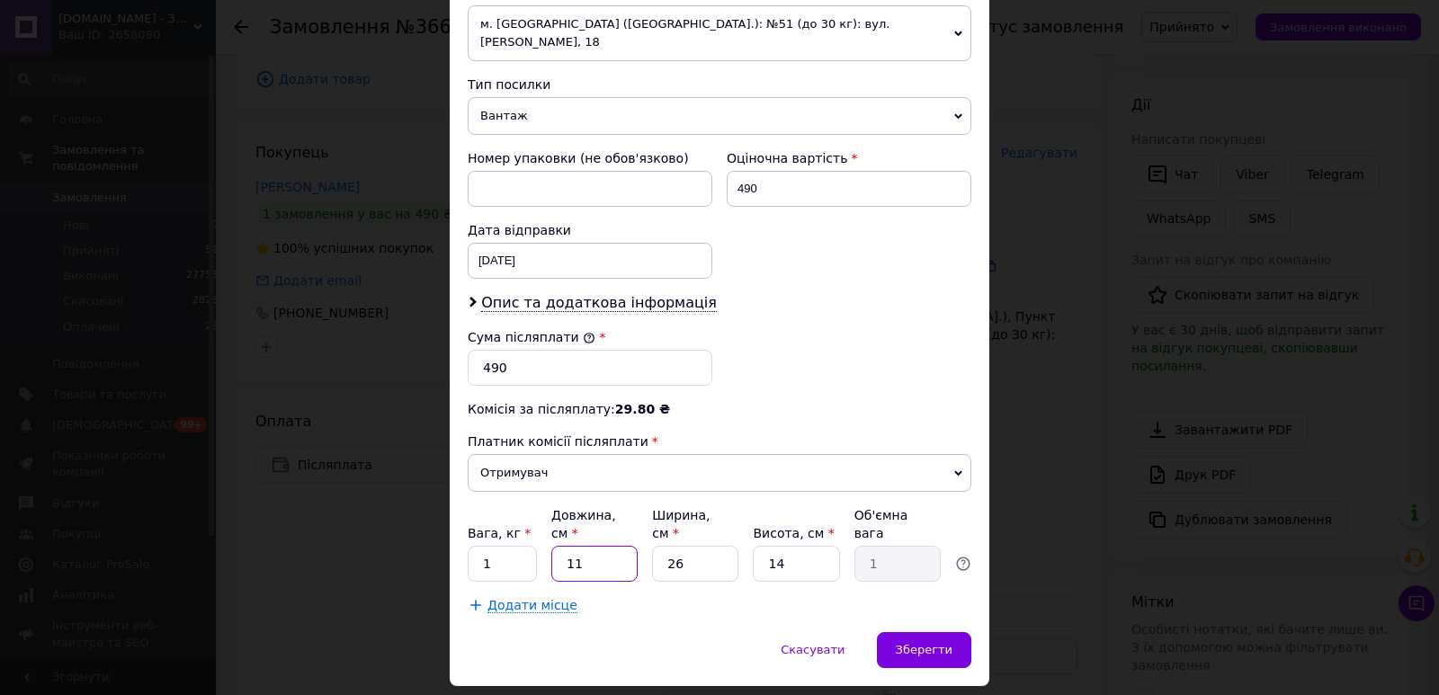
type input "3"
type input "0.27"
type input "30"
type input "2.73"
type input "30"
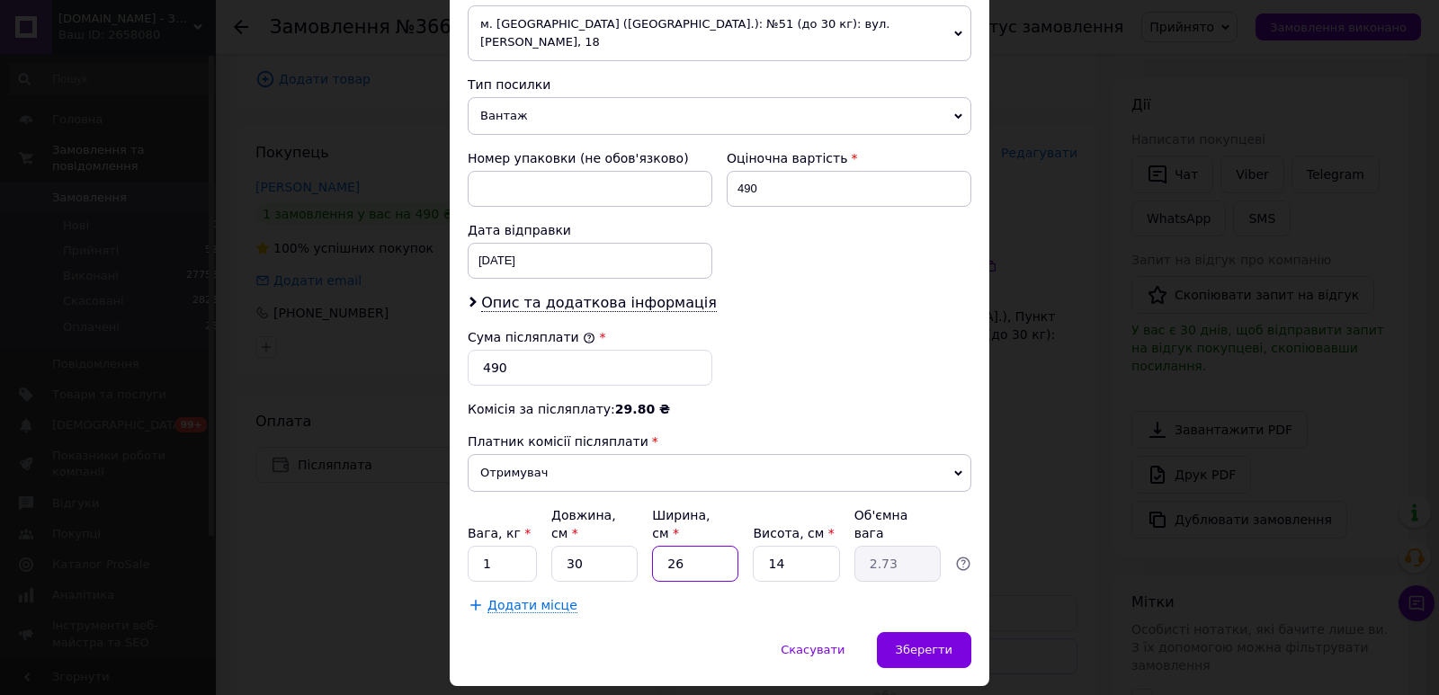
drag, startPoint x: 689, startPoint y: 528, endPoint x: 647, endPoint y: 531, distance: 42.4
click at [652, 546] on input "26" at bounding box center [695, 564] width 86 height 36
type input "2"
type input "0.21"
type input "20"
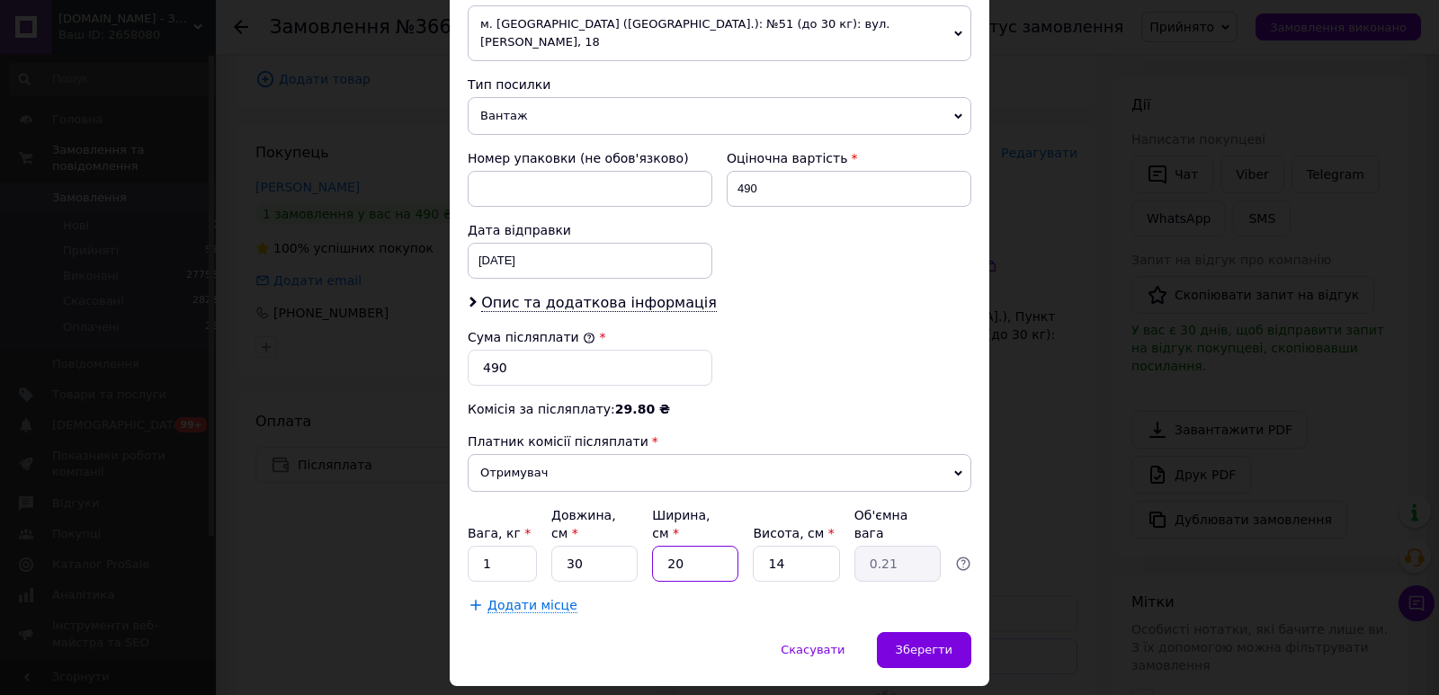
type input "2.1"
type input "20"
drag, startPoint x: 788, startPoint y: 524, endPoint x: 758, endPoint y: 525, distance: 29.7
click at [758, 546] on input "14" at bounding box center [796, 564] width 86 height 36
type input "1"
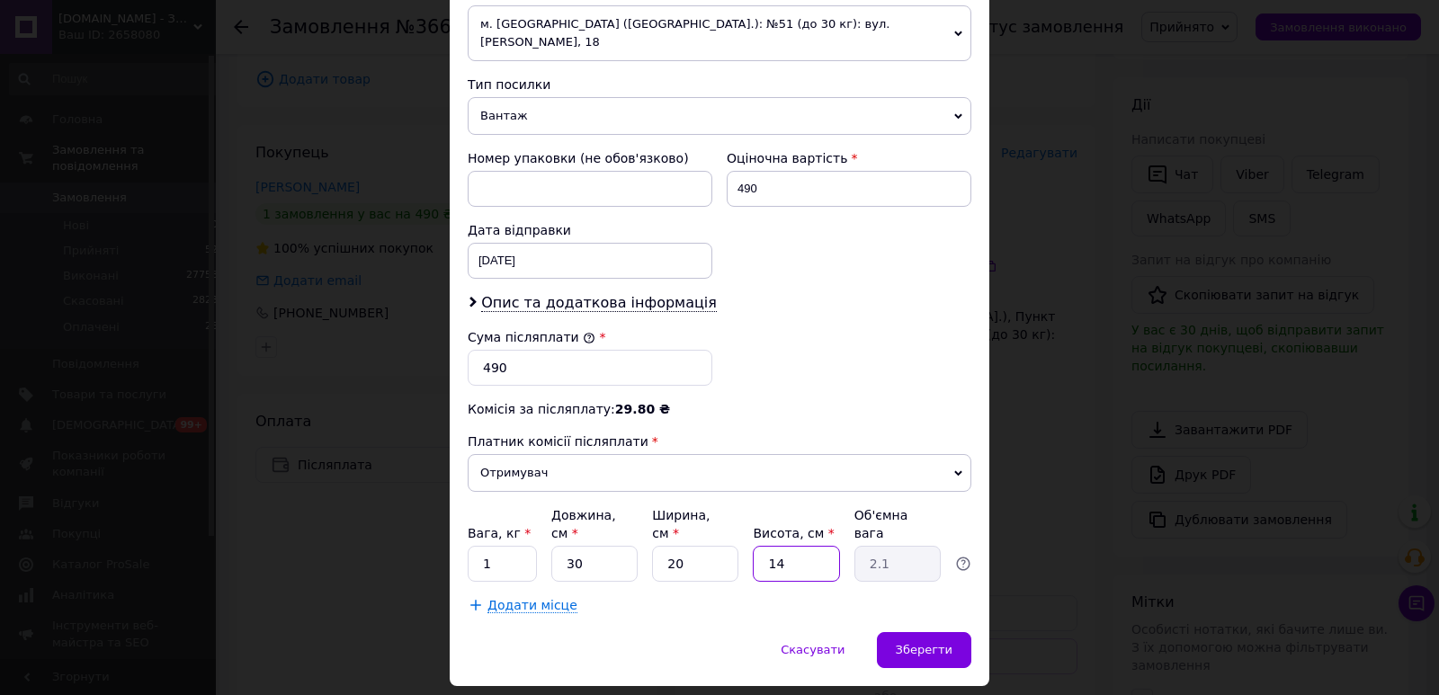
type input "0.15"
type input "10"
type input "1.5"
type input "10"
click at [911, 643] on span "Зберегти" at bounding box center [924, 649] width 57 height 13
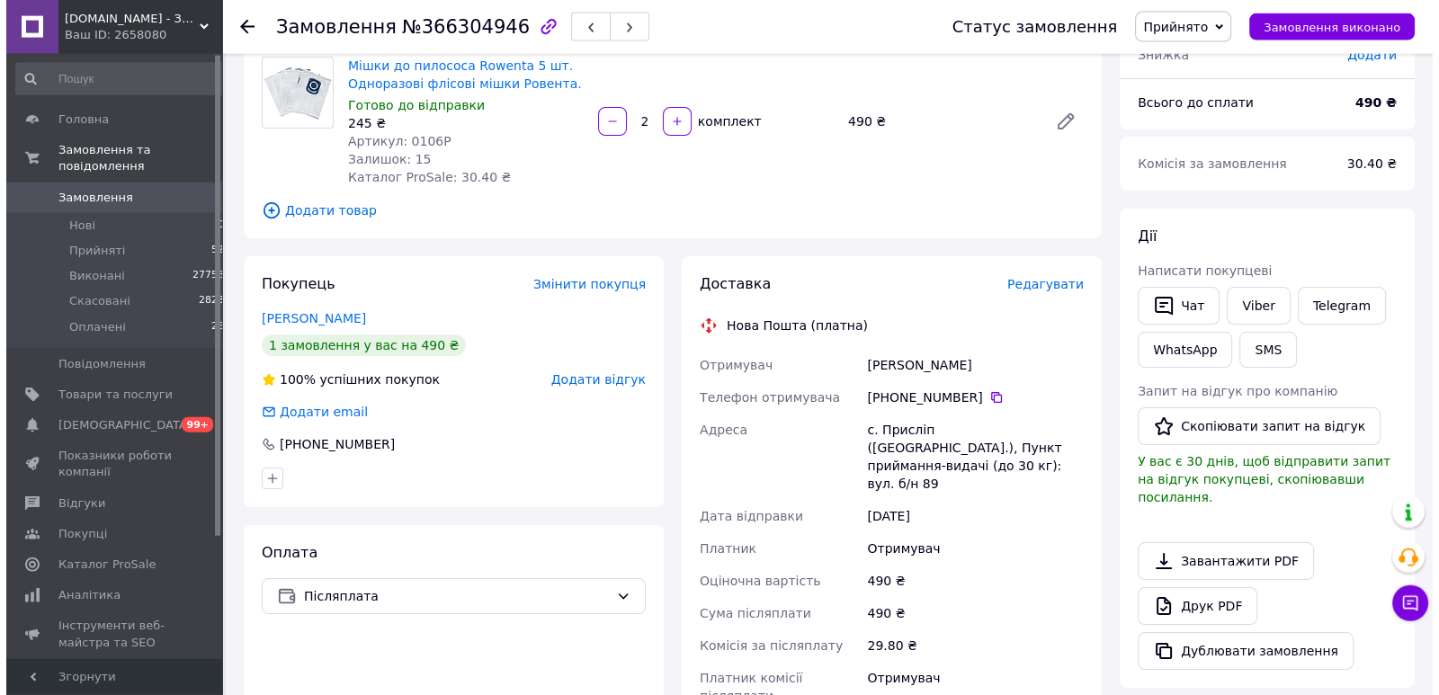
scroll to position [0, 0]
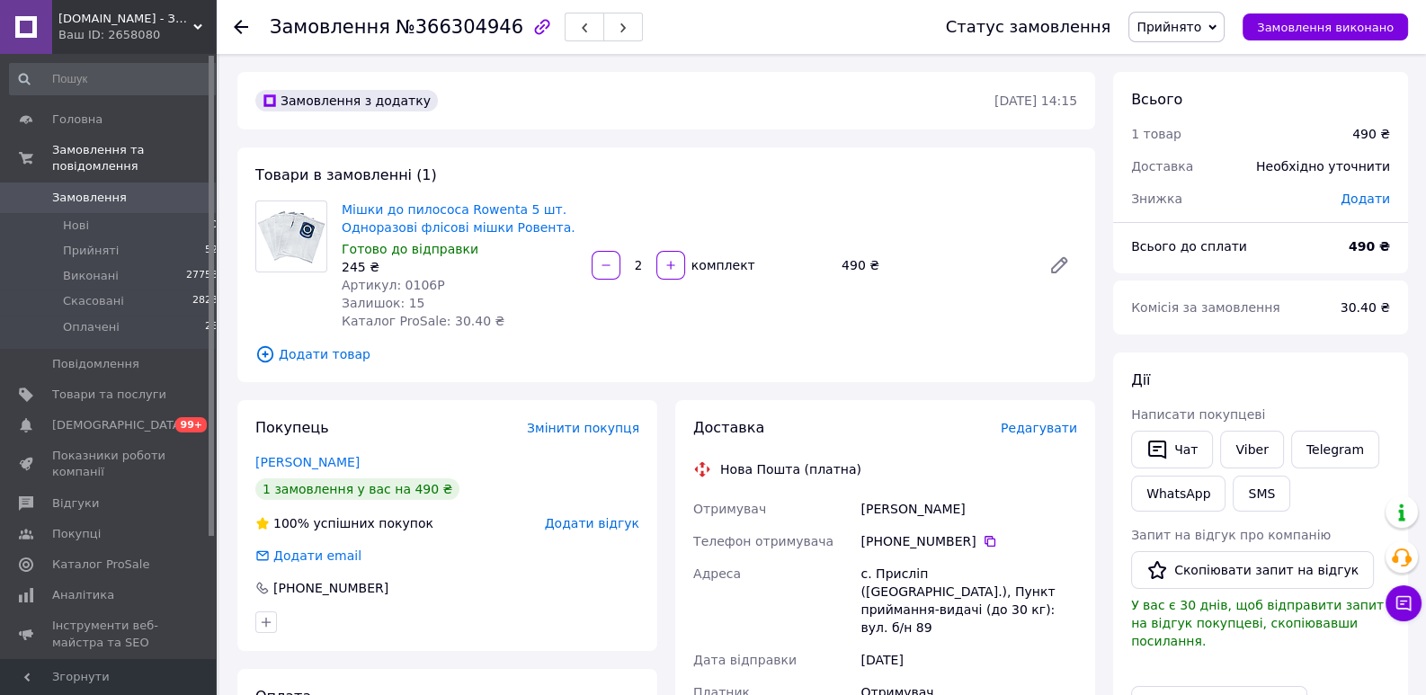
click at [1038, 424] on span "Редагувати" at bounding box center [1039, 428] width 76 height 14
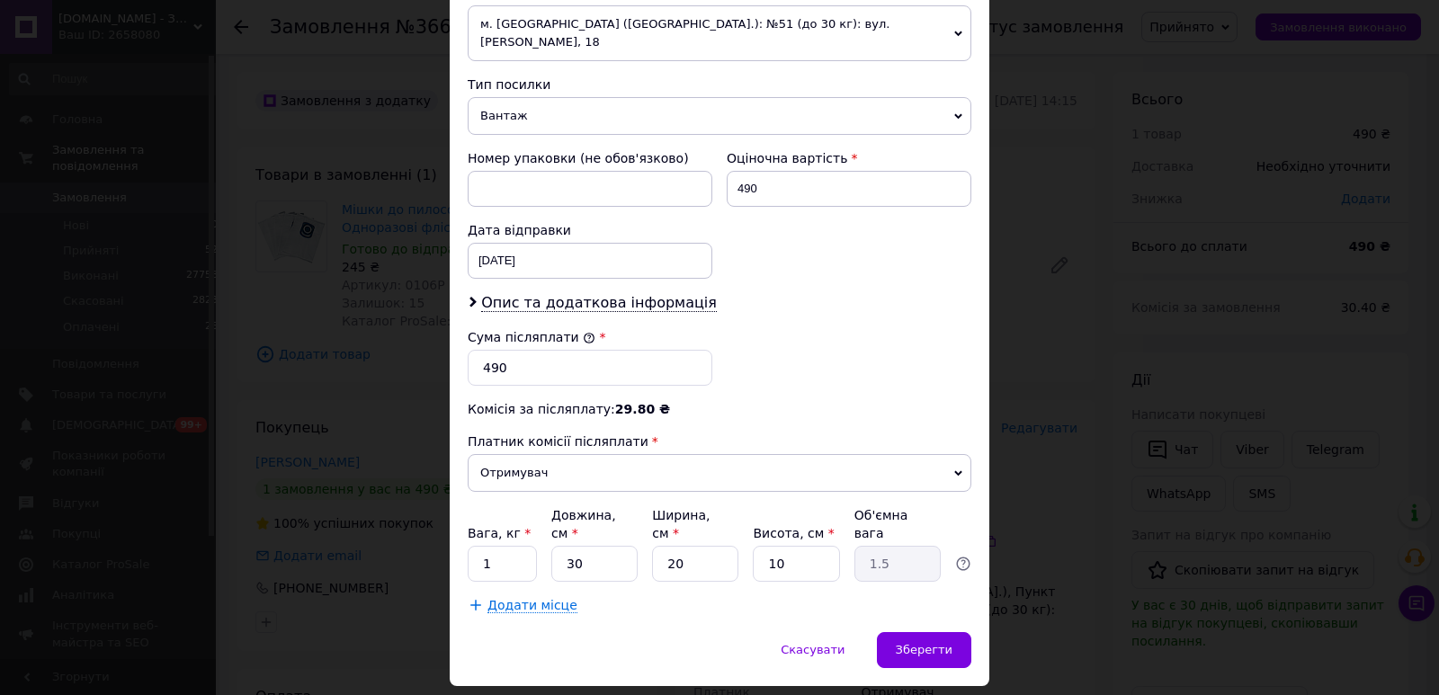
scroll to position [527, 0]
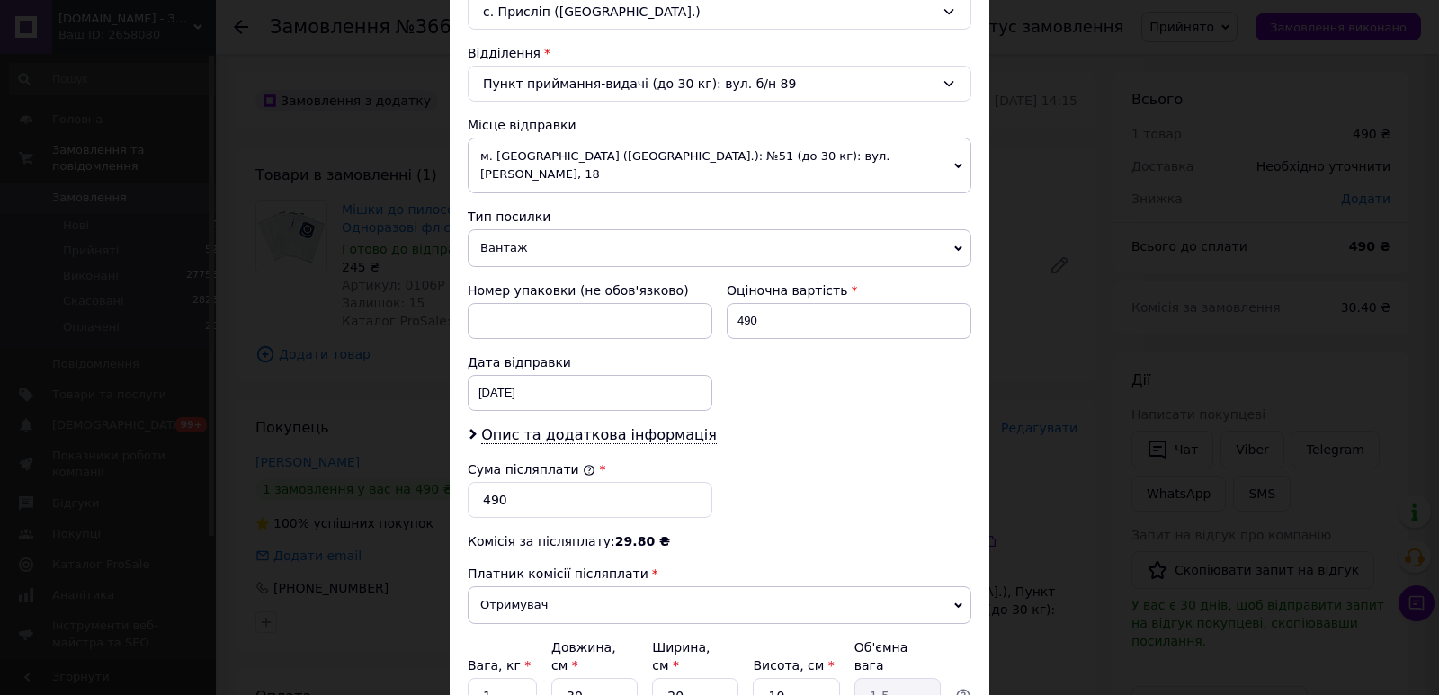
click at [803, 163] on span "м. [GEOGRAPHIC_DATA] ([GEOGRAPHIC_DATA].): №51 (до 30 кг): вул. [PERSON_NAME], …" at bounding box center [720, 166] width 504 height 56
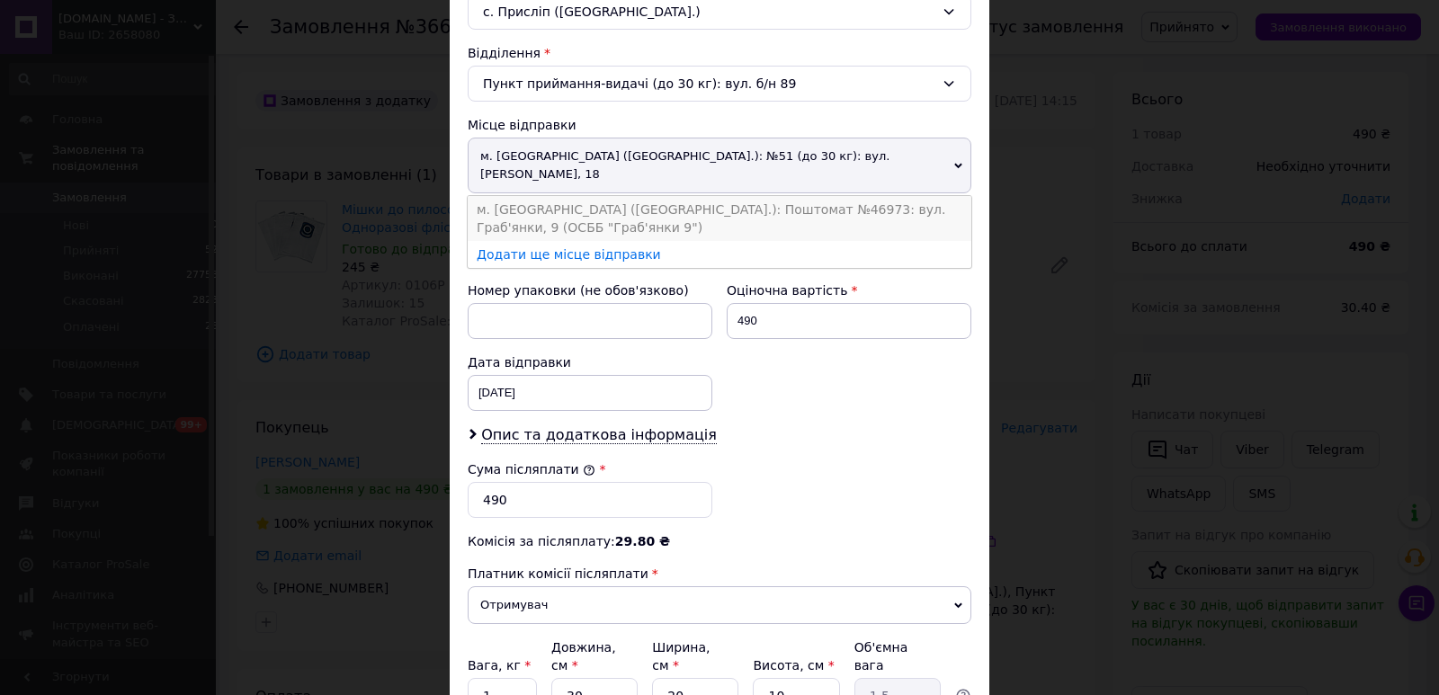
click at [794, 196] on li "м. [GEOGRAPHIC_DATA] ([GEOGRAPHIC_DATA].): Поштомат №46973: вул. Граб'янки, 9 (…" at bounding box center [720, 218] width 504 height 45
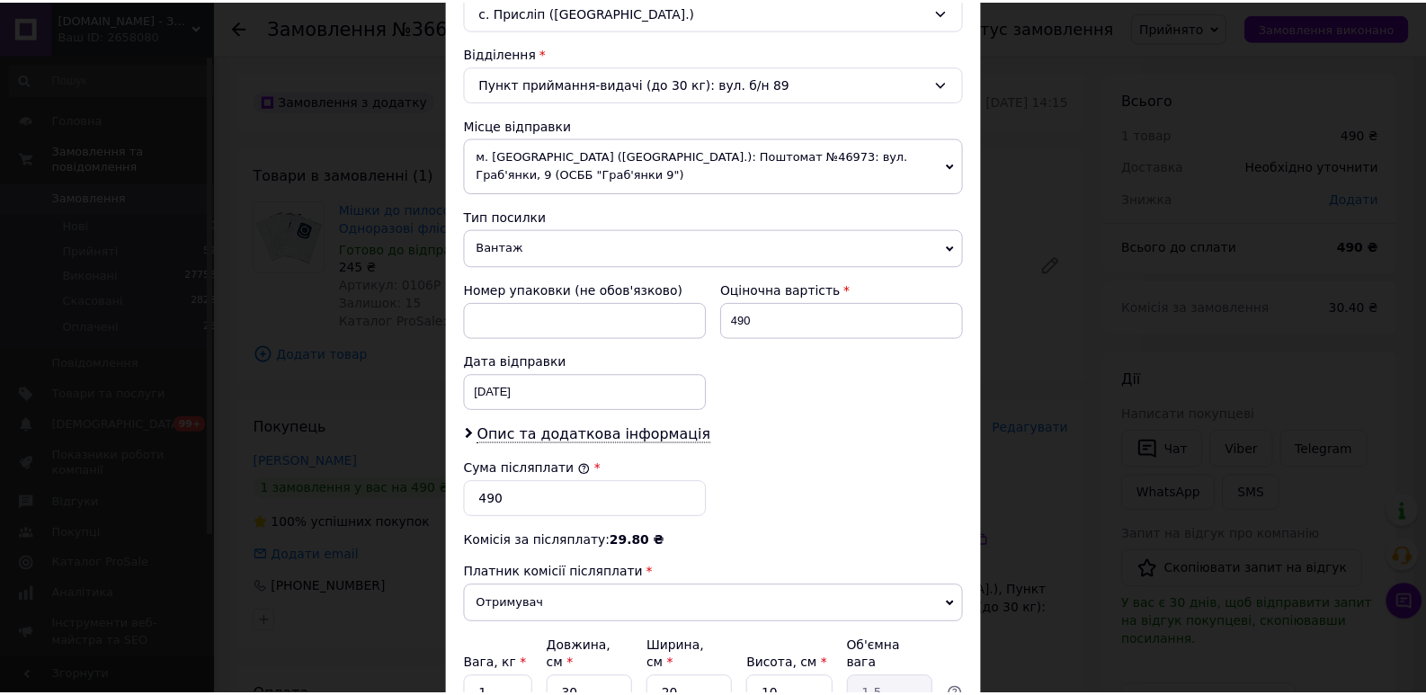
scroll to position [673, 0]
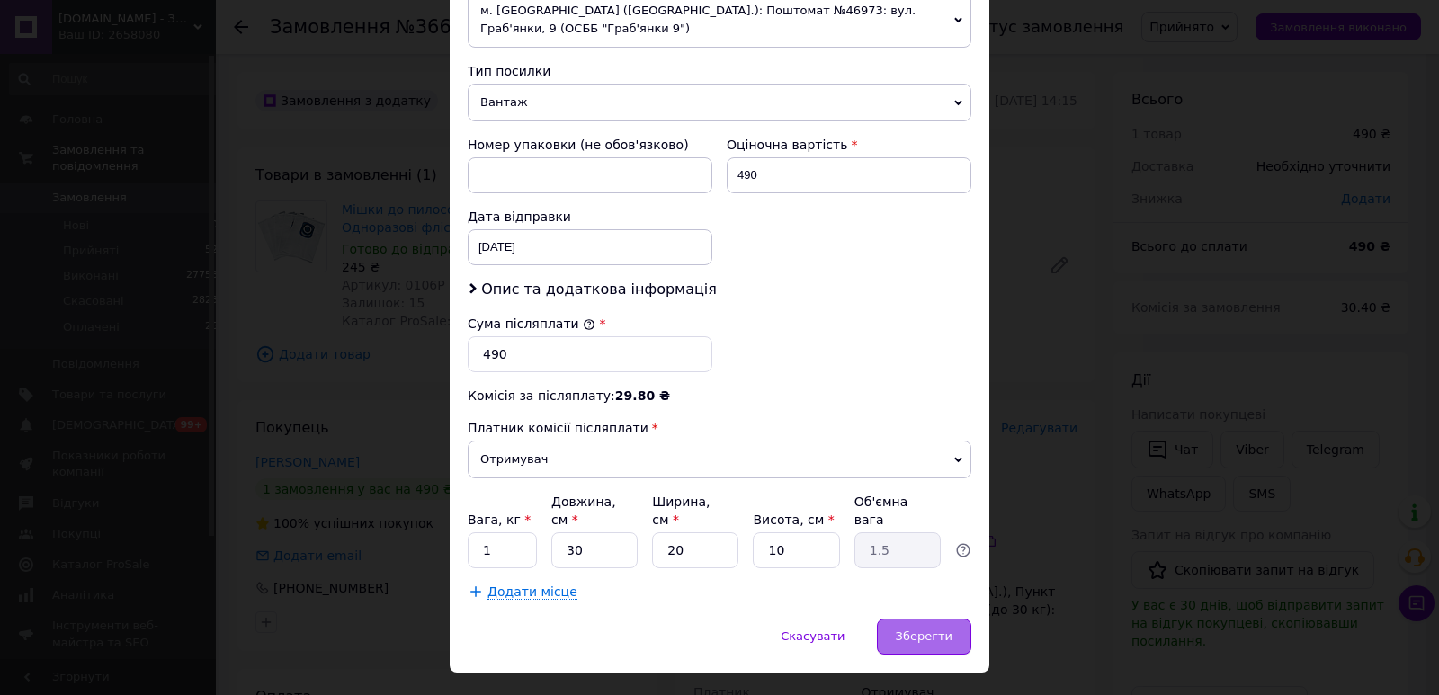
click at [914, 629] on span "Зберегти" at bounding box center [924, 635] width 57 height 13
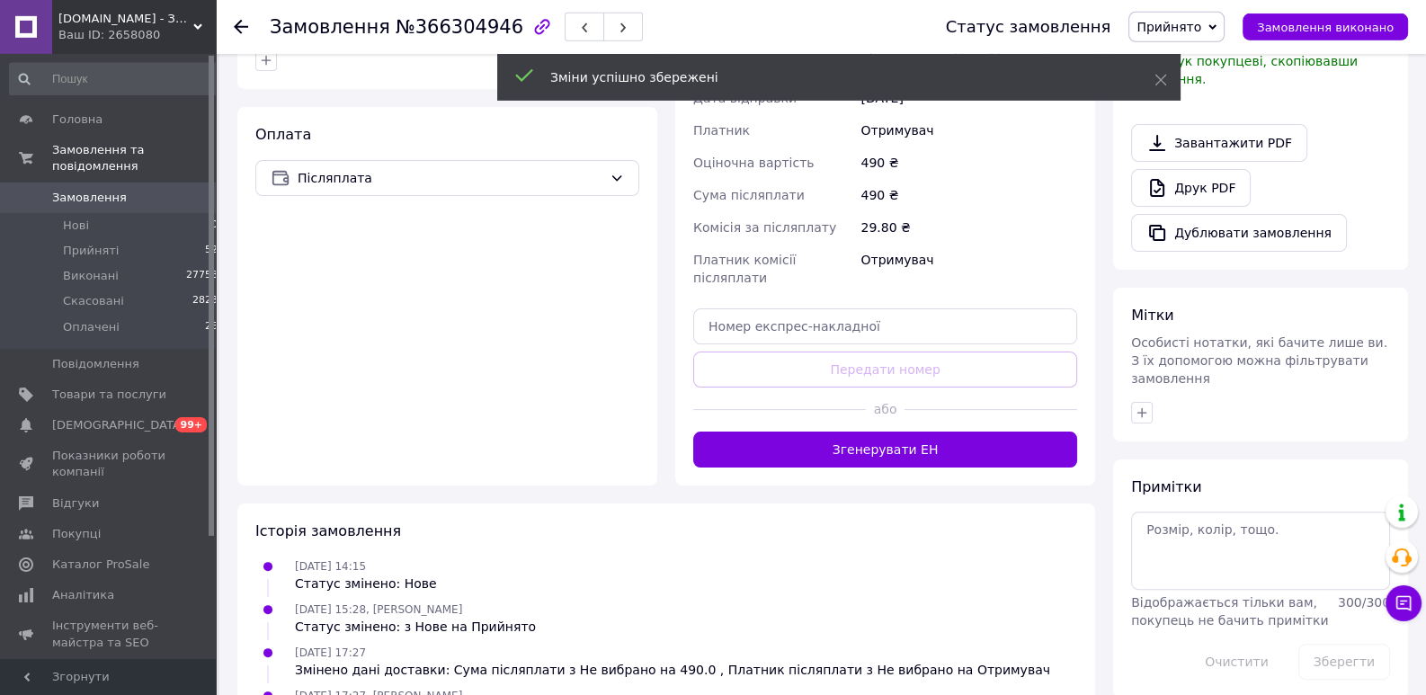
scroll to position [642, 0]
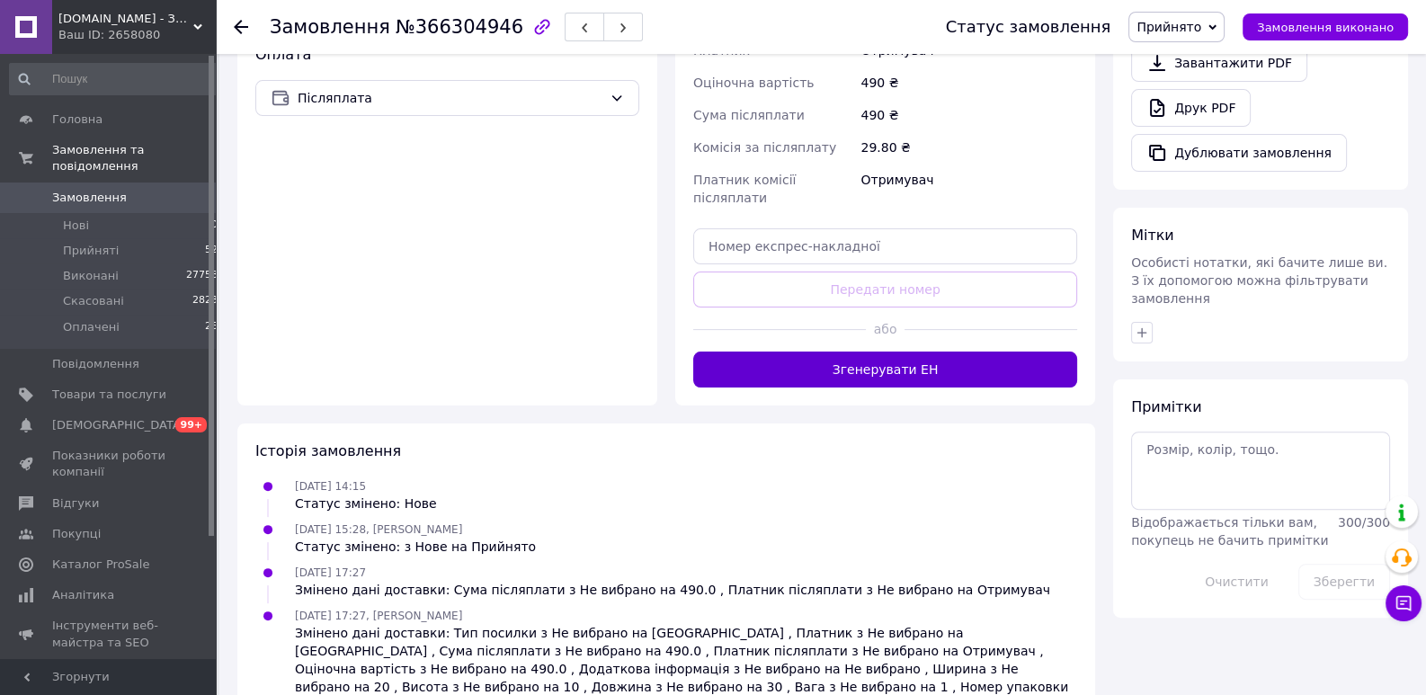
click at [893, 352] on button "Згенерувати ЕН" at bounding box center [885, 370] width 384 height 36
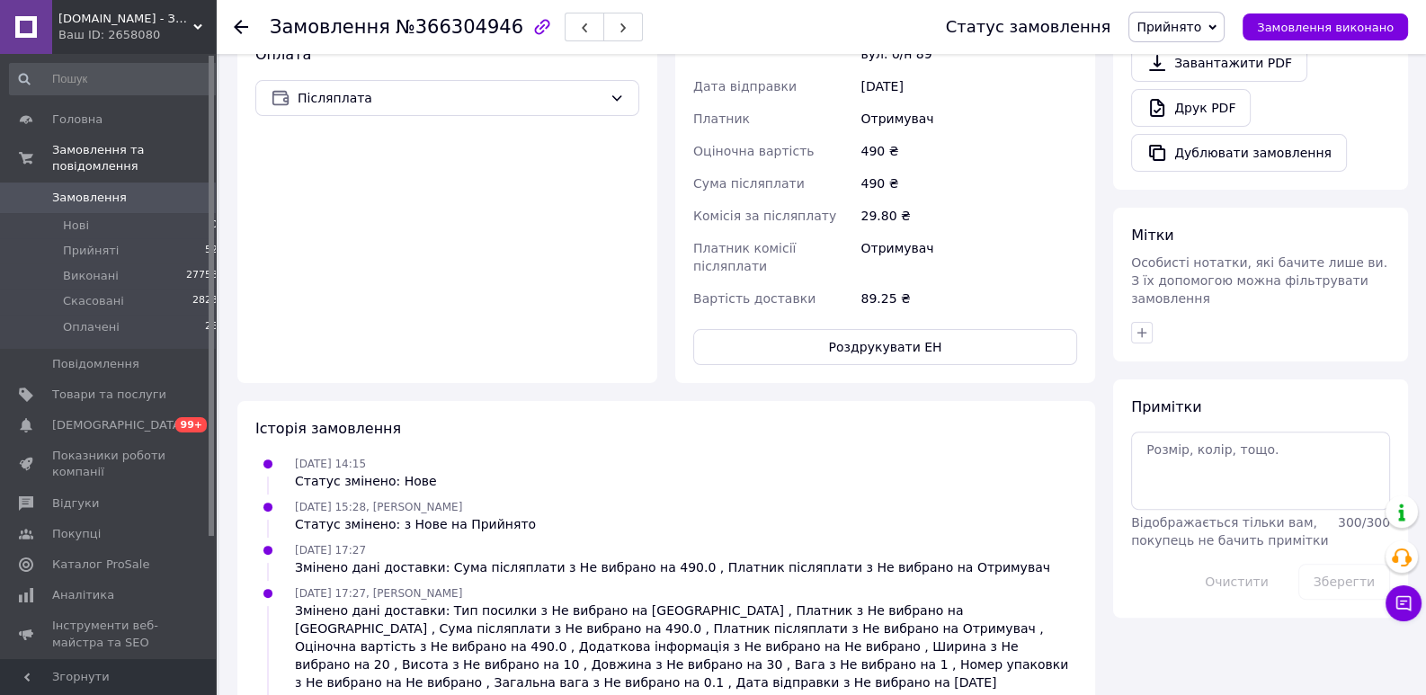
scroll to position [620, 0]
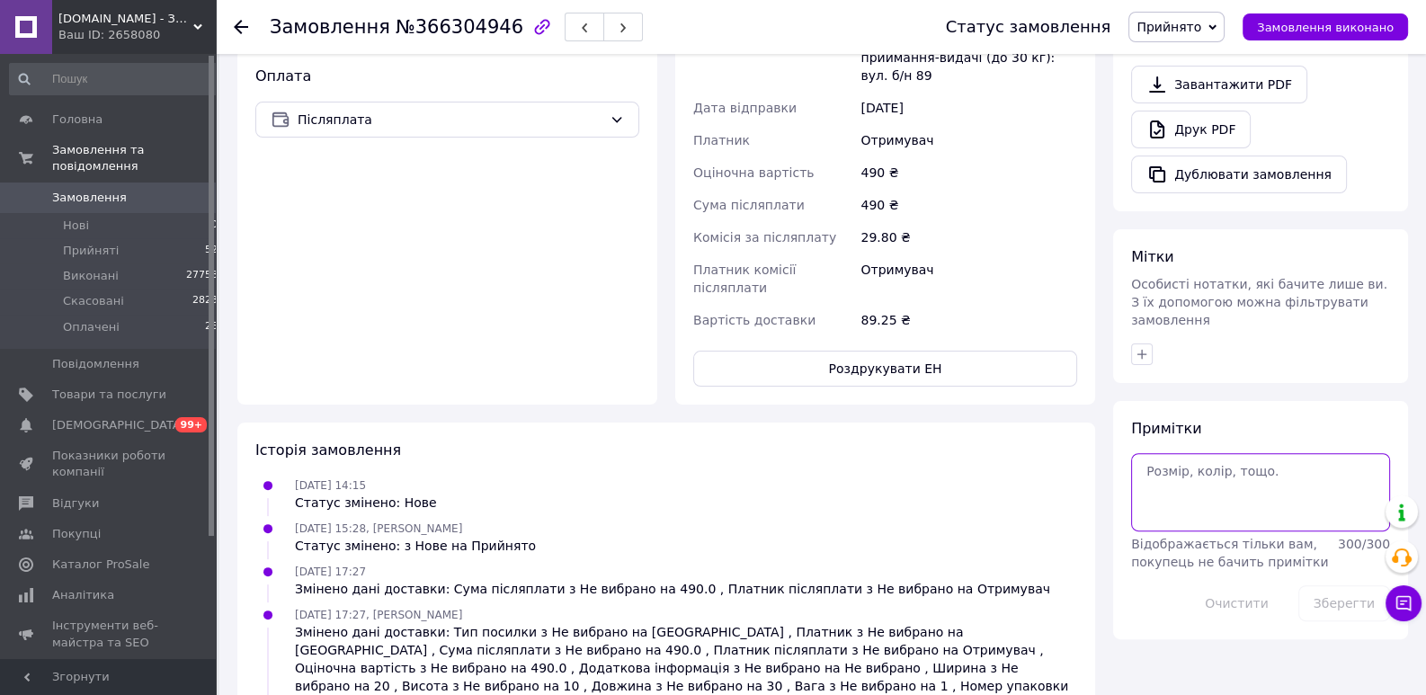
click at [1182, 453] on textarea at bounding box center [1260, 491] width 259 height 77
paste textarea "УВАГА! Для перегляду фіскального чеку, напишіть нам на будь-який месенджер: tel…"
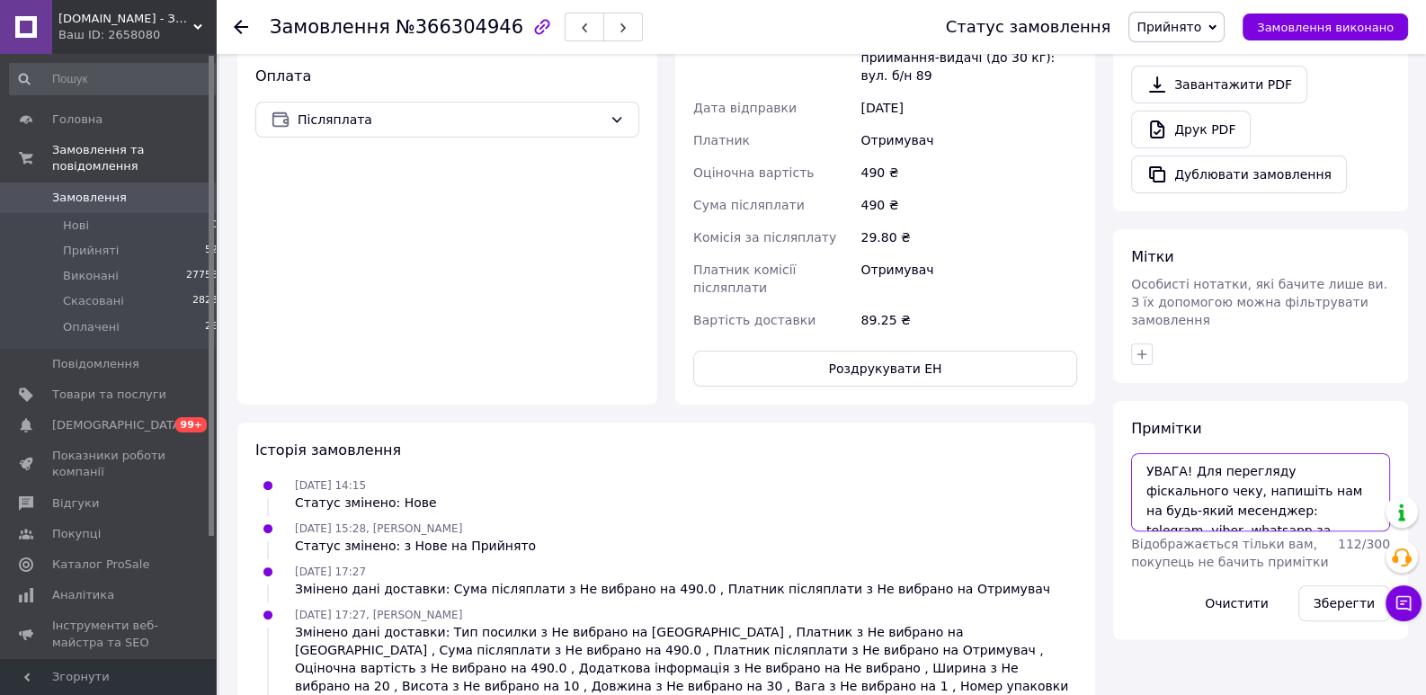
scroll to position [49, 0]
type textarea "УВАГА! Для перегляду фіскального чеку, напишіть нам на будь-який месенджер: tel…"
click at [1347, 585] on button "Зберегти" at bounding box center [1344, 603] width 92 height 36
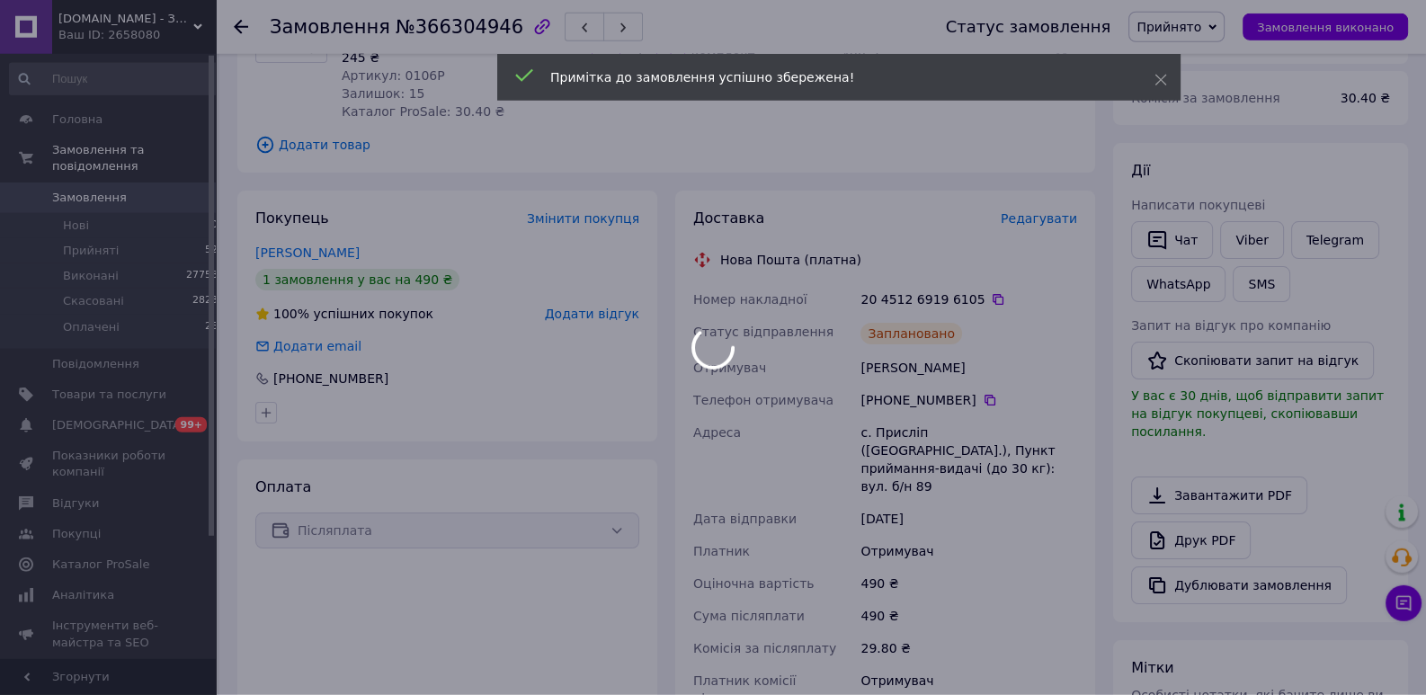
scroll to position [207, 0]
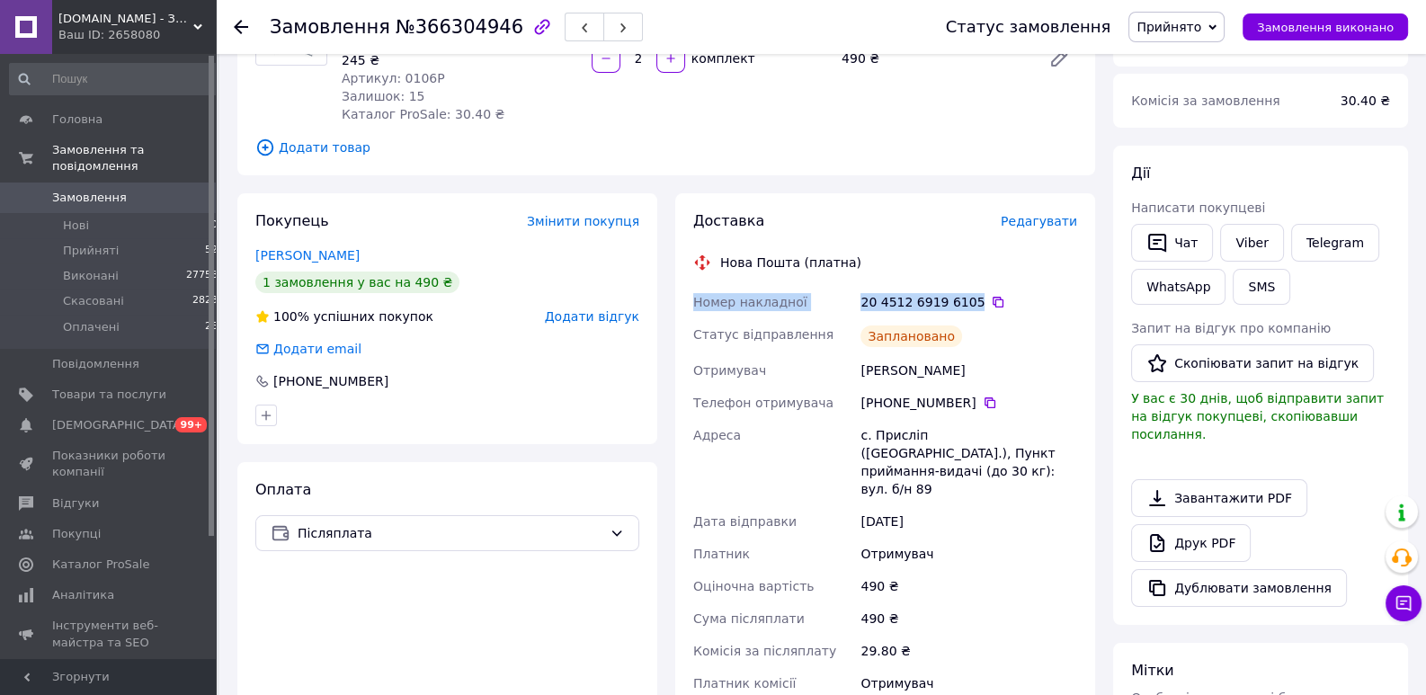
drag, startPoint x: 694, startPoint y: 302, endPoint x: 969, endPoint y: 307, distance: 275.2
click at [969, 307] on div "Номер накладної 20 4512 6919 6105   Статус відправлення Заплановано Отримувач […" at bounding box center [885, 518] width 391 height 464
copy div "Номер накладної 20 4512 6919 6105"
click at [1186, 244] on button "Чат" at bounding box center [1172, 243] width 82 height 38
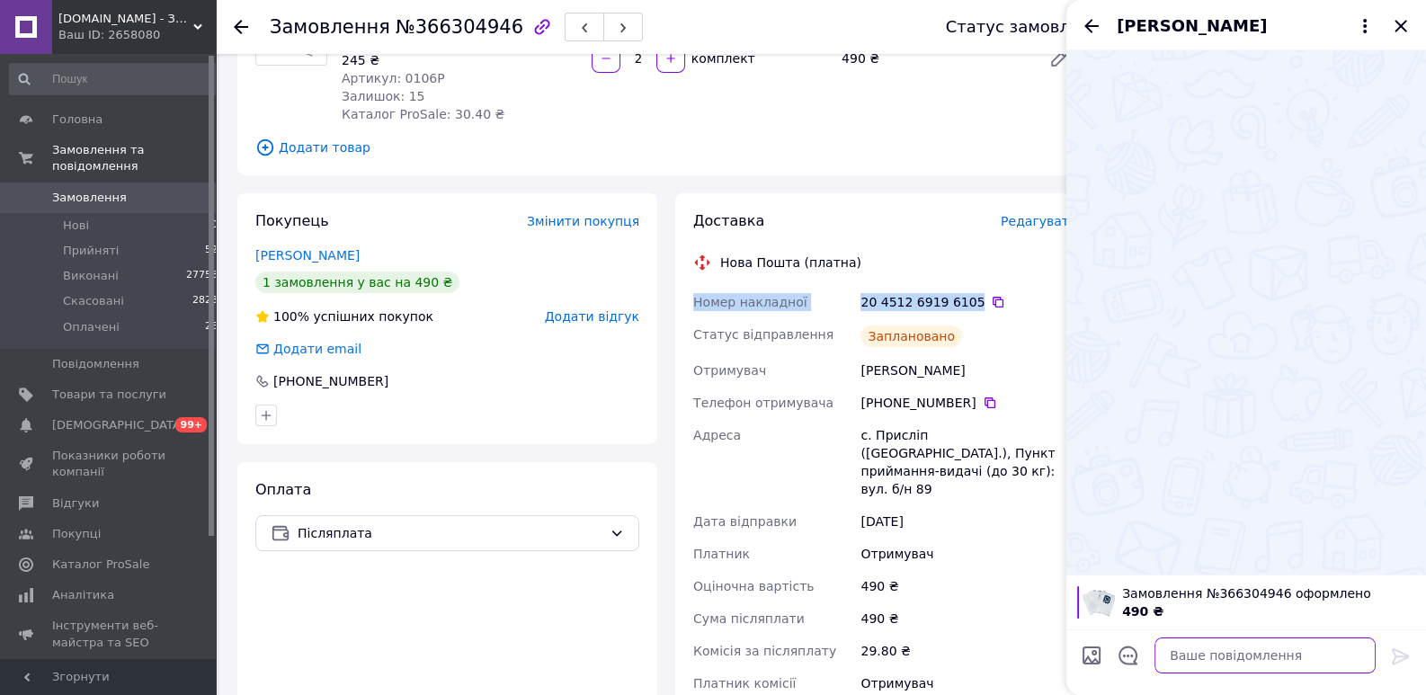
click at [1195, 642] on textarea at bounding box center [1265, 656] width 221 height 36
paste textarea "Номер накладної 20 4512 6919 6105"
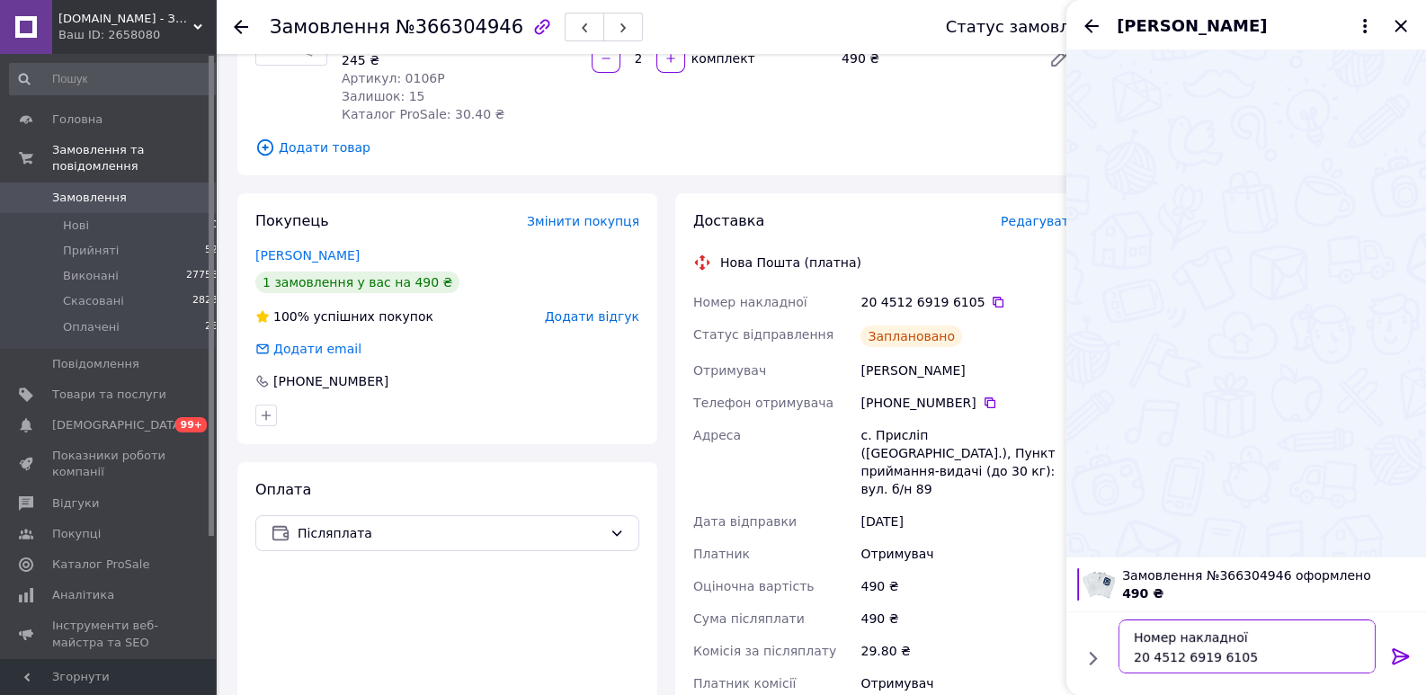
type textarea "Номер накладної 20 4512 6919 6105"
click at [1395, 660] on icon at bounding box center [1400, 656] width 17 height 16
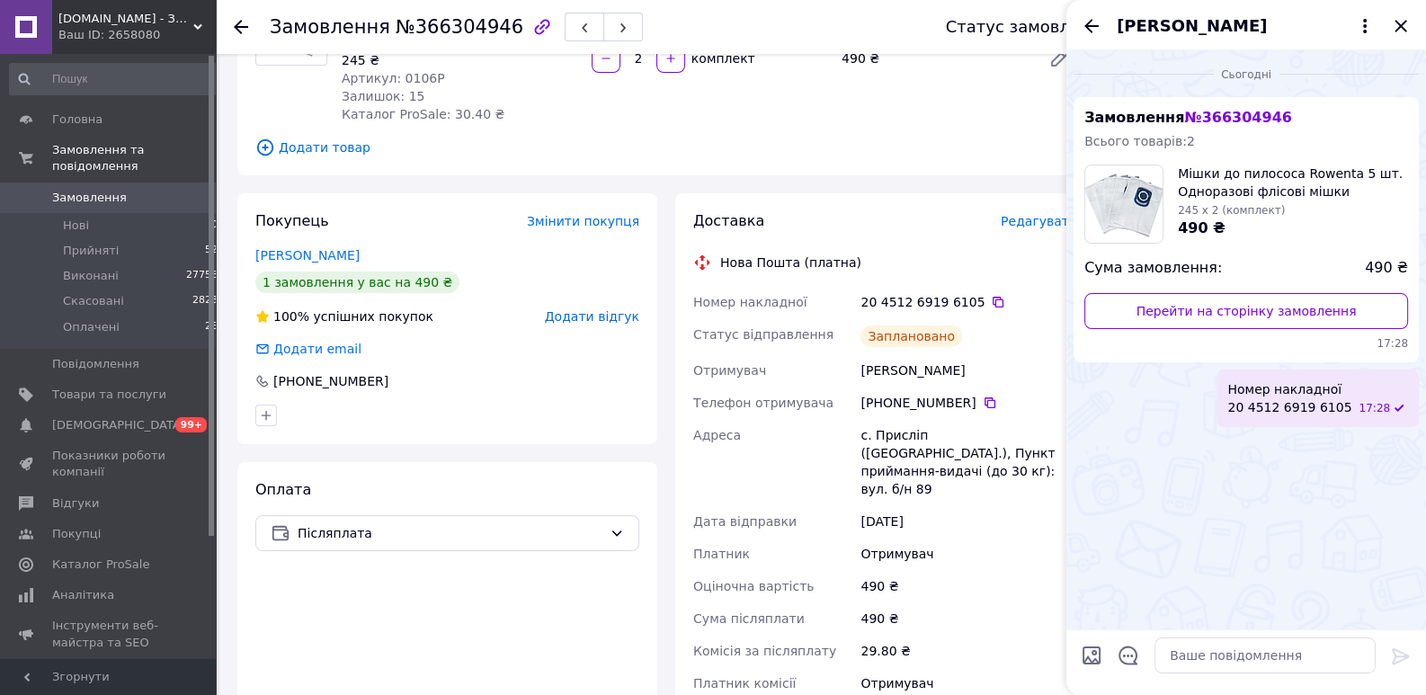
click at [1038, 570] on div "490 ₴" at bounding box center [969, 586] width 224 height 32
click at [1402, 21] on icon "Закрити" at bounding box center [1401, 26] width 22 height 22
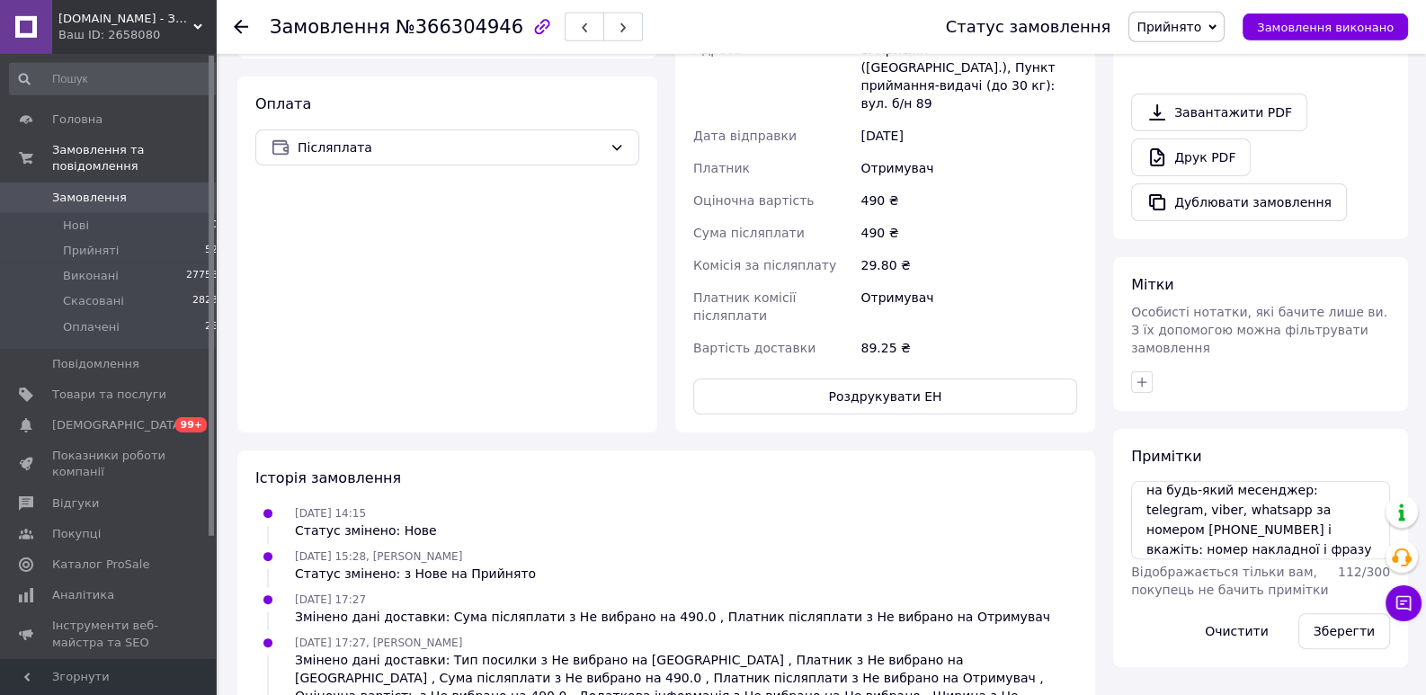
scroll to position [620, 0]
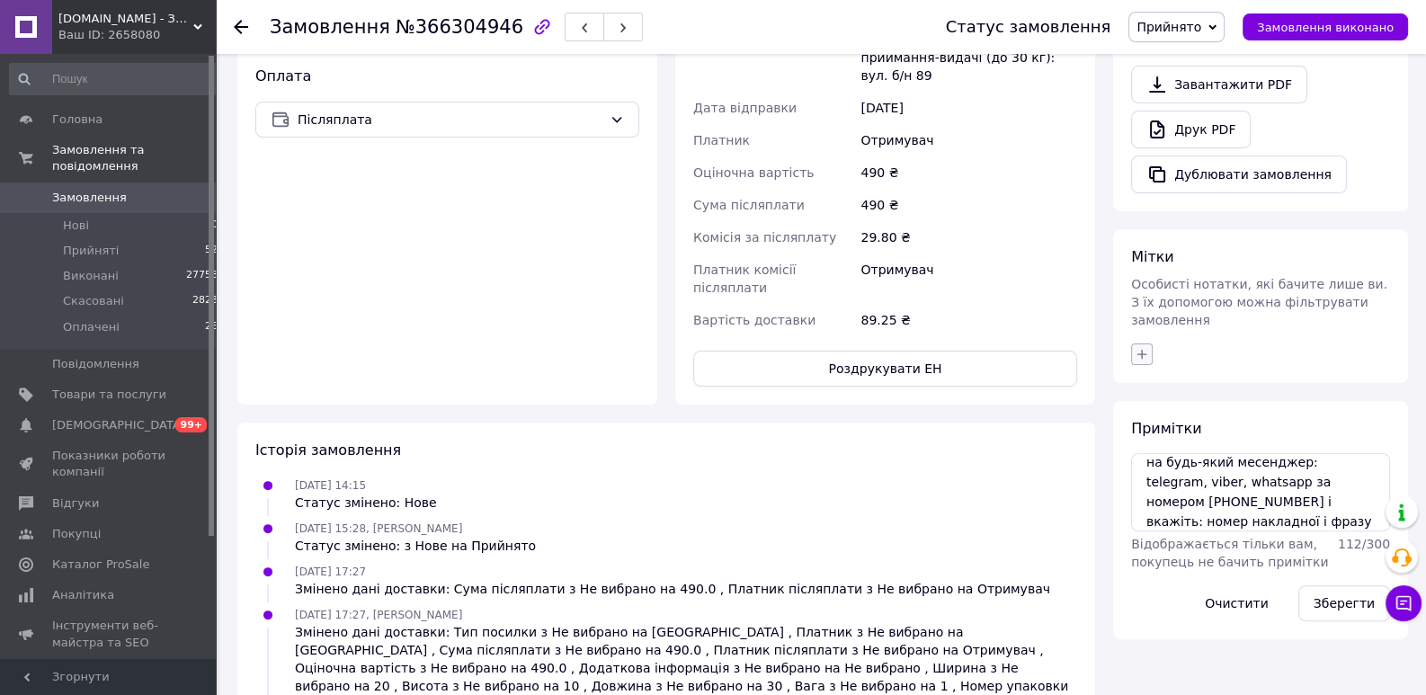
click at [1146, 347] on icon "button" at bounding box center [1142, 354] width 14 height 14
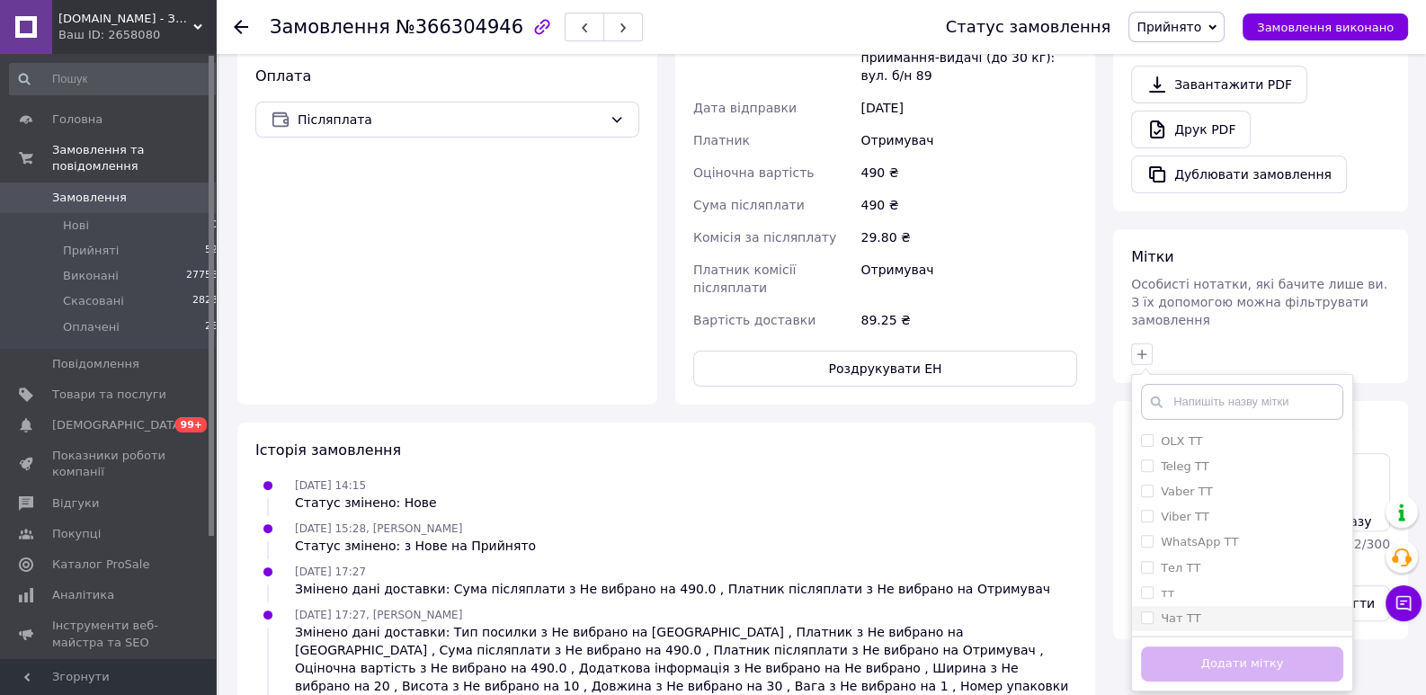
click at [1142, 611] on input "Чат ТТ" at bounding box center [1147, 617] width 12 height 12
checkbox input "true"
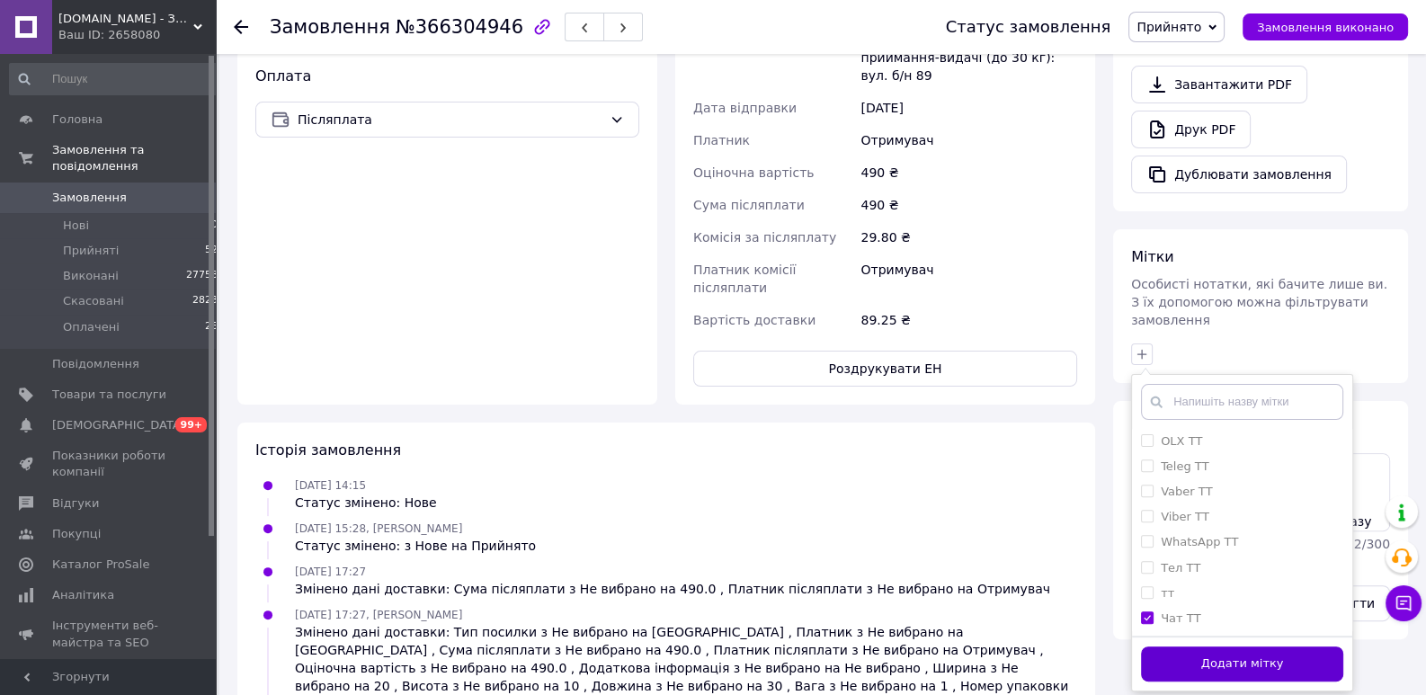
click at [1184, 647] on button "Додати мітку" at bounding box center [1242, 664] width 202 height 35
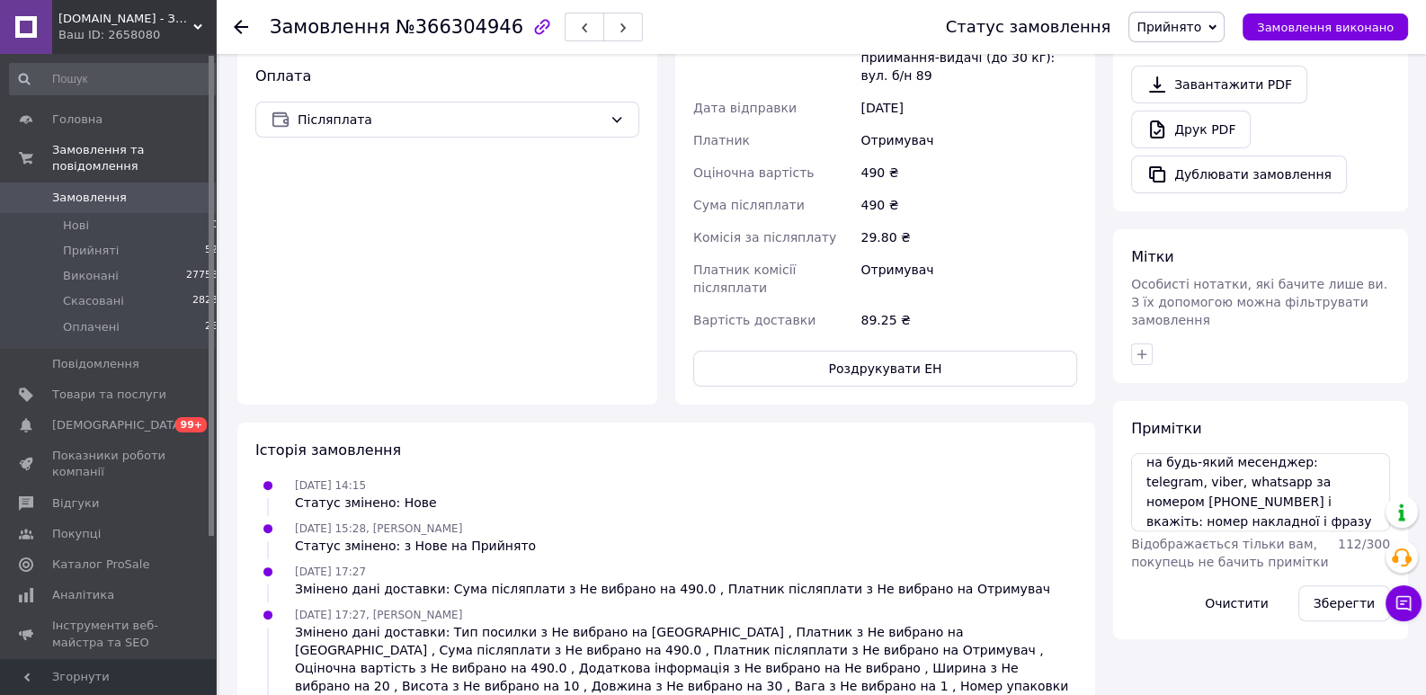
scroll to position [207, 0]
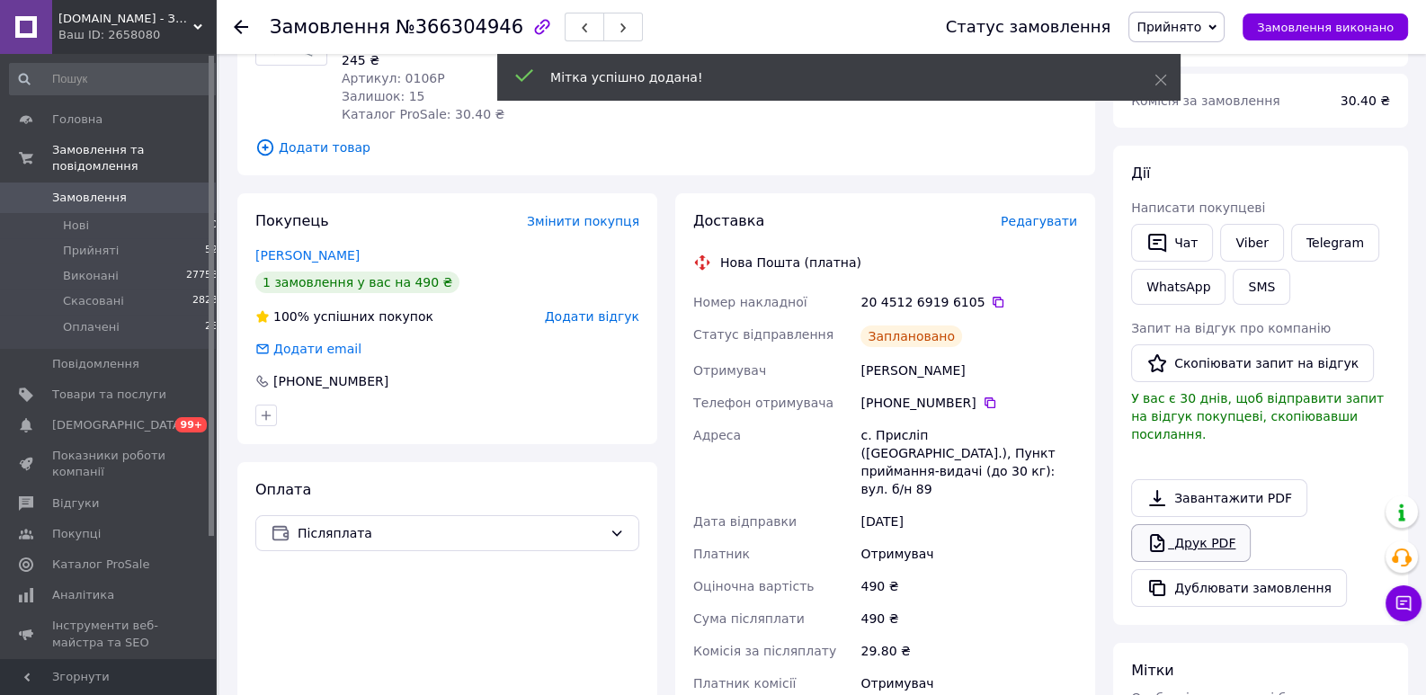
click at [1190, 524] on link "Друк PDF" at bounding box center [1191, 543] width 120 height 38
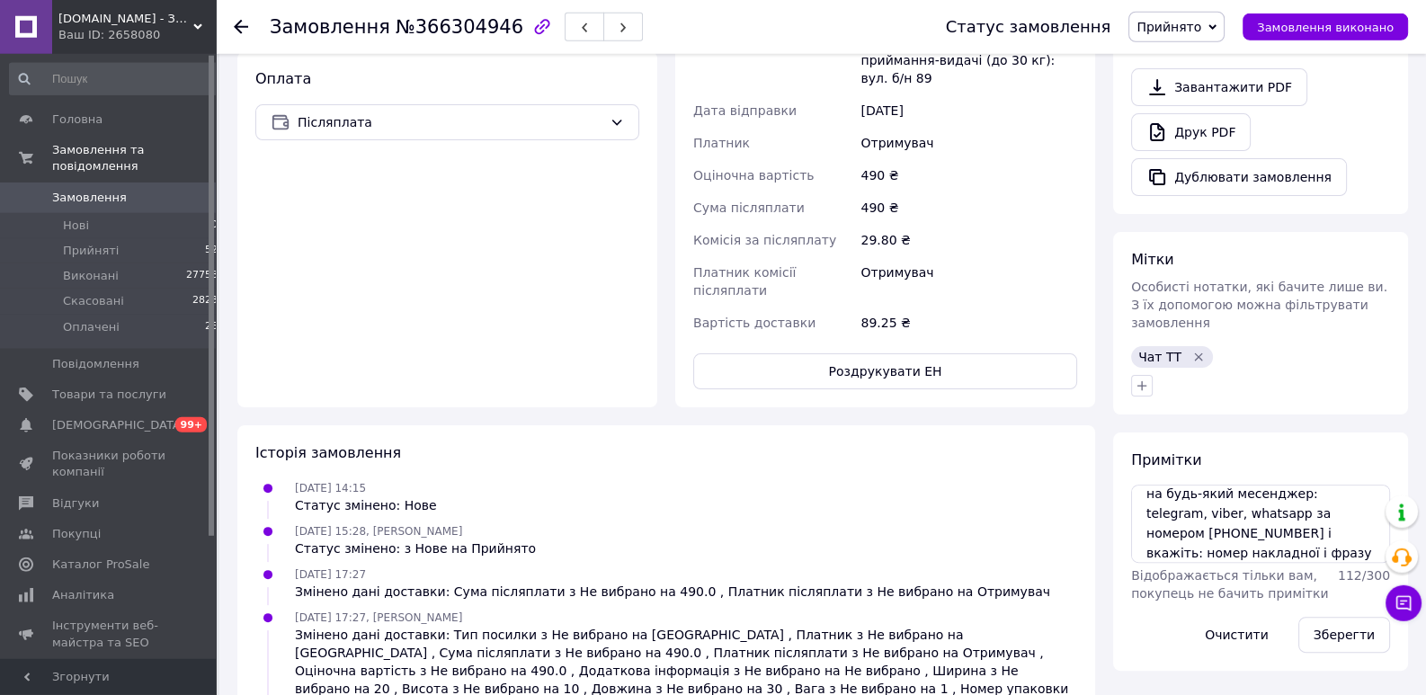
scroll to position [689, 0]
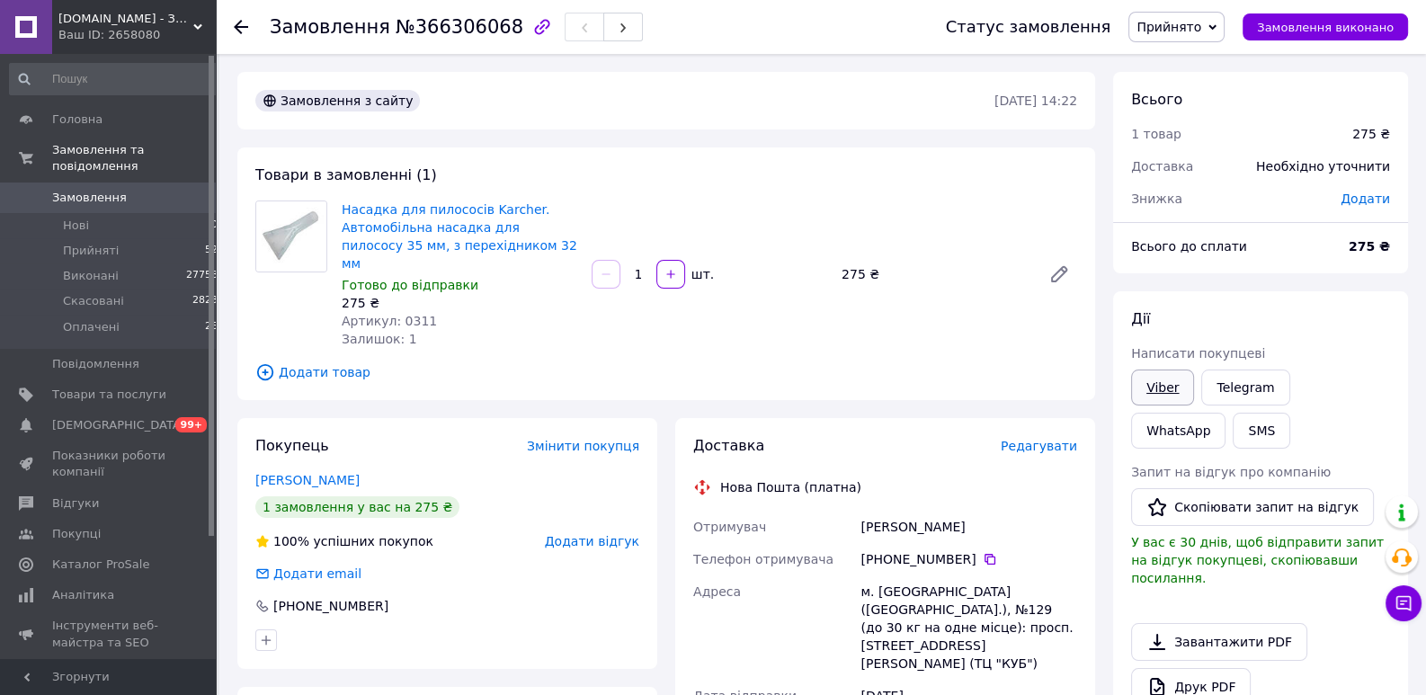
click at [1167, 392] on link "Viber" at bounding box center [1162, 388] width 63 height 36
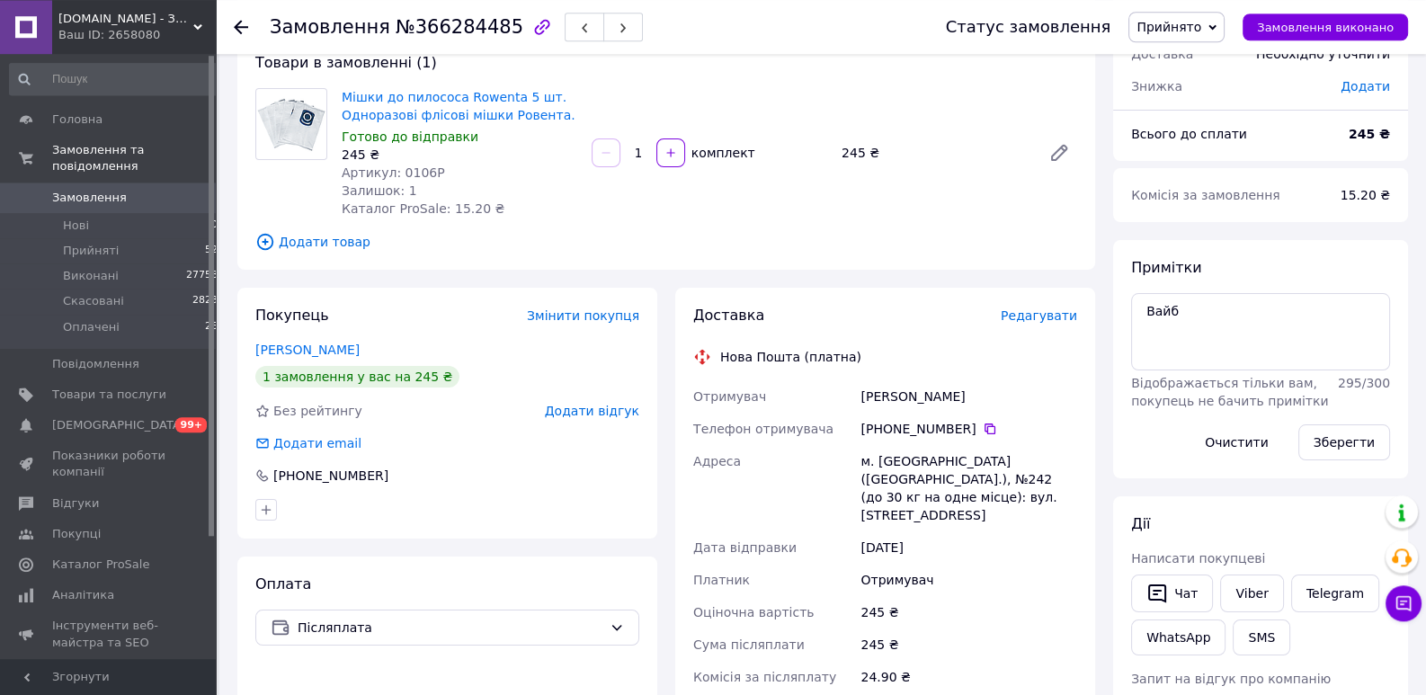
scroll to position [275, 0]
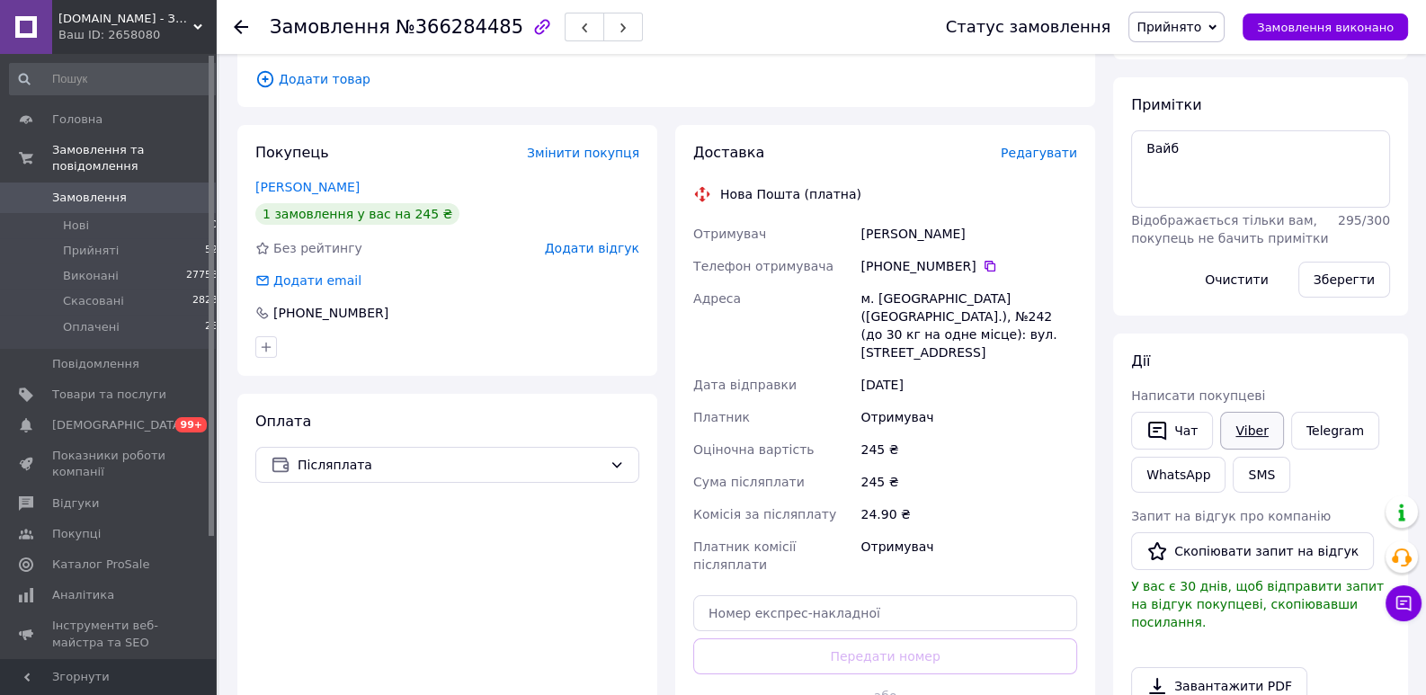
click at [1226, 430] on link "Viber" at bounding box center [1251, 431] width 63 height 38
click at [1276, 355] on div "Дії" at bounding box center [1260, 362] width 259 height 21
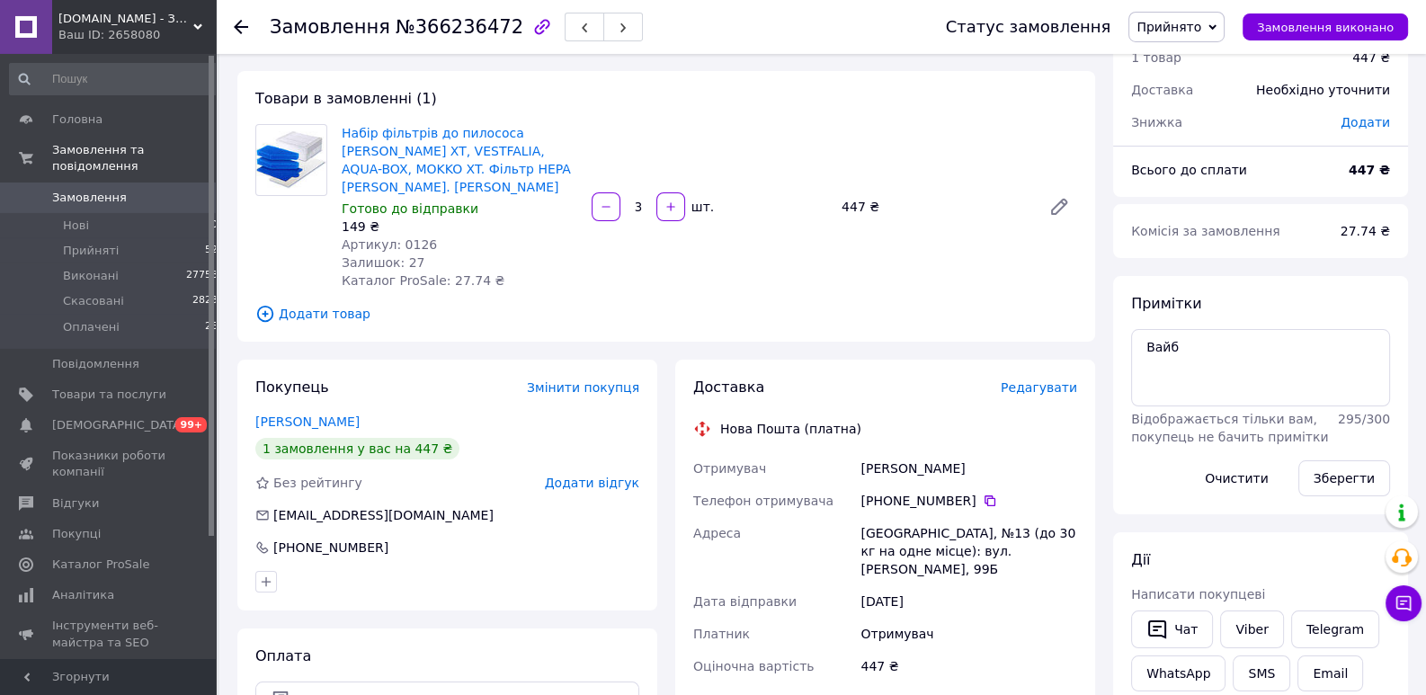
scroll to position [275, 0]
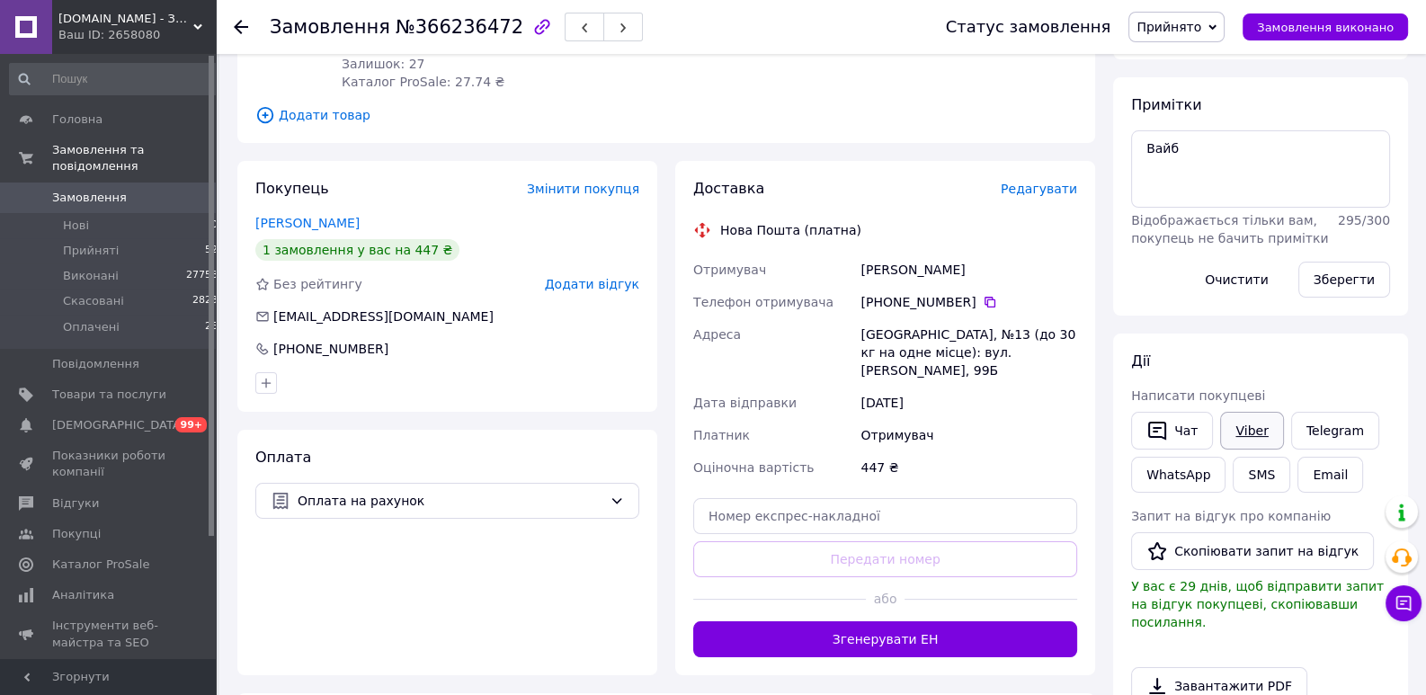
click at [1247, 428] on link "Viber" at bounding box center [1251, 431] width 63 height 38
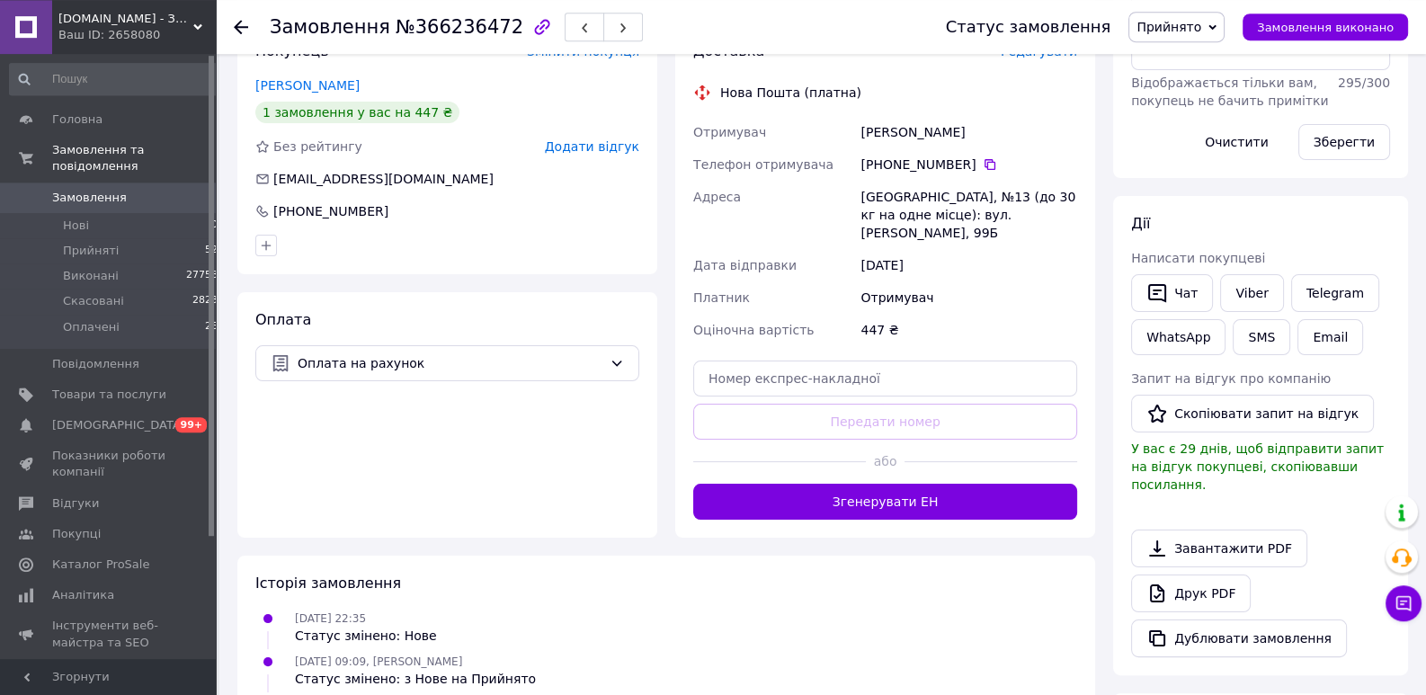
scroll to position [414, 0]
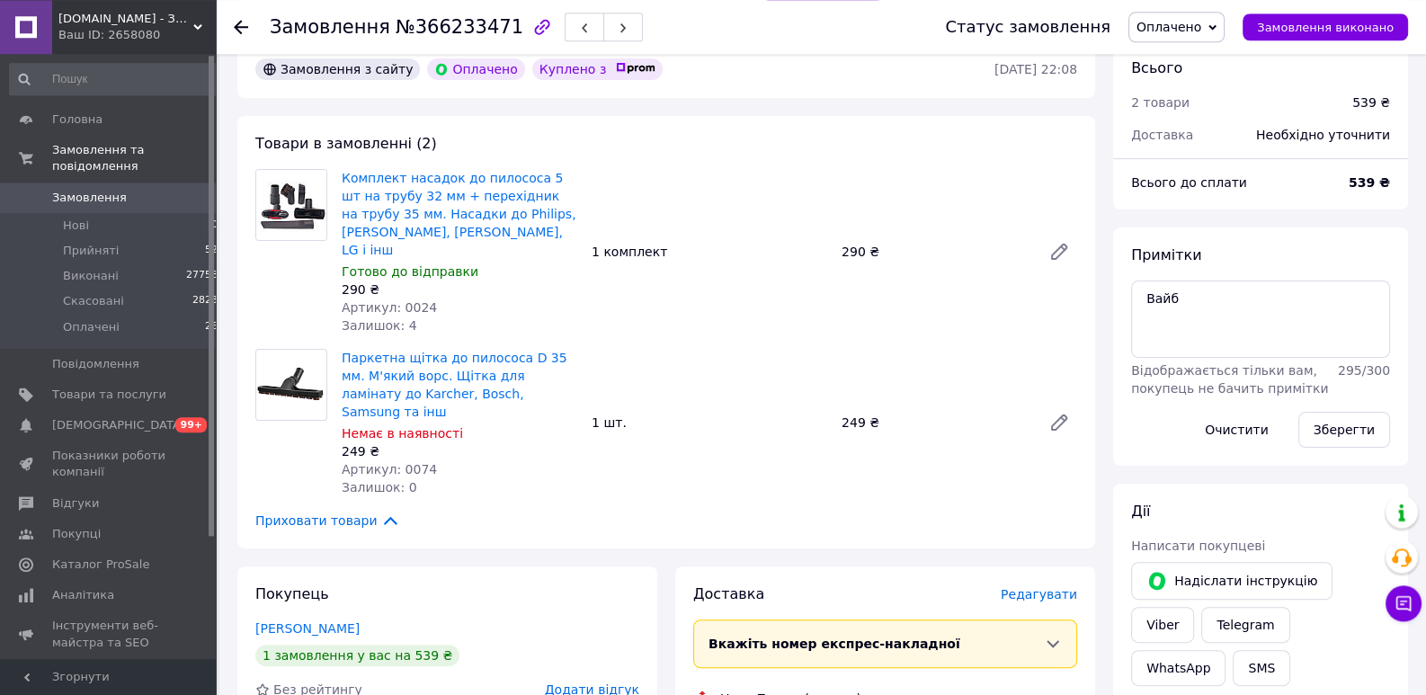
scroll to position [551, 0]
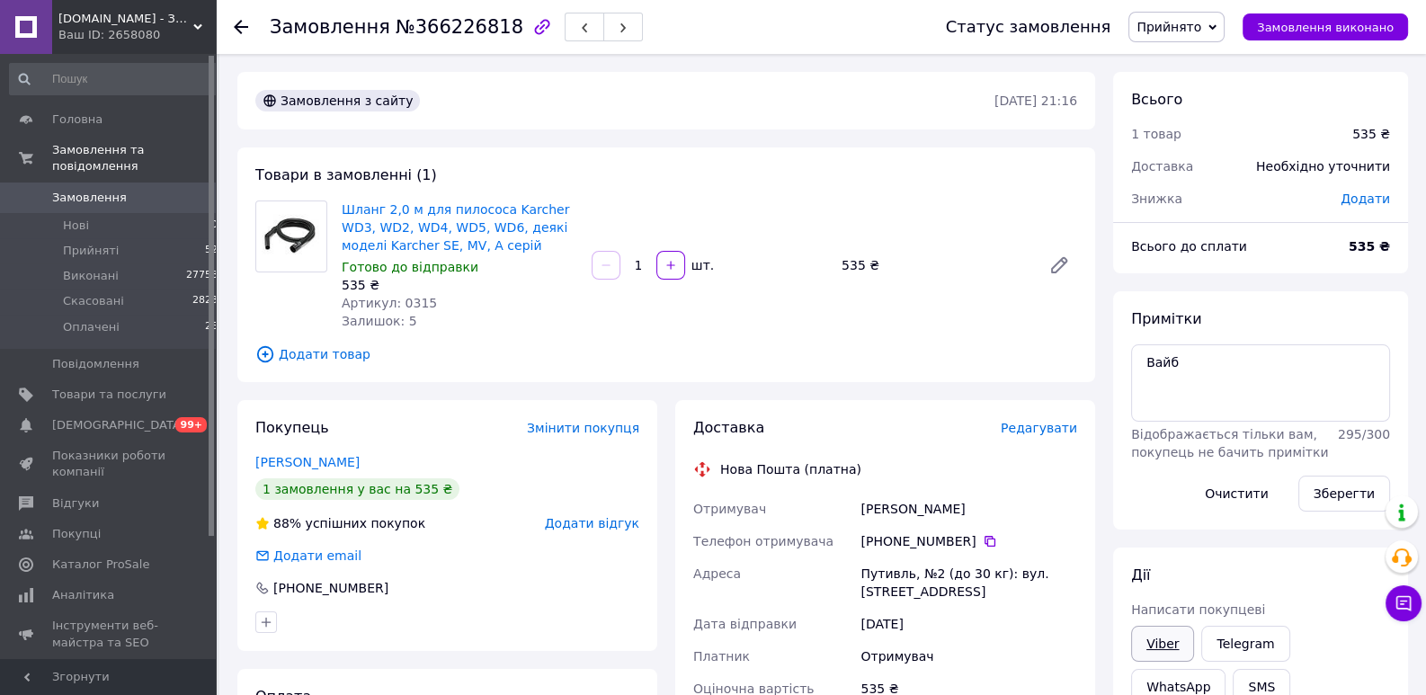
click at [1158, 652] on link "Viber" at bounding box center [1162, 644] width 63 height 36
click at [1271, 544] on div "Всього 1 товар 535 ₴ Доставка Необхідно уточнити Знижка Додати Всього до сплати…" at bounding box center [1260, 634] width 295 height 1125
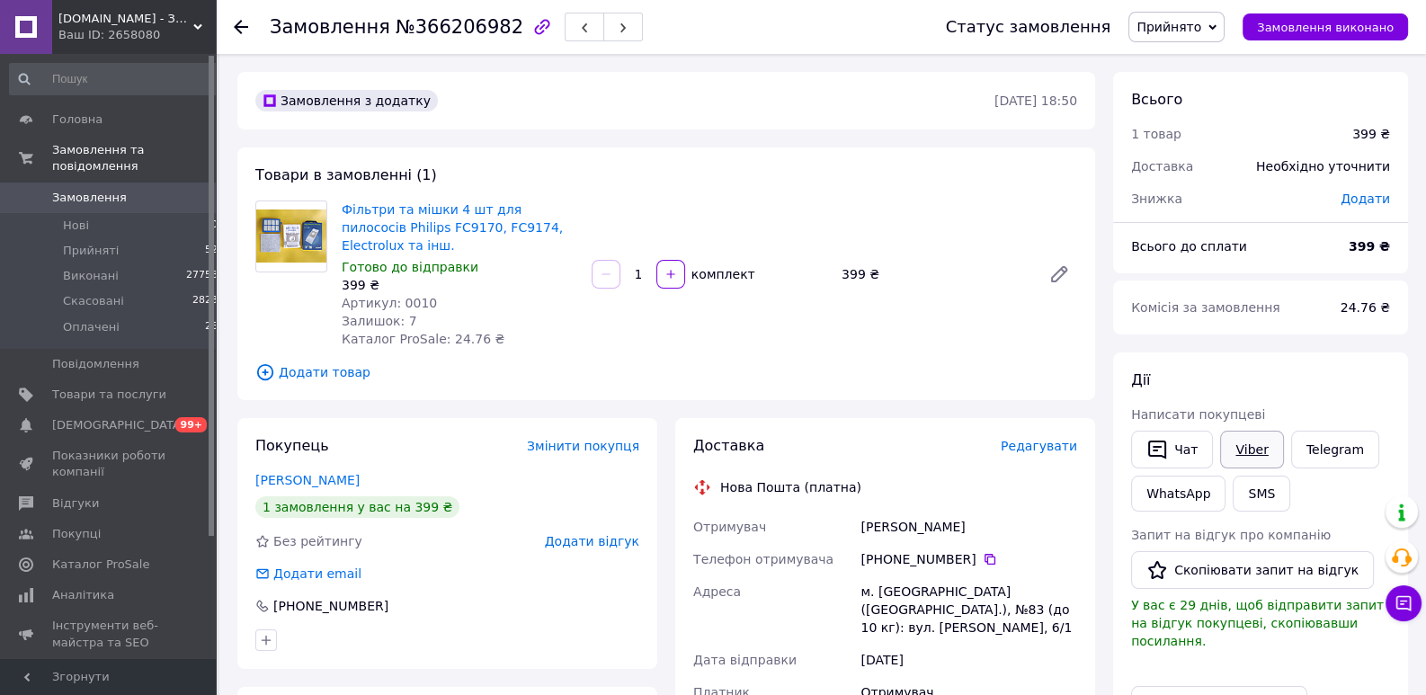
click at [1239, 447] on link "Viber" at bounding box center [1251, 450] width 63 height 38
click at [1251, 364] on div "[PERSON_NAME] покупцеві   Чат Viber Telegram WhatsApp SMS Запит на відгук про к…" at bounding box center [1260, 591] width 295 height 479
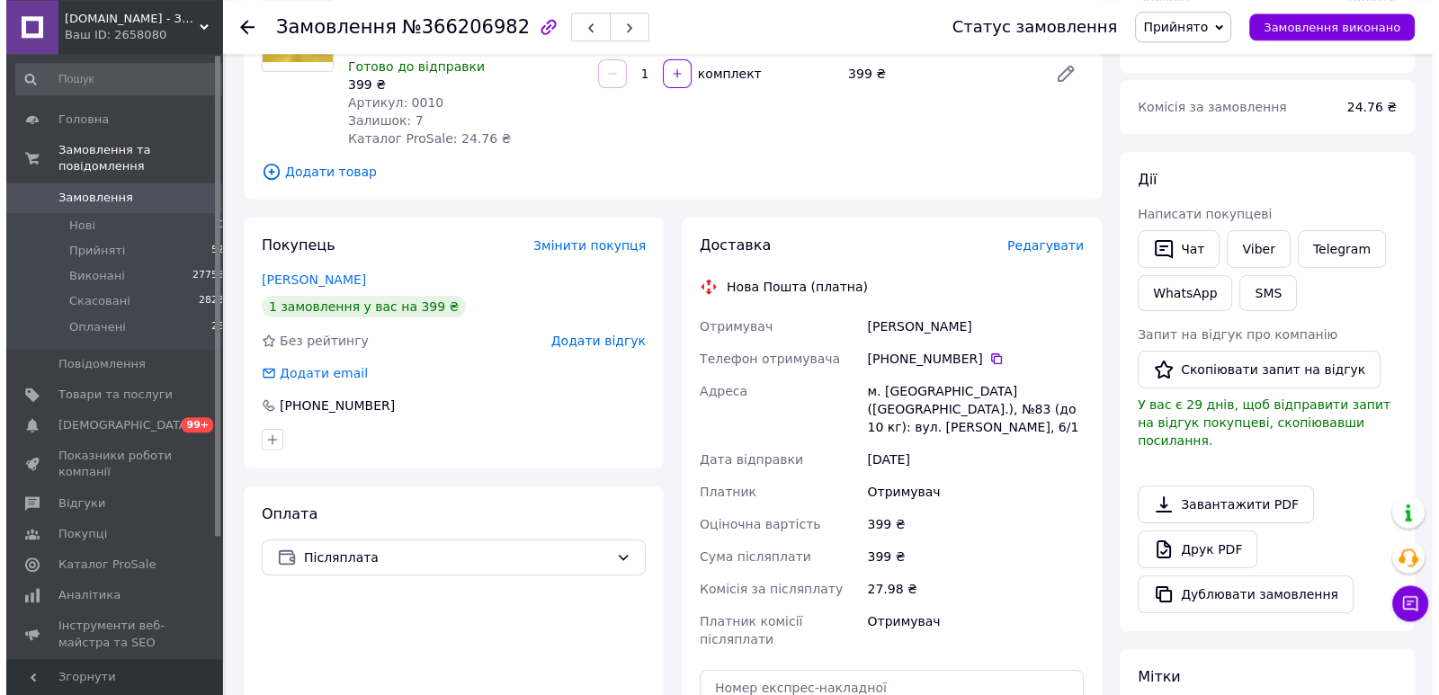
scroll to position [275, 0]
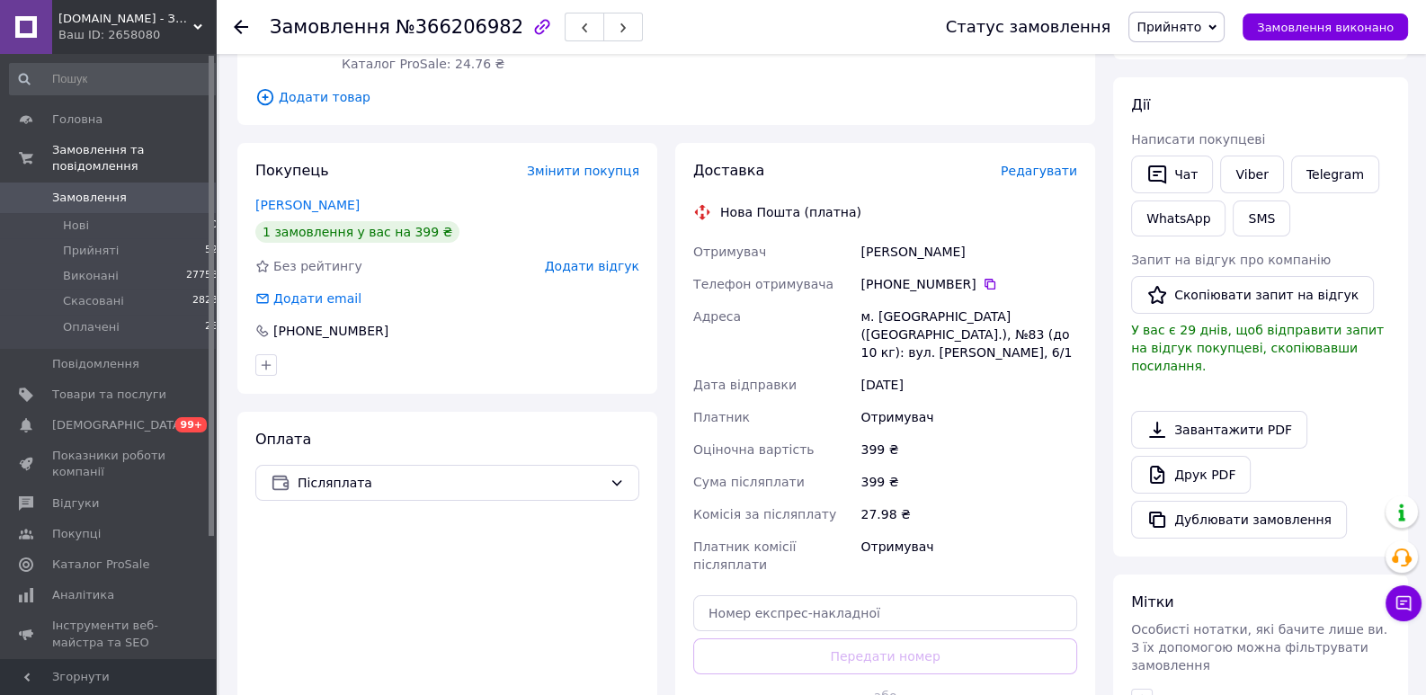
click at [1044, 164] on span "Редагувати" at bounding box center [1039, 171] width 76 height 14
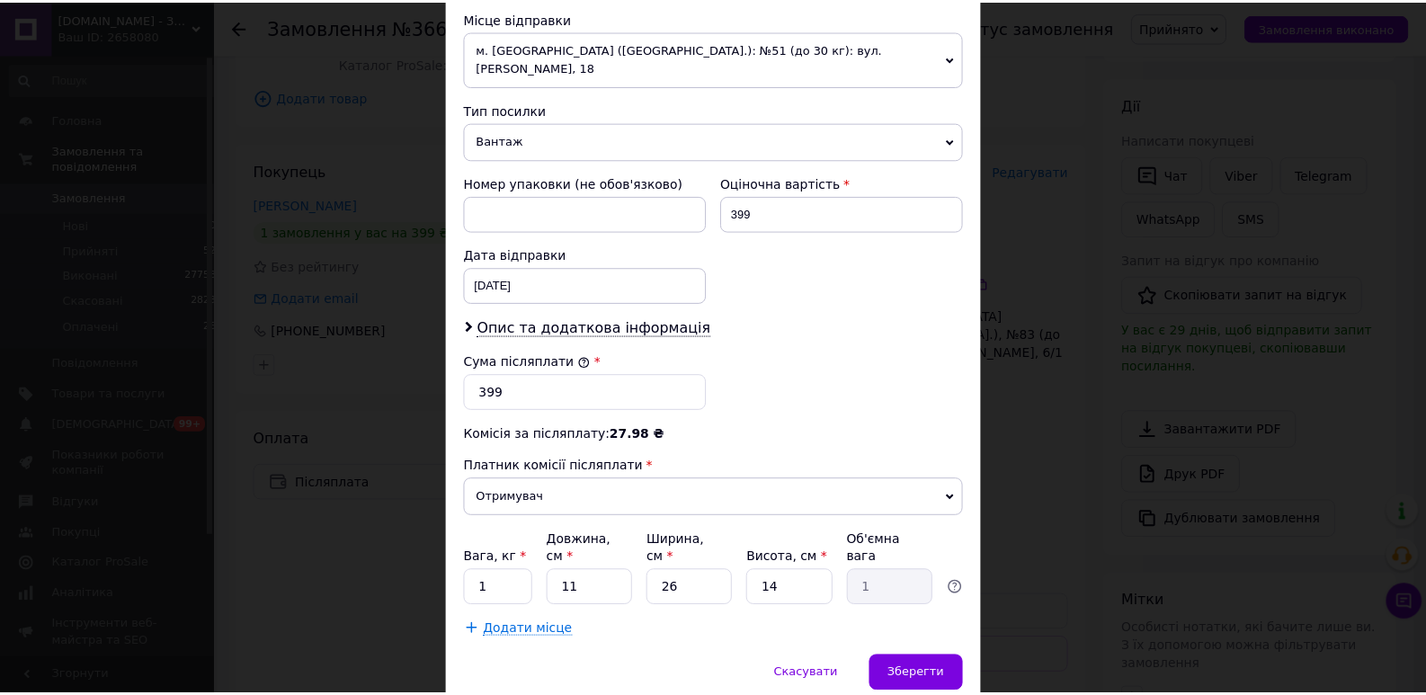
scroll to position [673, 0]
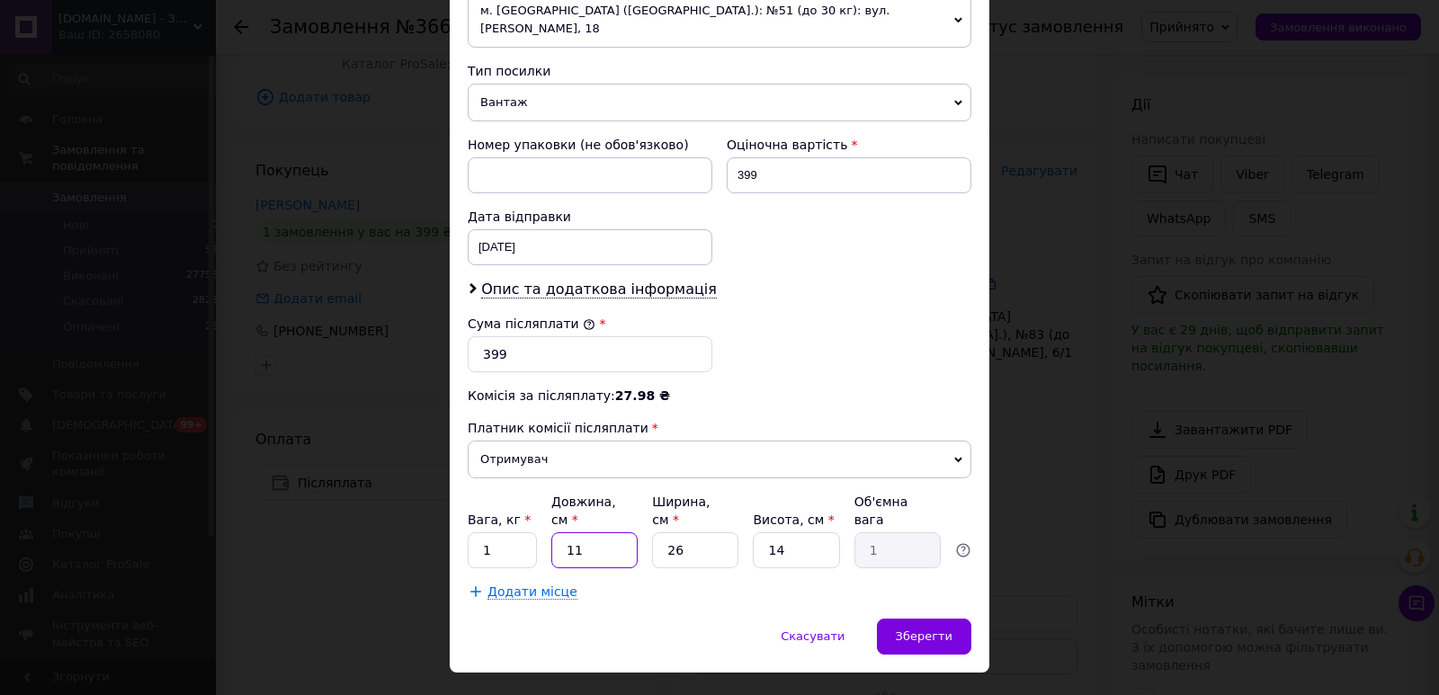
drag, startPoint x: 592, startPoint y: 505, endPoint x: 547, endPoint y: 502, distance: 45.1
click at [551, 532] on input "11" at bounding box center [594, 550] width 86 height 36
type input "5"
type input "0.46"
type input "57"
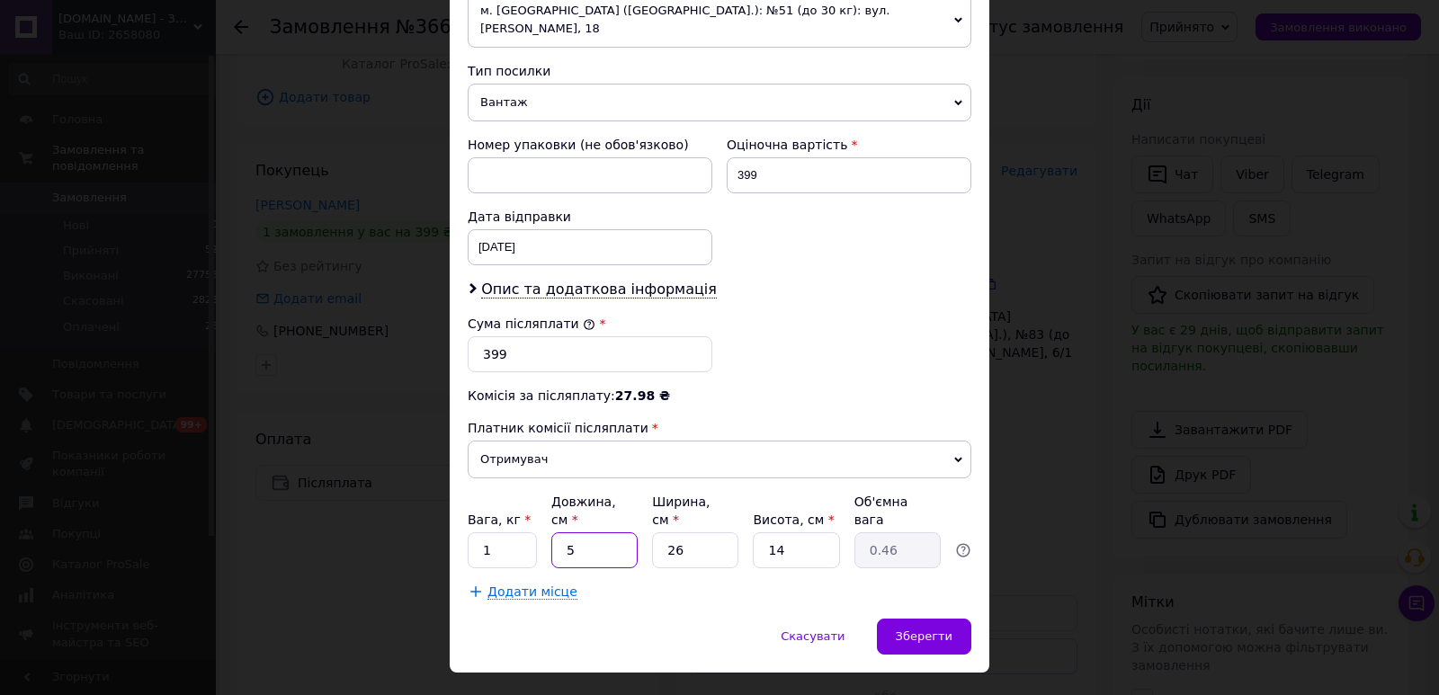
type input "5.19"
type input "57"
drag, startPoint x: 672, startPoint y: 515, endPoint x: 654, endPoint y: 513, distance: 18.1
click at [652, 532] on input "26" at bounding box center [695, 550] width 86 height 36
type input "5"
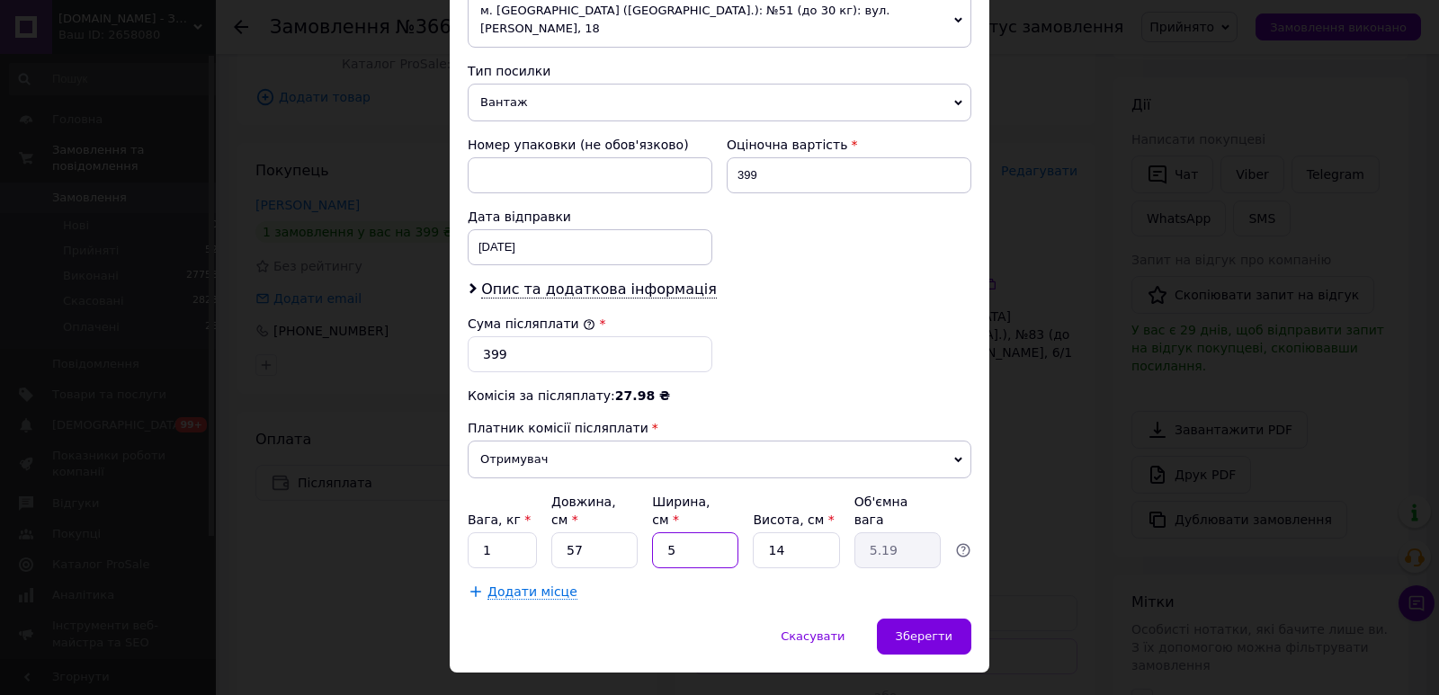
type input "1"
type input "56"
type input "11.17"
type input "56"
drag, startPoint x: 790, startPoint y: 520, endPoint x: 759, endPoint y: 515, distance: 31.8
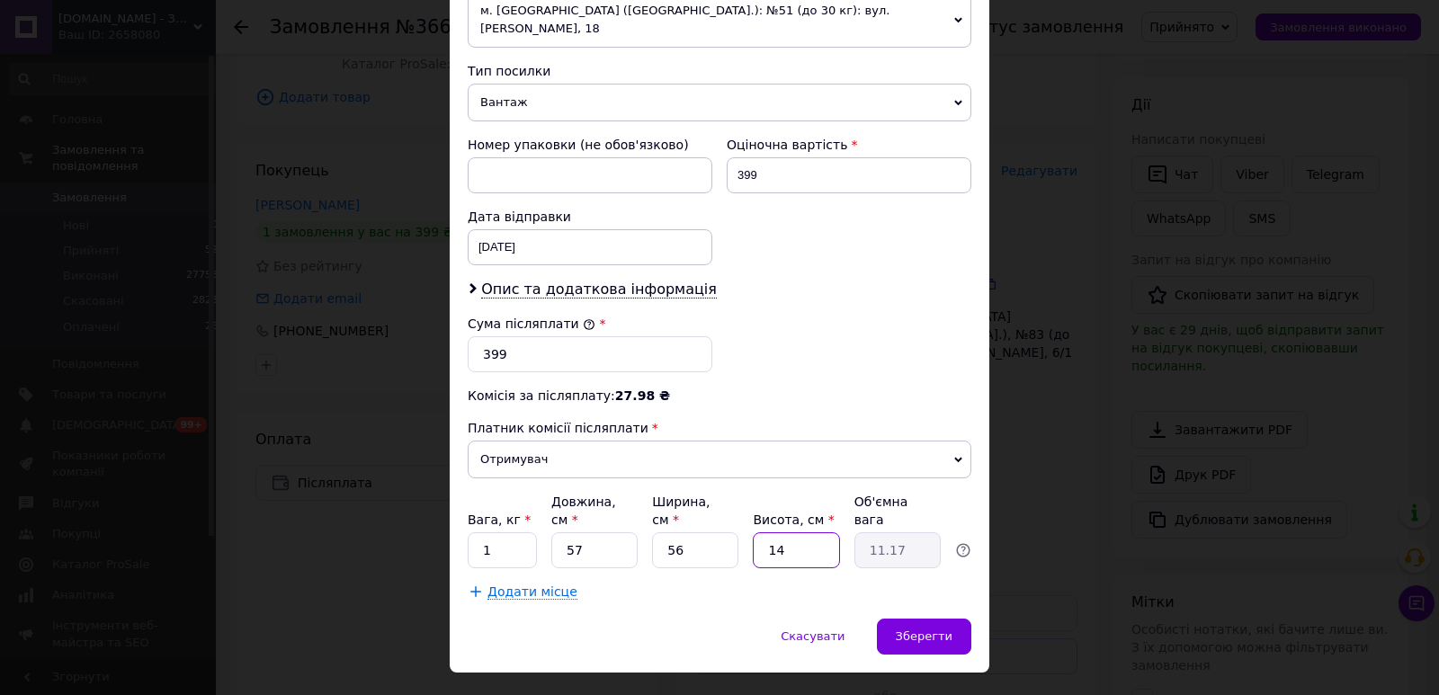
click at [759, 532] on input "14" at bounding box center [796, 550] width 86 height 36
type input "3"
type input "2.39"
type input "36"
type input "28.73"
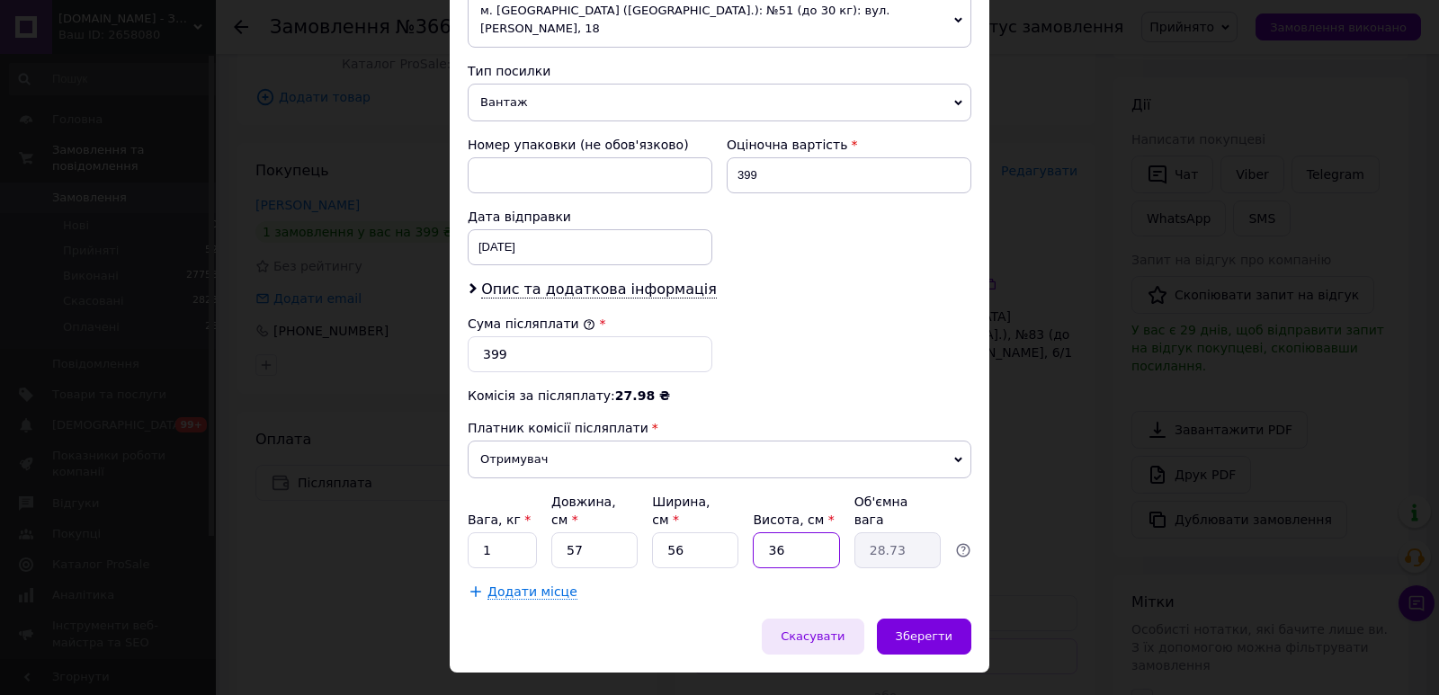
type input "36"
click at [819, 629] on span "Скасувати" at bounding box center [812, 635] width 64 height 13
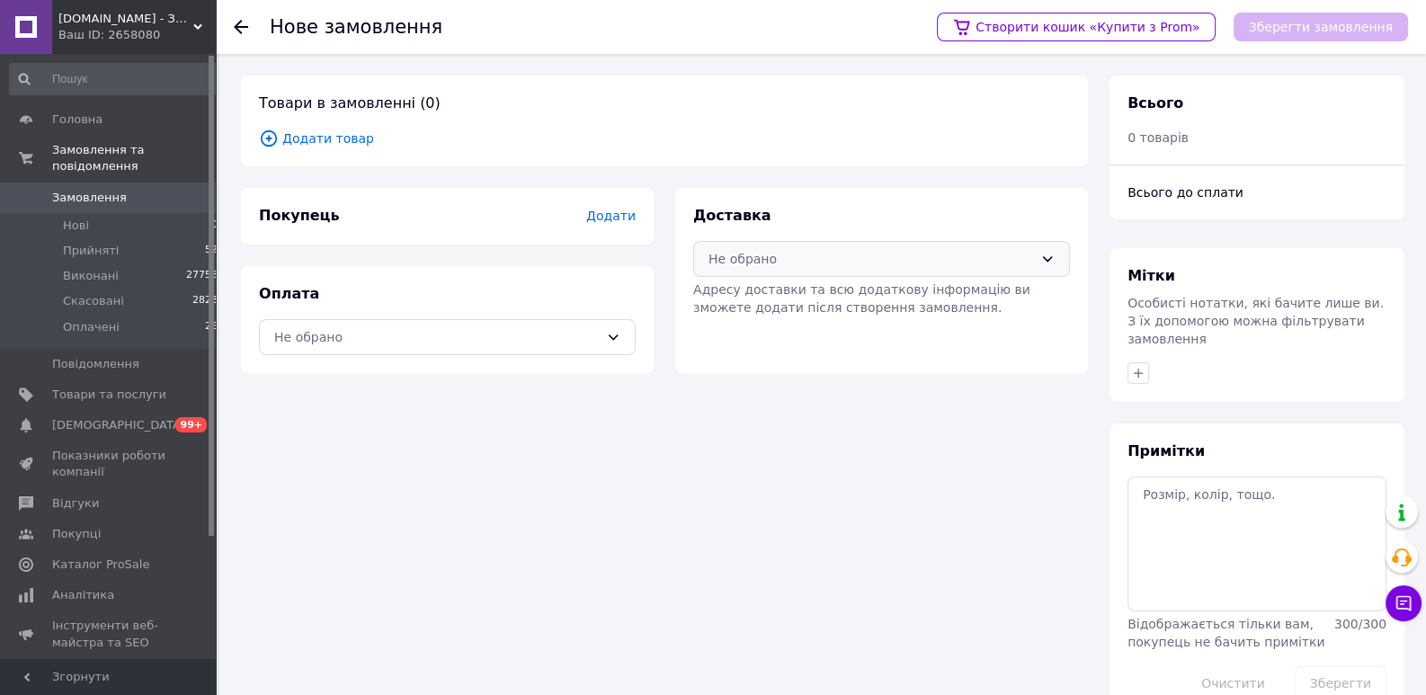
click at [812, 257] on div "Не обрано" at bounding box center [871, 259] width 325 height 20
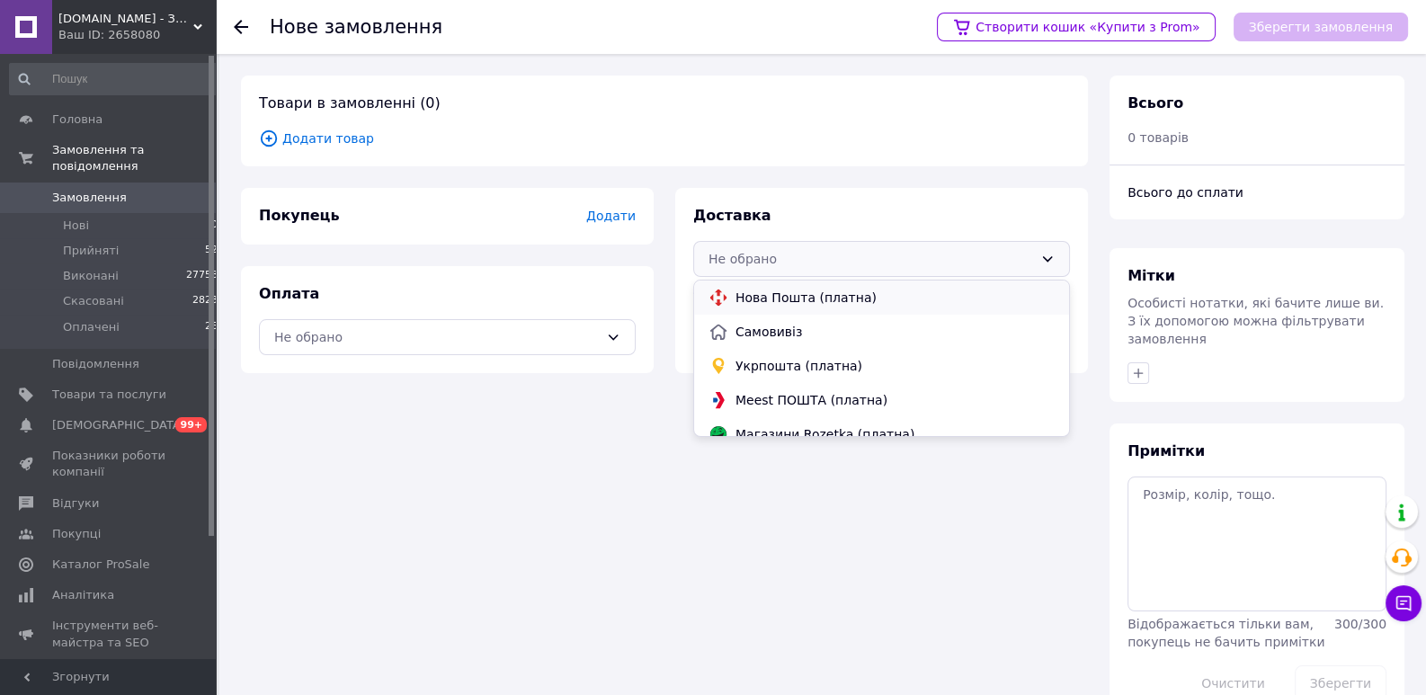
click at [783, 294] on span "Нова Пошта (платна)" at bounding box center [895, 298] width 319 height 18
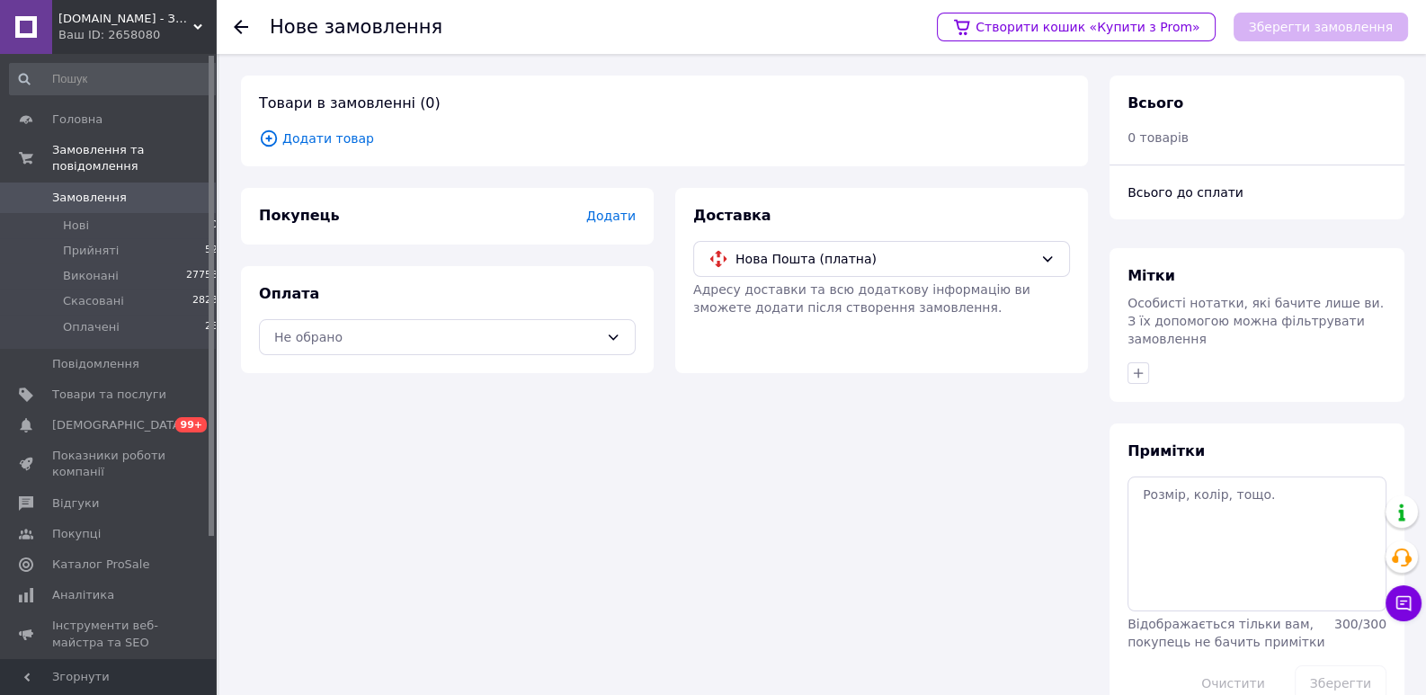
click at [542, 313] on div "Оплата Не обрано" at bounding box center [447, 319] width 413 height 107
click at [529, 335] on div "Не обрано" at bounding box center [436, 337] width 325 height 20
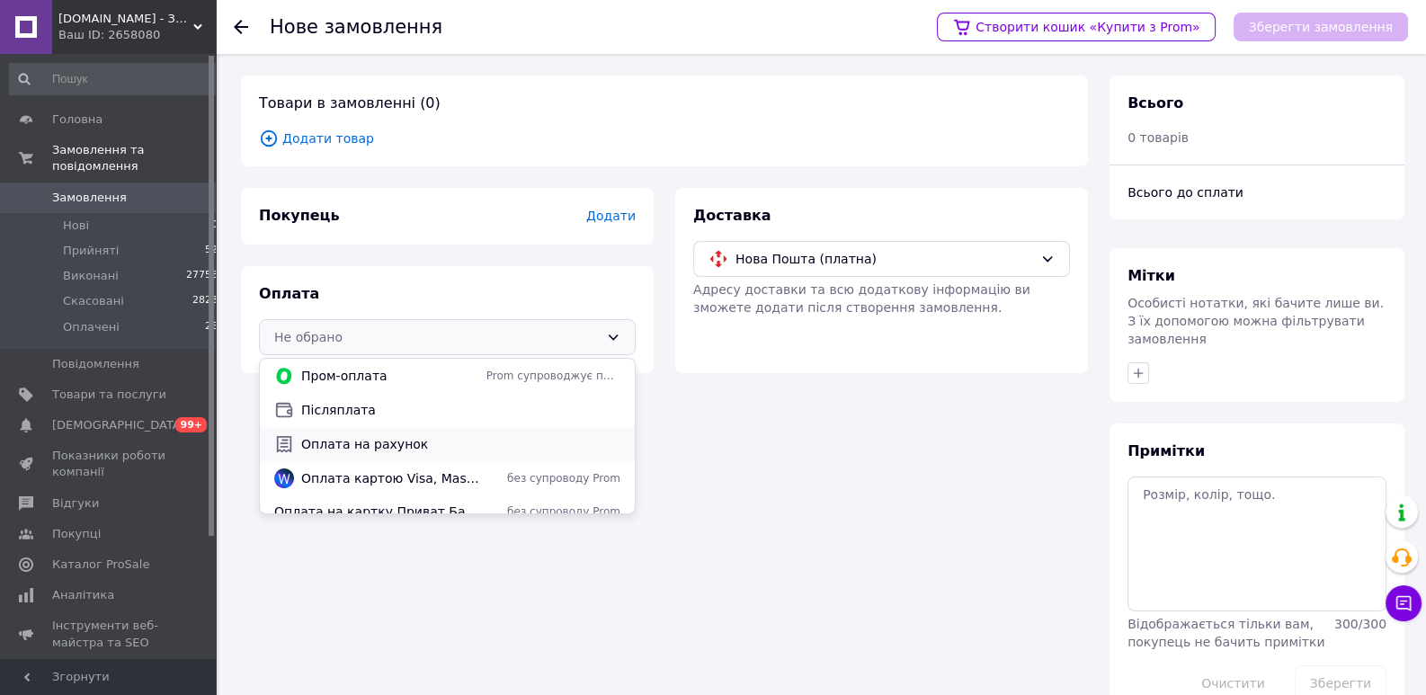
click at [357, 442] on span "Оплата на рахунок" at bounding box center [460, 444] width 319 height 18
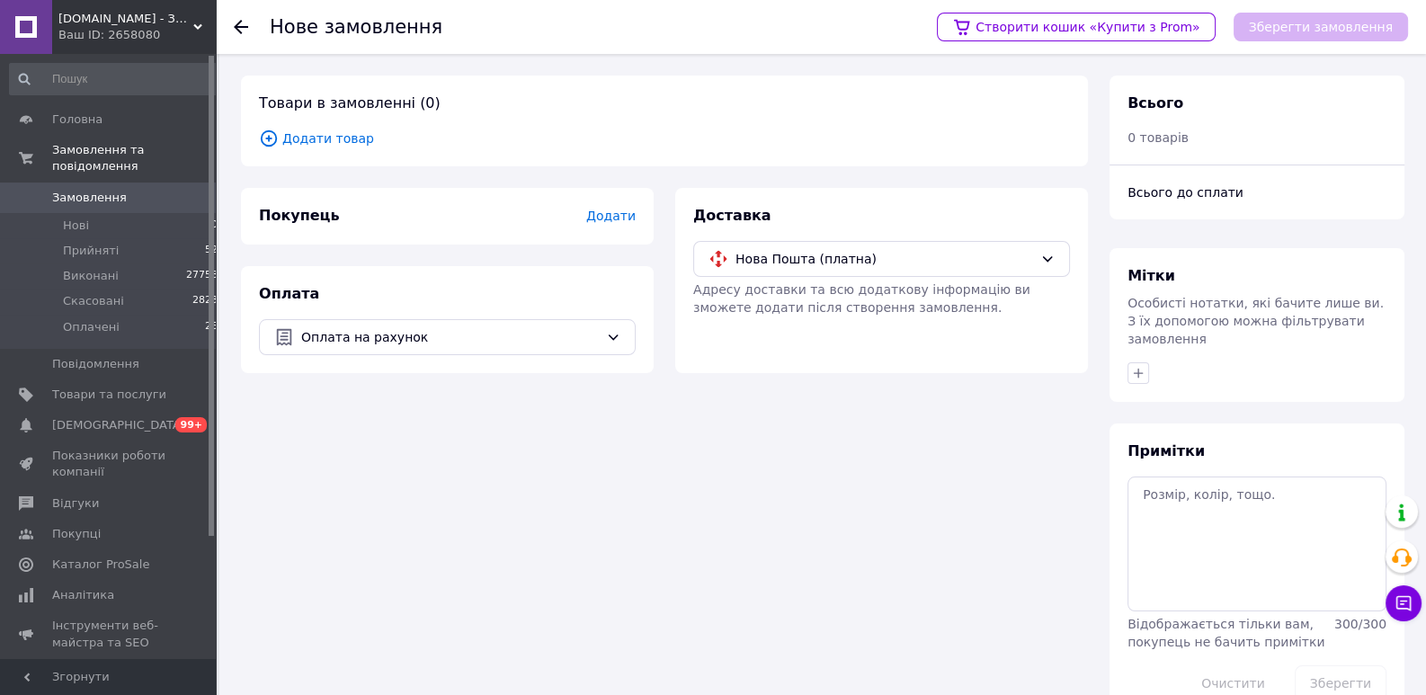
click at [617, 217] on span "Додати" at bounding box center [610, 216] width 49 height 14
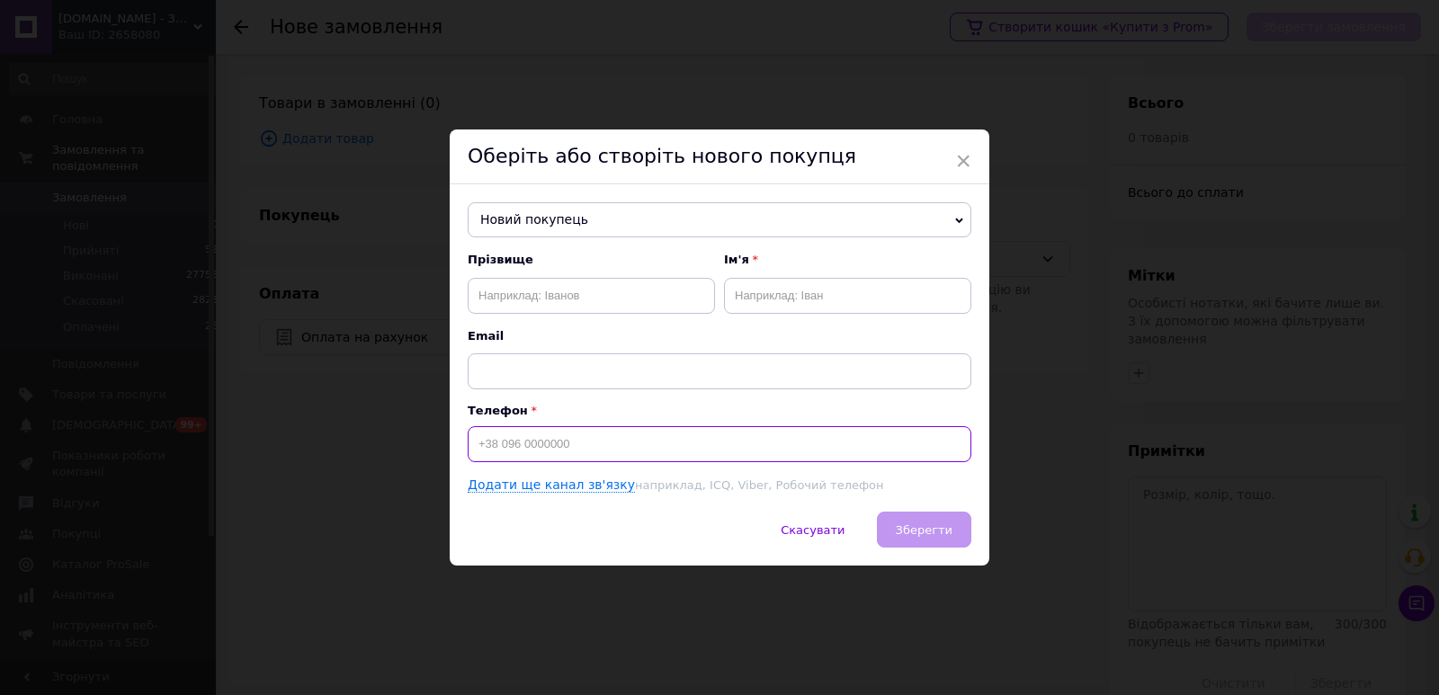
click at [552, 443] on input at bounding box center [720, 444] width 504 height 36
paste input "[PHONE_NUMBER]"
type input "[PHONE_NUMBER]"
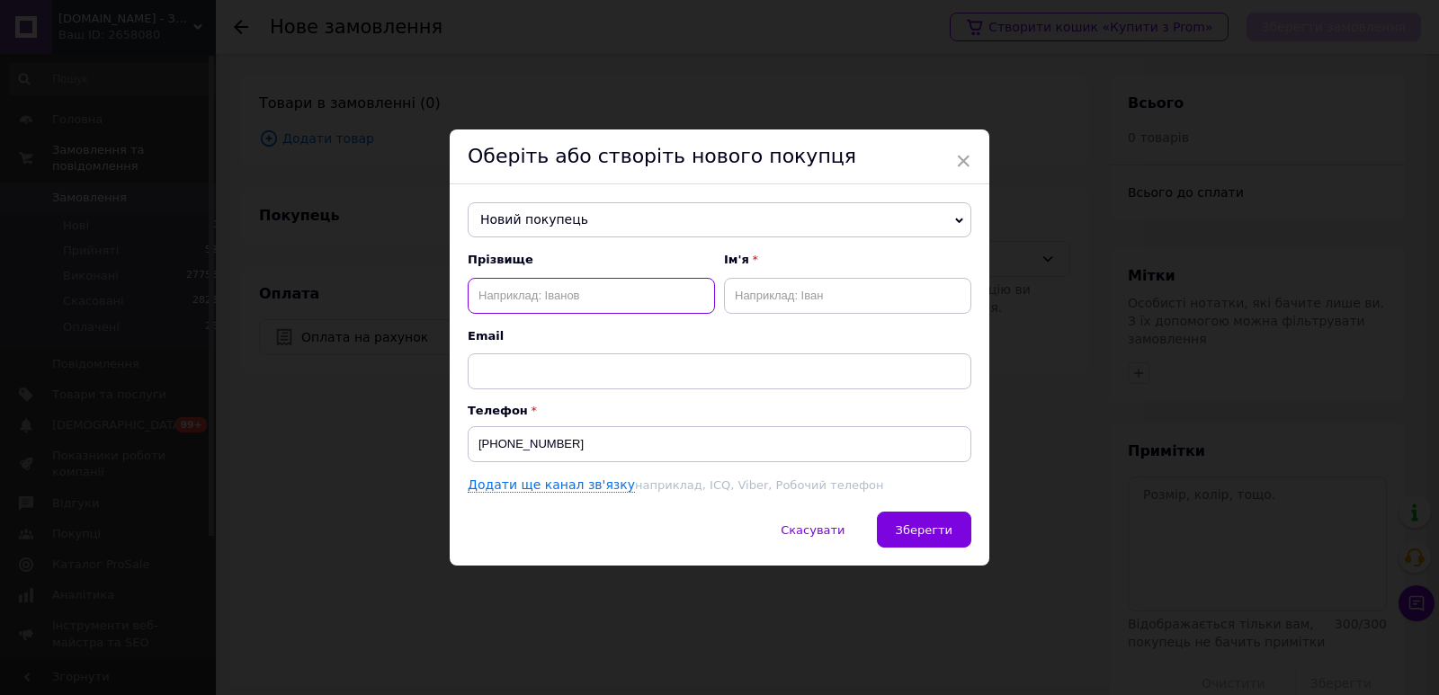
click at [500, 296] on input "text" at bounding box center [591, 296] width 247 height 36
paste input "[PERSON_NAME]"
type input "[PERSON_NAME]"
click at [771, 298] on input "text" at bounding box center [847, 296] width 247 height 36
paste input "[PERSON_NAME]"
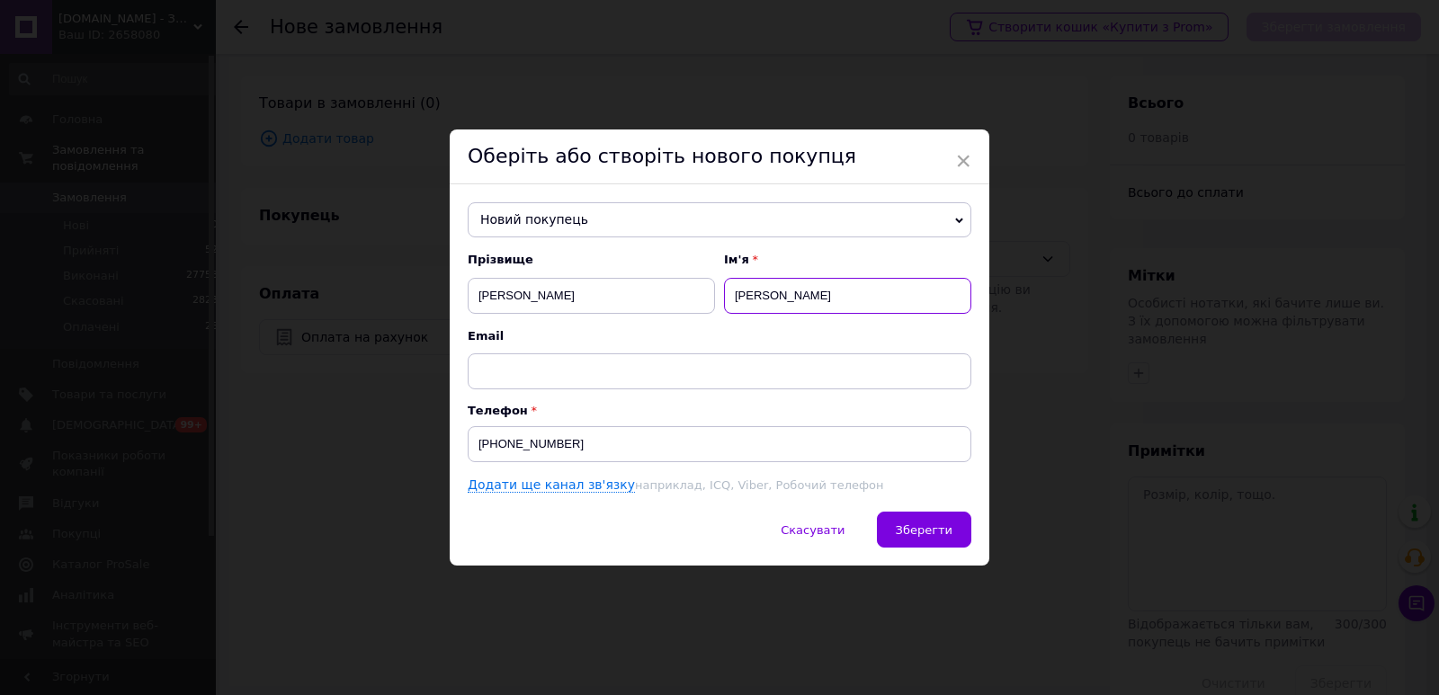
drag, startPoint x: 789, startPoint y: 288, endPoint x: 702, endPoint y: 290, distance: 87.3
click at [724, 290] on input "[PERSON_NAME]" at bounding box center [847, 296] width 247 height 36
type input "[PERSON_NAME]"
drag, startPoint x: 532, startPoint y: 290, endPoint x: 593, endPoint y: 284, distance: 60.6
click at [593, 284] on input "[PERSON_NAME]" at bounding box center [591, 296] width 247 height 36
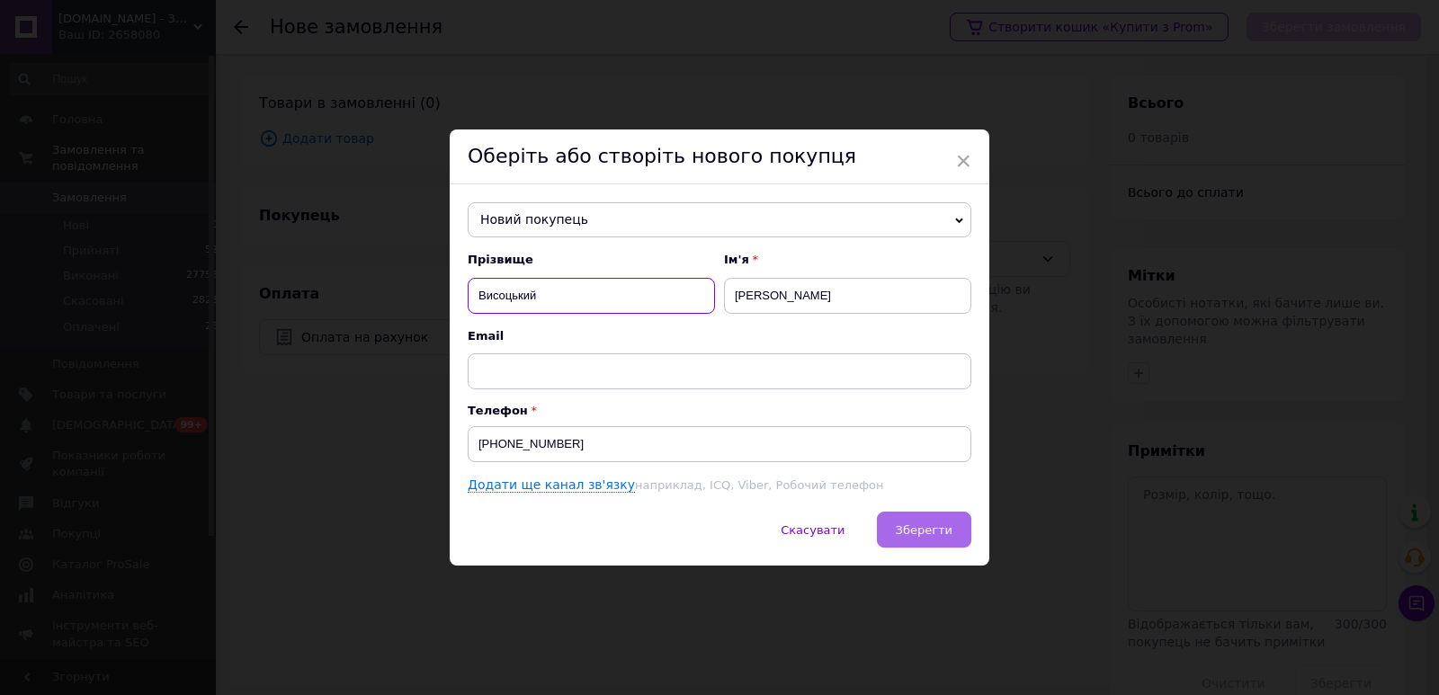
type input "Висоцький"
click at [939, 540] on button "Зберегти" at bounding box center [924, 530] width 94 height 36
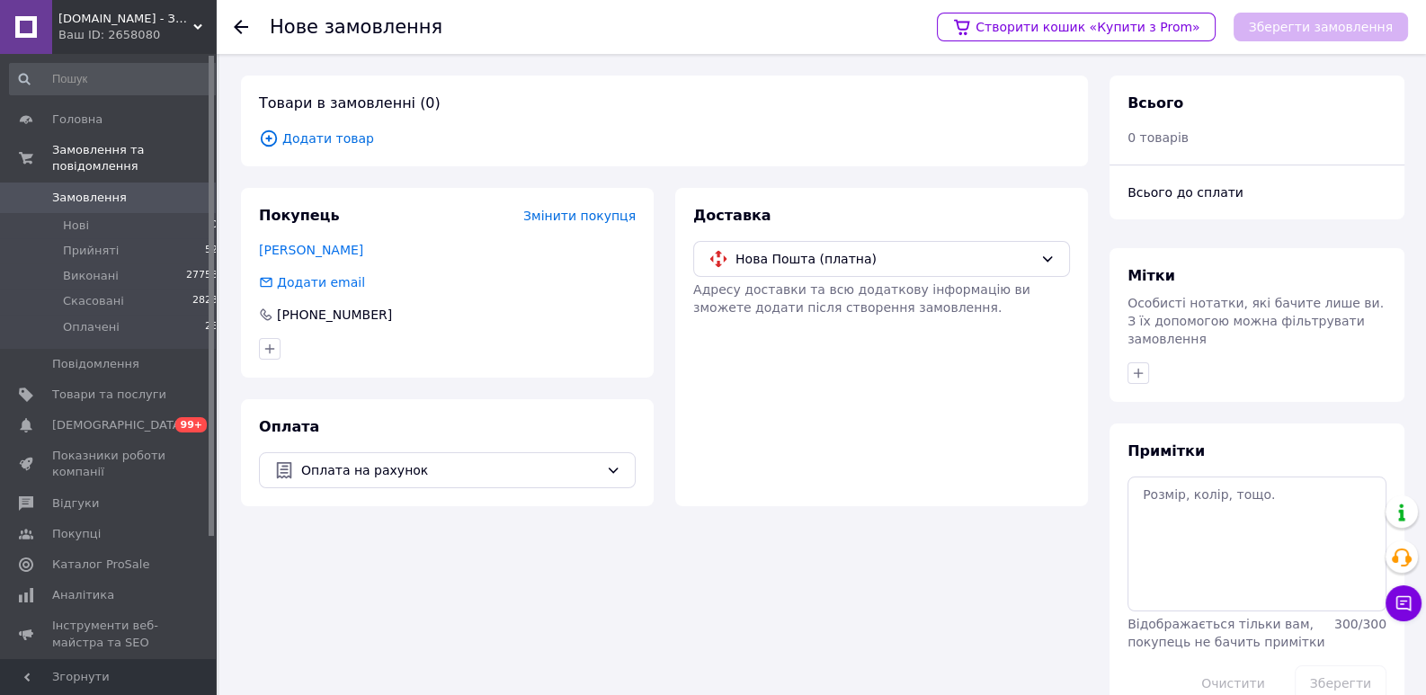
click at [326, 120] on div "Товари в замовленні (0) Додати товар" at bounding box center [664, 121] width 847 height 91
click at [337, 136] on span "Додати товар" at bounding box center [664, 139] width 811 height 20
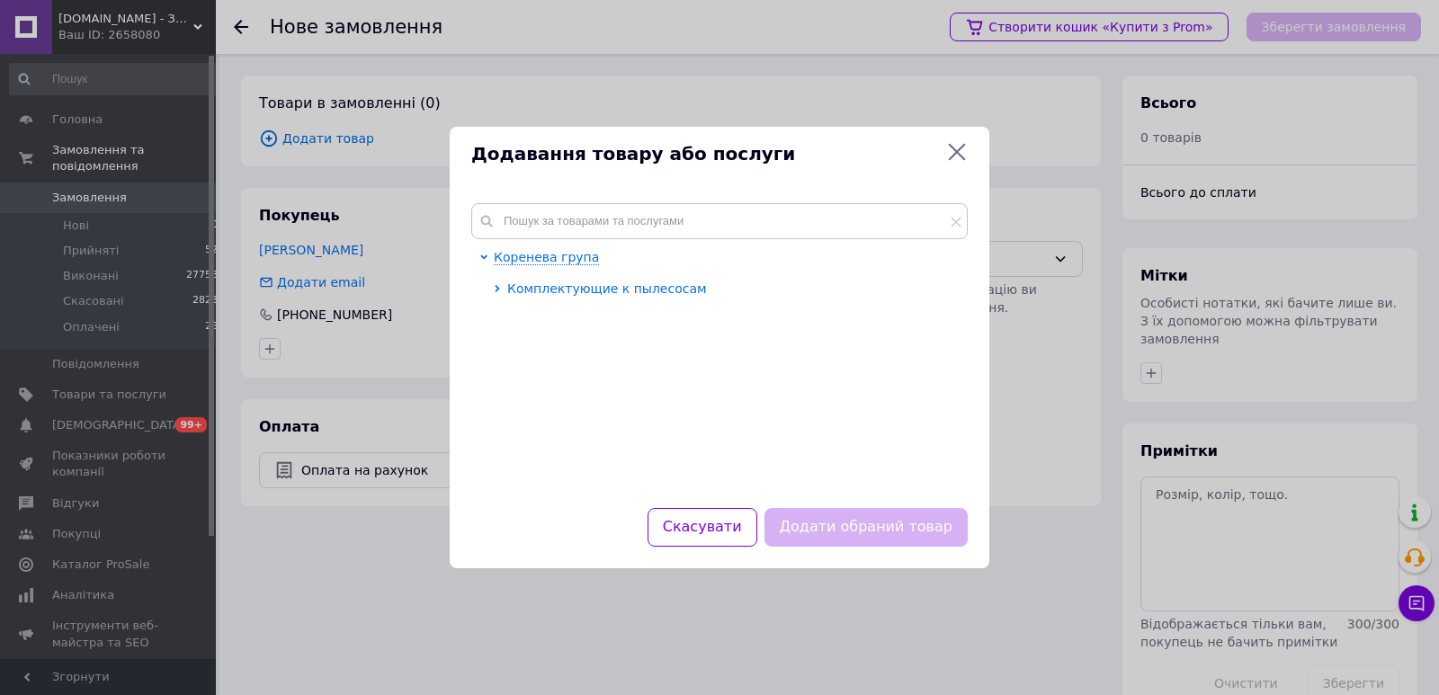
click at [600, 290] on span "Комплектующие к пылесосам" at bounding box center [607, 288] width 200 height 14
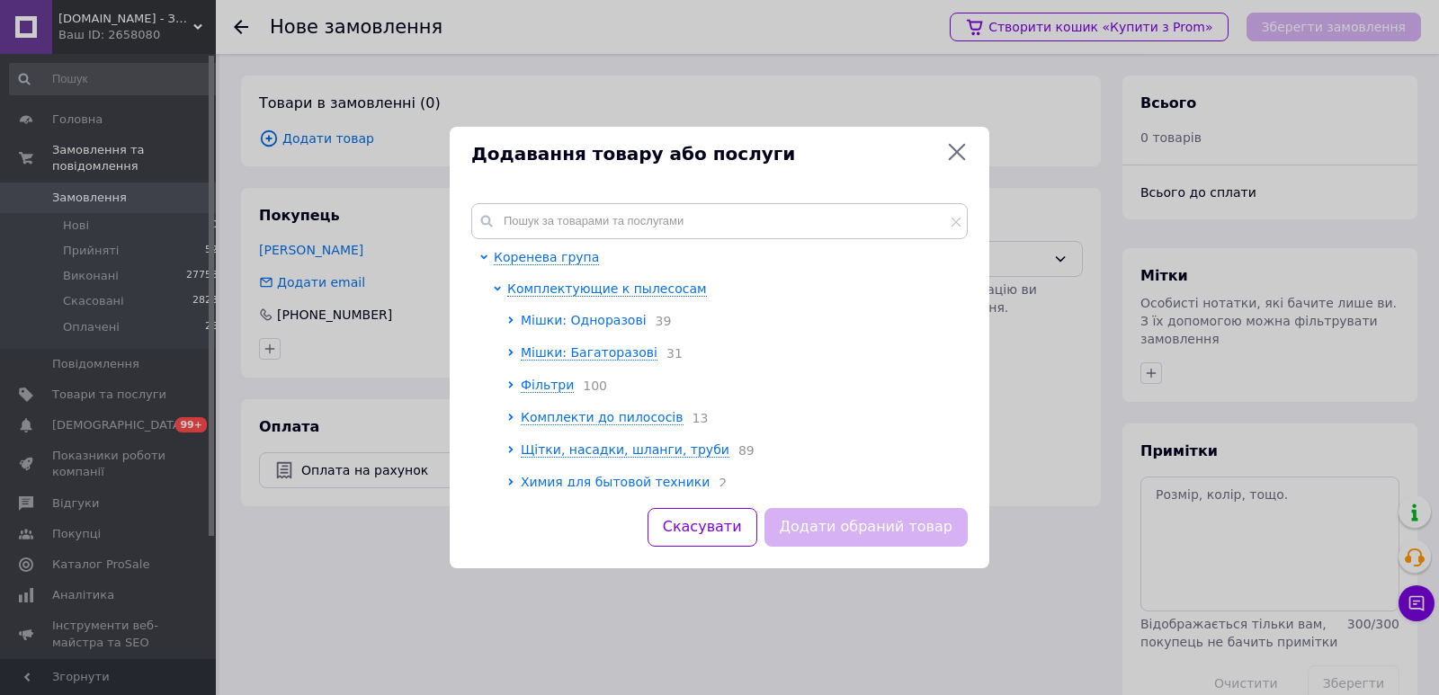
click at [612, 317] on span "Мішки: Одноразові" at bounding box center [584, 320] width 126 height 14
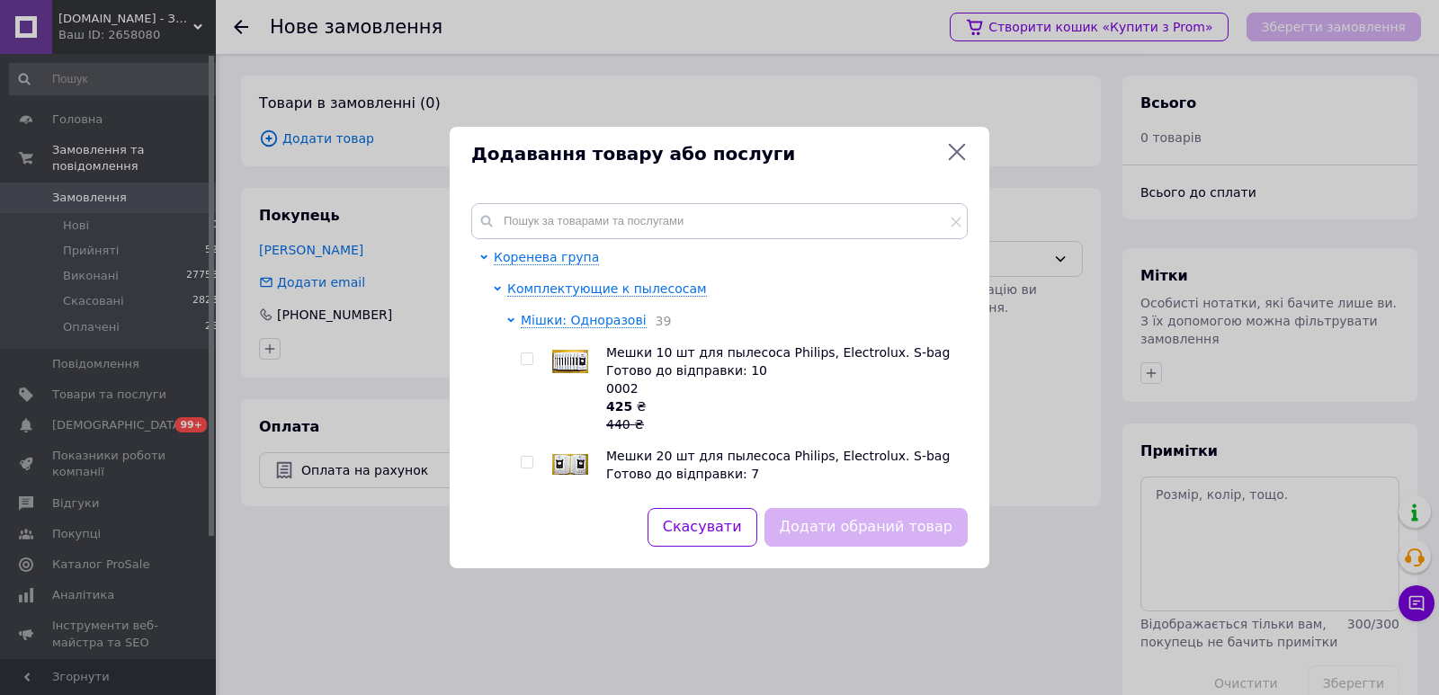
click at [531, 365] on input "checkbox" at bounding box center [527, 359] width 12 height 12
checkbox input "true"
click at [846, 515] on button "Додати обраний товар" at bounding box center [865, 527] width 203 height 39
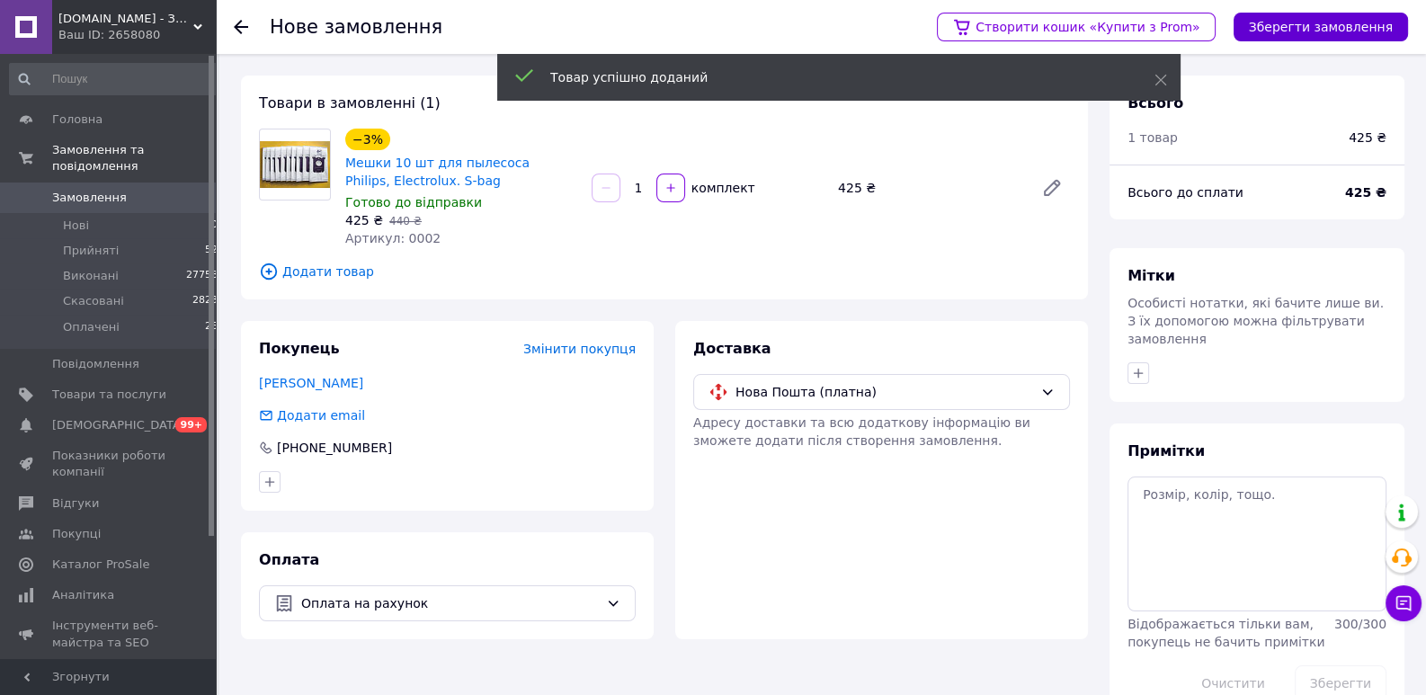
click at [1305, 36] on button "Зберегти замовлення" at bounding box center [1321, 27] width 174 height 29
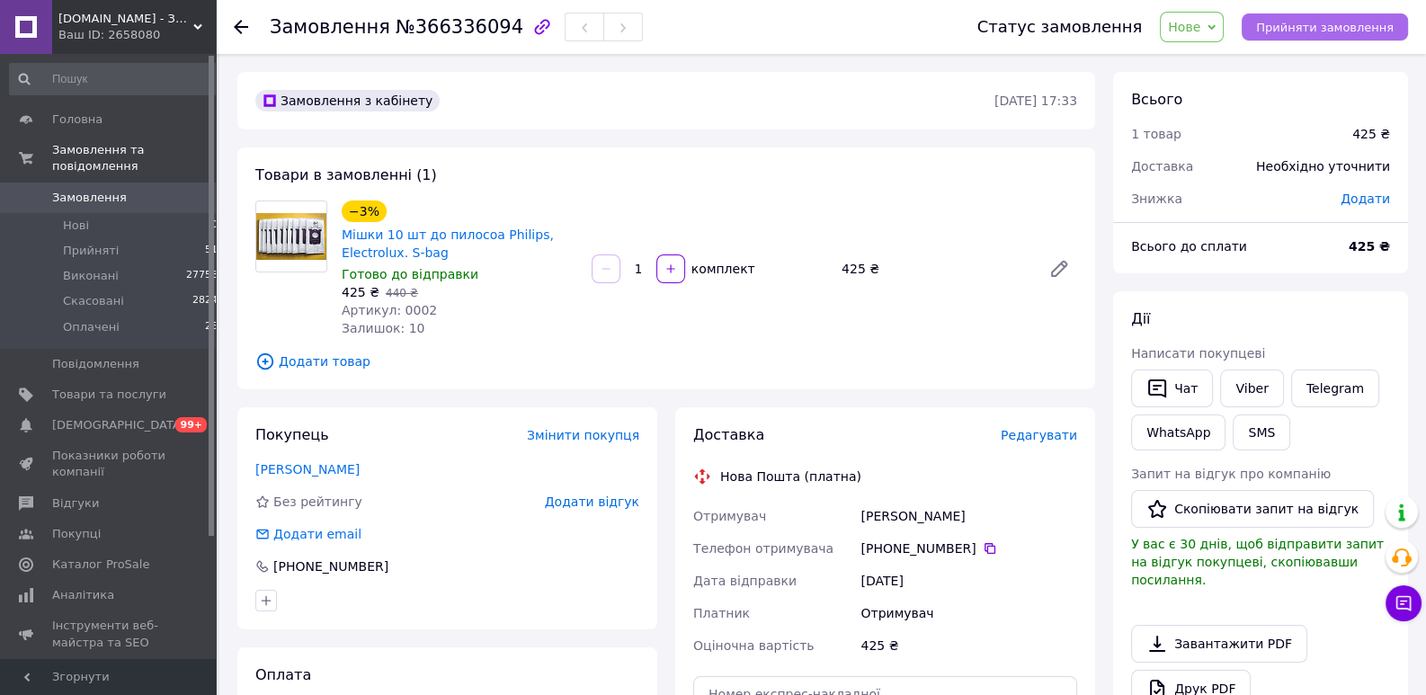
click at [1329, 34] on span "Прийняти замовлення" at bounding box center [1325, 27] width 138 height 13
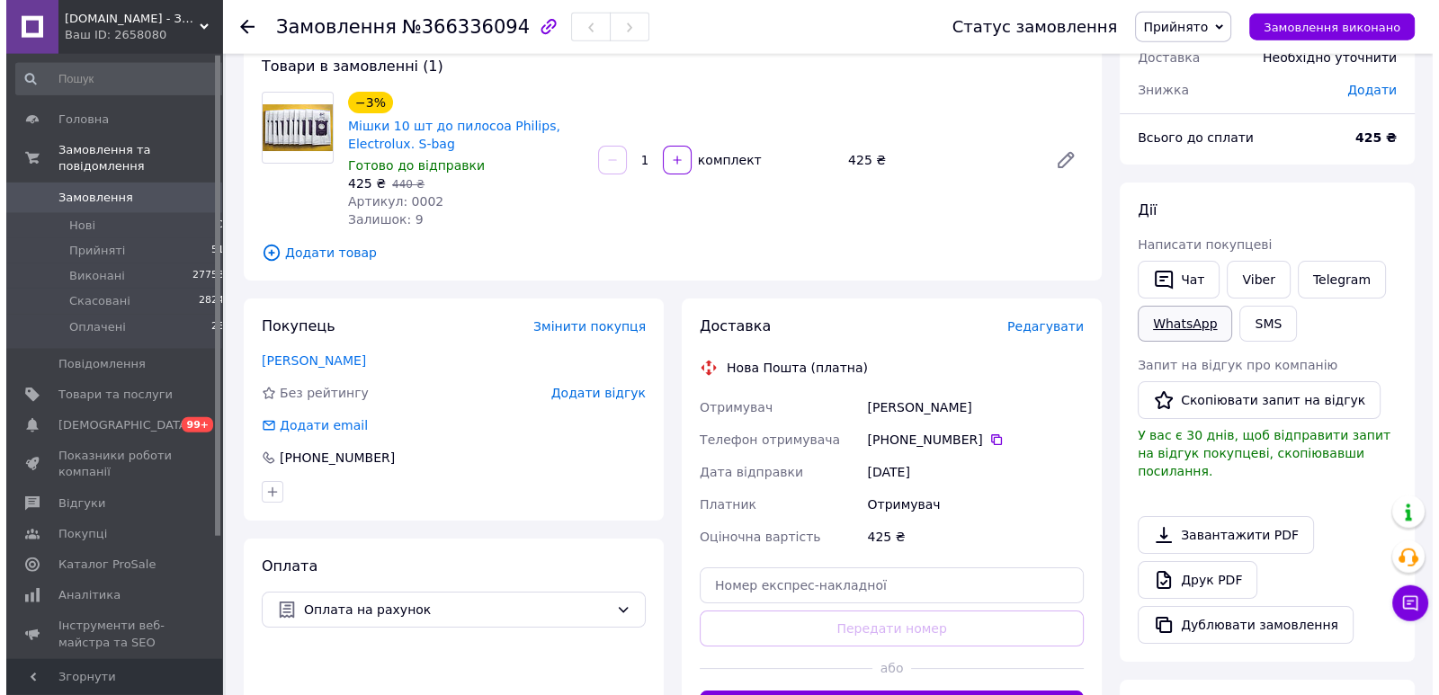
scroll to position [275, 0]
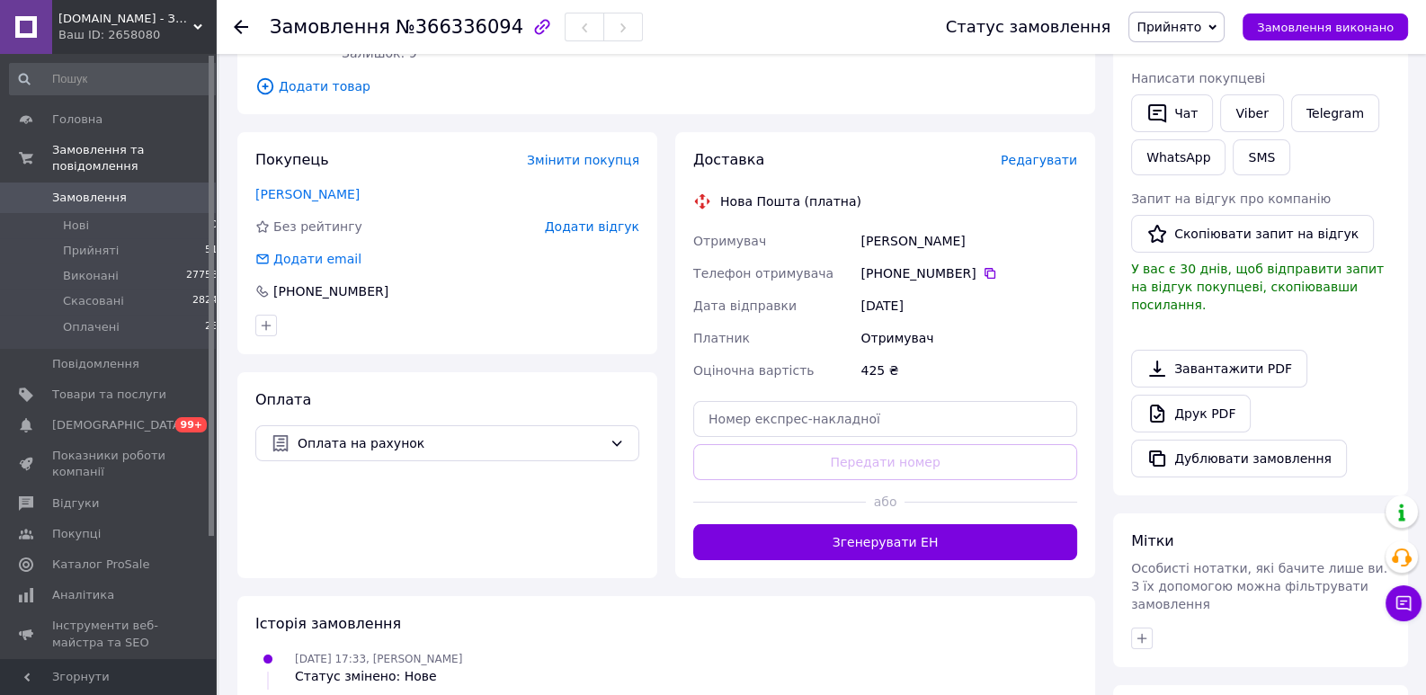
click at [1061, 161] on span "Редагувати" at bounding box center [1039, 160] width 76 height 14
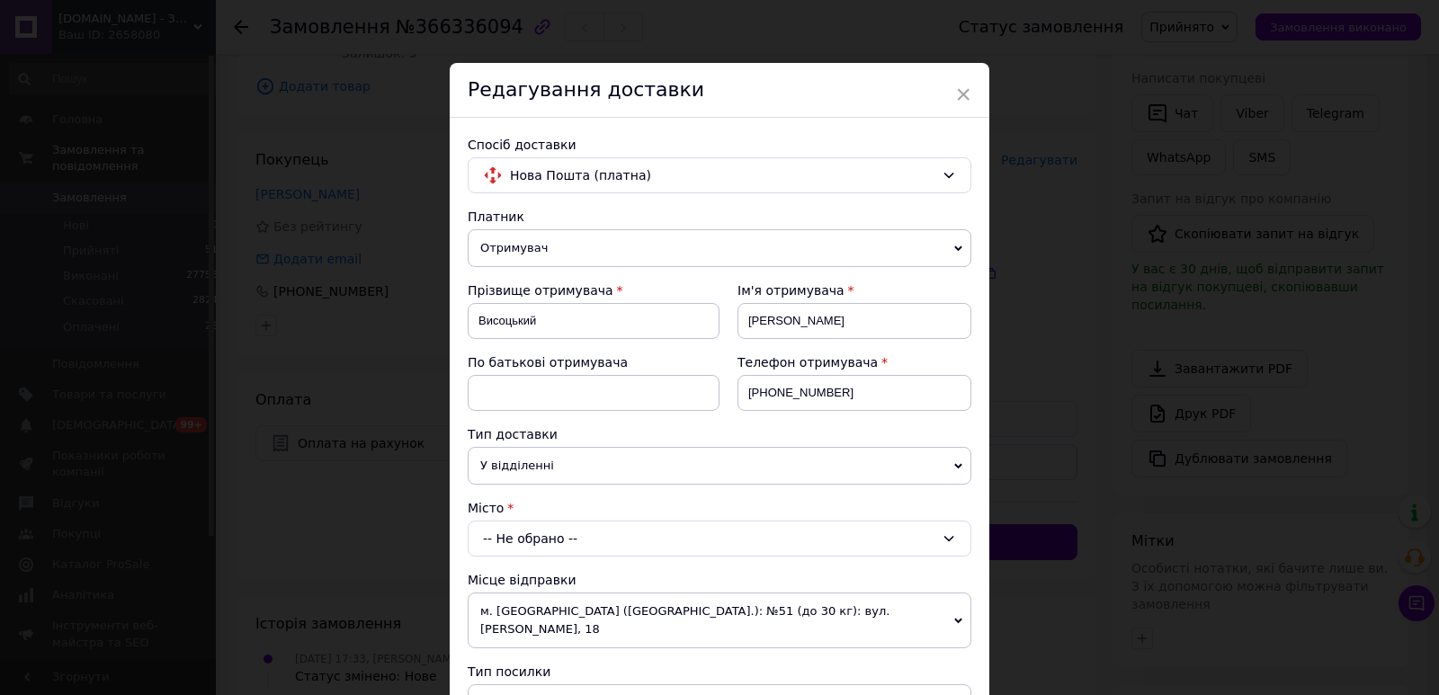
scroll to position [131, 0]
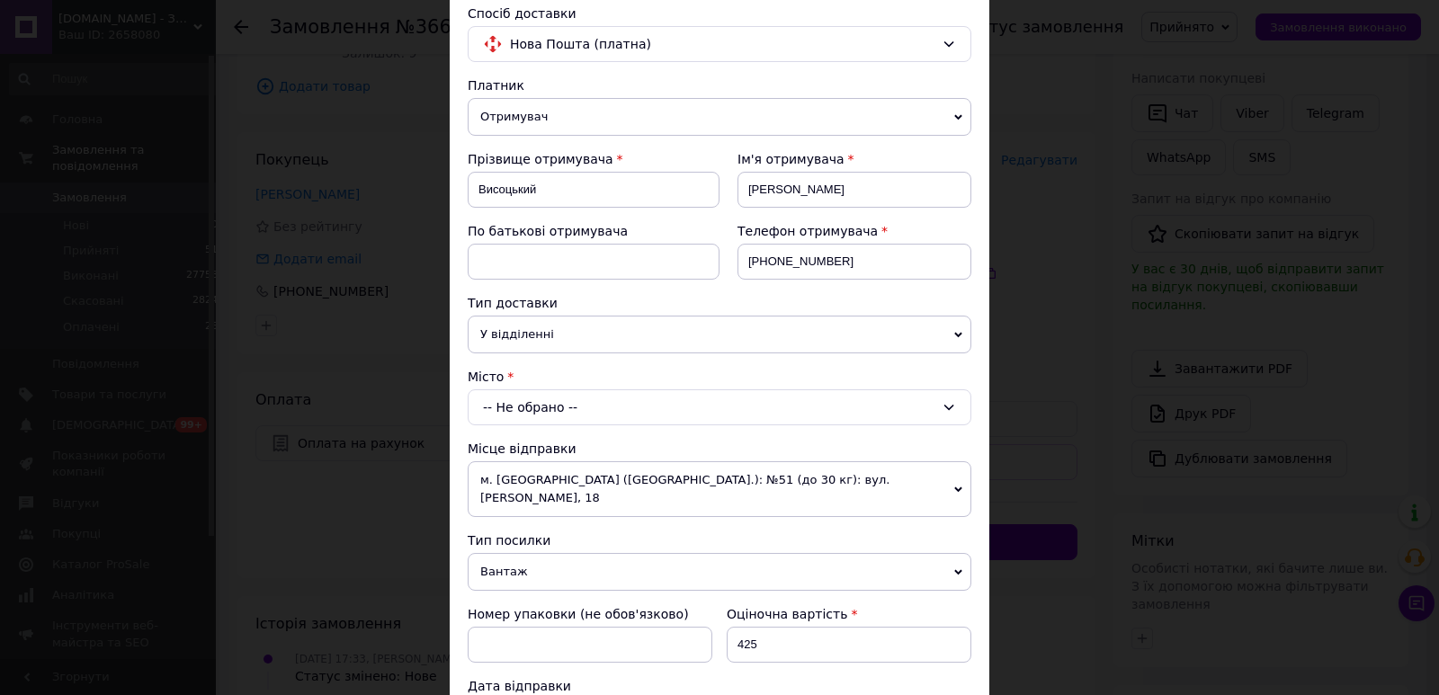
click at [548, 408] on div "-- Не обрано --" at bounding box center [720, 407] width 504 height 36
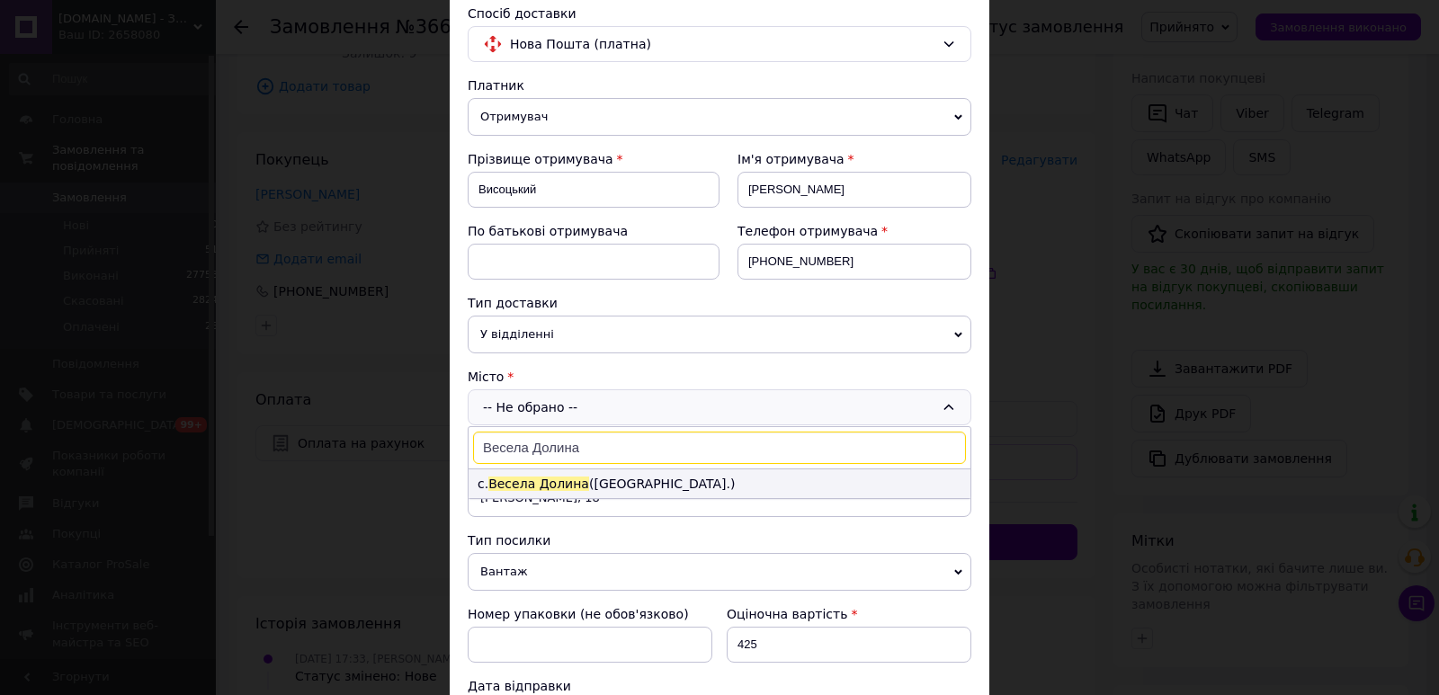
type input "Весела Долина"
click at [549, 479] on span "Весела Долина" at bounding box center [538, 484] width 101 height 14
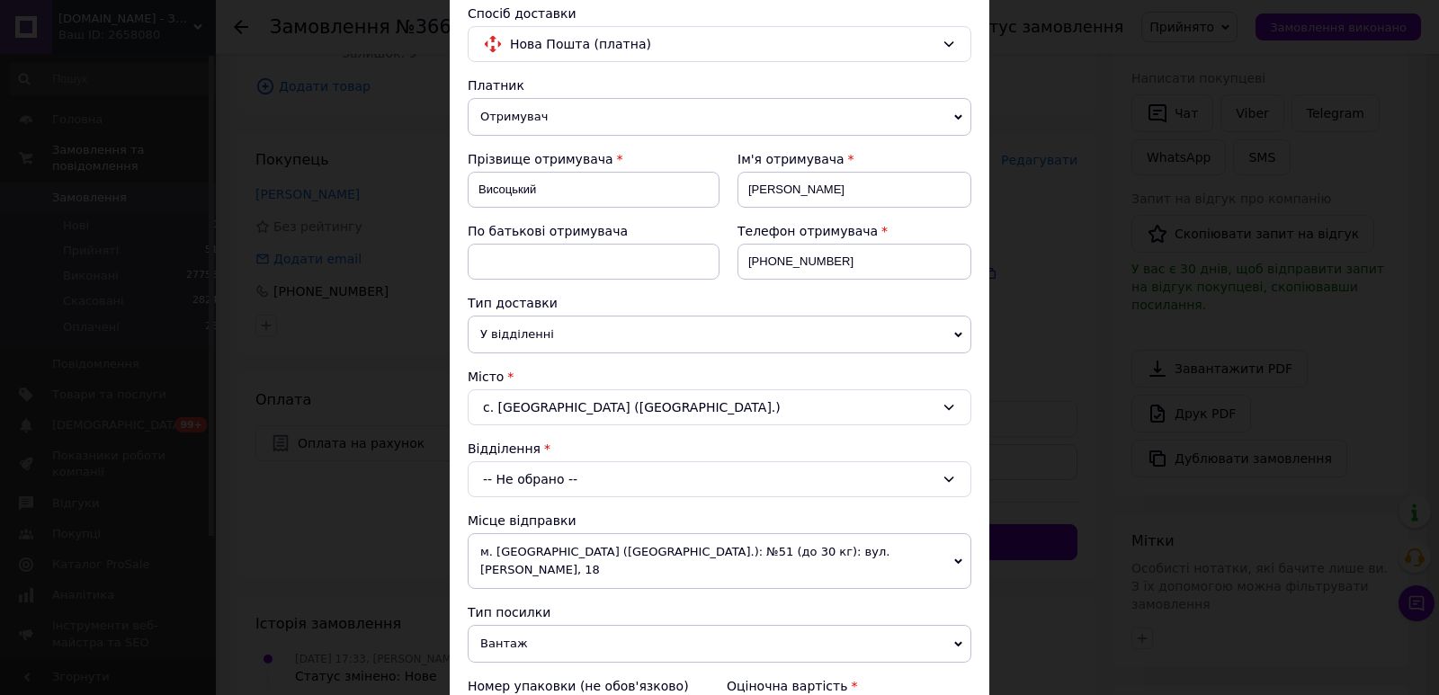
click at [557, 469] on div "-- Не обрано --" at bounding box center [720, 479] width 504 height 36
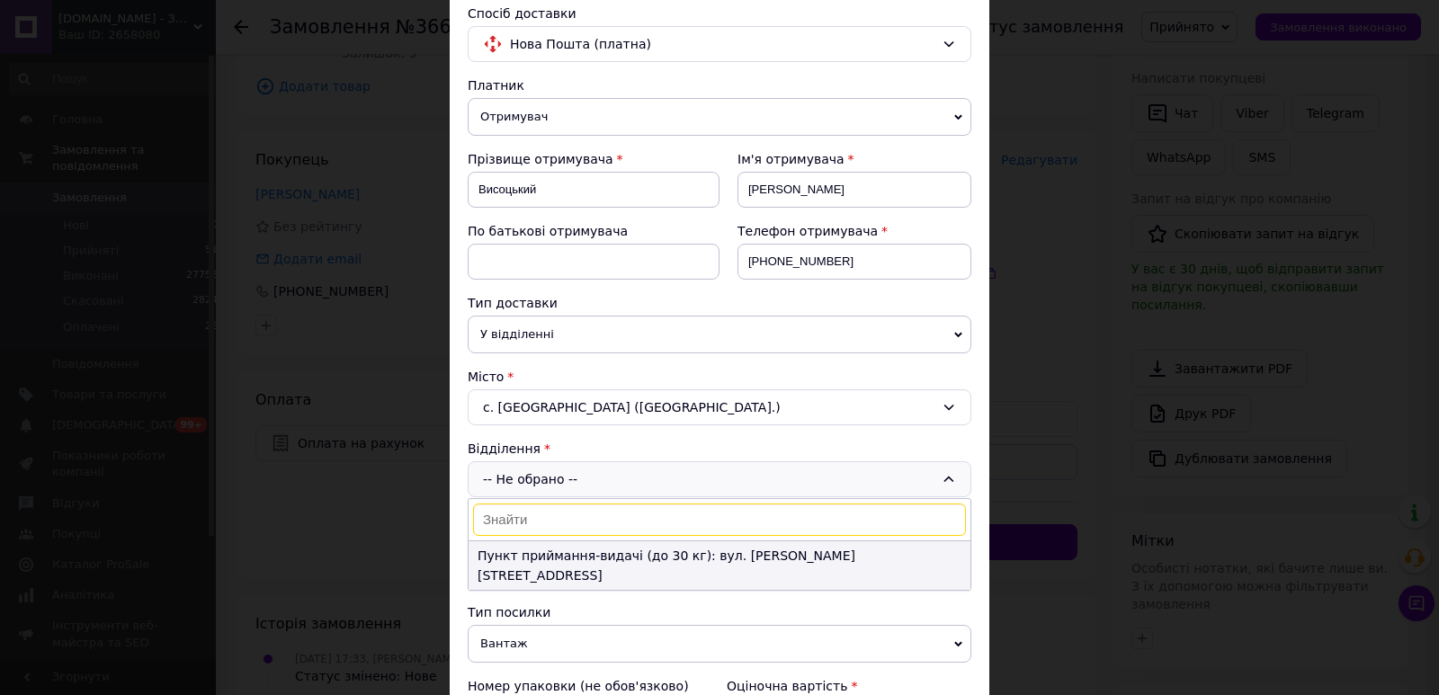
click at [560, 549] on li "Пункт приймання-видачі (до 30 кг): вул. [PERSON_NAME][STREET_ADDRESS]" at bounding box center [719, 565] width 502 height 49
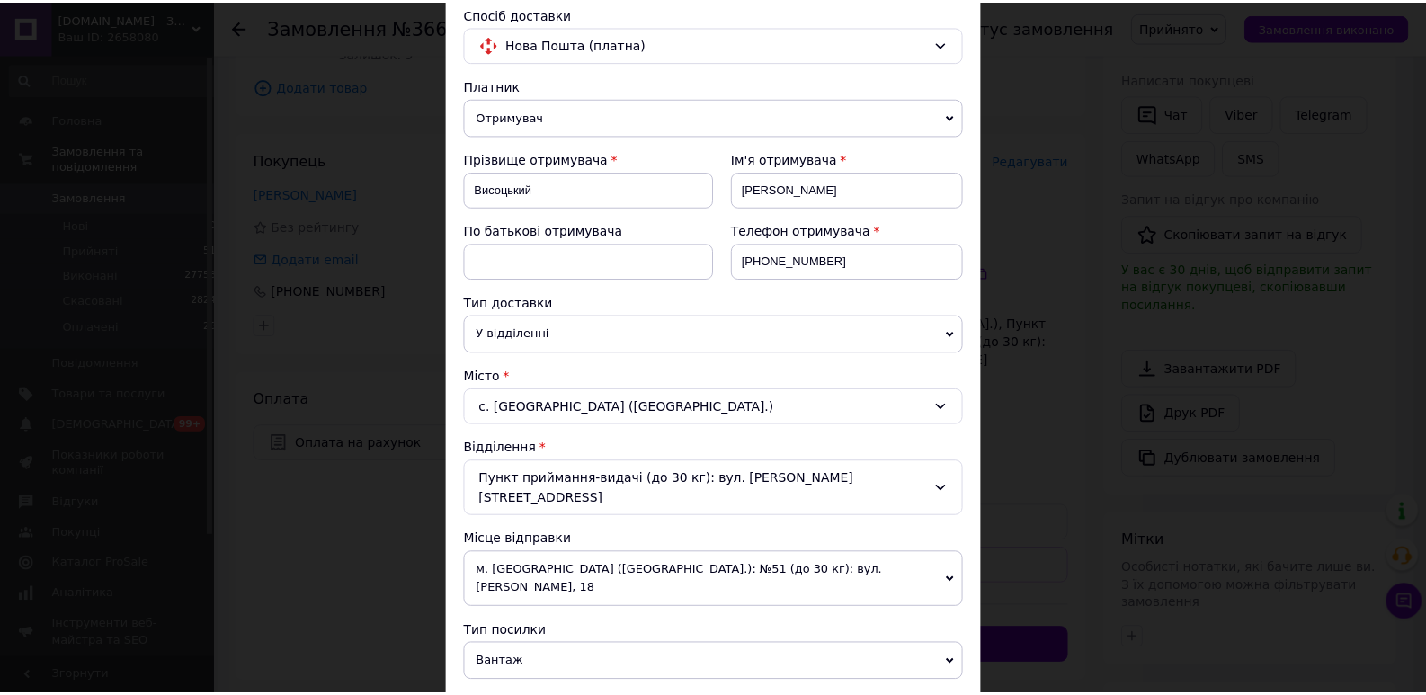
scroll to position [527, 0]
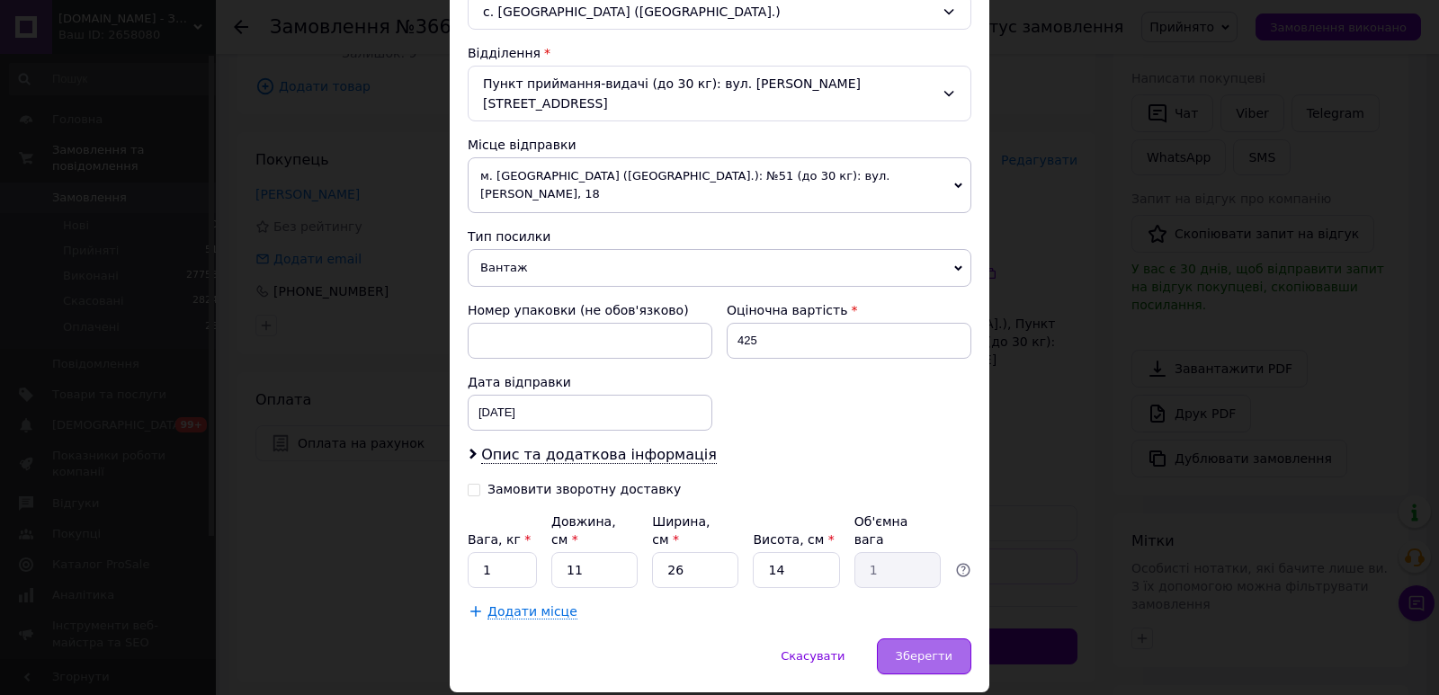
click at [937, 649] on span "Зберегти" at bounding box center [924, 655] width 57 height 13
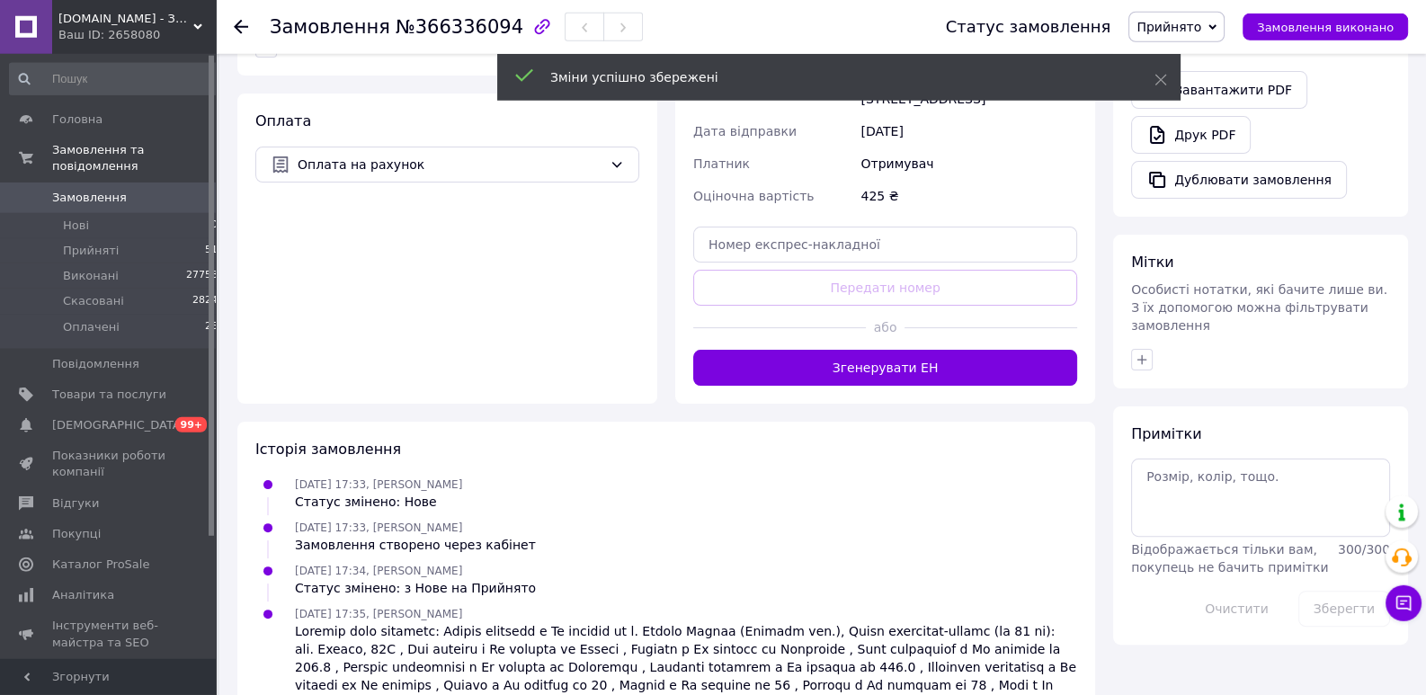
scroll to position [571, 0]
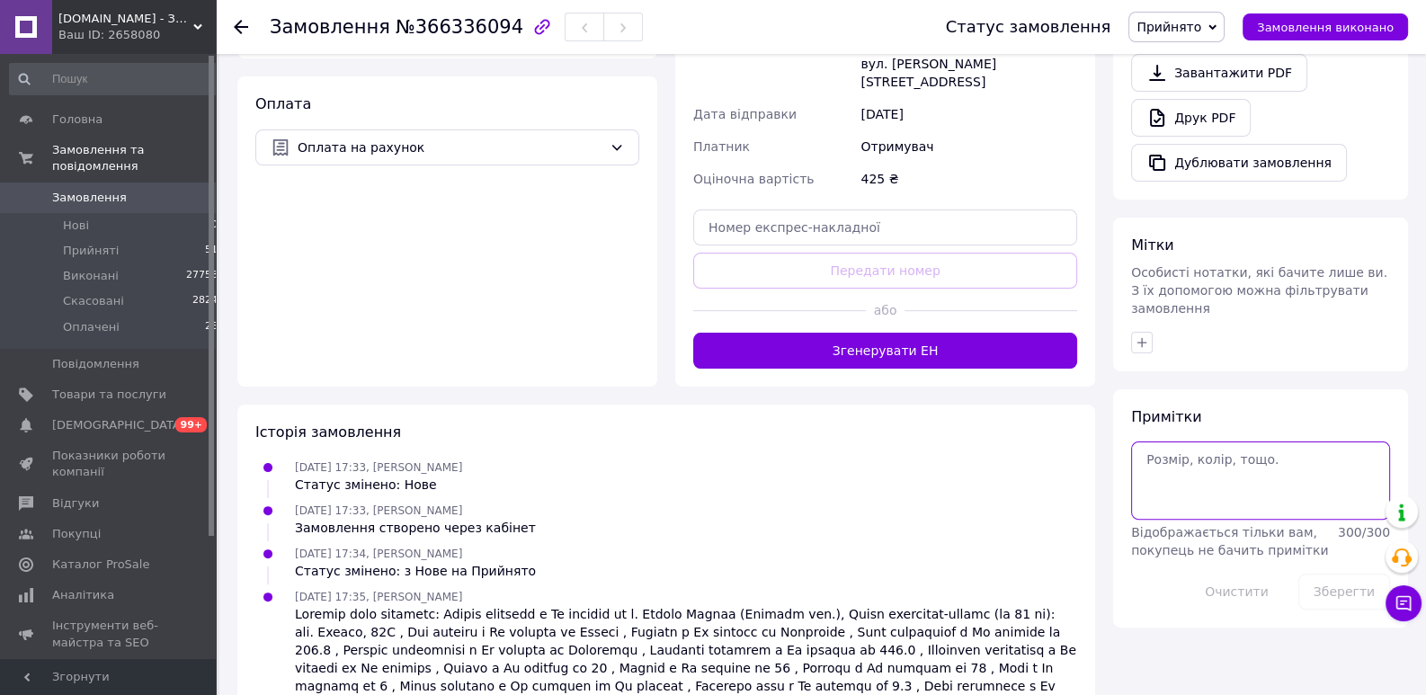
click at [1217, 443] on textarea at bounding box center [1260, 479] width 259 height 77
paste textarea "УВАГА! Для перегляду фіскального чеку, напишіть нам на будь-який месенджер: tel…"
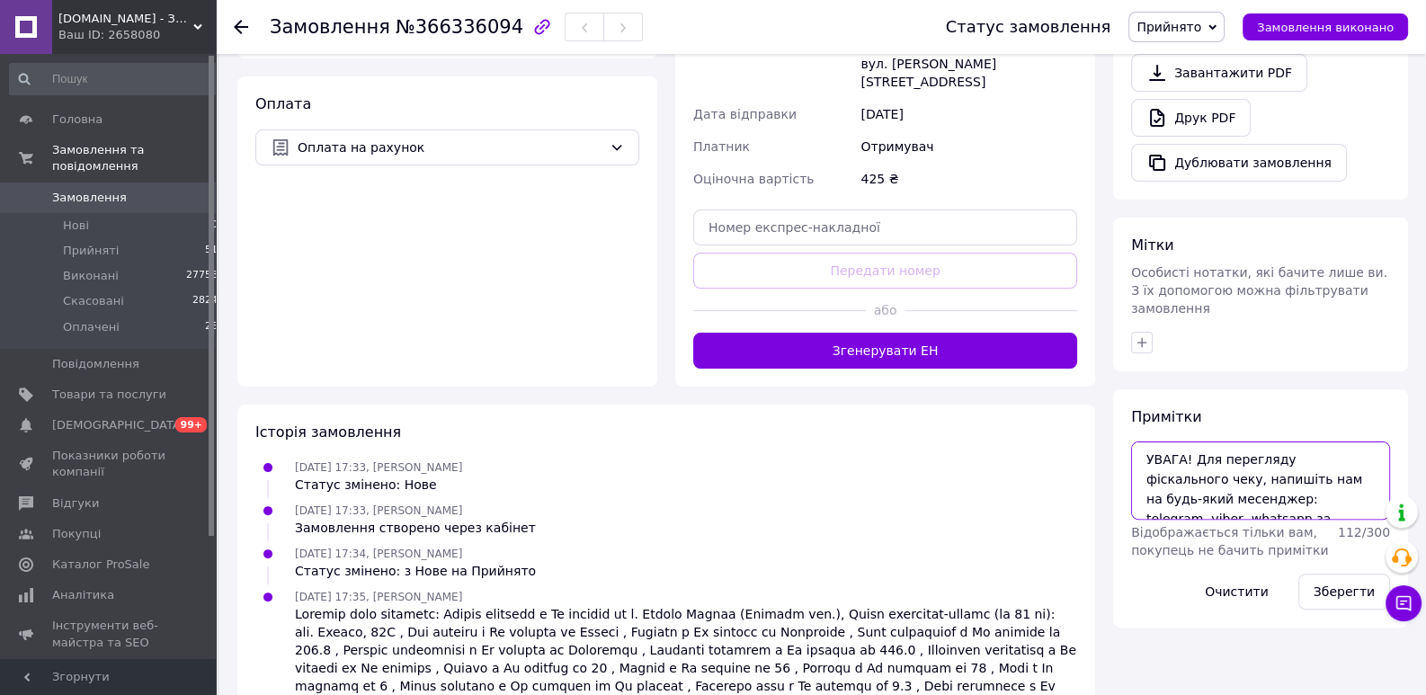
scroll to position [49, 0]
type textarea "УВАГА! Для перегляду фіскального чеку, напишіть нам на будь-який месенджер: tel…"
click at [1354, 574] on button "Зберегти" at bounding box center [1344, 592] width 92 height 36
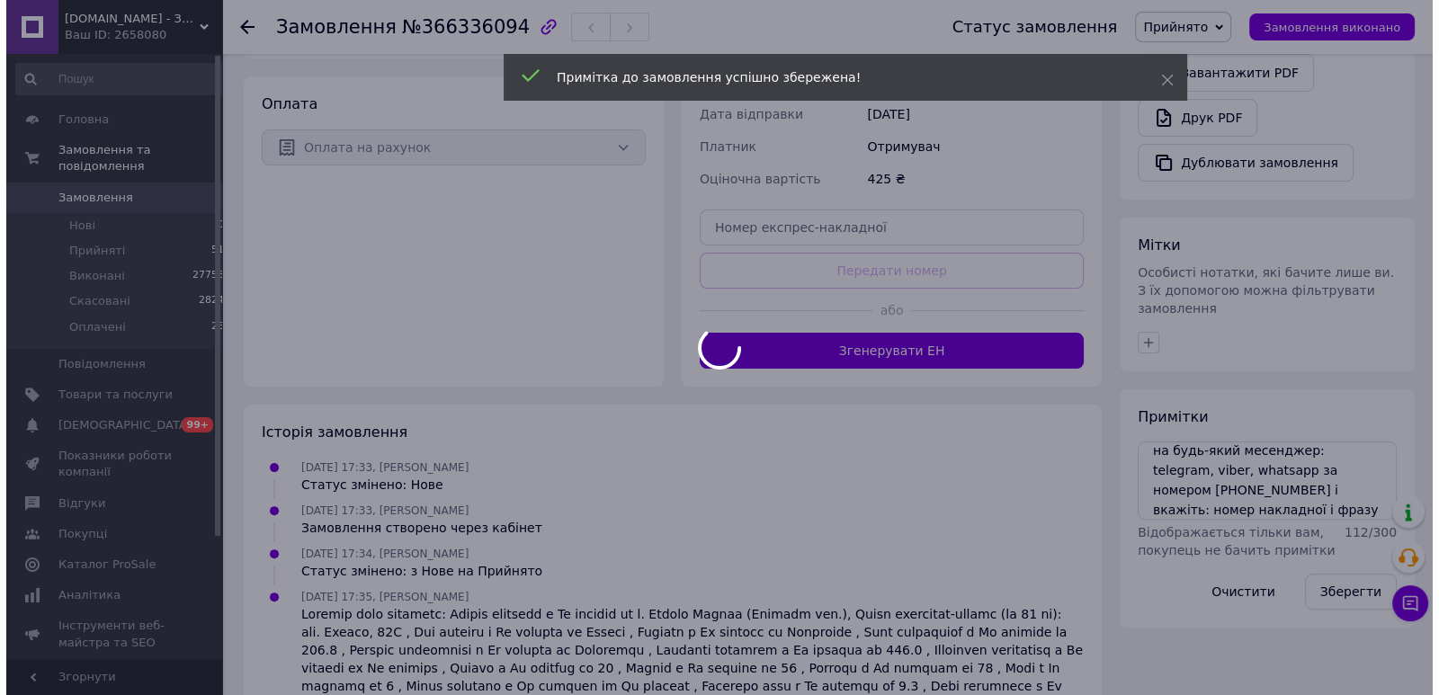
scroll to position [157, 0]
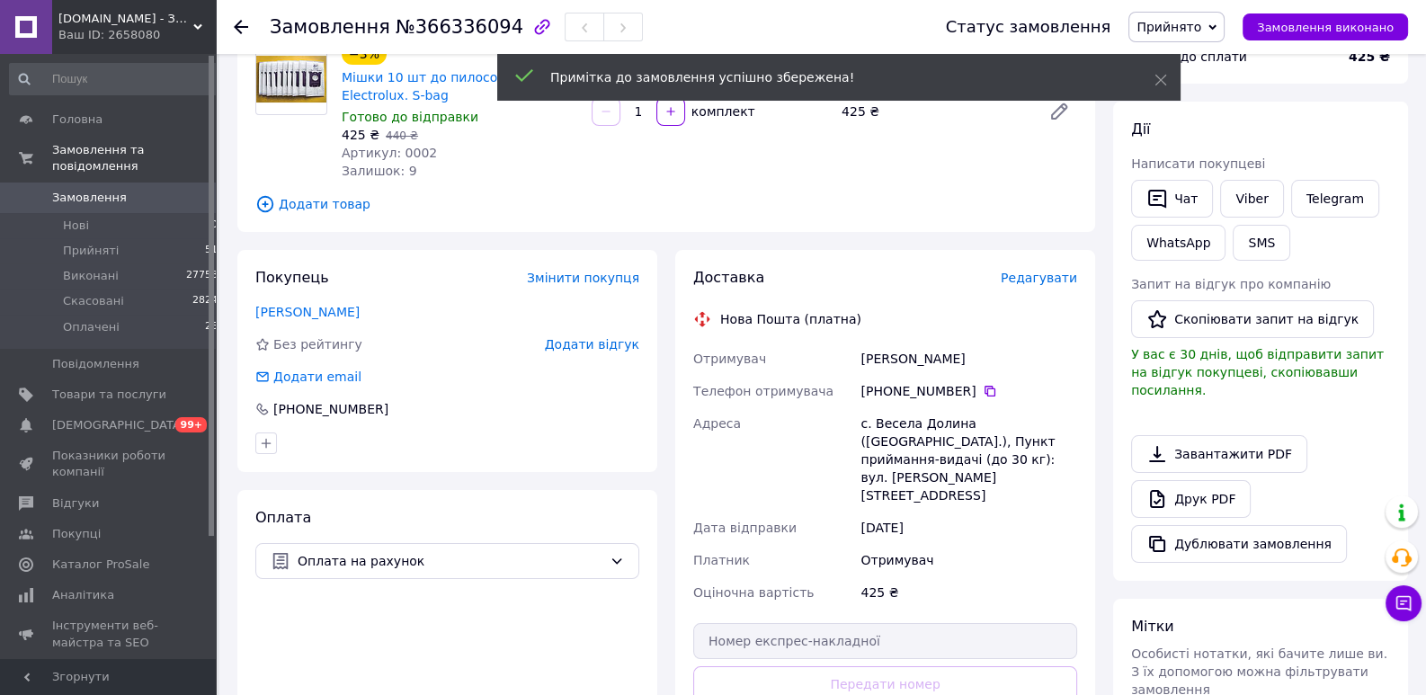
click at [1038, 282] on span "Редагувати" at bounding box center [1039, 278] width 76 height 14
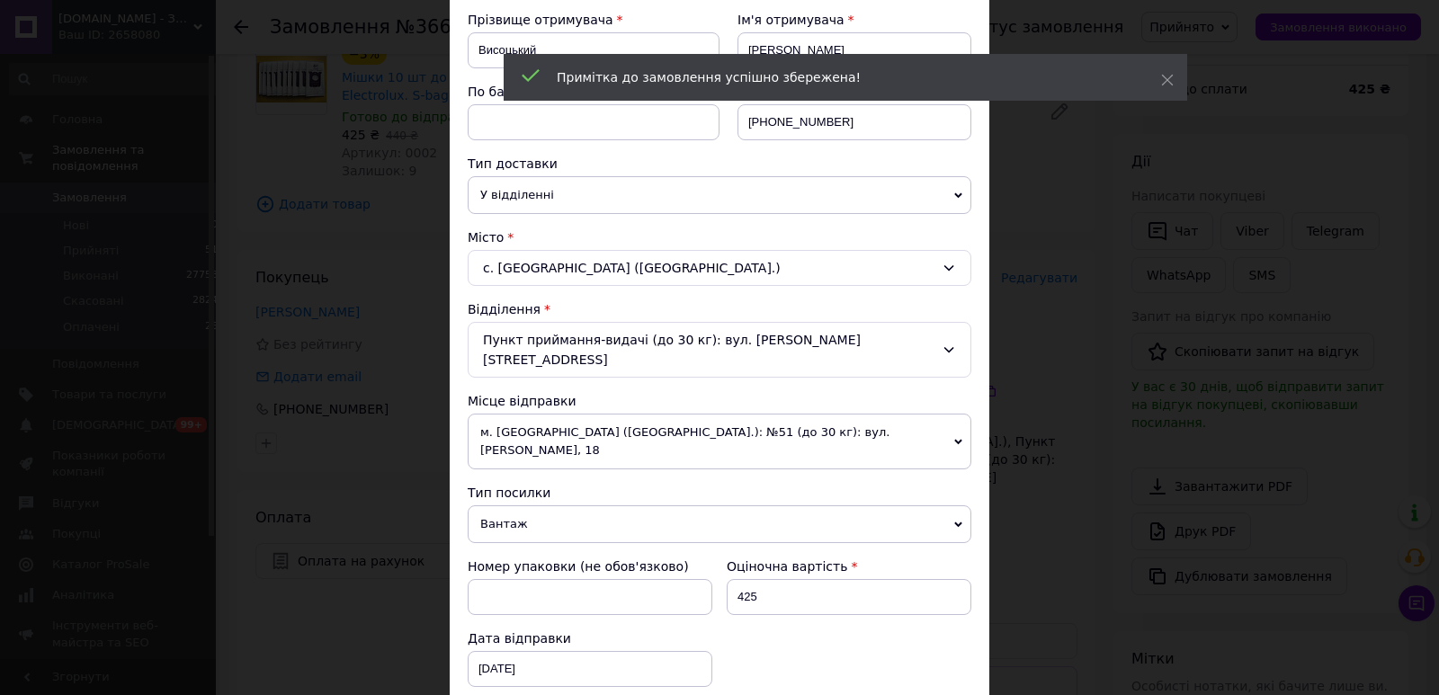
scroll to position [396, 0]
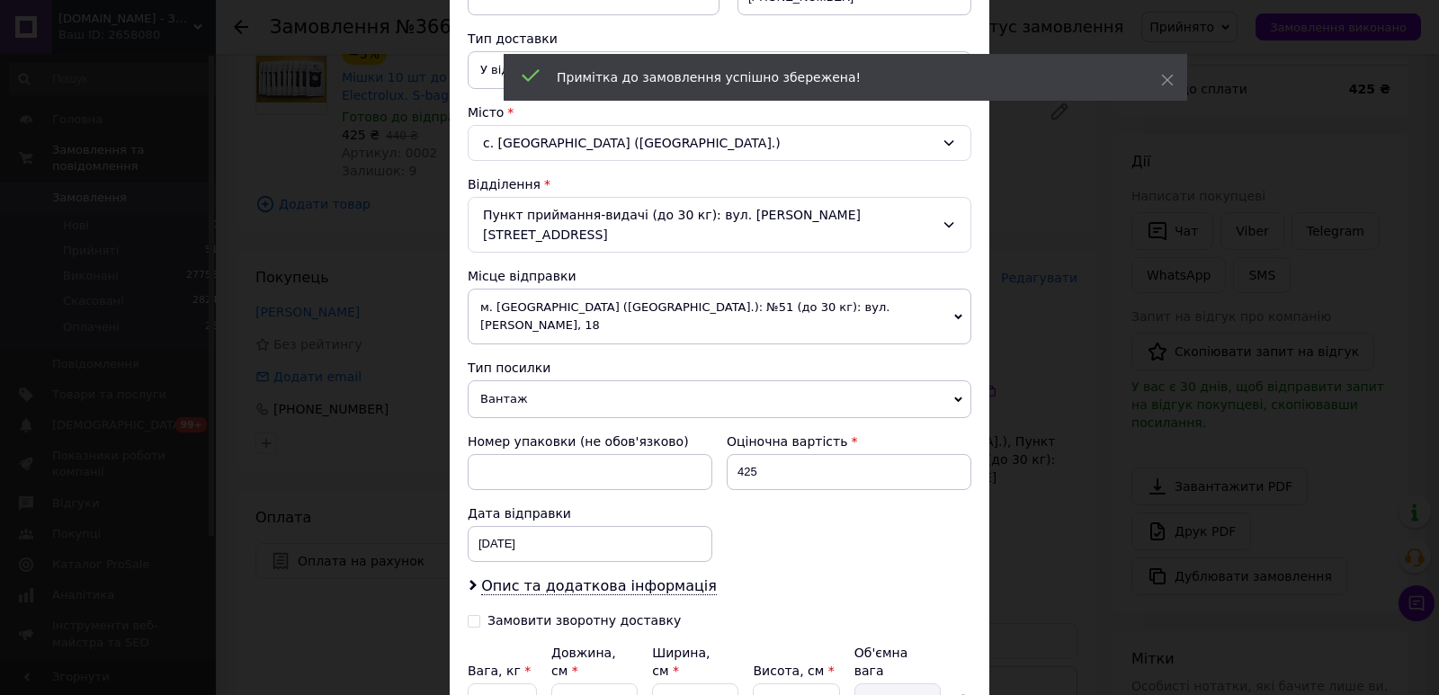
click at [653, 289] on span "м. [GEOGRAPHIC_DATA] ([GEOGRAPHIC_DATA].): №51 (до 30 кг): вул. [PERSON_NAME], …" at bounding box center [720, 317] width 504 height 56
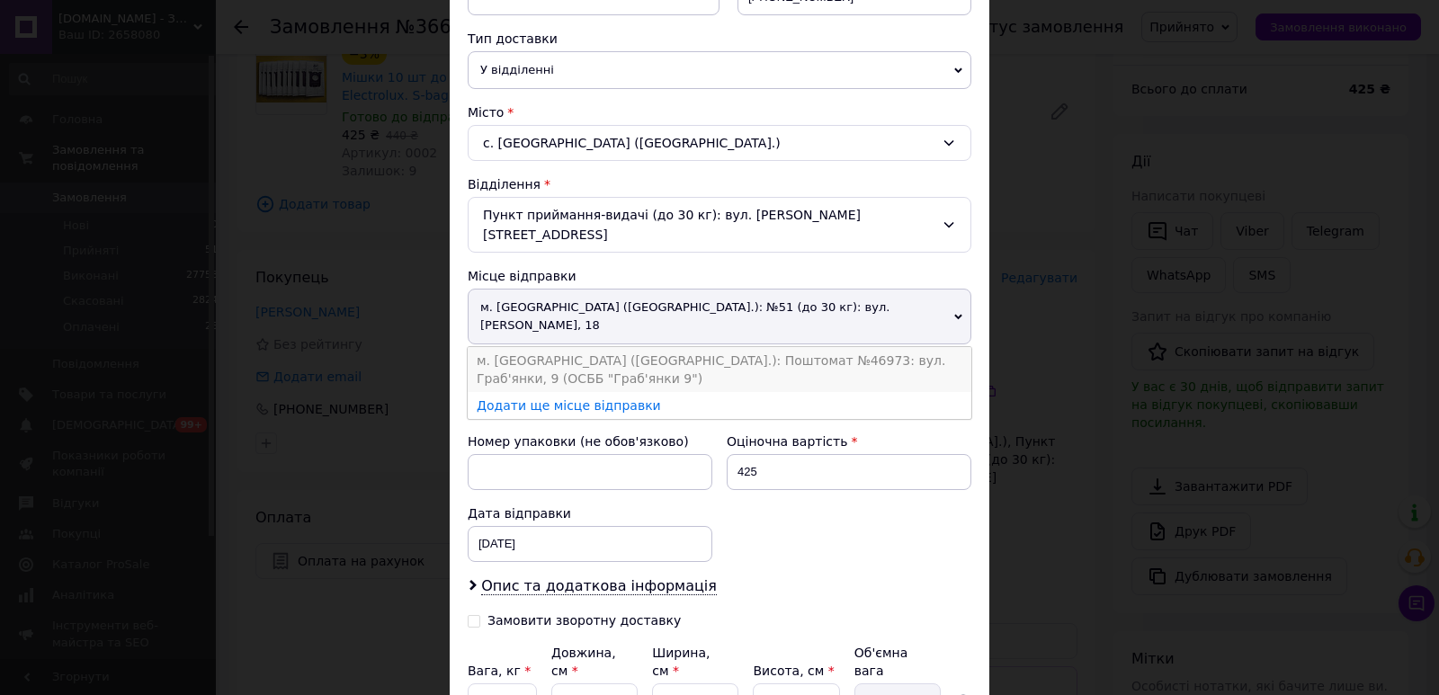
click at [632, 347] on li "м. [GEOGRAPHIC_DATA] ([GEOGRAPHIC_DATA].): Поштомат №46973: вул. Граб'янки, 9 (…" at bounding box center [720, 369] width 504 height 45
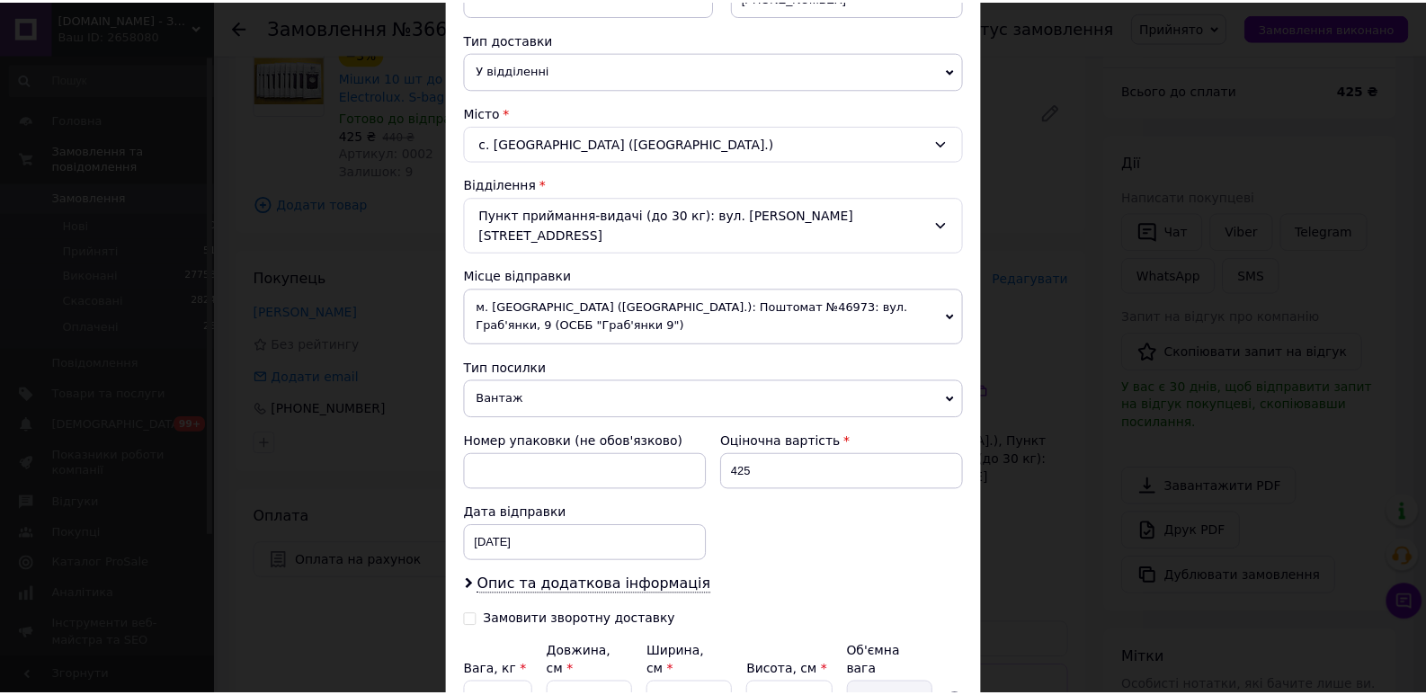
scroll to position [527, 0]
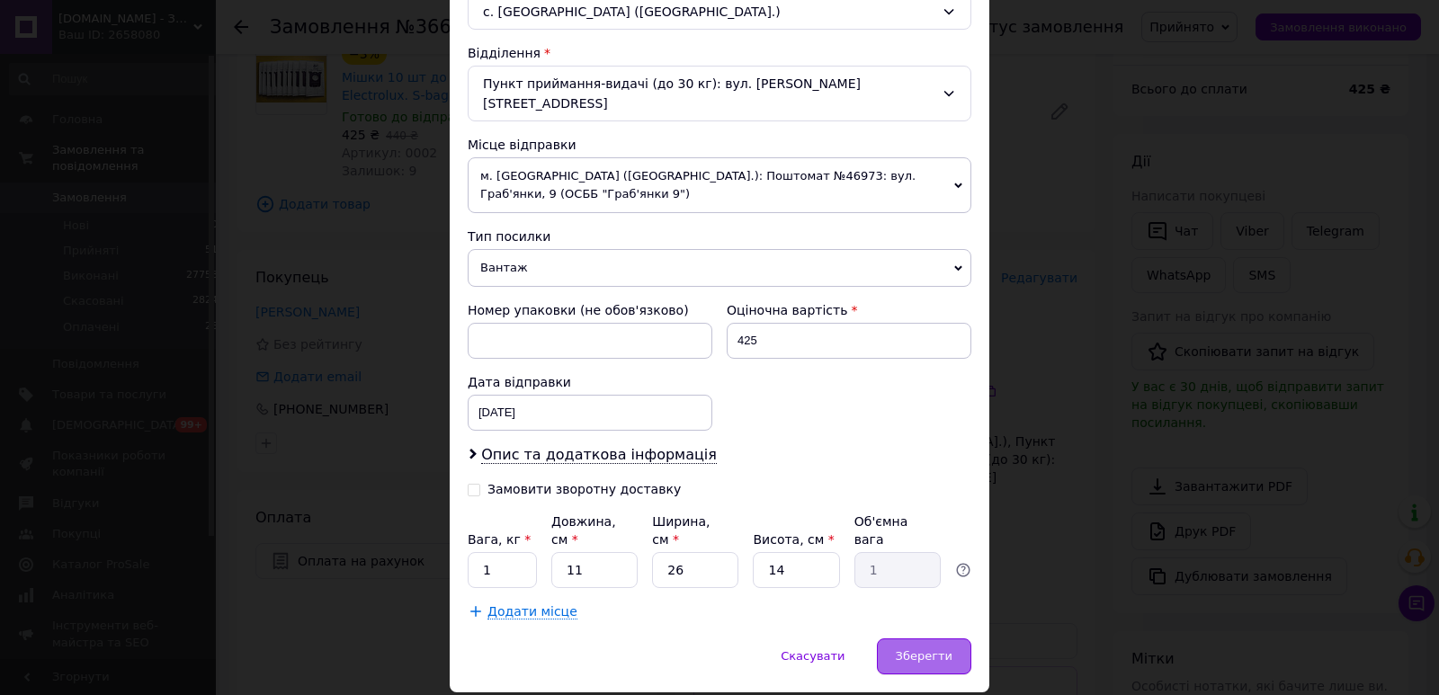
click at [931, 649] on span "Зберегти" at bounding box center [924, 655] width 57 height 13
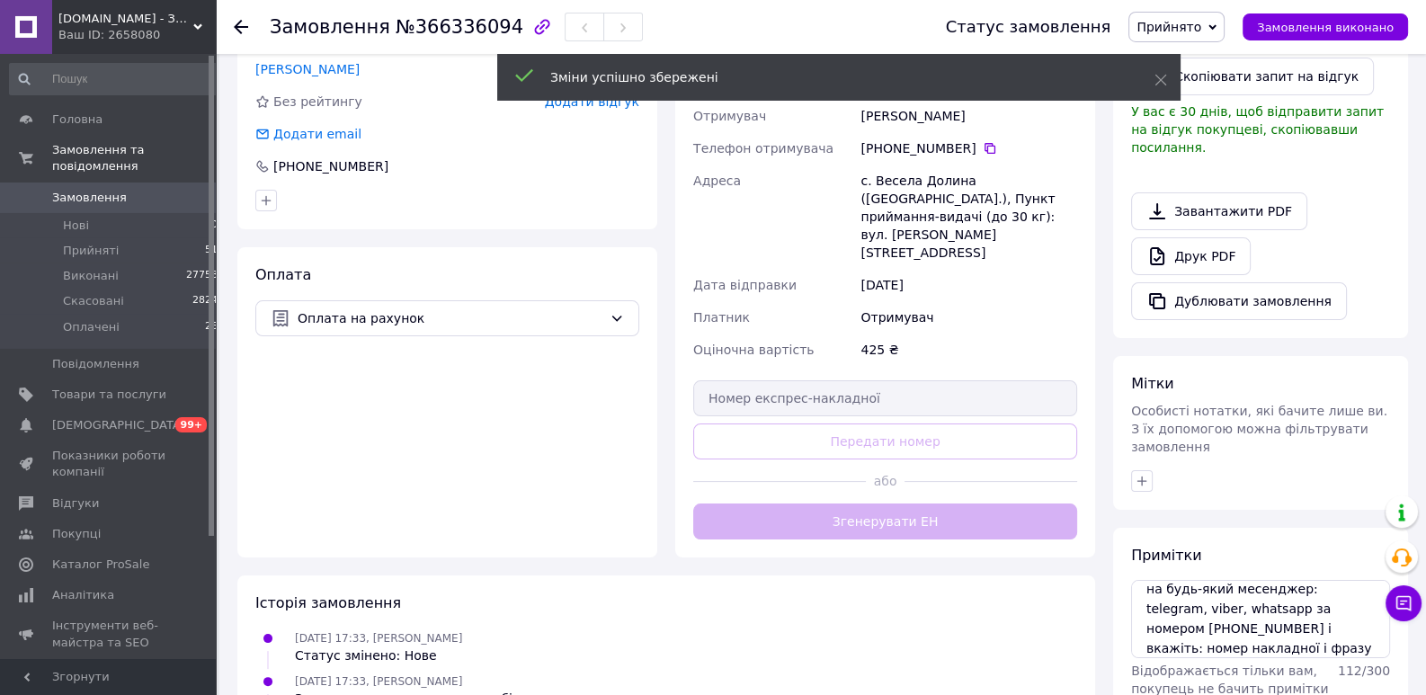
scroll to position [433, 0]
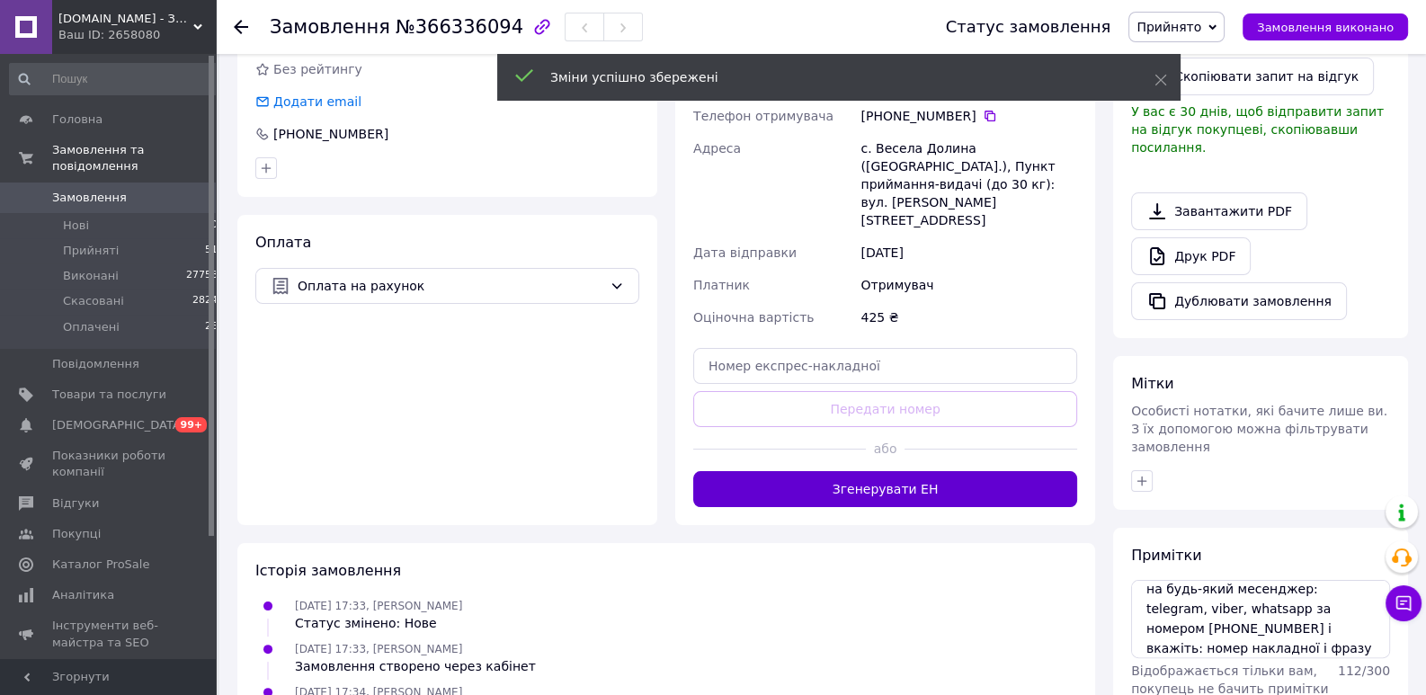
click at [920, 471] on button "Згенерувати ЕН" at bounding box center [885, 489] width 384 height 36
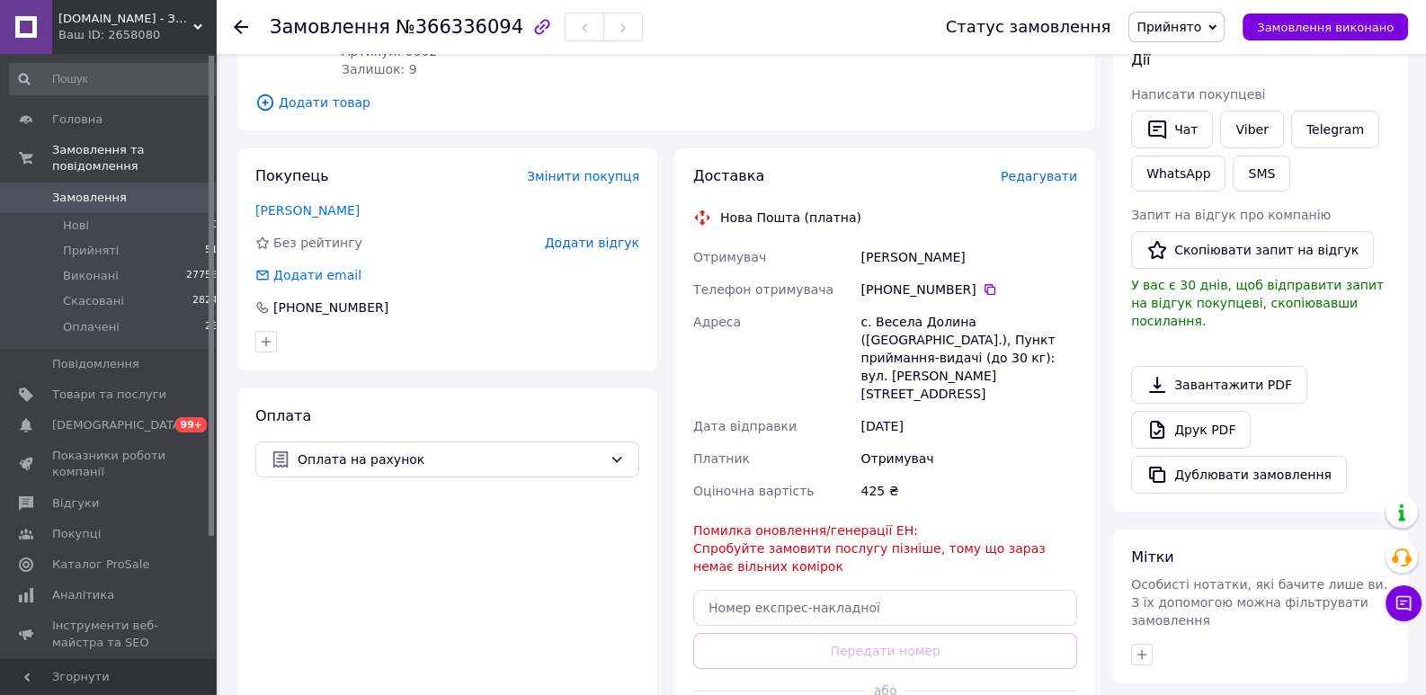
scroll to position [157, 0]
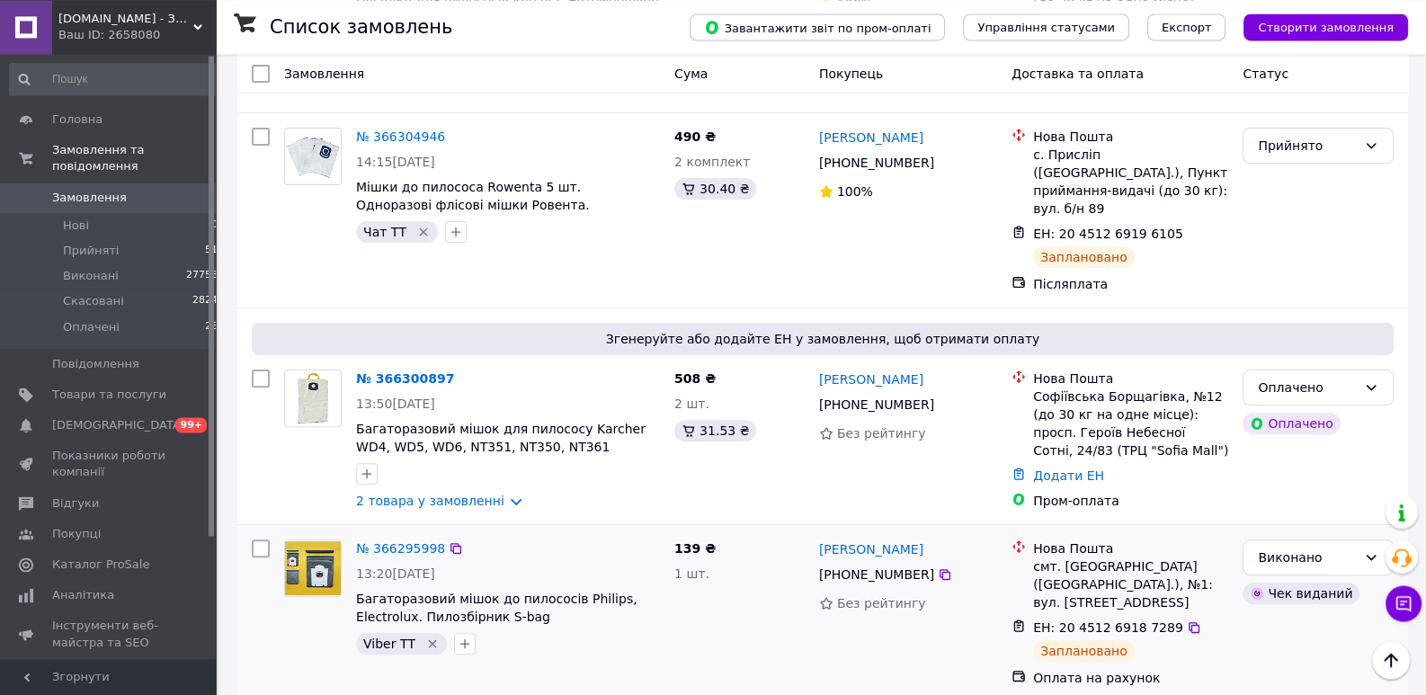
scroll to position [689, 0]
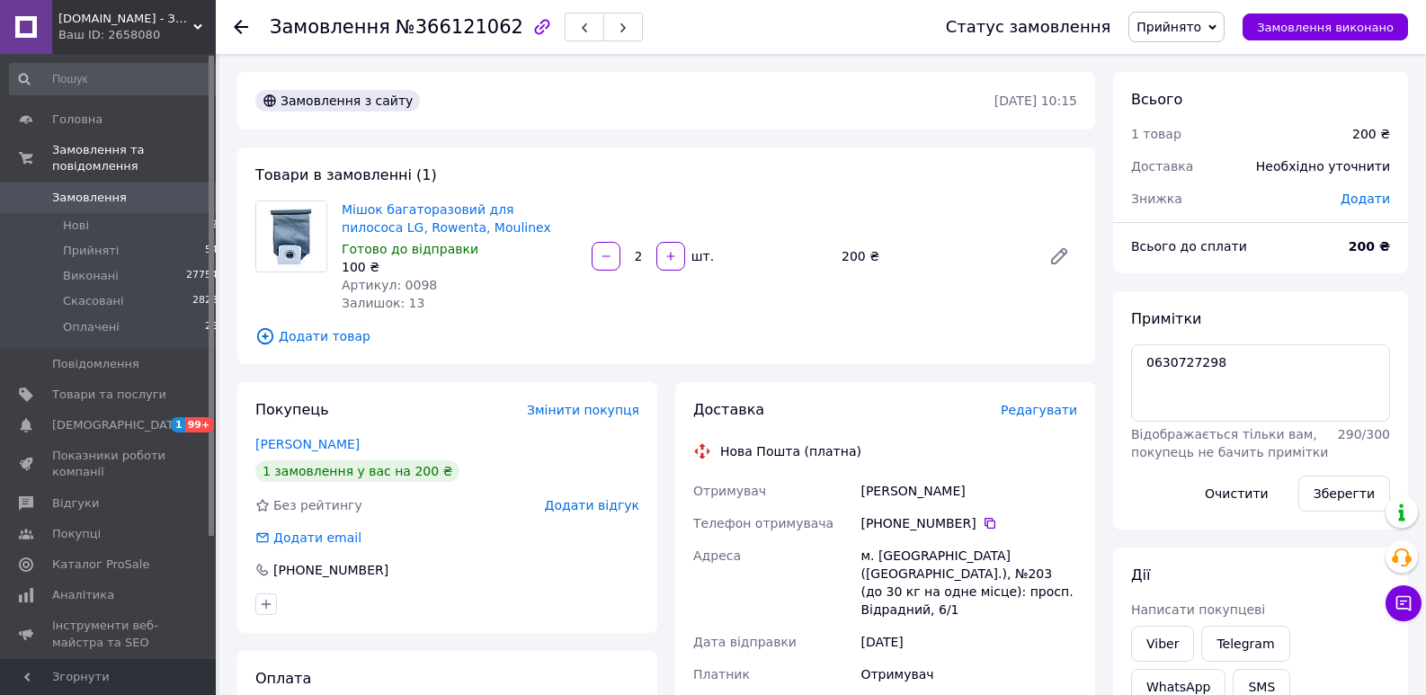
scroll to position [138, 0]
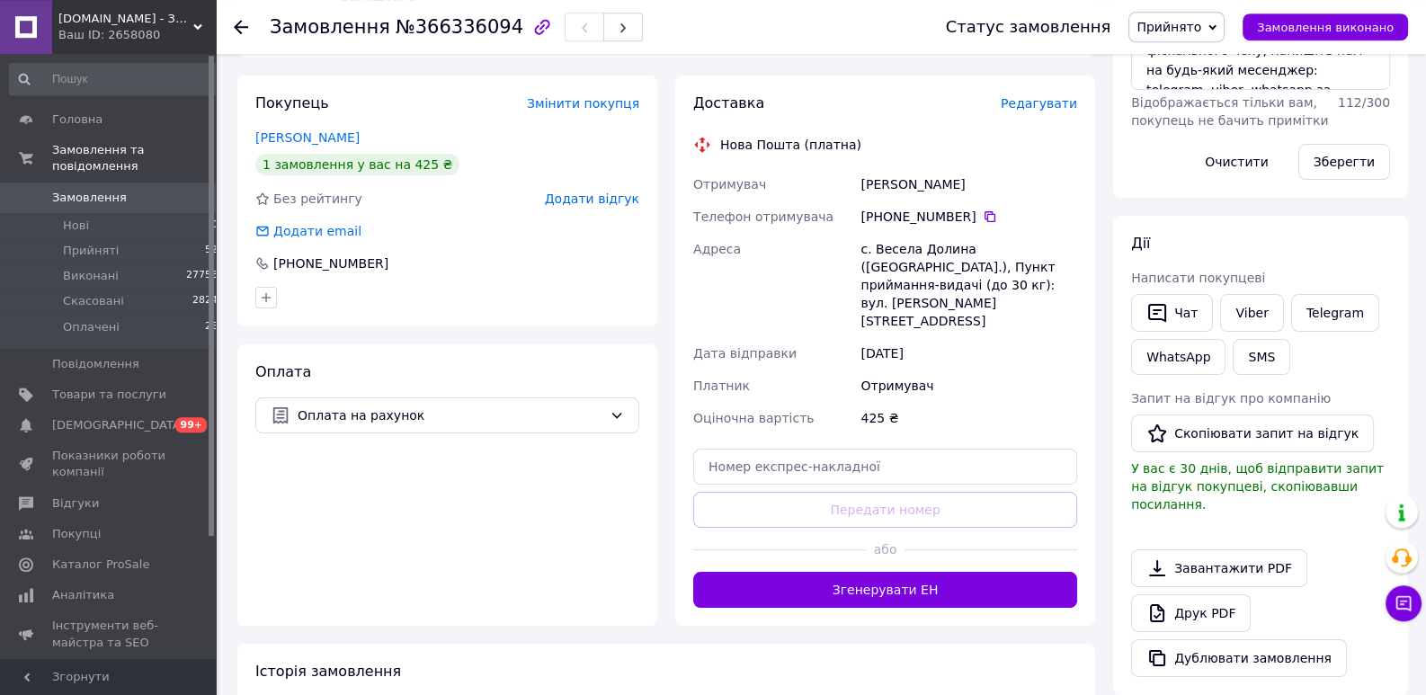
scroll to position [414, 0]
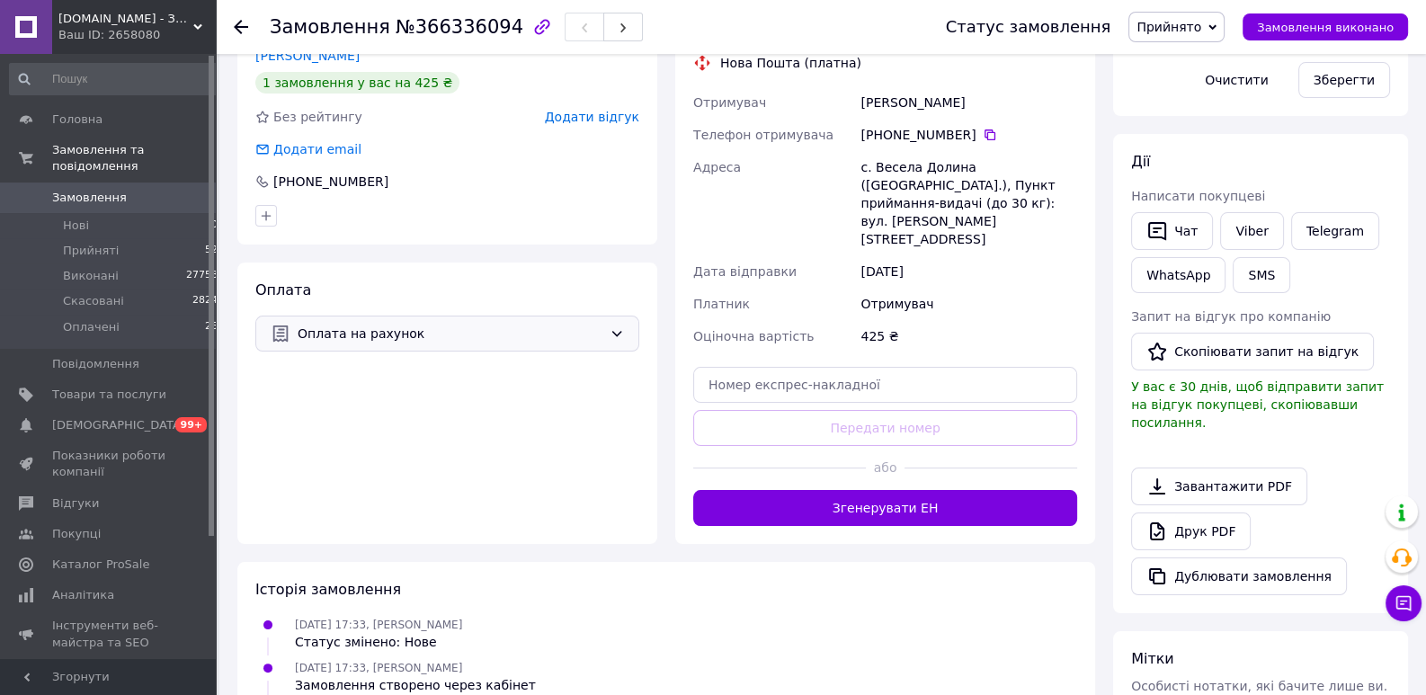
click at [509, 336] on span "Оплата на рахунок" at bounding box center [450, 334] width 305 height 20
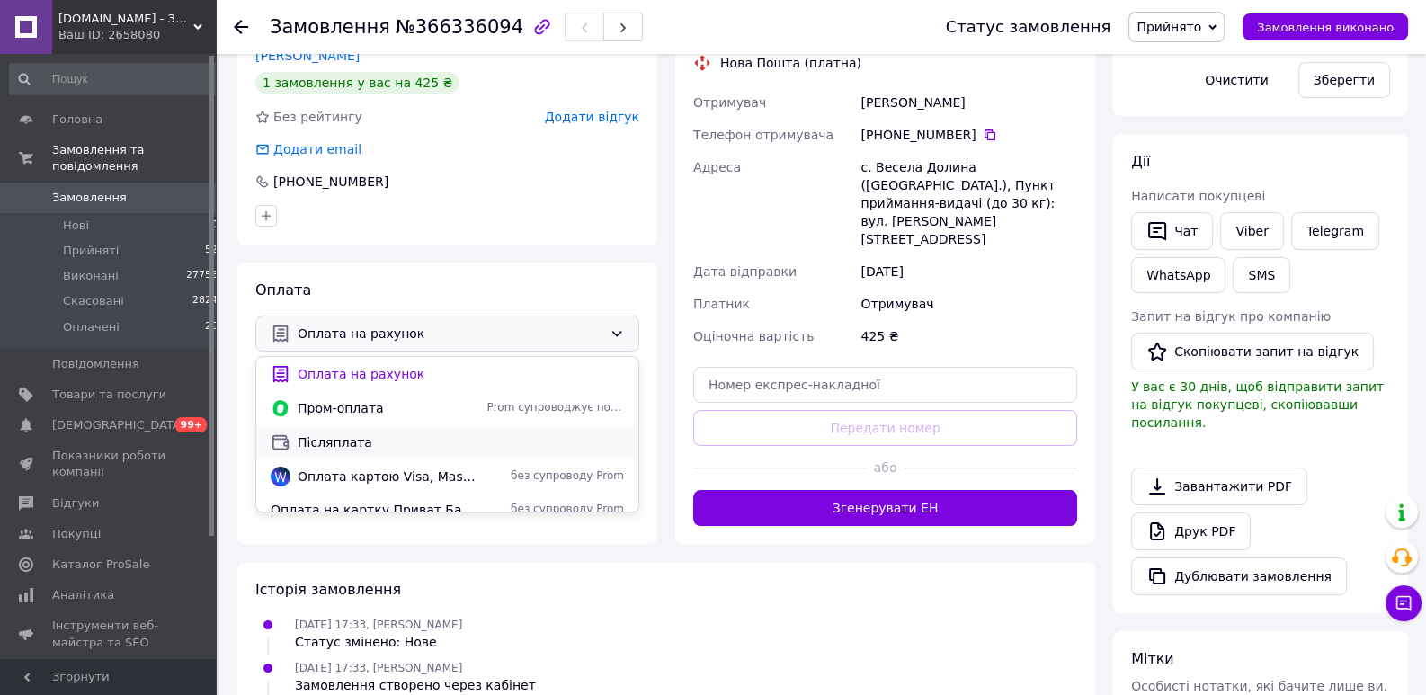
click at [365, 443] on span "Післяплата" at bounding box center [461, 442] width 326 height 18
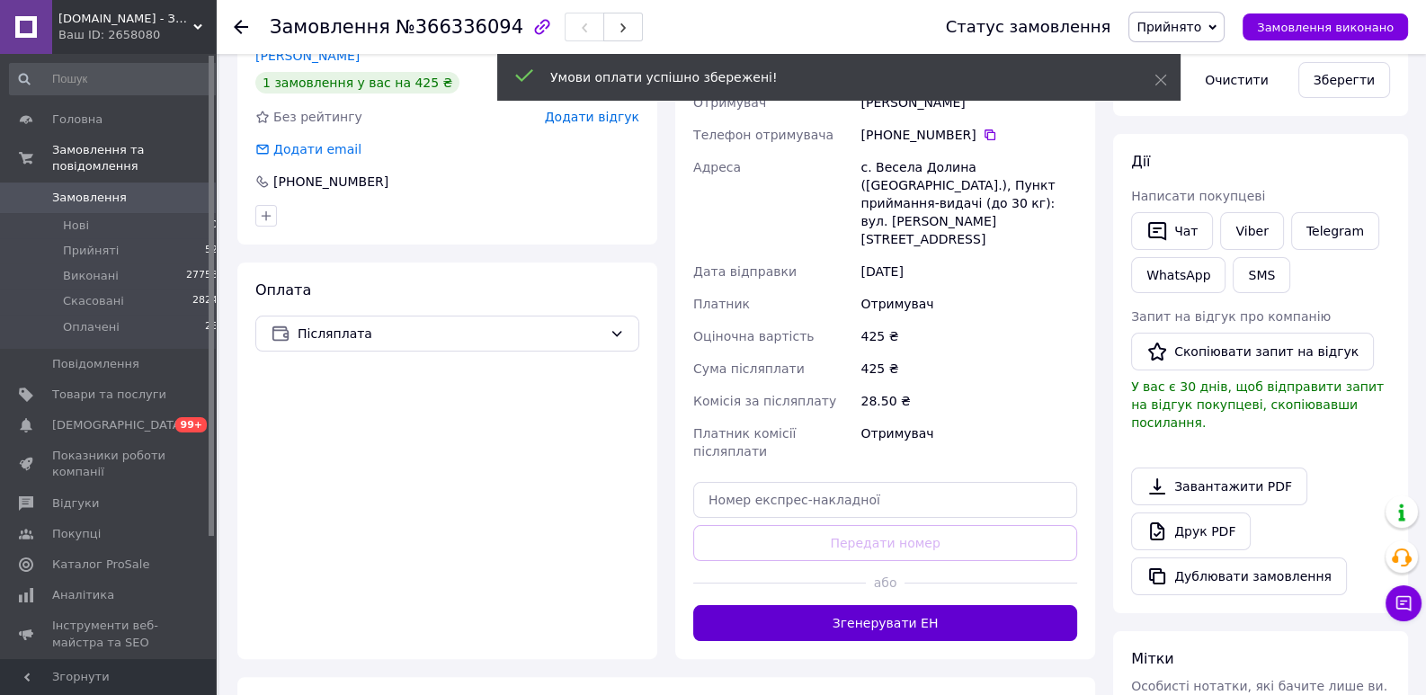
click at [860, 605] on button "Згенерувати ЕН" at bounding box center [885, 623] width 384 height 36
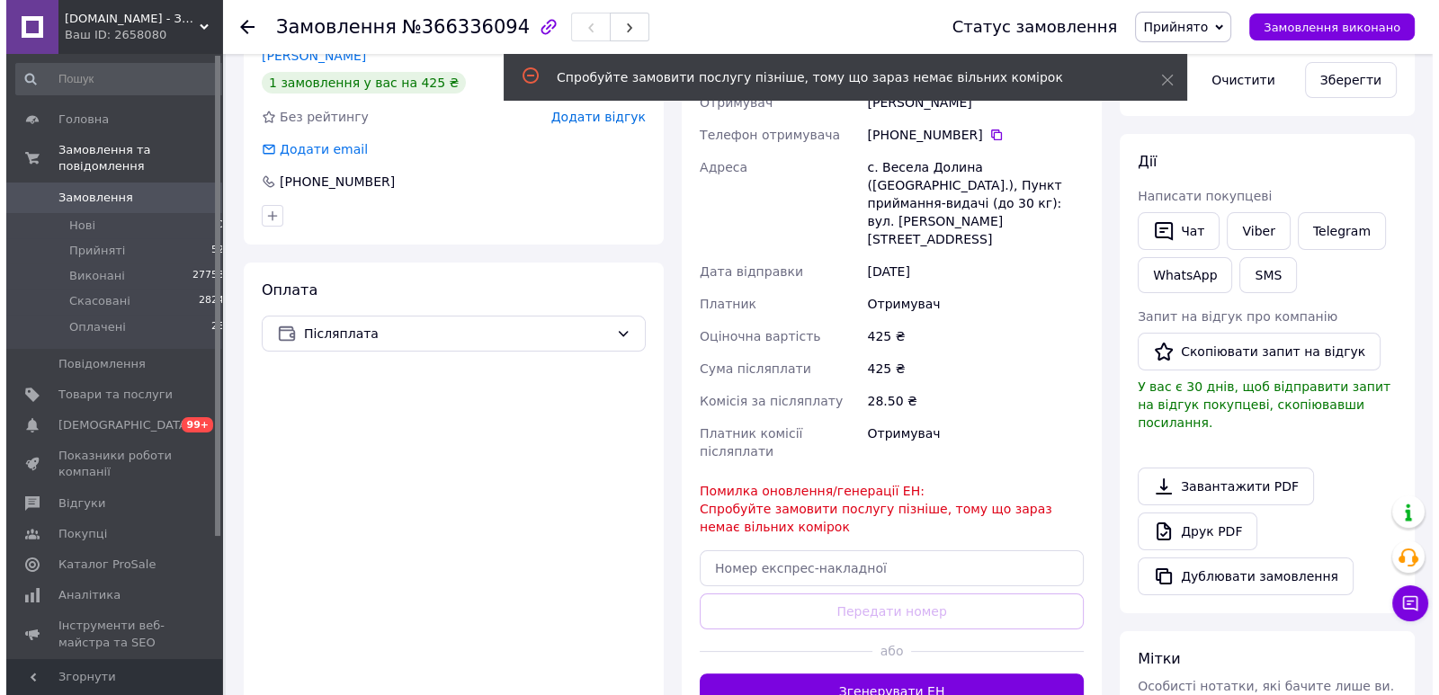
scroll to position [275, 0]
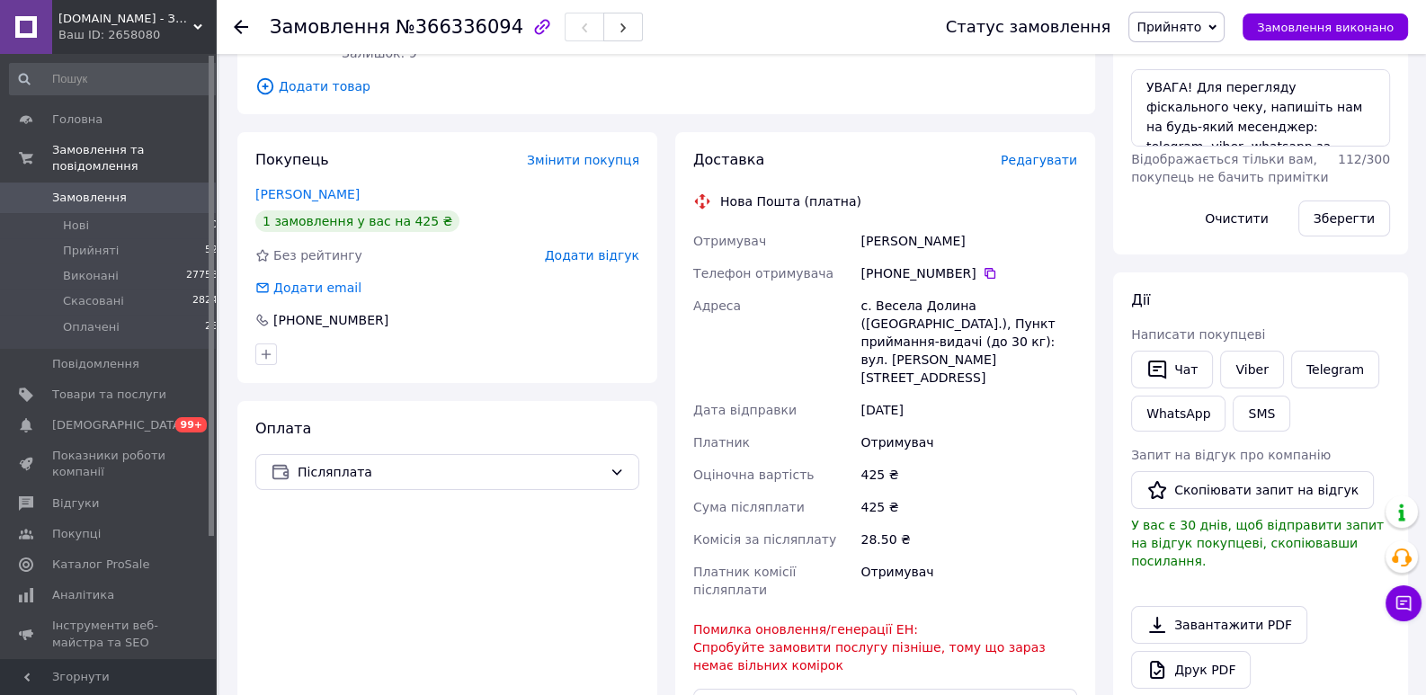
click at [1050, 163] on span "Редагувати" at bounding box center [1039, 160] width 76 height 14
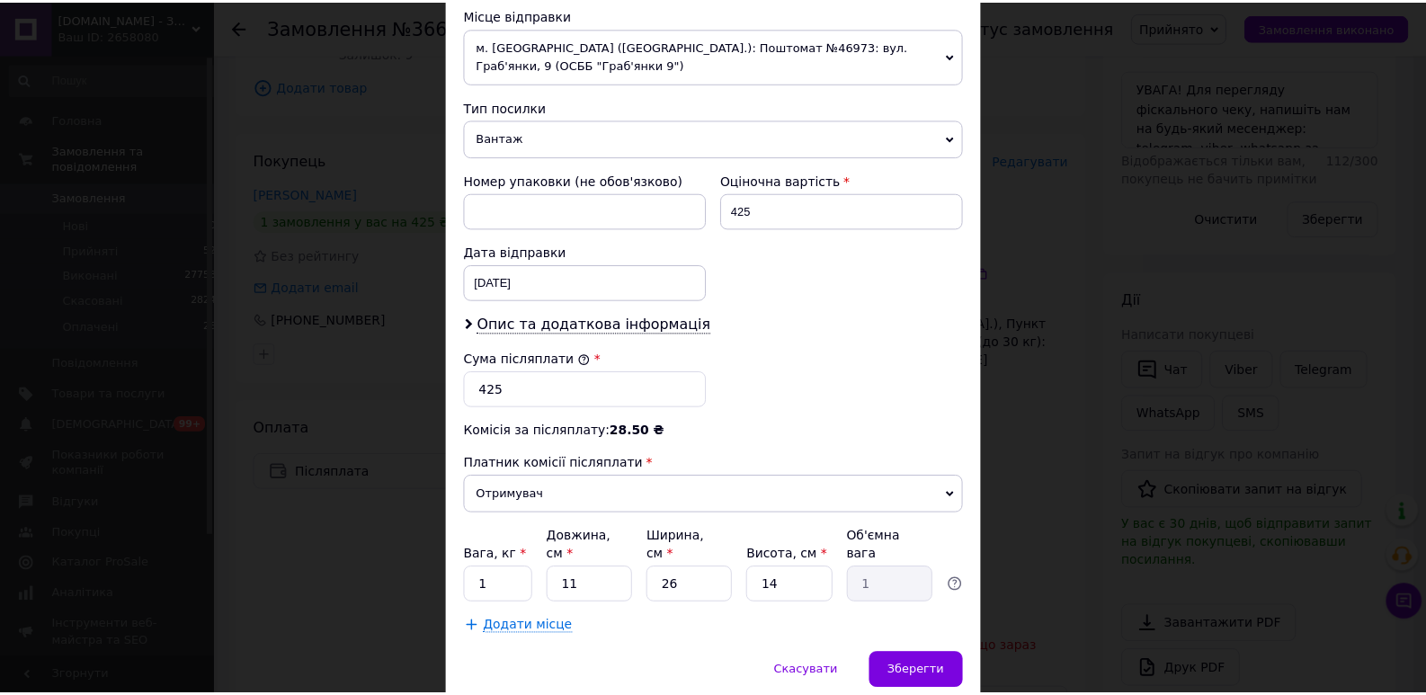
scroll to position [659, 0]
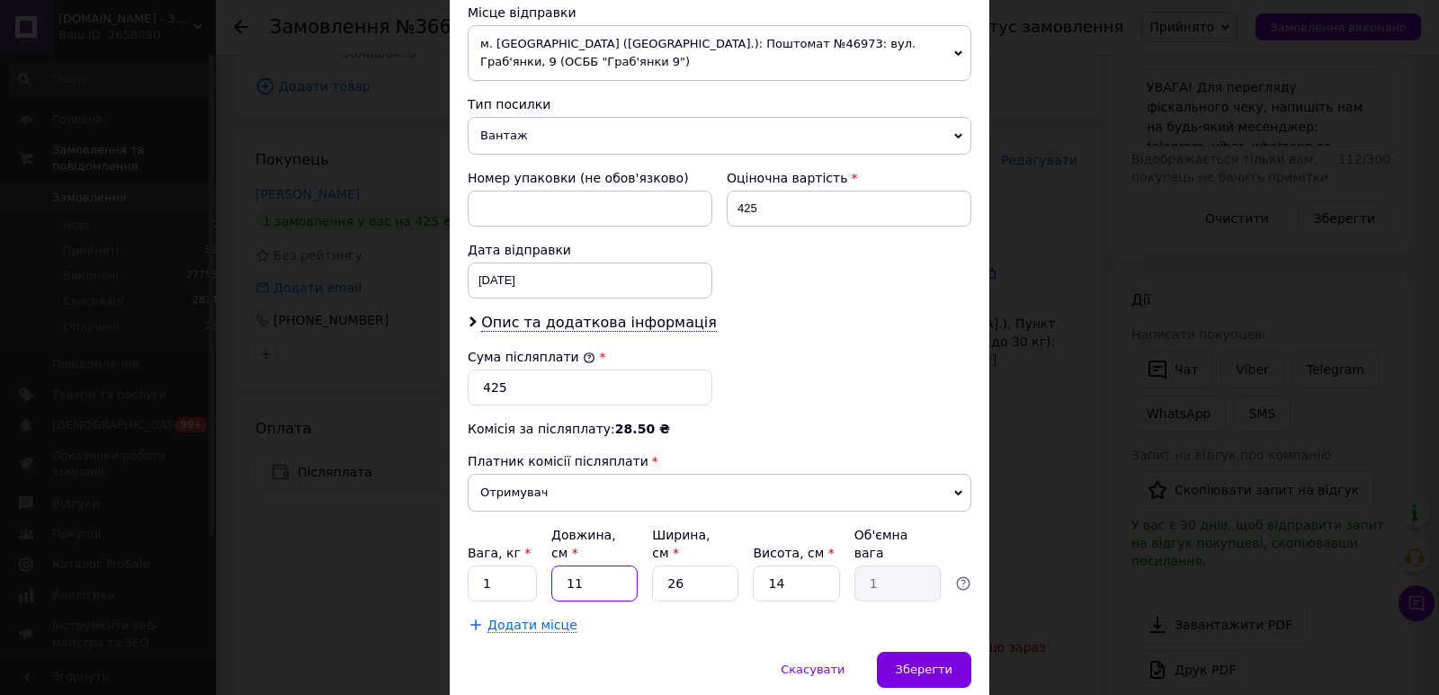
drag, startPoint x: 614, startPoint y: 528, endPoint x: 548, endPoint y: 530, distance: 66.6
click at [551, 566] on input "11" at bounding box center [594, 584] width 86 height 36
type input "2"
type input "0.18"
type input "28"
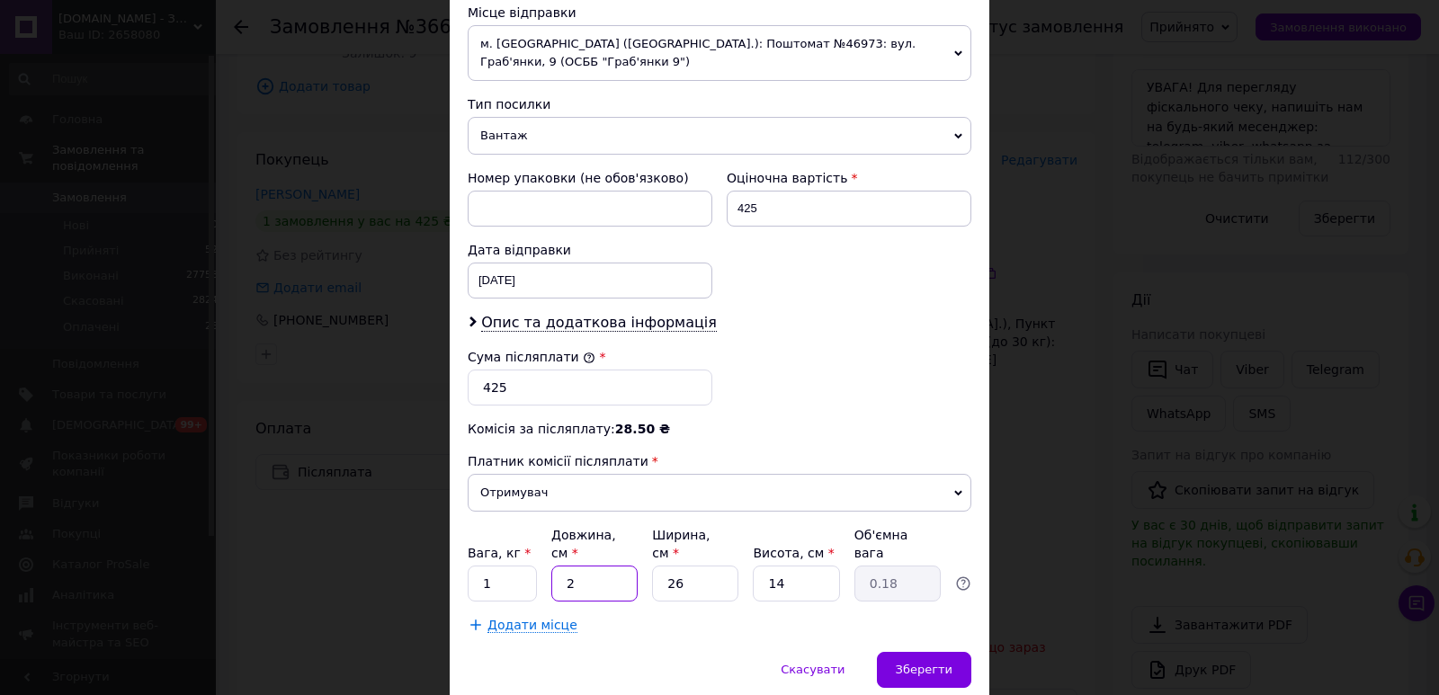
type input "2.55"
type input "28"
drag, startPoint x: 684, startPoint y: 532, endPoint x: 650, endPoint y: 533, distance: 34.2
click at [652, 566] on input "26" at bounding box center [695, 584] width 86 height 36
type input "1"
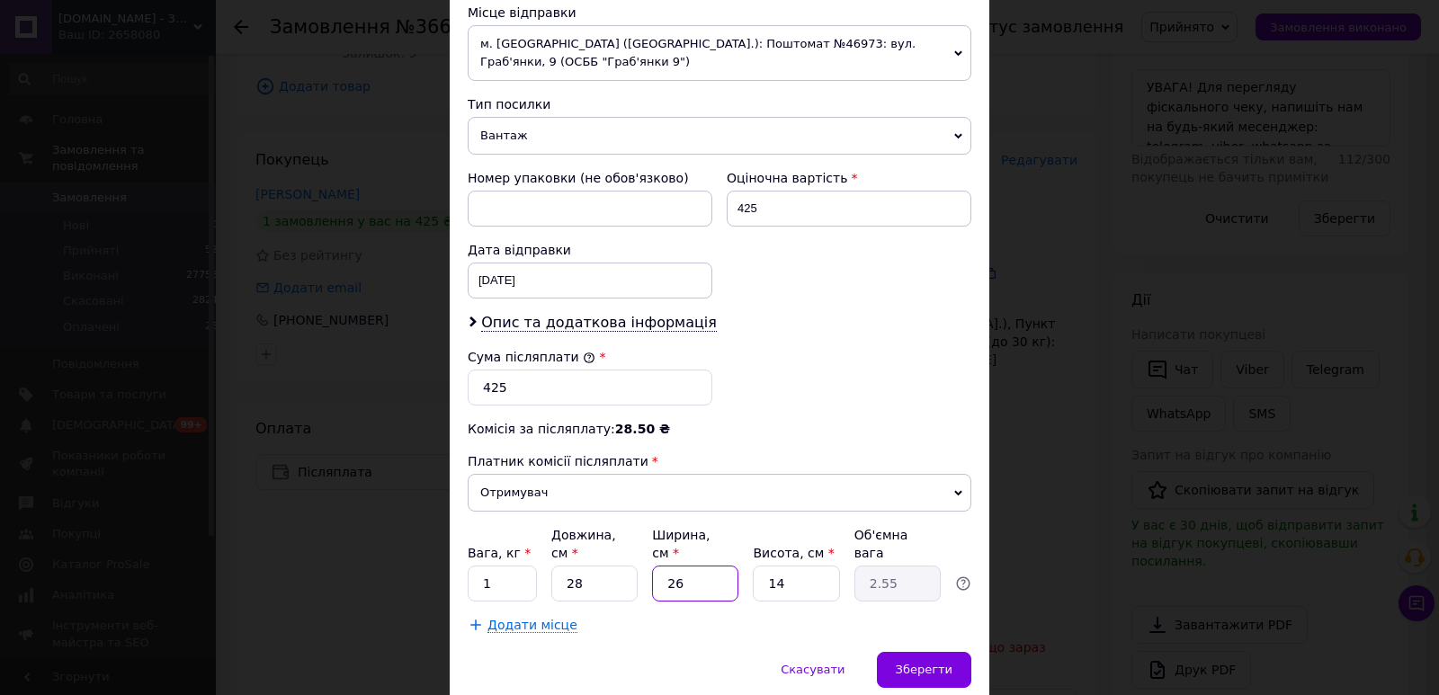
type input "0.1"
type input "16"
type input "1.57"
type input "16"
drag, startPoint x: 788, startPoint y: 522, endPoint x: 726, endPoint y: 526, distance: 62.1
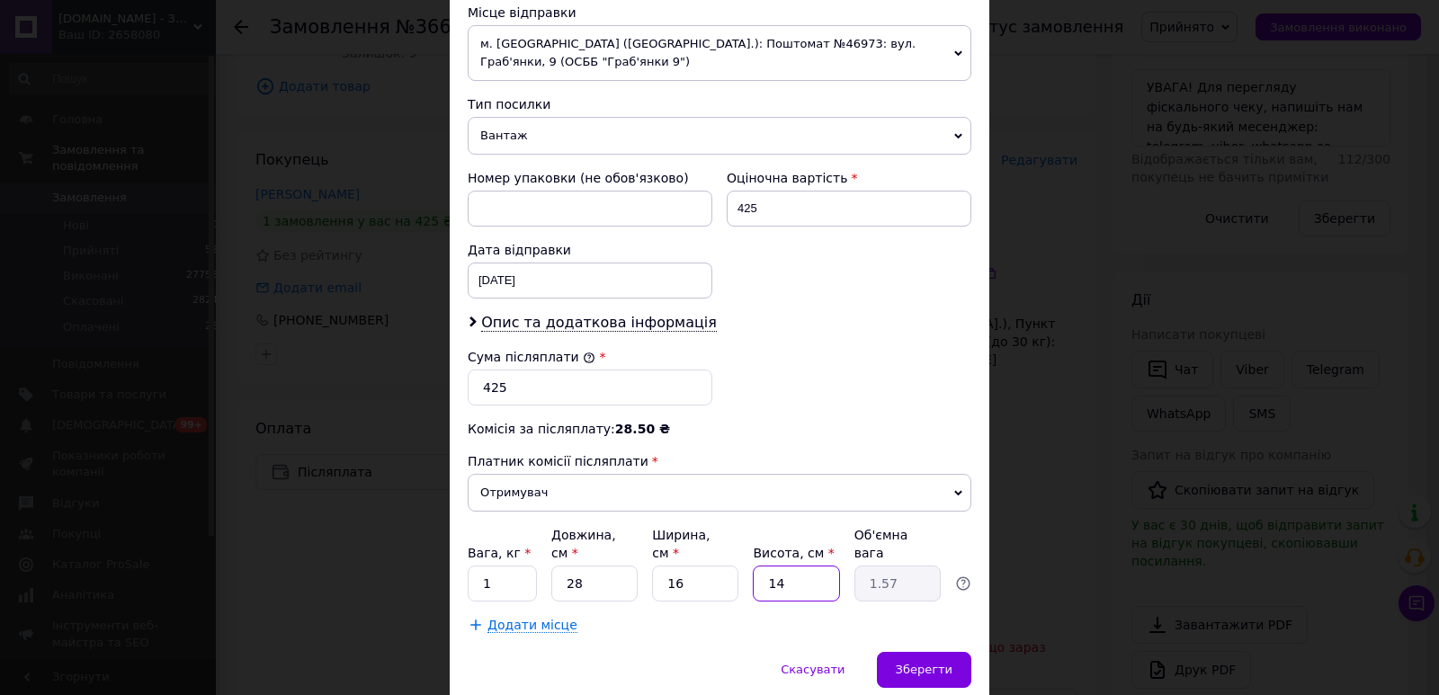
click at [753, 566] on input "14" at bounding box center [796, 584] width 86 height 36
type input "5"
type input "0.56"
type input "5"
click at [919, 663] on span "Зберегти" at bounding box center [924, 669] width 57 height 13
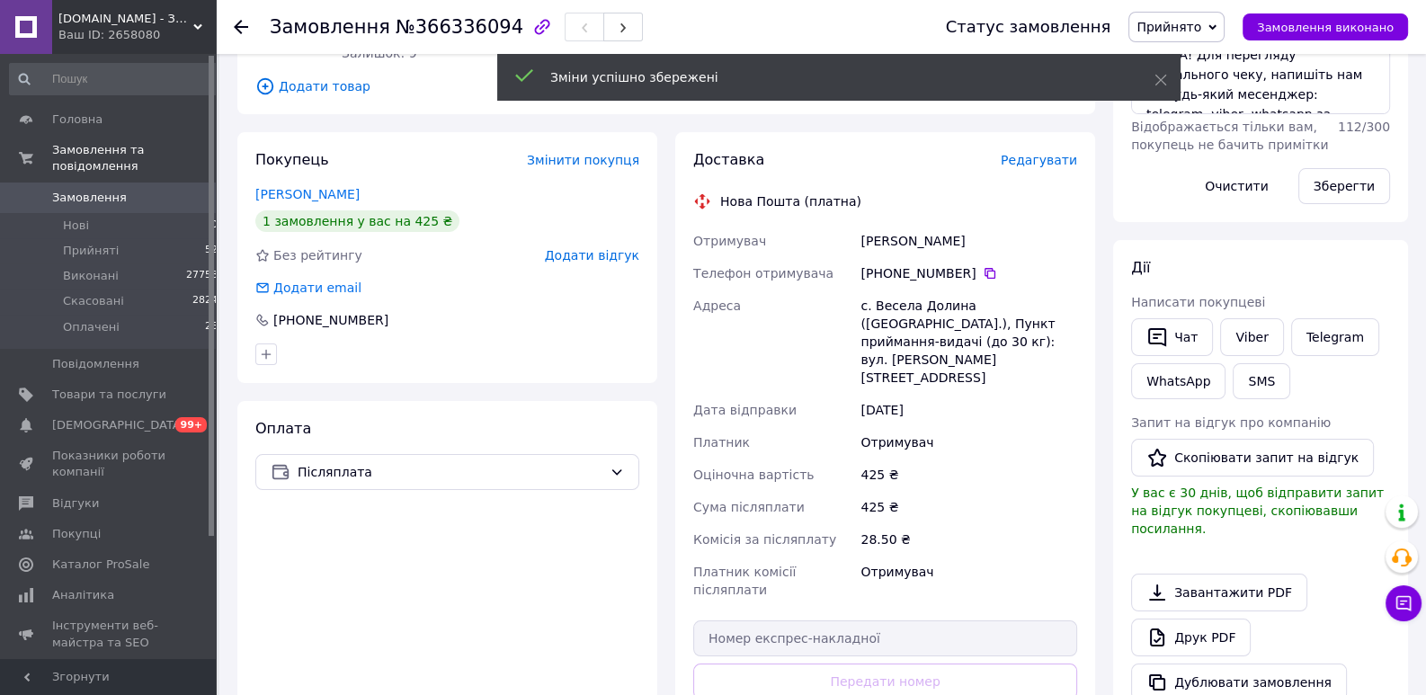
scroll to position [414, 0]
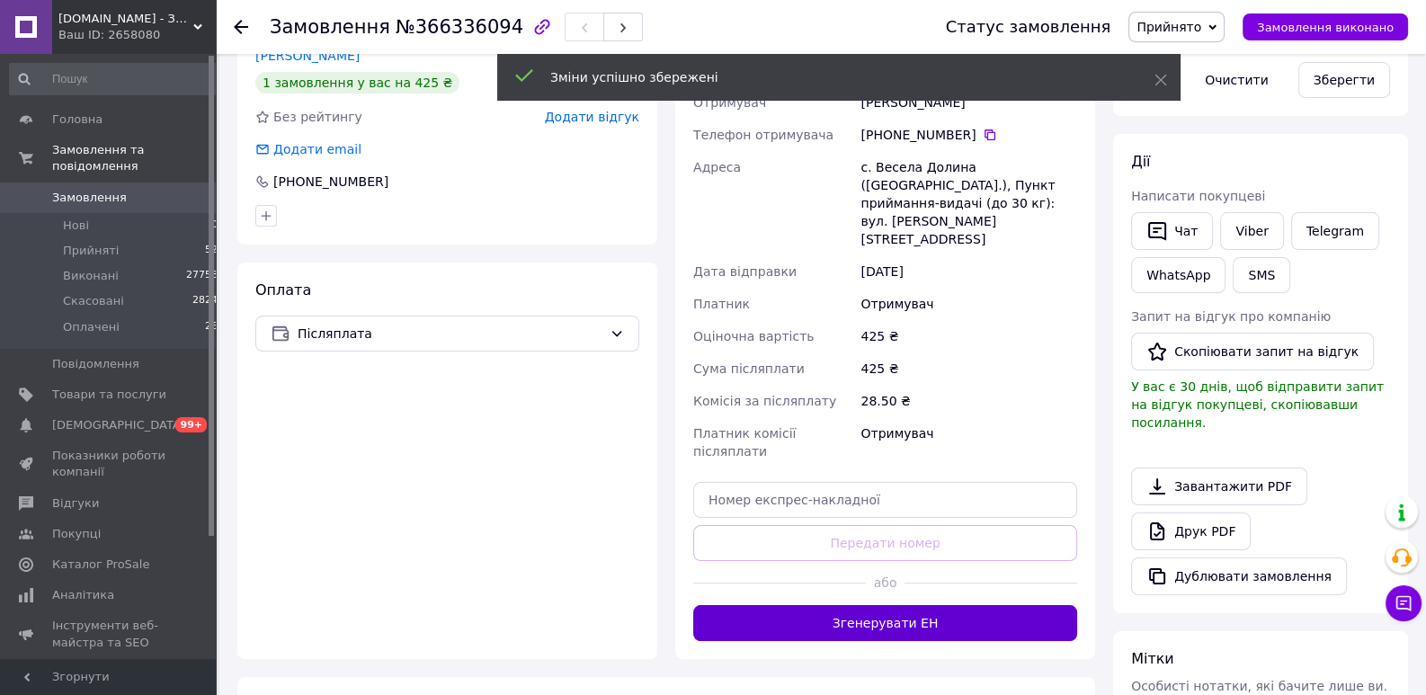
click at [894, 605] on button "Згенерувати ЕН" at bounding box center [885, 623] width 384 height 36
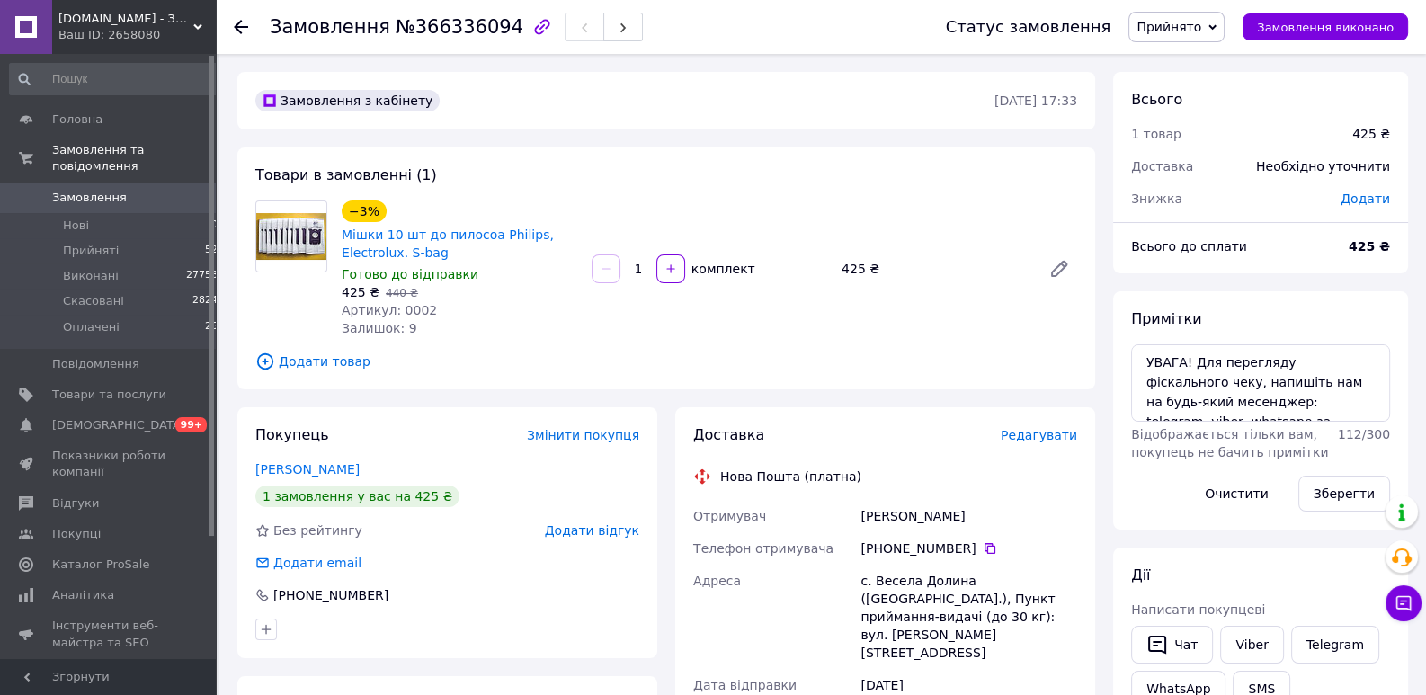
click at [607, 195] on div "Товари в замовленні (1) −3% Мішки 10 шт до пилосоа Philips, Electrolux. S-bag Г…" at bounding box center [666, 268] width 858 height 242
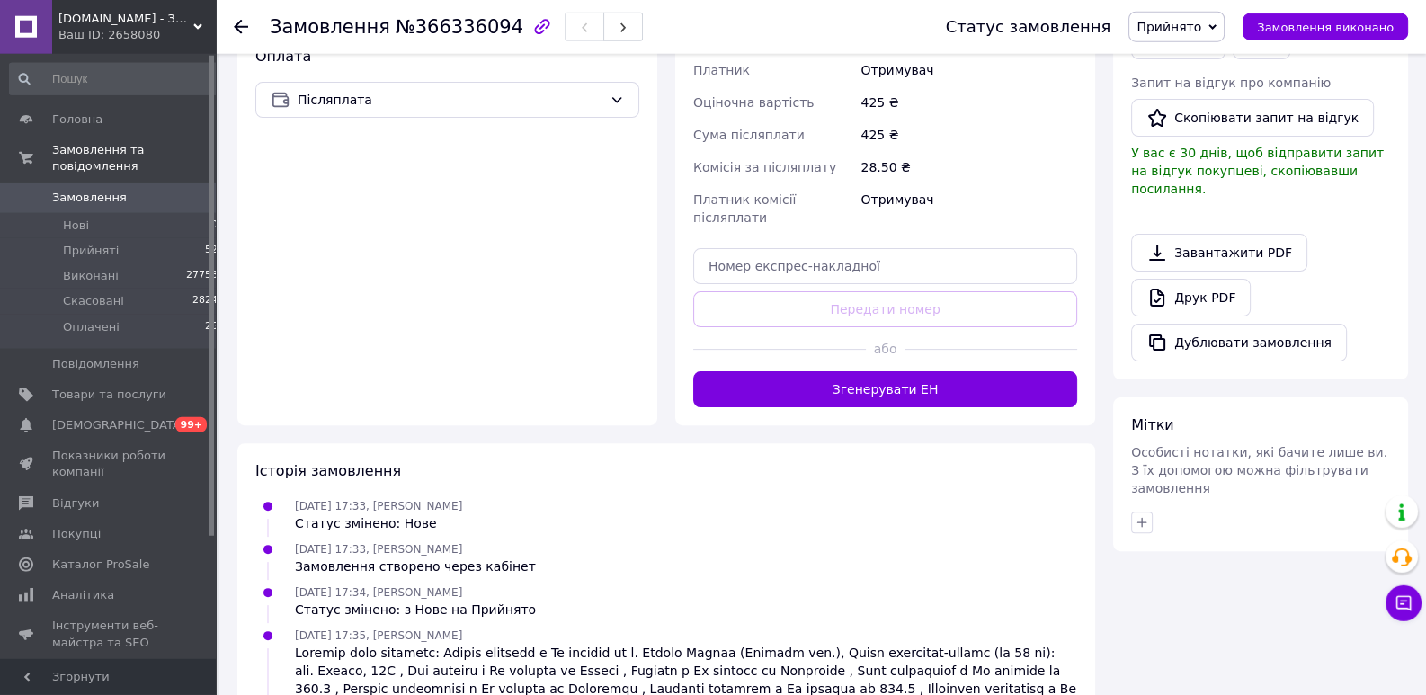
scroll to position [689, 0]
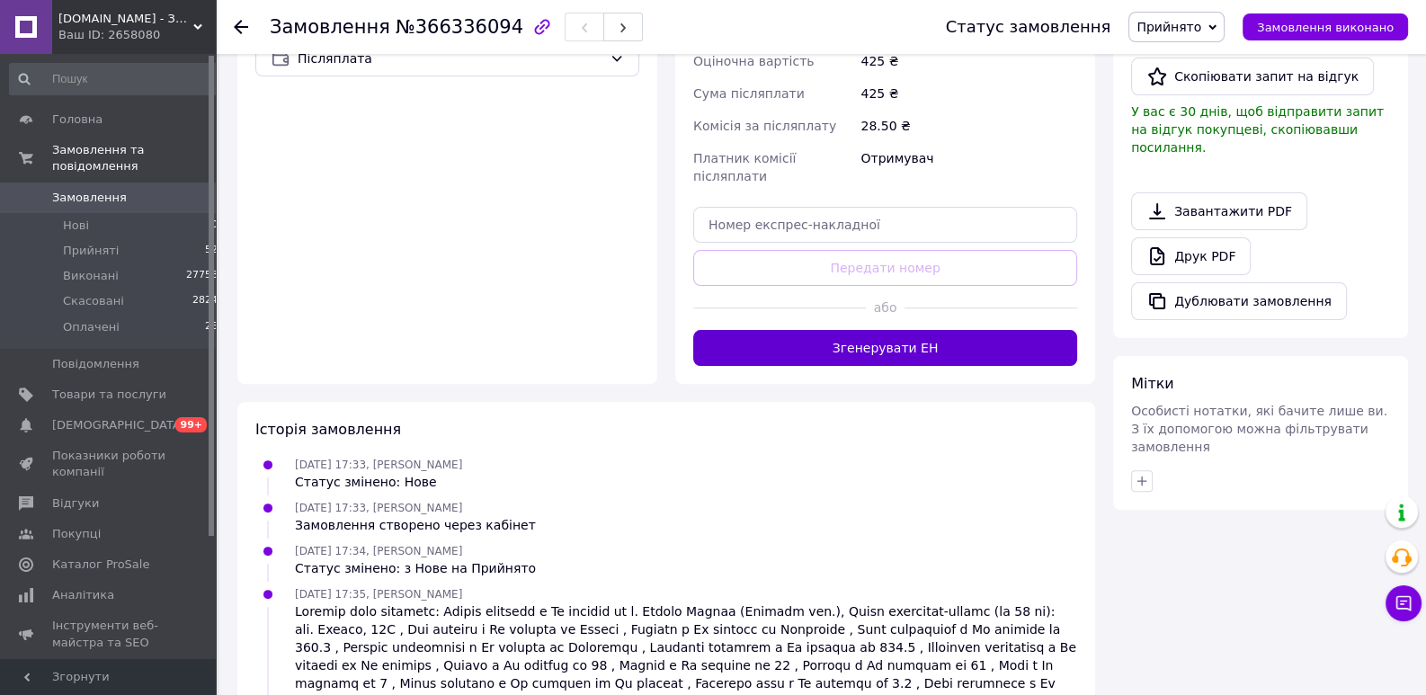
click at [876, 330] on button "Згенерувати ЕН" at bounding box center [885, 348] width 384 height 36
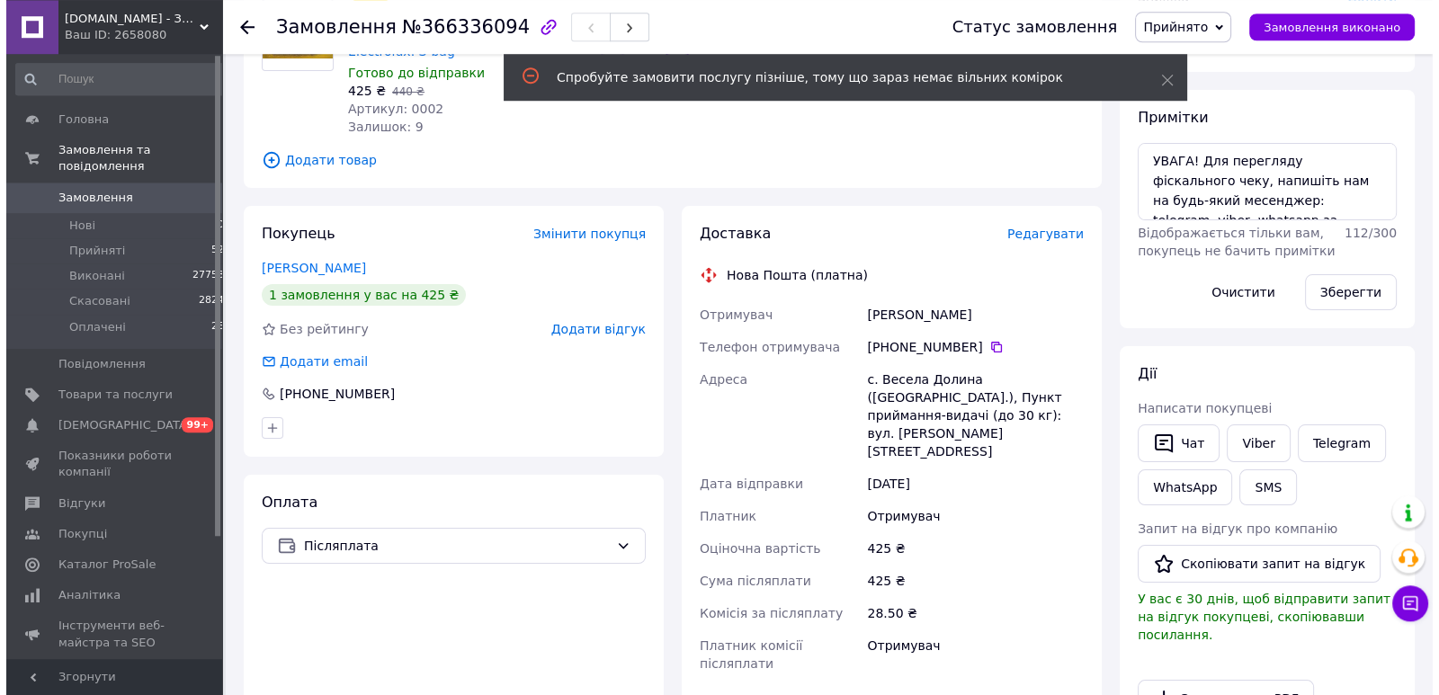
scroll to position [138, 0]
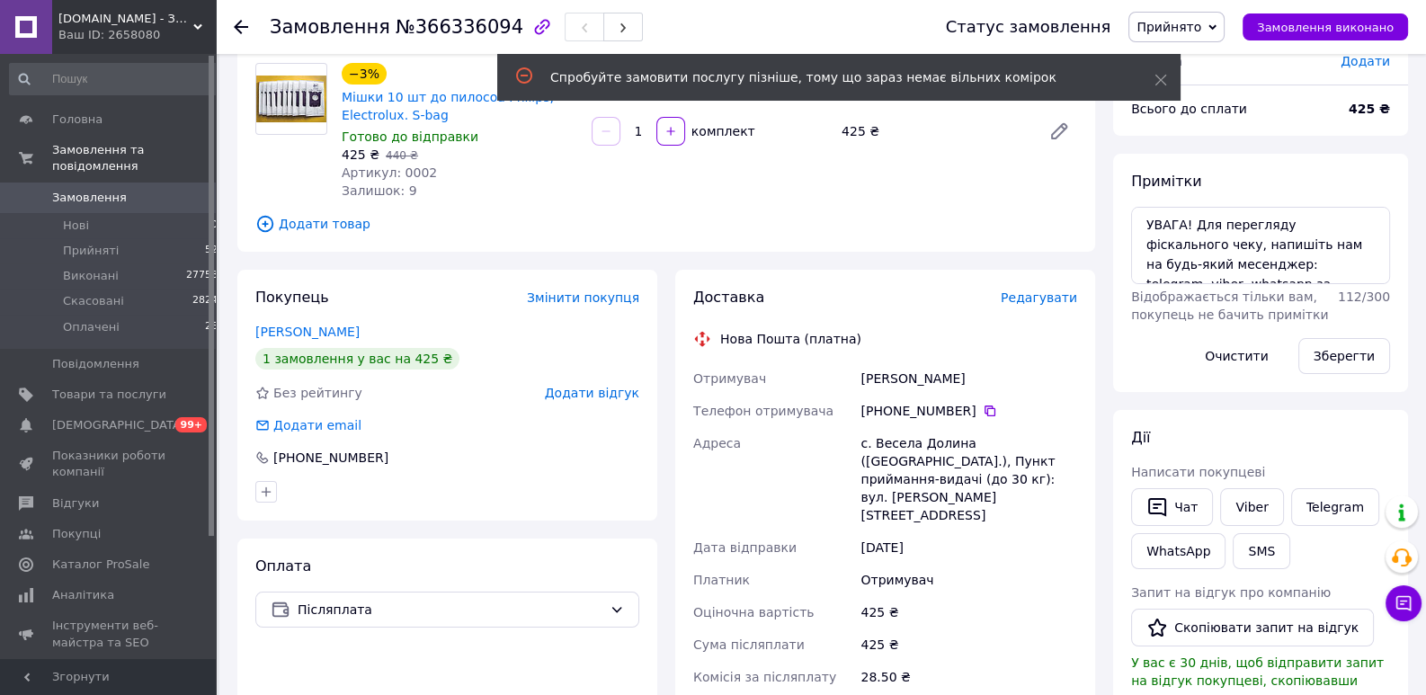
click at [1048, 302] on span "Редагувати" at bounding box center [1039, 297] width 76 height 14
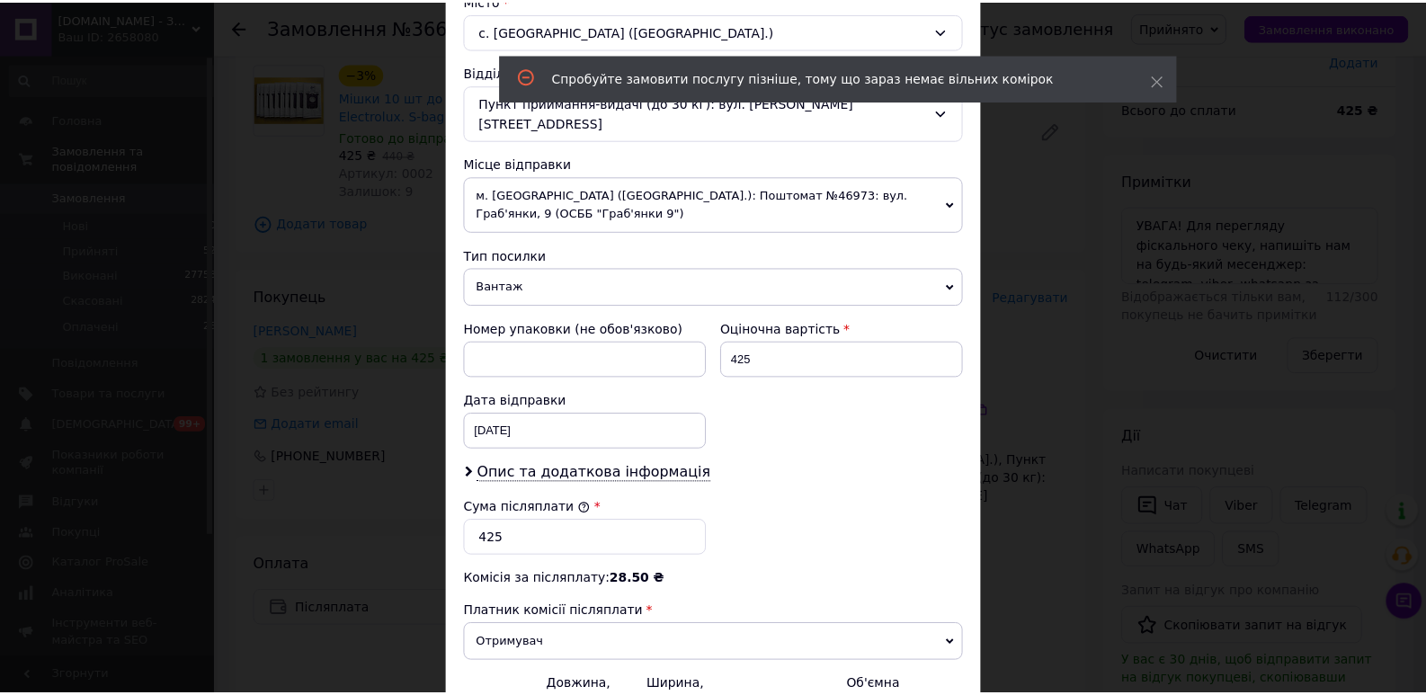
scroll to position [673, 0]
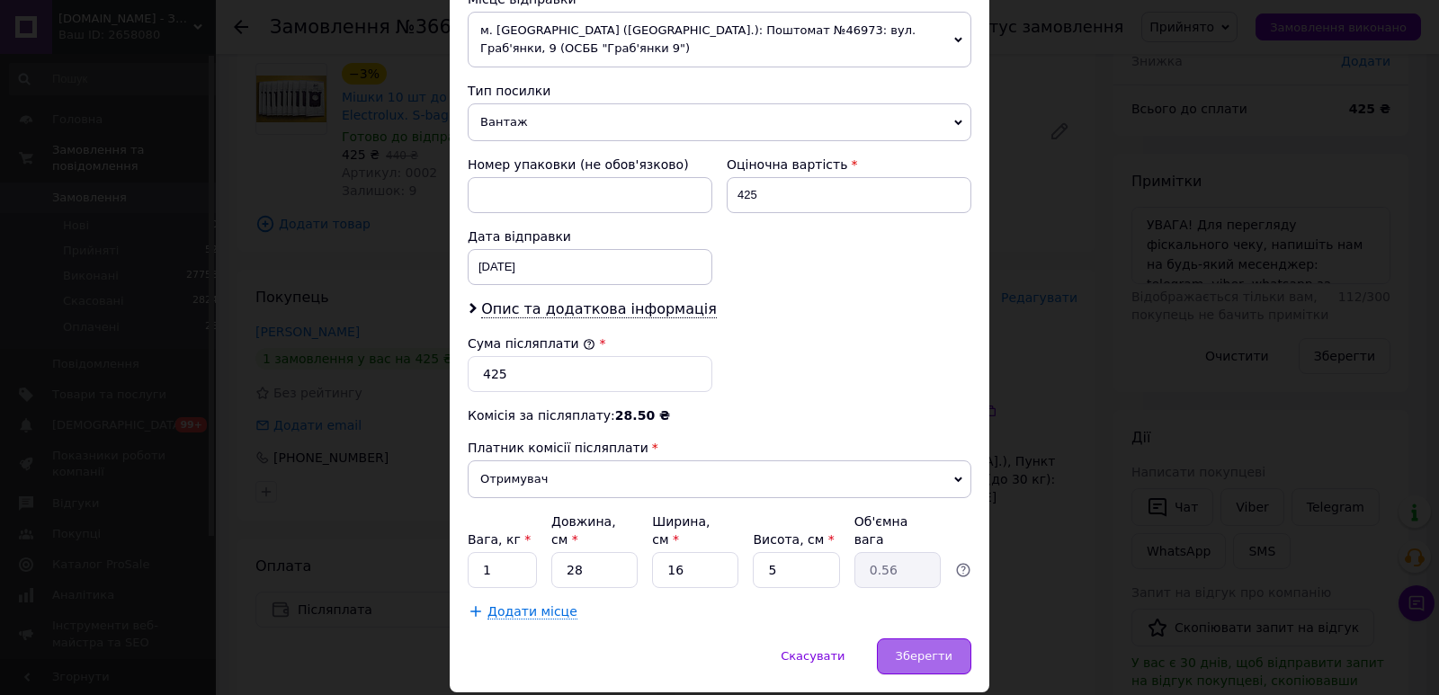
click at [920, 649] on span "Зберегти" at bounding box center [924, 655] width 57 height 13
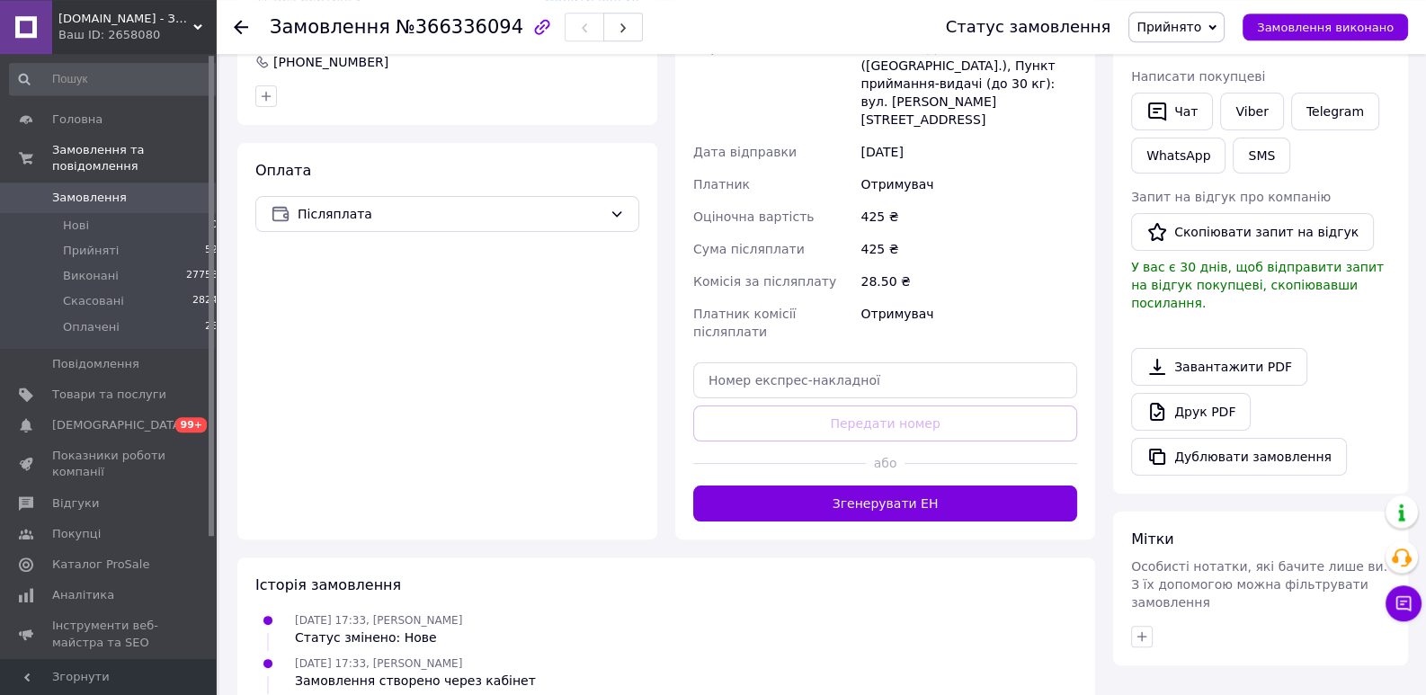
scroll to position [551, 0]
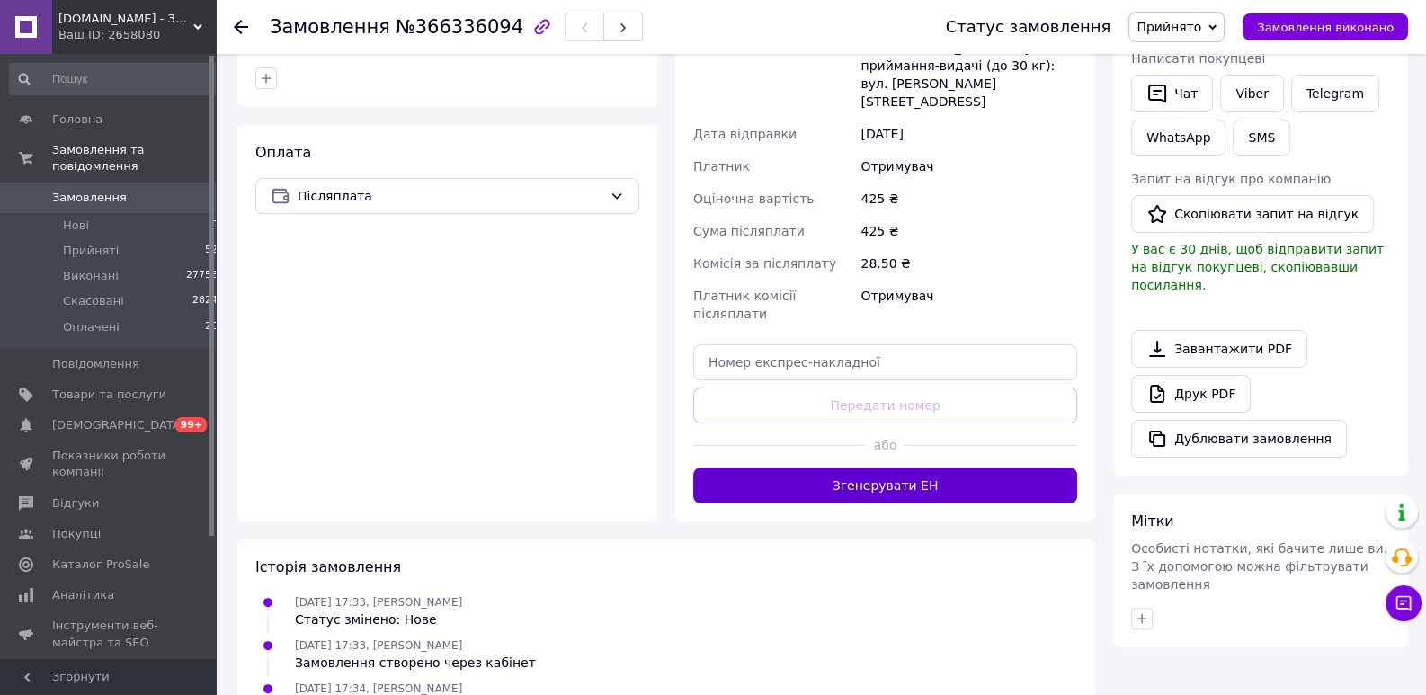
click at [866, 468] on button "Згенерувати ЕН" at bounding box center [885, 486] width 384 height 36
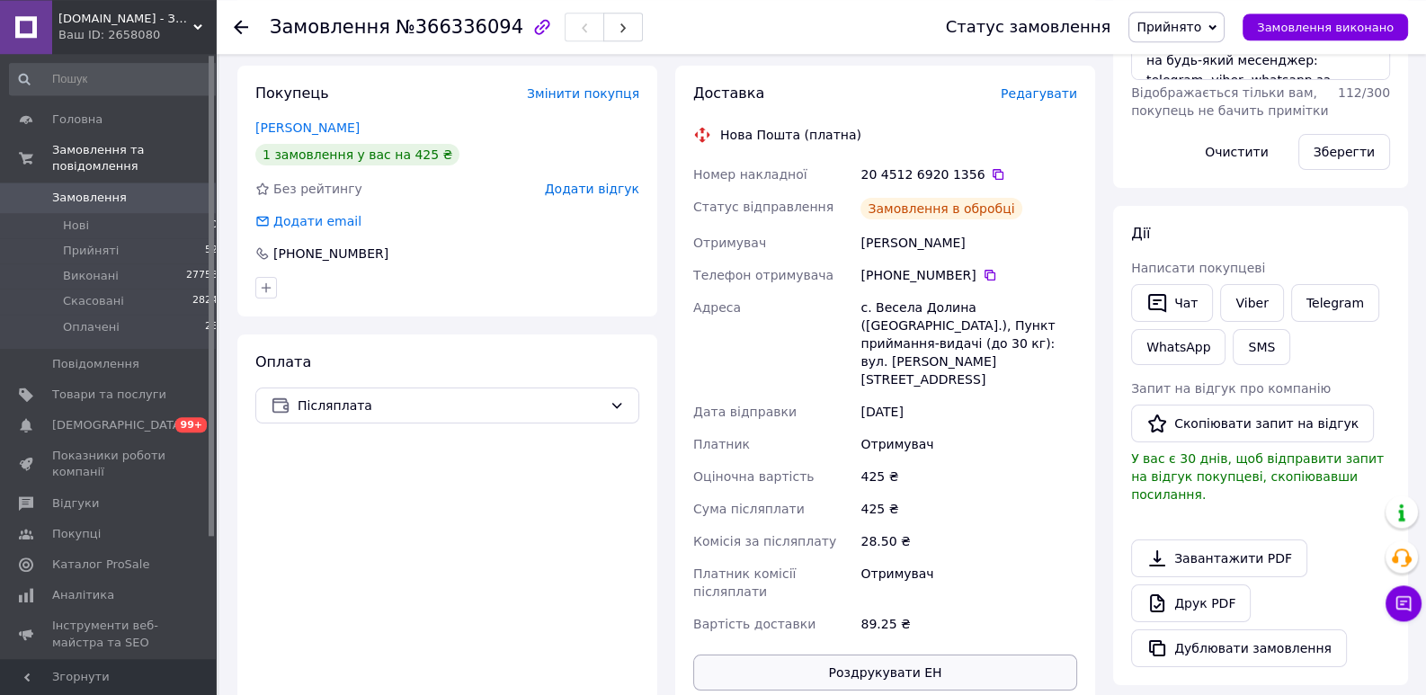
scroll to position [275, 0]
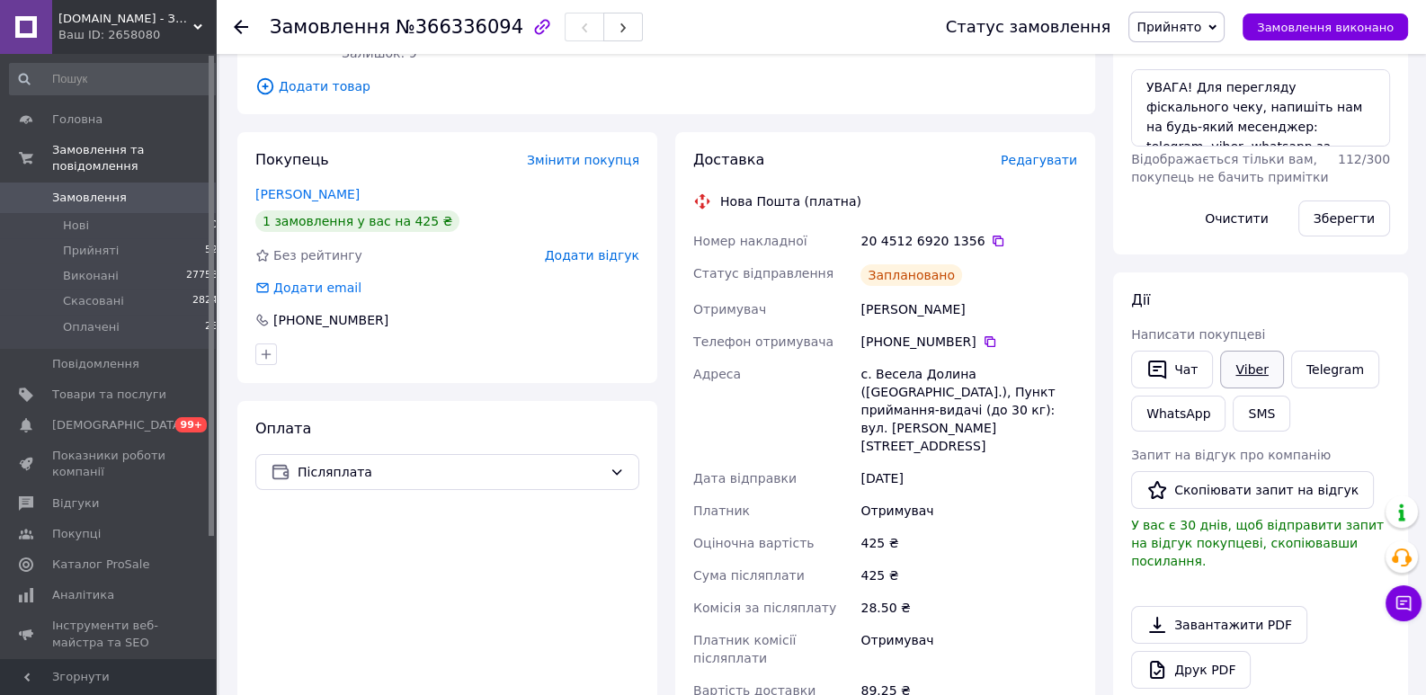
click at [1247, 376] on link "Viber" at bounding box center [1251, 370] width 63 height 38
click at [1334, 446] on div "Запит на відгук про компанію" at bounding box center [1260, 455] width 259 height 18
drag, startPoint x: 966, startPoint y: 237, endPoint x: 688, endPoint y: 236, distance: 277.8
click at [688, 236] on div "Доставка Редагувати Нова Пошта (платна) Номер накладної 20 4512 6920 1356   Ста…" at bounding box center [885, 453] width 420 height 643
copy div "Номер накладної 20 4512 6920 1356"
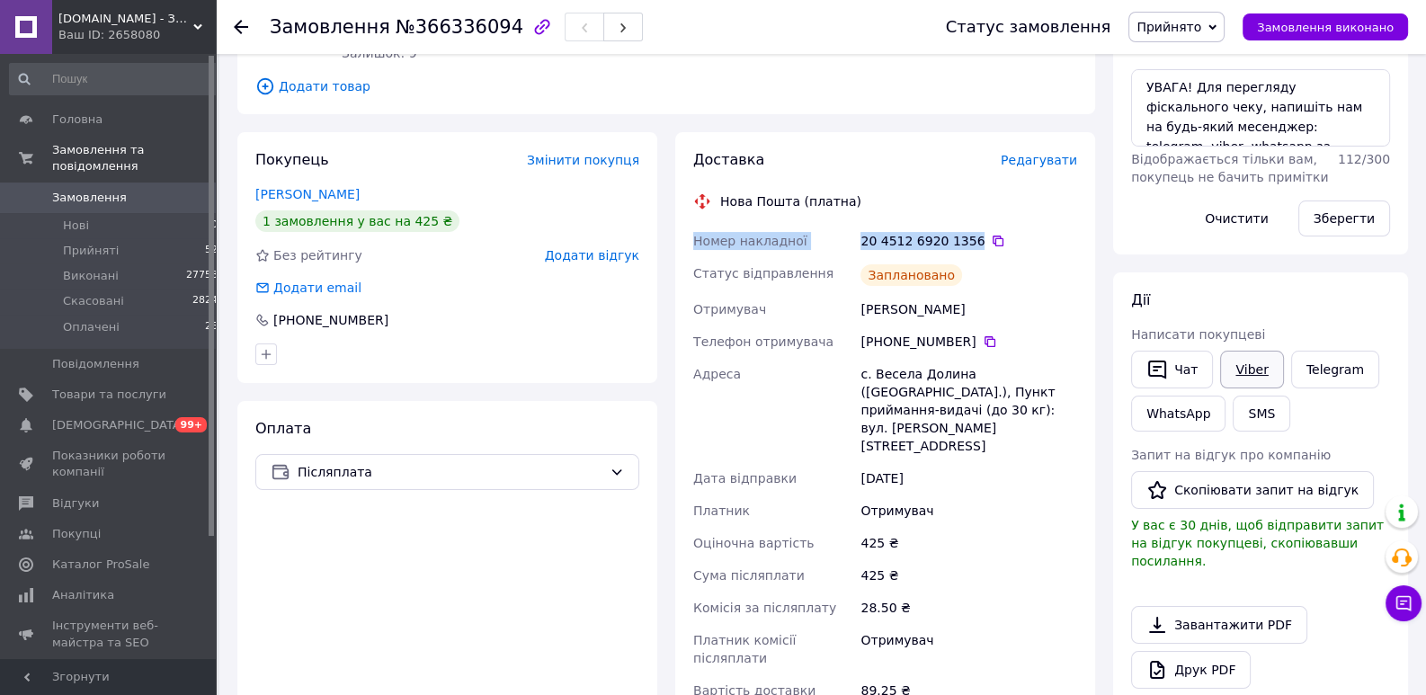
click at [1240, 377] on link "Viber" at bounding box center [1251, 370] width 63 height 38
click at [1348, 428] on div "Чат Viber Telegram WhatsApp SMS" at bounding box center [1261, 391] width 266 height 88
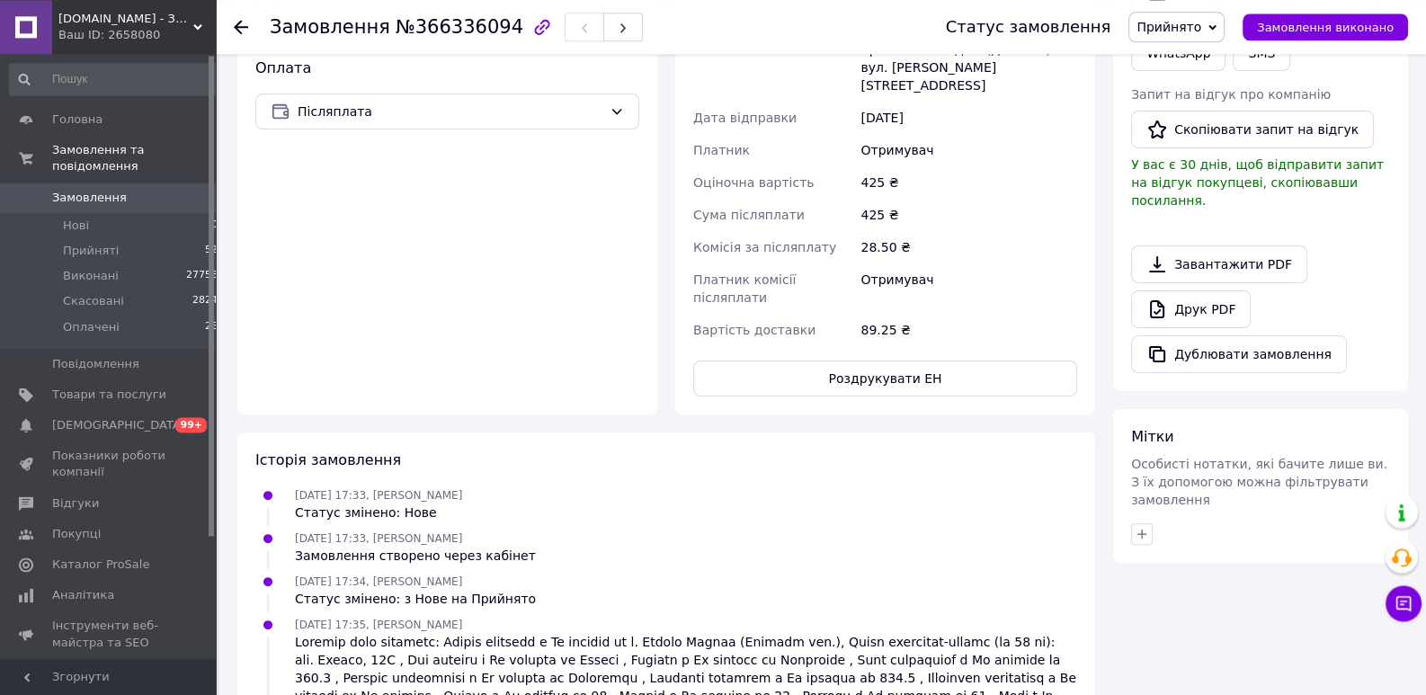
scroll to position [689, 0]
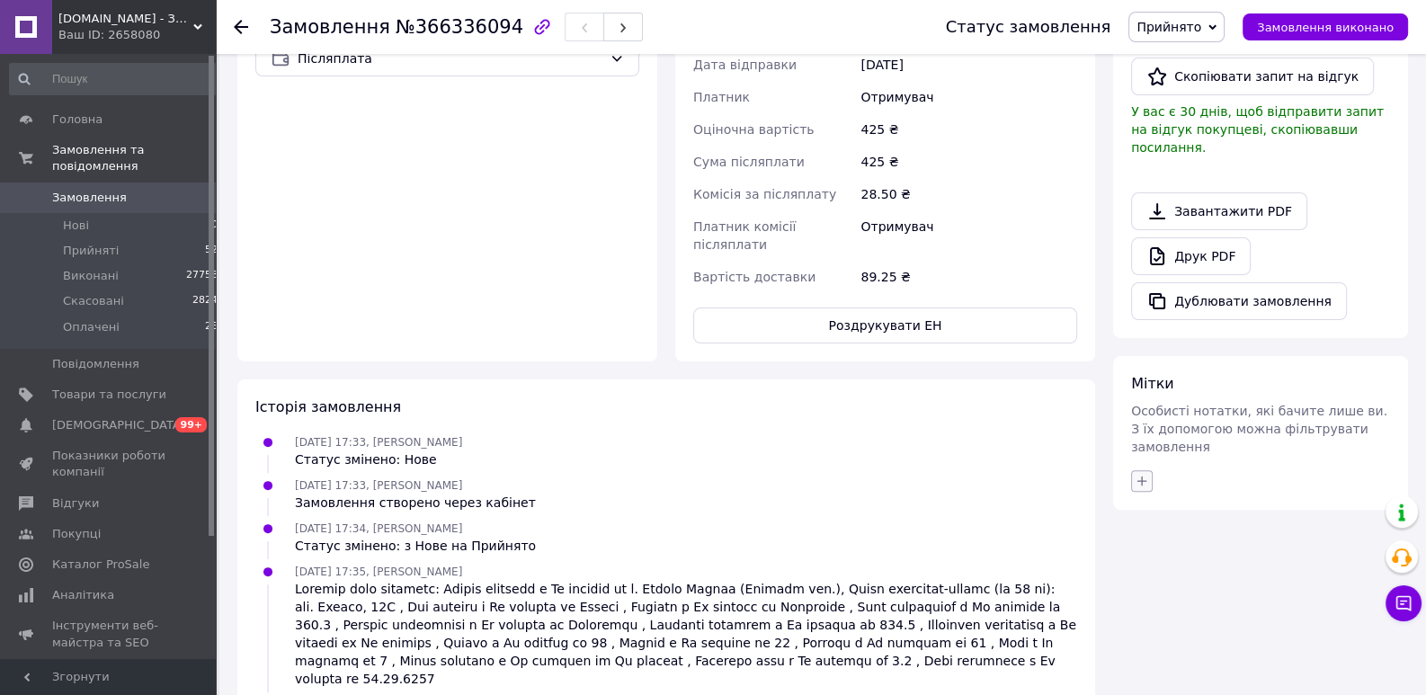
click at [1137, 474] on icon "button" at bounding box center [1142, 481] width 14 height 14
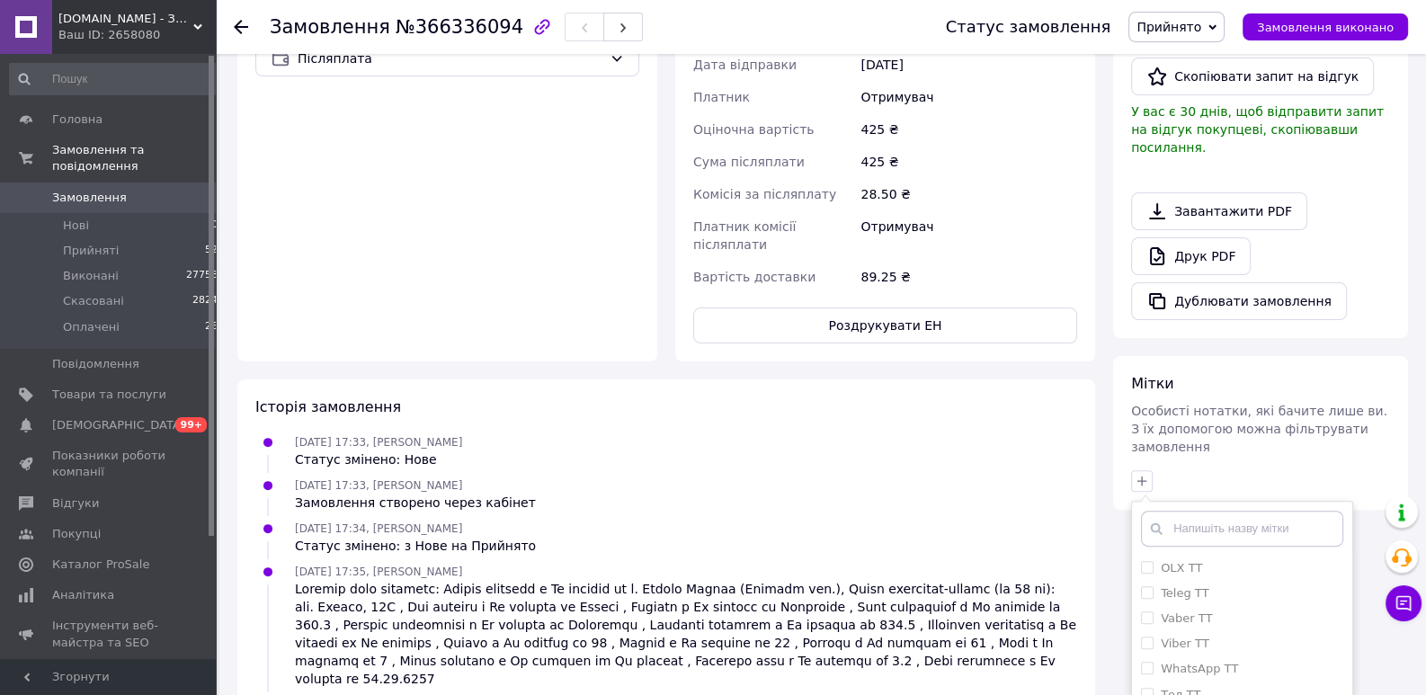
scroll to position [827, 0]
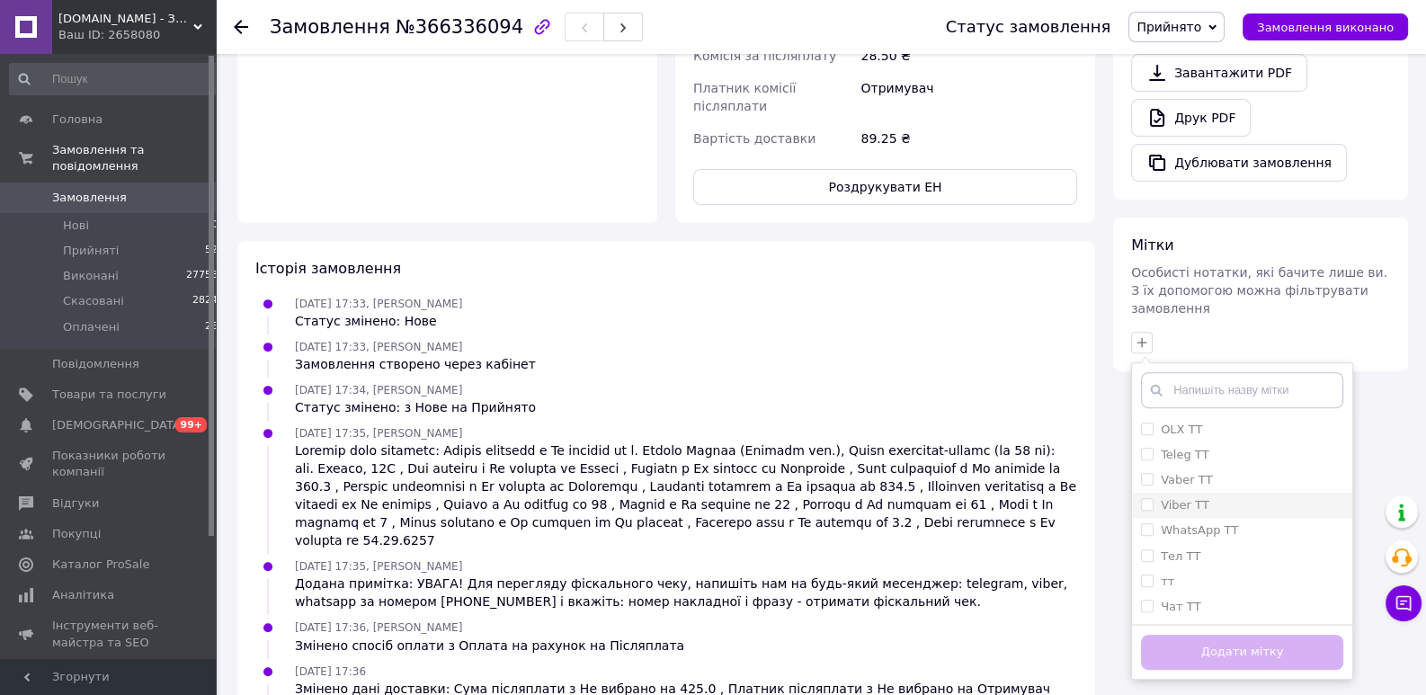
click at [1145, 498] on input "Viber ТТ" at bounding box center [1147, 504] width 12 height 12
checkbox input "true"
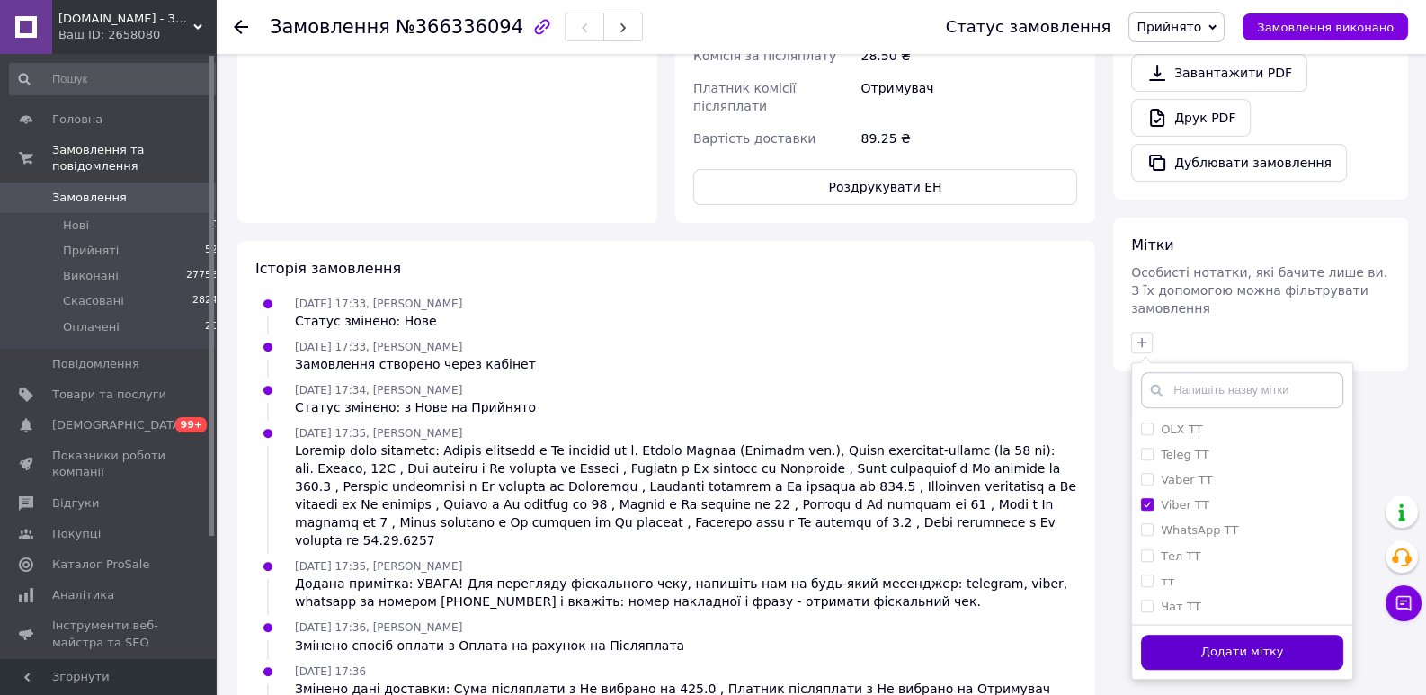
click at [1199, 635] on button "Додати мітку" at bounding box center [1242, 652] width 202 height 35
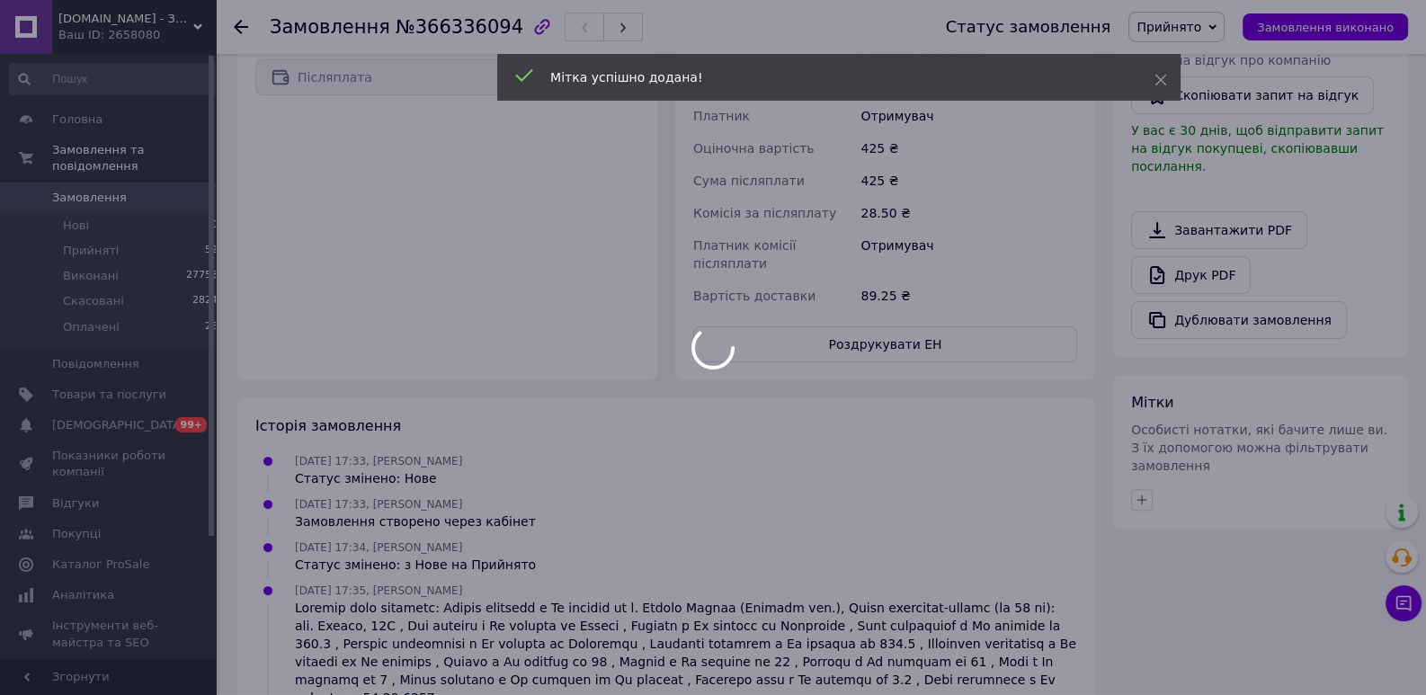
scroll to position [551, 0]
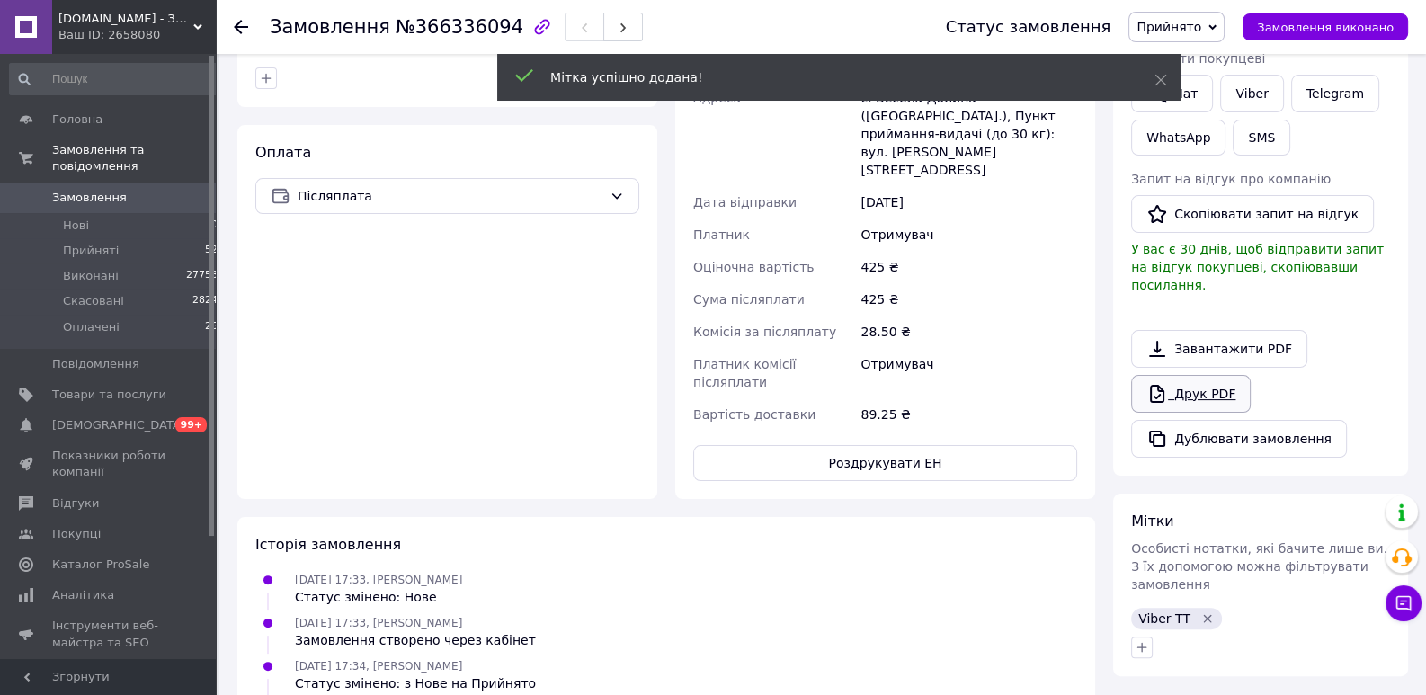
click at [1196, 375] on link "Друк PDF" at bounding box center [1191, 394] width 120 height 38
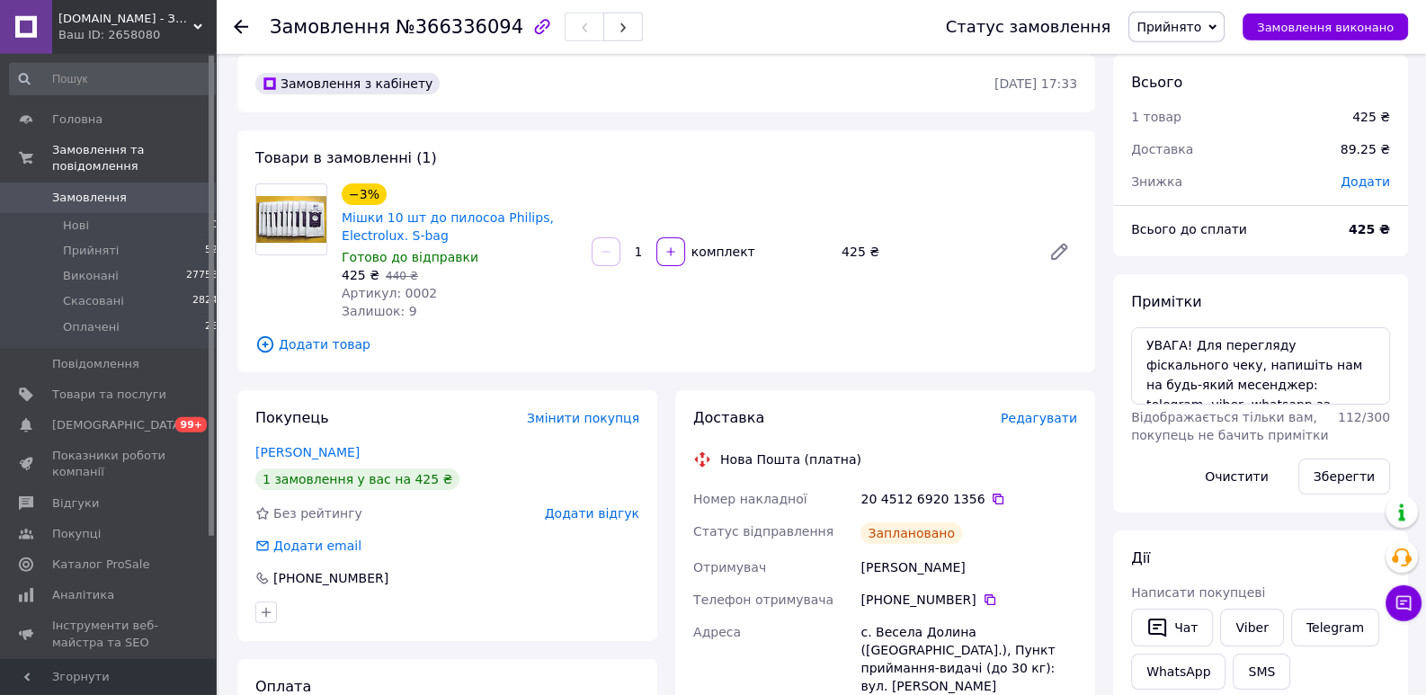
scroll to position [0, 0]
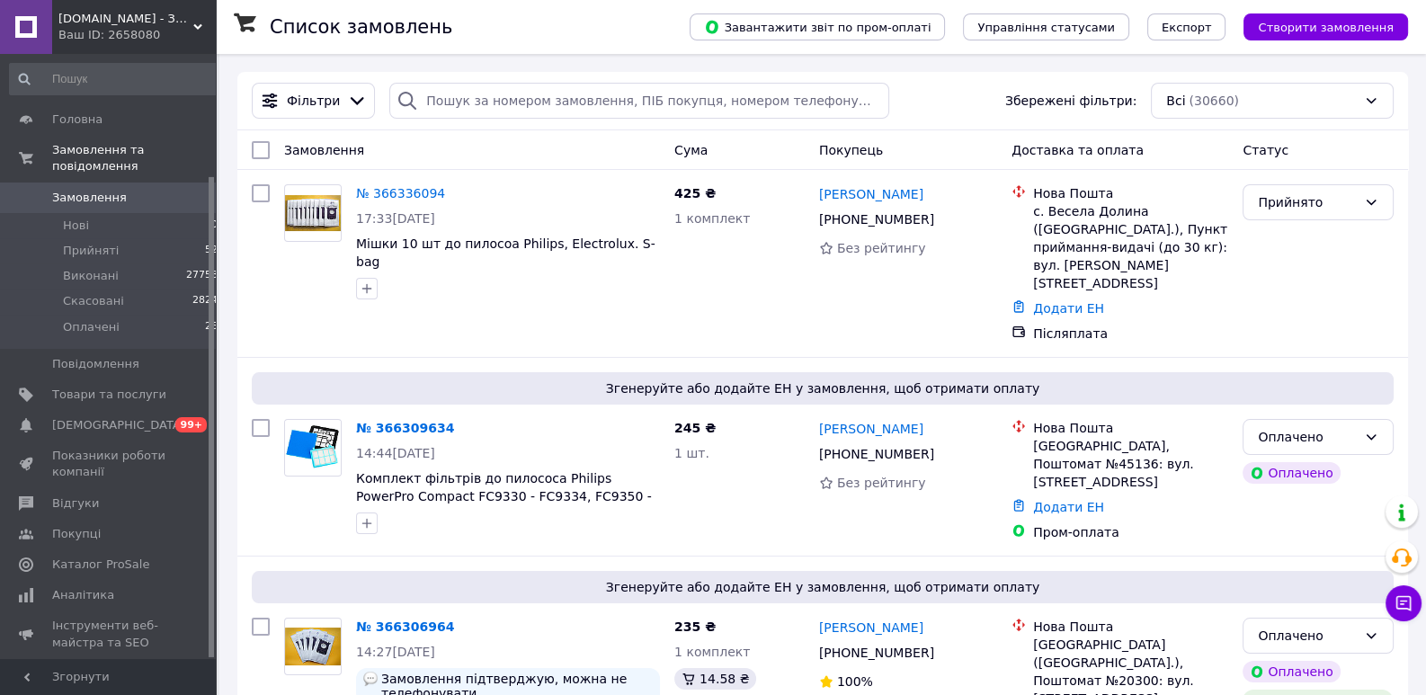
scroll to position [153, 0]
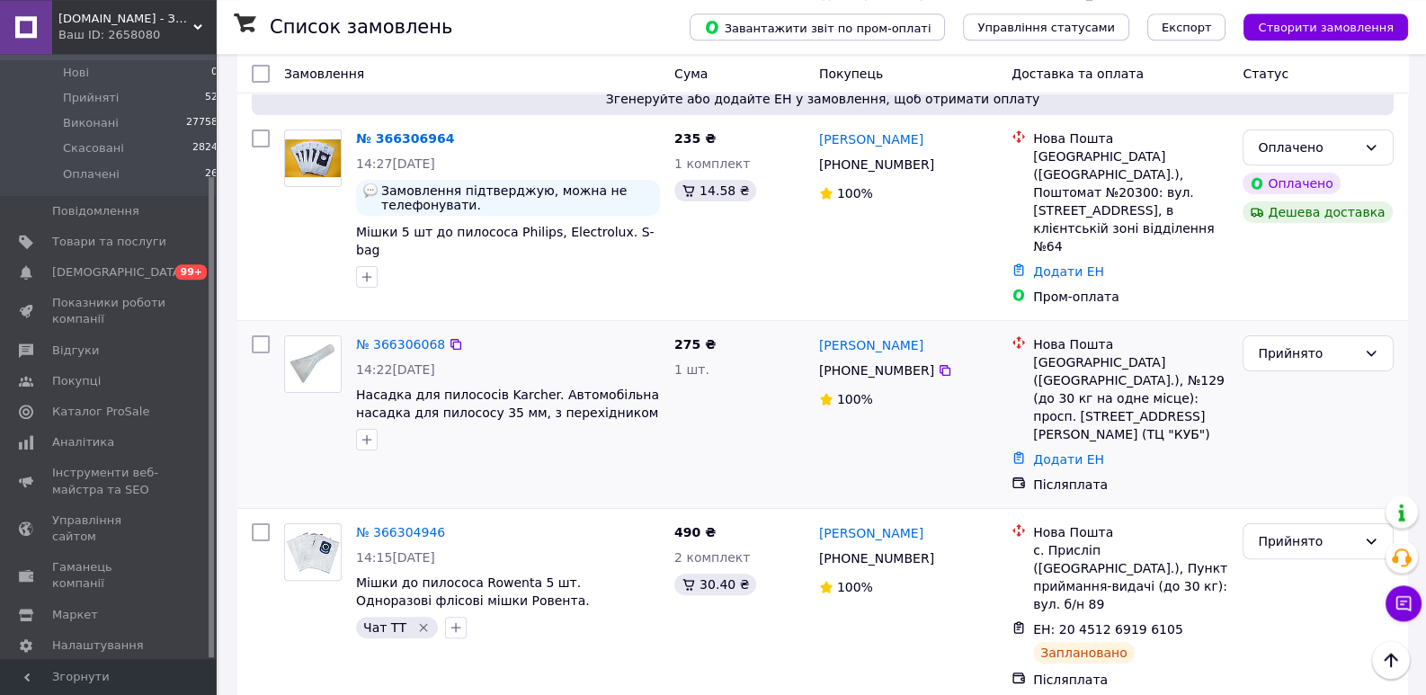
scroll to position [551, 0]
